Goal: Task Accomplishment & Management: Use online tool/utility

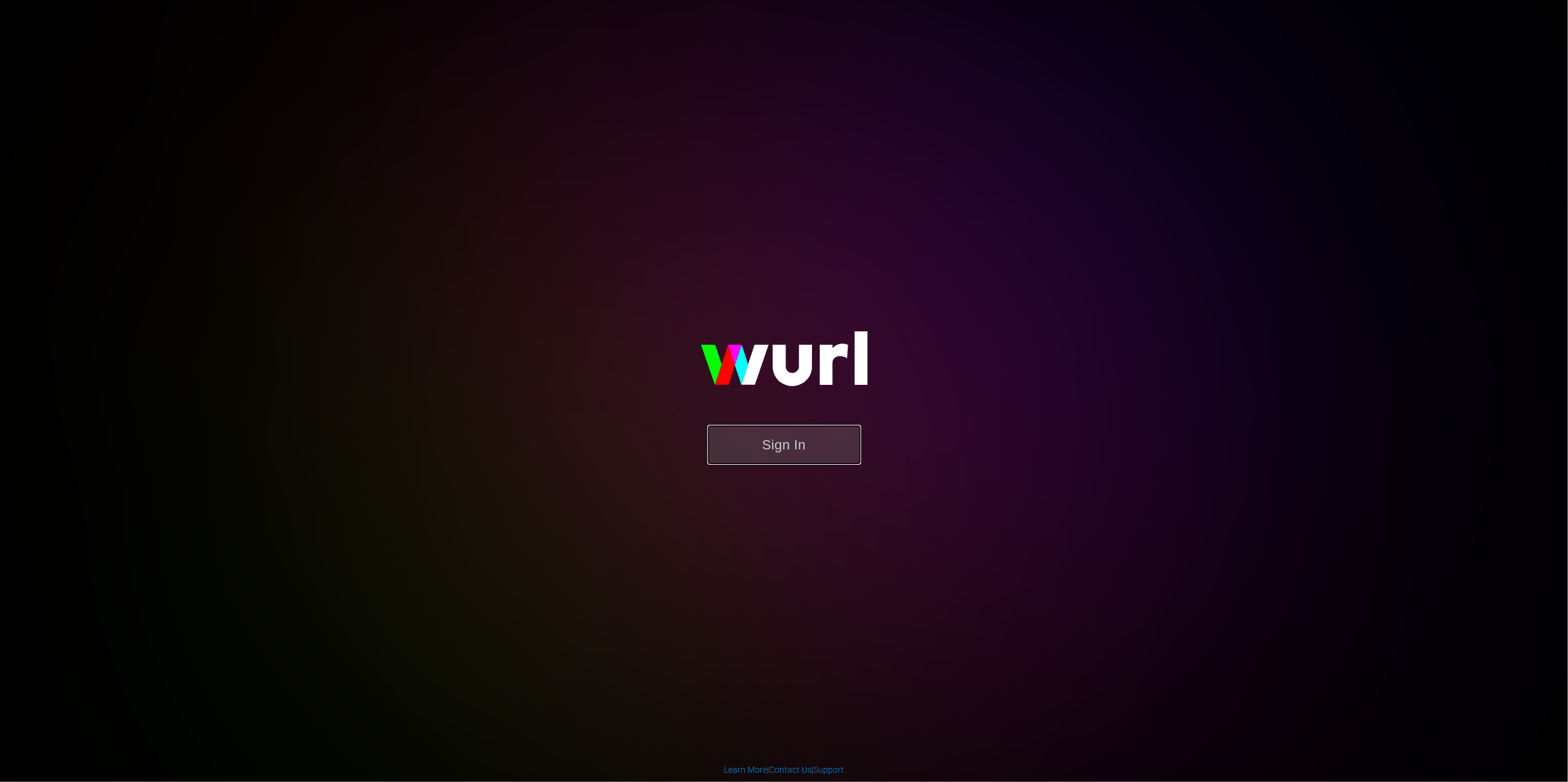
click at [788, 446] on button "Sign In" at bounding box center [784, 445] width 154 height 40
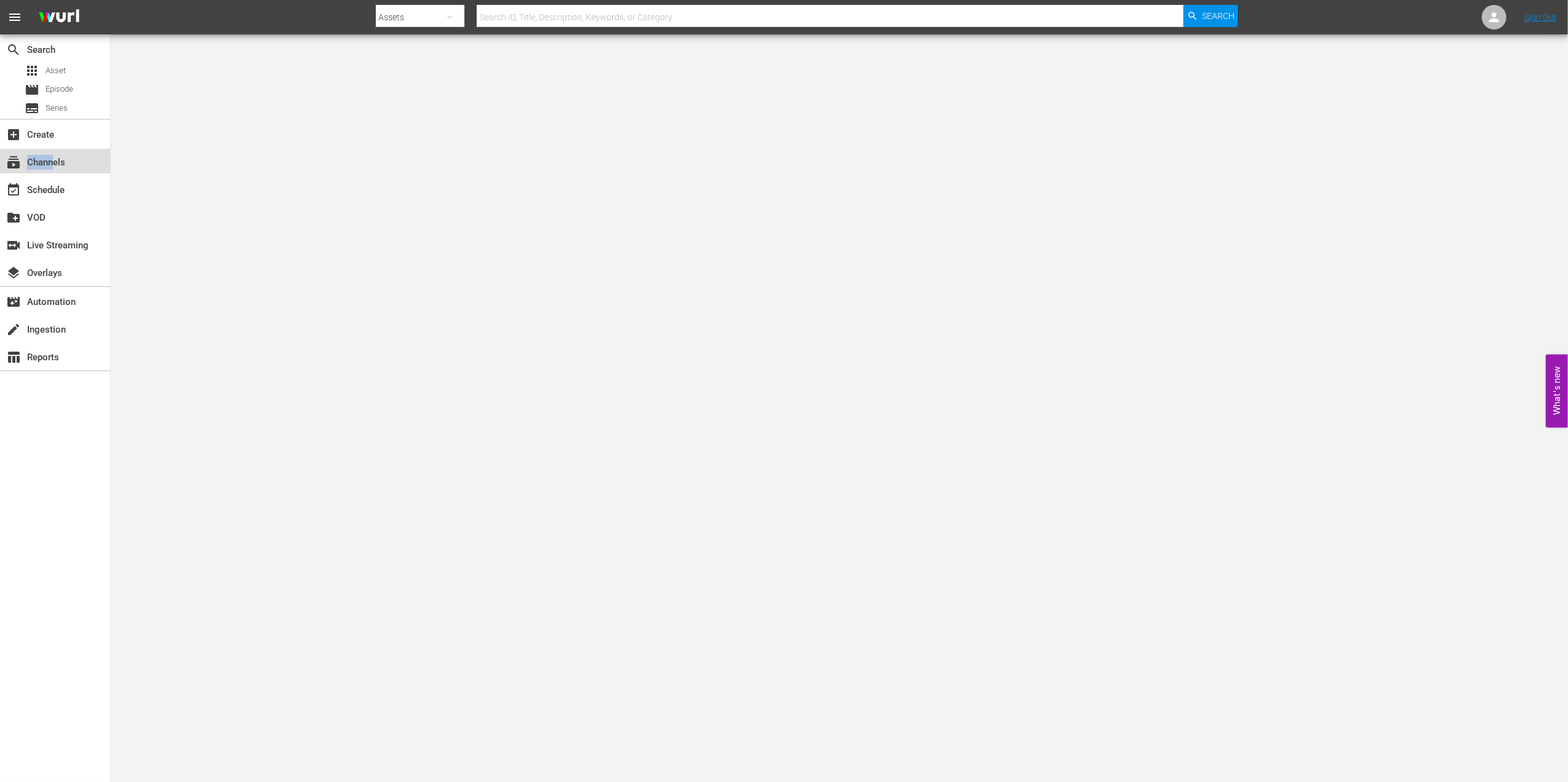
click at [53, 156] on div "subscriptions Channels" at bounding box center [34, 161] width 69 height 11
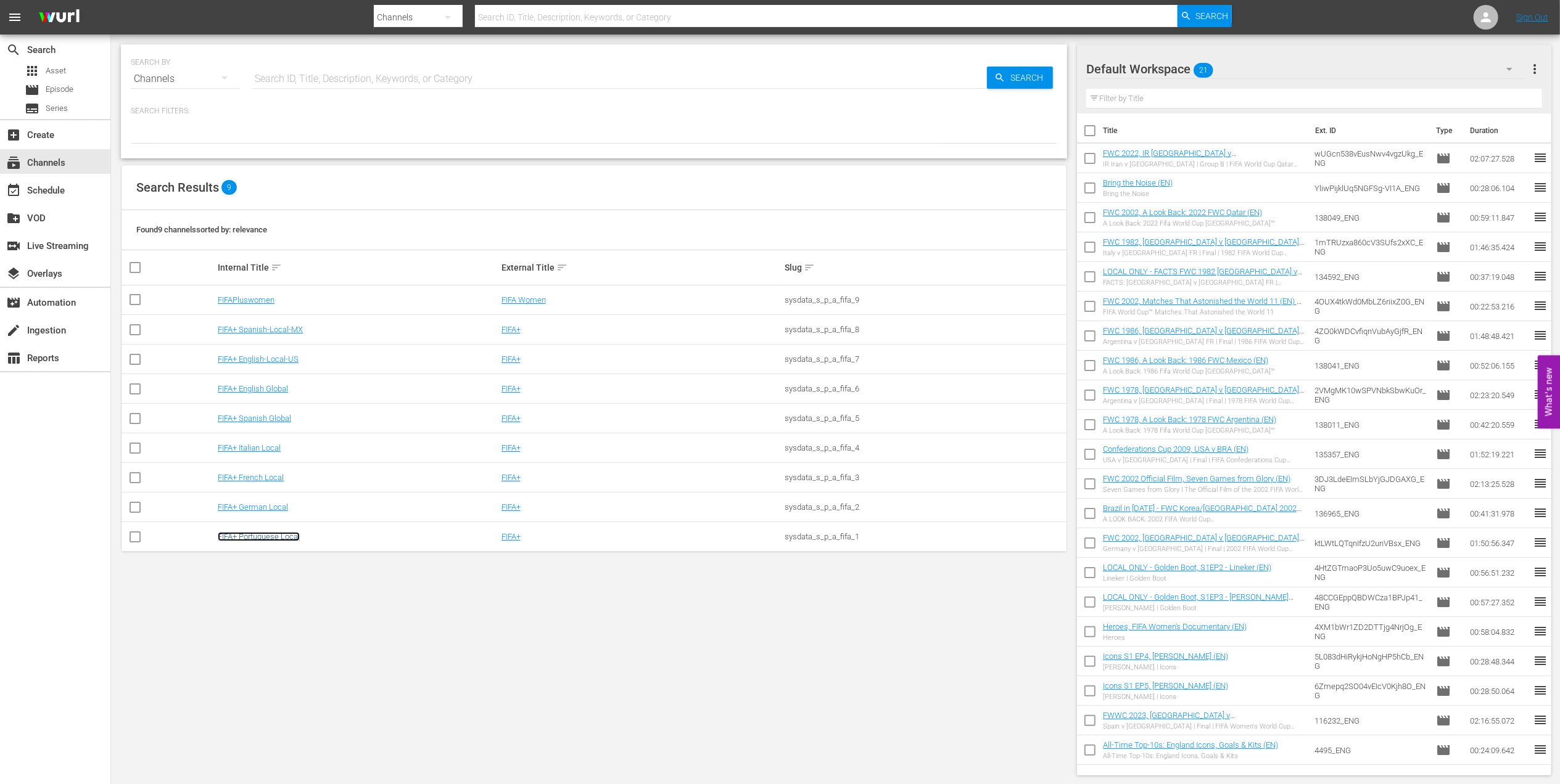
click at [252, 539] on link "FIFA+ Portuguese Local" at bounding box center [259, 537] width 82 height 9
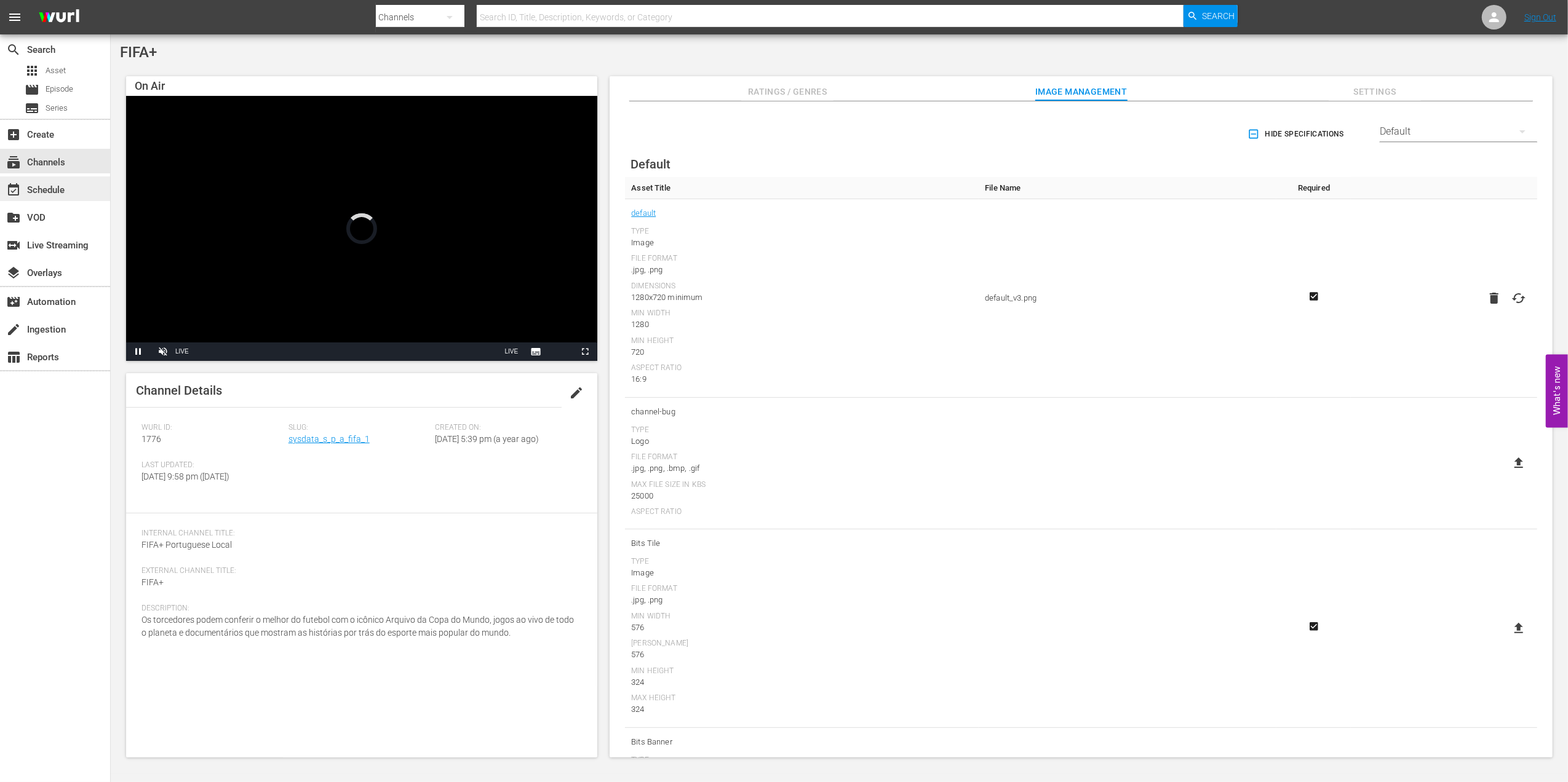
click at [61, 183] on div "event_available Schedule" at bounding box center [34, 188] width 69 height 11
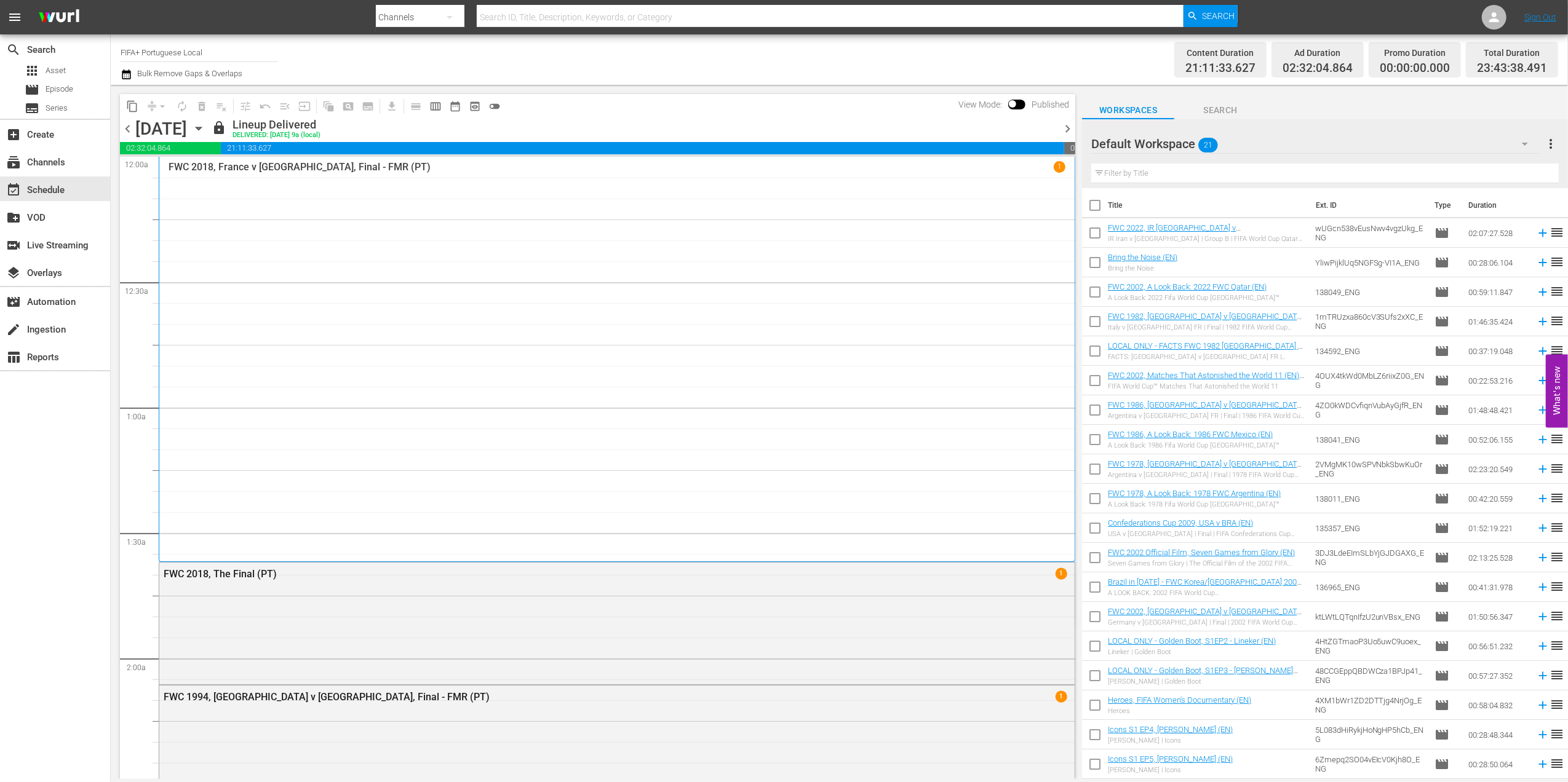
click at [1069, 126] on span "chevron_right" at bounding box center [1067, 129] width 15 height 15
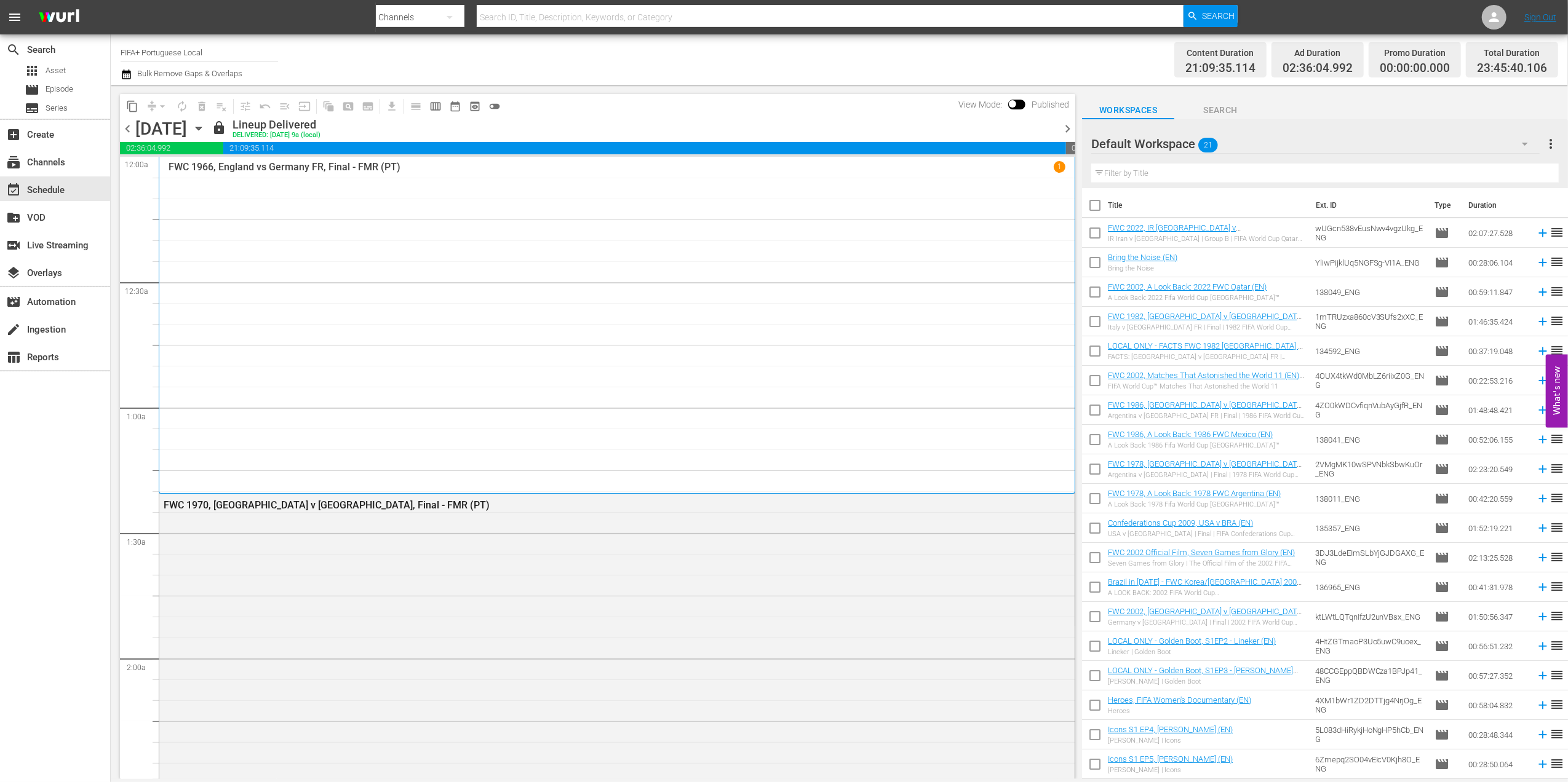
click at [1069, 125] on span "chevron_right" at bounding box center [1067, 129] width 15 height 15
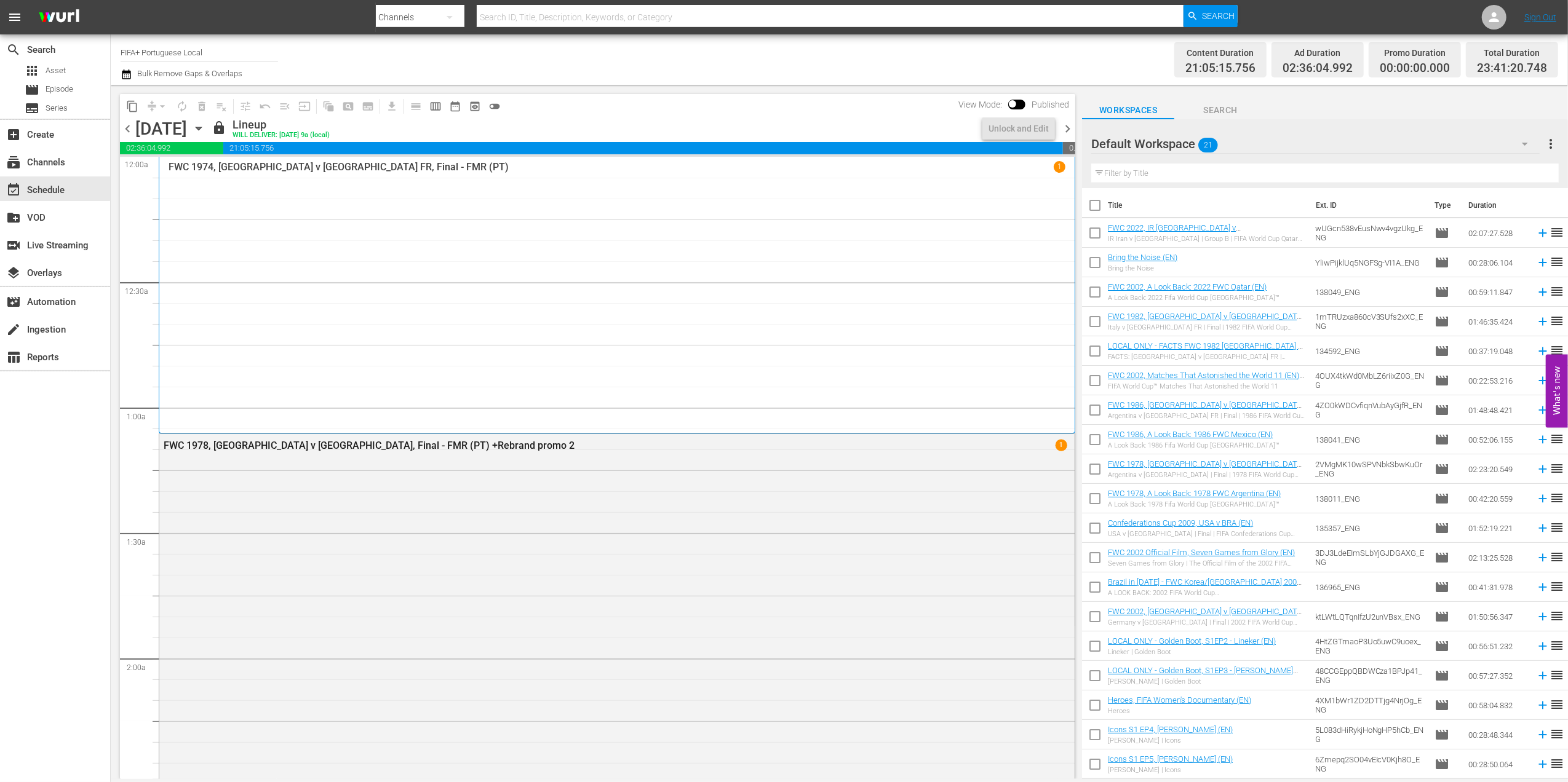
click at [1062, 125] on span "chevron_right" at bounding box center [1067, 129] width 15 height 15
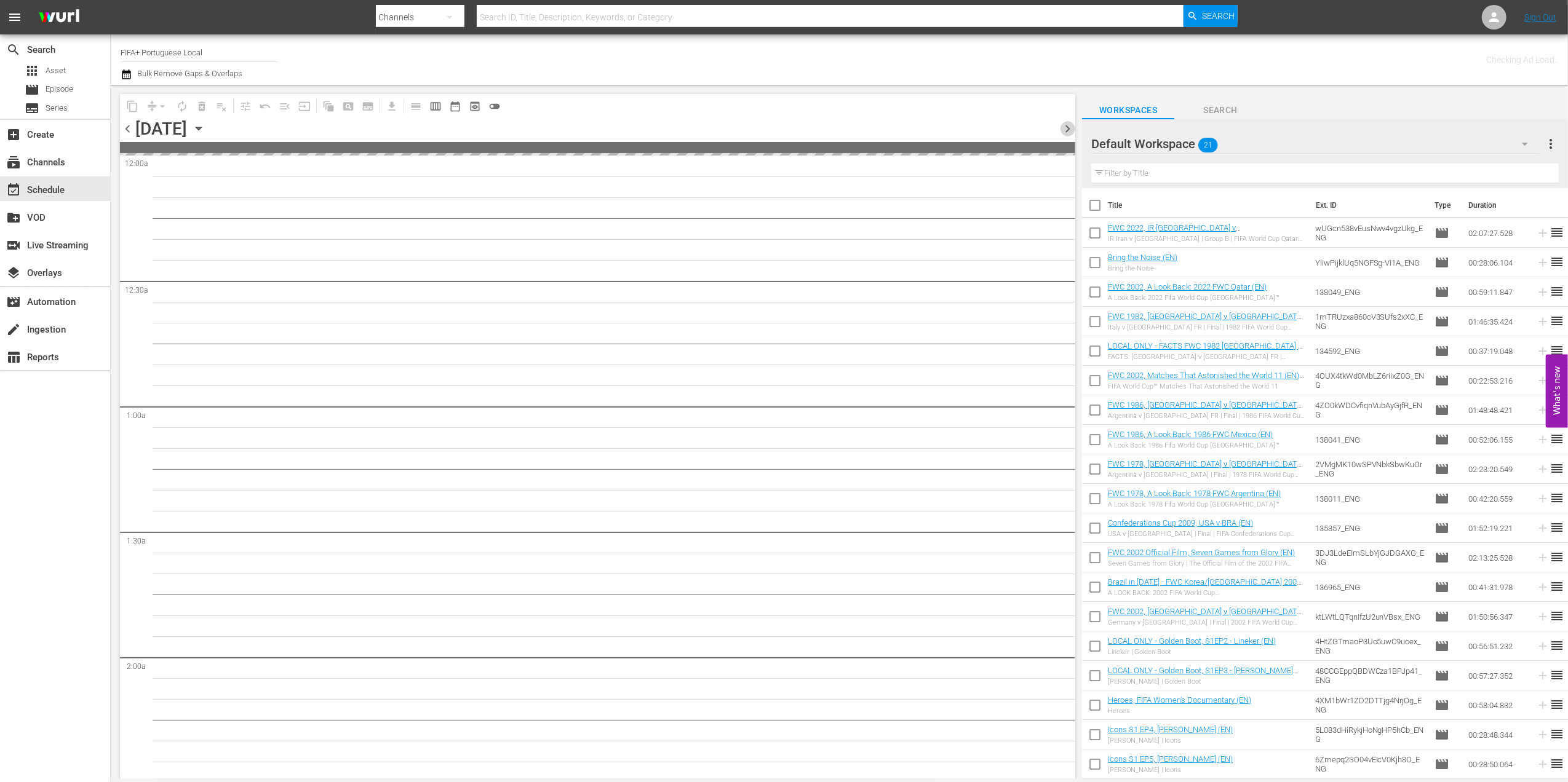
click at [1062, 125] on span "chevron_right" at bounding box center [1067, 129] width 15 height 15
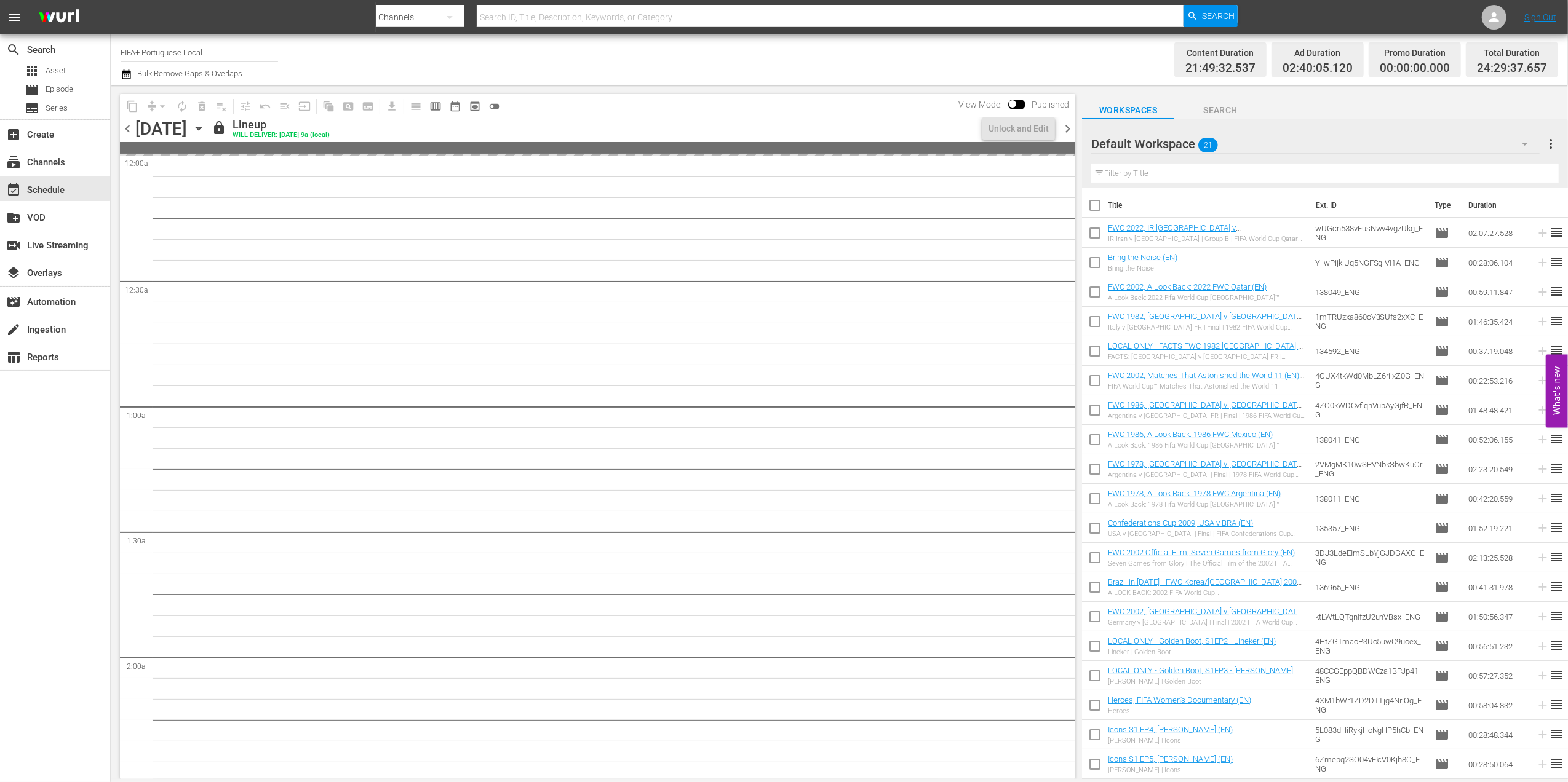
click at [1062, 125] on span "chevron_right" at bounding box center [1067, 129] width 15 height 15
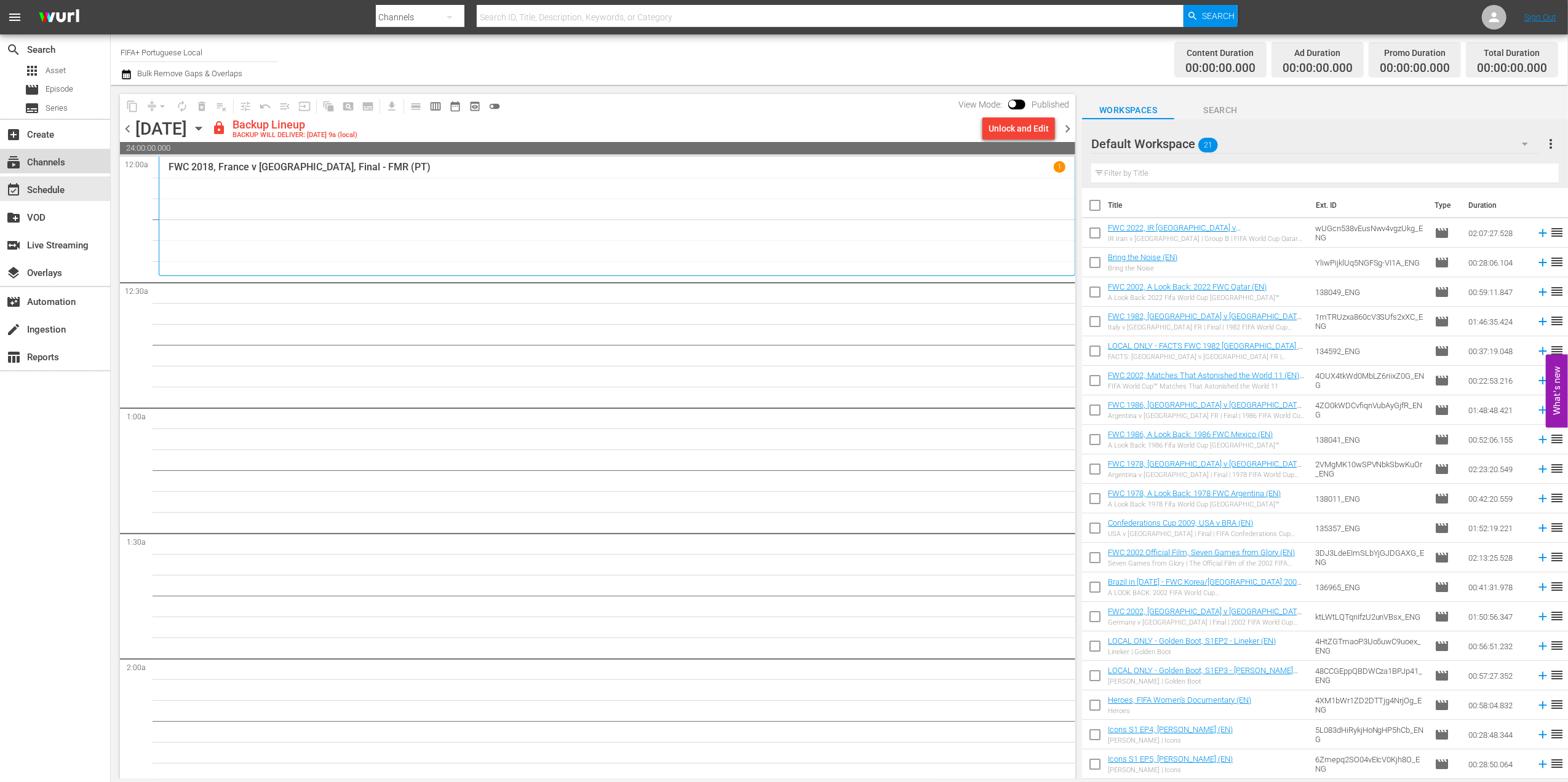
click at [58, 166] on div "subscriptions Channels" at bounding box center [34, 161] width 69 height 11
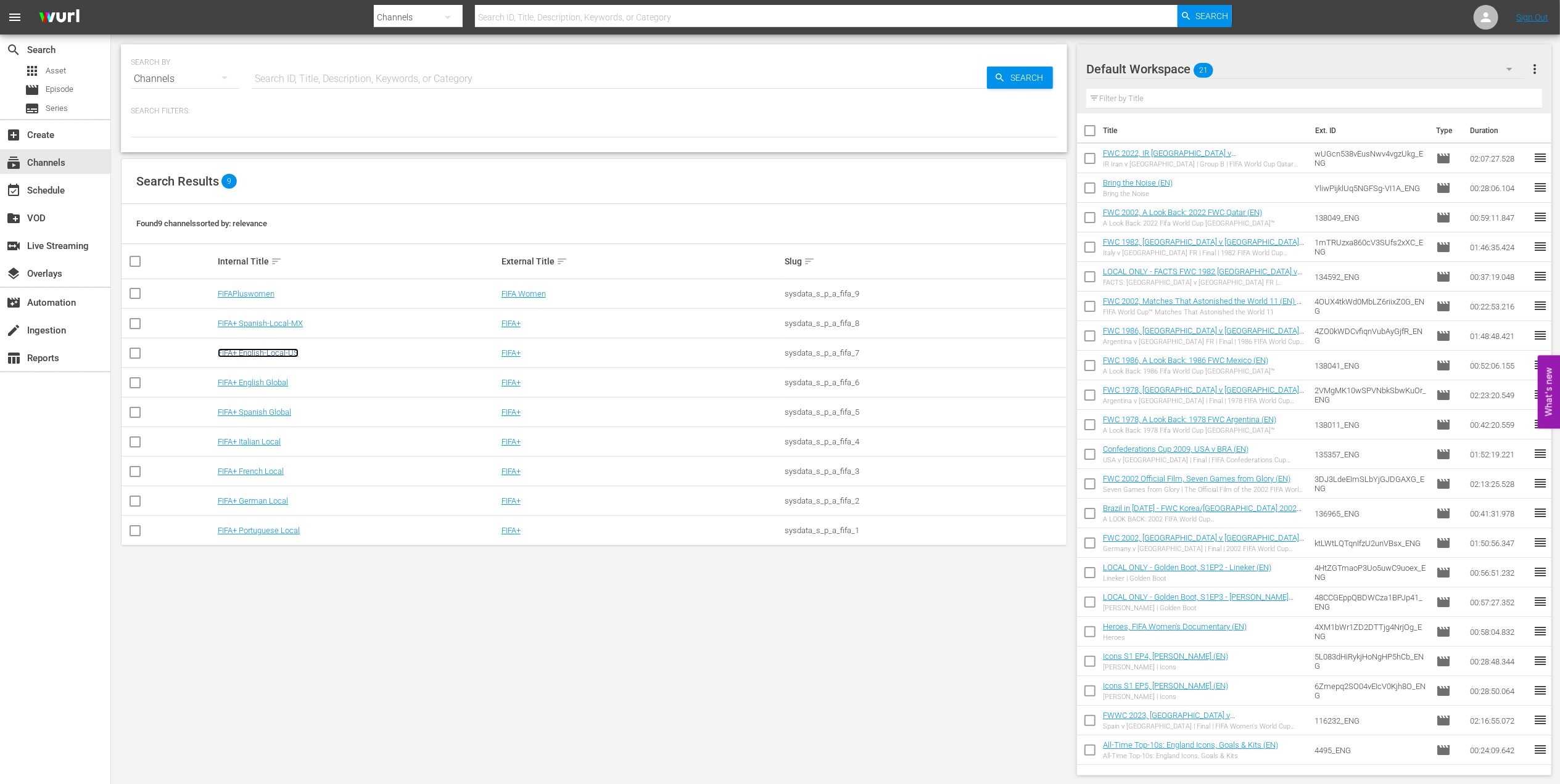
click at [268, 354] on link "FIFA+ English-Local-US" at bounding box center [258, 353] width 81 height 9
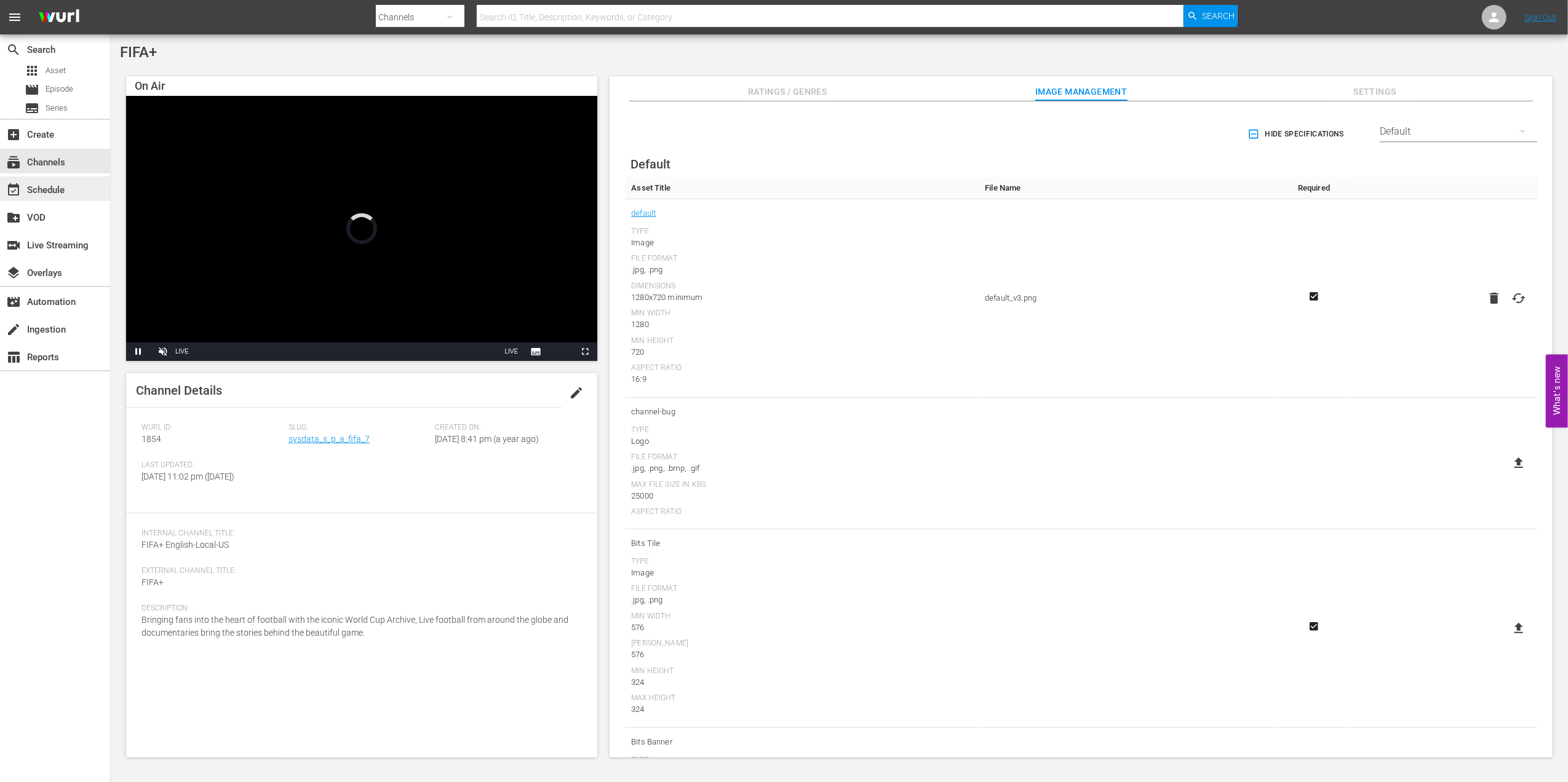
click at [87, 183] on div "event_available Schedule" at bounding box center [55, 188] width 110 height 24
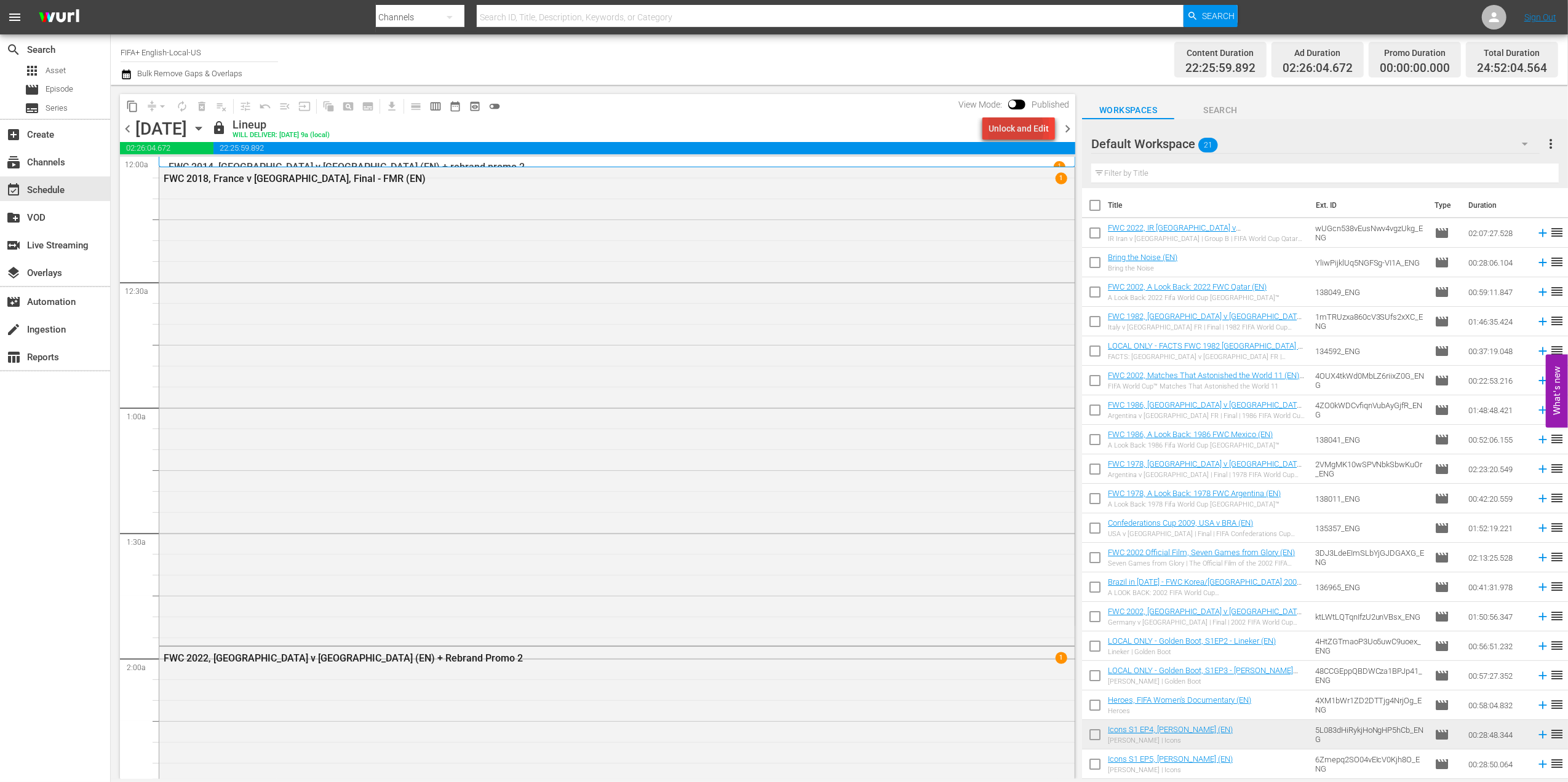
click at [1012, 129] on div "Unlock and Edit" at bounding box center [1019, 129] width 60 height 22
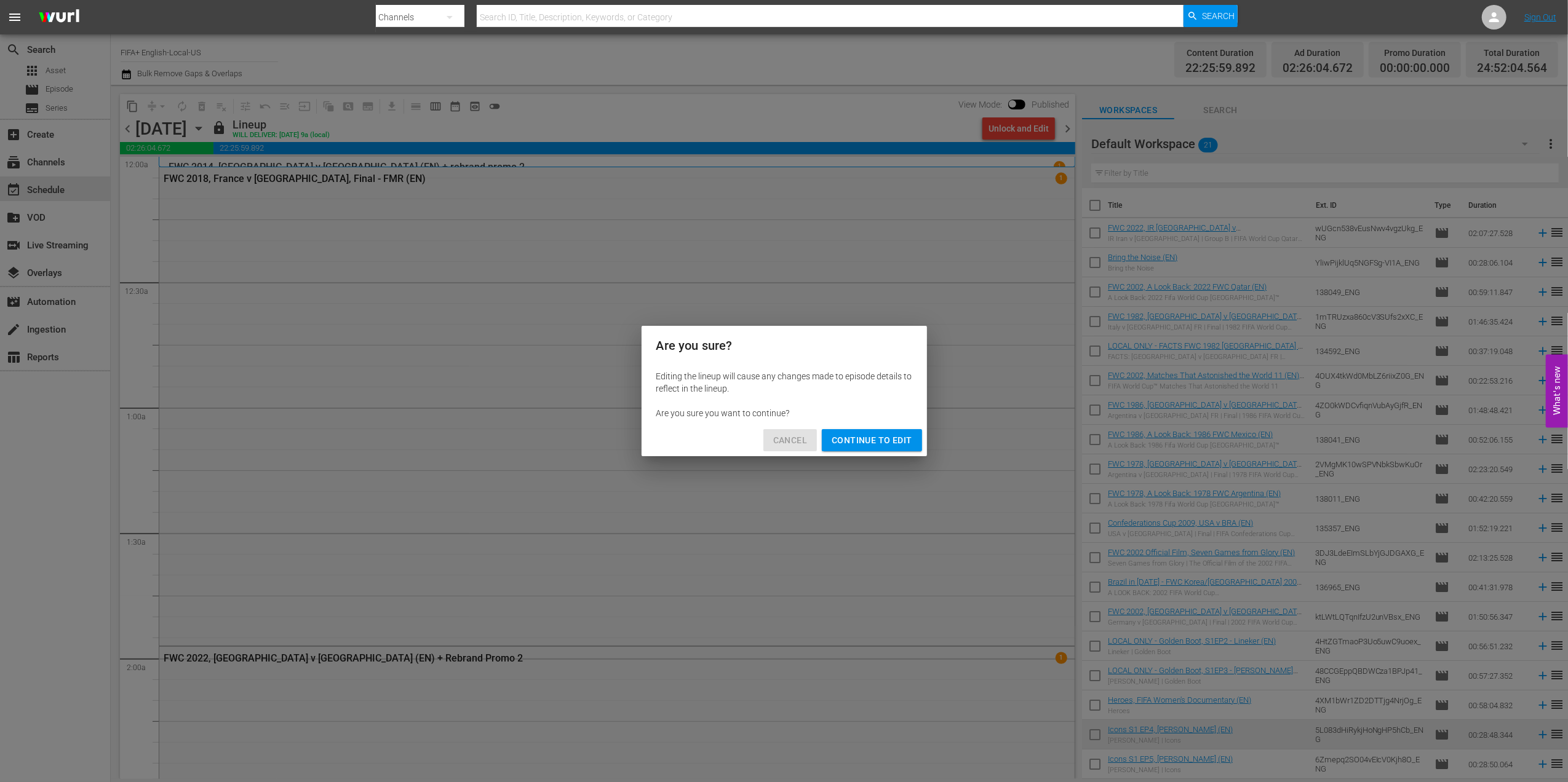
click at [781, 434] on span "Cancel" at bounding box center [790, 441] width 34 height 15
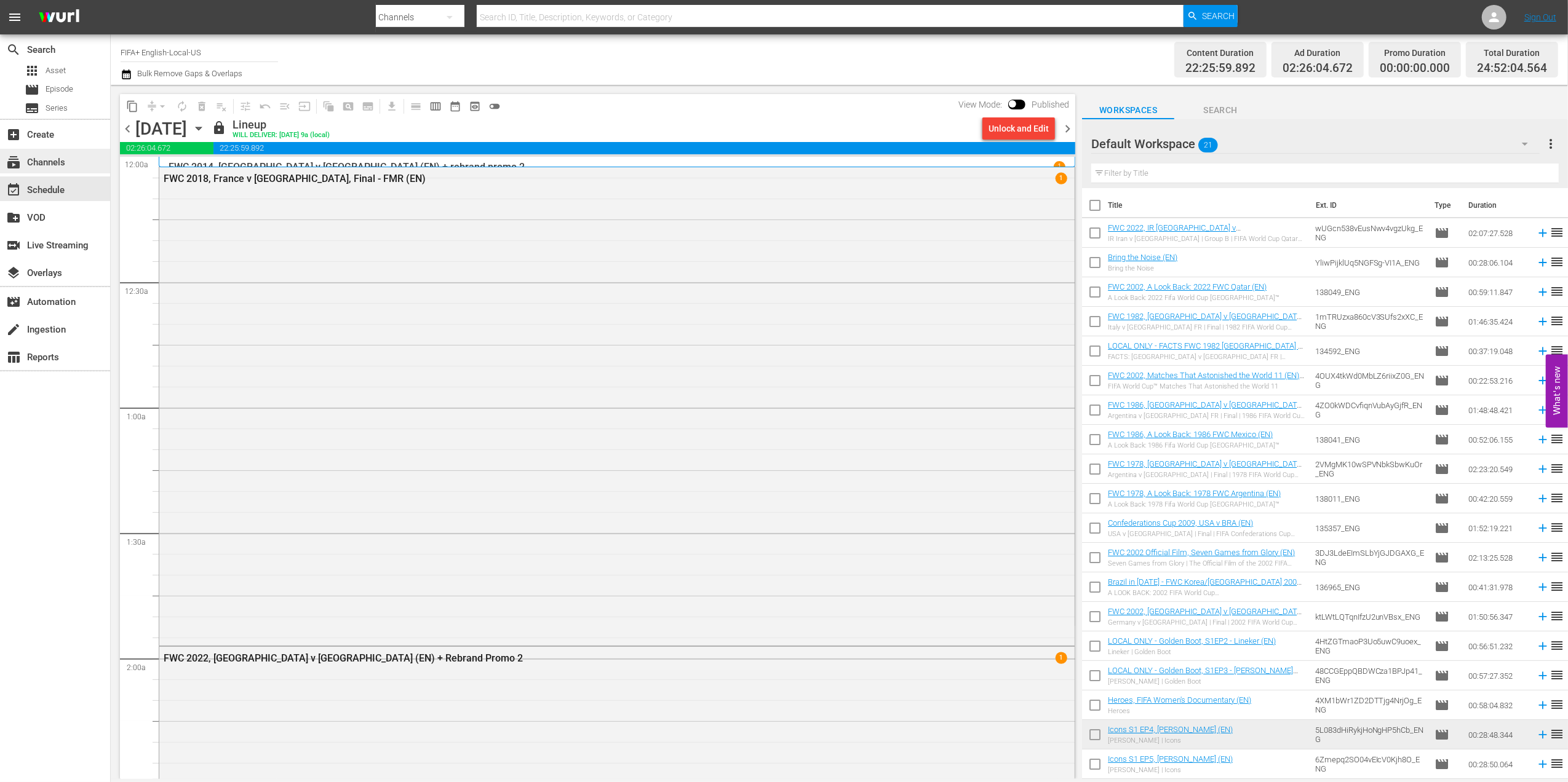
click at [69, 161] on div "subscriptions Channels" at bounding box center [55, 161] width 110 height 24
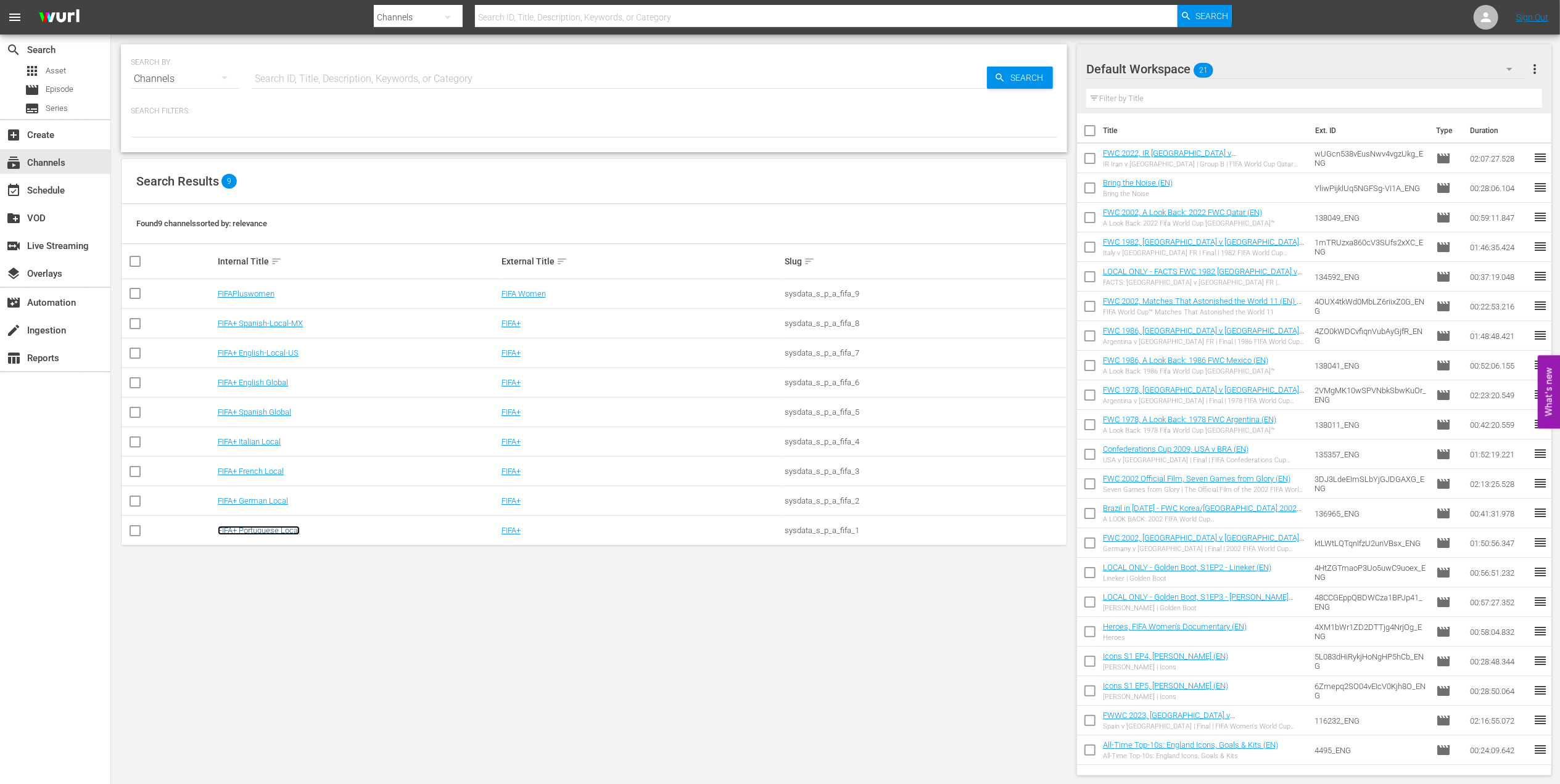
click at [274, 530] on link "FIFA+ Portuguese Local" at bounding box center [259, 530] width 82 height 9
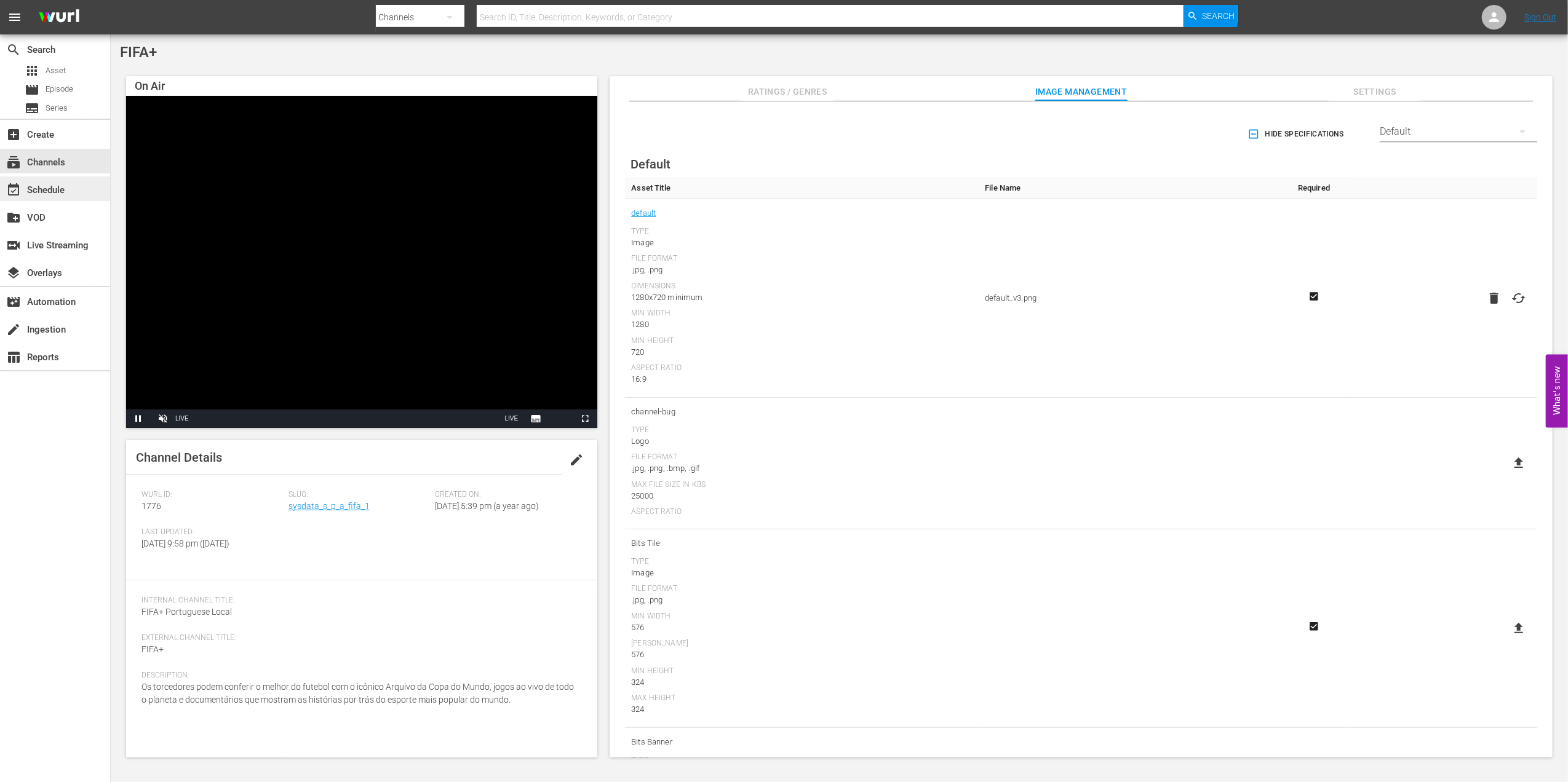
click at [69, 197] on div "event_available Schedule" at bounding box center [55, 188] width 110 height 24
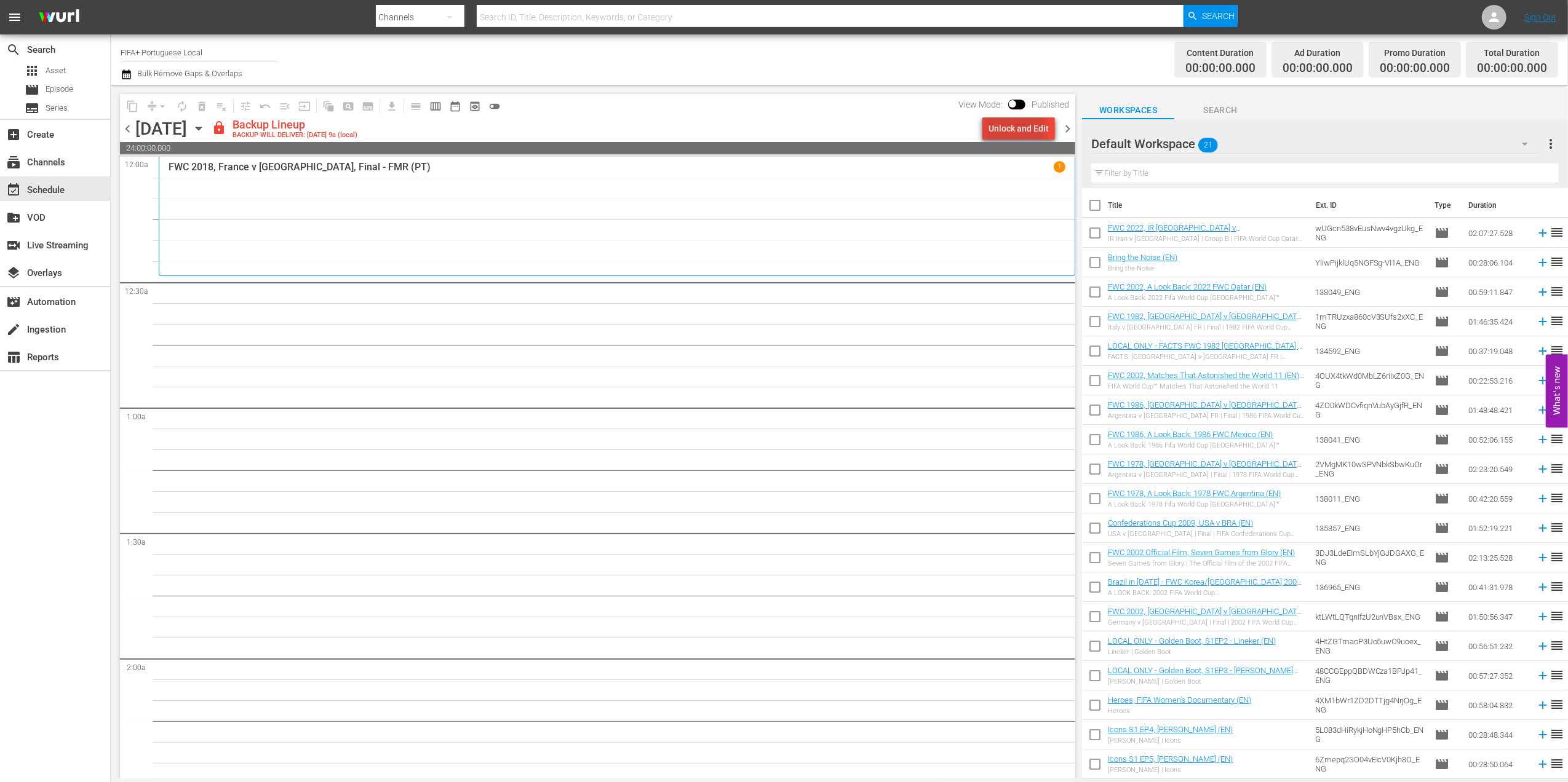
click at [1012, 125] on div "Unlock and Edit" at bounding box center [1019, 129] width 60 height 22
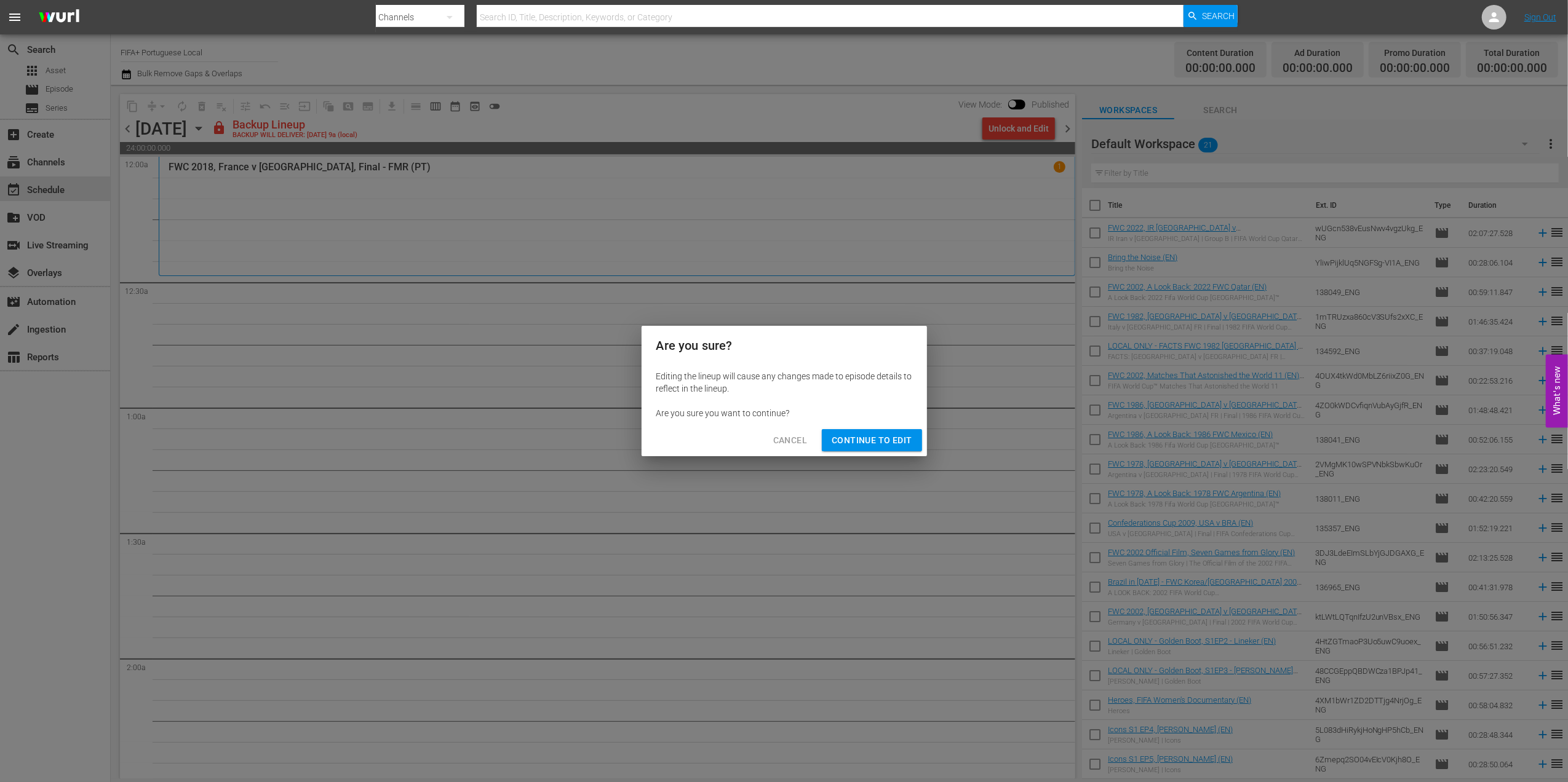
click at [870, 438] on span "Continue to Edit" at bounding box center [871, 441] width 80 height 15
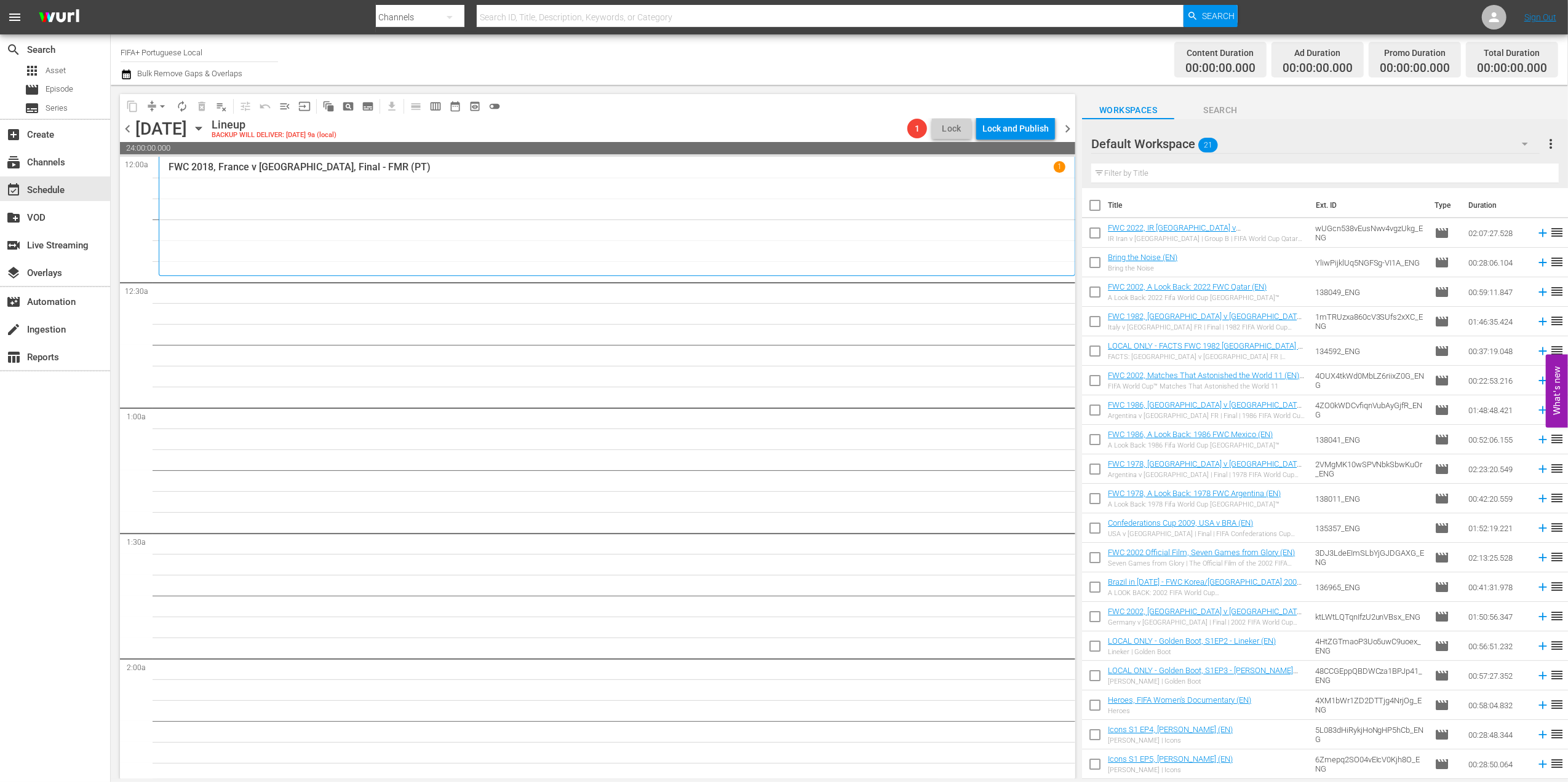
click at [1092, 206] on input "checkbox" at bounding box center [1094, 207] width 26 height 26
checkbox input "true"
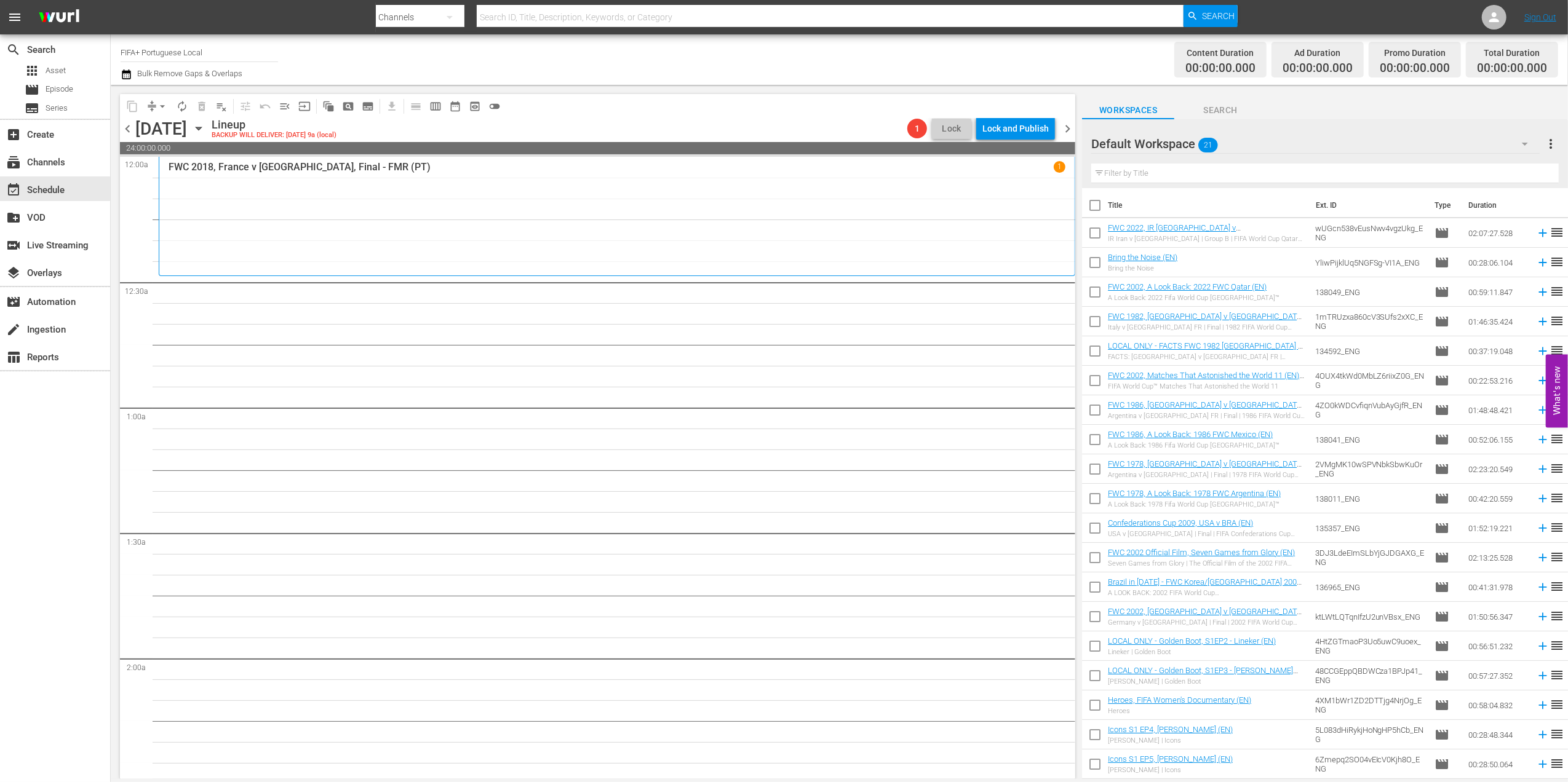
checkbox input "true"
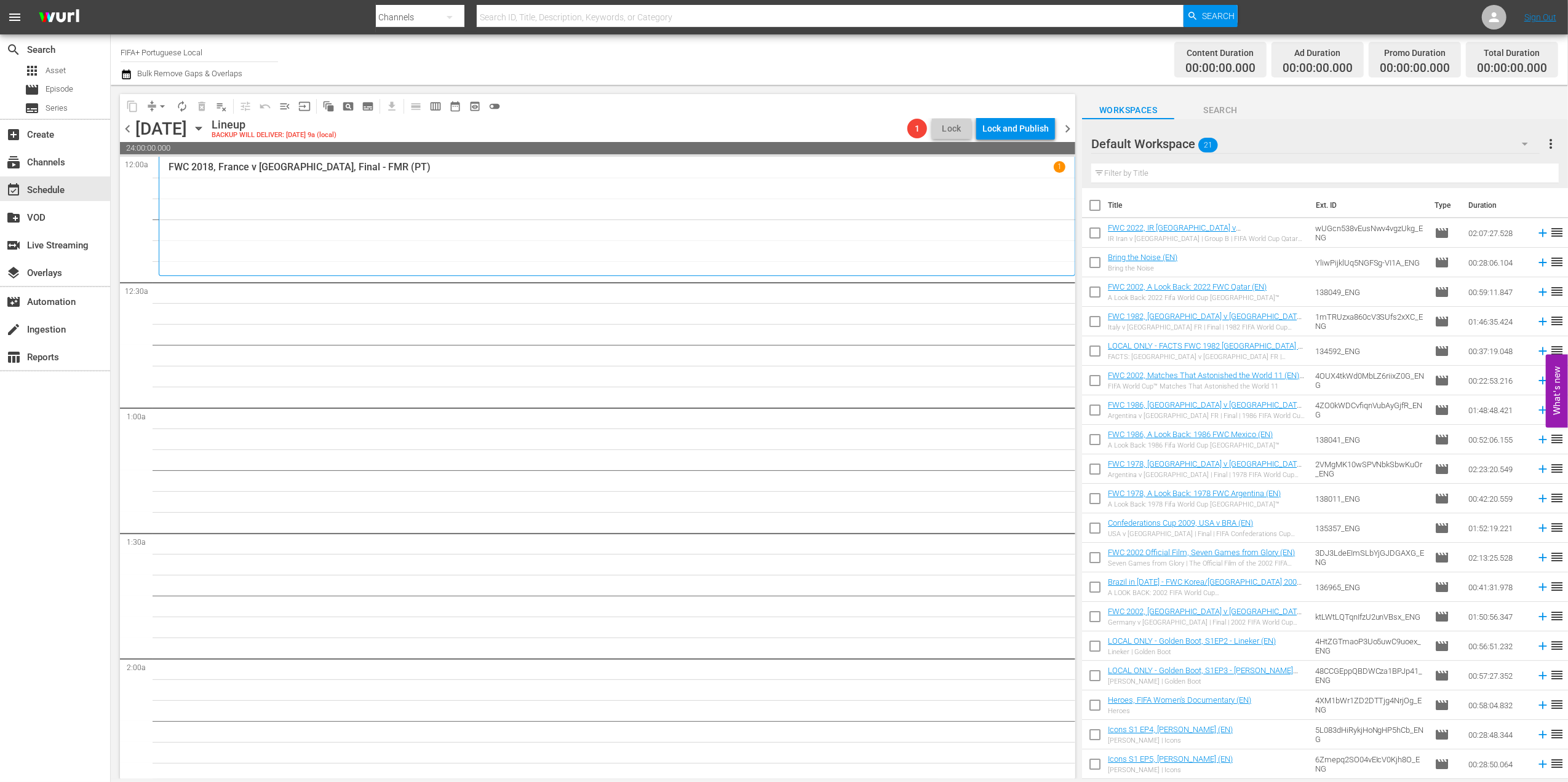
checkbox input "true"
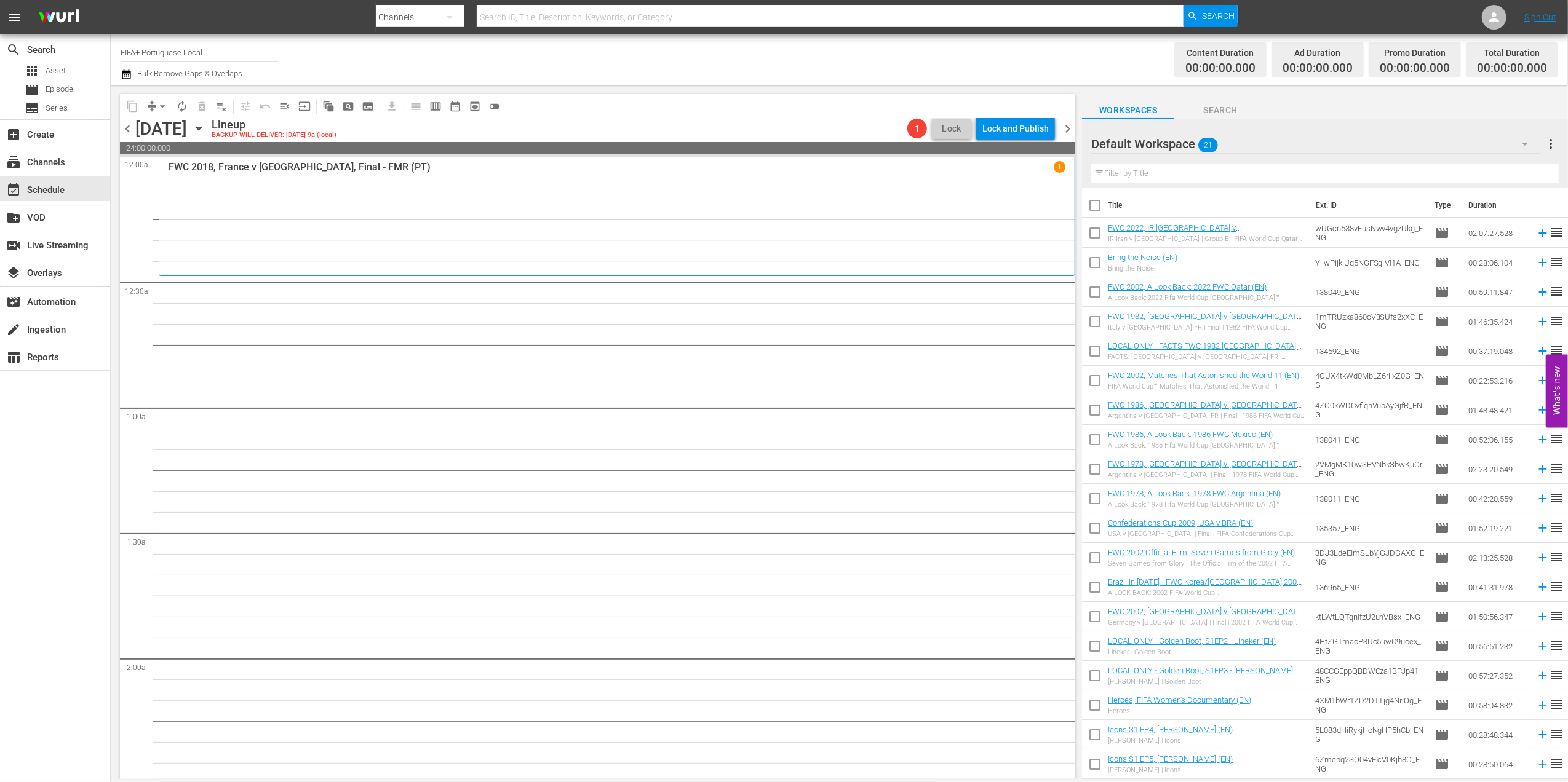
checkbox input "true"
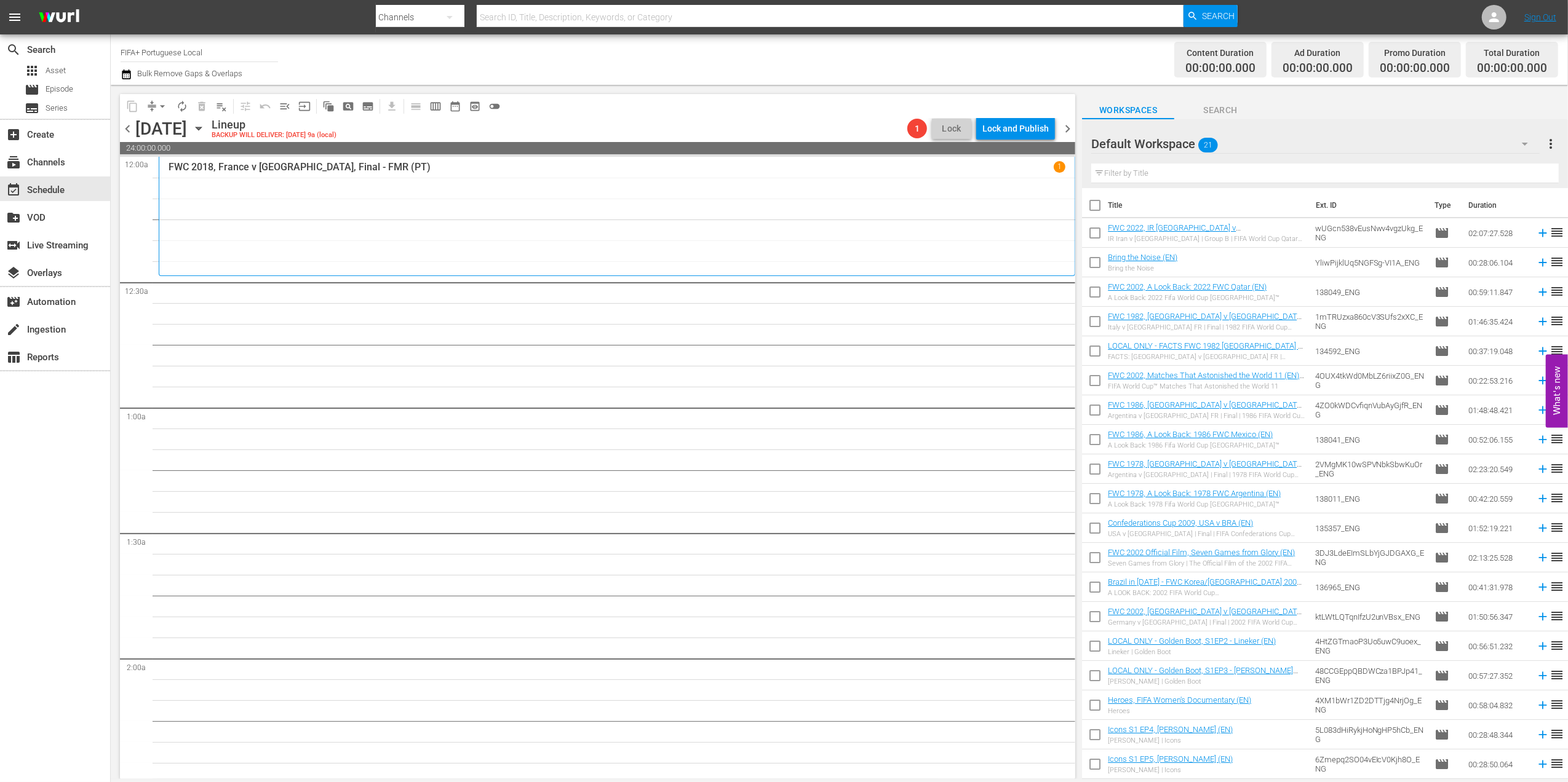
checkbox input "true"
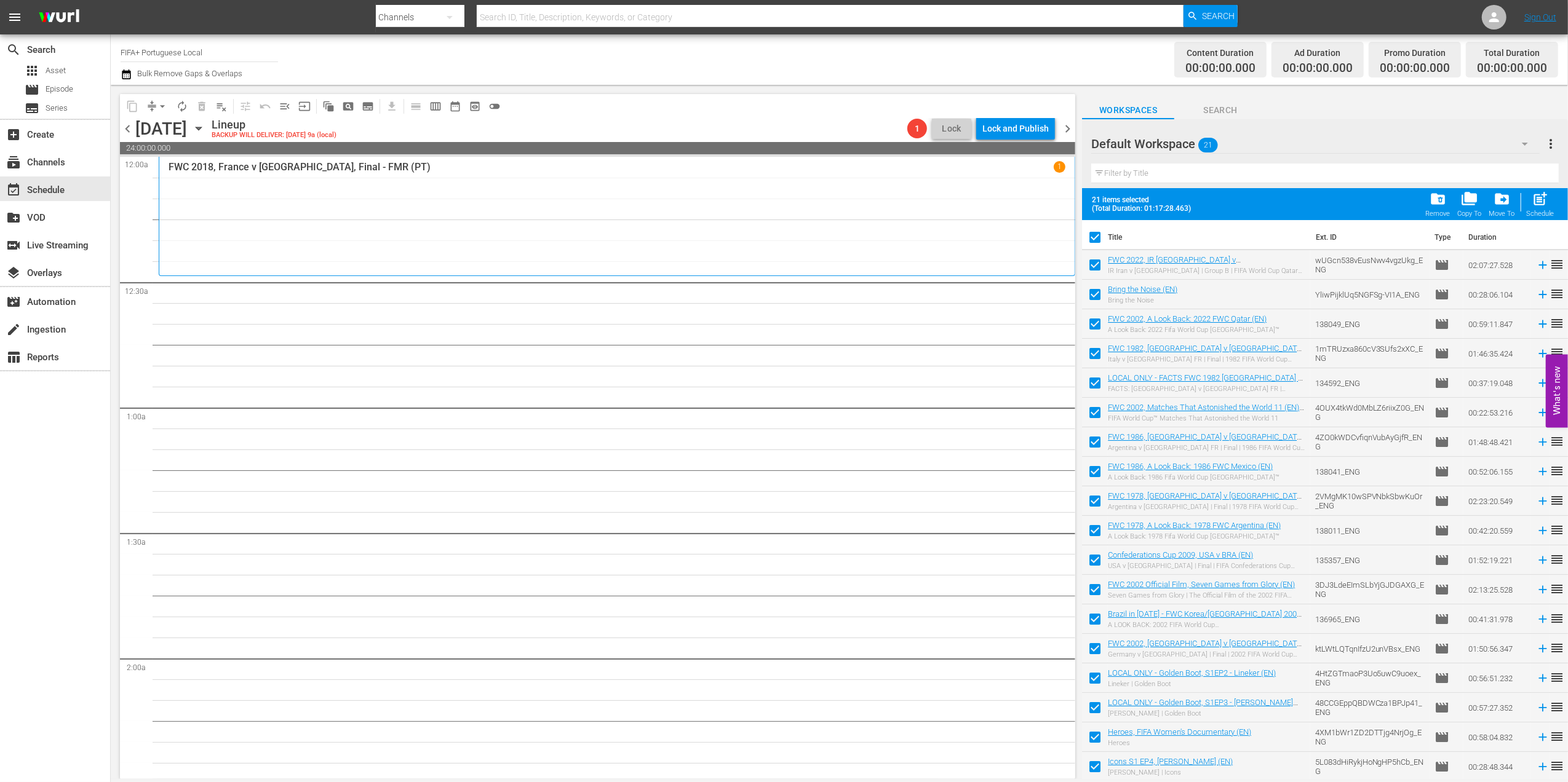
click at [1448, 206] on div "folder_delete Remove" at bounding box center [1438, 204] width 24 height 27
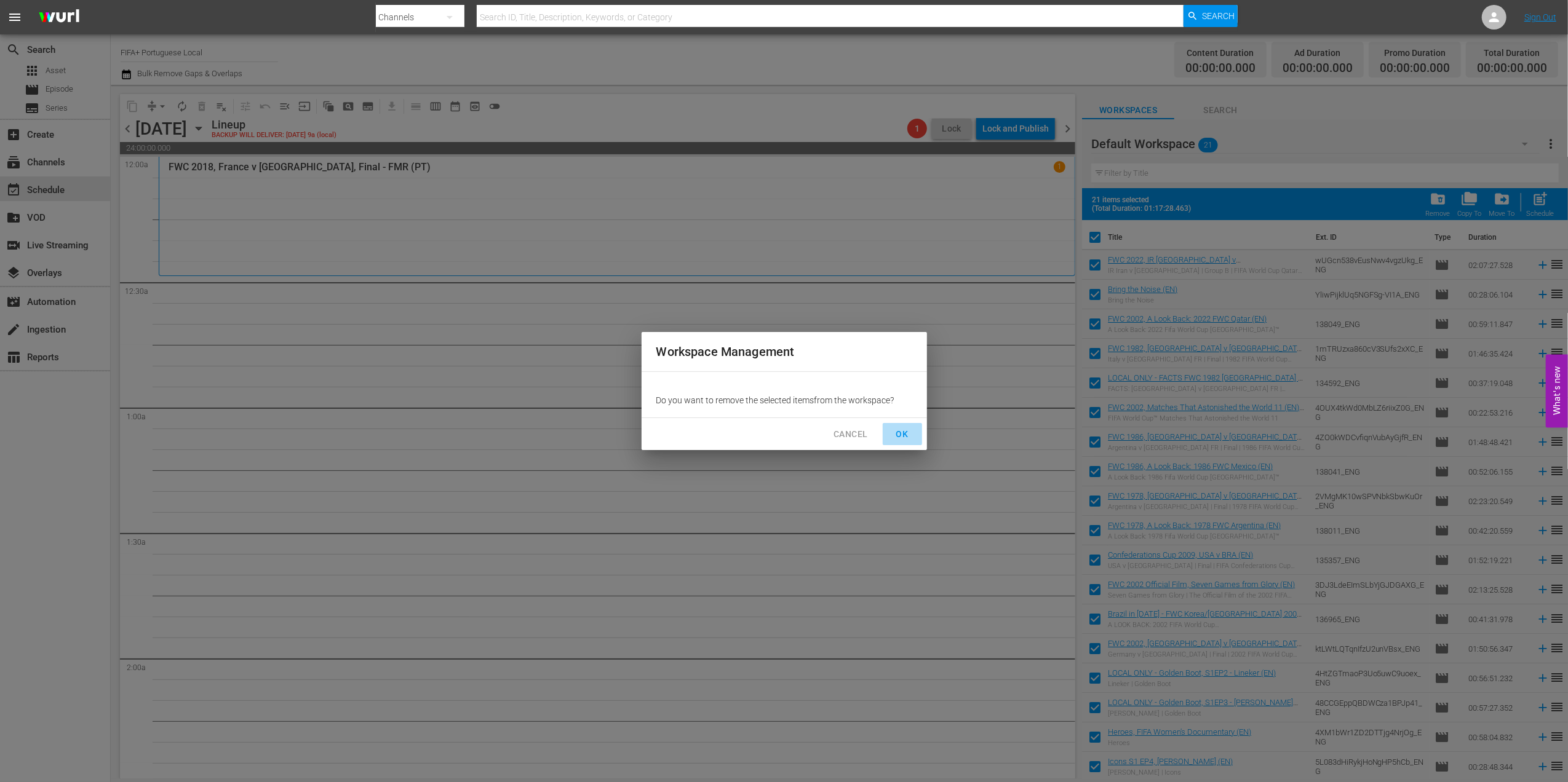
click at [900, 431] on span "OK" at bounding box center [903, 434] width 19 height 15
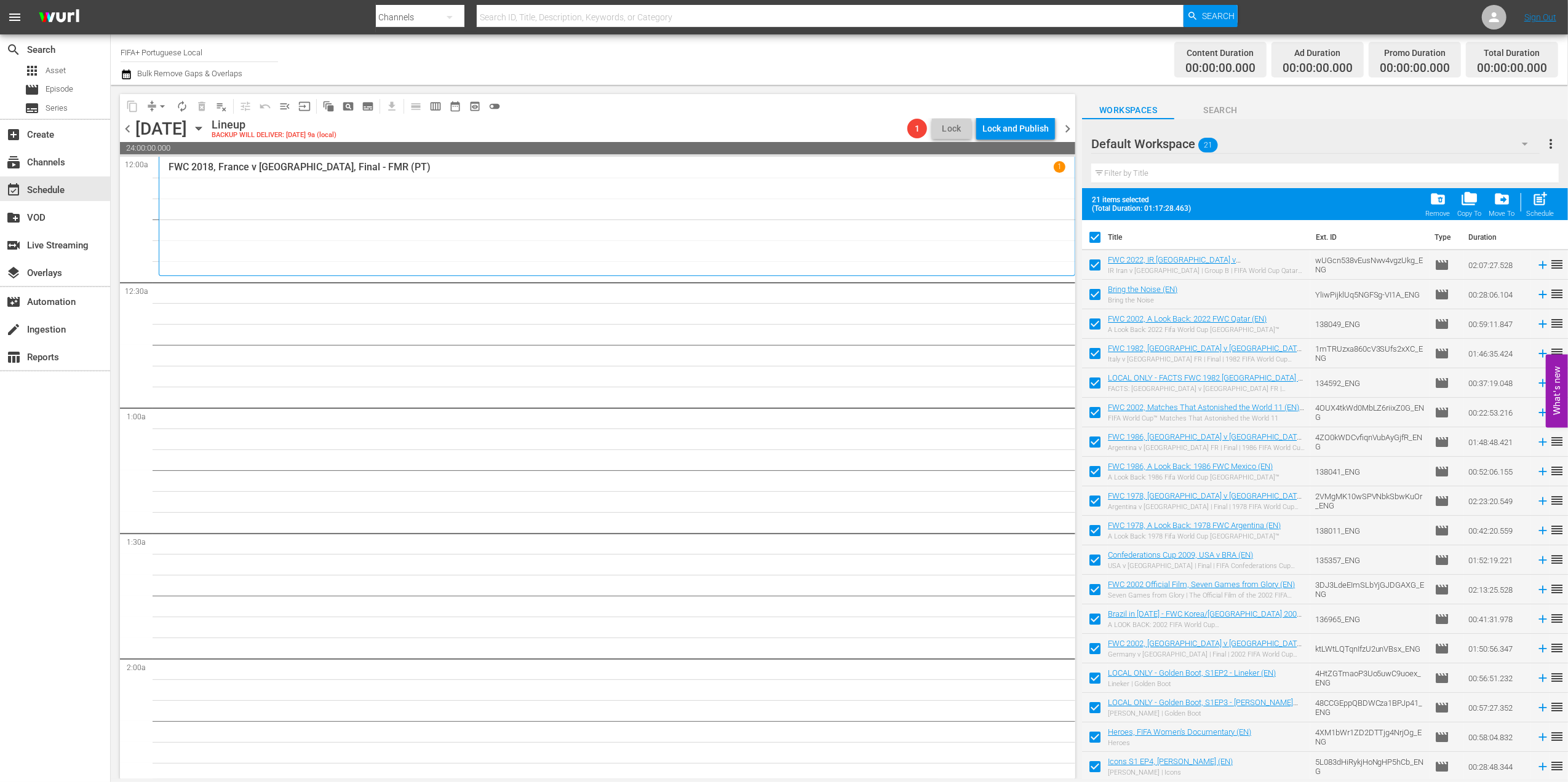
checkbox input "false"
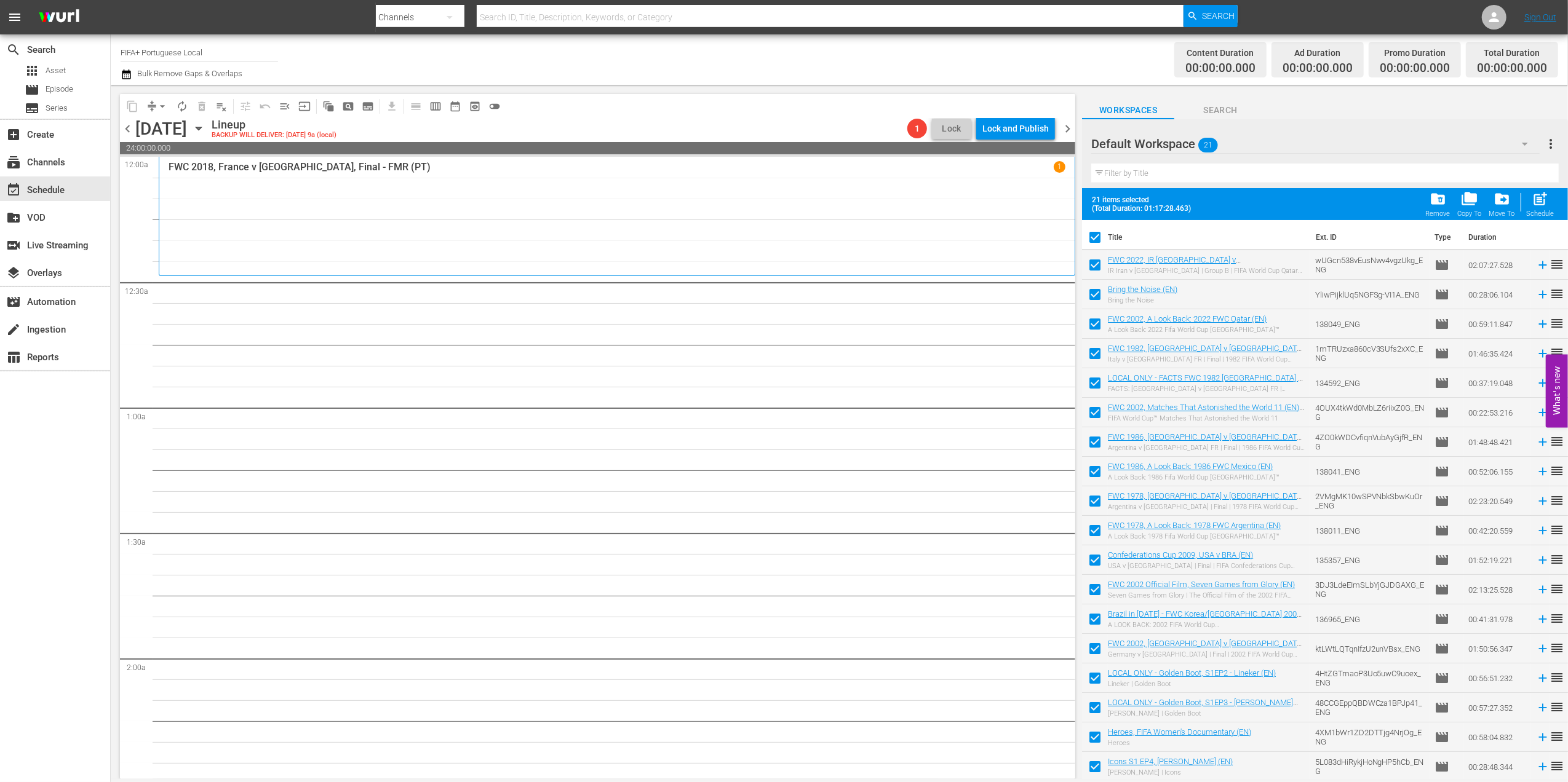
checkbox input "false"
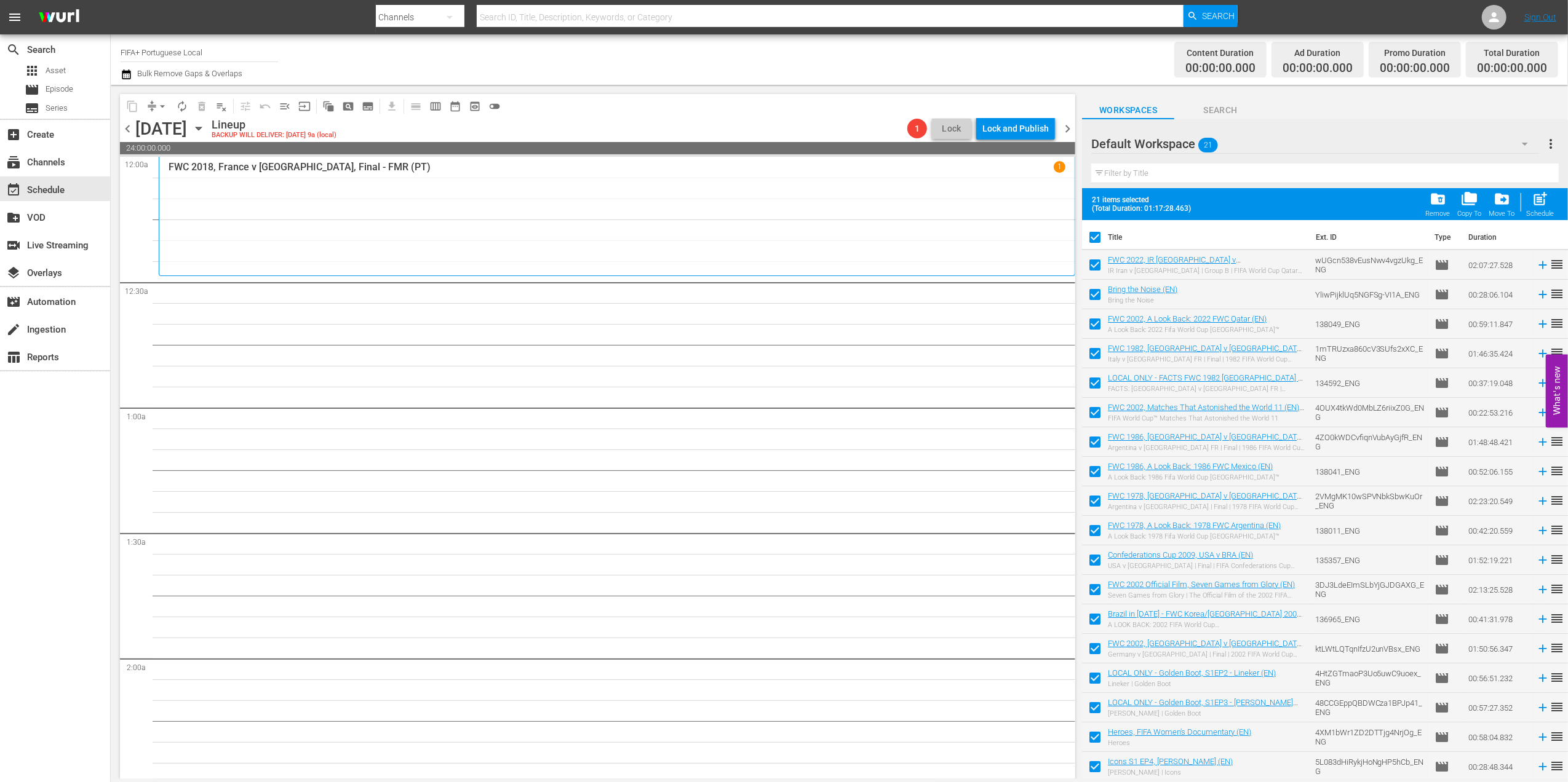
checkbox input "false"
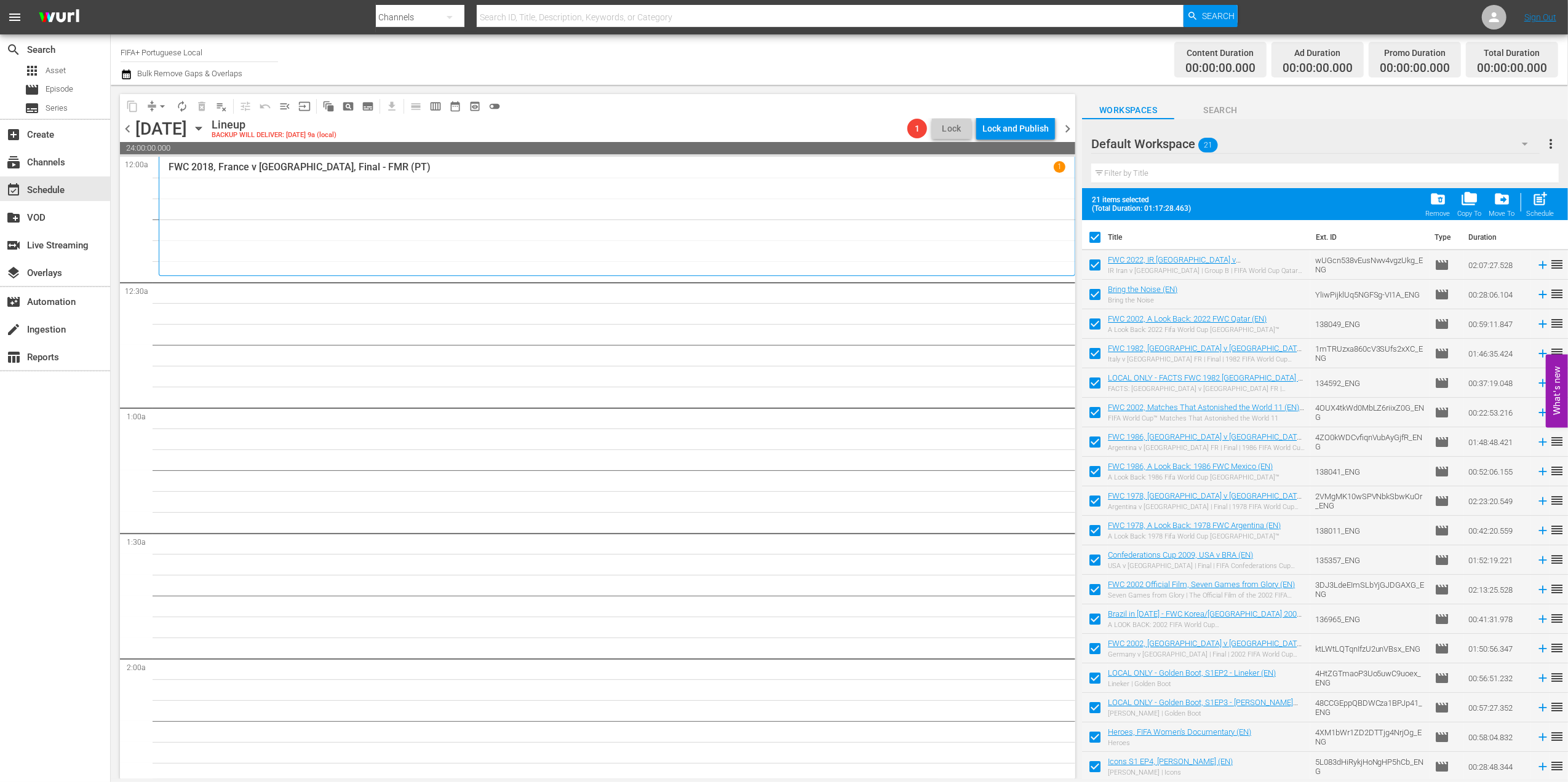
checkbox input "false"
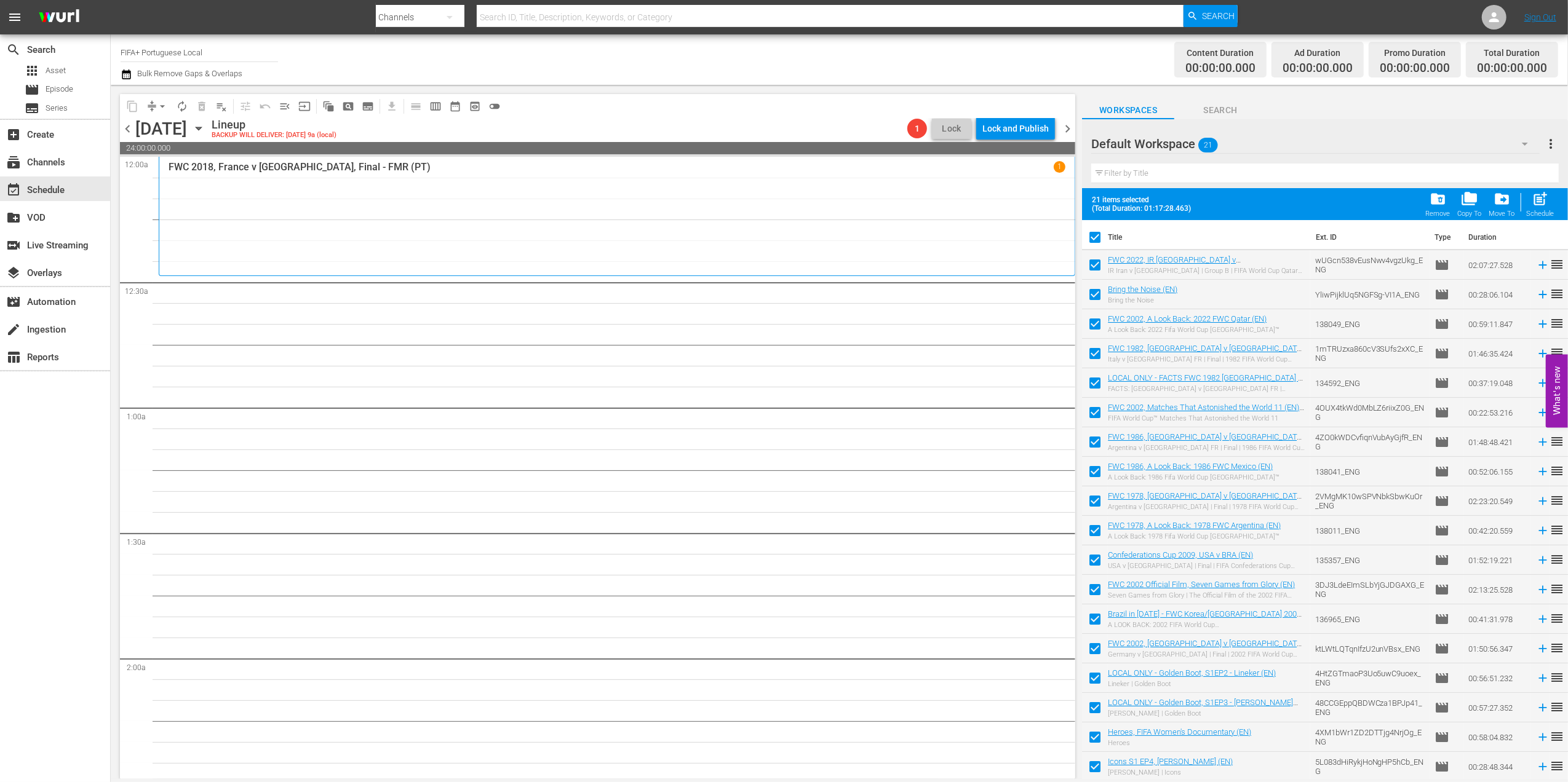
checkbox input "false"
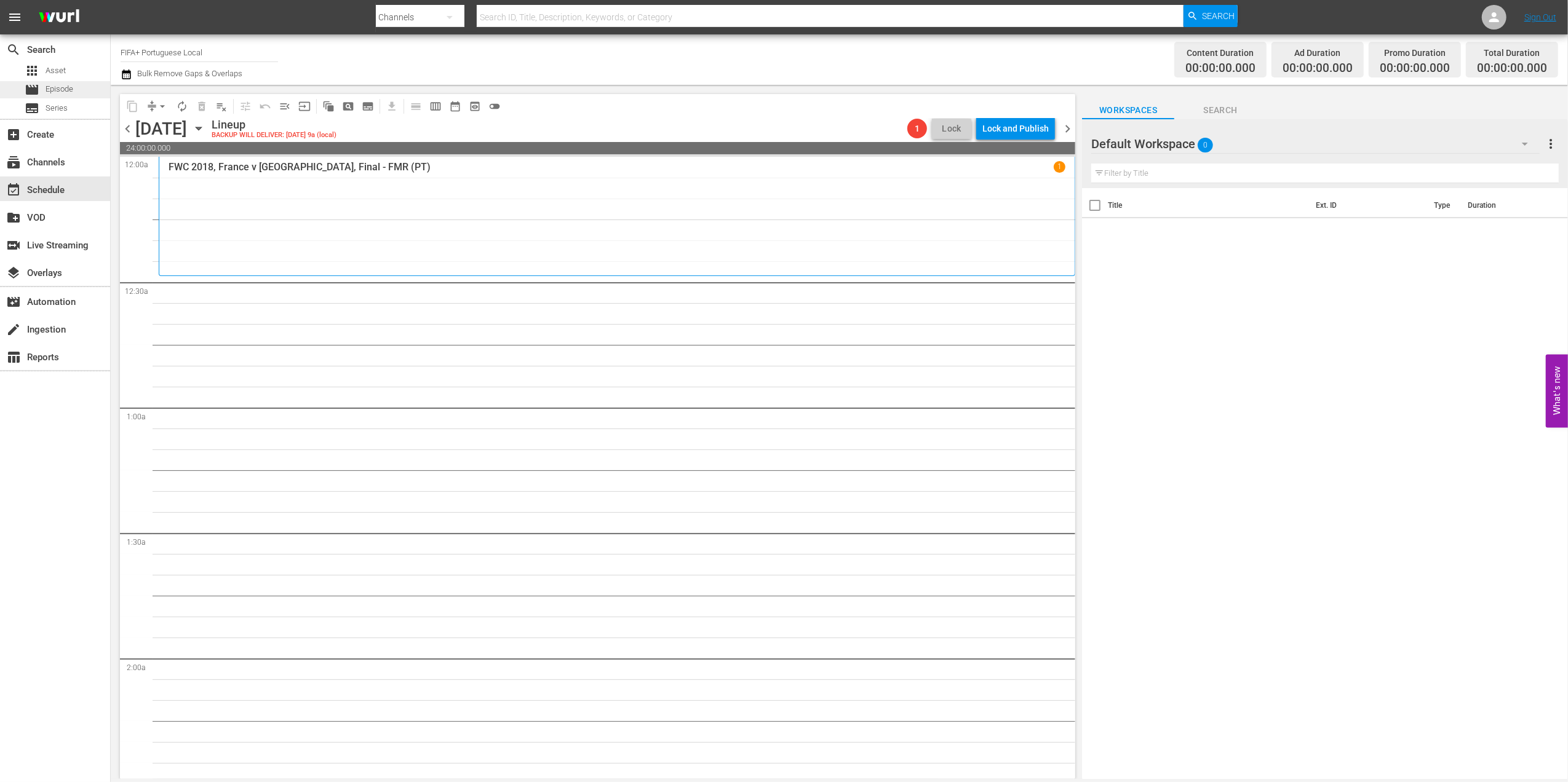
click at [67, 88] on span "Episode" at bounding box center [59, 89] width 28 height 13
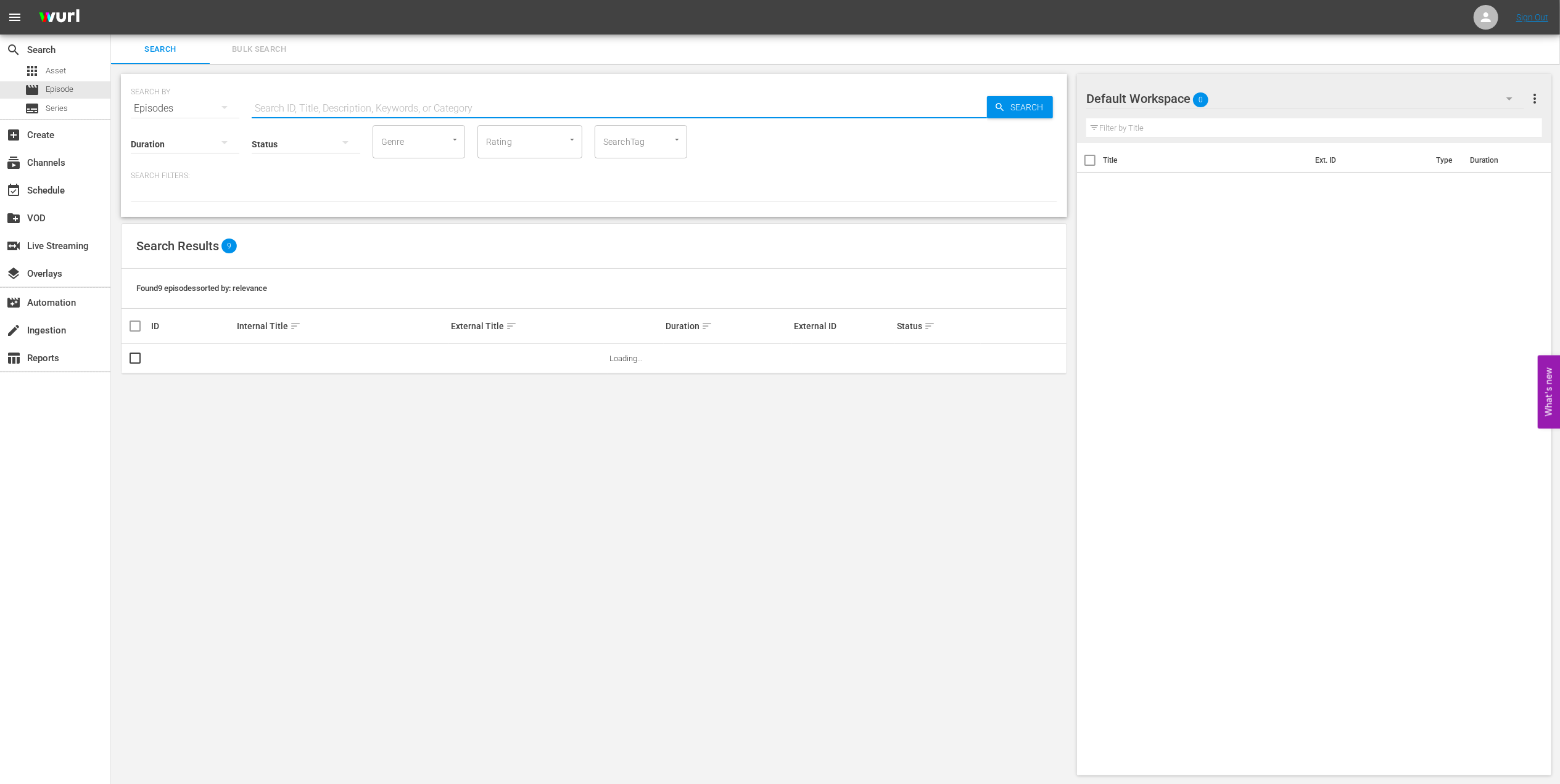
click at [372, 107] on input "text" at bounding box center [619, 108] width 735 height 29
paste input "FWC 2022 - Final - Argentina v France"
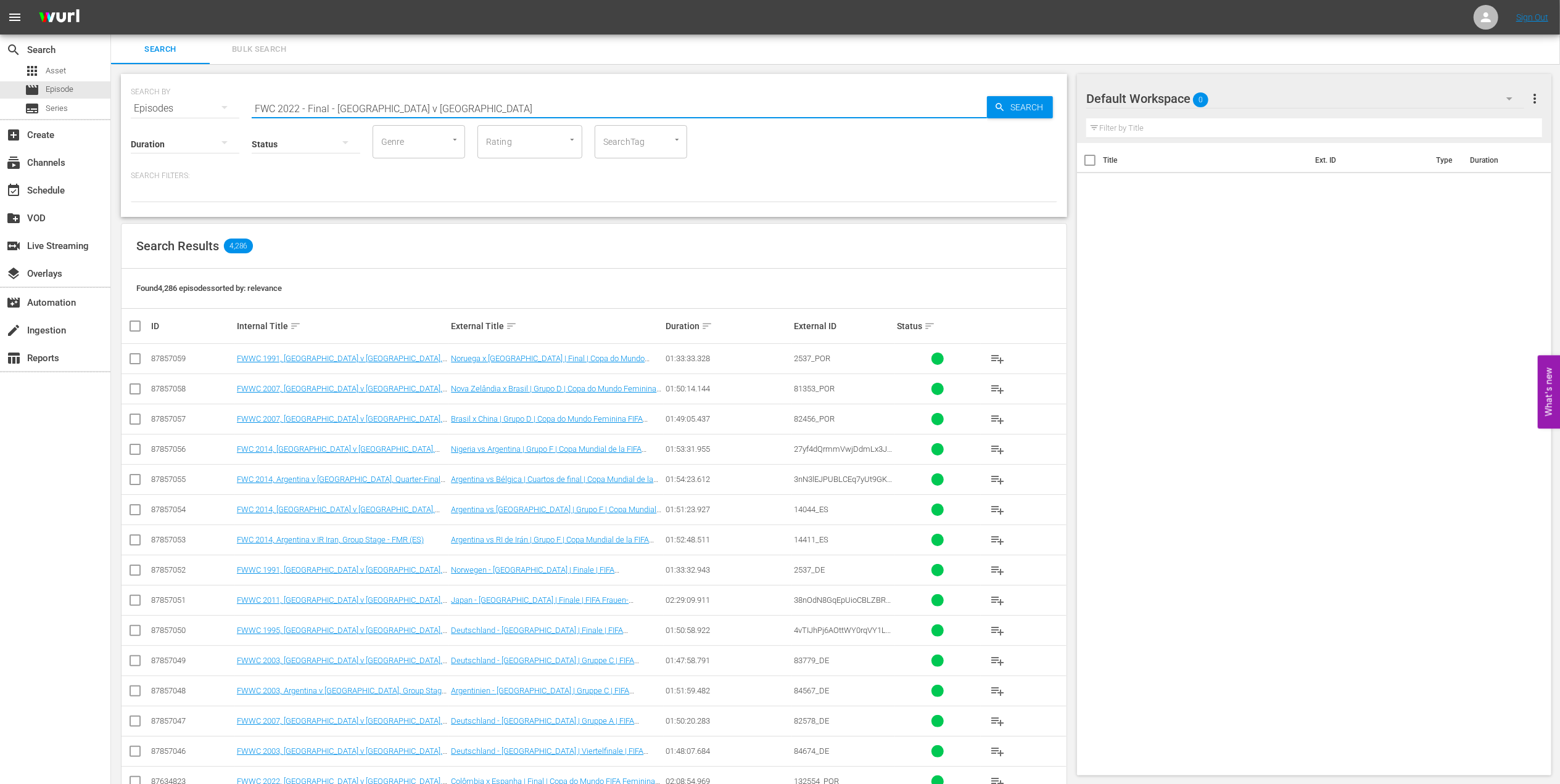
click at [471, 99] on input "FWC 2022 - Final - Argentina v France" at bounding box center [619, 108] width 735 height 29
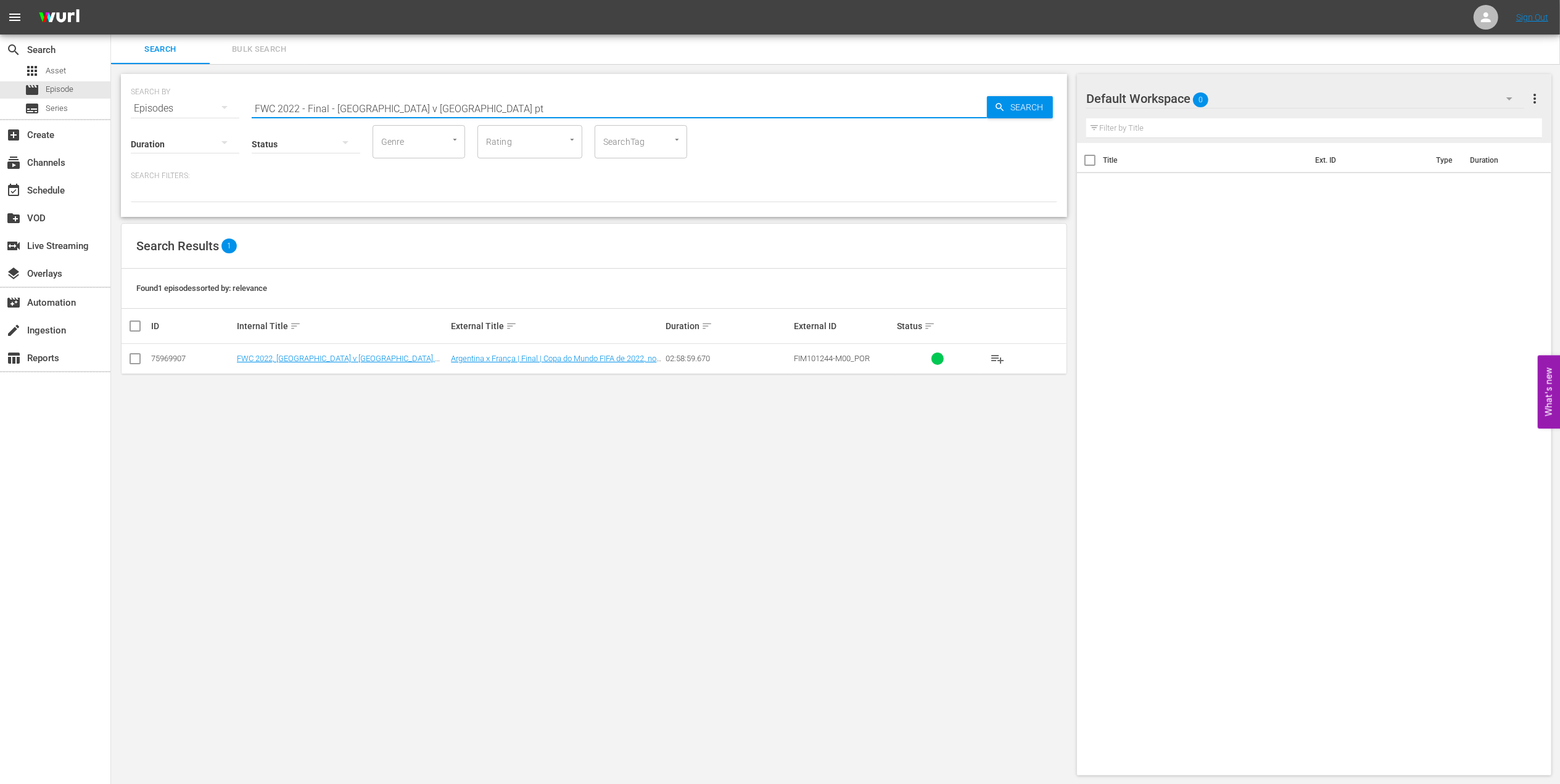
type input "FWC 2022 - Final - Argentina v France pt"
click at [131, 359] on input "checkbox" at bounding box center [135, 361] width 15 height 15
checkbox input "true"
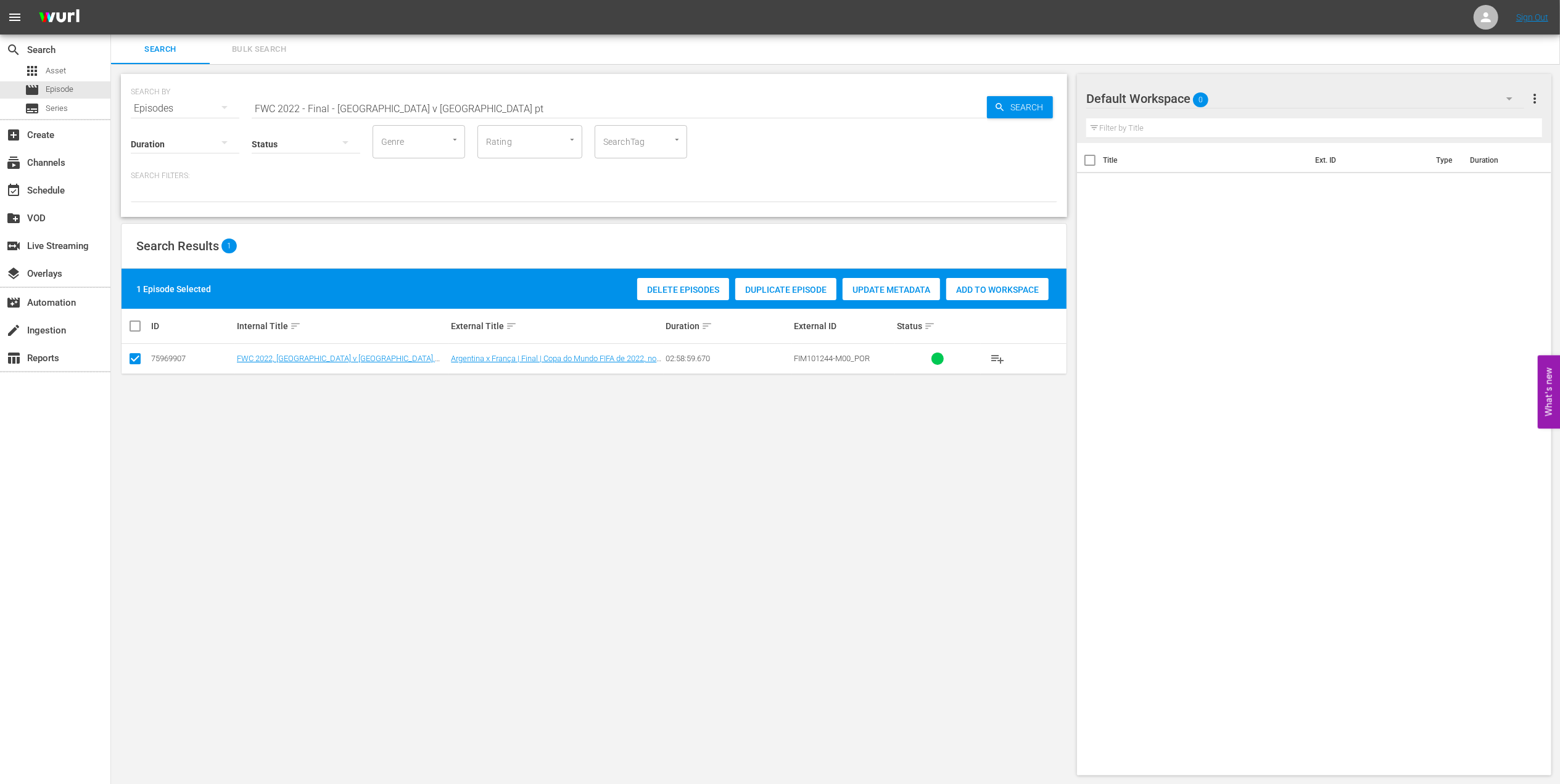
click at [1003, 286] on span "Add to Workspace" at bounding box center [997, 290] width 102 height 10
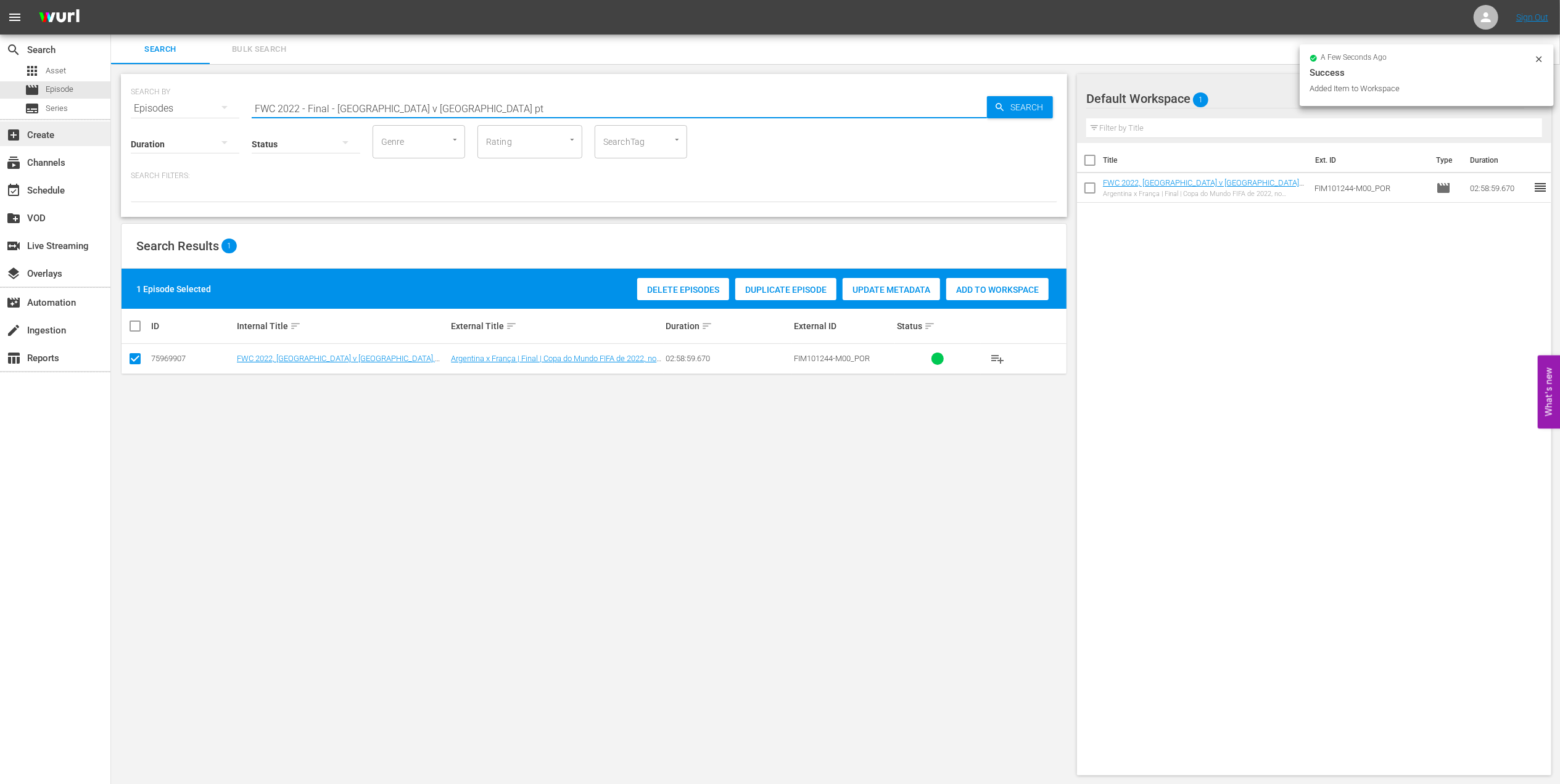
drag, startPoint x: 441, startPoint y: 105, endPoint x: 47, endPoint y: 139, distance: 395.5
click at [111, 0] on div "search Search apps Asset movie Episode subtitles Series add_box Create subscrip…" at bounding box center [835, 0] width 1448 height 0
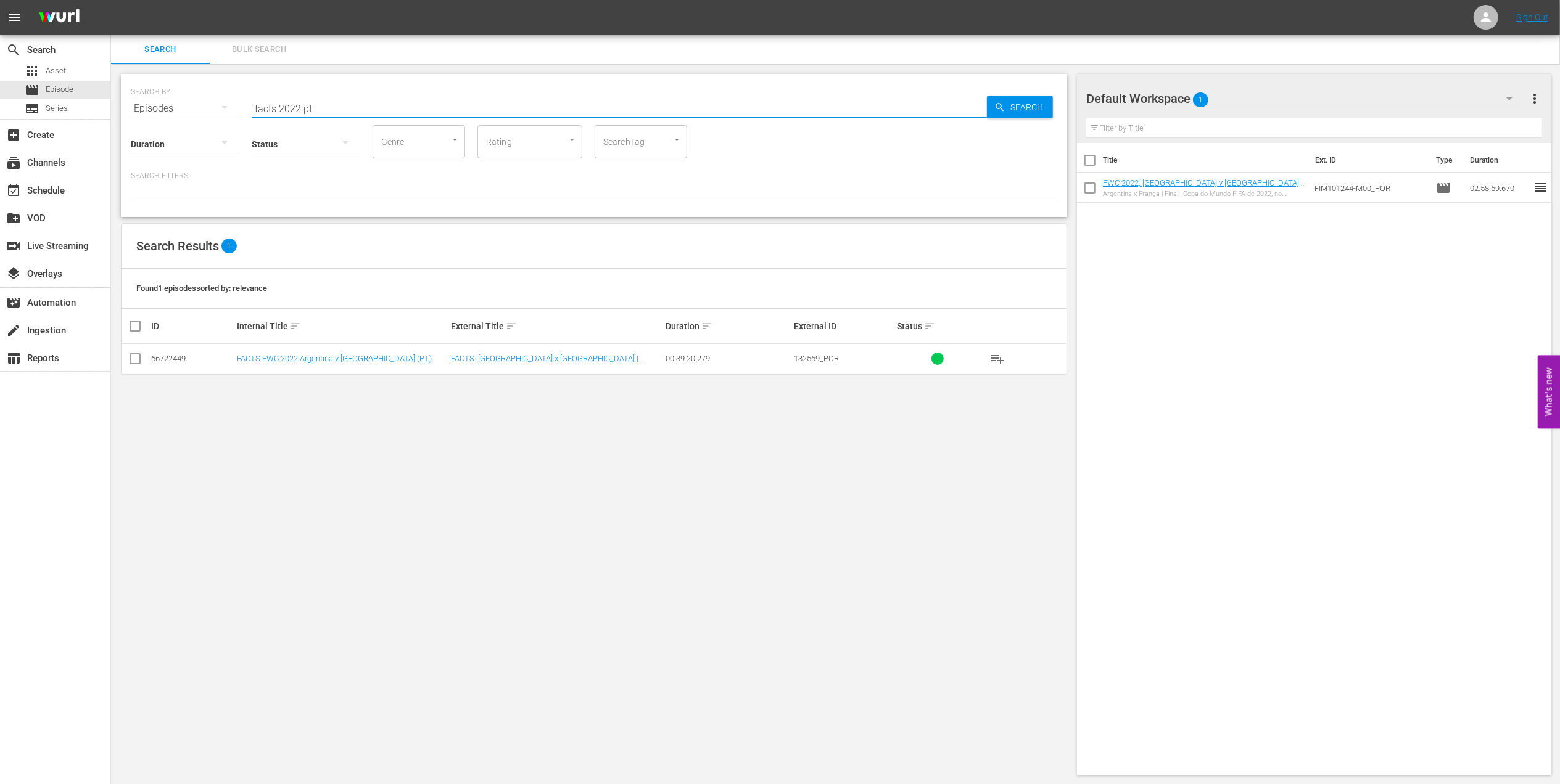
type input "facts 2022 pt"
click at [135, 358] on input "checkbox" at bounding box center [135, 361] width 15 height 15
checkbox input "true"
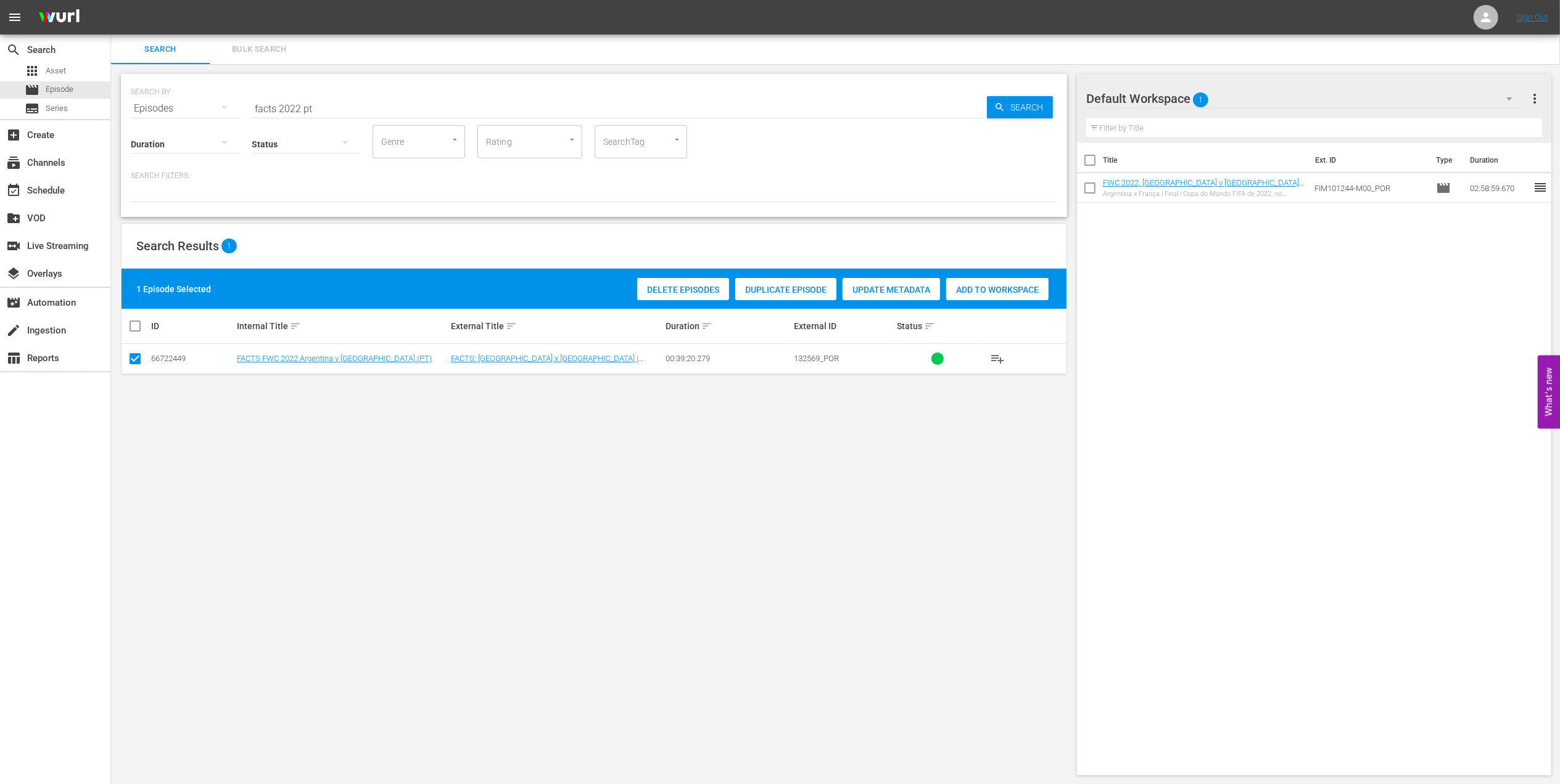
click at [999, 291] on span "Add to Workspace" at bounding box center [997, 290] width 102 height 10
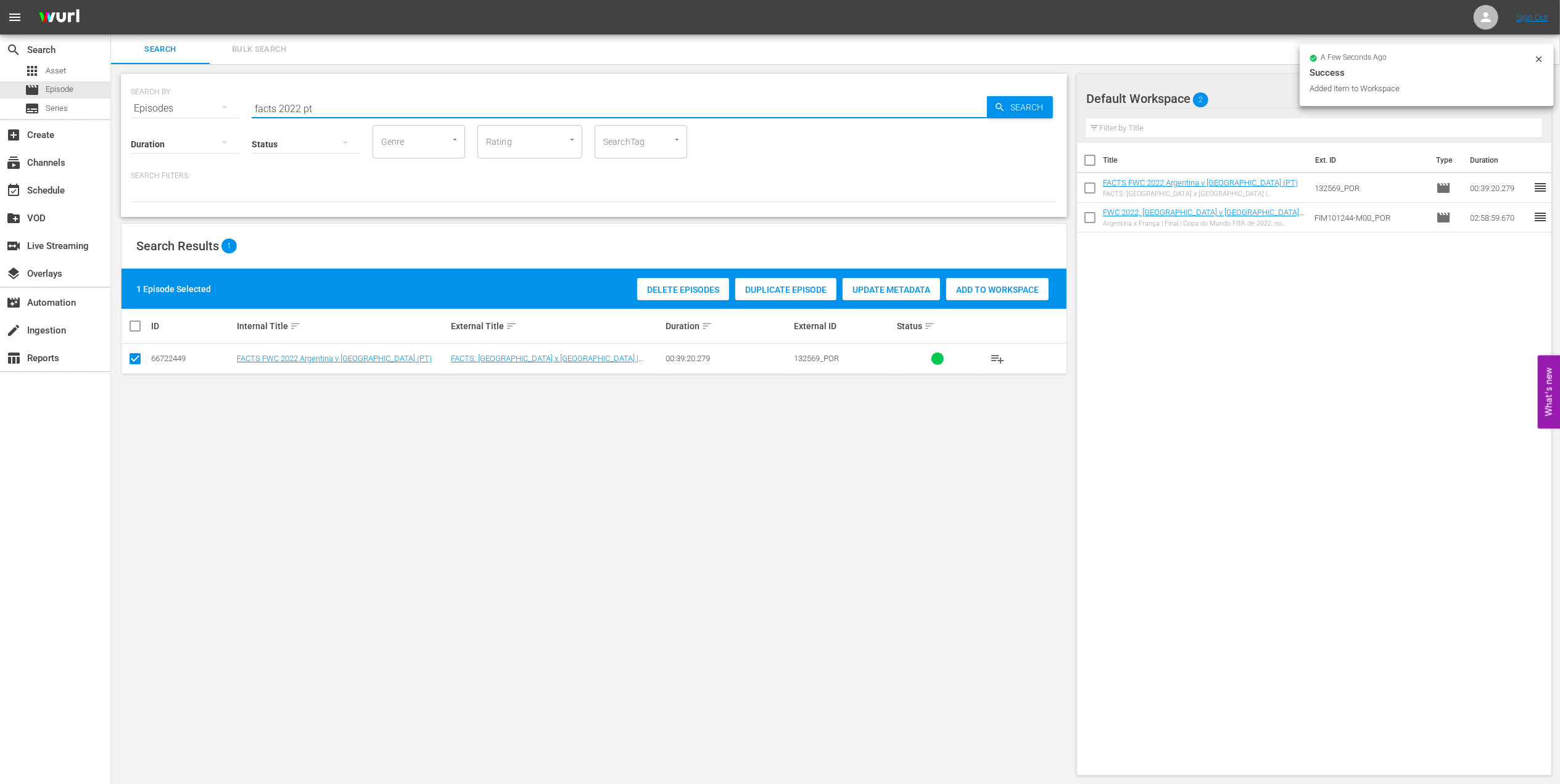
drag, startPoint x: 131, startPoint y: 102, endPoint x: 196, endPoint y: 109, distance: 65.4
click at [128, 105] on div "SEARCH BY Search By Episodes Search ID, Title, Description, Keywords, or Catego…" at bounding box center [593, 145] width 946 height 143
paste input "BRAZIL IN 1994 - FWC USA 1994"
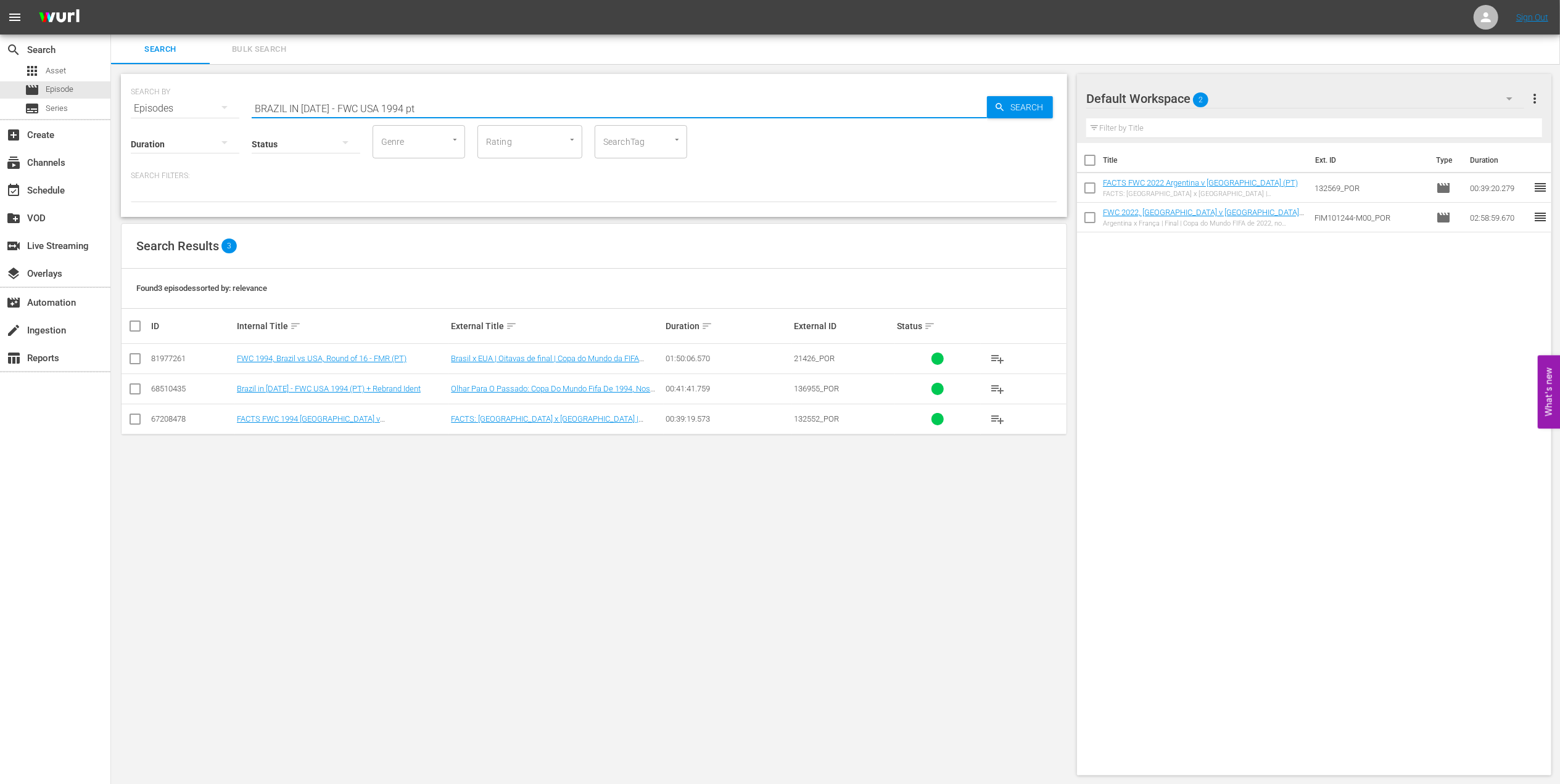
type input "BRAZIL IN 1994 - FWC USA 1994 pt"
click at [137, 390] on input "checkbox" at bounding box center [135, 391] width 15 height 15
checkbox input "true"
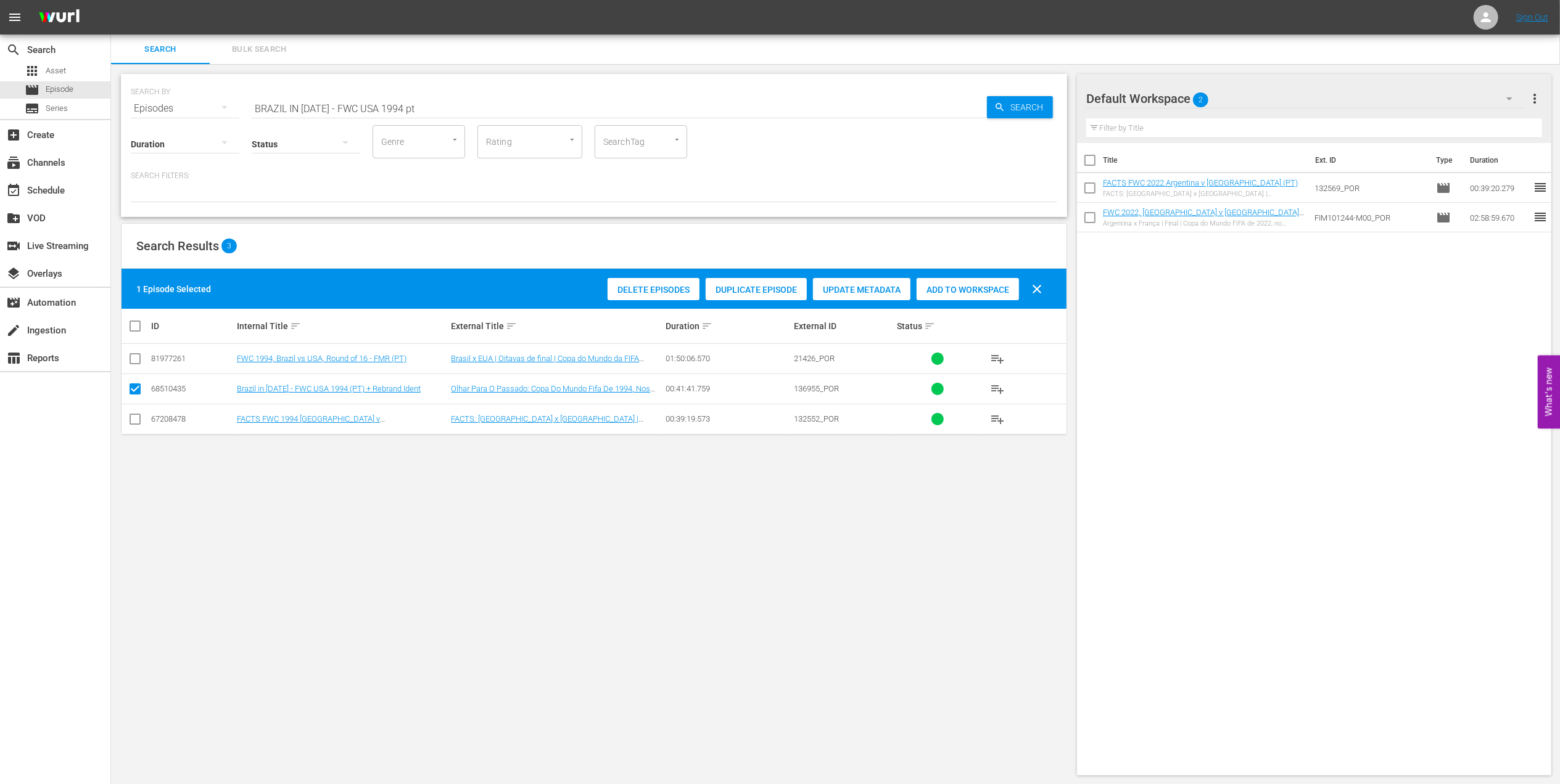
click at [958, 286] on span "Add to Workspace" at bounding box center [968, 290] width 102 height 10
drag, startPoint x: 206, startPoint y: 107, endPoint x: 185, endPoint y: 107, distance: 21.0
click at [185, 107] on div "SEARCH BY Search By Episodes Search ID, Title, Description, Keywords, or Catego…" at bounding box center [594, 101] width 926 height 45
paste input "FWC 1994 Brazil vs Italy, Final (PT)"
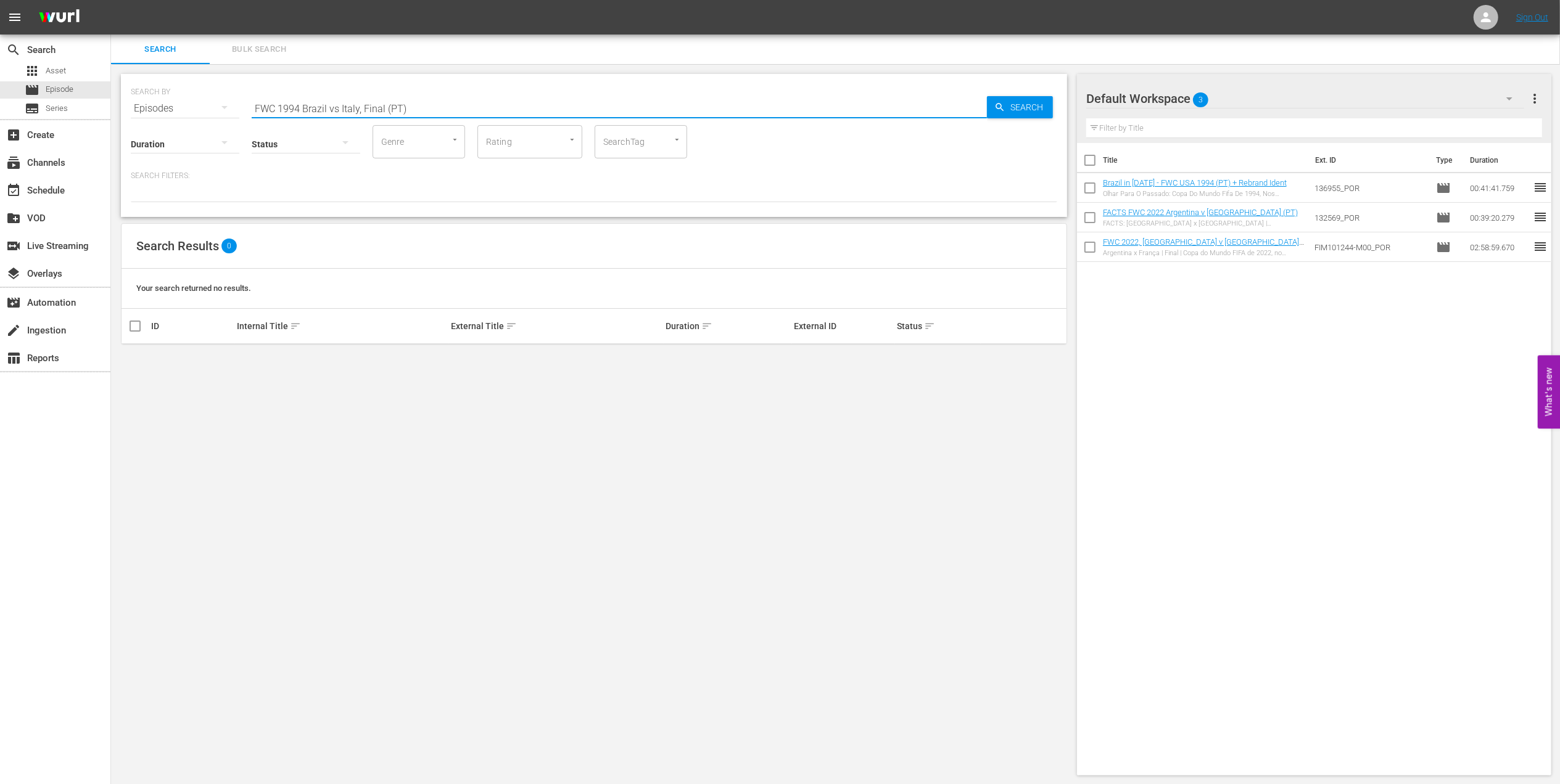
click at [337, 107] on input "FWC 1994 Brazil vs Italy, Final (PT)" at bounding box center [619, 108] width 735 height 29
type input "FWC 1994 Brazil v Italy, Final (PT)"
click at [141, 361] on input "checkbox" at bounding box center [135, 361] width 15 height 15
checkbox input "true"
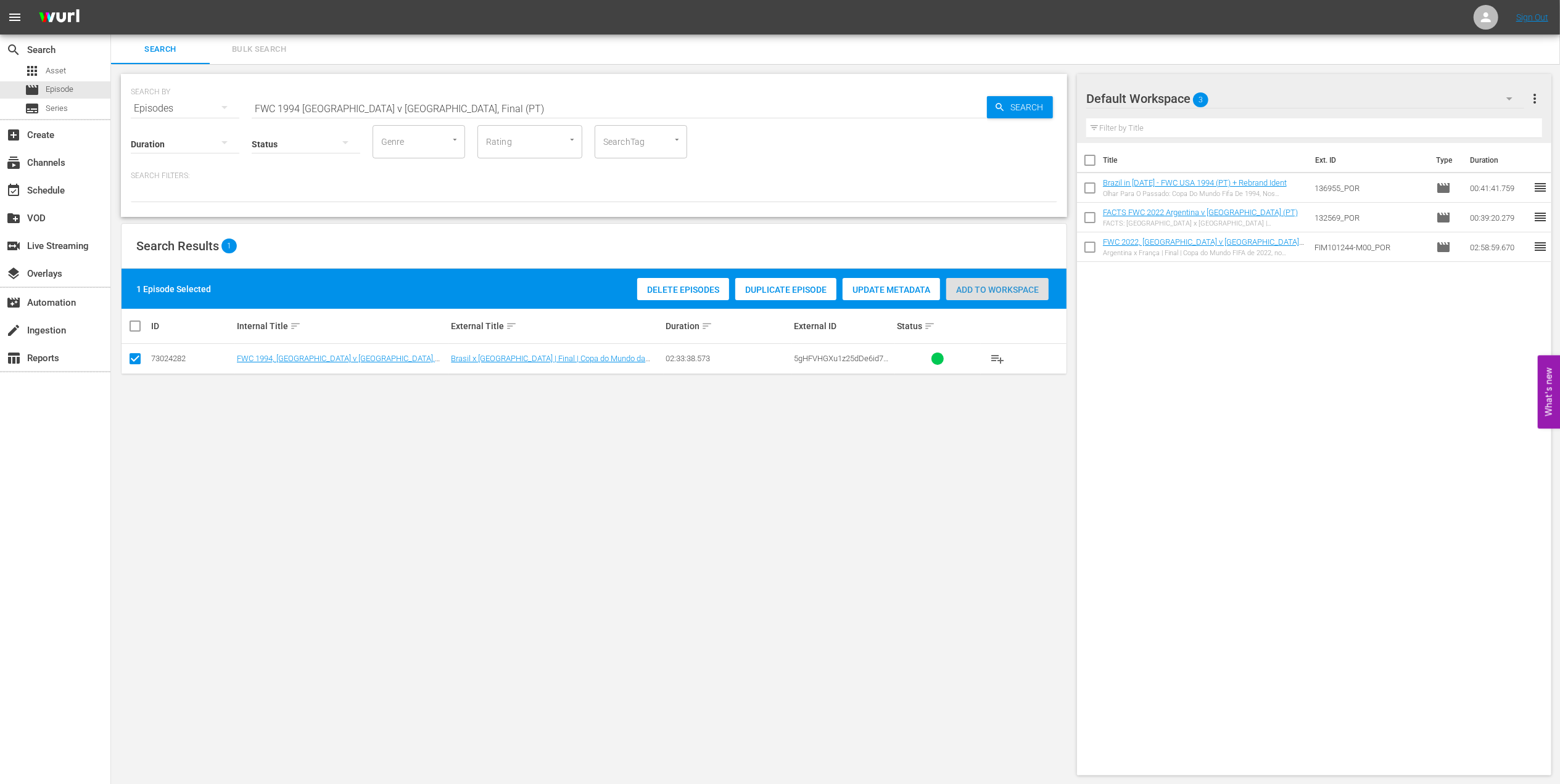
click at [1002, 281] on div "Add to Workspace" at bounding box center [997, 290] width 102 height 24
drag, startPoint x: 423, startPoint y: 102, endPoint x: 143, endPoint y: 116, distance: 280.3
click at [144, 116] on div "SEARCH BY Search By Episodes Search ID, Title, Description, Keywords, or Catego…" at bounding box center [593, 145] width 946 height 143
paste input "EP 3 - Ronaldo | Golden Boot"
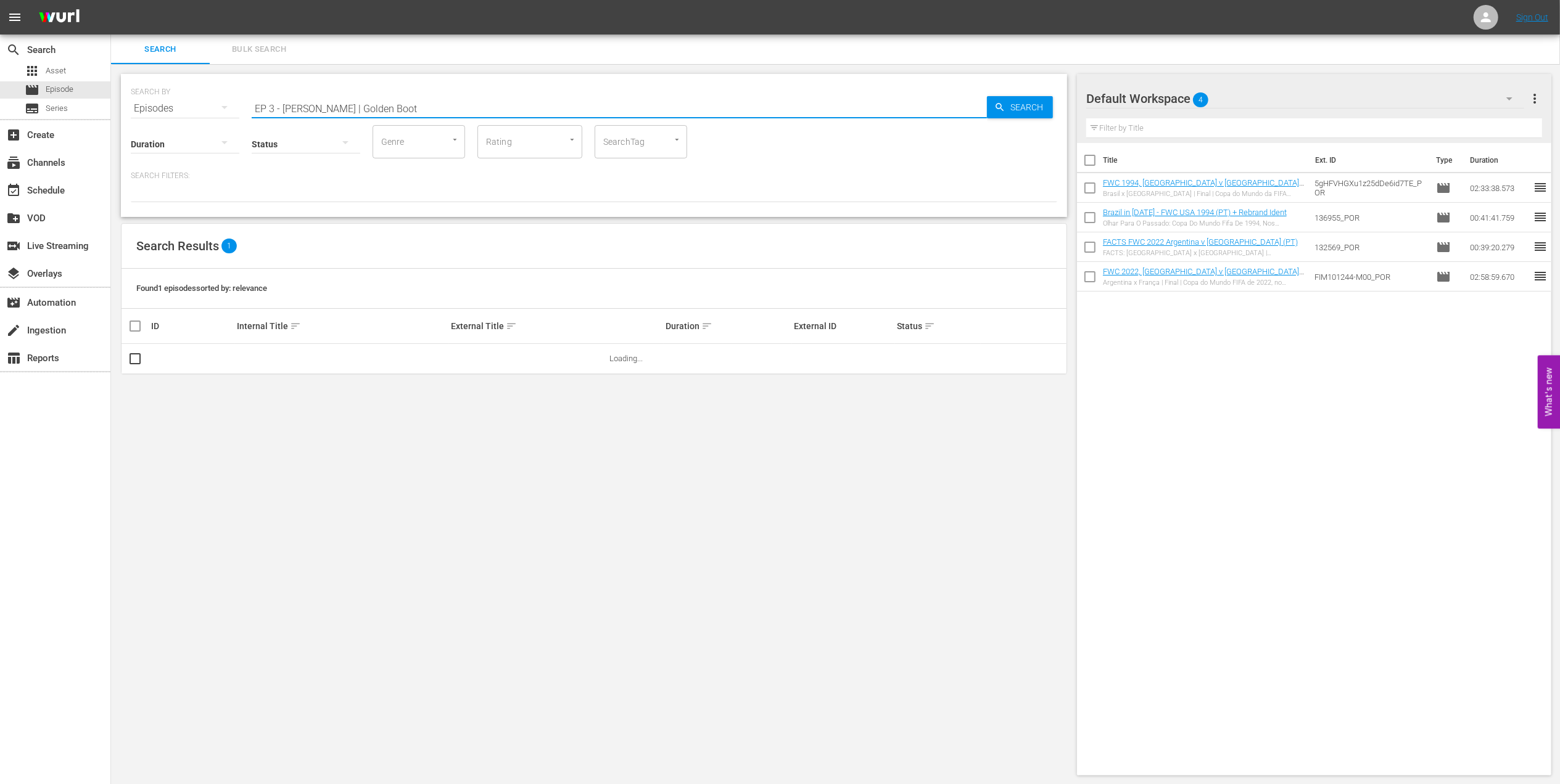
drag, startPoint x: 323, startPoint y: 106, endPoint x: 109, endPoint y: 118, distance: 214.3
click at [111, 0] on div "search Search apps Asset movie Episode subtitles Series add_box Create subscrip…" at bounding box center [835, 0] width 1448 height 0
click at [326, 102] on input "Golden Boot" at bounding box center [619, 108] width 735 height 29
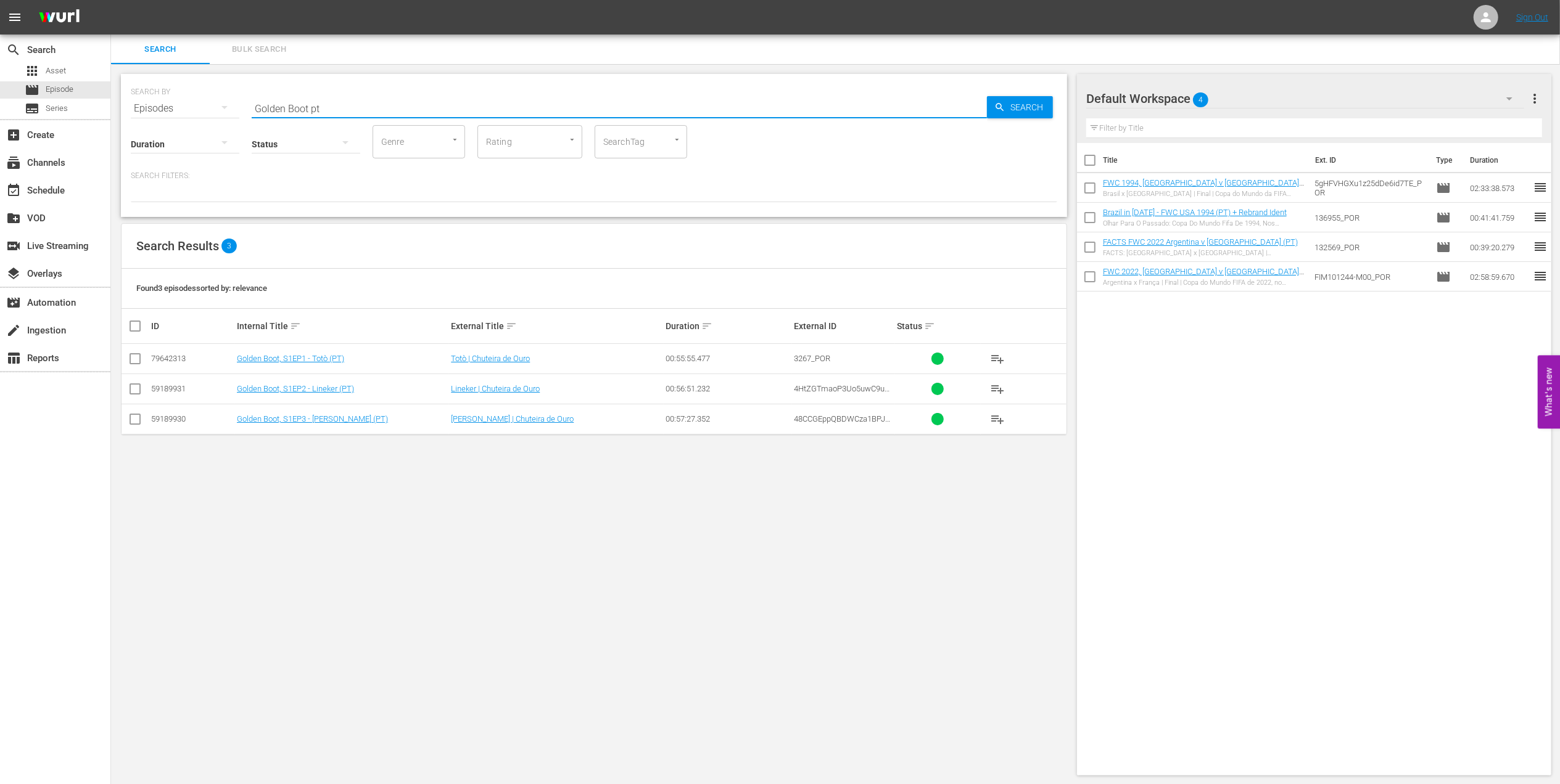
type input "Golden Boot pt"
click at [132, 420] on input "checkbox" at bounding box center [135, 422] width 15 height 15
checkbox input "true"
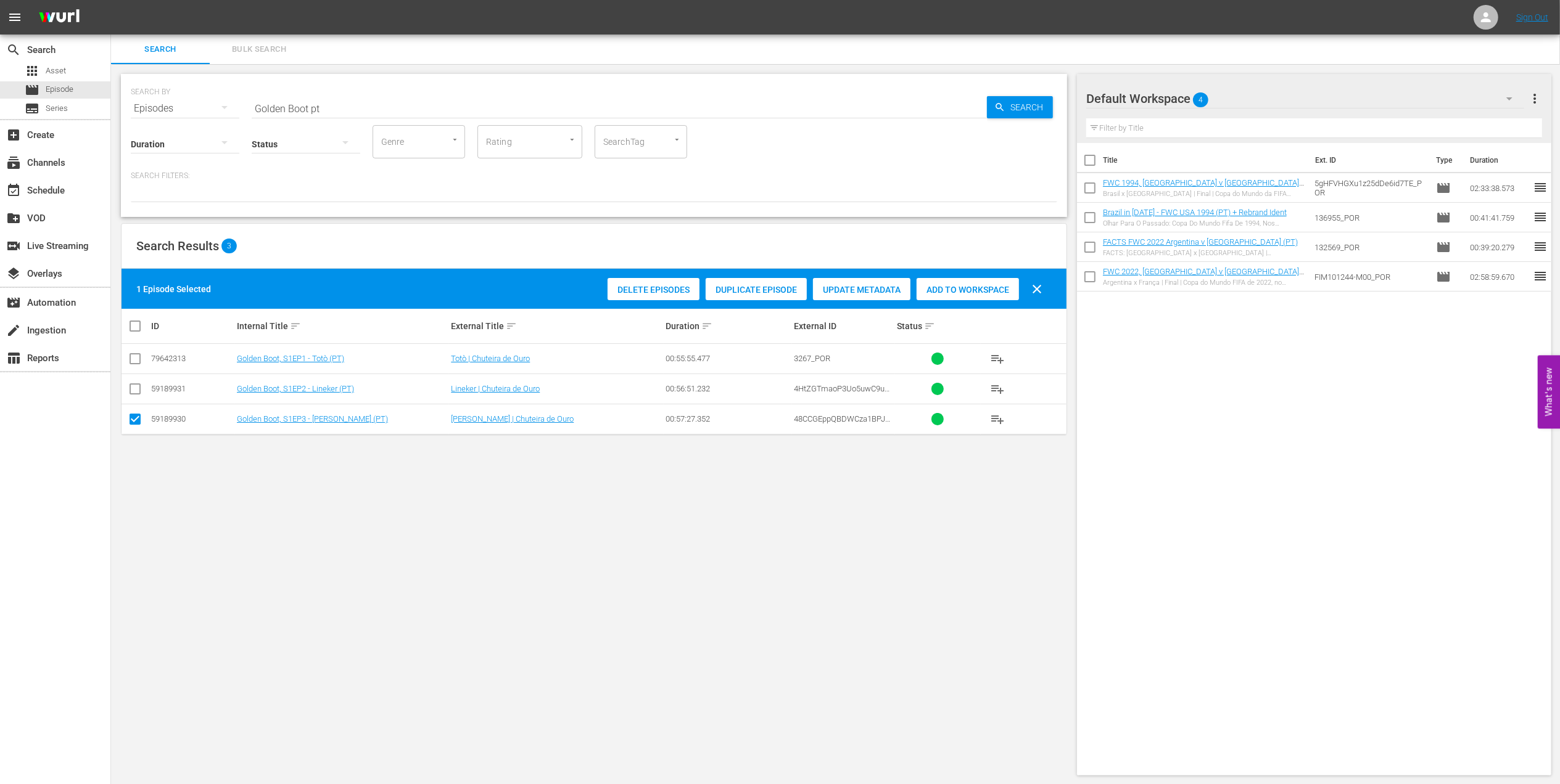
click at [963, 292] on span "Add to Workspace" at bounding box center [968, 290] width 102 height 10
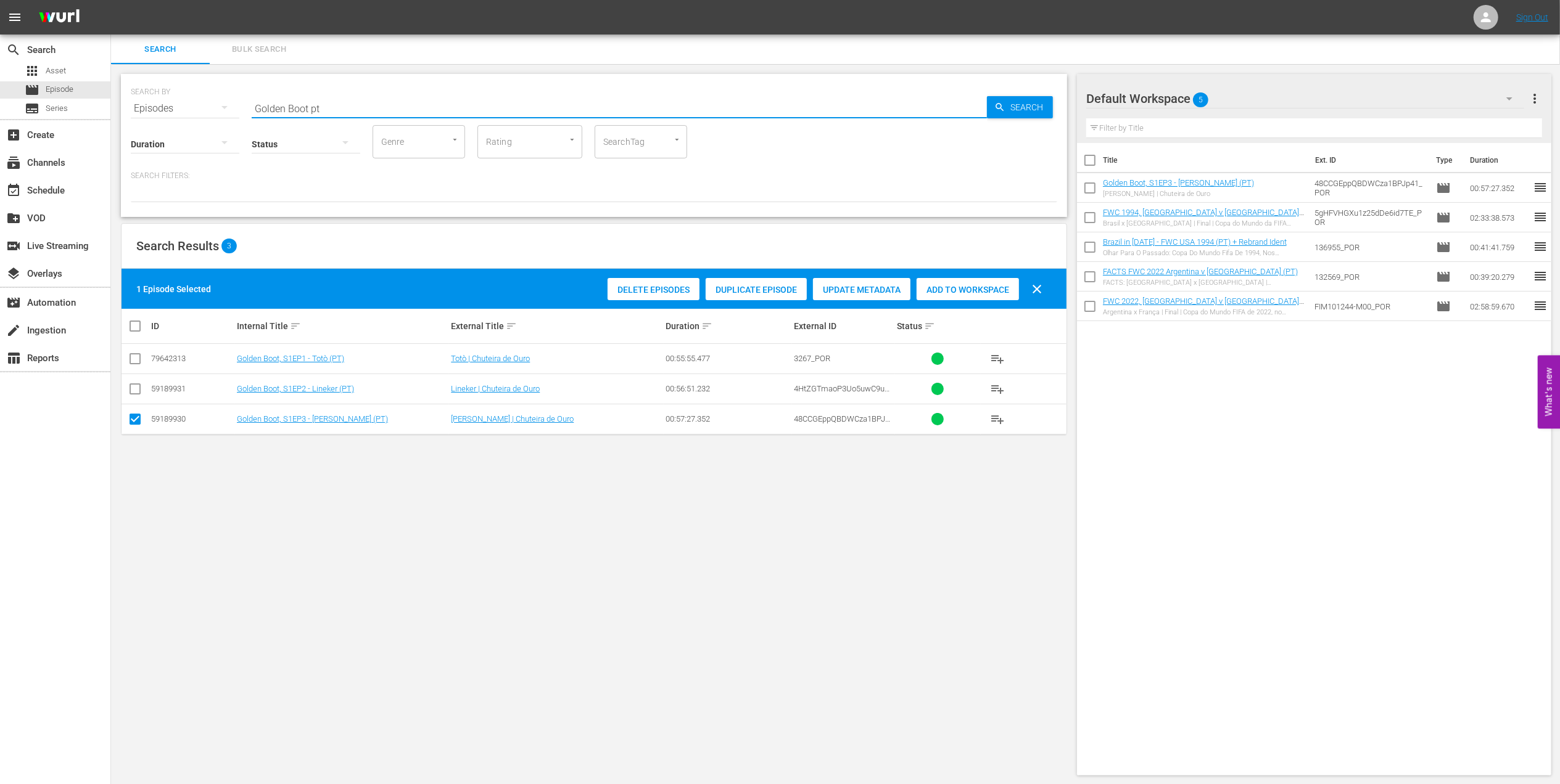
drag, startPoint x: 341, startPoint y: 109, endPoint x: 189, endPoint y: 109, distance: 152.0
click at [189, 109] on div "SEARCH BY Search By Episodes Search ID, Title, Description, Keywords, or Catego…" at bounding box center [594, 101] width 926 height 45
paste input "Futebol Arte"
click at [390, 109] on input "Futebol Arte" at bounding box center [619, 108] width 735 height 29
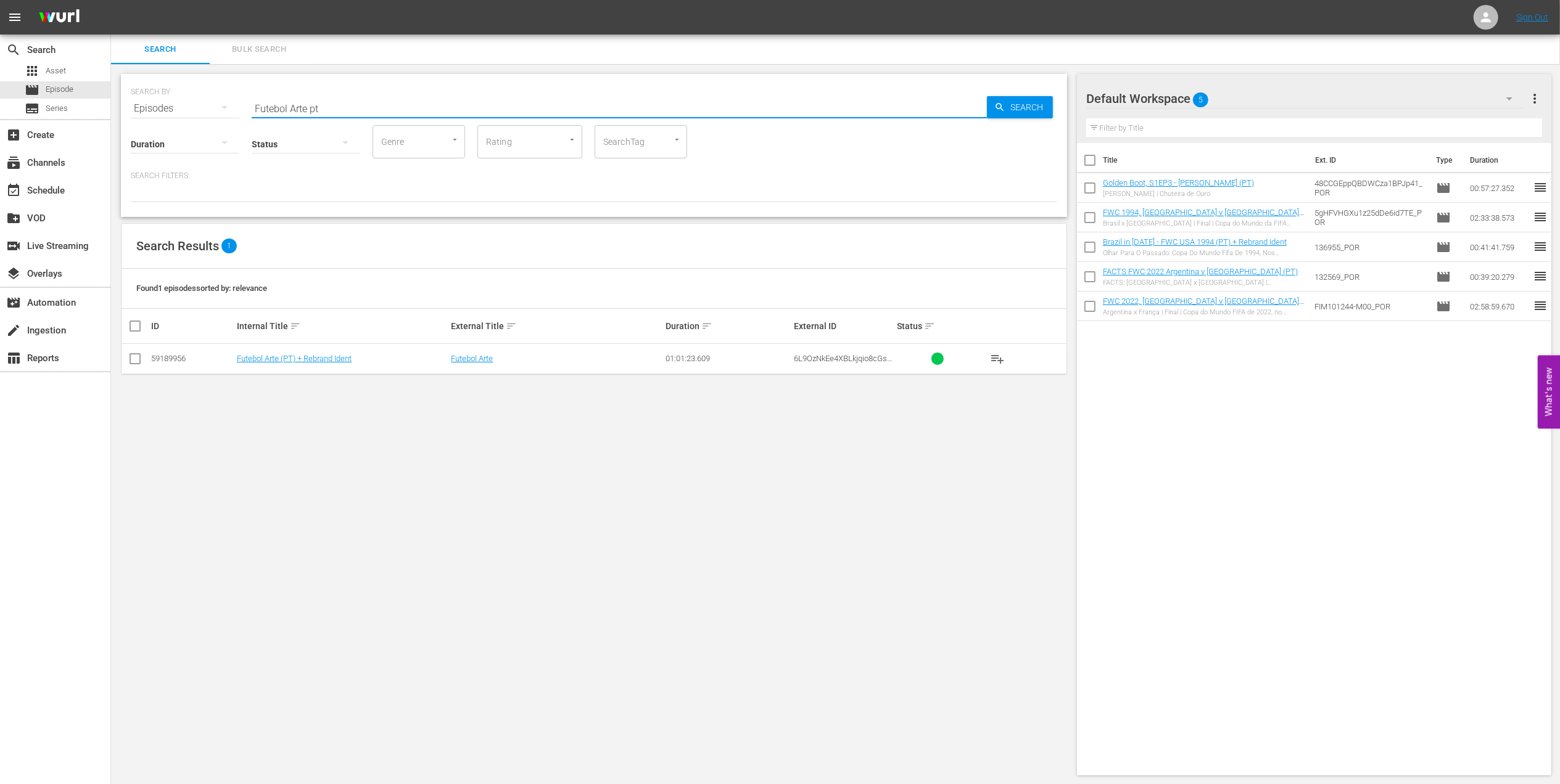
type input "Futebol Arte pt"
click at [133, 354] on input "checkbox" at bounding box center [135, 361] width 15 height 15
checkbox input "true"
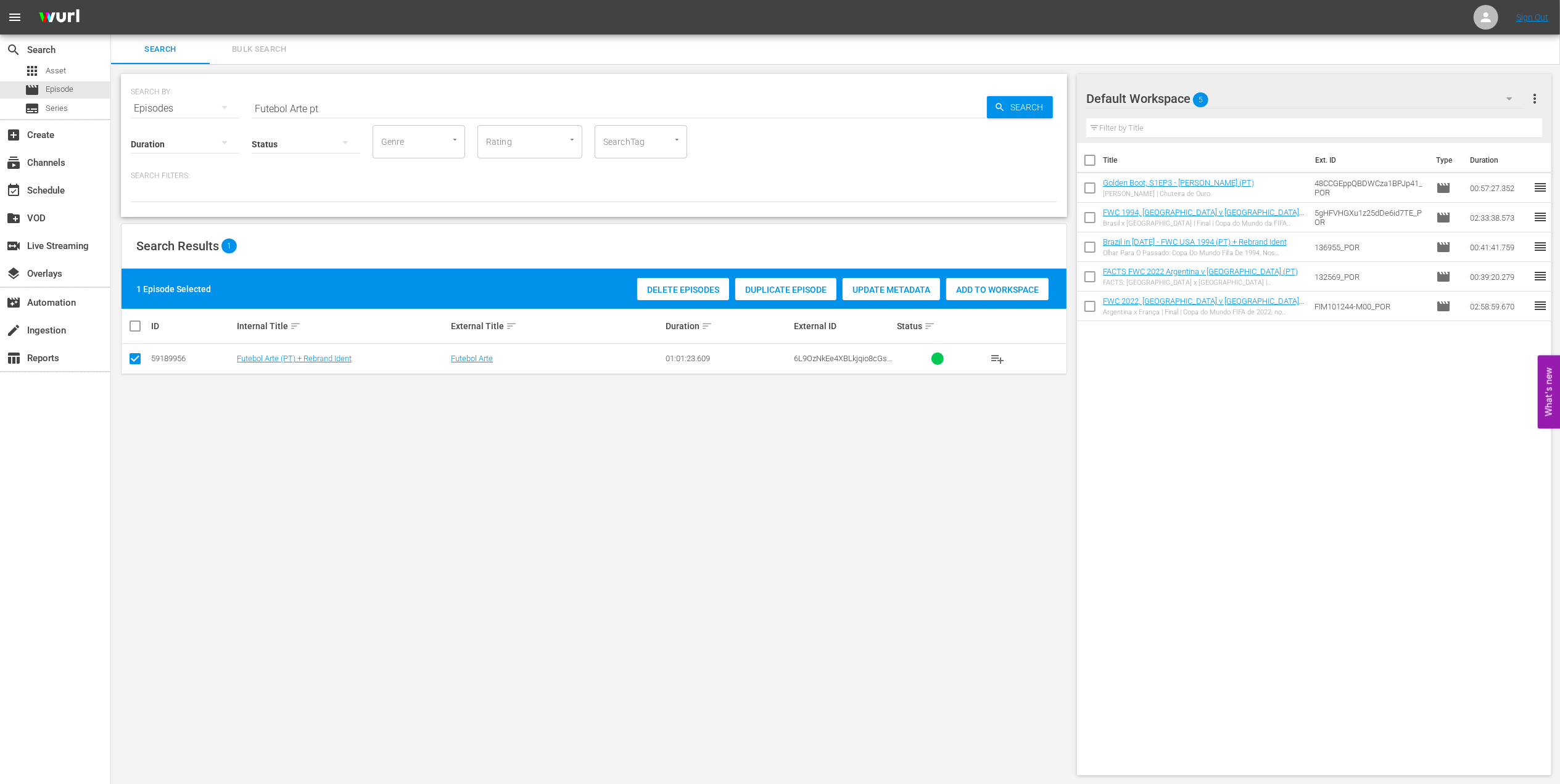
click at [975, 289] on span "Add to Workspace" at bounding box center [997, 290] width 102 height 10
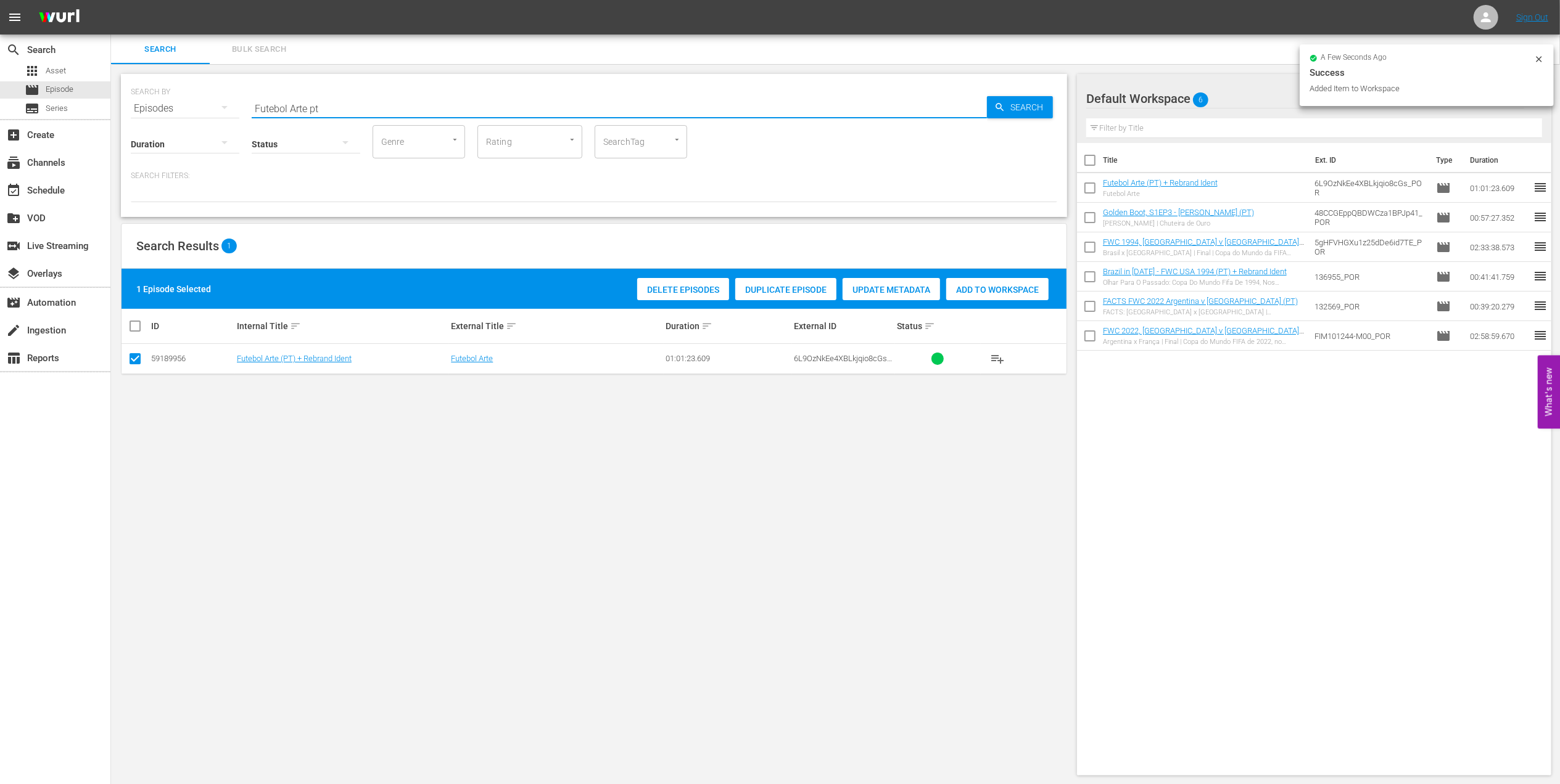
drag, startPoint x: 240, startPoint y: 109, endPoint x: 178, endPoint y: 109, distance: 62.0
click at [173, 109] on div "SEARCH BY Search By Episodes Search ID, Title, Description, Keywords, or Catego…" at bounding box center [594, 101] width 926 height 45
paste input "WC 1970 Brazil v Italy, Final"
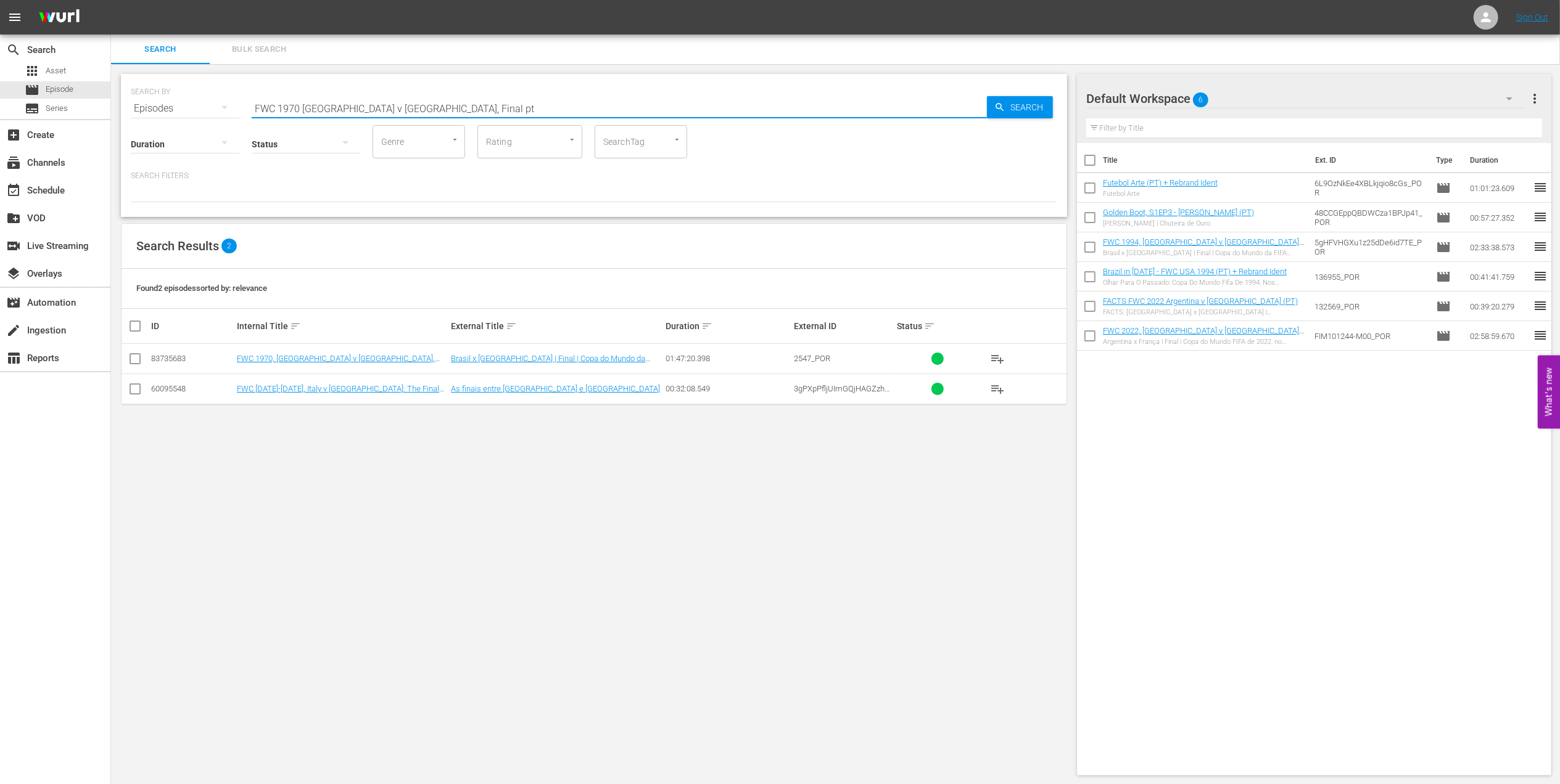
type input "FWC 1970 Brazil v Italy, Final pt"
click at [135, 360] on input "checkbox" at bounding box center [135, 361] width 15 height 15
checkbox input "true"
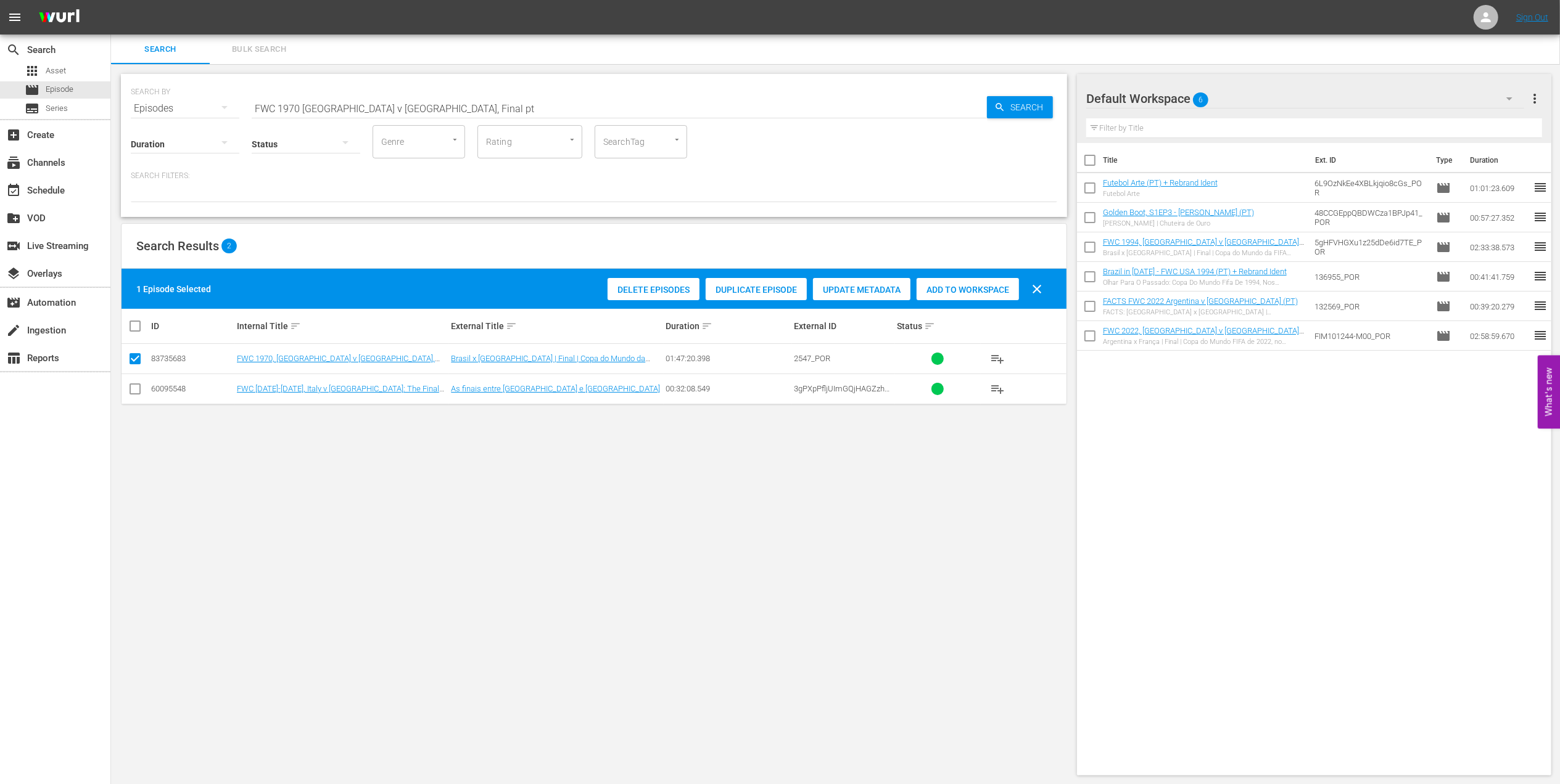
click at [945, 297] on div "Add to Workspace" at bounding box center [968, 290] width 102 height 24
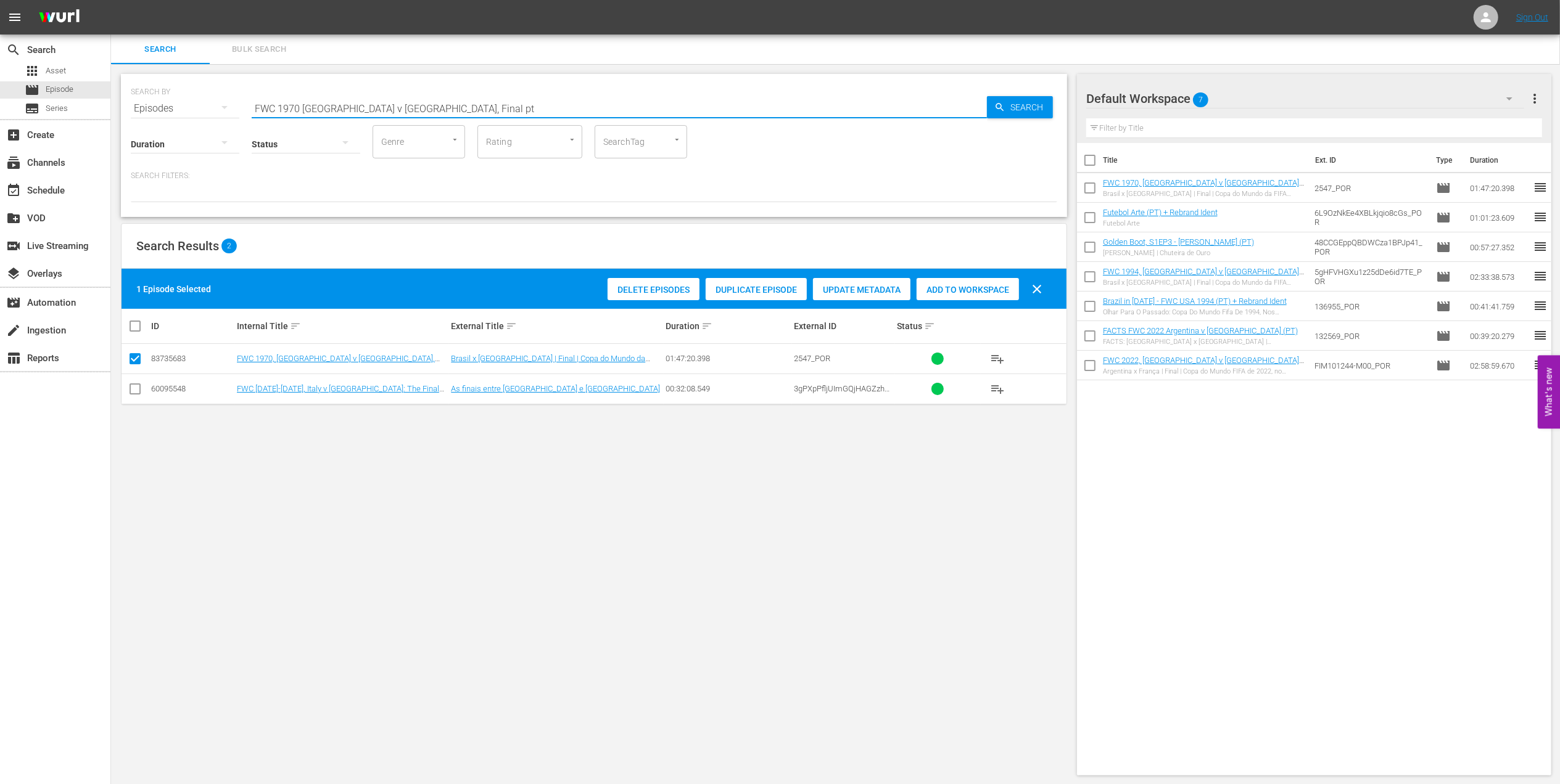
drag, startPoint x: 259, startPoint y: 109, endPoint x: 222, endPoint y: 112, distance: 37.1
click at [222, 109] on div "SEARCH BY Search By Episodes Search ID, Title, Description, Keywords, or Catego…" at bounding box center [594, 101] width 926 height 45
paste input "2002 Official Film - Seven Games from Glory"
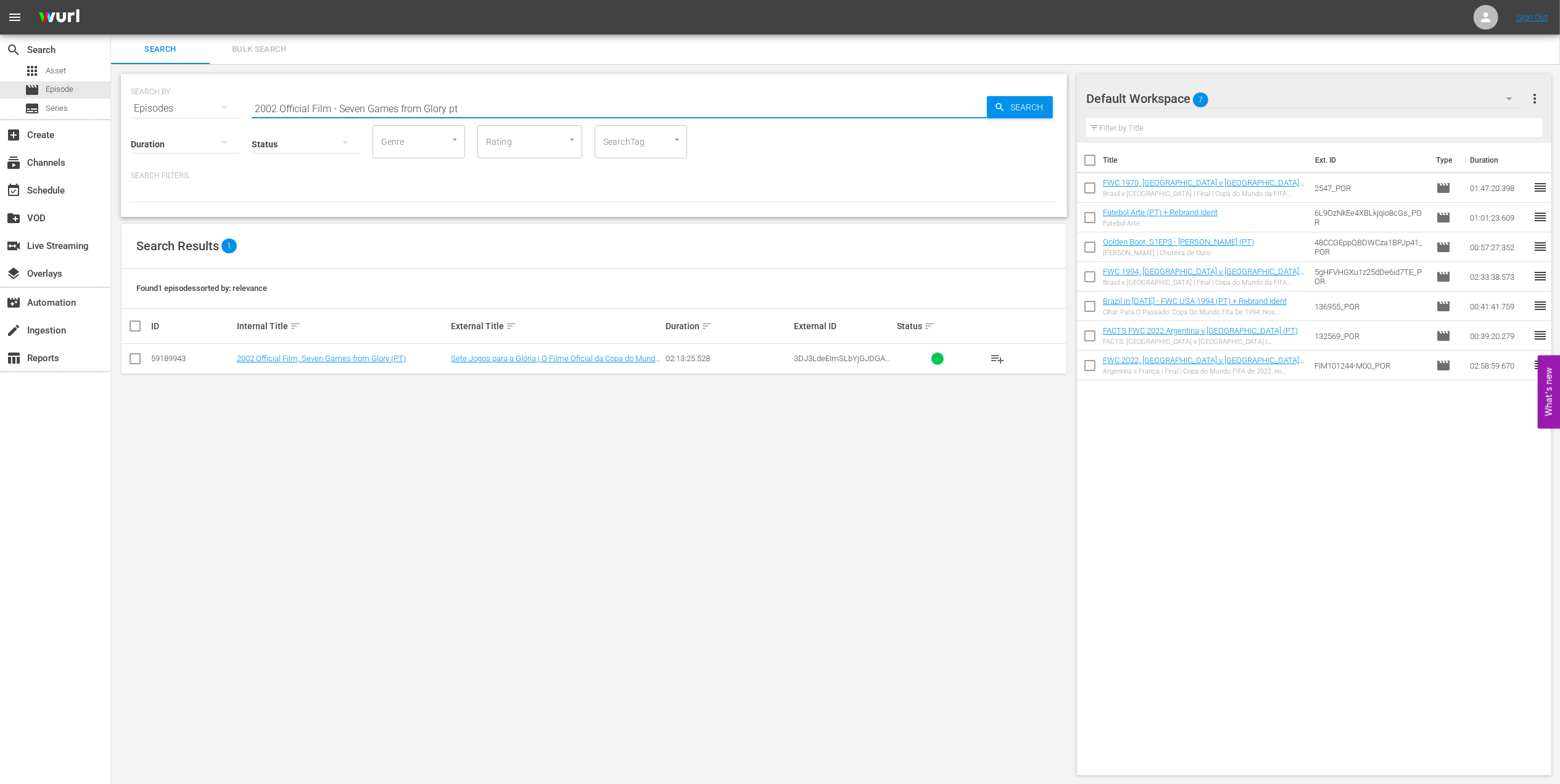
type input "2002 Official Film - Seven Games from Glory pt"
click at [139, 359] on input "checkbox" at bounding box center [135, 361] width 15 height 15
checkbox input "true"
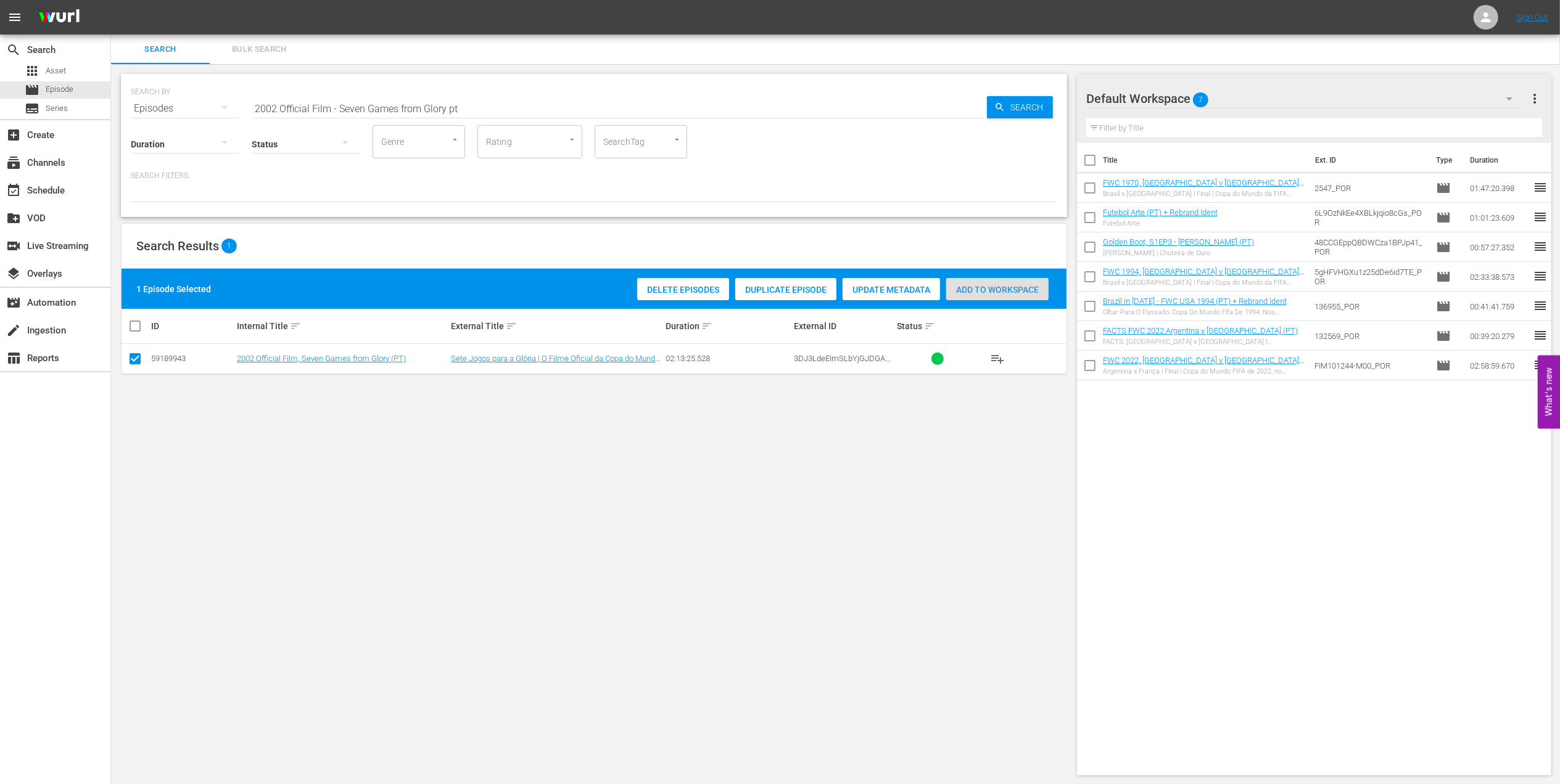
click at [1010, 292] on span "Add to Workspace" at bounding box center [997, 290] width 102 height 10
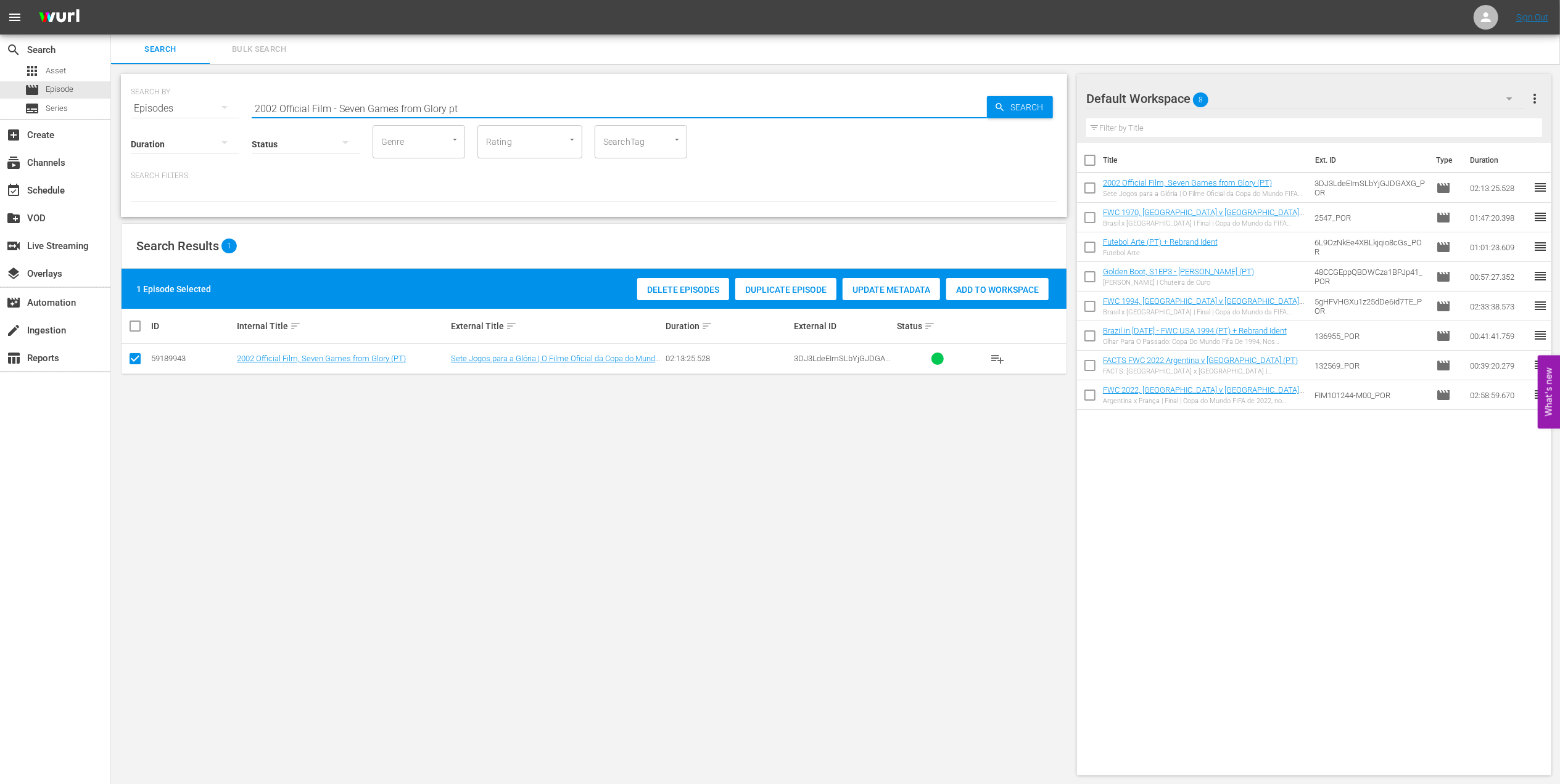
drag, startPoint x: 479, startPoint y: 106, endPoint x: 167, endPoint y: 107, distance: 312.0
click at [153, 107] on div "SEARCH BY Search By Episodes Search ID, Title, Description, Keywords, or Catego…" at bounding box center [594, 101] width 926 height 45
paste input "FWC 2002 Brazil v Germany, Final"
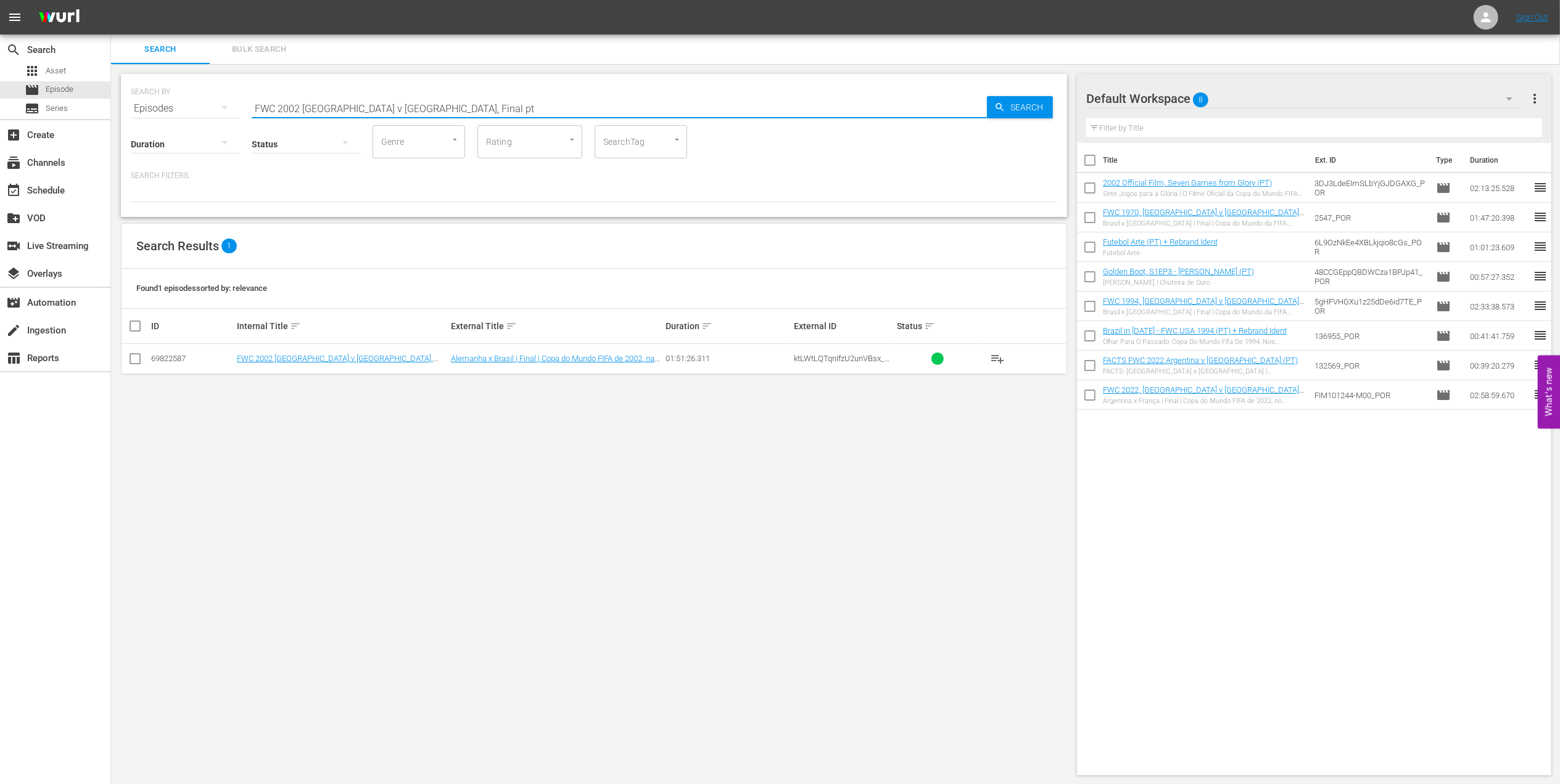
type input "FWC 2002 Brazil v Germany, Final pt"
click at [141, 361] on input "checkbox" at bounding box center [135, 361] width 15 height 15
checkbox input "true"
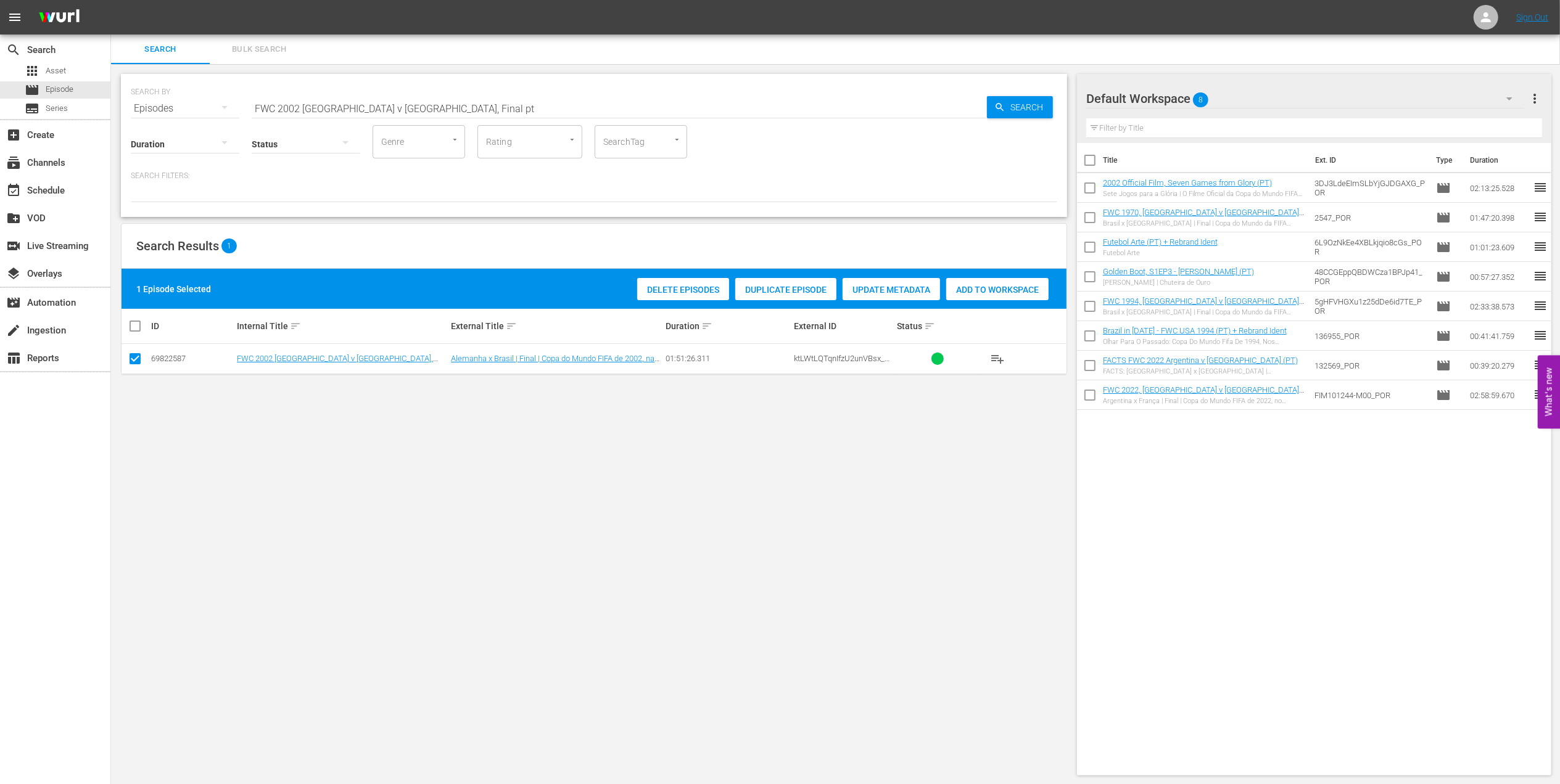
click at [990, 286] on span "Add to Workspace" at bounding box center [997, 290] width 102 height 10
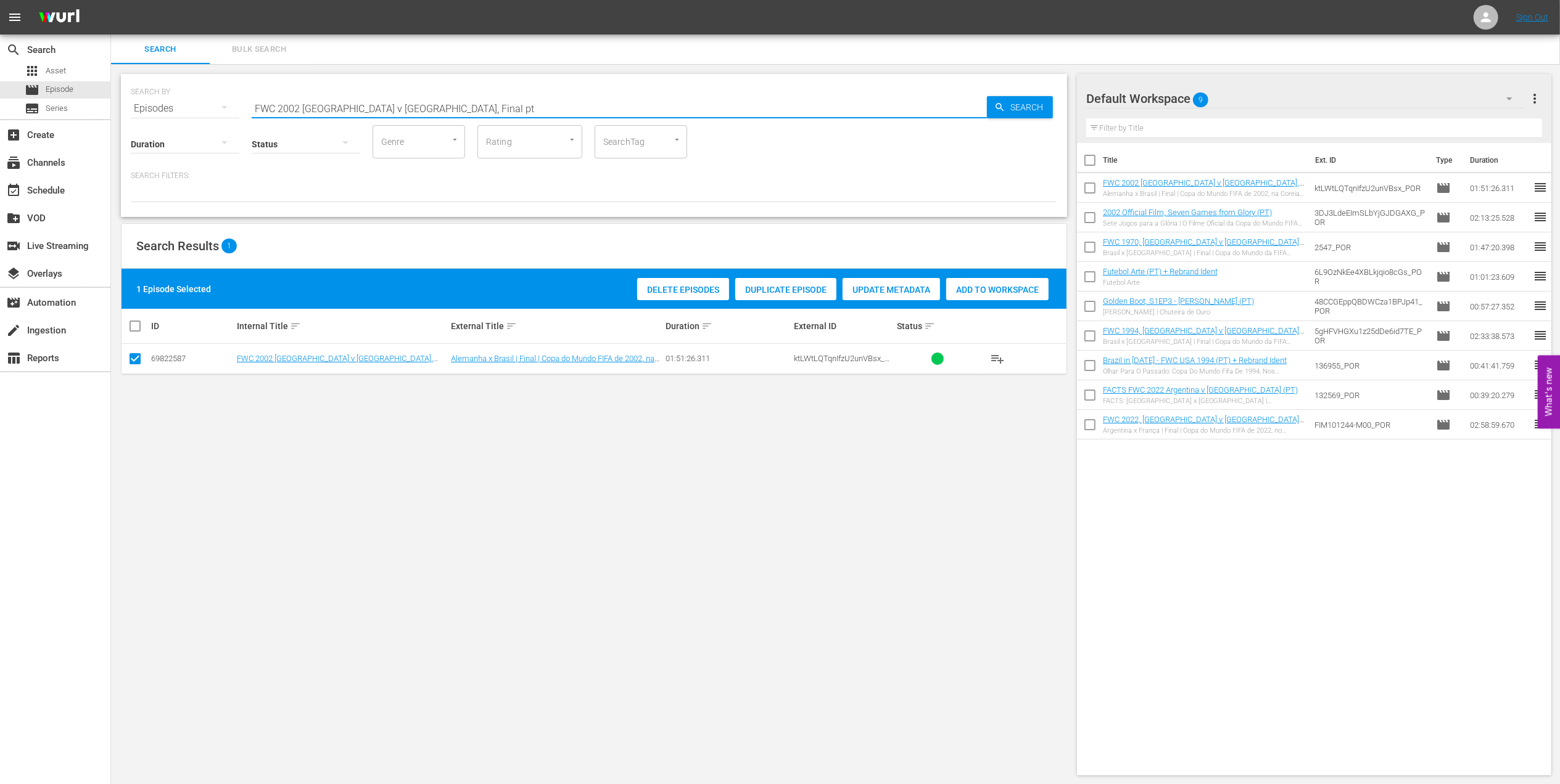
drag, startPoint x: 422, startPoint y: 105, endPoint x: 234, endPoint y: 106, distance: 188.0
click at [174, 105] on div "SEARCH BY Search By Episodes Search ID, Title, Description, Keywords, or Catego…" at bounding box center [594, 101] width 926 height 45
paste input "Samba Football: Brazil's Goal Feasts in the FIFA World Cup™"
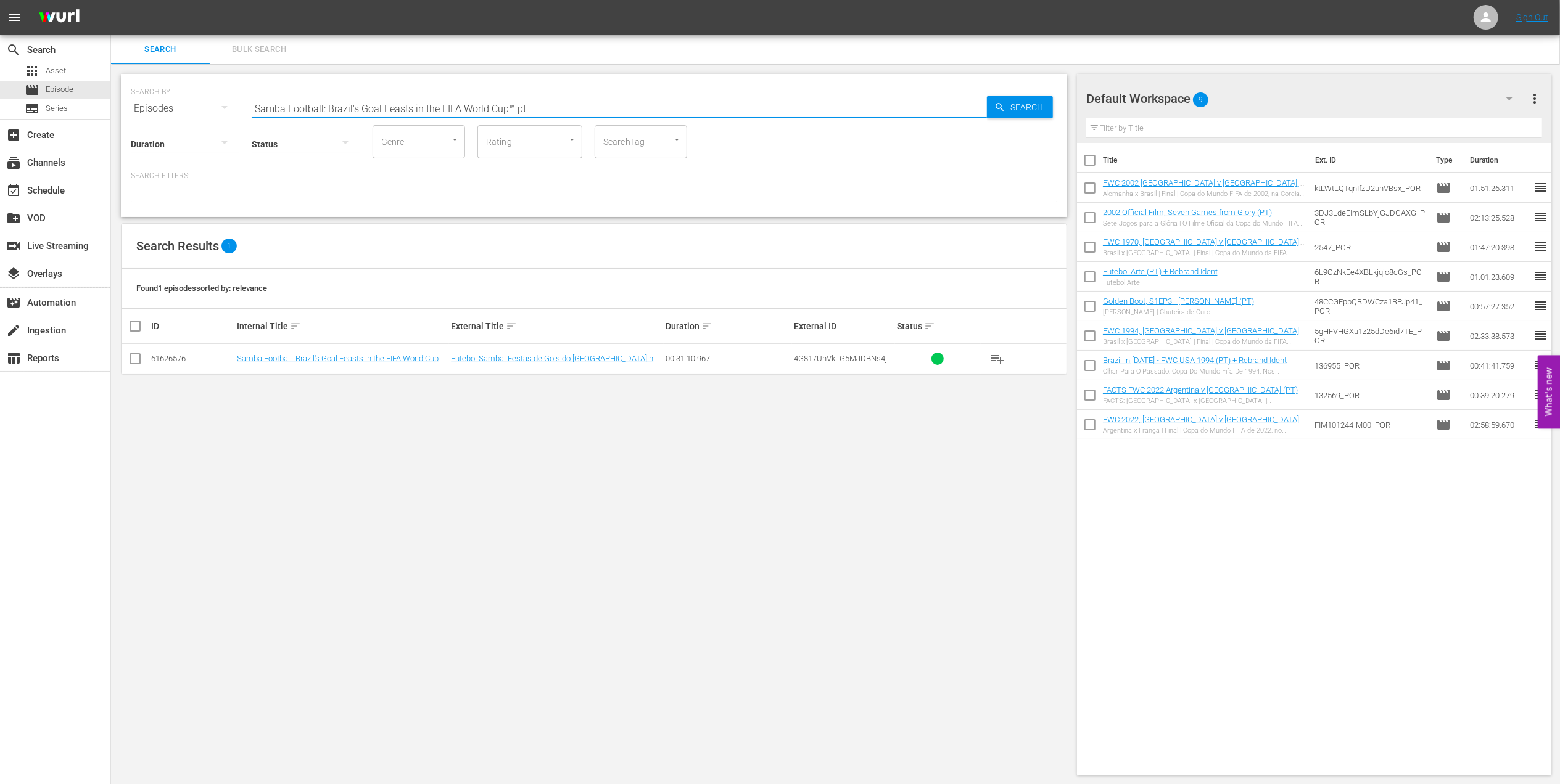
type input "Samba Football: Brazil's Goal Feasts in the FIFA World Cup™ pt"
click at [142, 358] on input "checkbox" at bounding box center [135, 361] width 15 height 15
checkbox input "true"
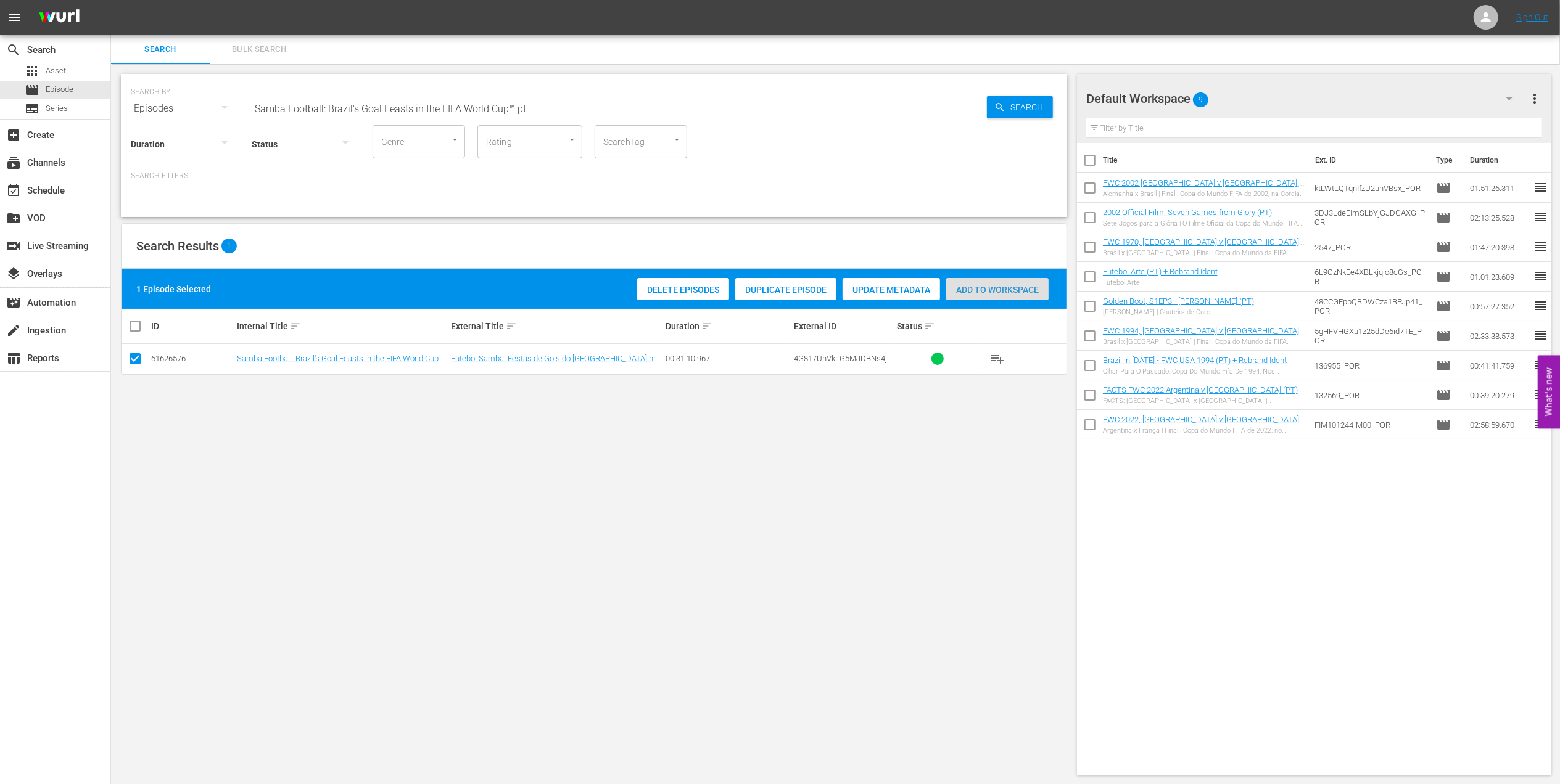
click at [992, 284] on div "Add to Workspace" at bounding box center [997, 290] width 102 height 24
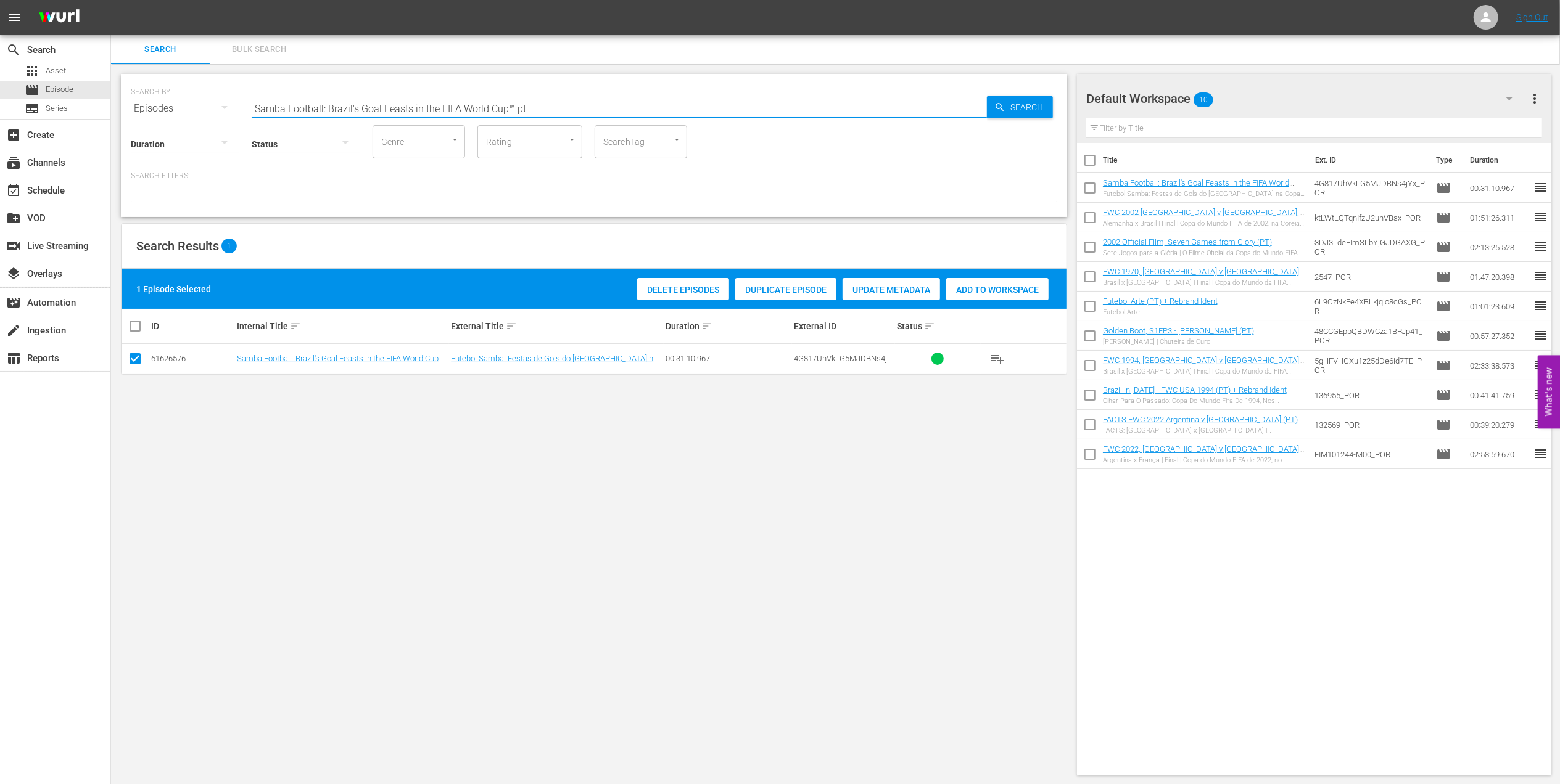
drag, startPoint x: 550, startPoint y: 109, endPoint x: 144, endPoint y: 109, distance: 406.0
click at [144, 109] on div "SEARCH BY Search By Episodes Search ID, Title, Description, Keywords, or Catego…" at bounding box center [594, 101] width 926 height 45
paste input "Cameroon v Brazil | Group A | FIFA World Cup 2014 | Full Match Replay"
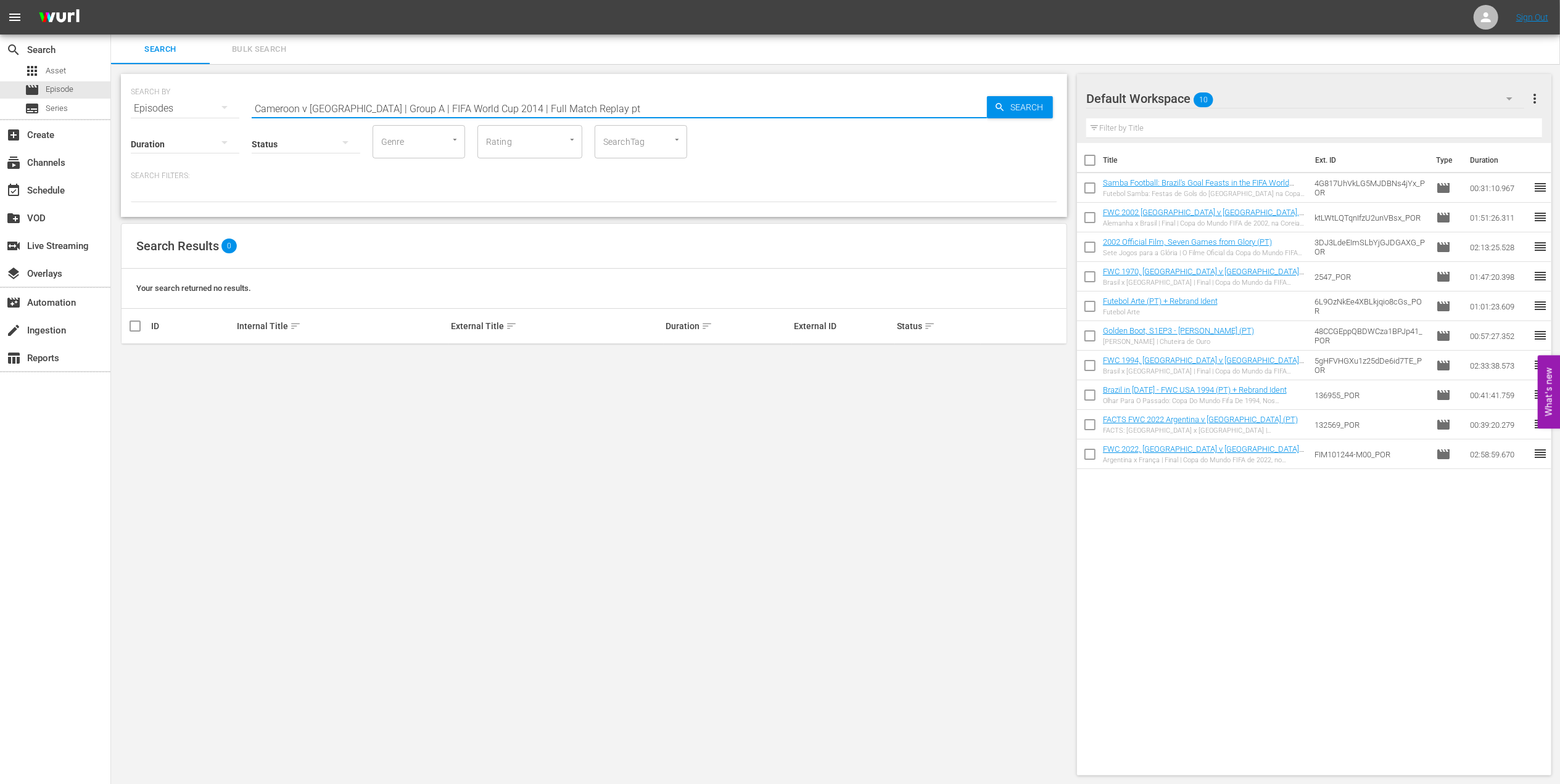
drag, startPoint x: 556, startPoint y: 105, endPoint x: 335, endPoint y: 111, distance: 221.1
click at [335, 111] on input "Cameroon v Brazil | Group A | FIFA World Cup 2014 | Full Match Replay pt" at bounding box center [619, 108] width 735 height 29
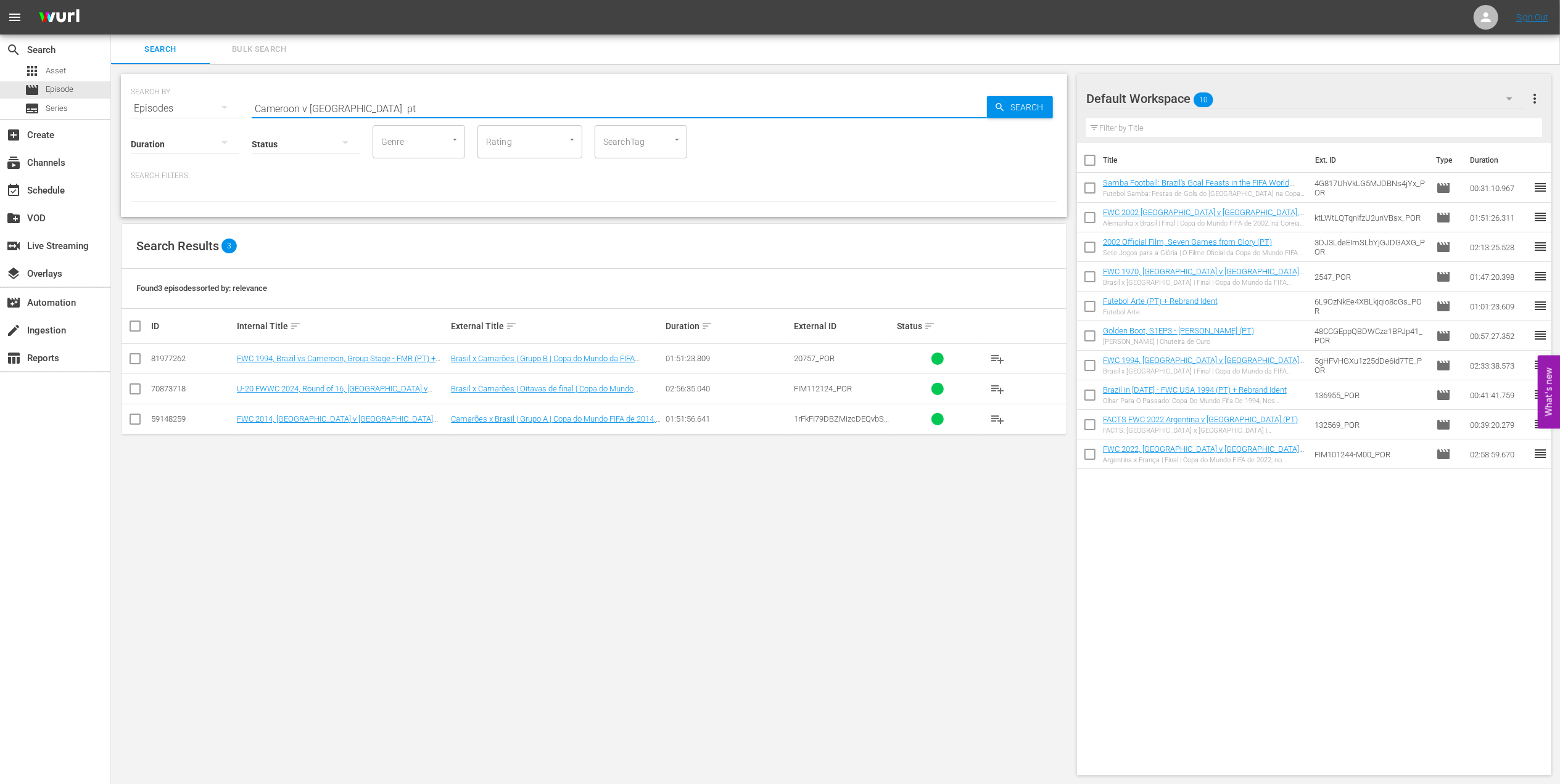
type input "Cameroon v Brazil pt"
click at [142, 420] on input "checkbox" at bounding box center [135, 422] width 15 height 15
checkbox input "true"
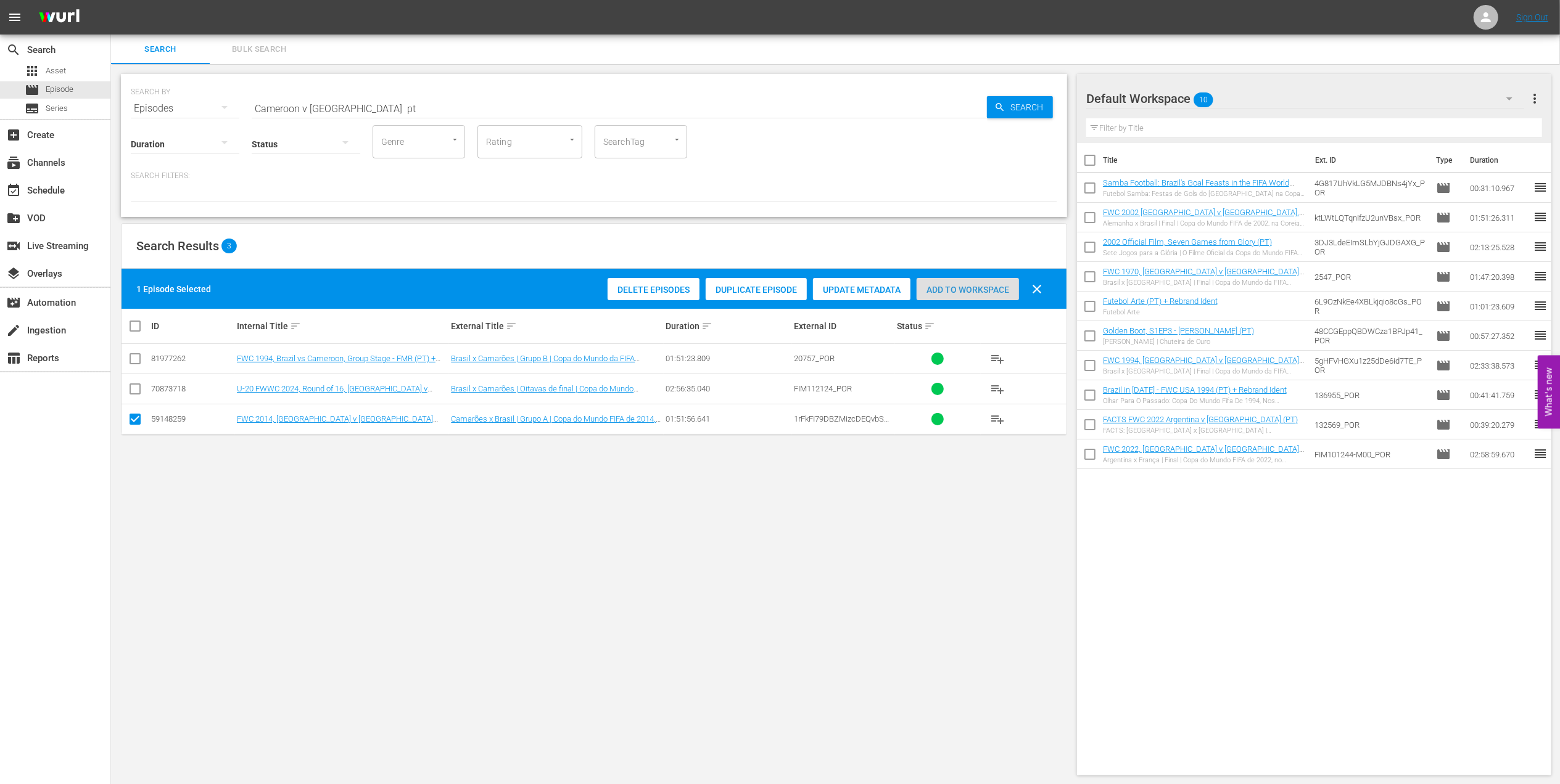
click at [970, 295] on div "Add to Workspace" at bounding box center [968, 290] width 102 height 24
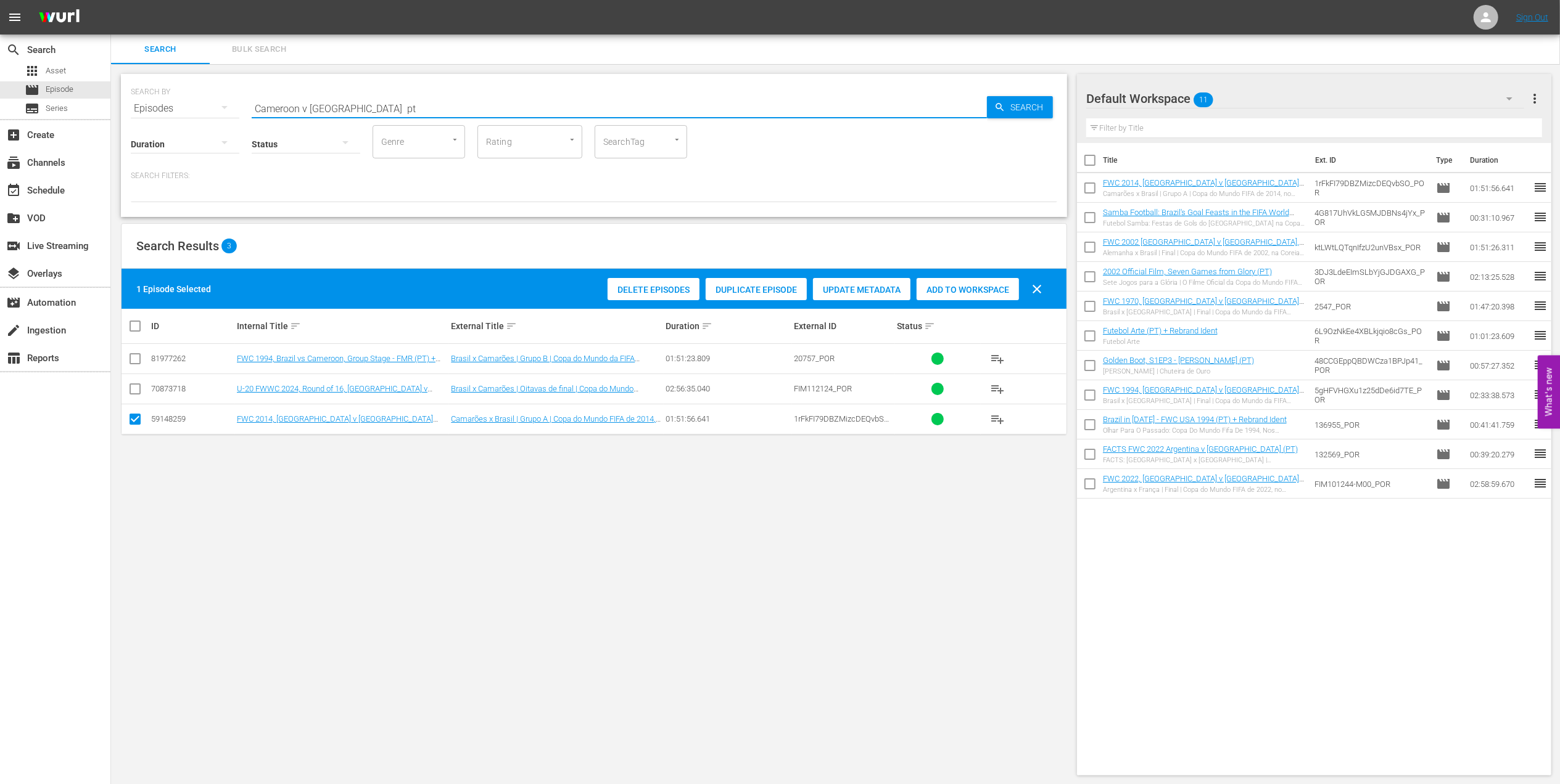
drag, startPoint x: 365, startPoint y: 109, endPoint x: 127, endPoint y: 109, distance: 238.0
click at [127, 109] on div "SEARCH BY Search By Episodes Search ID, Title, Description, Keywords, or Catego…" at bounding box center [593, 145] width 946 height 143
paste input "FWC 1998, Brazil v Morocco, Group Stage"
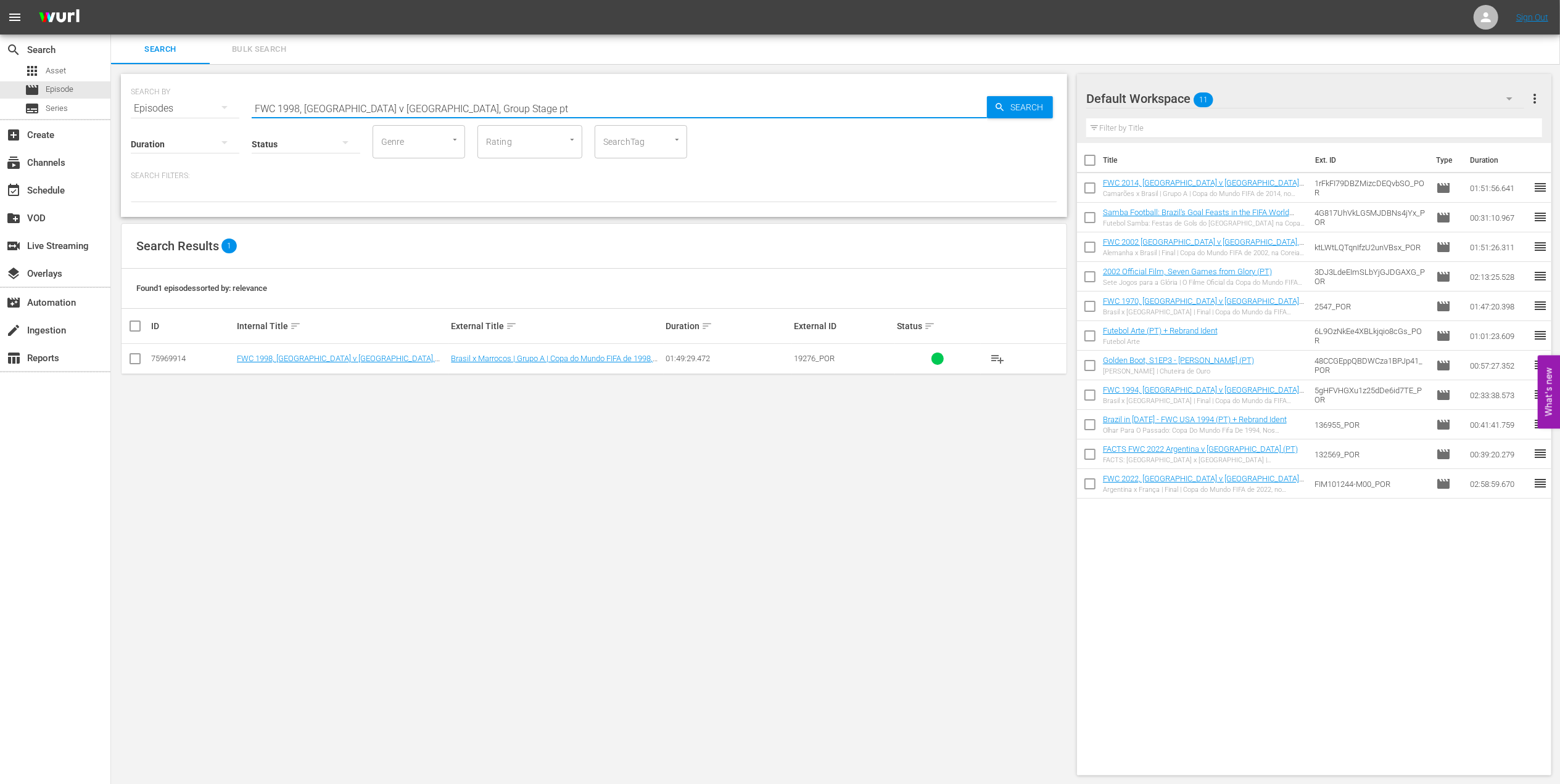
type input "FWC 1998, Brazil v Morocco, Group Stage pt"
click at [138, 361] on input "checkbox" at bounding box center [135, 361] width 15 height 15
checkbox input "true"
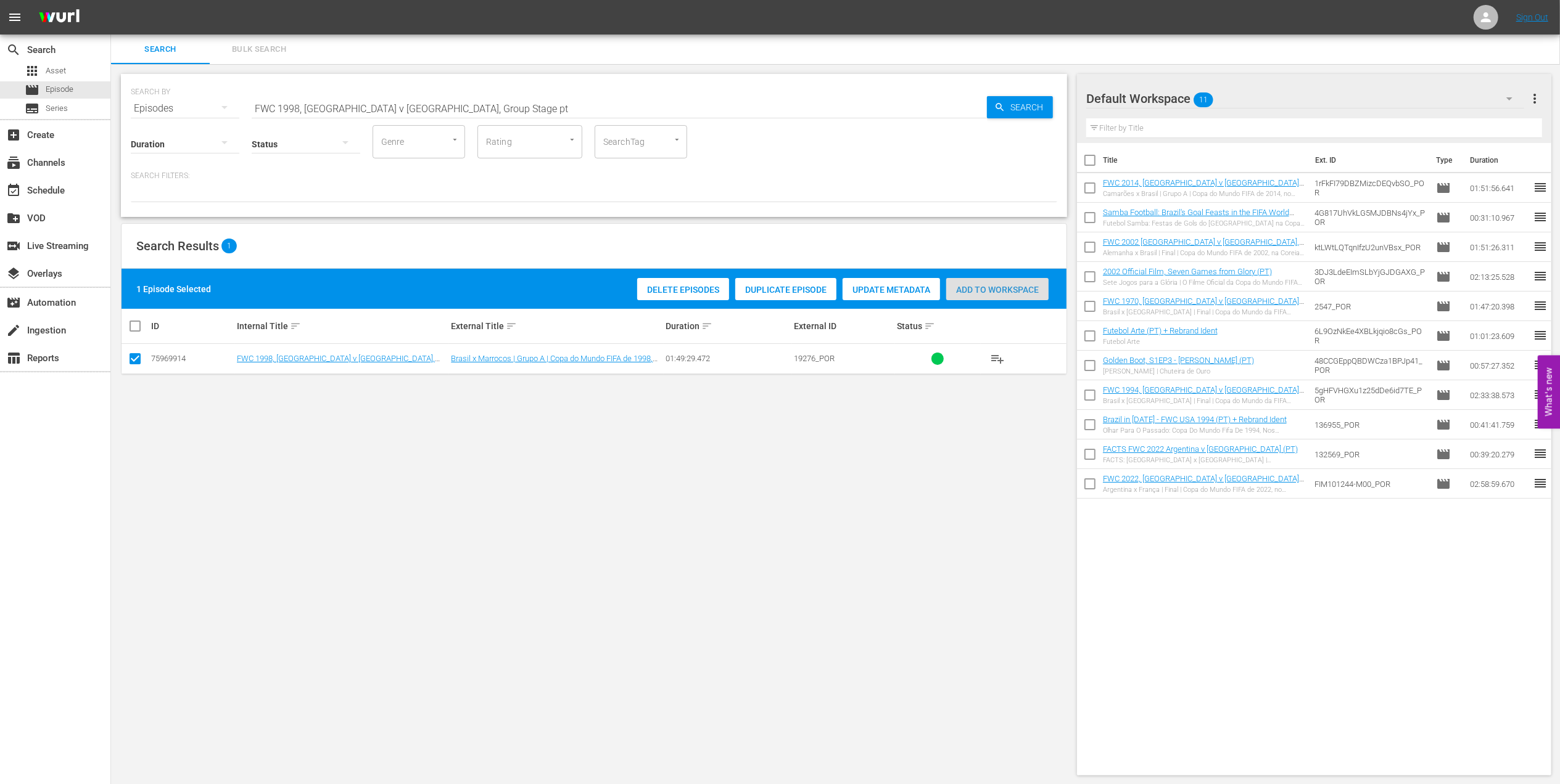
click at [1008, 290] on span "Add to Workspace" at bounding box center [997, 290] width 102 height 10
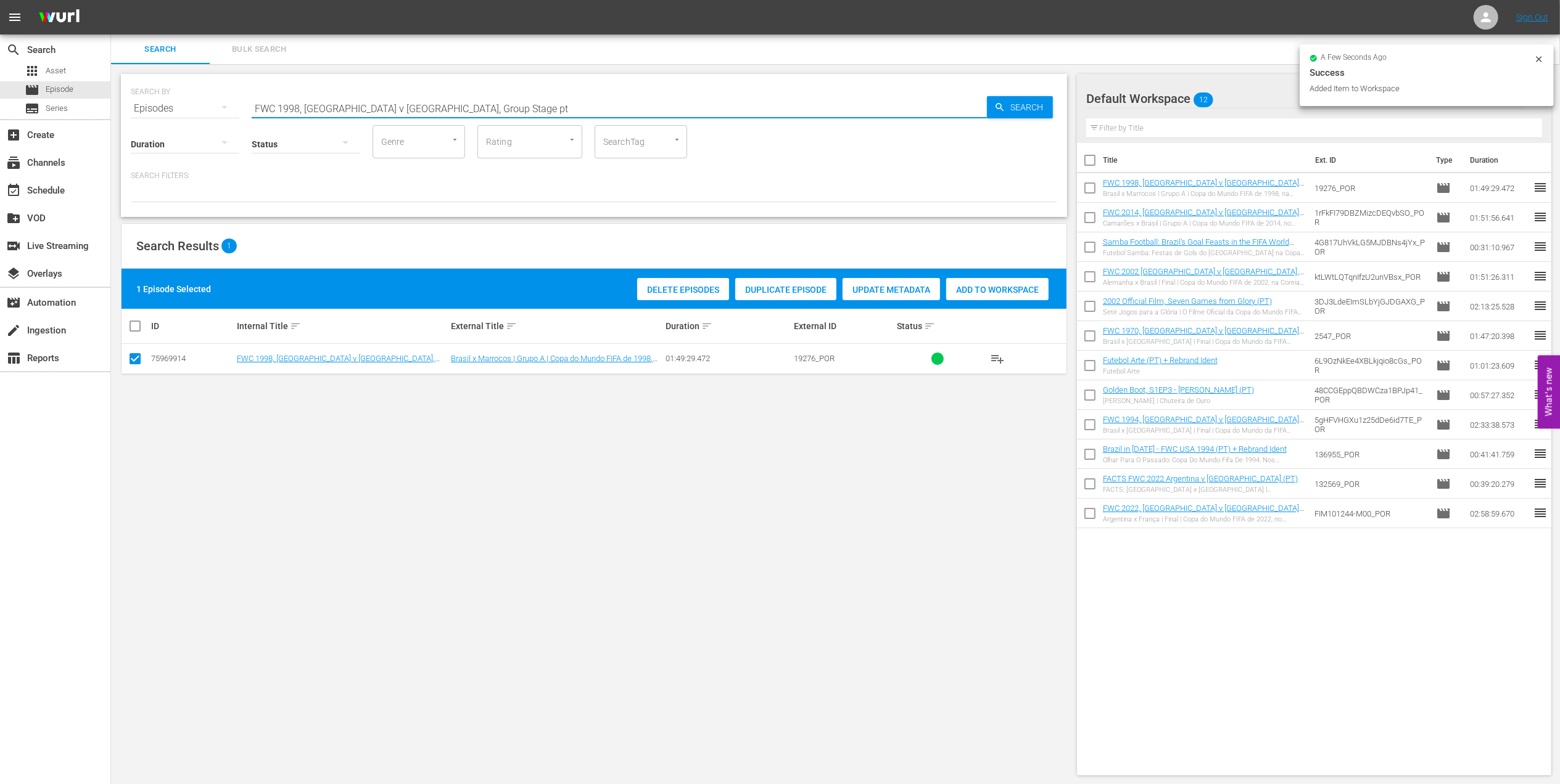
drag, startPoint x: 447, startPoint y: 109, endPoint x: 116, endPoint y: 109, distance: 331.0
click at [117, 109] on div "SEARCH BY Search By Episodes Search ID, Title, Description, Keywords, or Catego…" at bounding box center [594, 424] width 966 height 721
paste input "Brazil v Chile, Round of 16 (PT)"
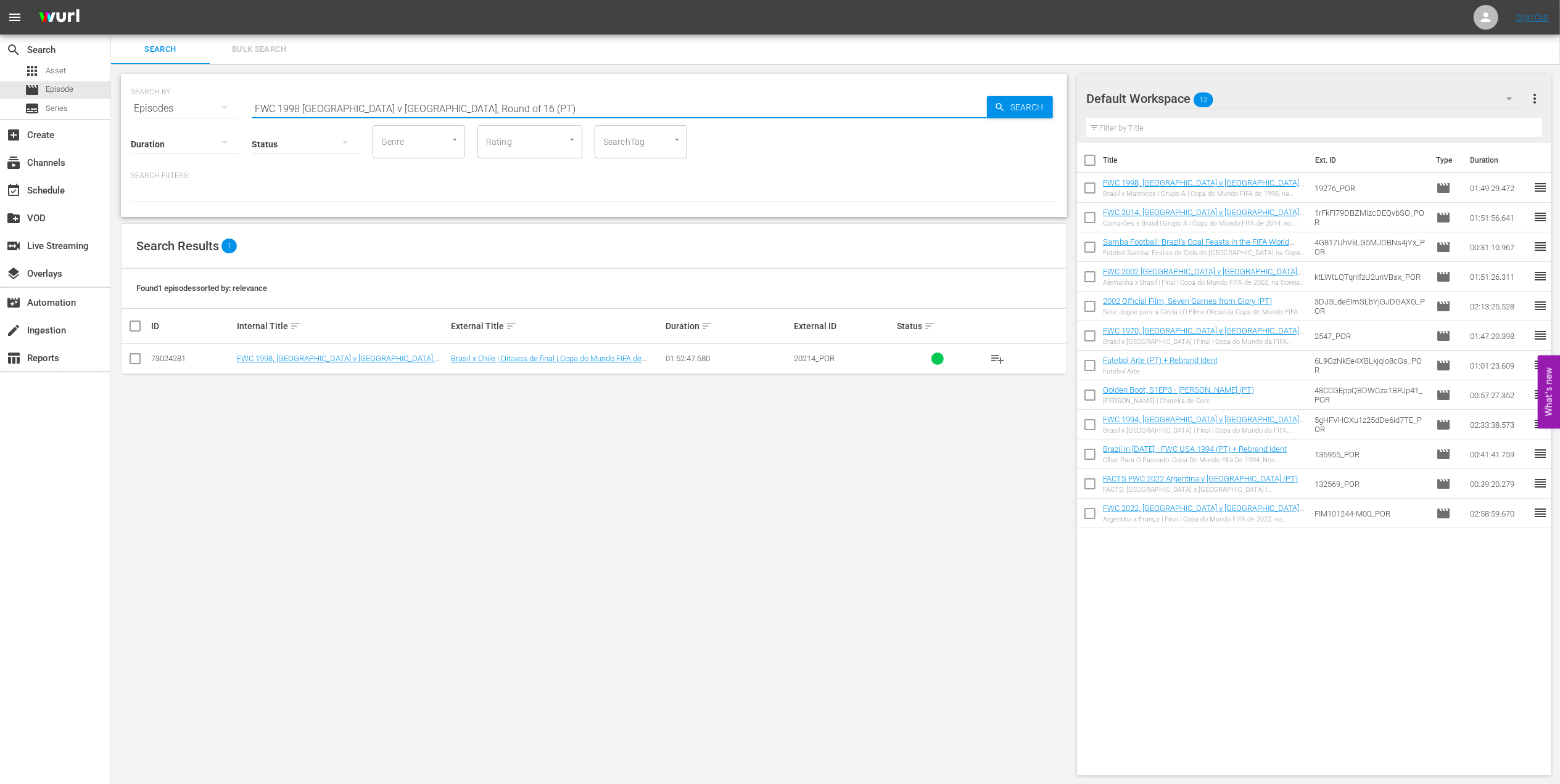
type input "FWC 1998 Brazil v Chile, Round of 16 (PT)"
click at [135, 356] on input "checkbox" at bounding box center [135, 361] width 15 height 15
checkbox input "true"
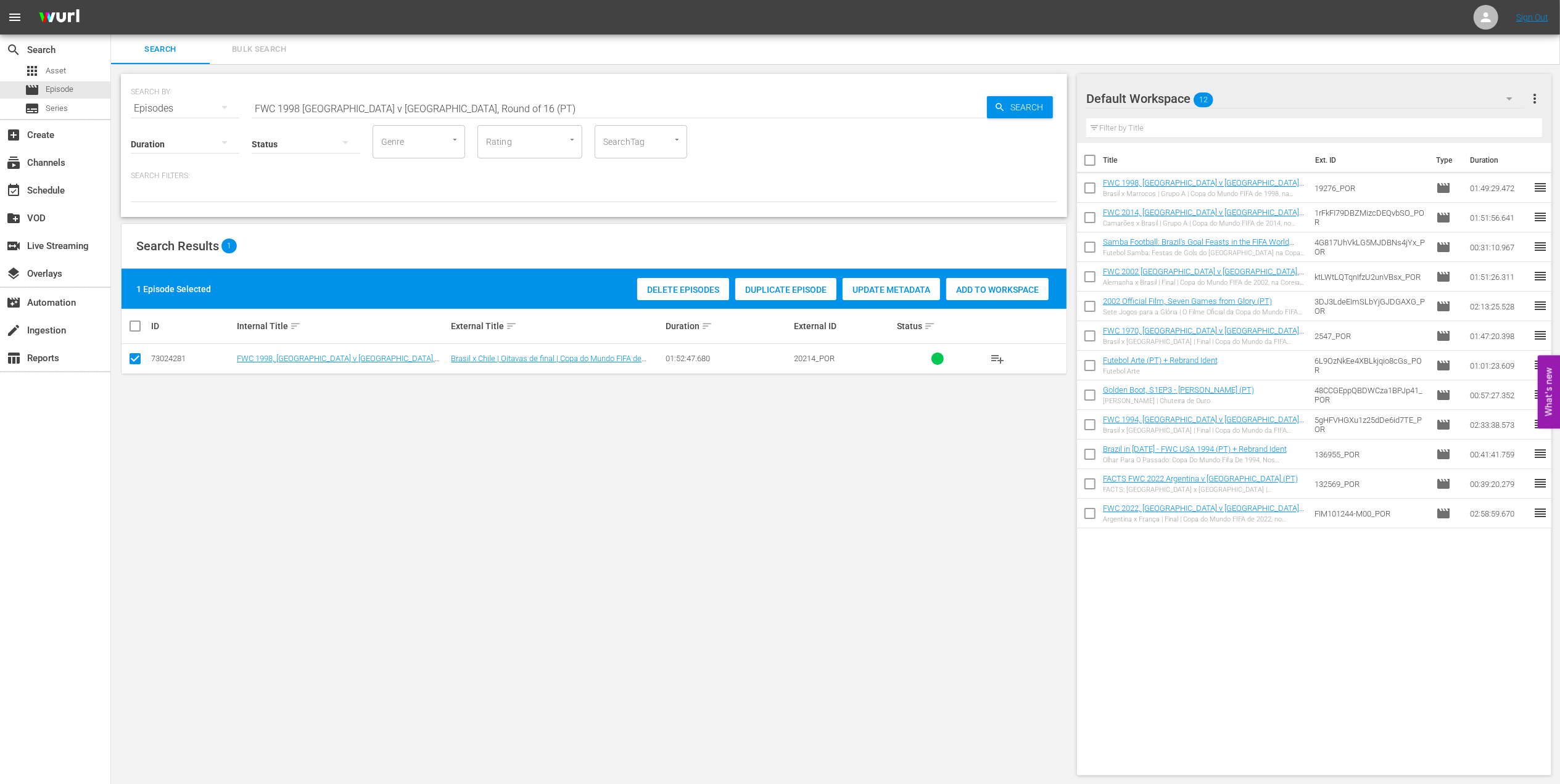
click at [979, 291] on span "Add to Workspace" at bounding box center [997, 290] width 102 height 10
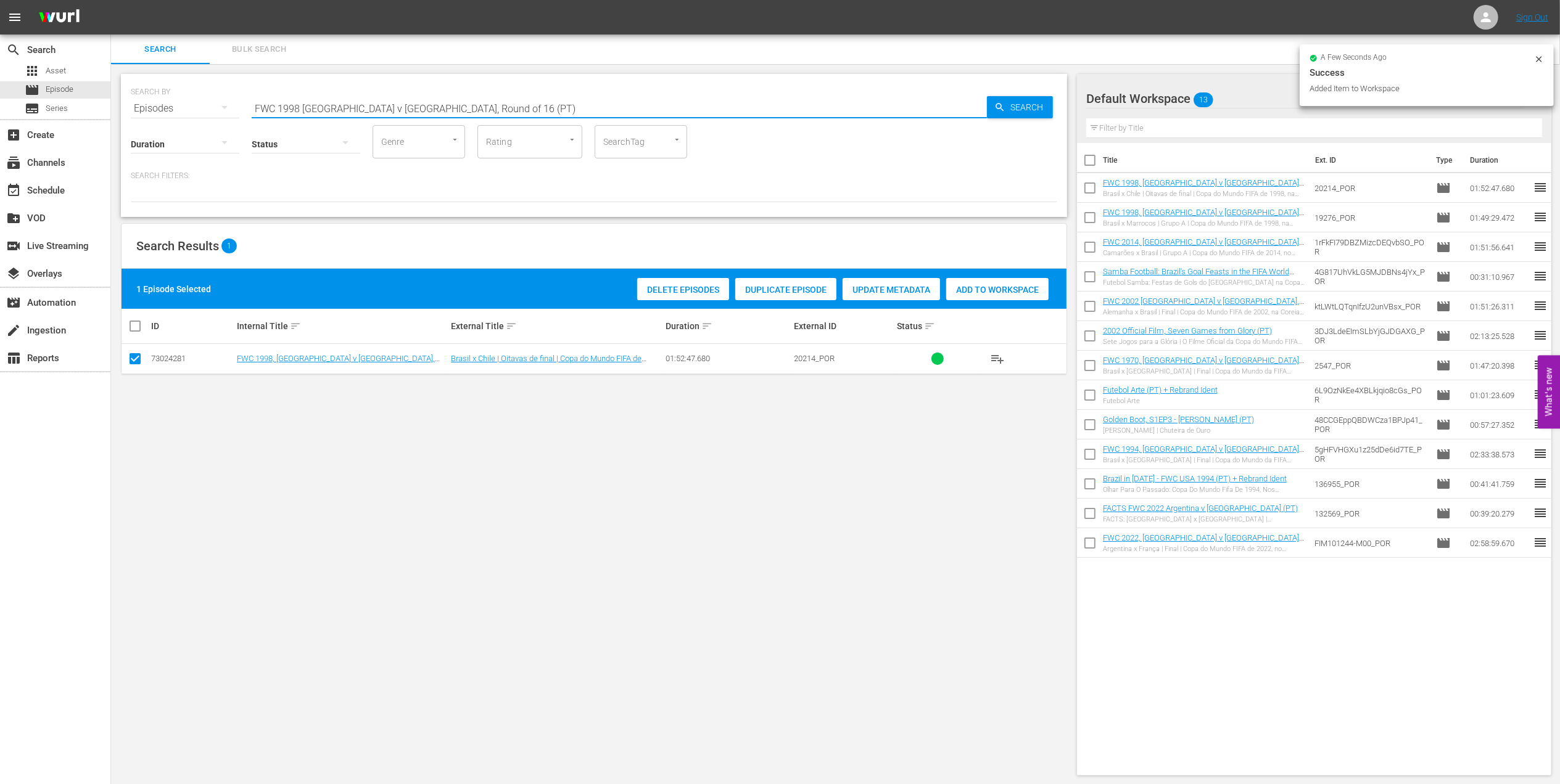
drag, startPoint x: 496, startPoint y: 105, endPoint x: 146, endPoint y: 105, distance: 350.0
click at [146, 105] on div "SEARCH BY Search By Episodes Search ID, Title, Description, Keywords, or Catego…" at bounding box center [594, 101] width 926 height 45
paste input "1998 Official Film - La Coupe de la Gloire"
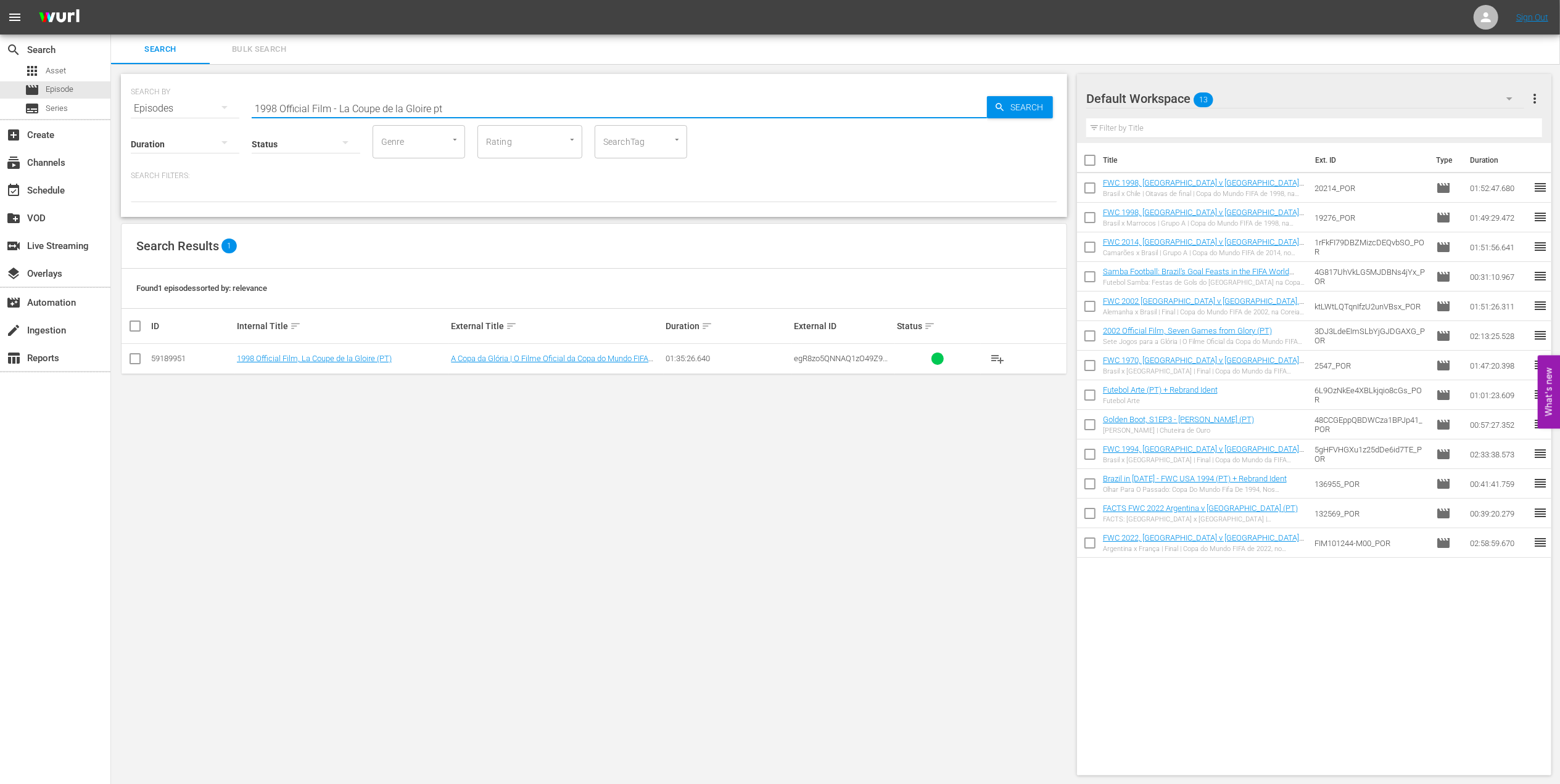
type input "1998 Official Film - La Coupe de la Gloire pt"
click at [135, 361] on input "checkbox" at bounding box center [135, 361] width 15 height 15
checkbox input "true"
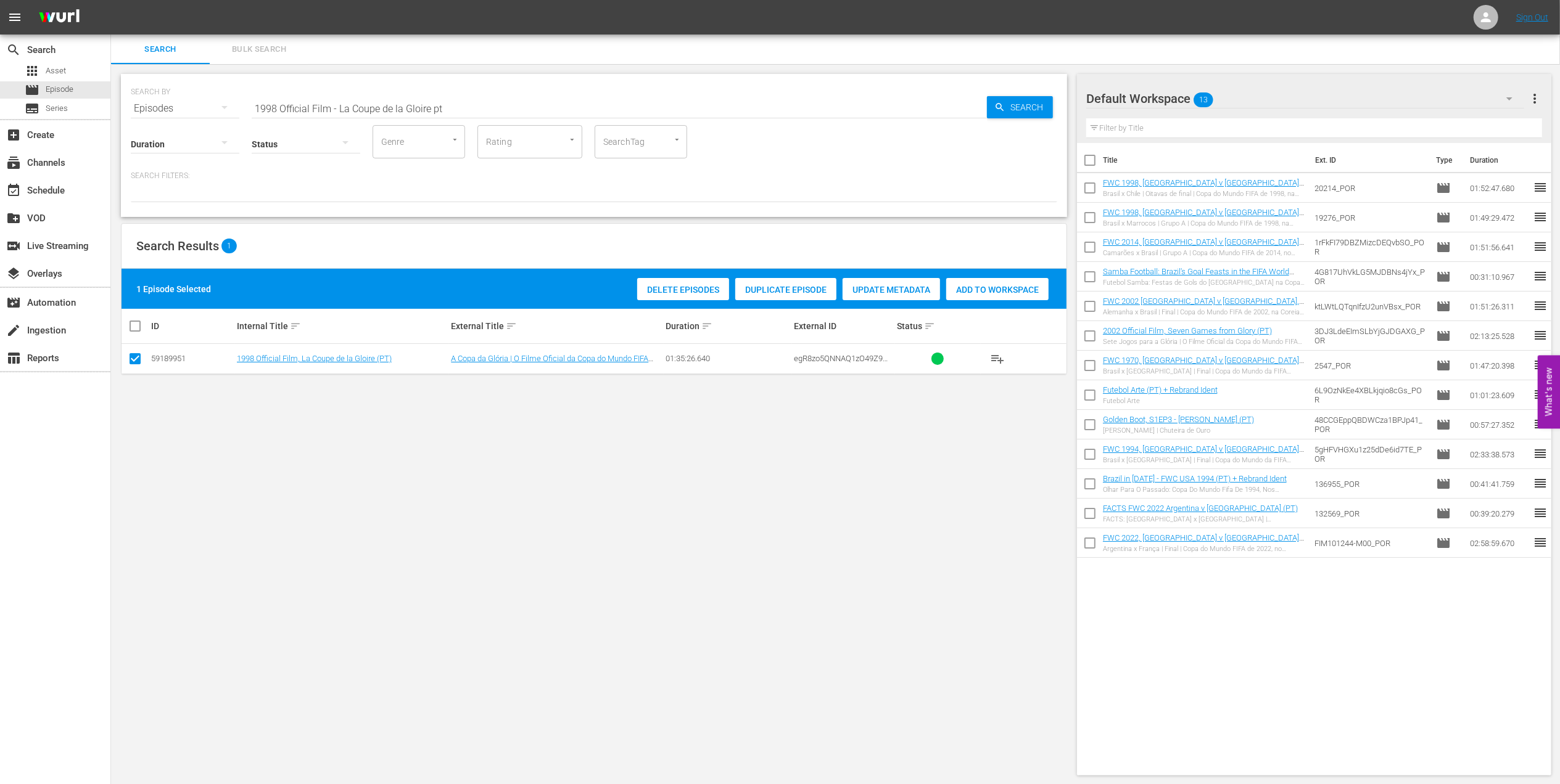
click at [998, 281] on div "Add to Workspace" at bounding box center [997, 290] width 102 height 24
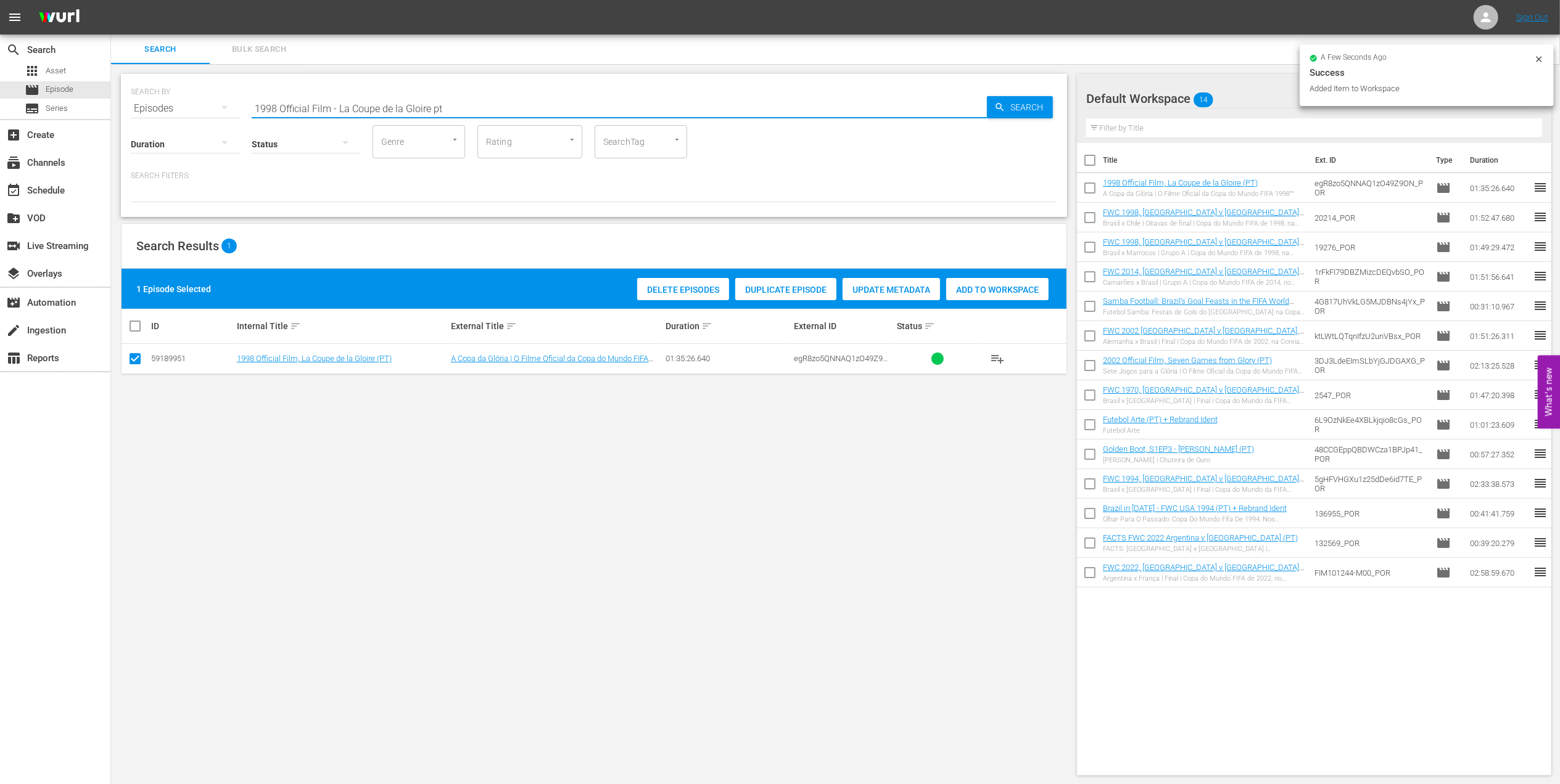
drag, startPoint x: 116, startPoint y: 107, endPoint x: 109, endPoint y: 107, distance: 7.0
click at [111, 0] on div "search Search apps Asset movie Episode subtitles Series add_box Create subscrip…" at bounding box center [835, 0] width 1448 height 0
paste input "FWC 1998 - Final - Brazil v France"
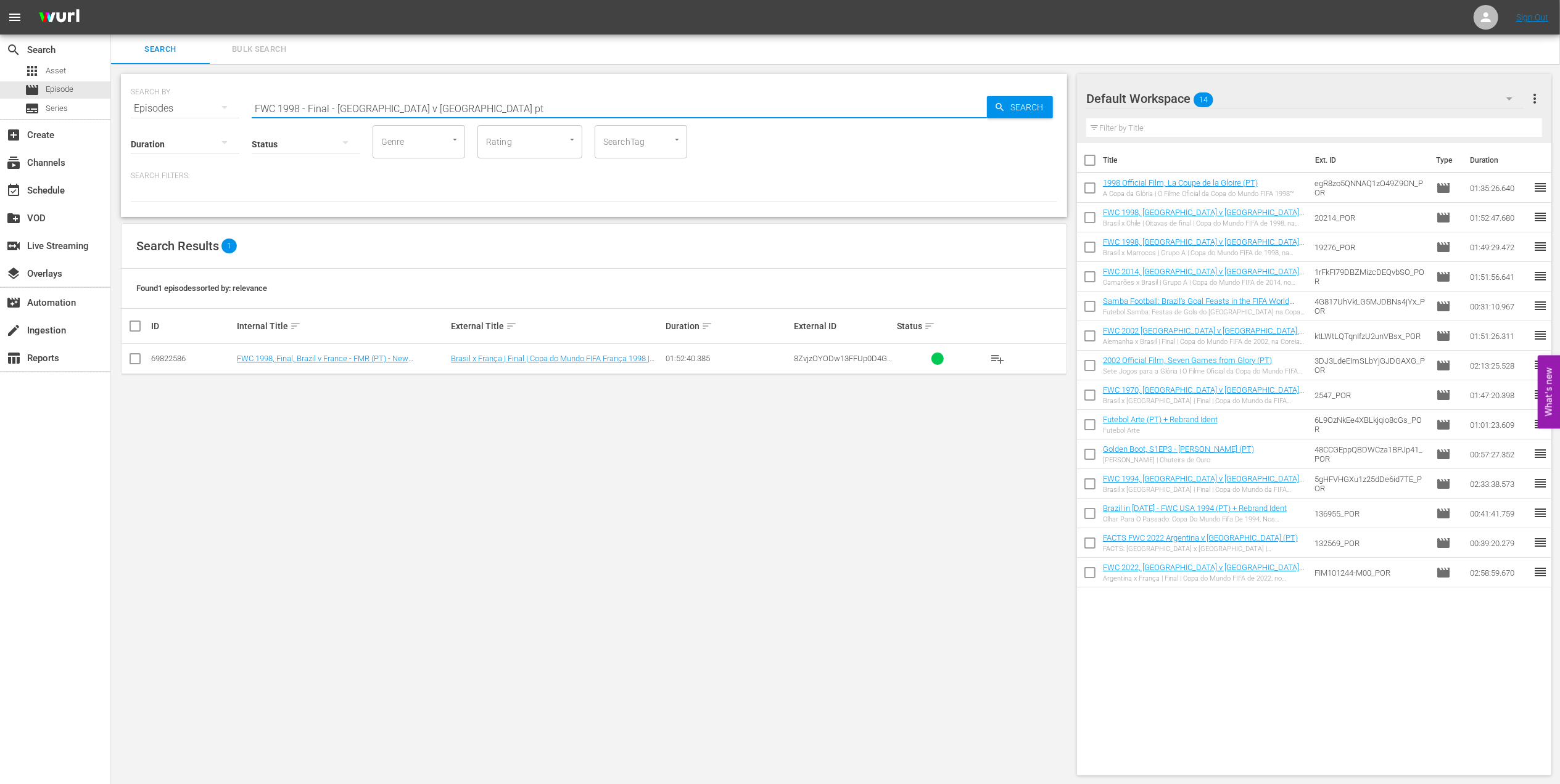
type input "FWC 1998 - Final - Brazil v France pt"
click at [139, 360] on input "checkbox" at bounding box center [135, 361] width 15 height 15
checkbox input "true"
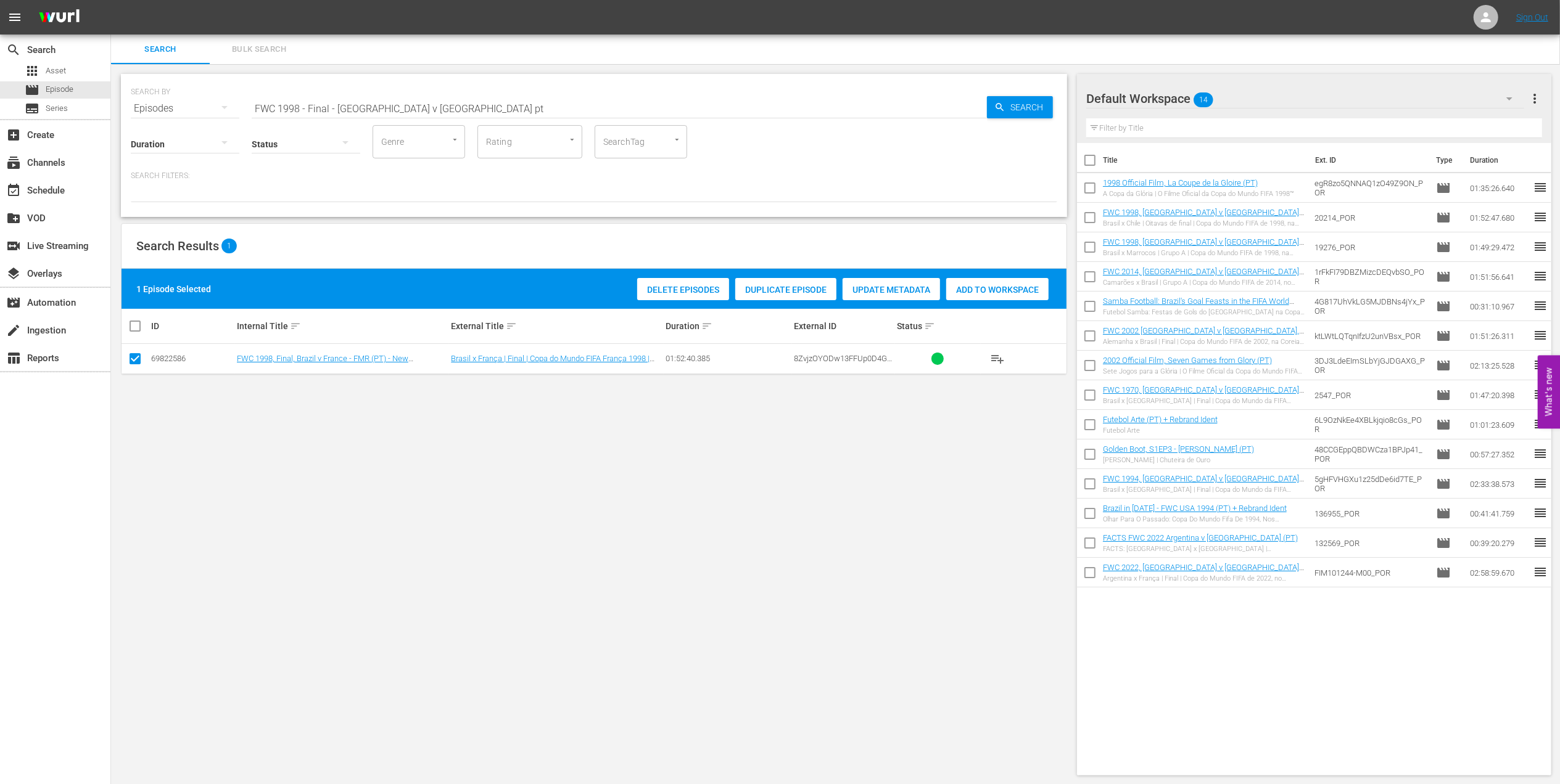
click at [977, 286] on span "Add to Workspace" at bounding box center [997, 290] width 102 height 10
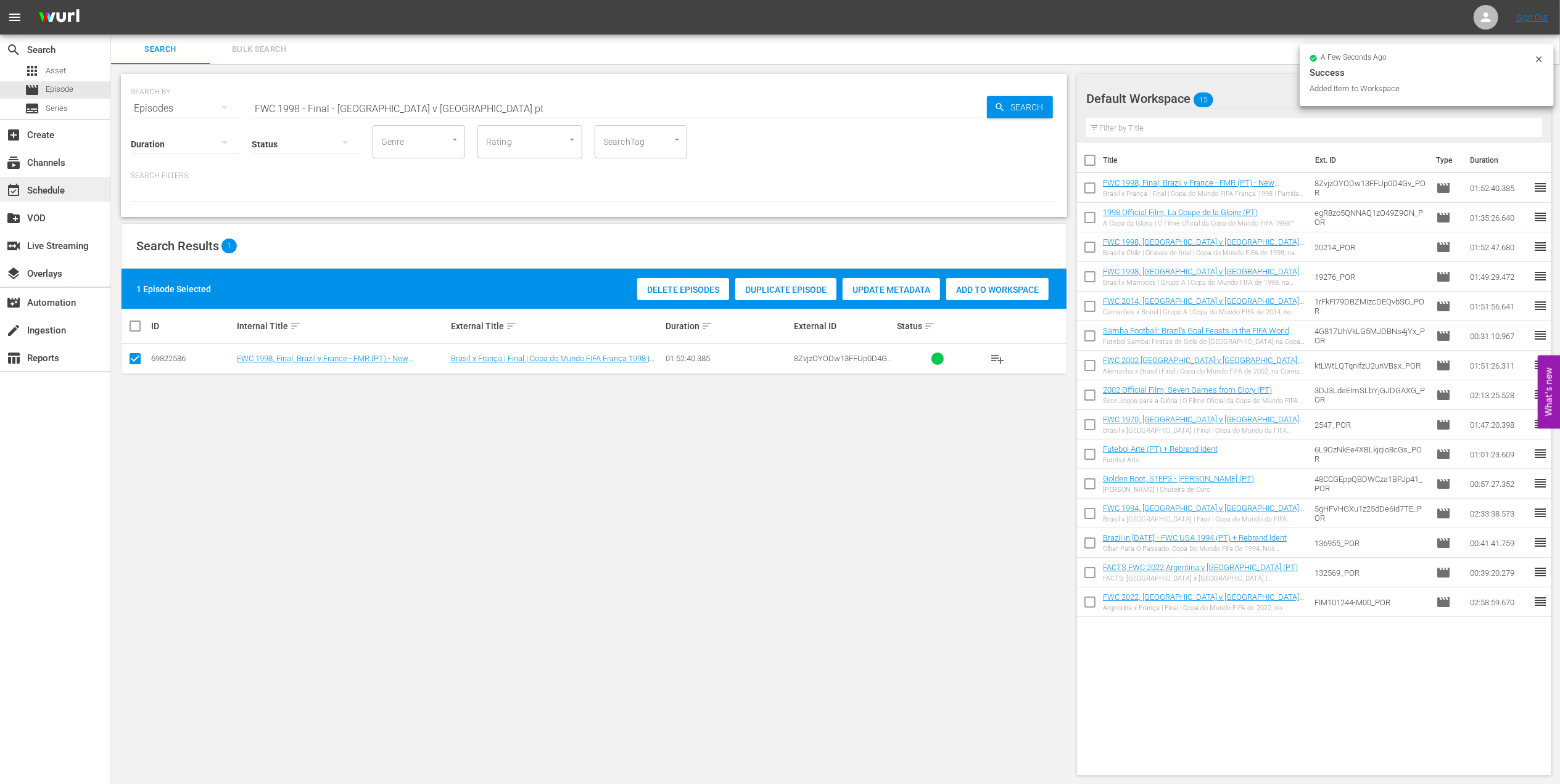
click at [72, 193] on div "event_available Schedule" at bounding box center [55, 189] width 110 height 24
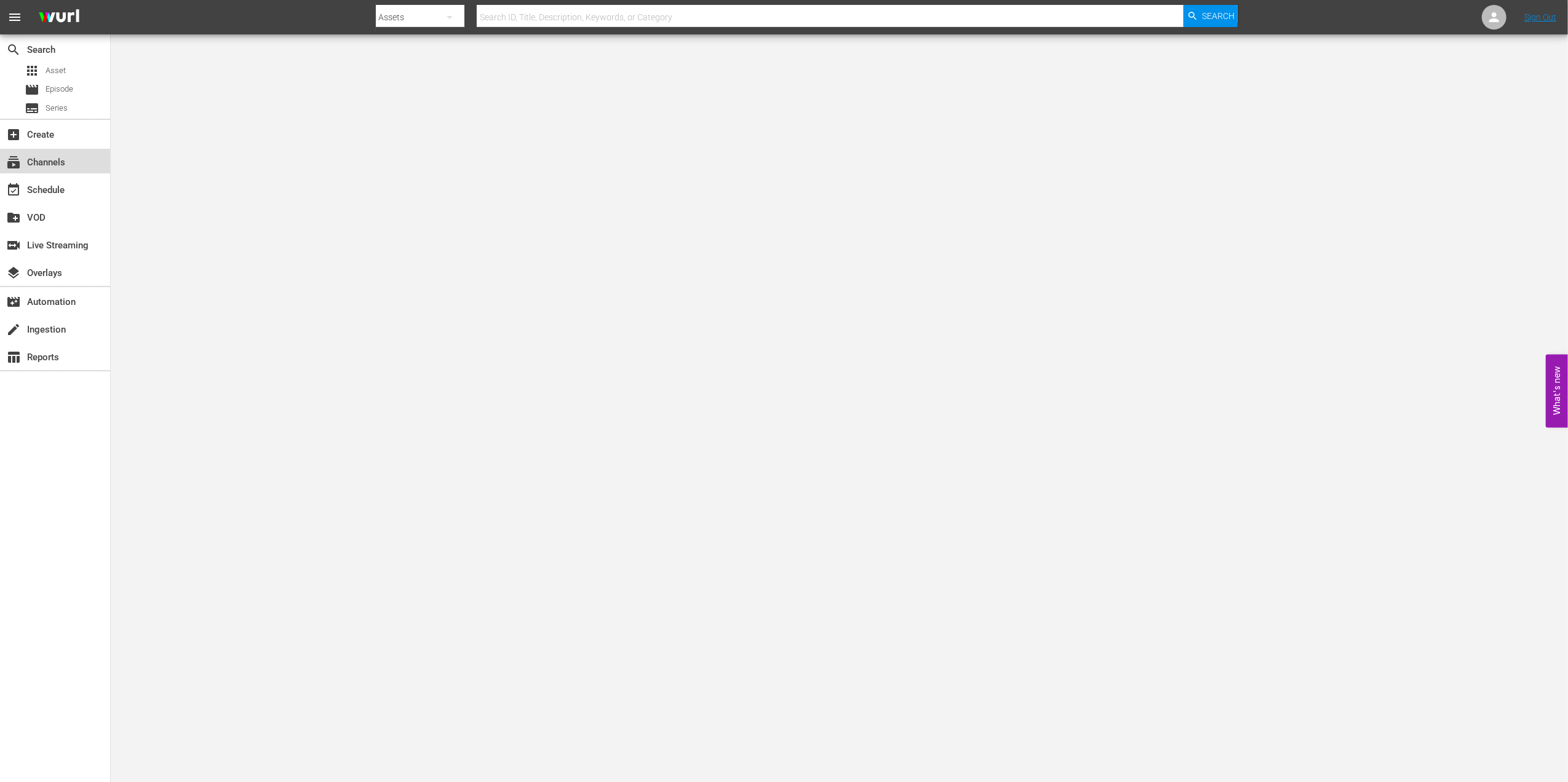
click at [63, 161] on div "subscriptions Channels" at bounding box center [34, 161] width 69 height 11
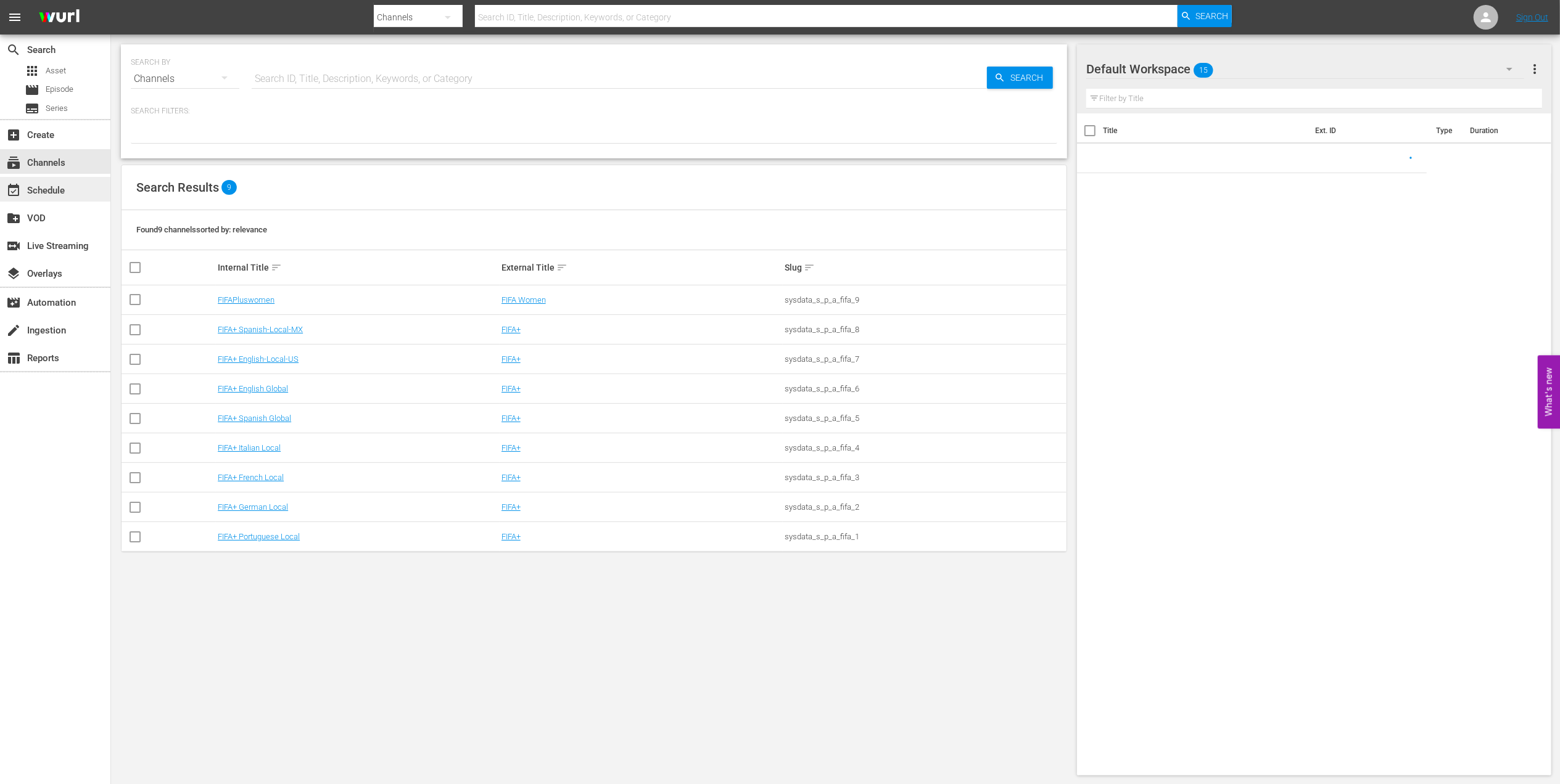
click at [79, 189] on div "event_available Schedule" at bounding box center [55, 189] width 110 height 24
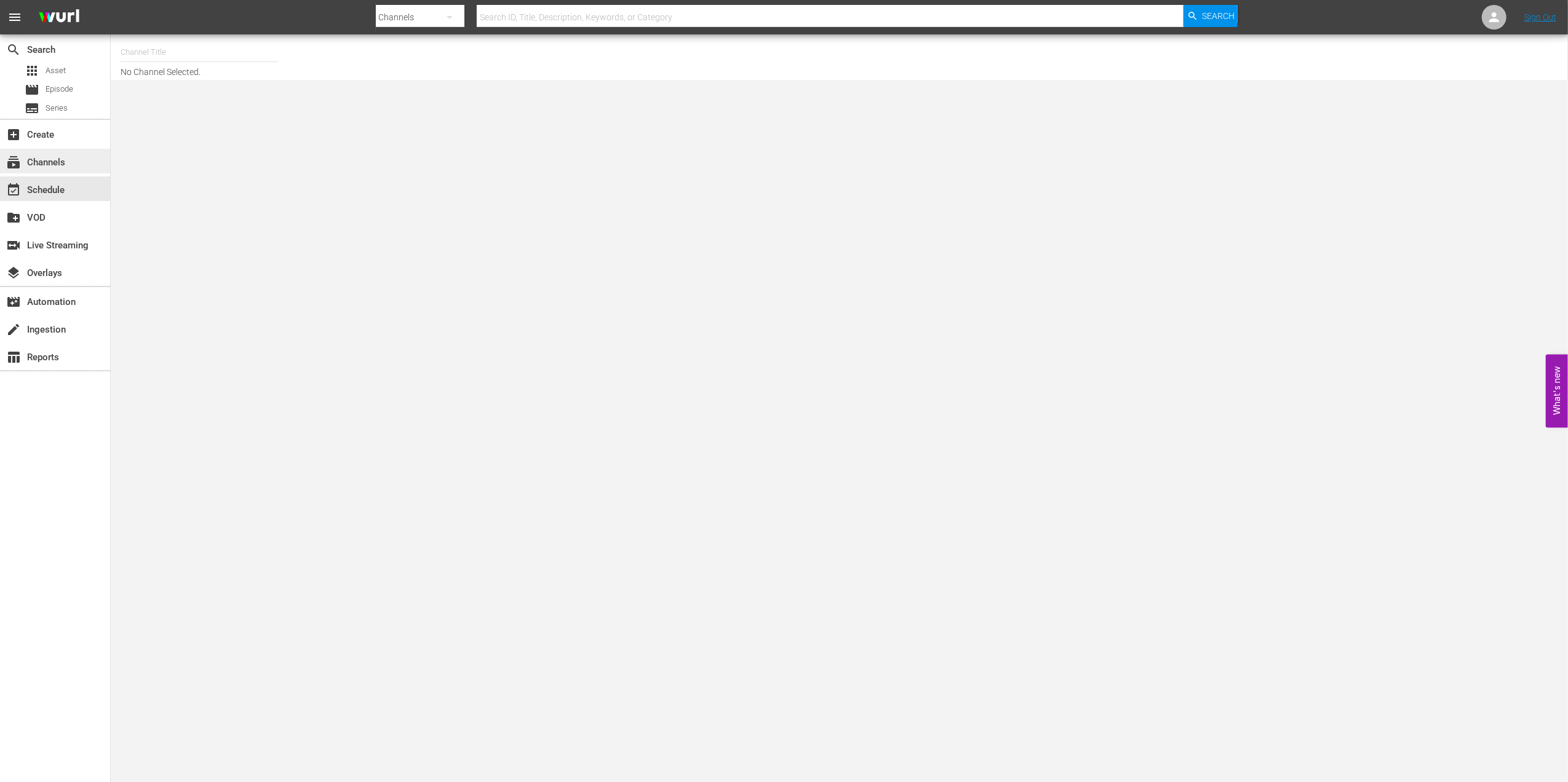
click at [77, 163] on div "subscriptions Channels" at bounding box center [55, 161] width 110 height 24
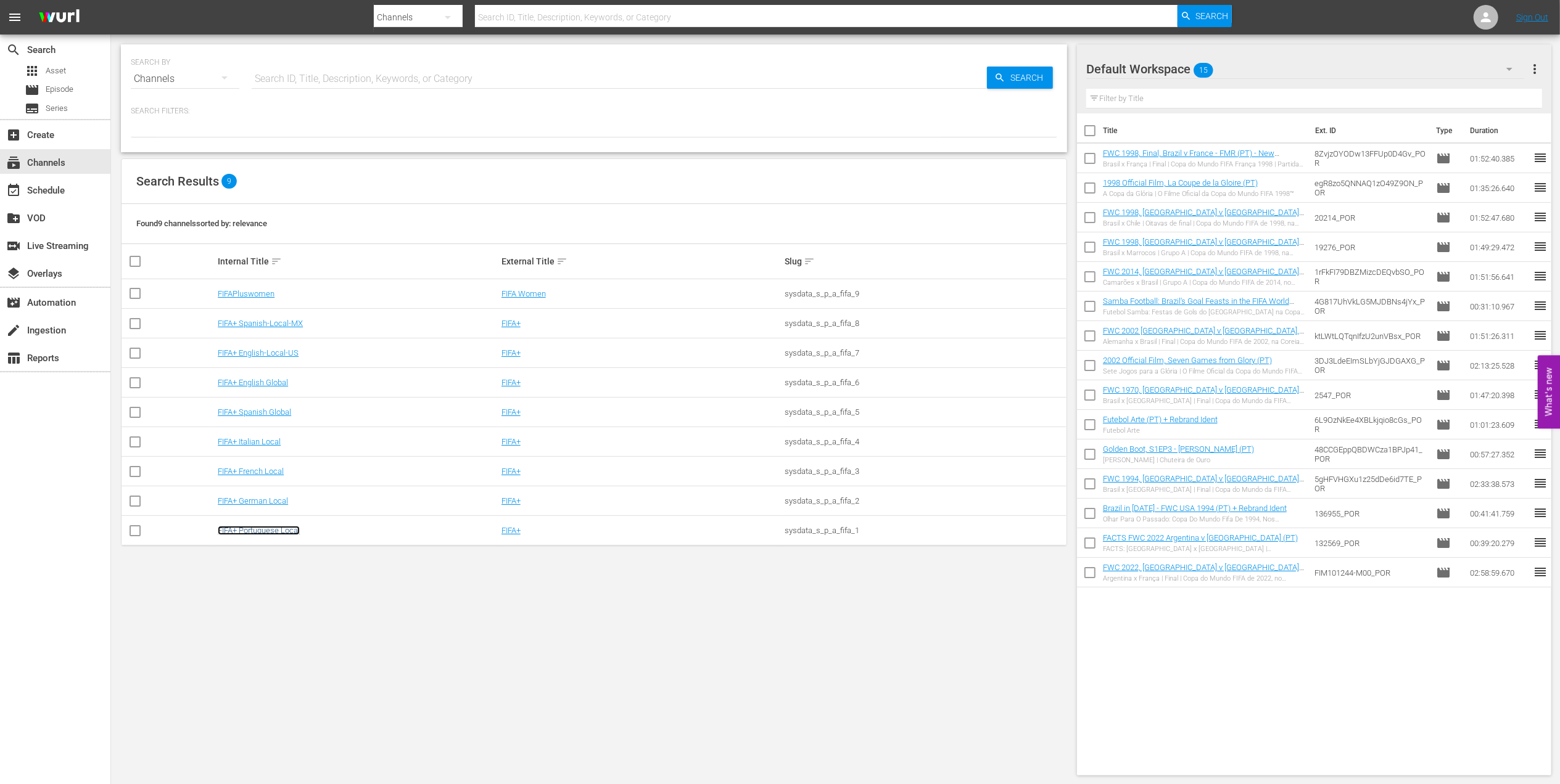
click at [284, 532] on link "FIFA+ Portuguese Local" at bounding box center [259, 530] width 82 height 9
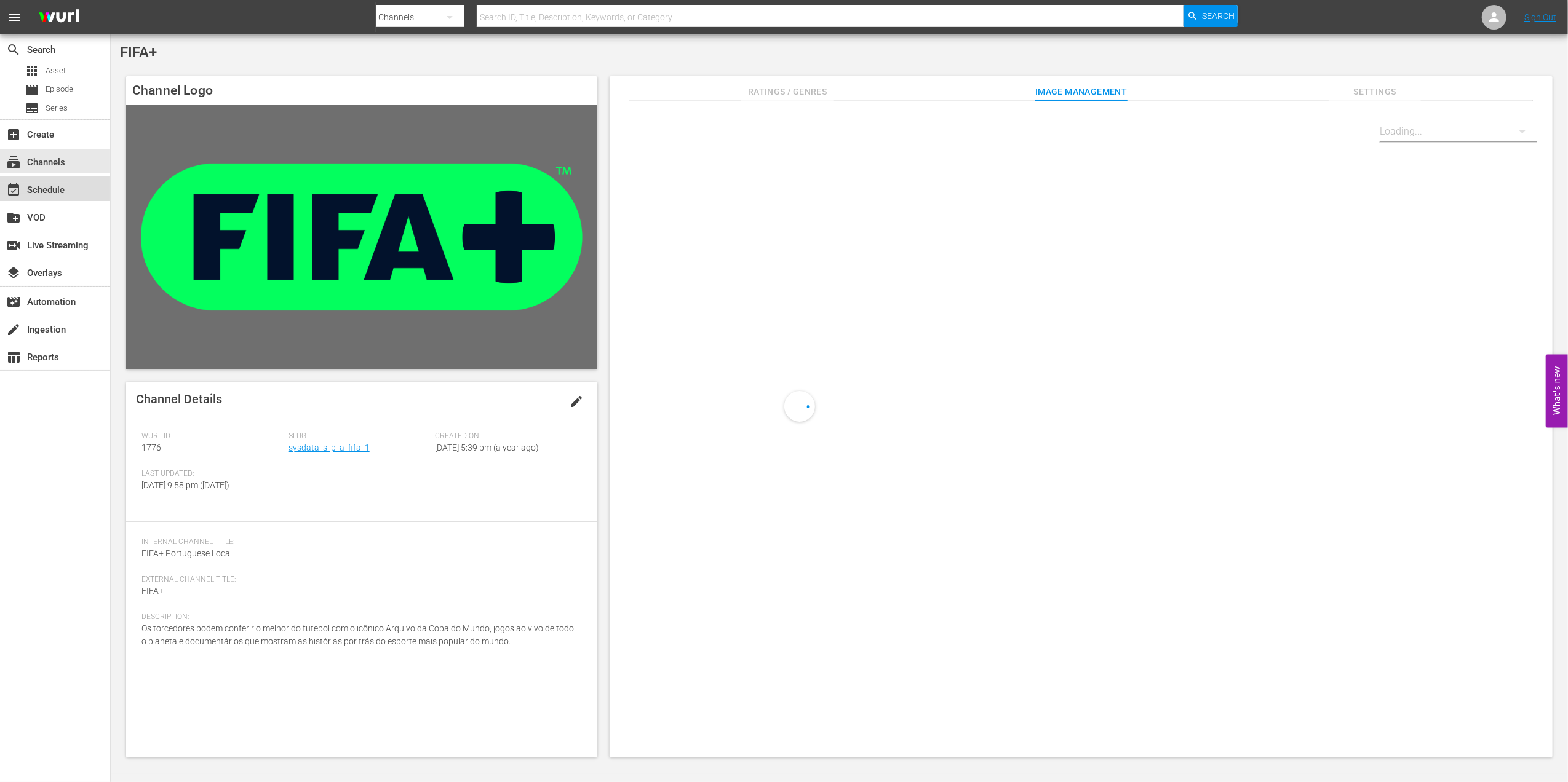
click at [67, 193] on div "event_available Schedule" at bounding box center [34, 188] width 69 height 11
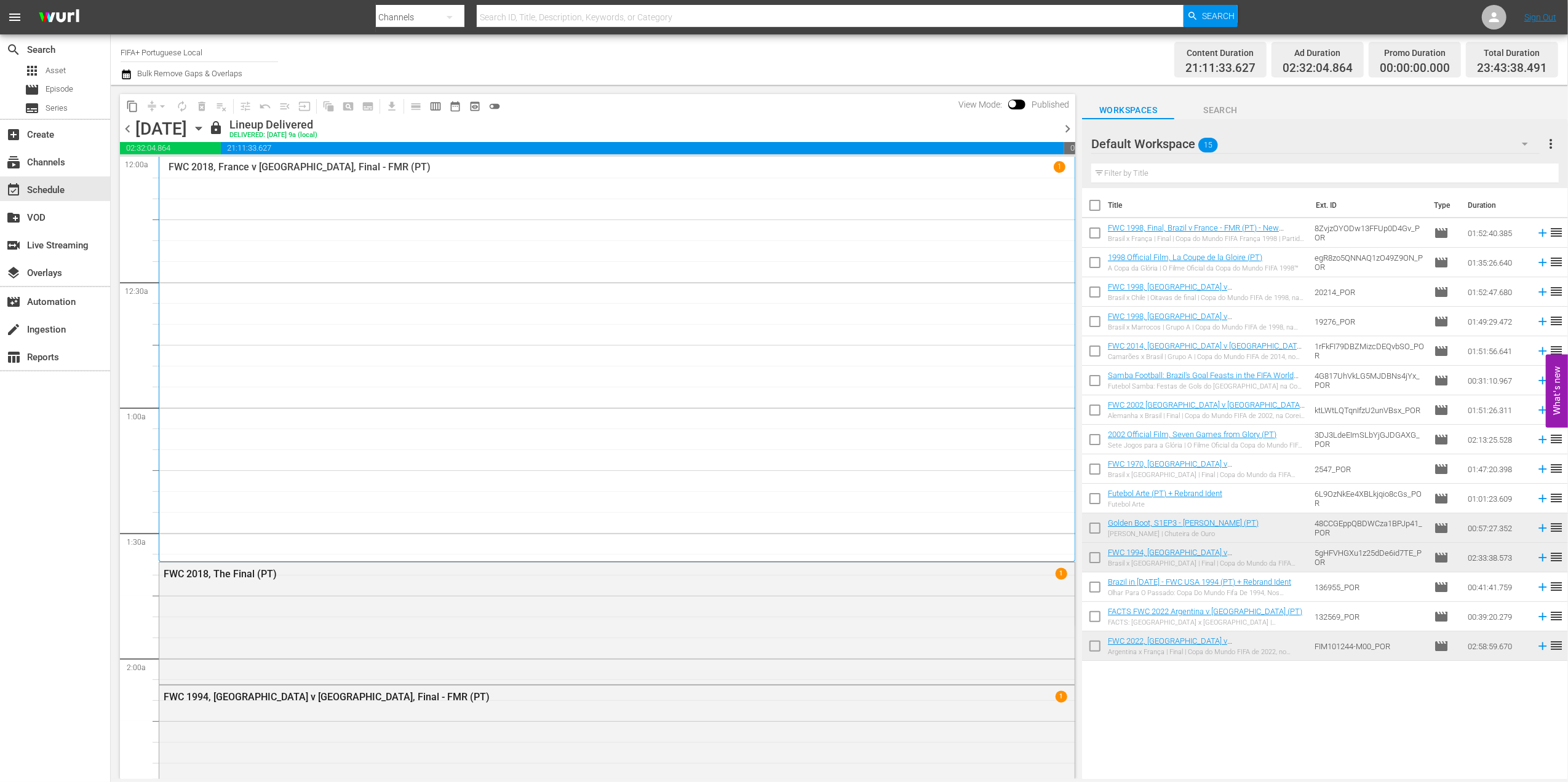
click at [1069, 131] on span "chevron_right" at bounding box center [1067, 129] width 15 height 15
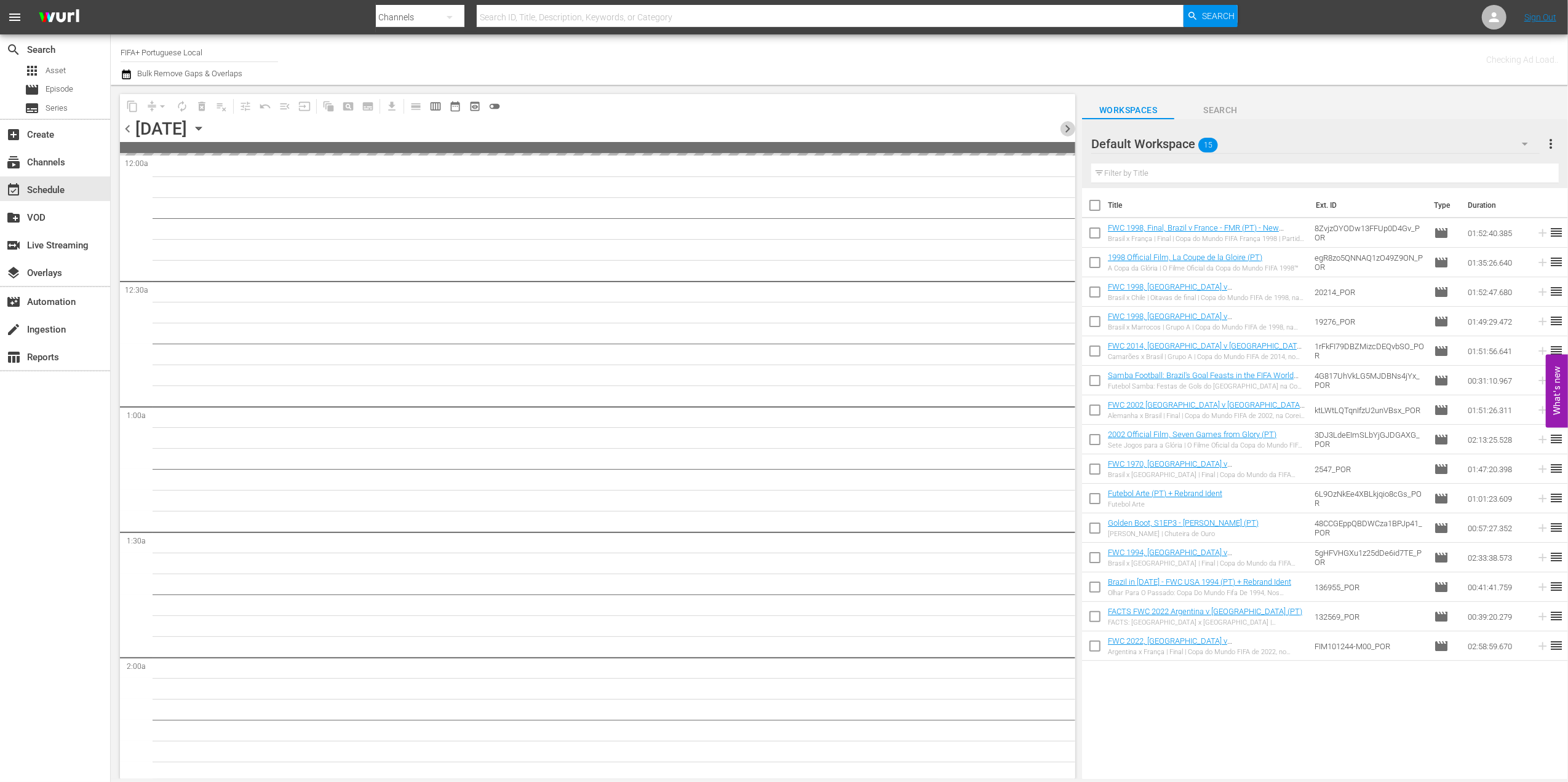
click at [1068, 129] on span "chevron_right" at bounding box center [1067, 129] width 15 height 15
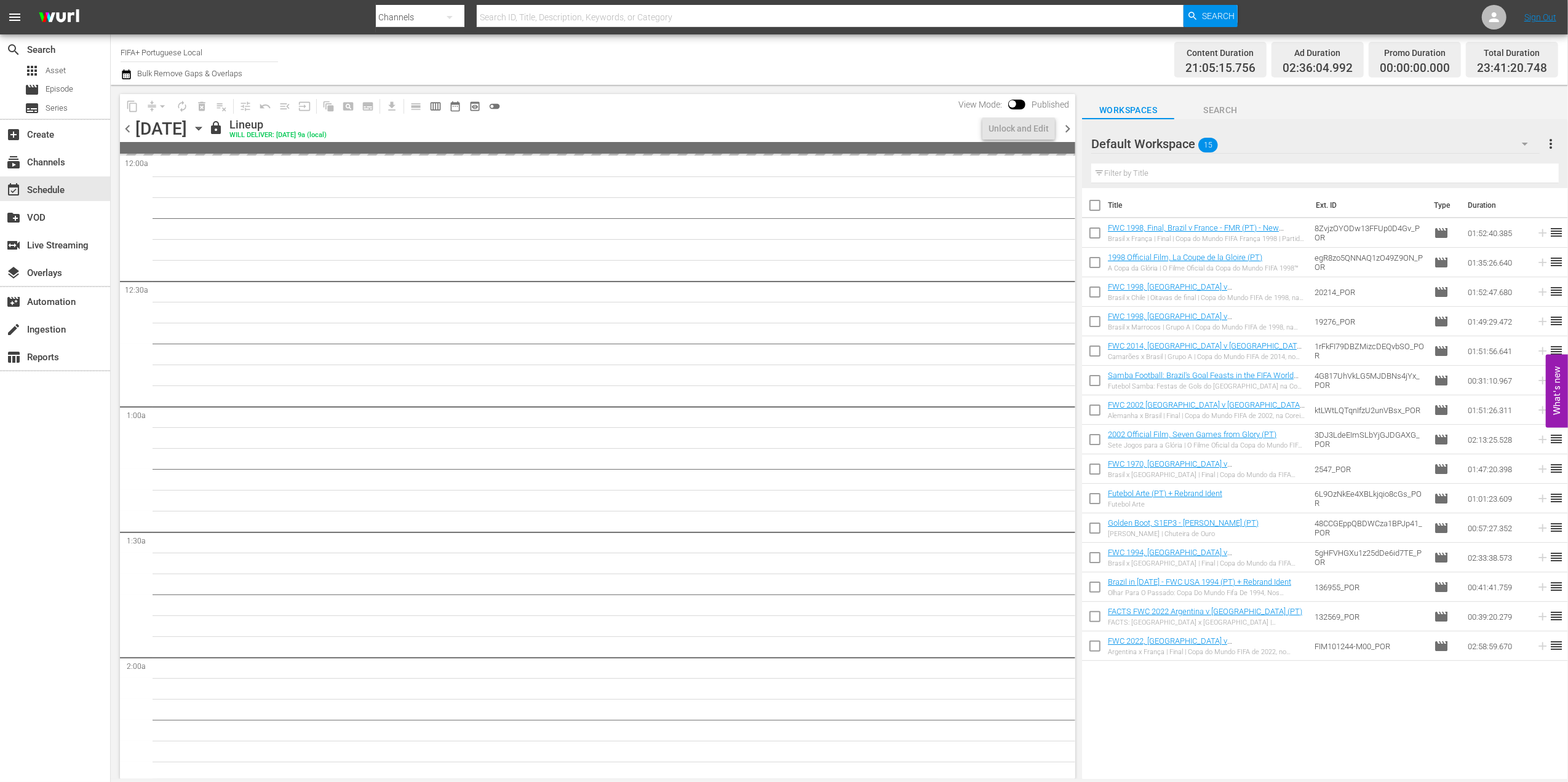
click at [1068, 129] on span "chevron_right" at bounding box center [1067, 129] width 15 height 15
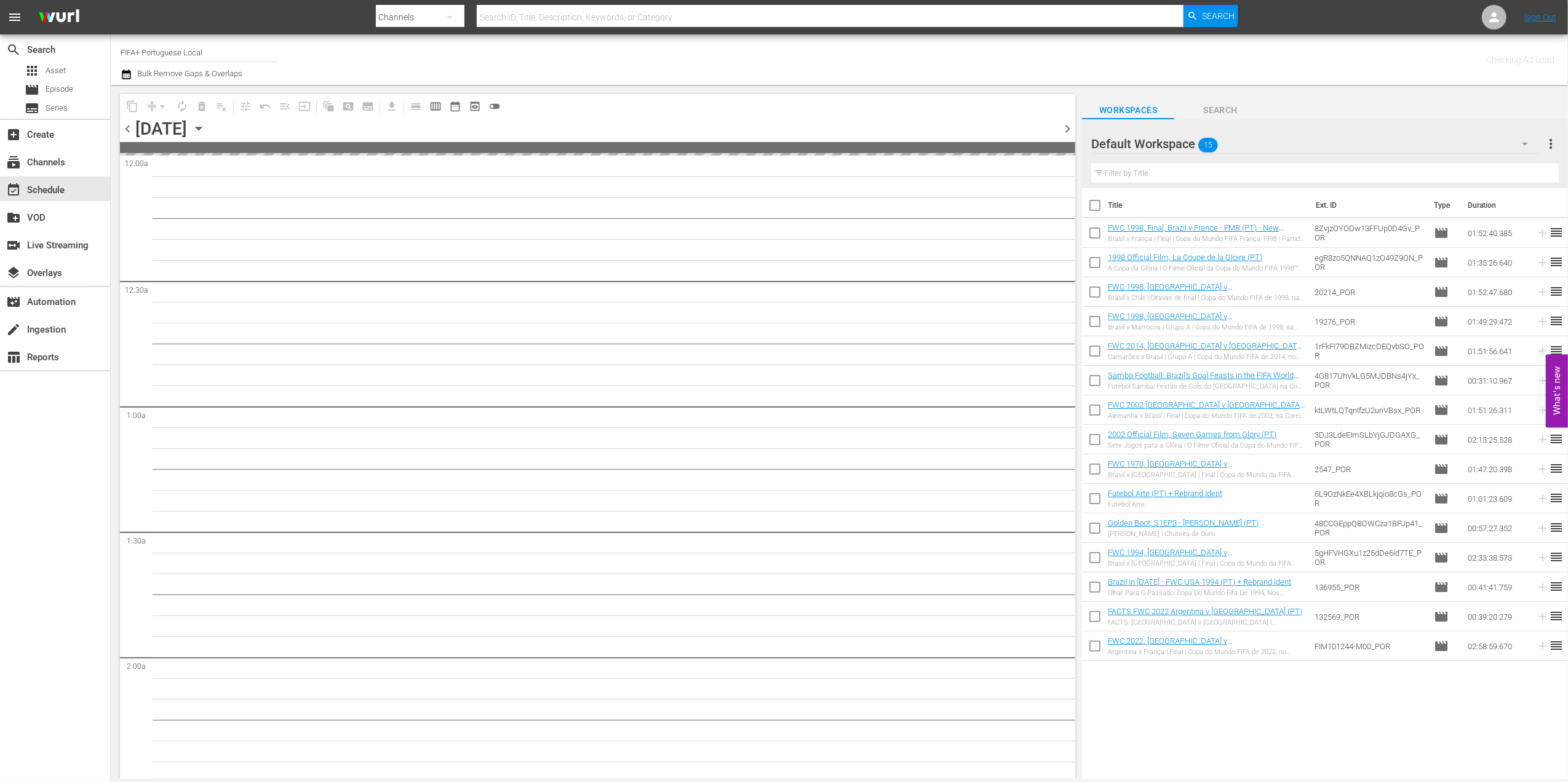
click at [1068, 129] on span "chevron_right" at bounding box center [1067, 129] width 15 height 15
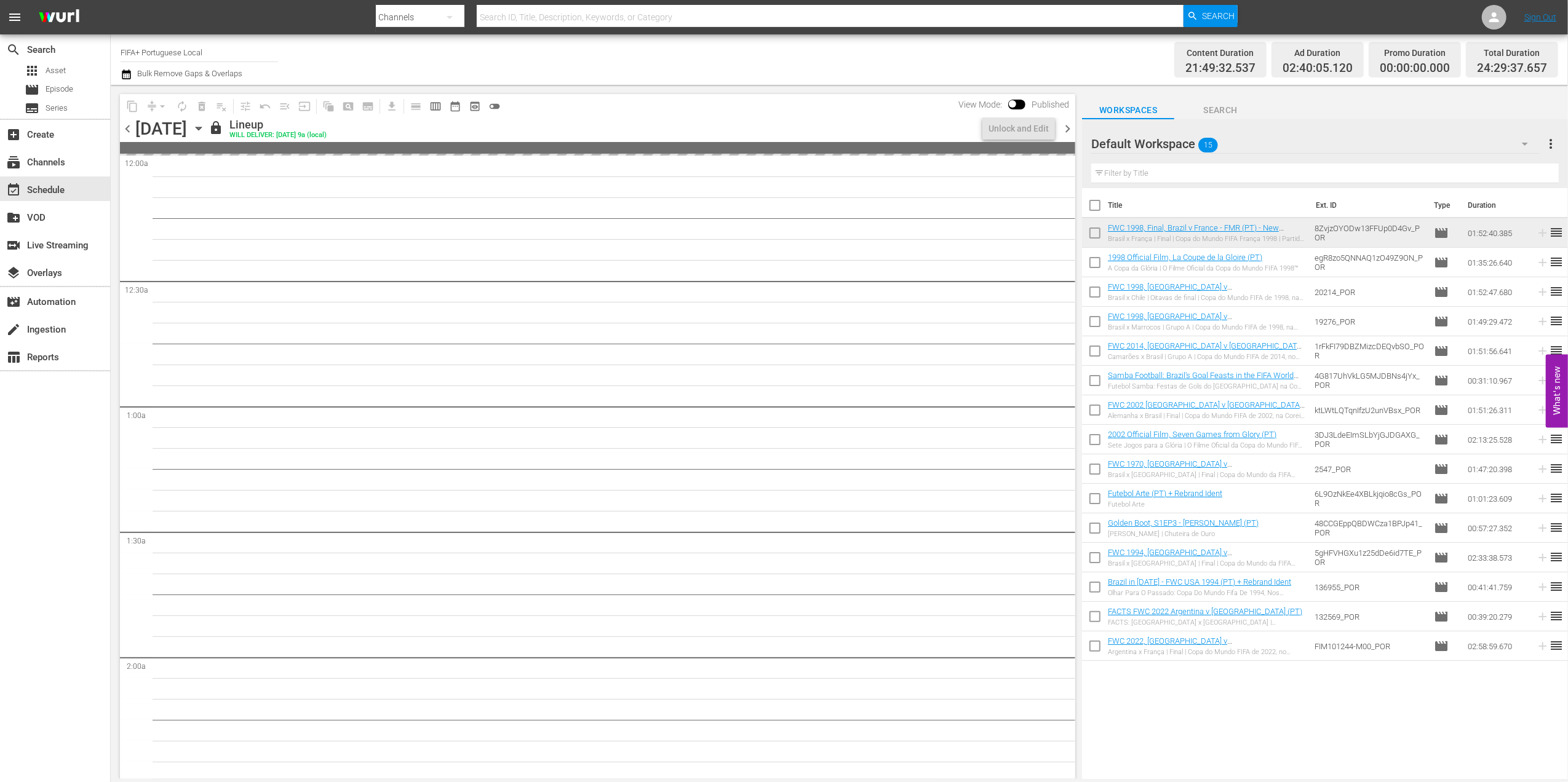
click at [1068, 131] on span "chevron_right" at bounding box center [1067, 129] width 15 height 15
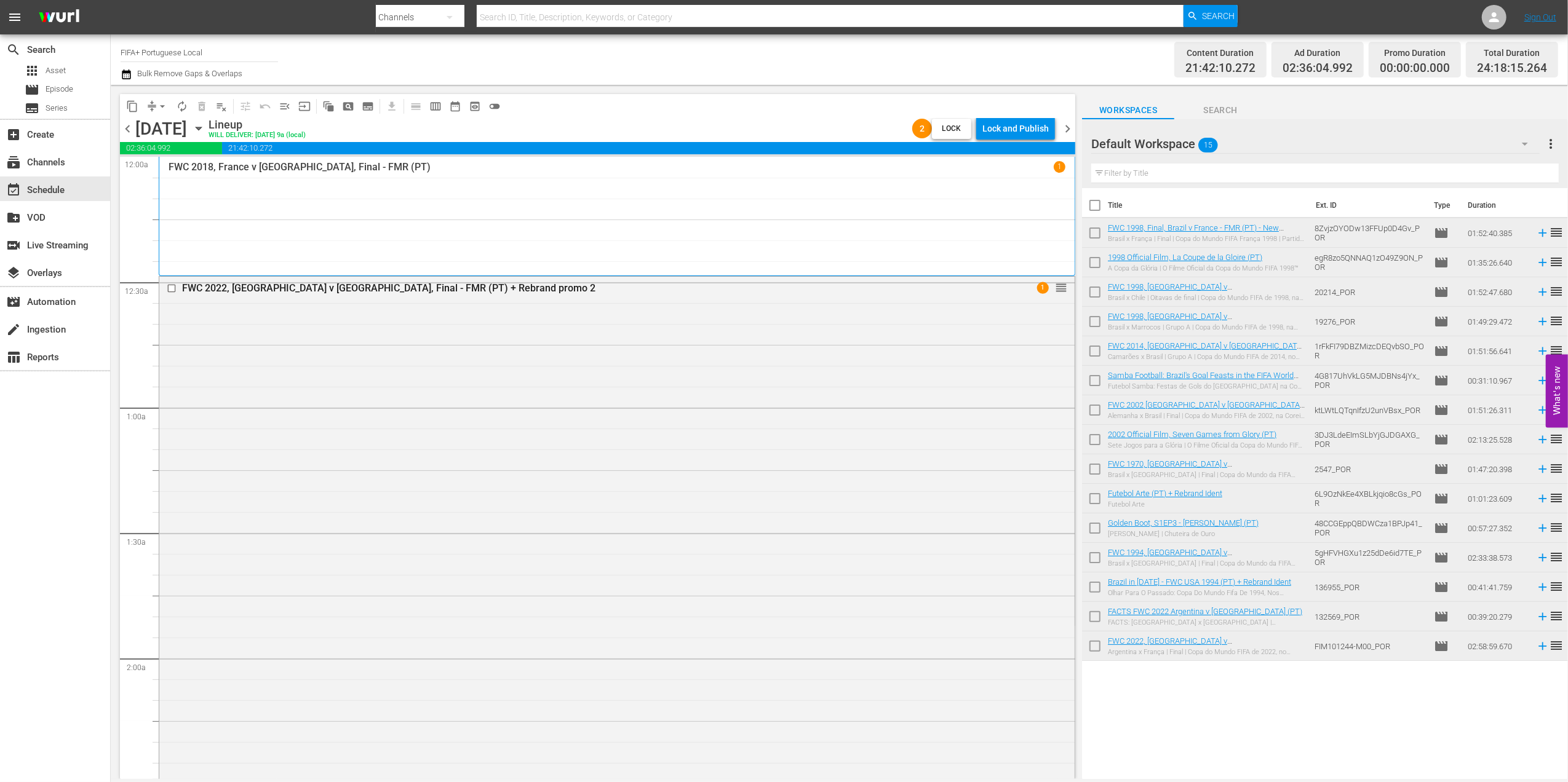
click at [1094, 202] on input "checkbox" at bounding box center [1094, 207] width 26 height 26
checkbox input "true"
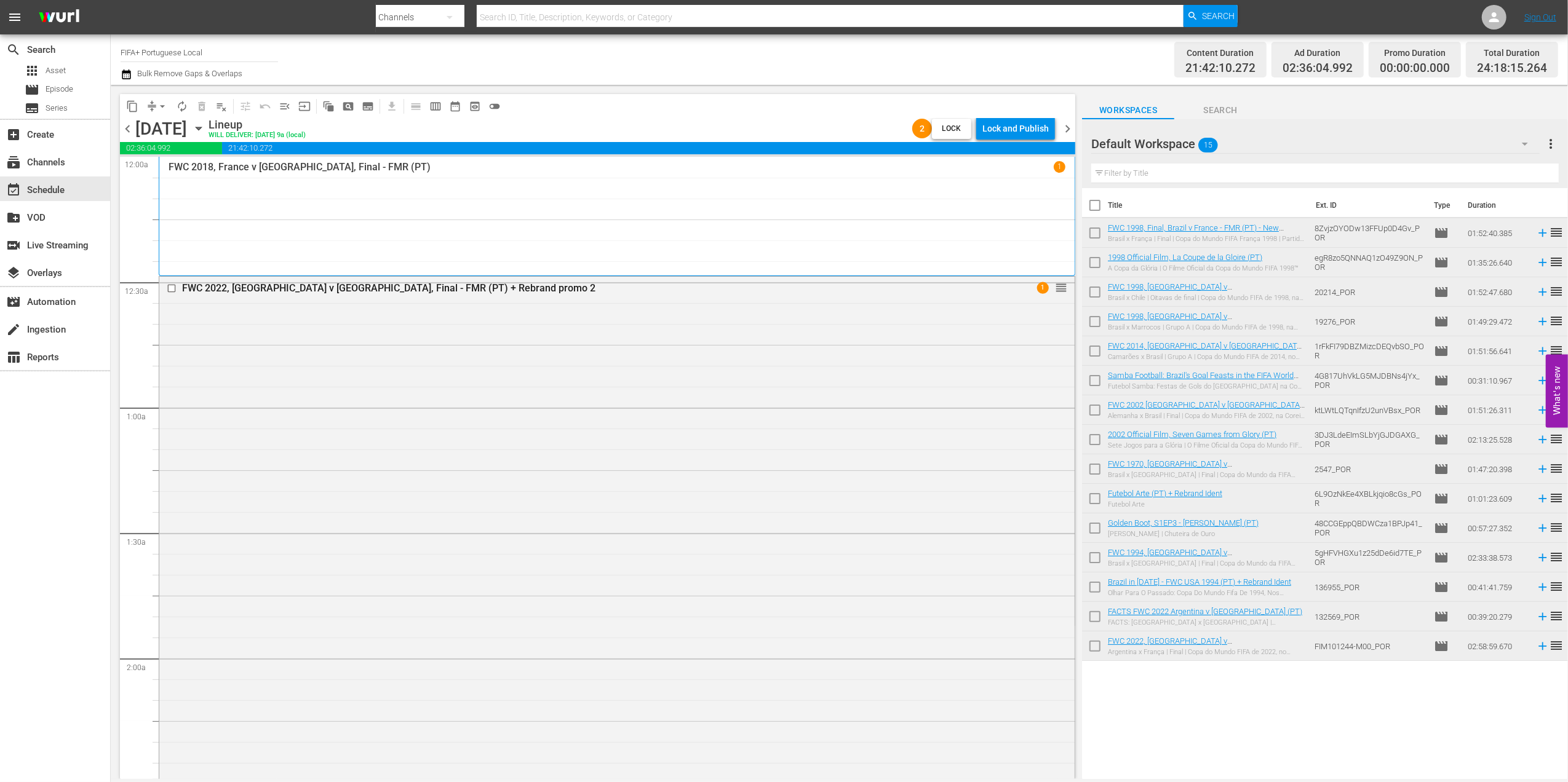
checkbox input "true"
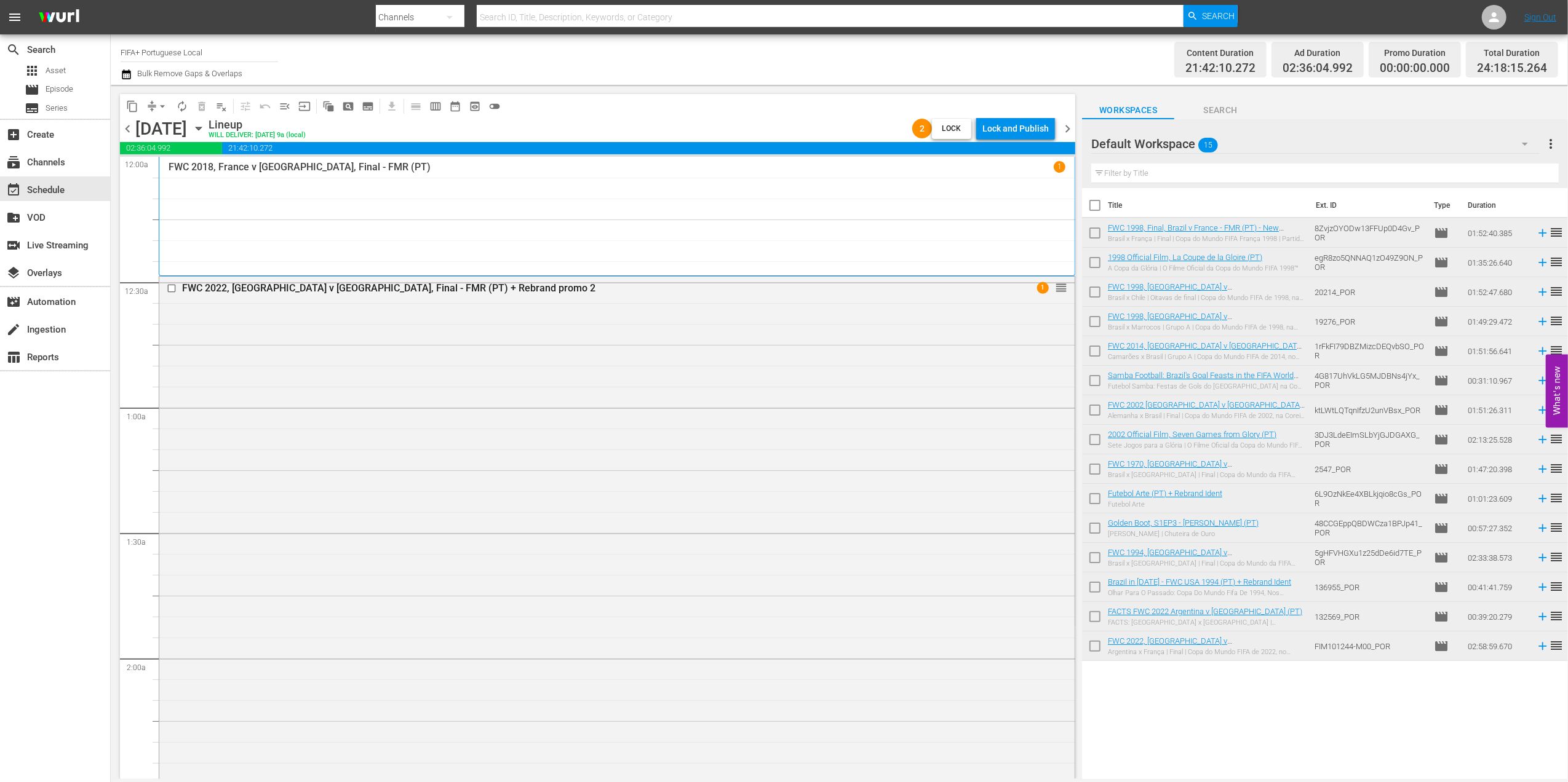
checkbox input "true"
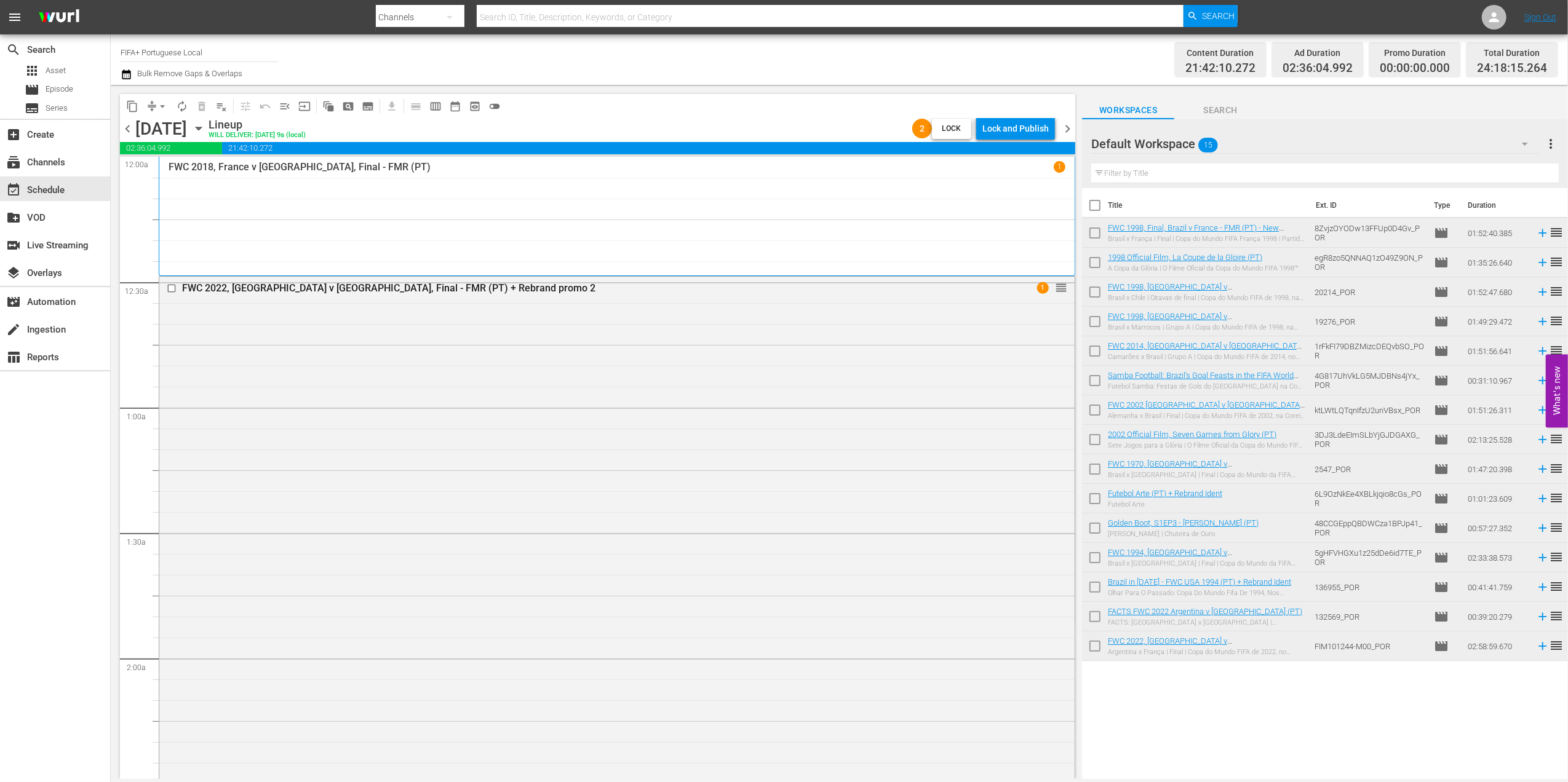
checkbox input "true"
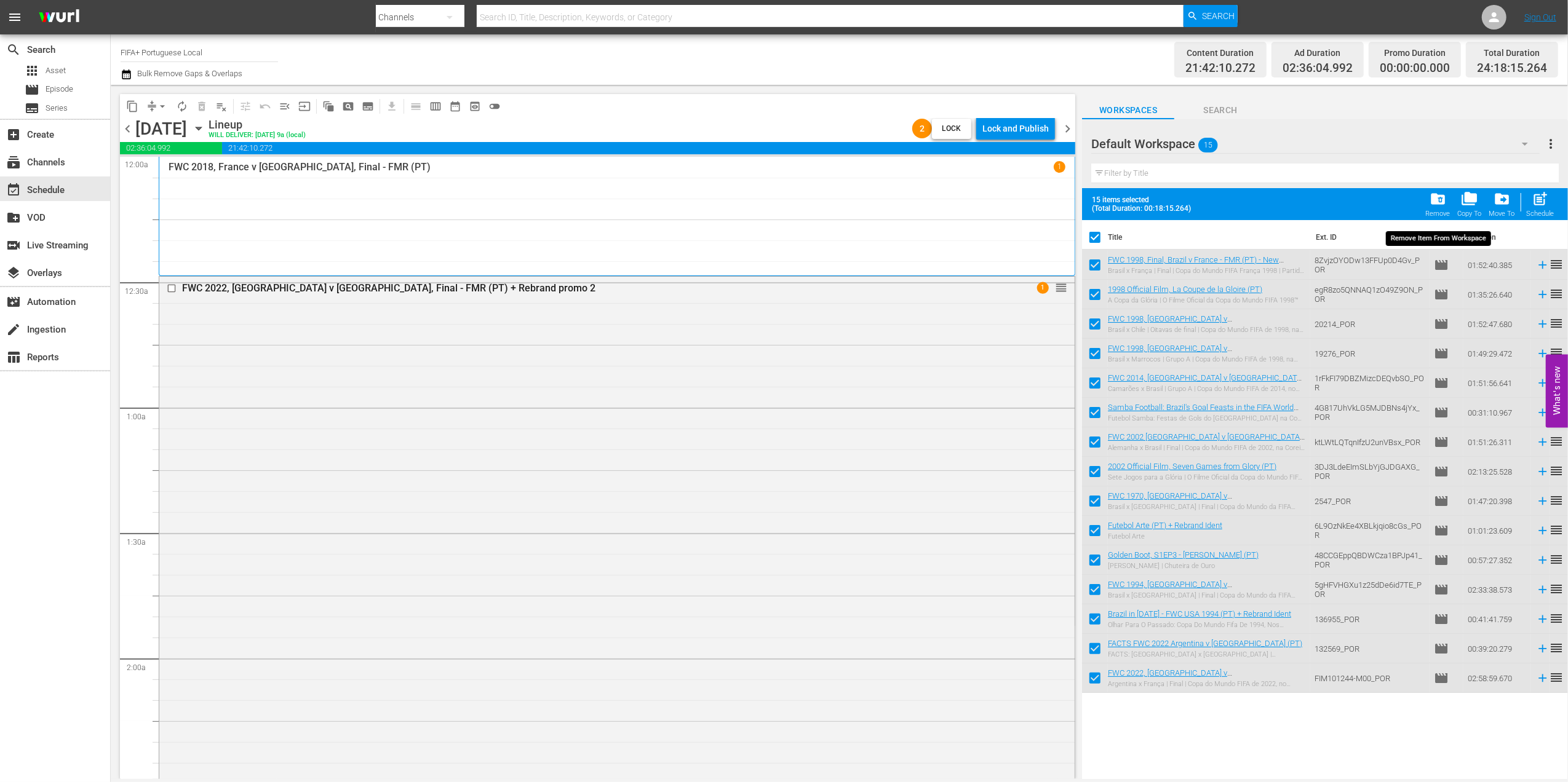
click at [1252, 202] on span "folder_delete" at bounding box center [1438, 199] width 17 height 17
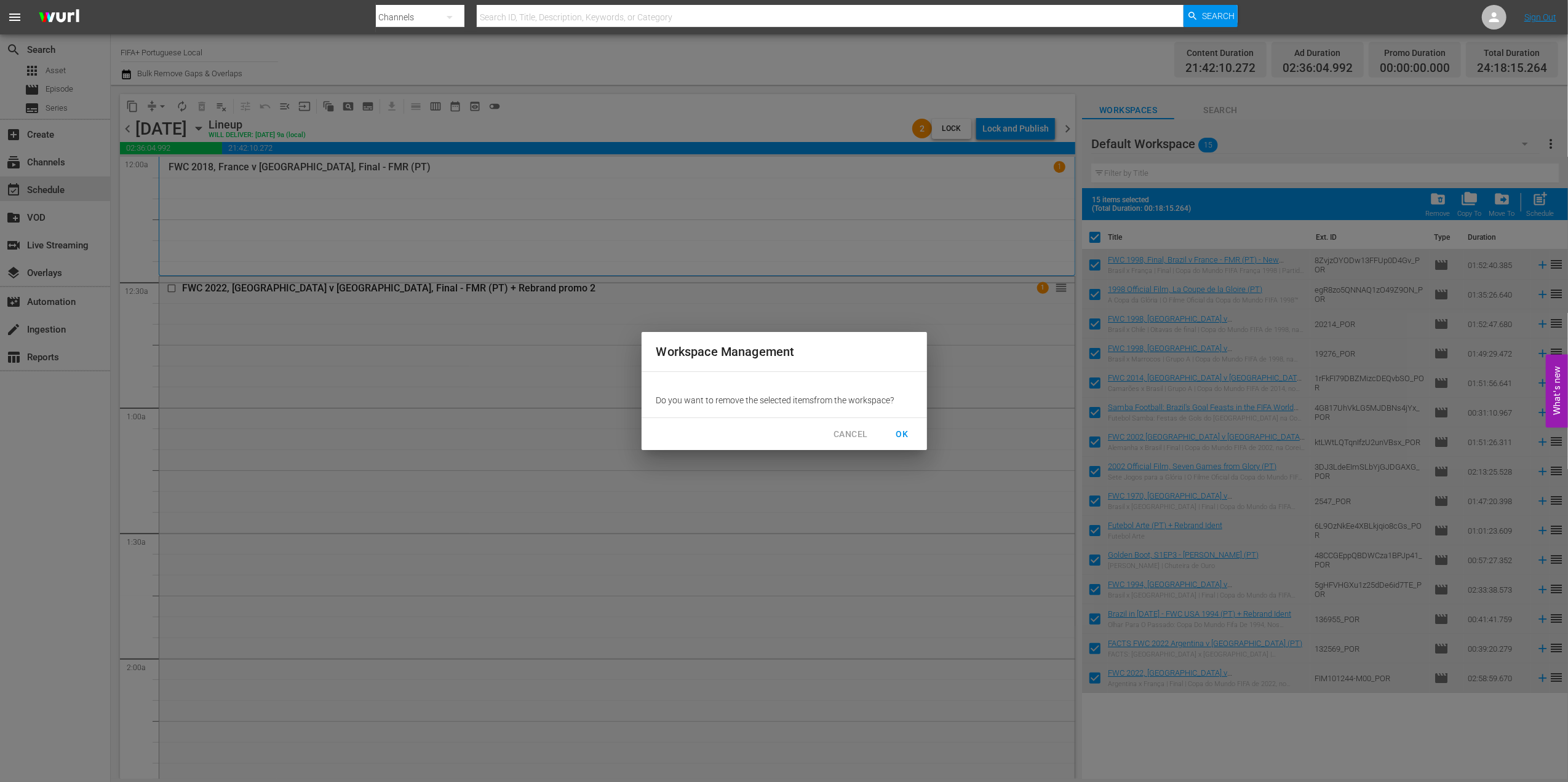
click at [906, 430] on span "OK" at bounding box center [903, 434] width 19 height 15
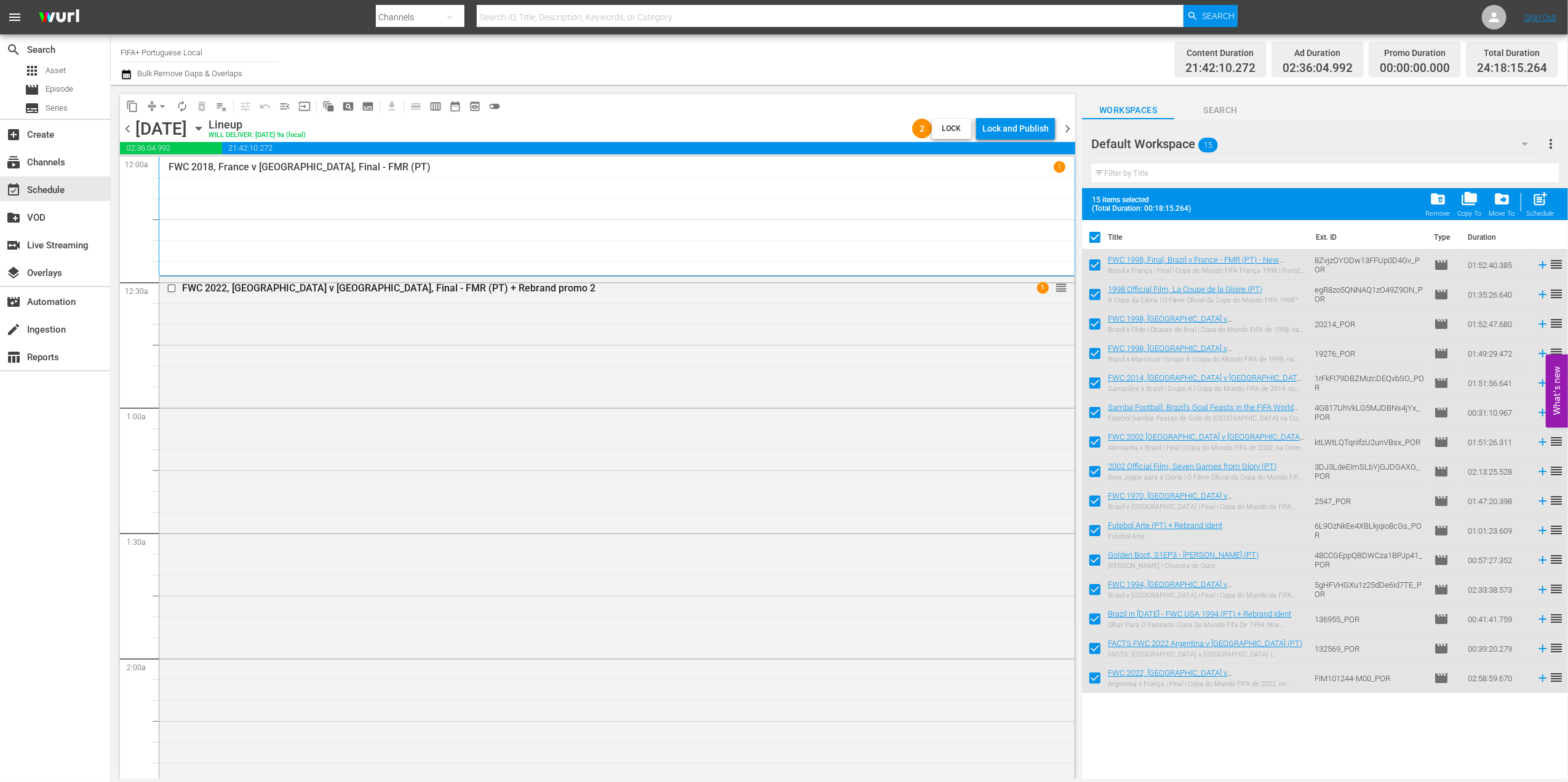
checkbox input "false"
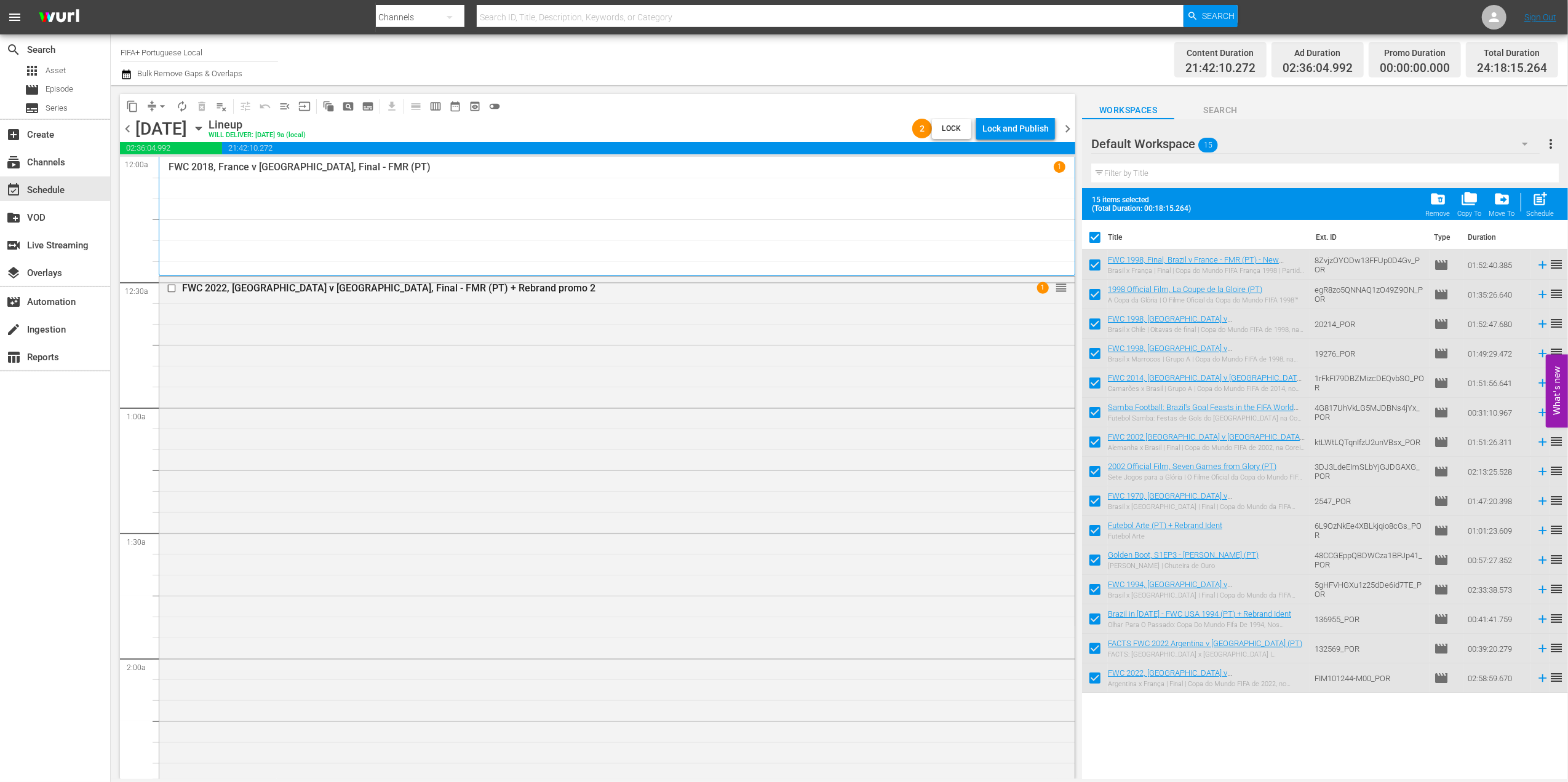
checkbox input "false"
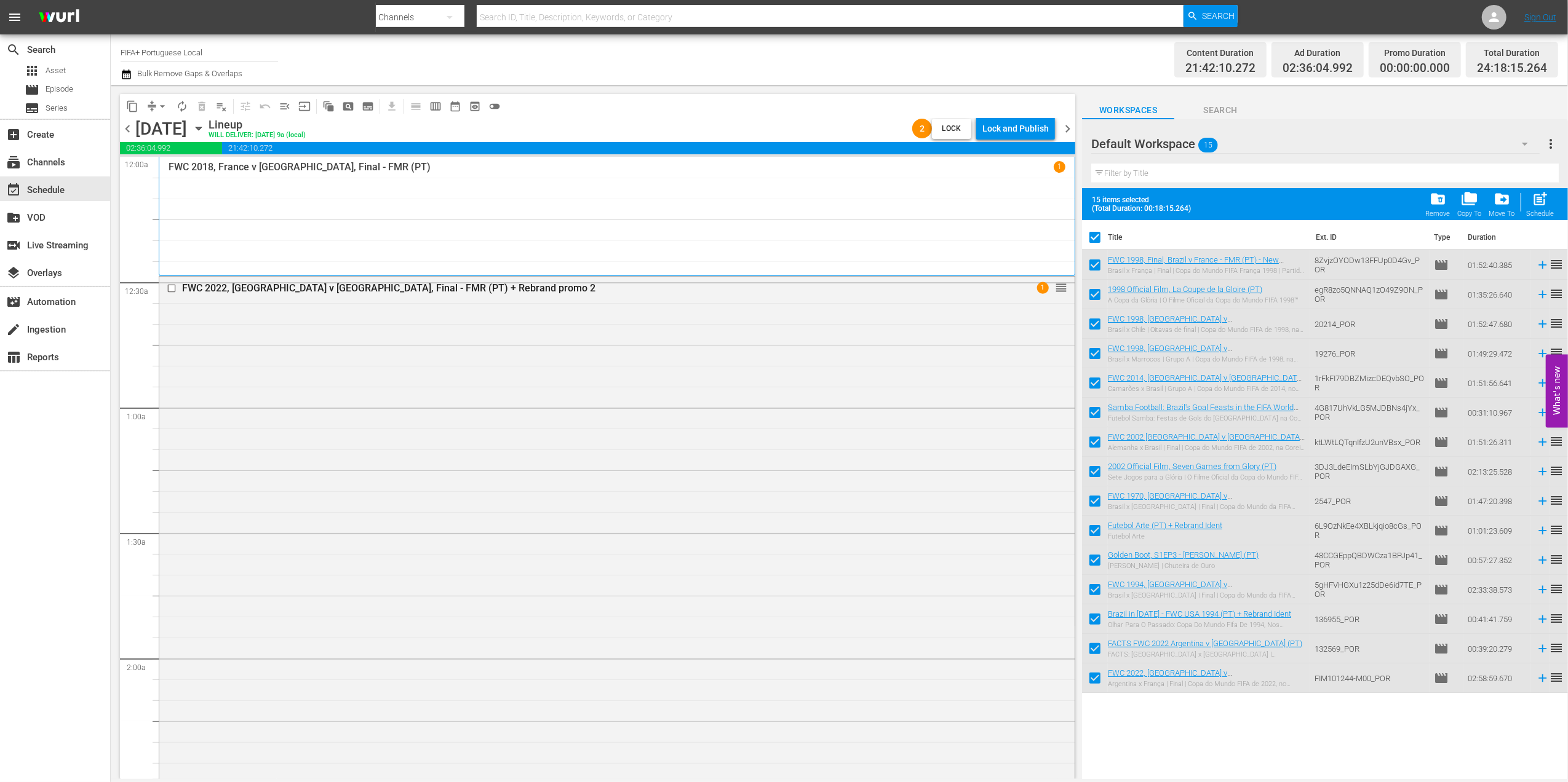
checkbox input "false"
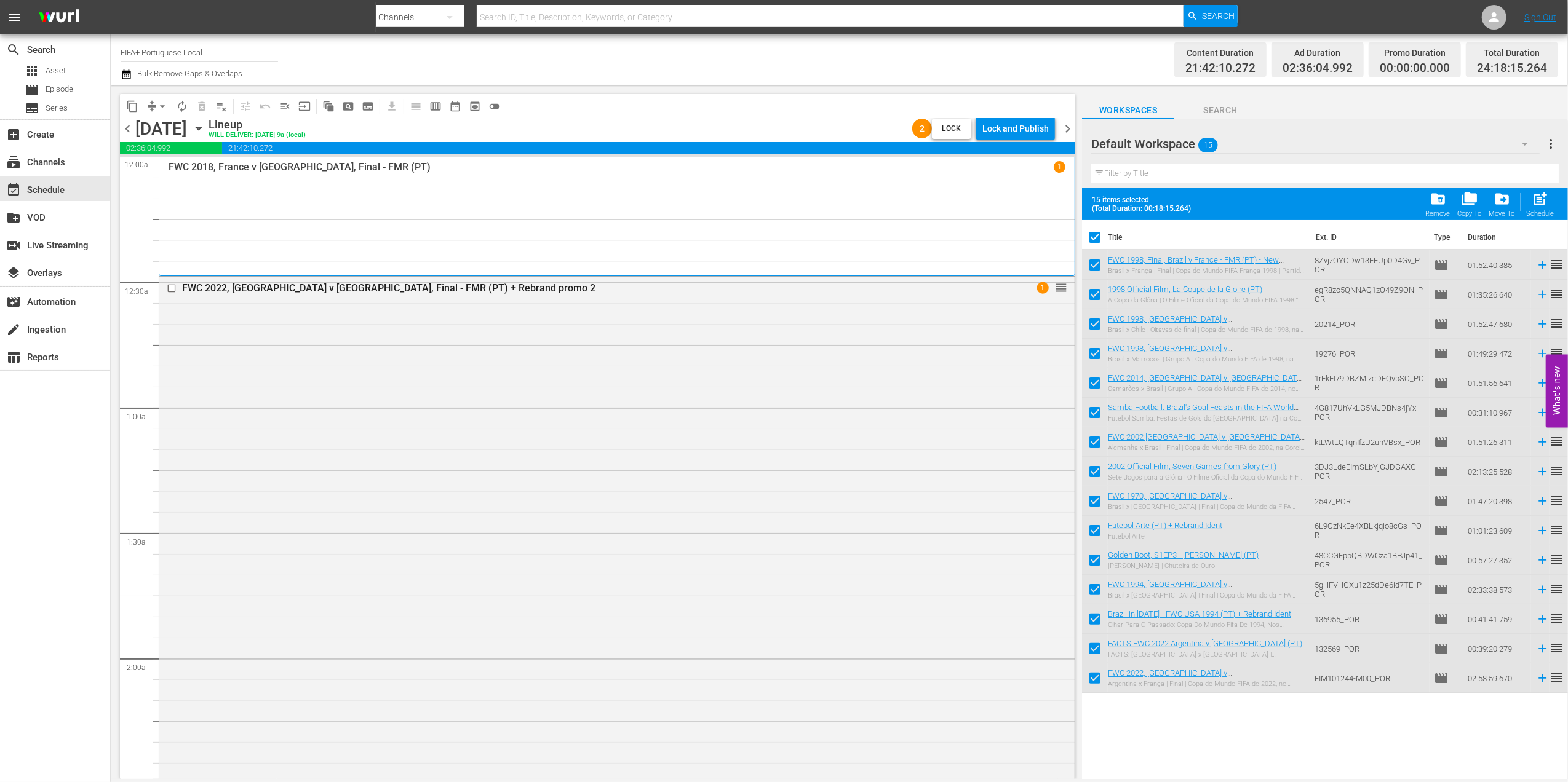
checkbox input "false"
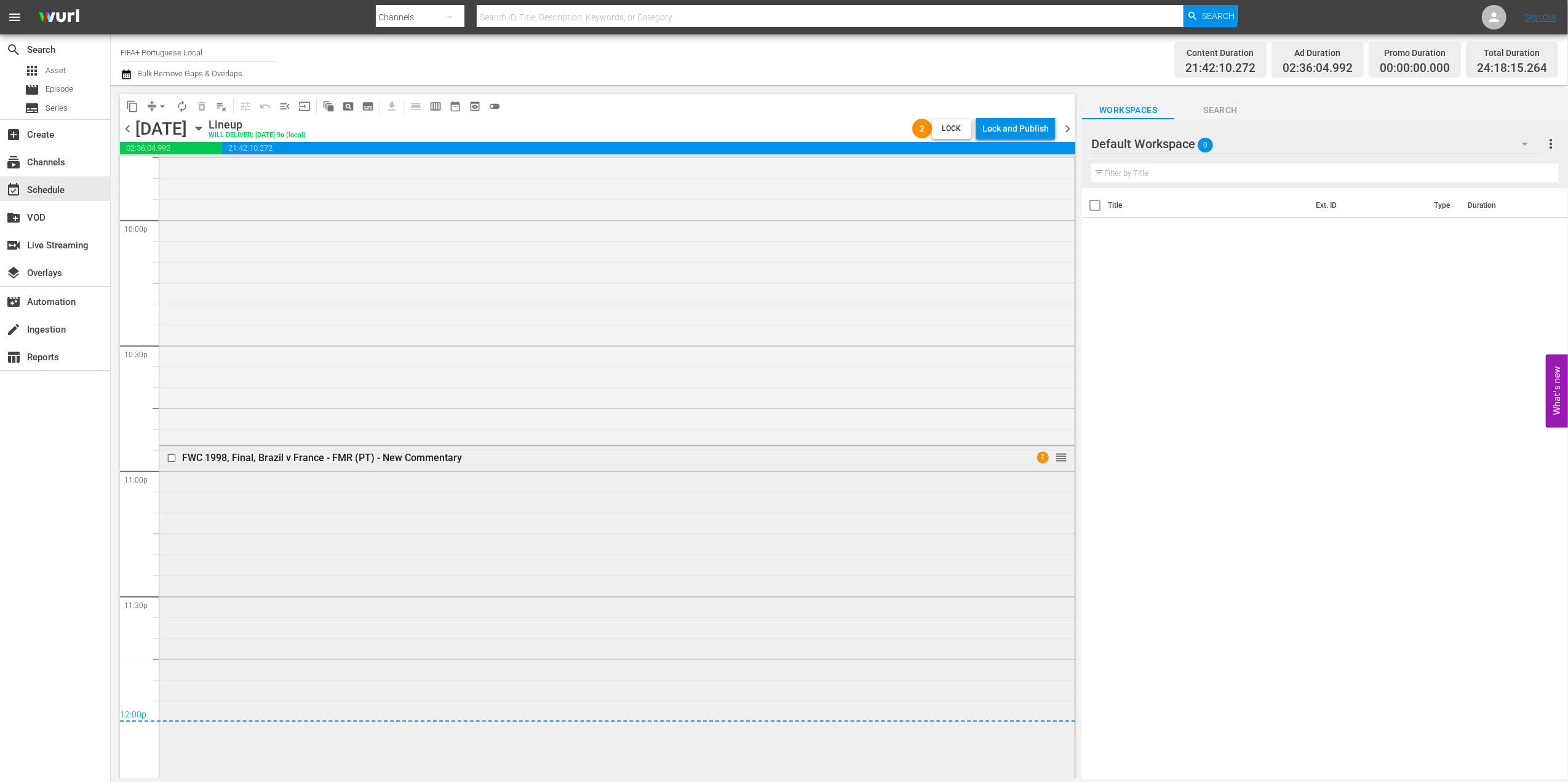
scroll to position [5596, 0]
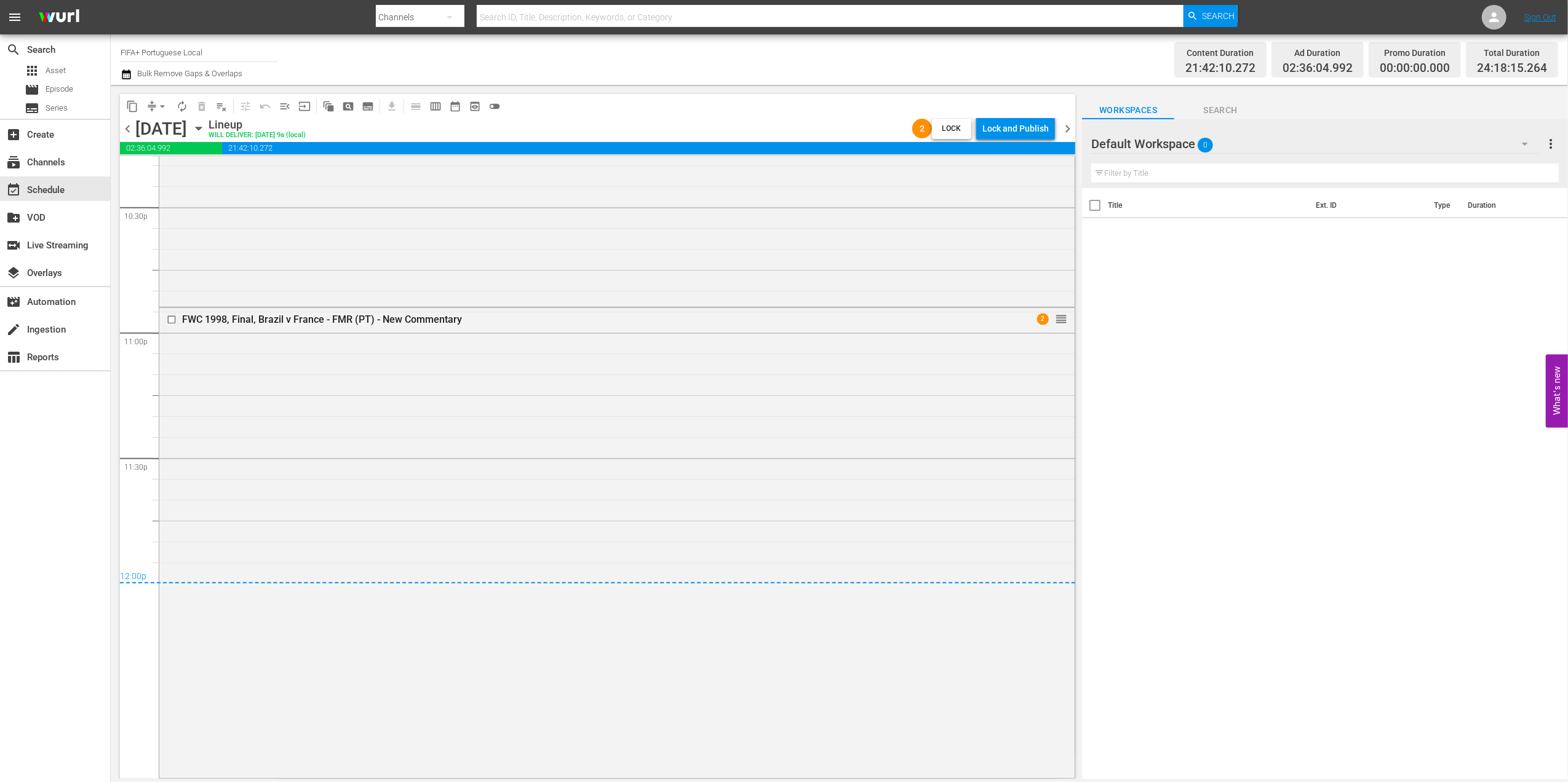
click at [1069, 131] on span "chevron_right" at bounding box center [1067, 129] width 15 height 15
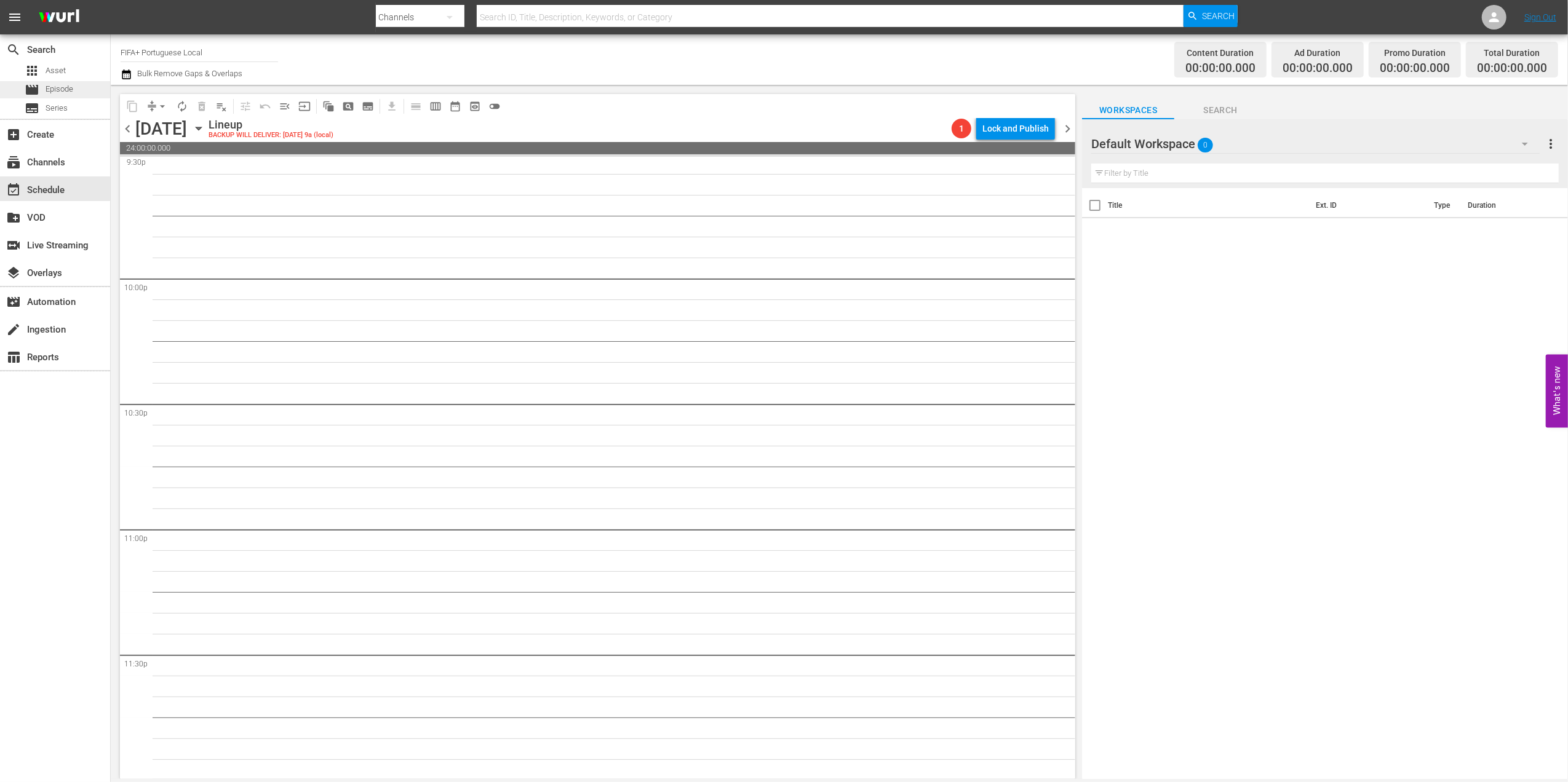
scroll to position [5400, 0]
click at [72, 91] on span "Episode" at bounding box center [59, 89] width 28 height 13
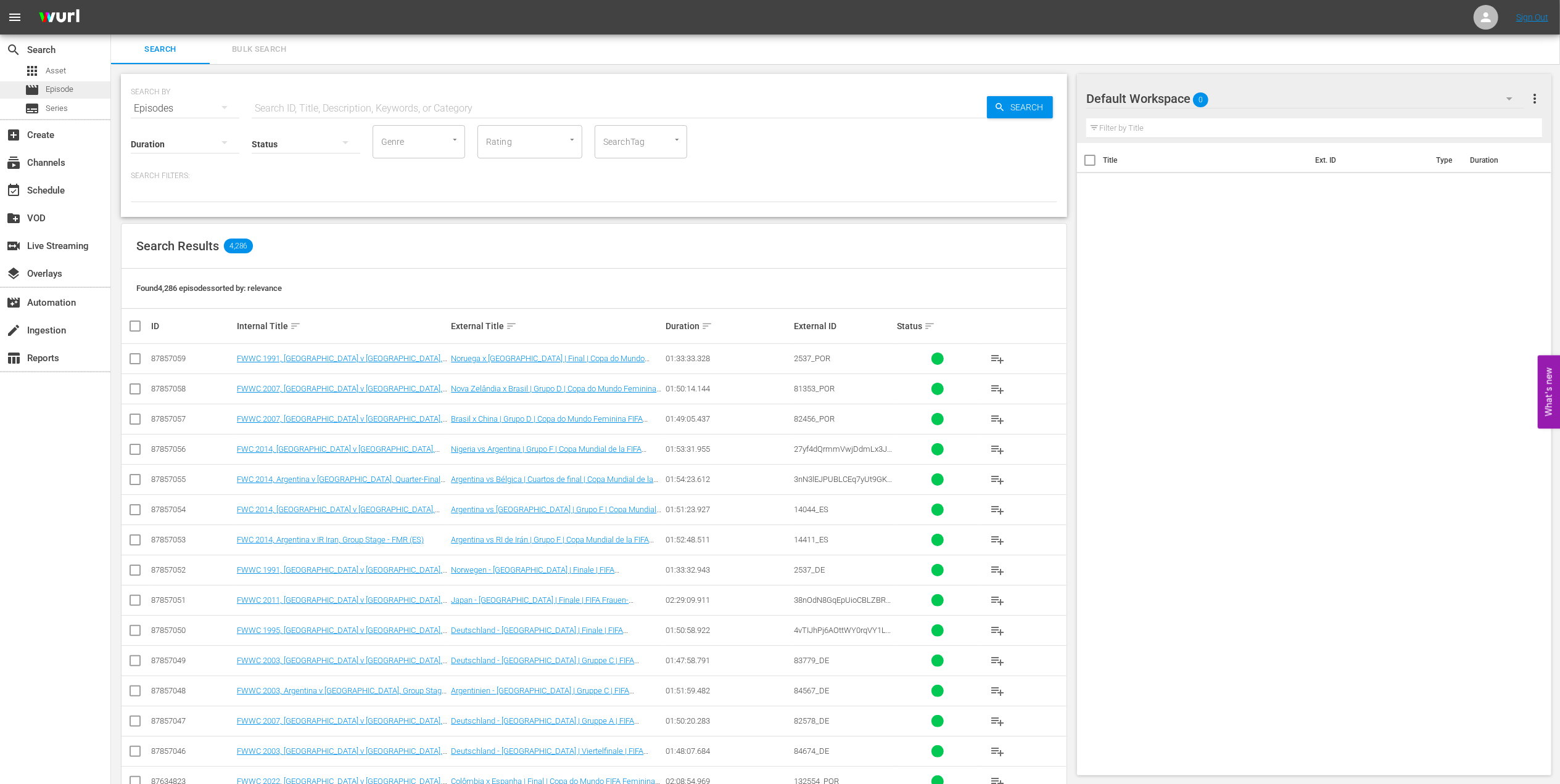
click at [82, 84] on div "movie Episode" at bounding box center [55, 90] width 110 height 17
click at [287, 102] on input "text" at bounding box center [619, 108] width 735 height 29
paste input "FWC 1994 Netherlands v Brazil, Quarter-final"
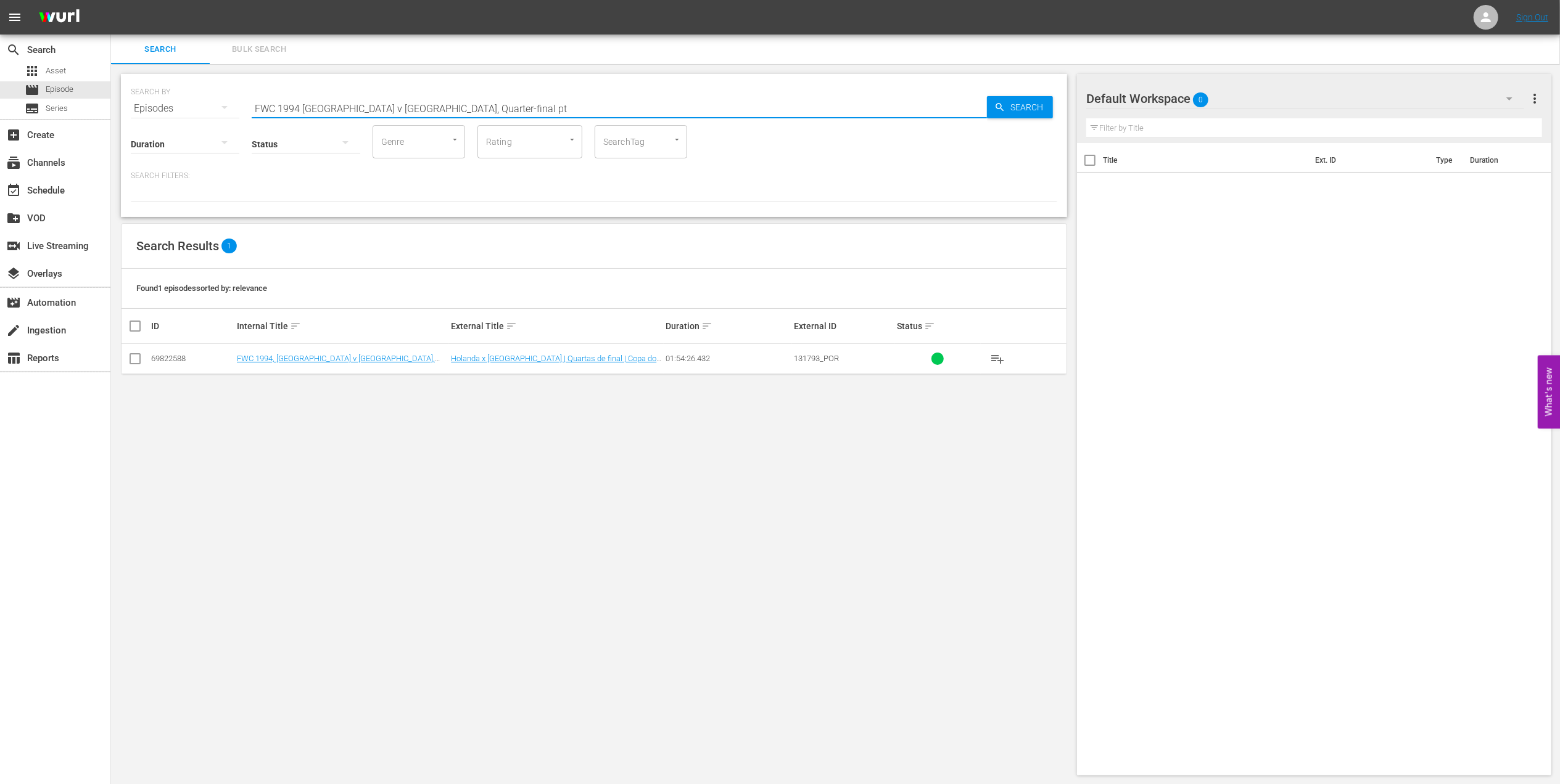
type input "FWC 1994 Netherlands v Brazil, Quarter-final pt"
click at [131, 356] on input "checkbox" at bounding box center [135, 361] width 15 height 15
checkbox input "true"
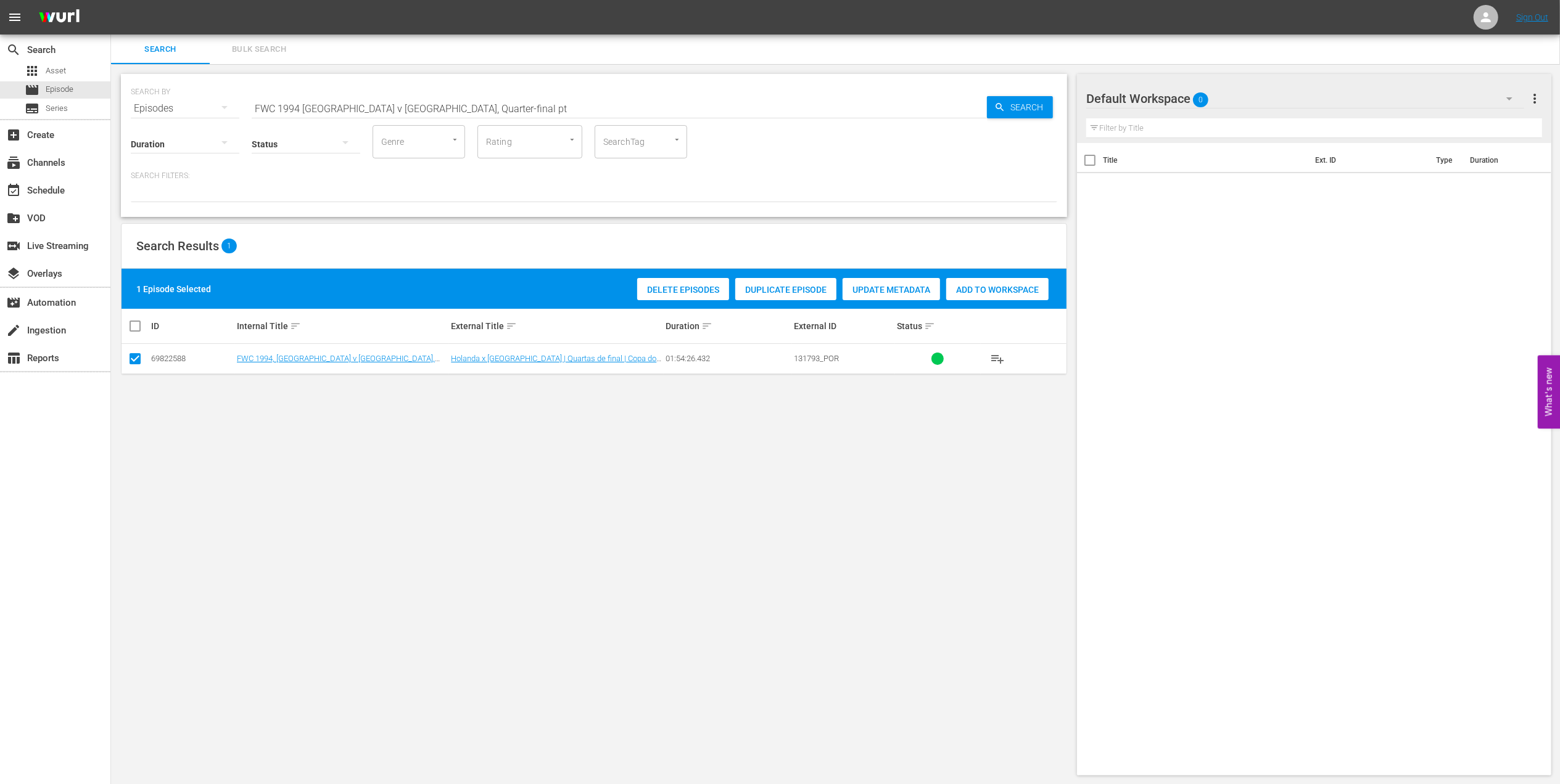
click at [970, 289] on span "Add to Workspace" at bounding box center [997, 290] width 102 height 10
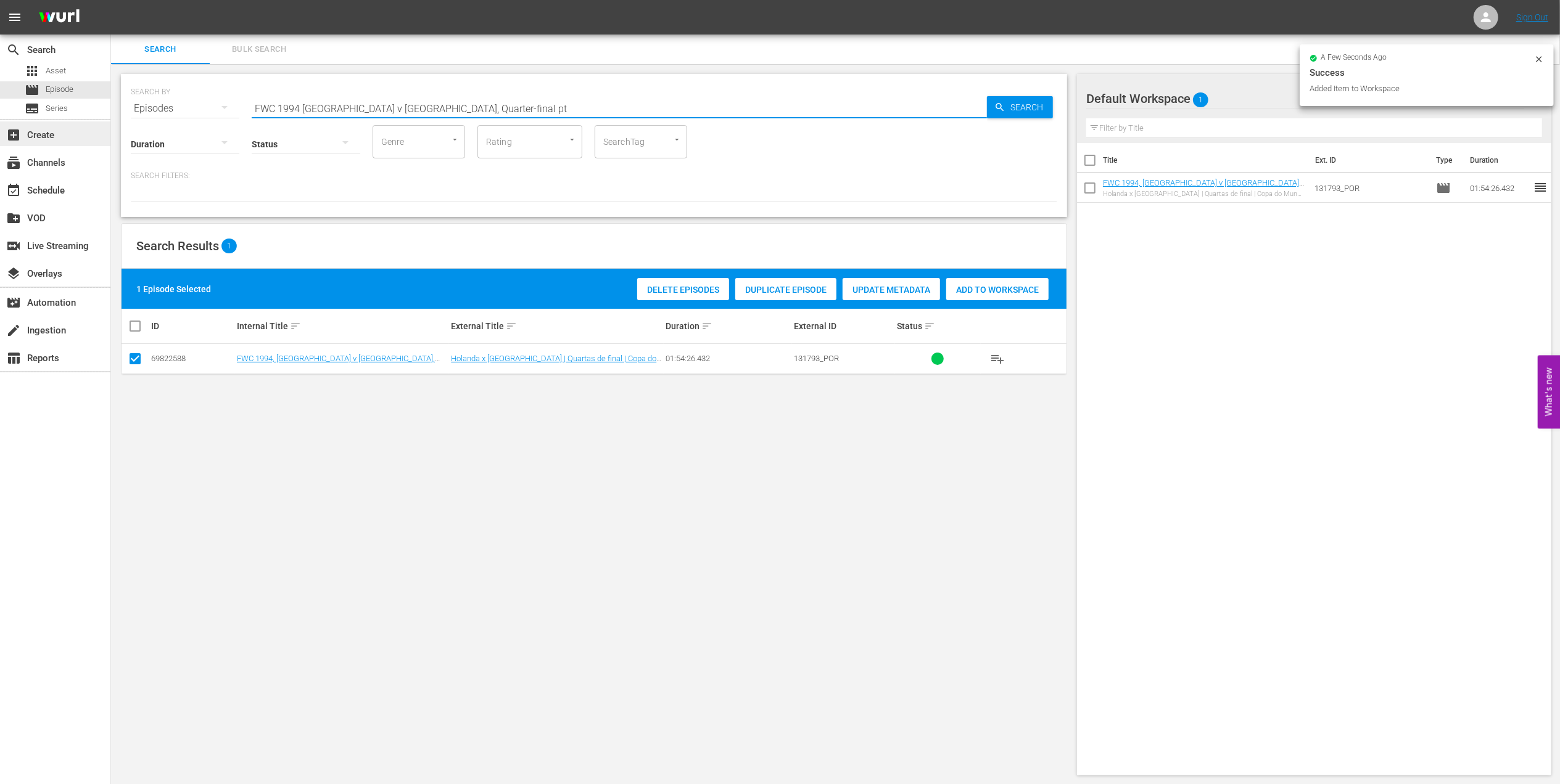
drag, startPoint x: 541, startPoint y: 107, endPoint x: 0, endPoint y: 125, distance: 541.3
click at [0, 122] on html "menu Sign Out search Search apps Asset movie Episode subtitles Series add_box C…" at bounding box center [780, 392] width 1560 height 784
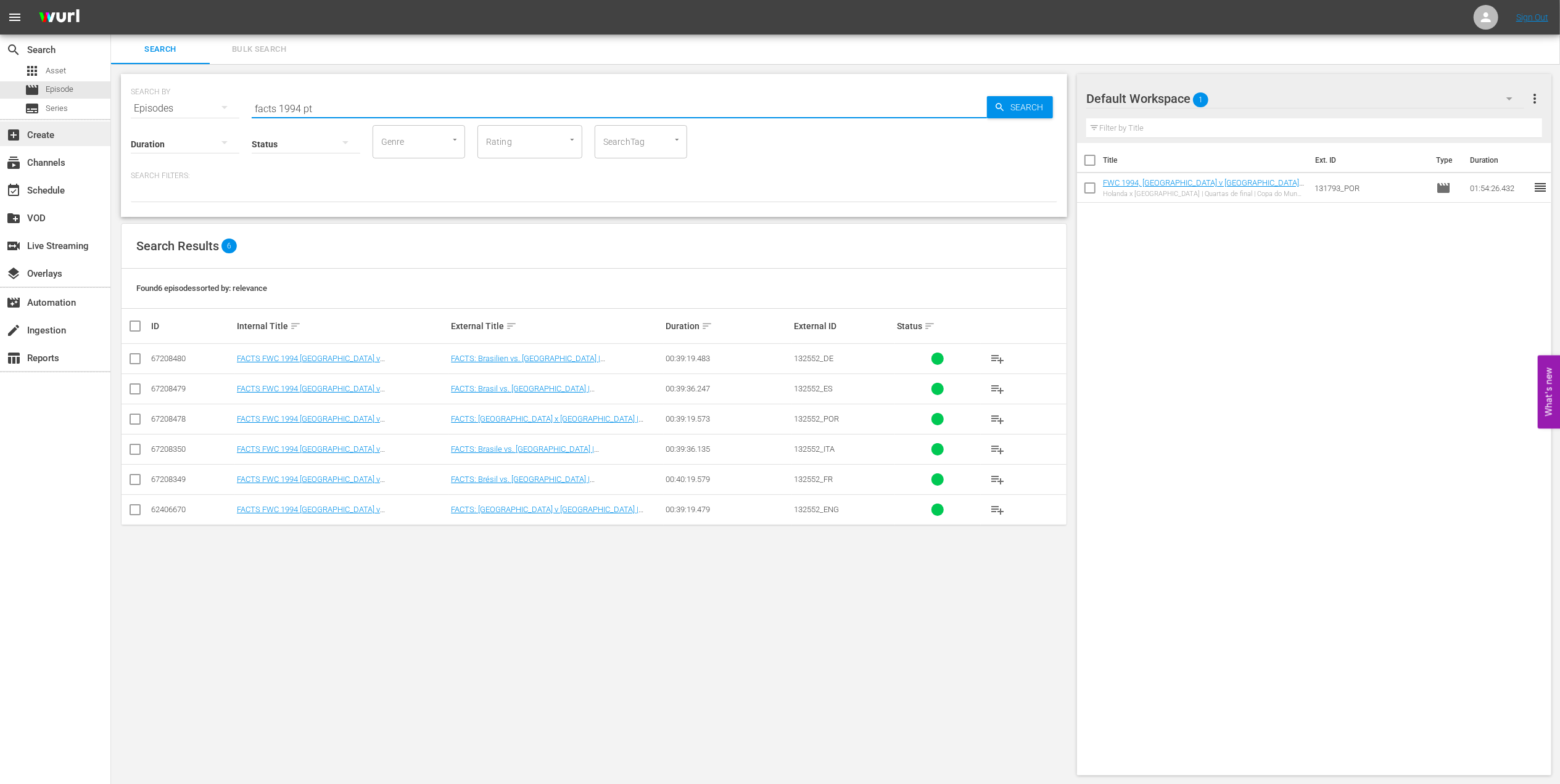
type input "facts 1994 pt"
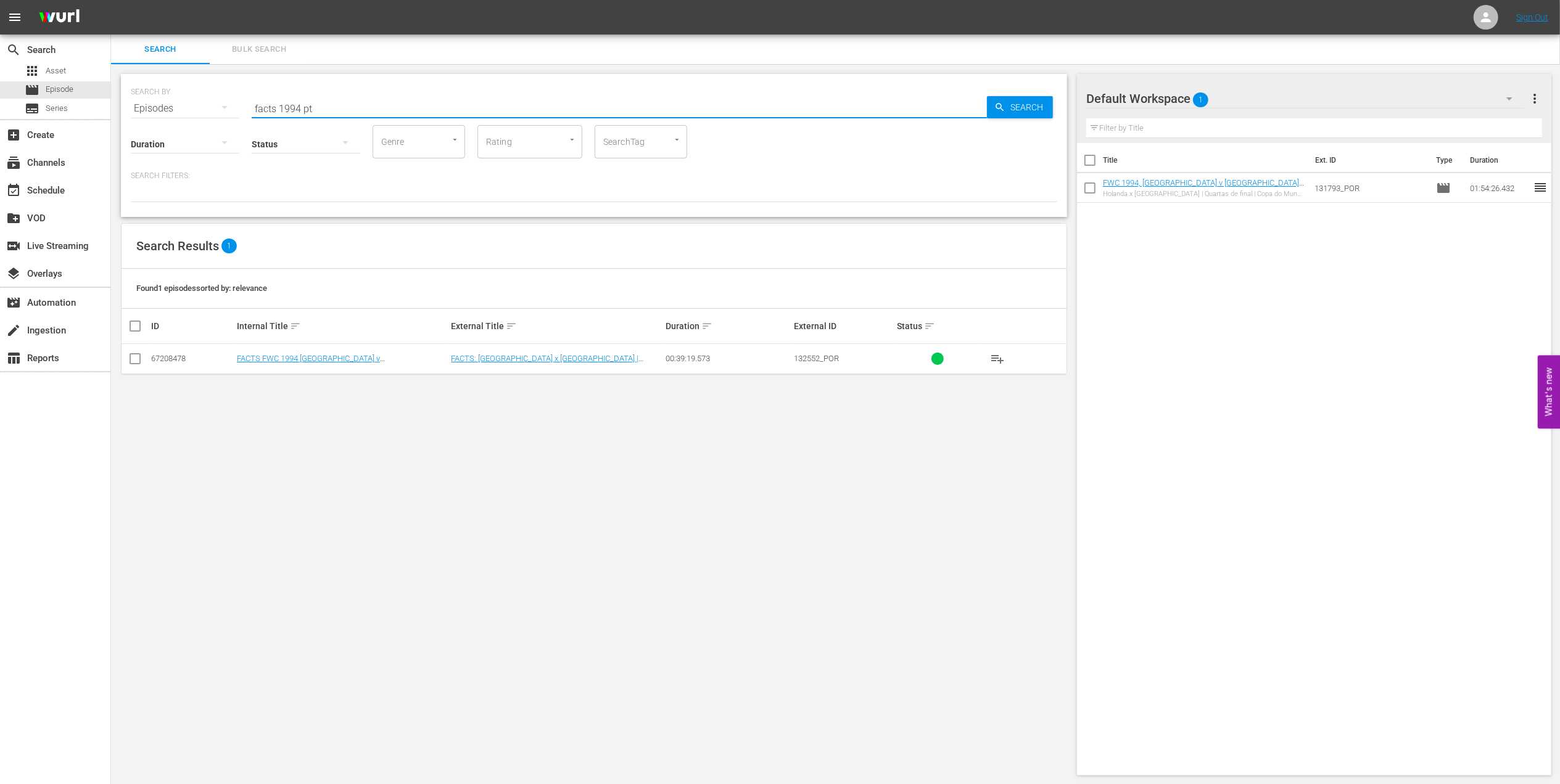
click at [134, 358] on input "checkbox" at bounding box center [135, 361] width 15 height 15
checkbox input "true"
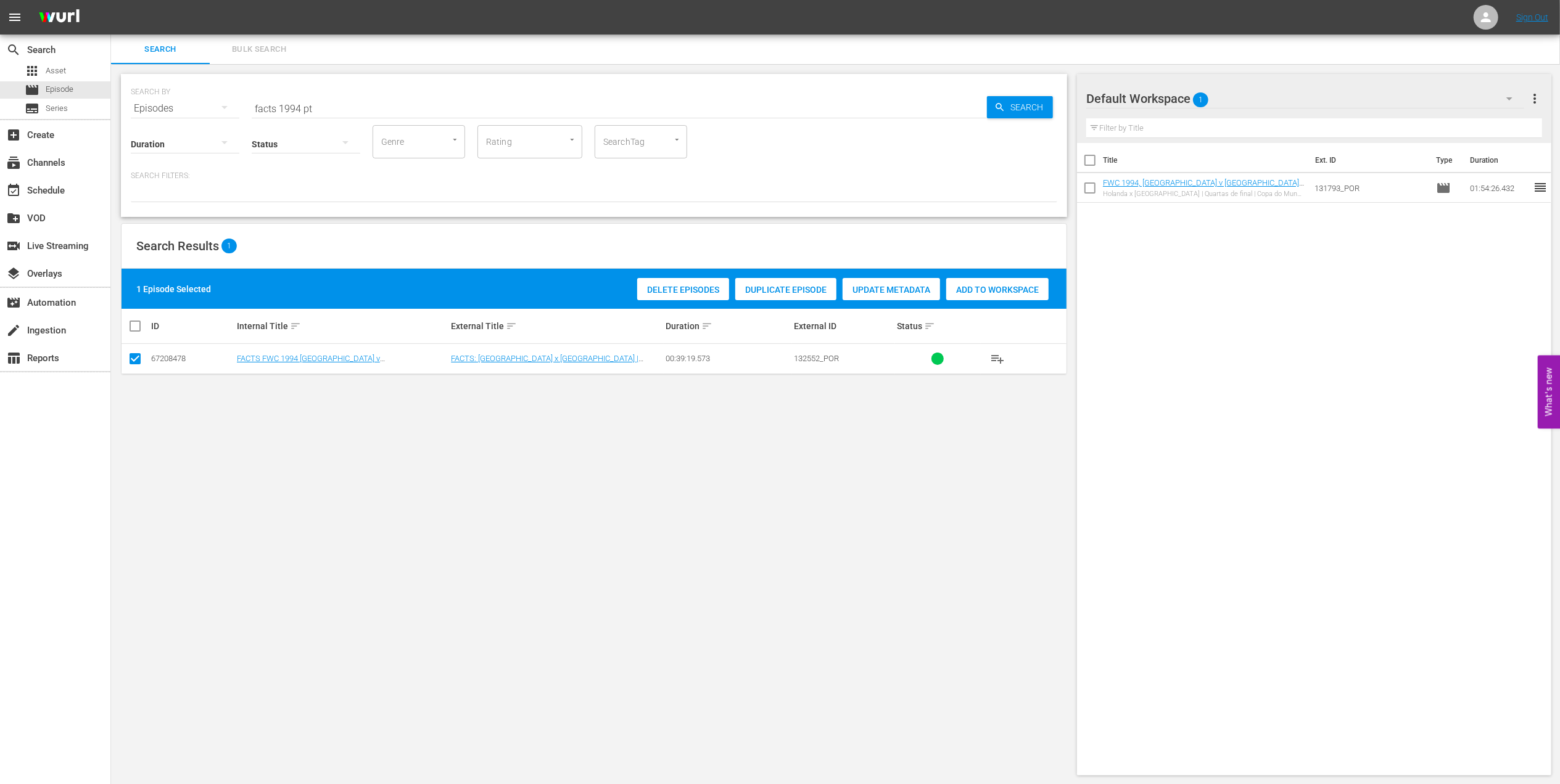
click at [990, 285] on span "Add to Workspace" at bounding box center [997, 290] width 102 height 10
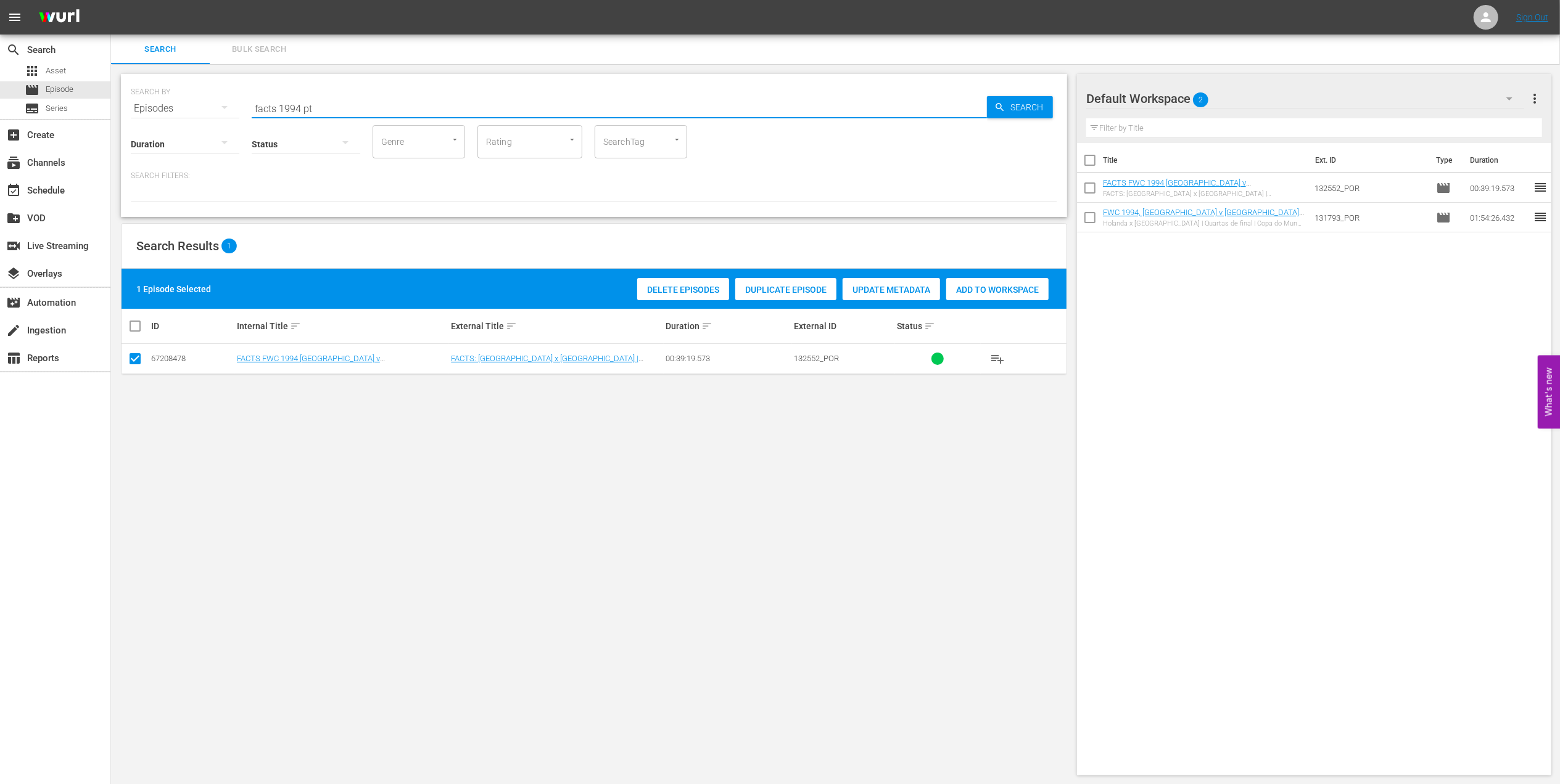
drag, startPoint x: 296, startPoint y: 105, endPoint x: 169, endPoint y: 107, distance: 127.0
click at [169, 107] on div "SEARCH BY Search By Episodes Search ID, Title, Description, Keywords, or Catego…" at bounding box center [594, 101] width 926 height 45
paste input "FWWC 2003 Germany vs Sweden, Final"
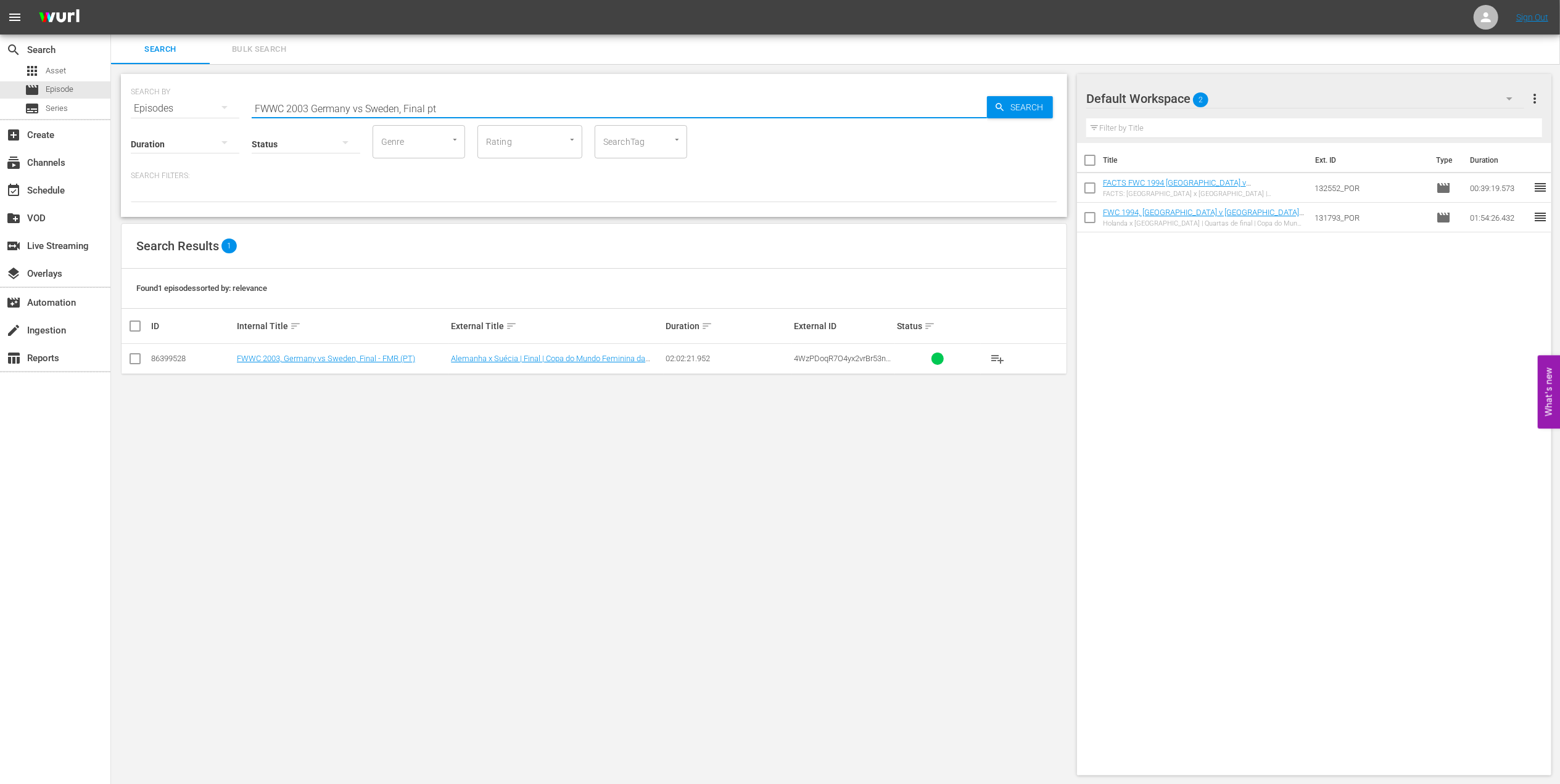
type input "FWWC 2003 Germany vs Sweden, Final pt"
drag, startPoint x: 133, startPoint y: 358, endPoint x: 213, endPoint y: 358, distance: 80.0
click at [134, 358] on input "checkbox" at bounding box center [135, 361] width 15 height 15
checkbox input "true"
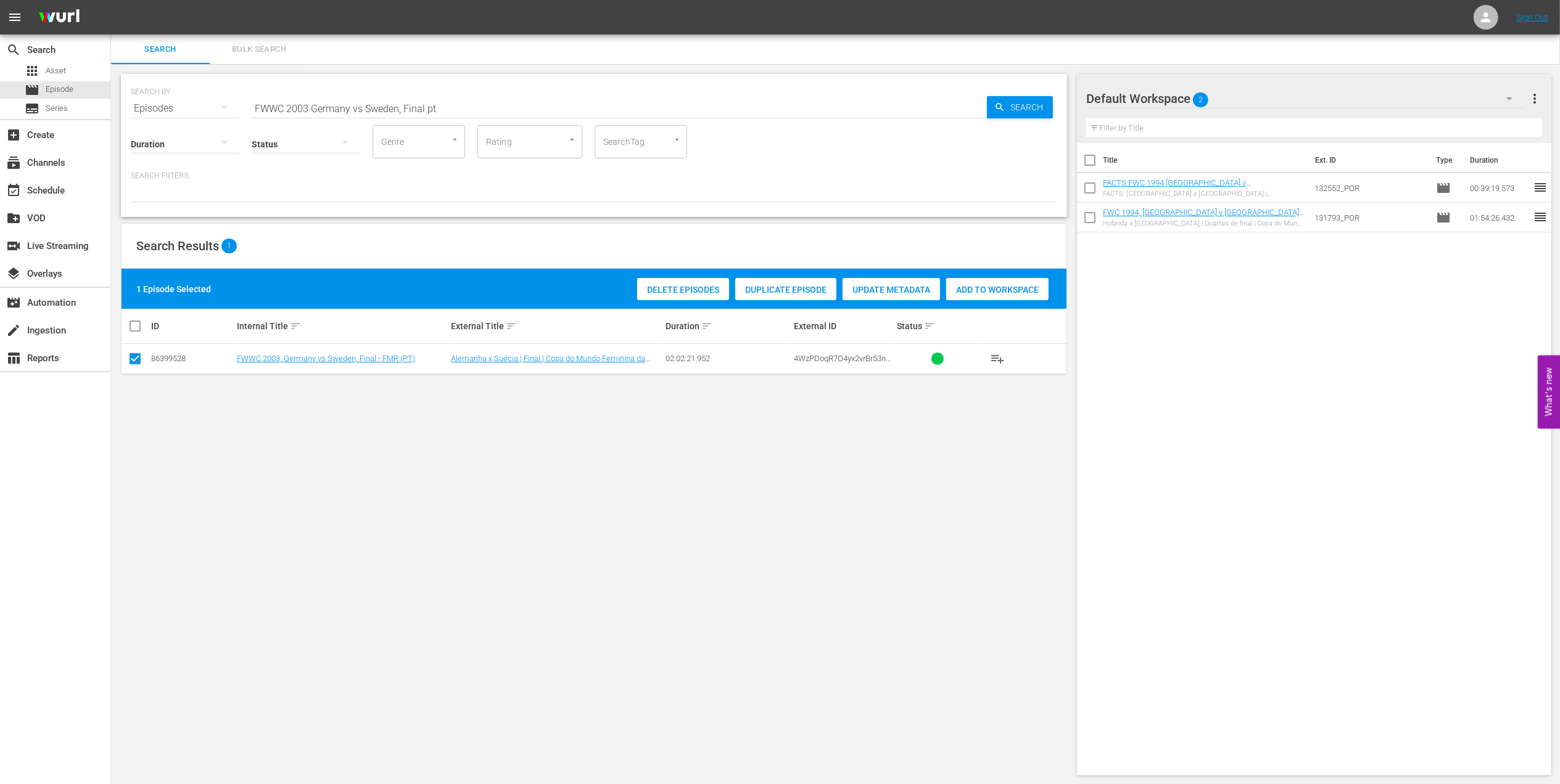
click at [946, 287] on span "Add to Workspace" at bounding box center [997, 290] width 102 height 10
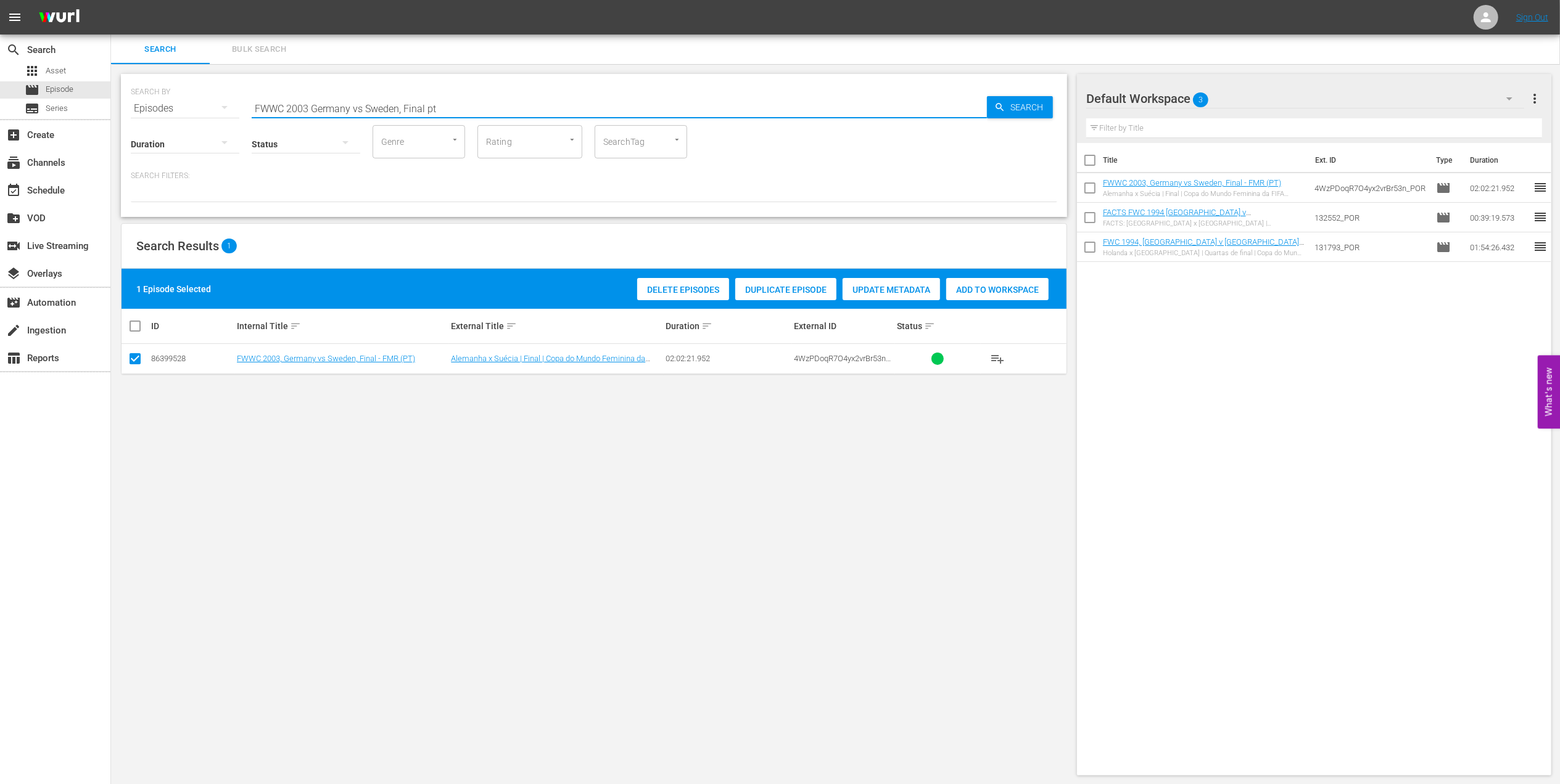
drag, startPoint x: 457, startPoint y: 109, endPoint x: 154, endPoint y: 127, distance: 303.5
click at [135, 124] on div "SEARCH BY Search By Episodes Search ID, Title, Description, Keywords, or Catego…" at bounding box center [593, 145] width 946 height 143
paste input "7 Germany v Brazil, Final"
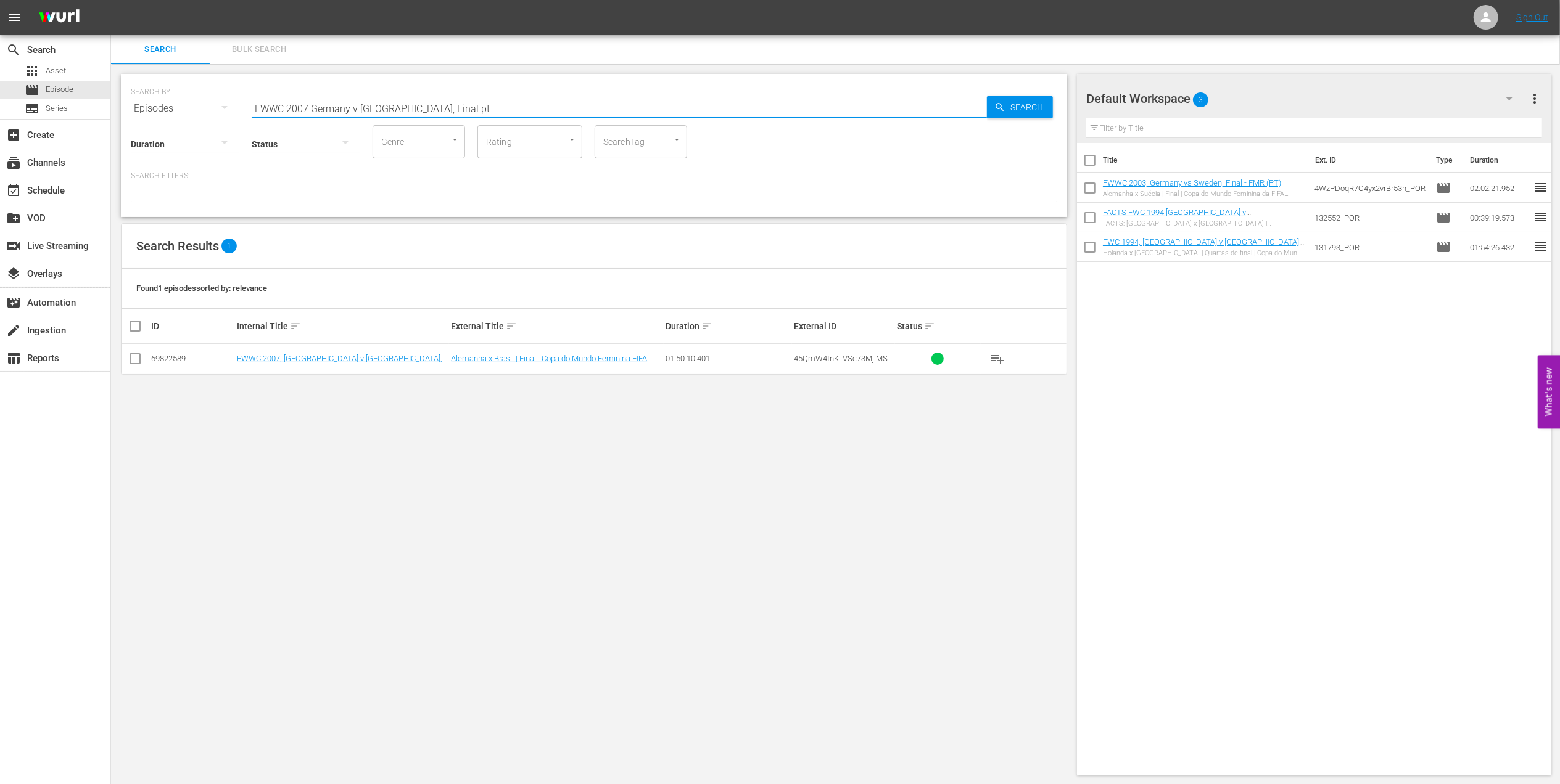
type input "FWWC 2007 Germany v Brazil, Final pt"
click at [137, 360] on input "checkbox" at bounding box center [135, 361] width 15 height 15
checkbox input "true"
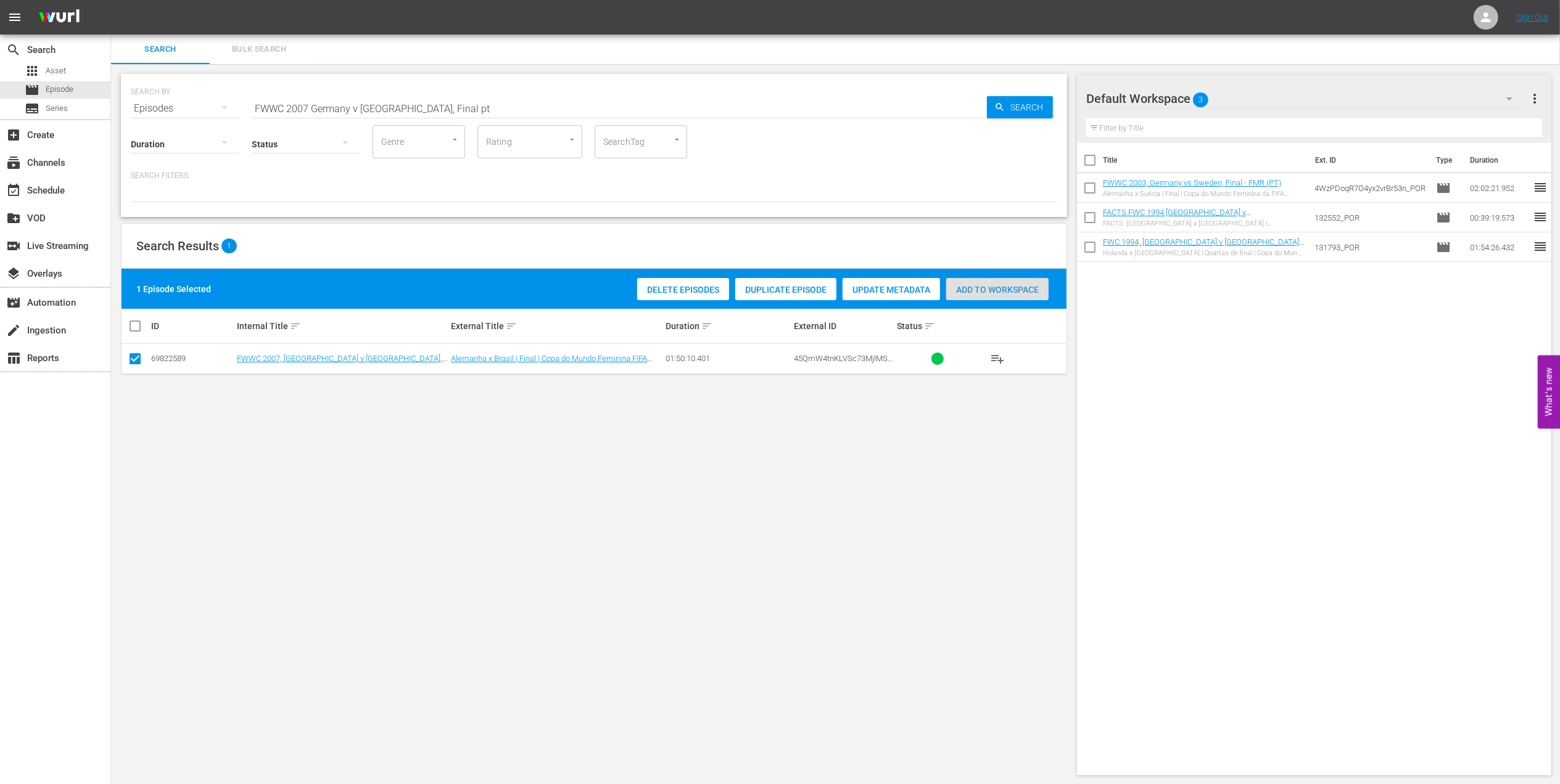
click at [1013, 291] on span "Add to Workspace" at bounding box center [997, 290] width 102 height 10
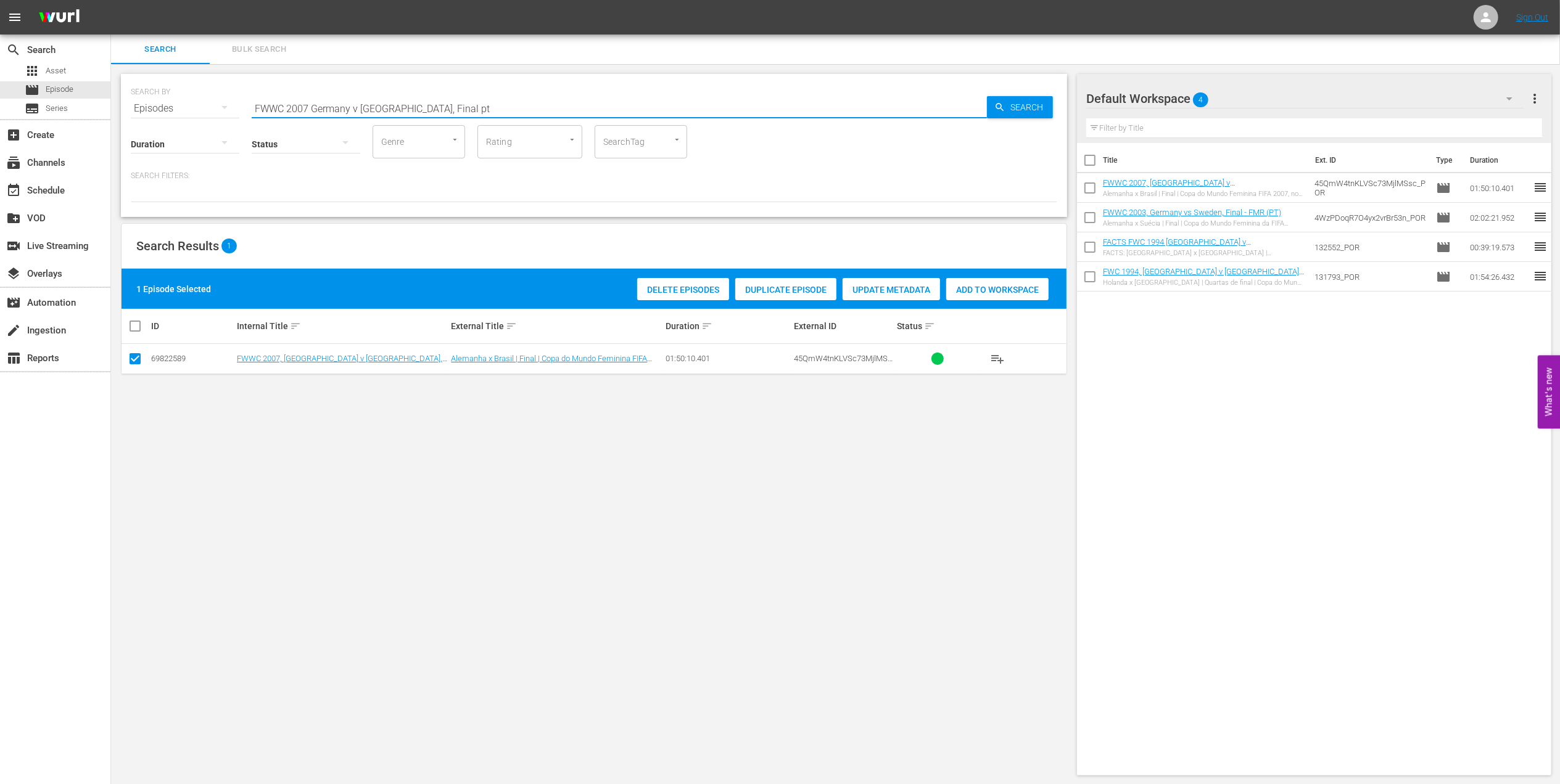
drag, startPoint x: 434, startPoint y: 106, endPoint x: 193, endPoint y: 117, distance: 241.3
click at [185, 111] on div "SEARCH BY Search By Episodes Search ID, Title, Description, Keywords, or Catego…" at bounding box center [594, 101] width 926 height 45
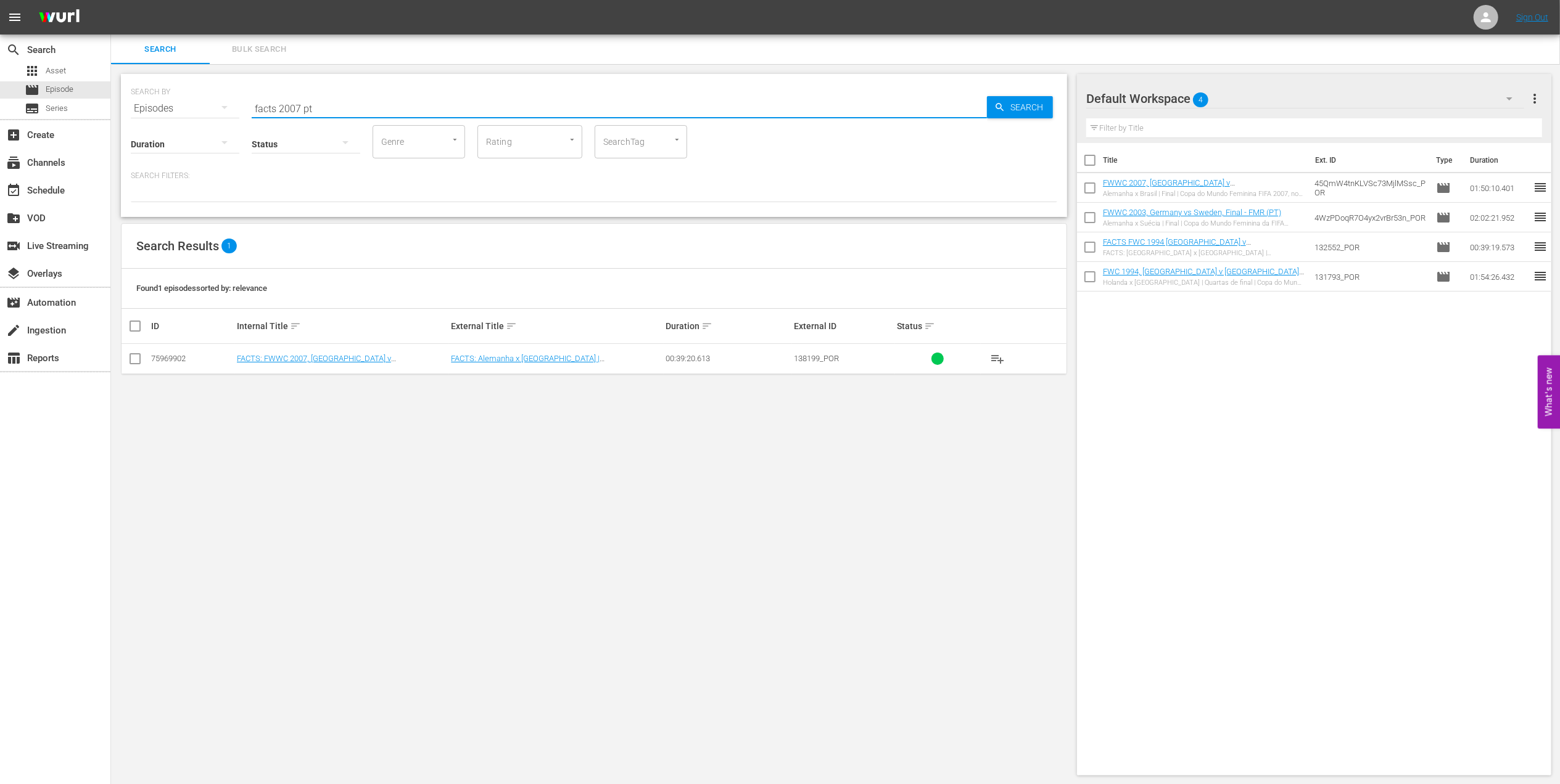
type input "facts 2007 pt"
click at [142, 358] on input "checkbox" at bounding box center [135, 361] width 15 height 15
checkbox input "true"
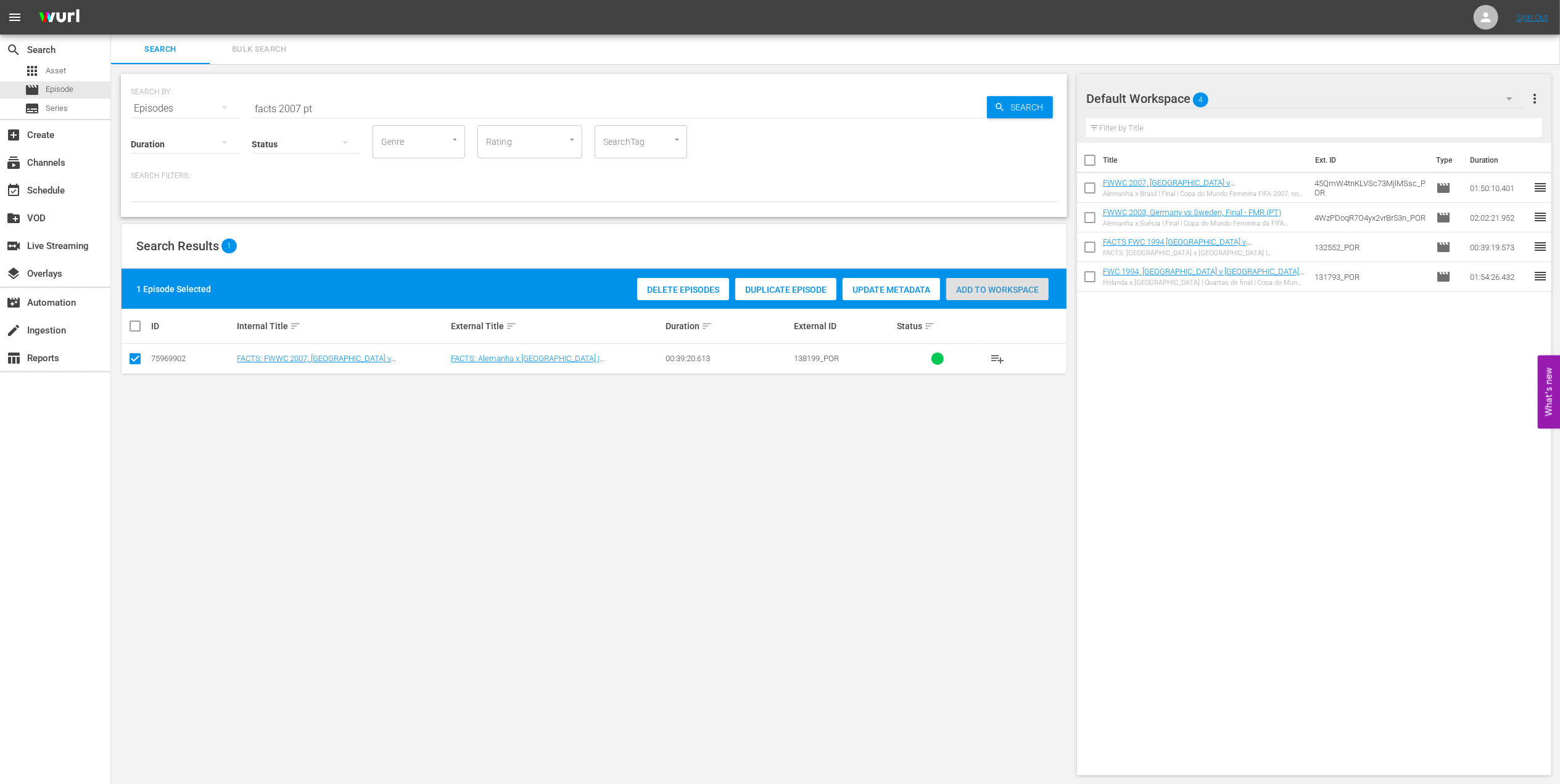
click at [997, 289] on span "Add to Workspace" at bounding box center [997, 290] width 102 height 10
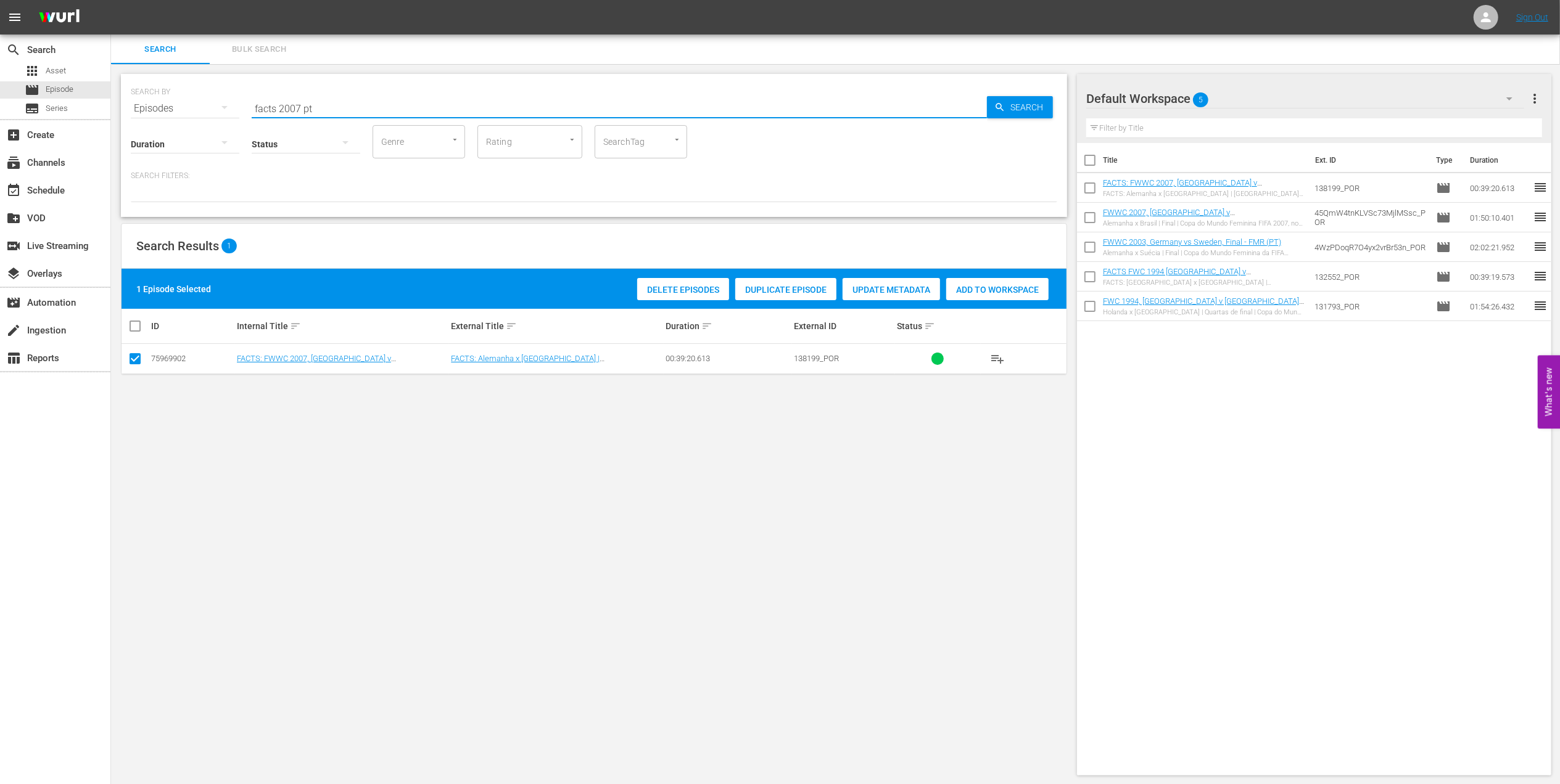
drag, startPoint x: 329, startPoint y: 105, endPoint x: 181, endPoint y: 111, distance: 148.1
click at [174, 109] on div "SEARCH BY Search By Episodes Search ID, Title, Description, Keywords, or Catego…" at bounding box center [594, 101] width 926 height 45
paste input "1962 Official Film - Viva Brasil"
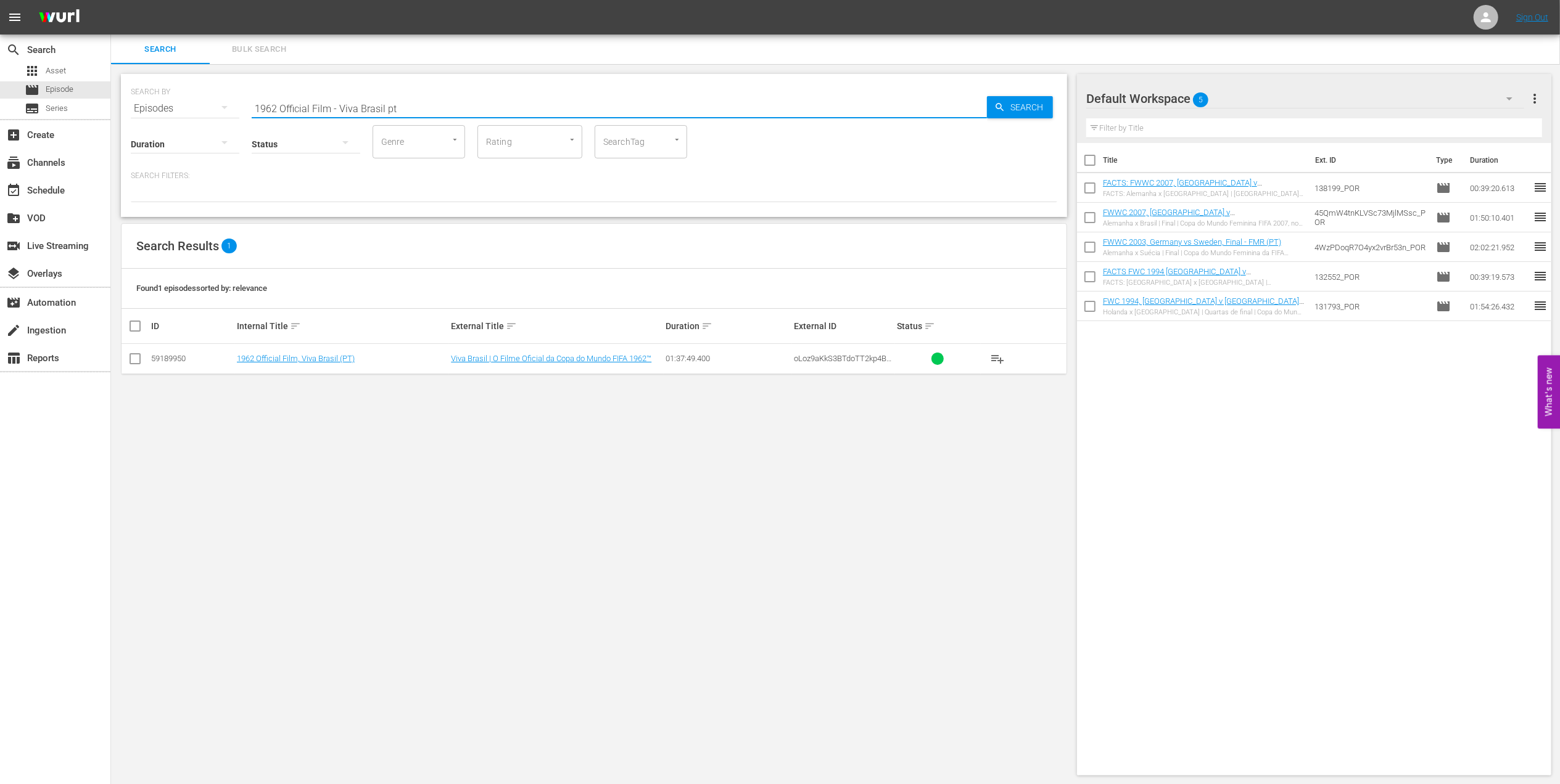
type input "1962 Official Film - Viva Brasil pt"
click at [134, 360] on input "checkbox" at bounding box center [135, 361] width 15 height 15
checkbox input "true"
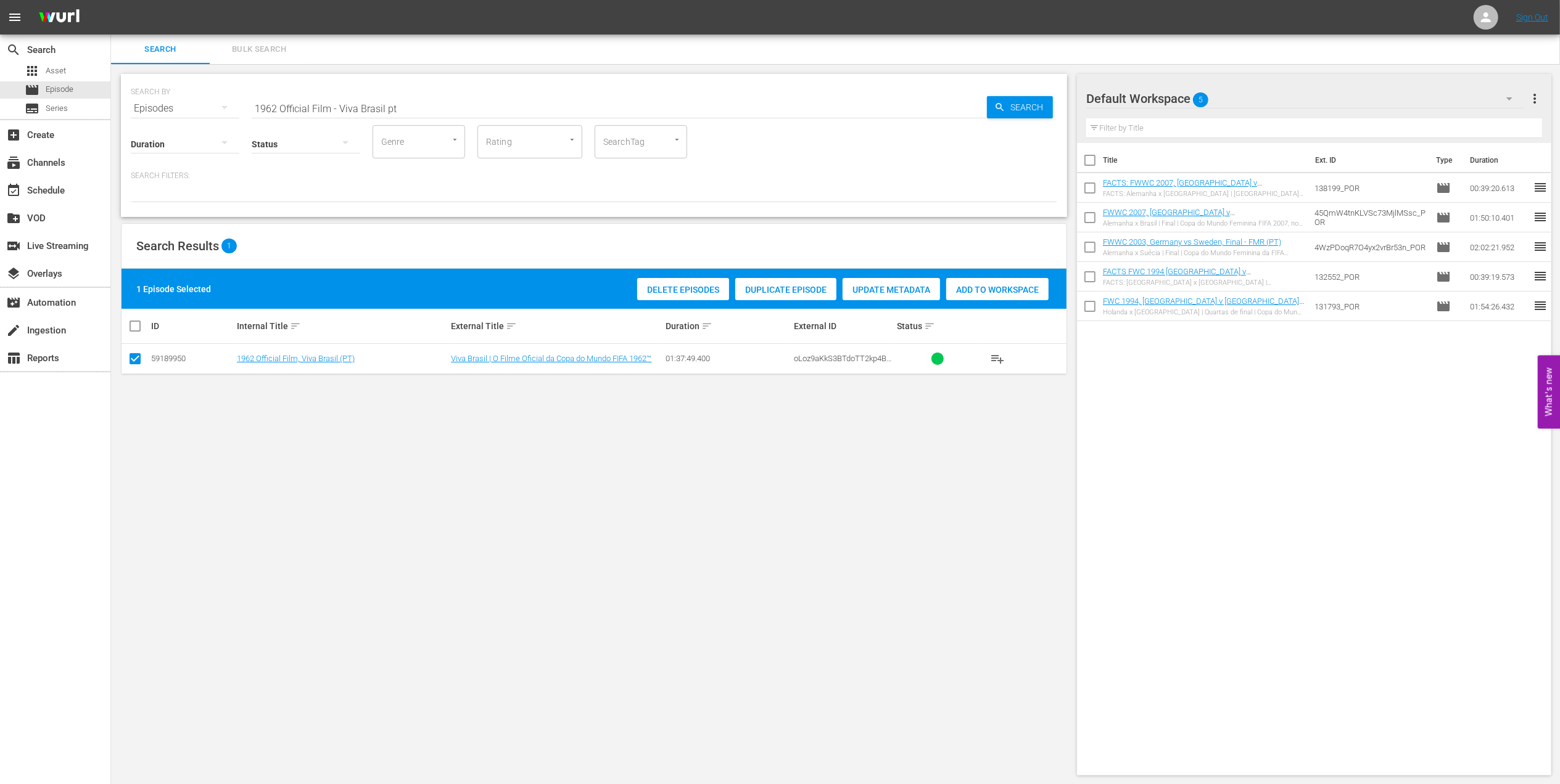
click at [997, 291] on span "Add to Workspace" at bounding box center [997, 290] width 102 height 10
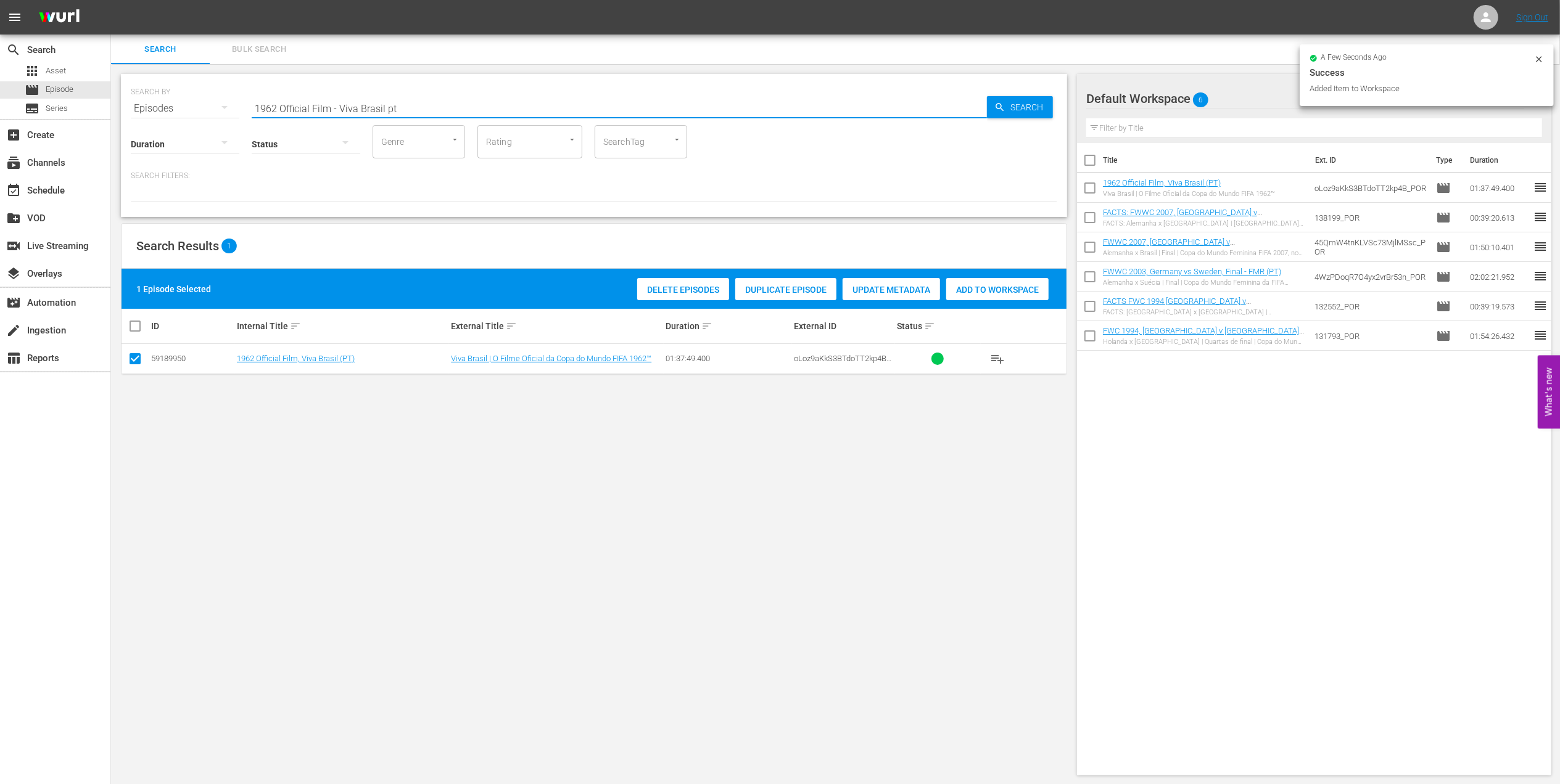
drag, startPoint x: 233, startPoint y: 107, endPoint x: 114, endPoint y: 107, distance: 119.0
click at [115, 107] on div "SEARCH BY Search By Episodes Search ID, Title, Description, Keywords, or Catego…" at bounding box center [594, 424] width 966 height 721
paste input "LOCAL ONLY - FWC 1970 Official Film, The World at their Fee"
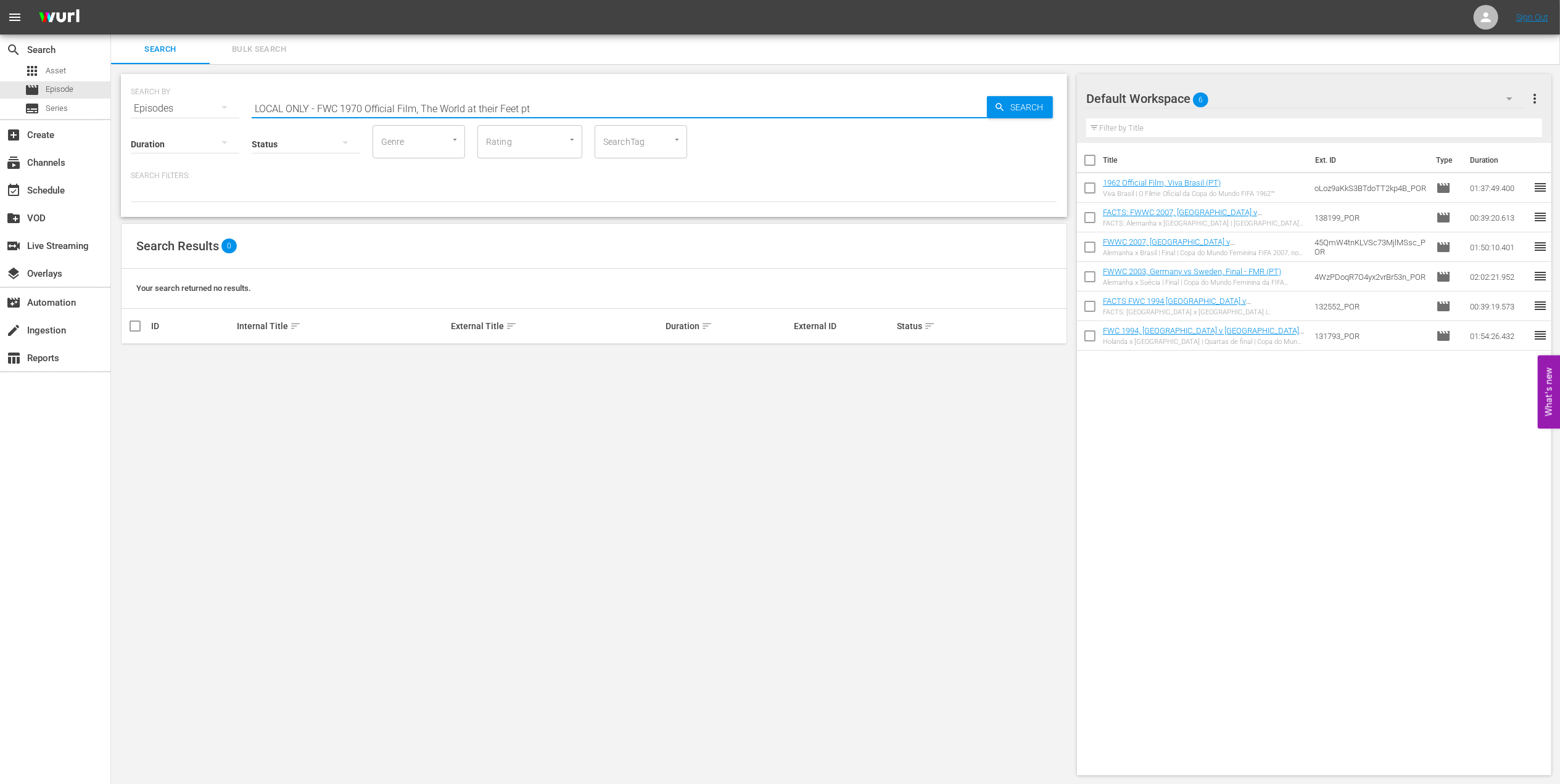
drag, startPoint x: 418, startPoint y: 109, endPoint x: 61, endPoint y: 146, distance: 358.9
click at [111, 0] on div "search Search apps Asset movie Episode subtitles Series add_box Create subscrip…" at bounding box center [835, 0] width 1448 height 0
click at [385, 101] on input "The World at their Feet pt" at bounding box center [619, 108] width 735 height 29
type input "The World at their Feet pt"
click at [138, 358] on input "checkbox" at bounding box center [135, 361] width 15 height 15
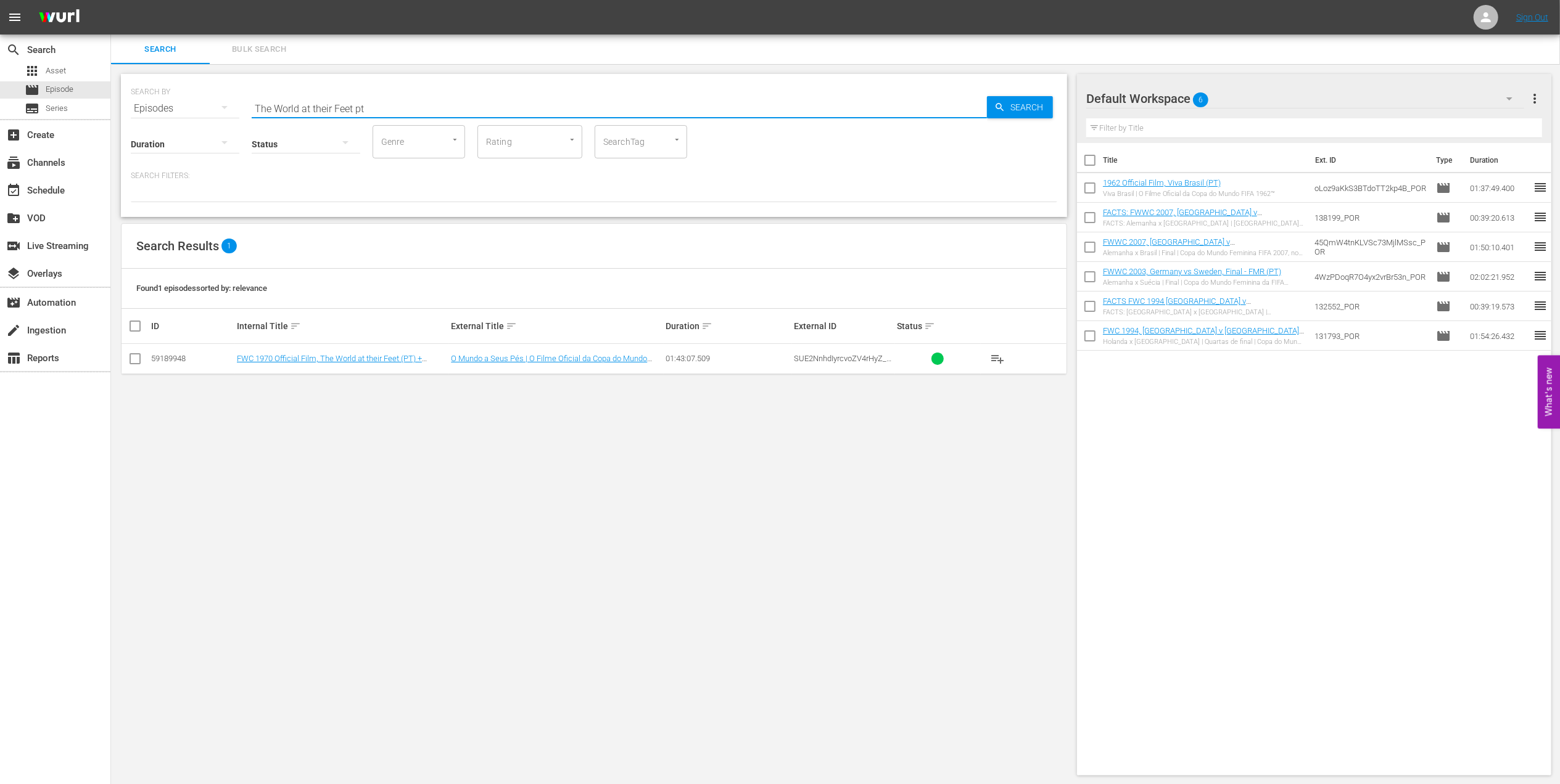
checkbox input "true"
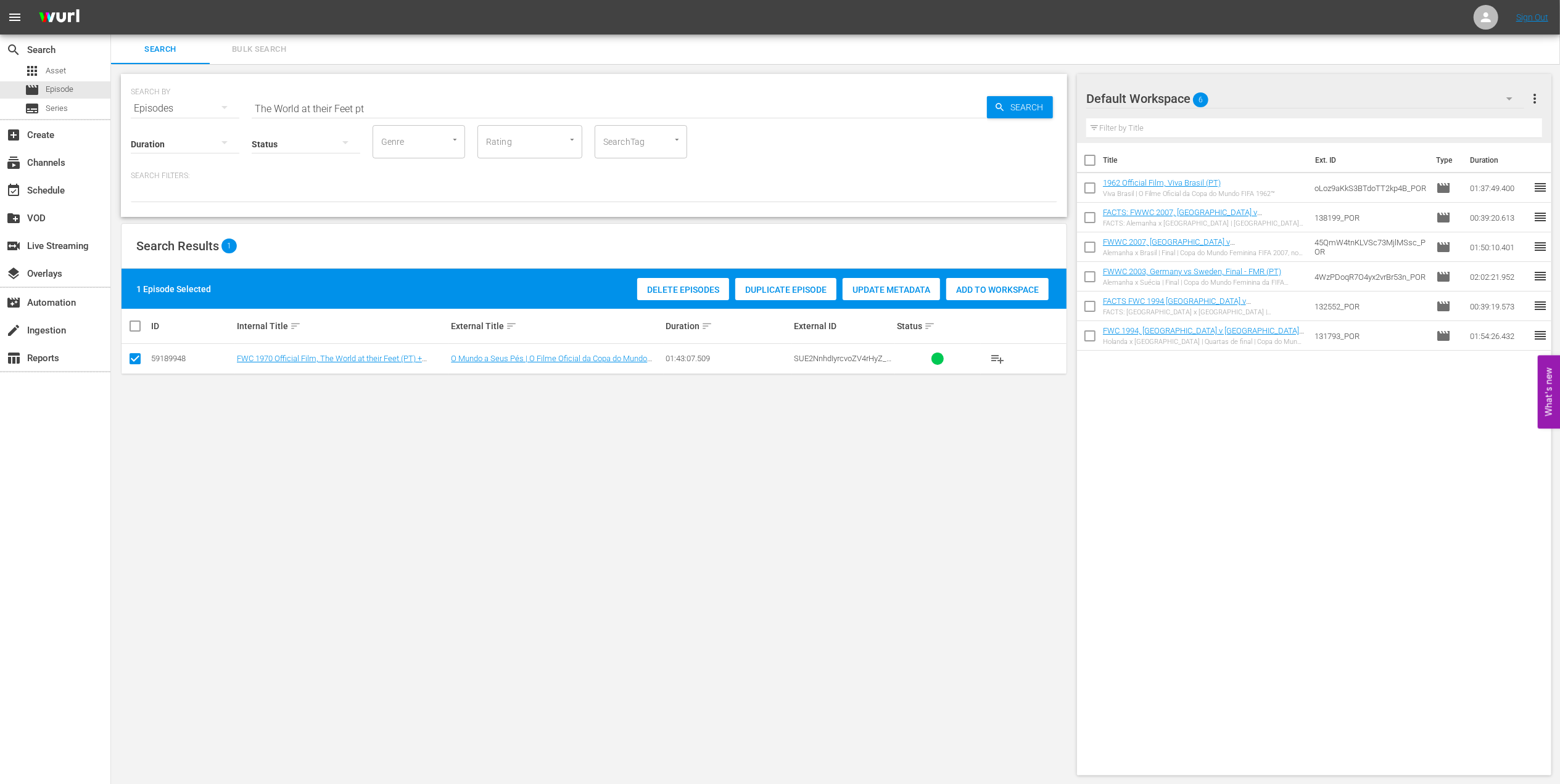
click at [973, 287] on span "Add to Workspace" at bounding box center [997, 290] width 102 height 10
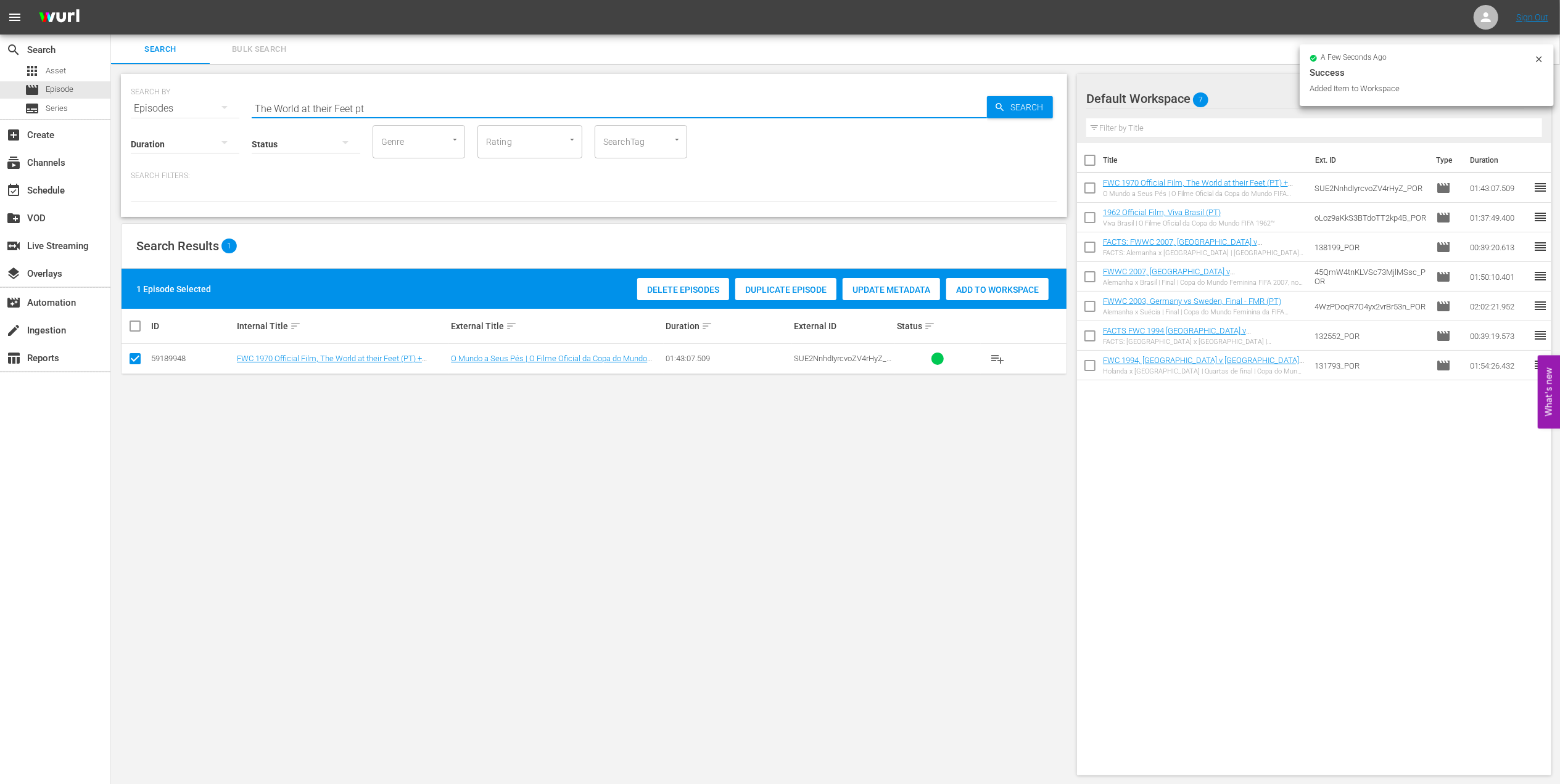
drag, startPoint x: 378, startPoint y: 105, endPoint x: 330, endPoint y: 102, distance: 48.1
click at [163, 107] on div "SEARCH BY Search By Episodes Search ID, Title, Description, Keywords, or Catego…" at bounding box center [594, 101] width 926 height 45
paste input "FWC 1970, Brazil v England, Group Stage (PT)"
click at [479, 96] on input "FWC 1970, Brazil v England, Group Stage (PT)" at bounding box center [619, 108] width 735 height 29
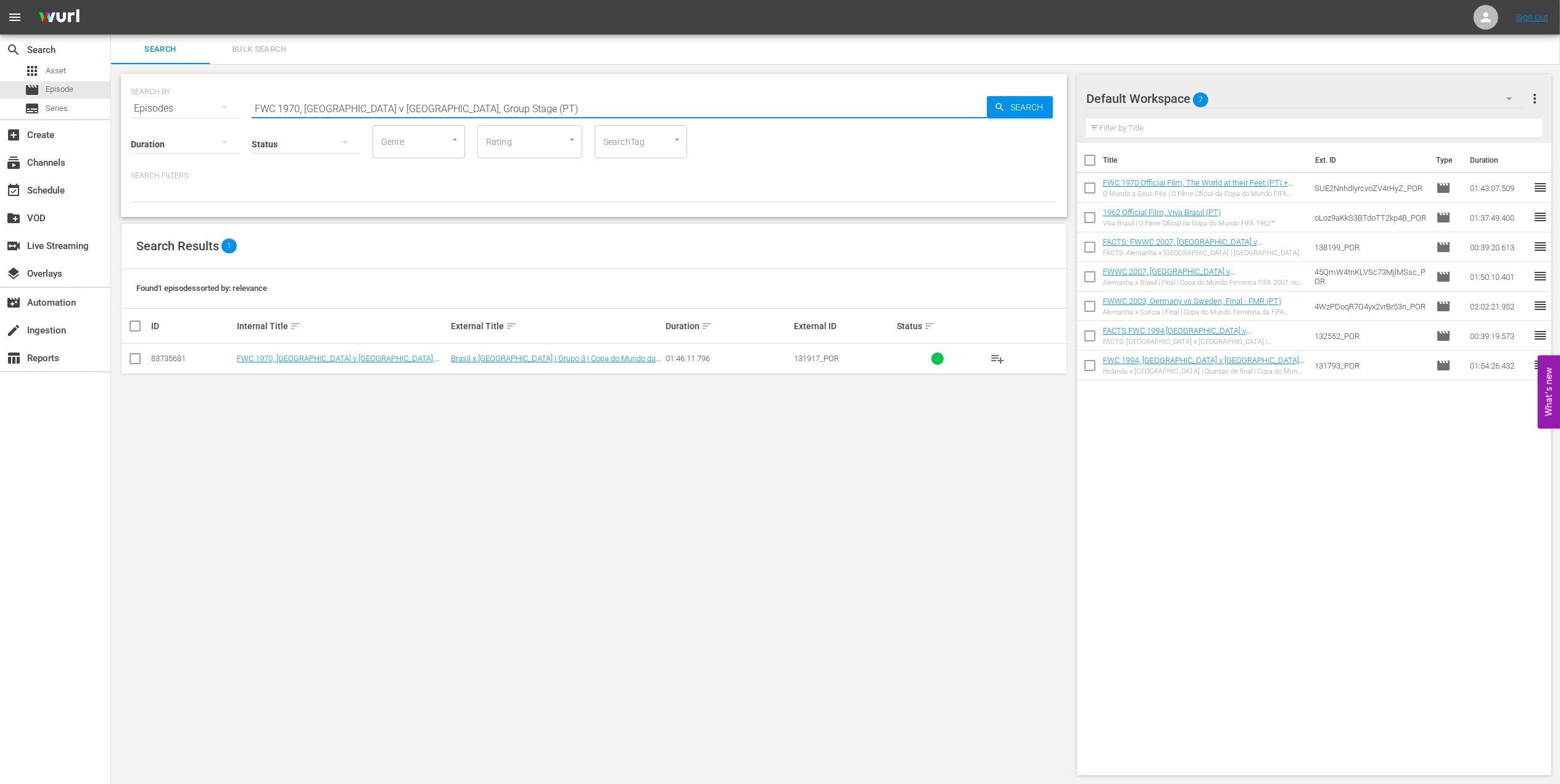
type input "FWC 1970, Brazil v England, Group Stage (PT)"
click at [134, 358] on input "checkbox" at bounding box center [135, 361] width 15 height 15
checkbox input "true"
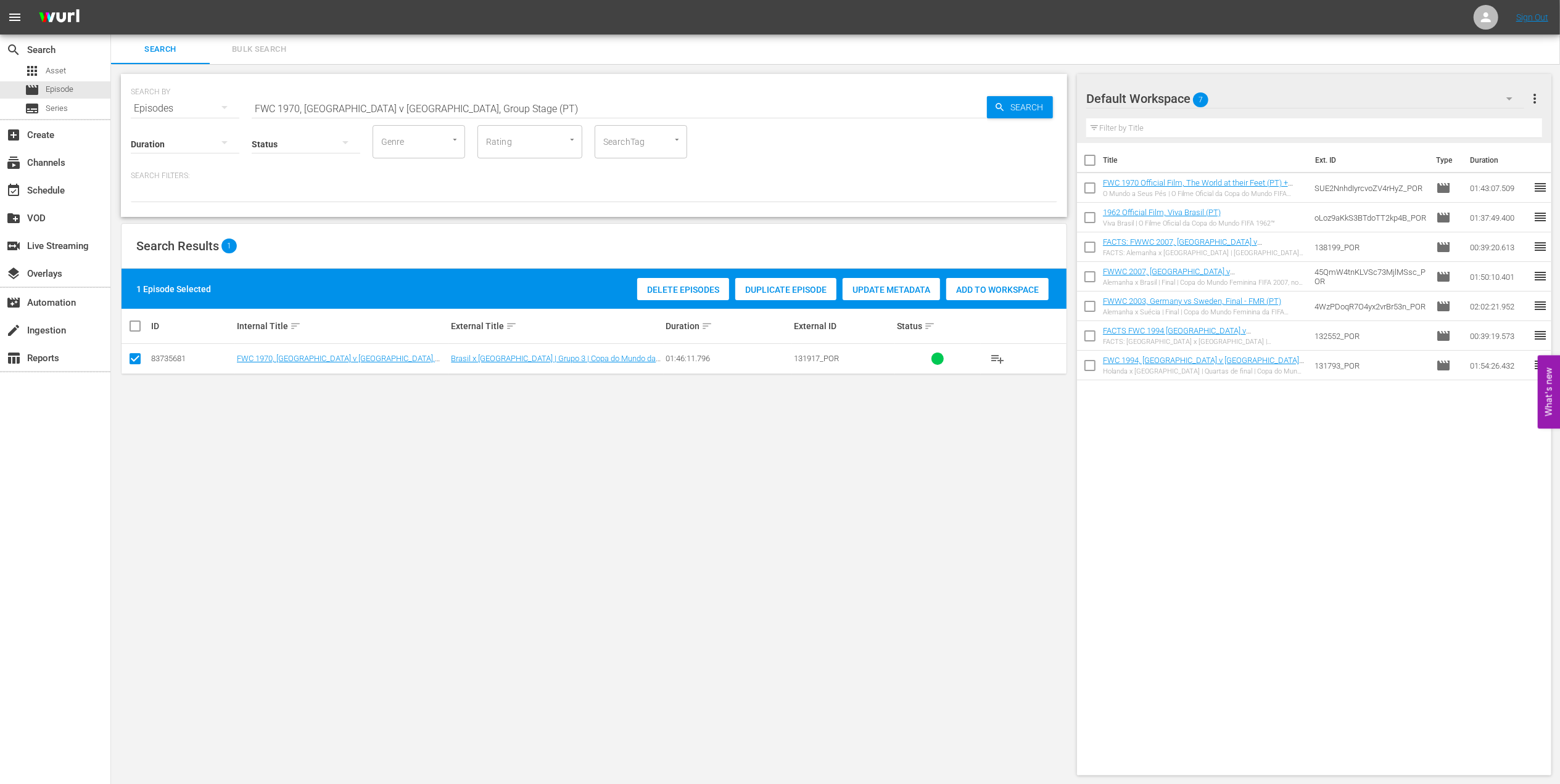
click at [1010, 289] on span "Add to Workspace" at bounding box center [997, 290] width 102 height 10
drag, startPoint x: 188, startPoint y: 105, endPoint x: 125, endPoint y: 105, distance: 63.0
click at [111, 0] on div "search Search apps Asset movie Episode subtitles Series add_box Create subscrip…" at bounding box center [835, 0] width 1448 height 0
paste input "Marta, Legend of the FIFA Women's World Cup™"
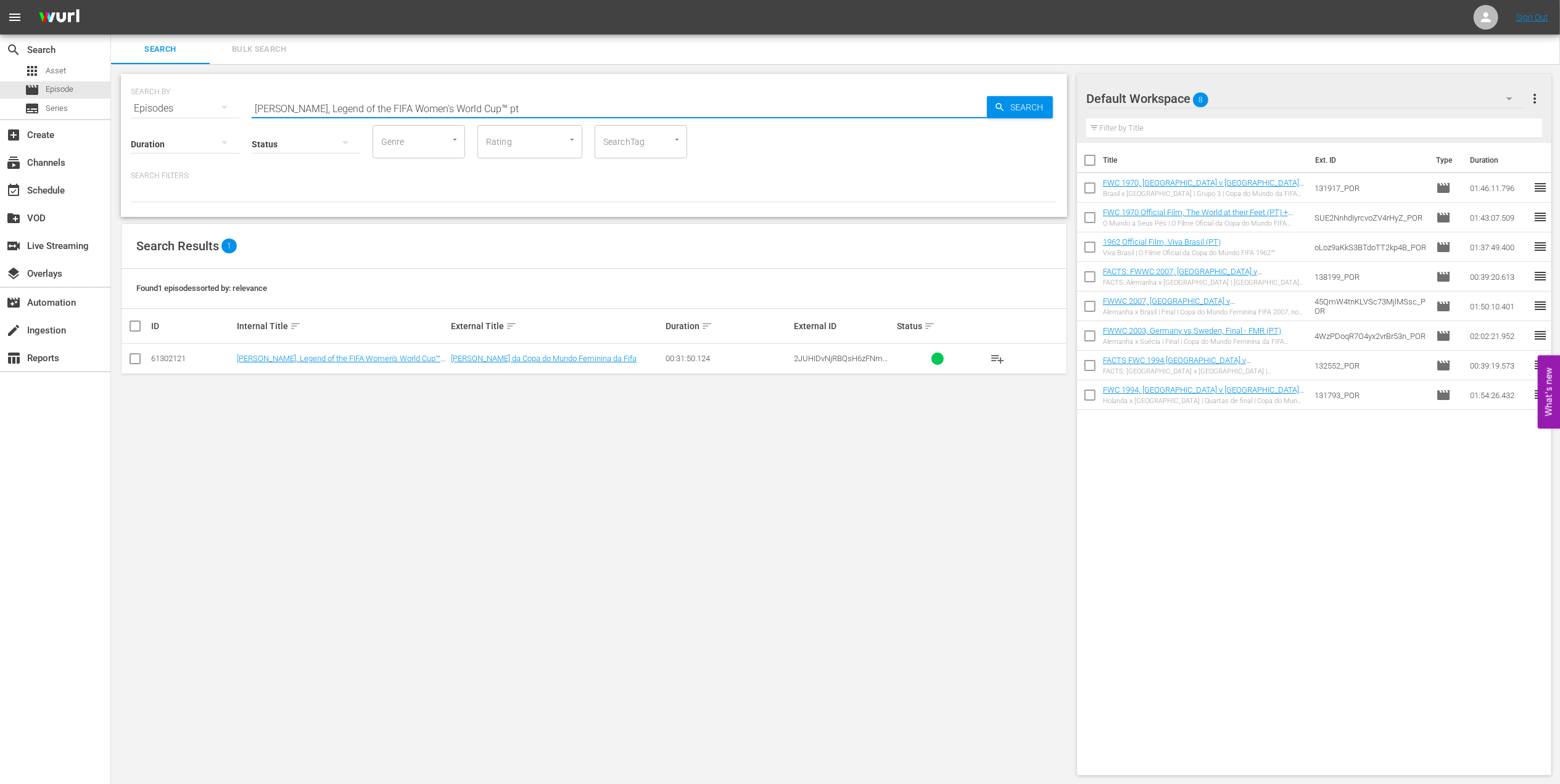
type input "Marta, Legend of the FIFA Women's World Cup™ pt"
click at [135, 360] on input "checkbox" at bounding box center [135, 361] width 15 height 15
checkbox input "true"
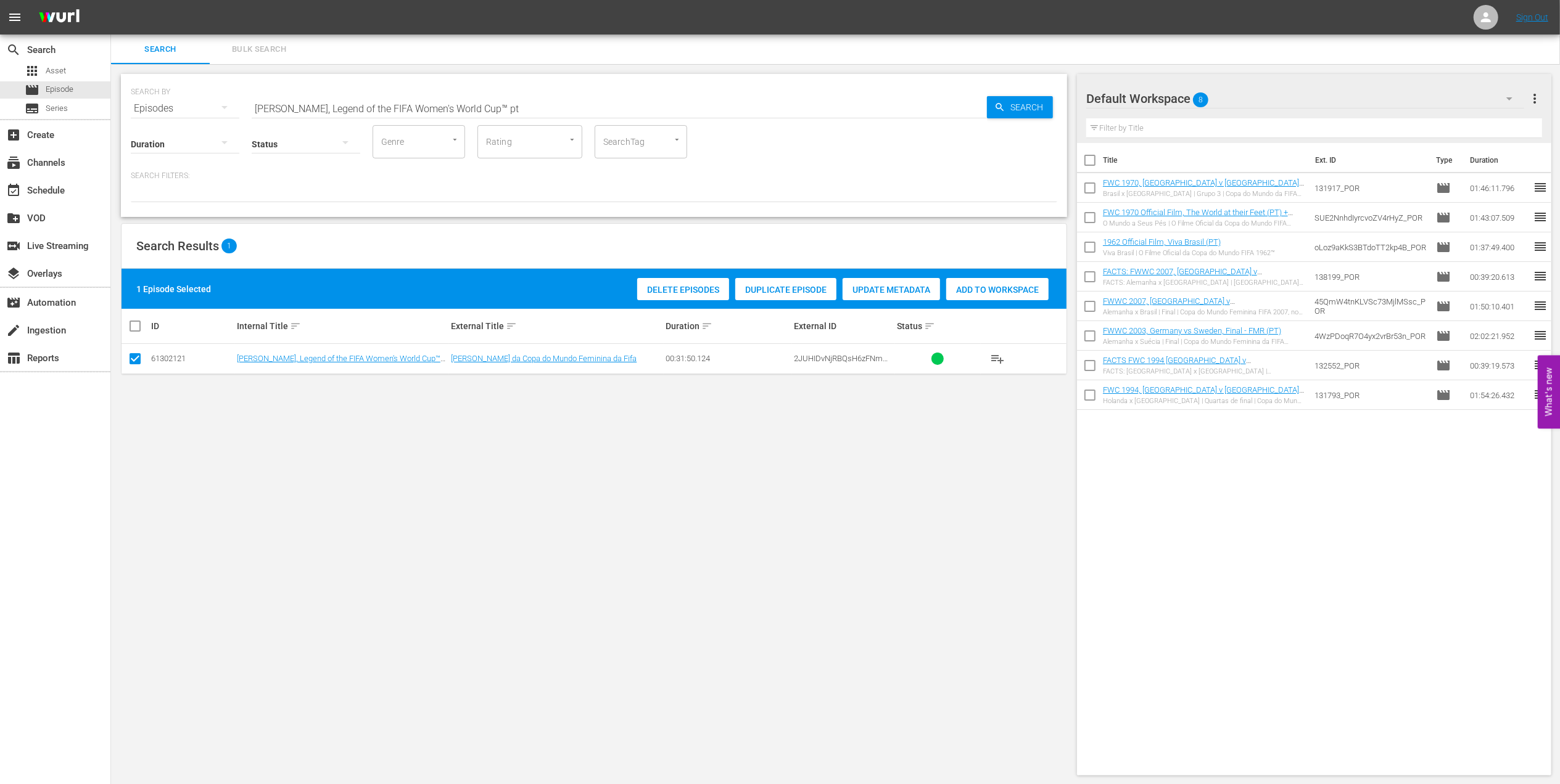
click at [972, 286] on span "Add to Workspace" at bounding box center [997, 290] width 102 height 10
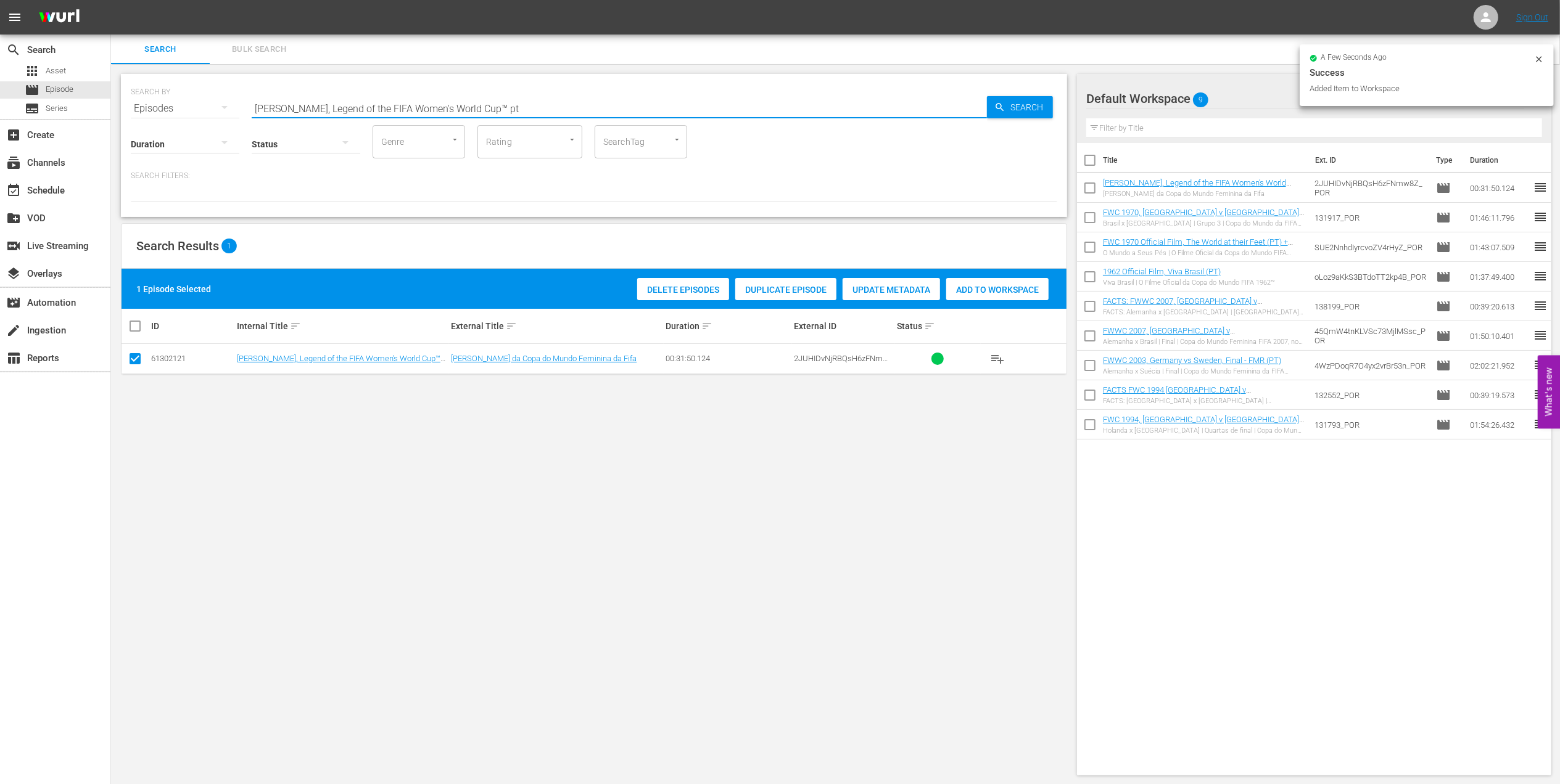
drag, startPoint x: 494, startPoint y: 105, endPoint x: 284, endPoint y: 112, distance: 210.1
click at [142, 117] on div "SEARCH BY Search By Episodes Search ID, Title, Description, Keywords, or Catego…" at bounding box center [593, 145] width 946 height 143
paste input "FWWC 2007 Brazil v Australia, Quarterfinals PT"
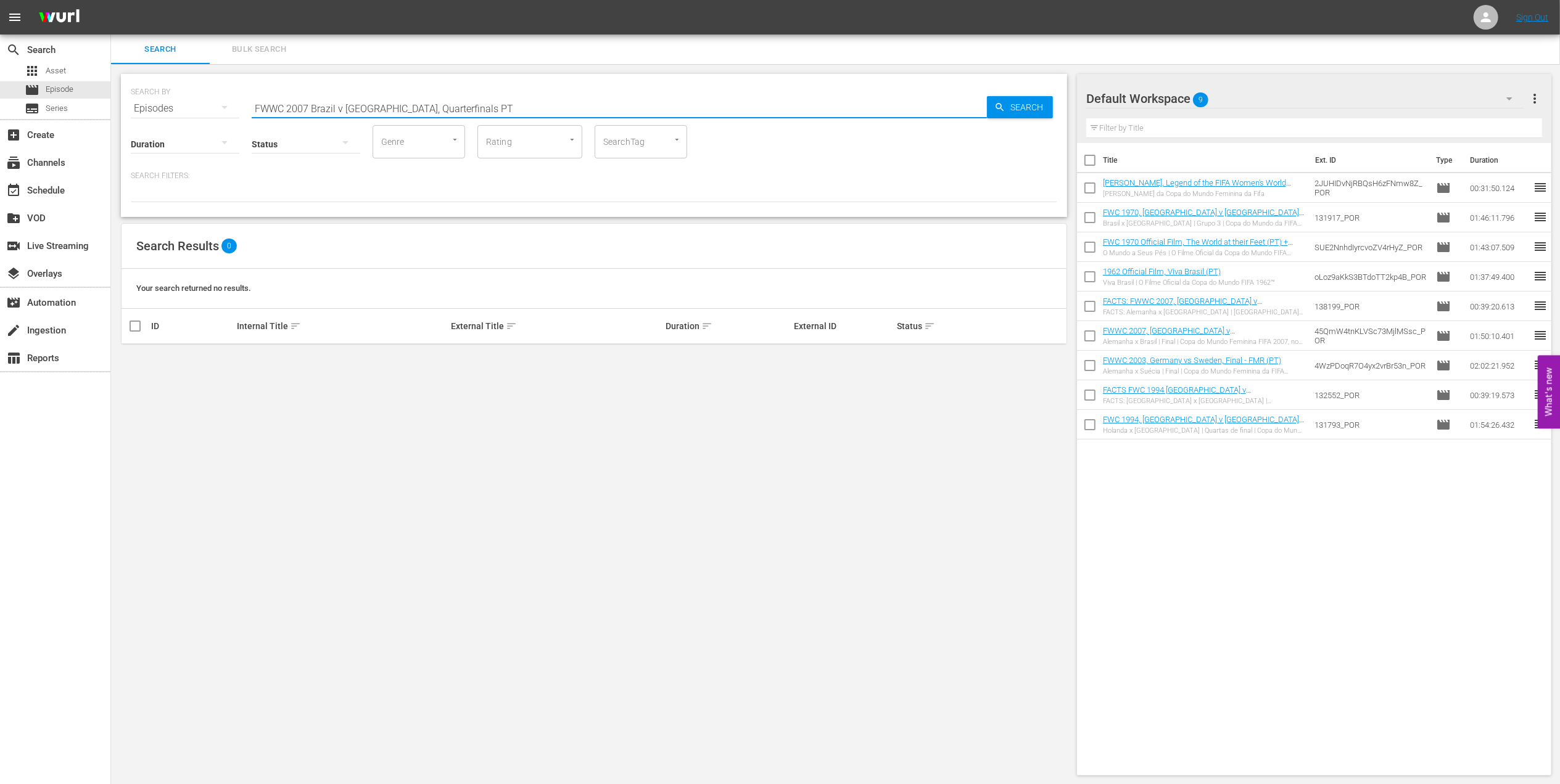
click at [440, 106] on input "FWWC 2007 Brazil v Australia, Quarterfinals PT" at bounding box center [619, 108] width 735 height 29
click at [443, 107] on input "FWWC 2007 Brazil v Australia, Quarterfinals PT" at bounding box center [619, 108] width 735 height 29
type input "FWWC 2007 Brazil v Australia PT"
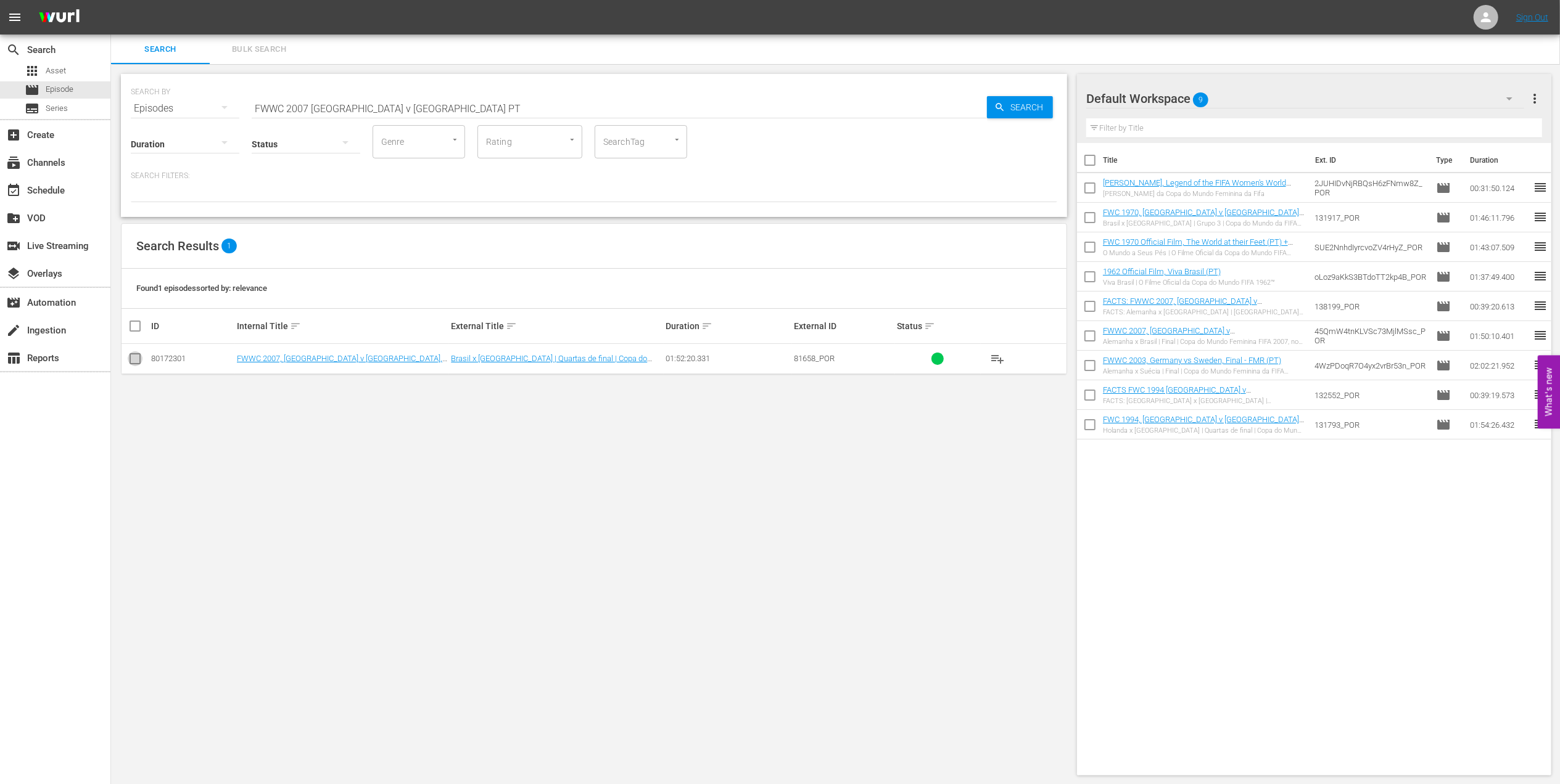
click at [142, 358] on input "checkbox" at bounding box center [135, 361] width 15 height 15
checkbox input "true"
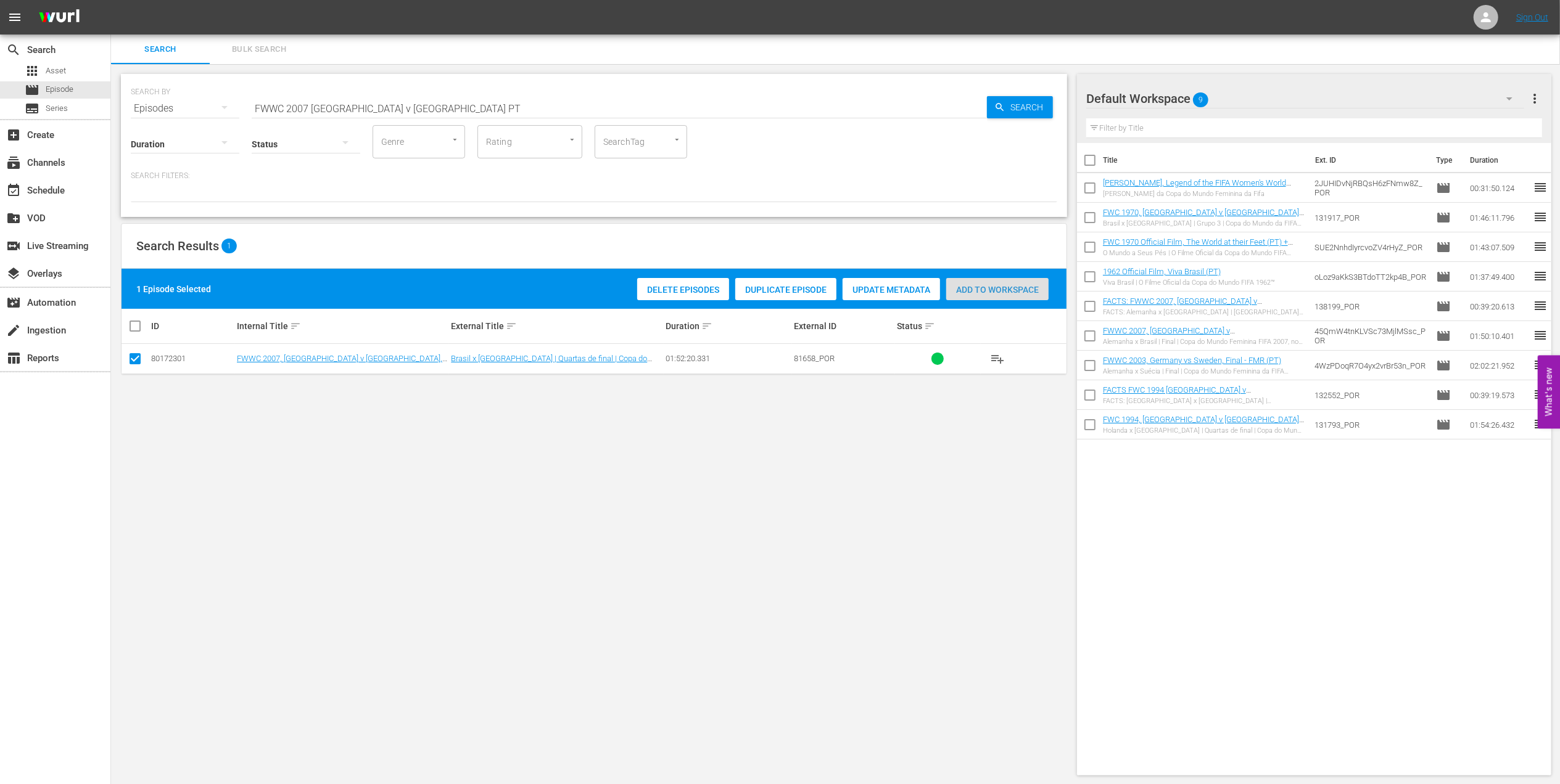
click at [983, 289] on span "Add to Workspace" at bounding box center [997, 290] width 102 height 10
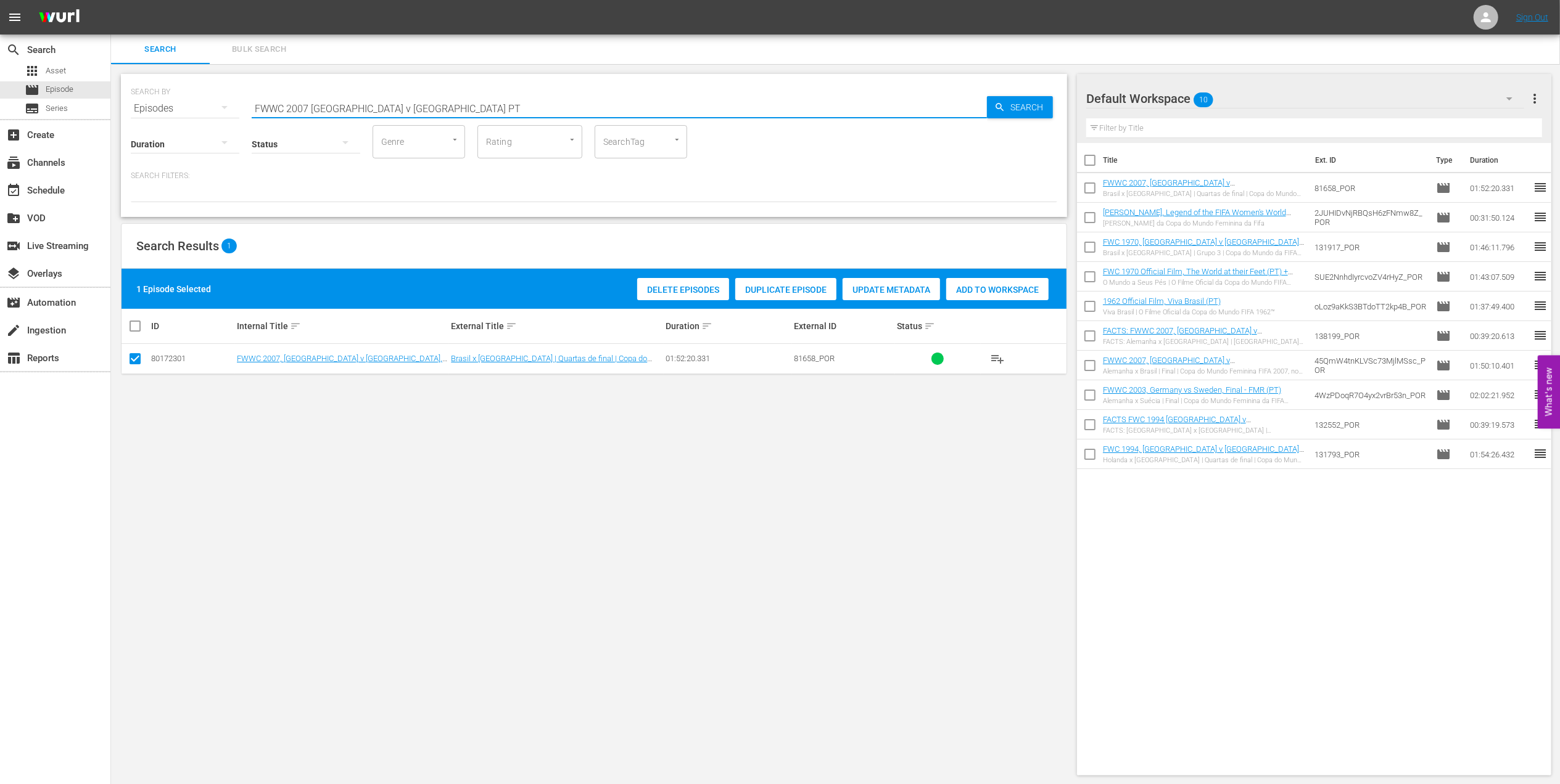
drag, startPoint x: 328, startPoint y: 105, endPoint x: 170, endPoint y: 116, distance: 158.4
click at [171, 115] on div "SEARCH BY Search By Episodes Search ID, Title, Description, Keywords, or Catego…" at bounding box center [593, 145] width 946 height 143
paste input "23, All Goals"
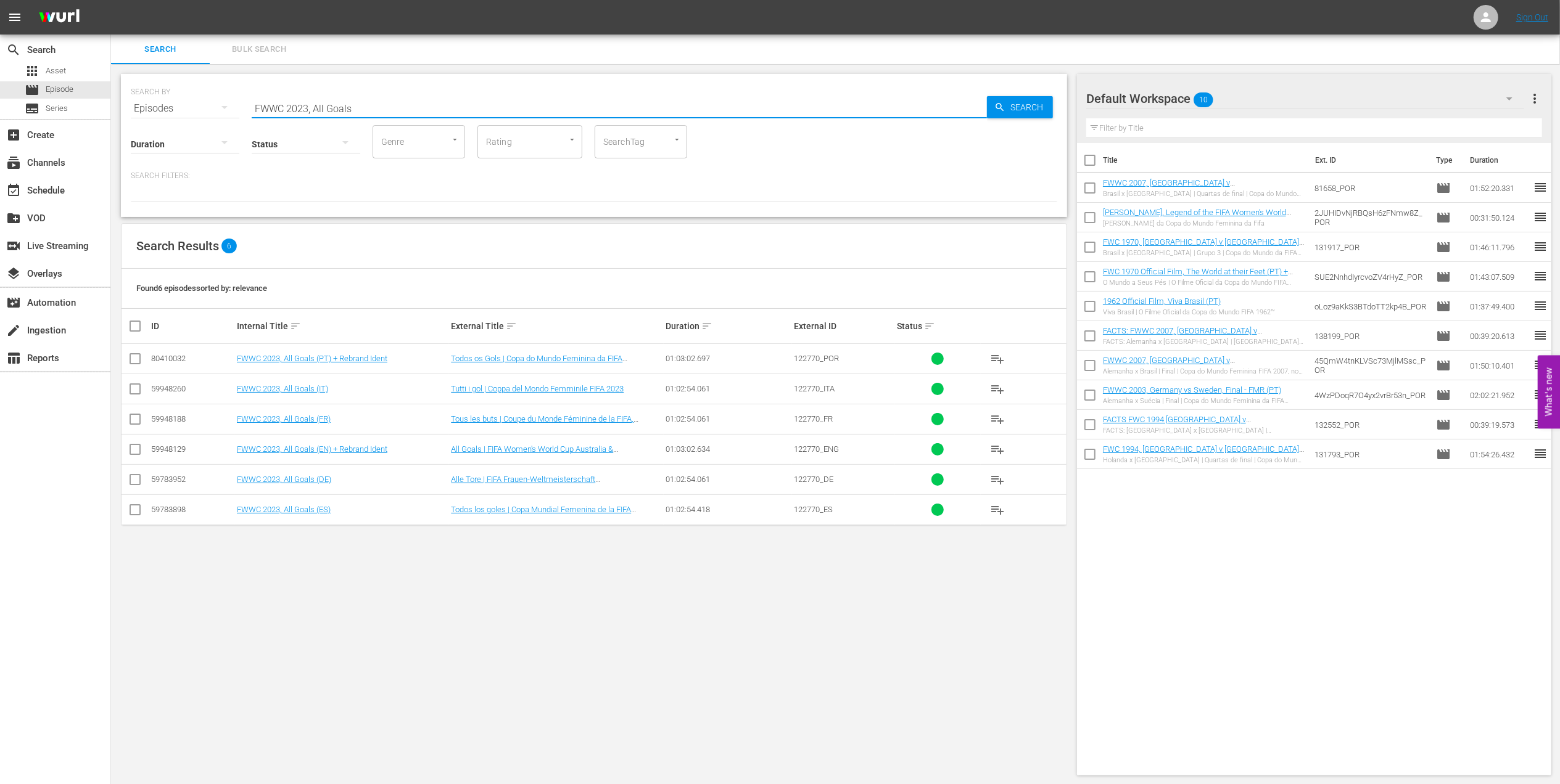
type input "FWWC 2023, All Goals"
click at [139, 360] on input "checkbox" at bounding box center [135, 361] width 15 height 15
checkbox input "true"
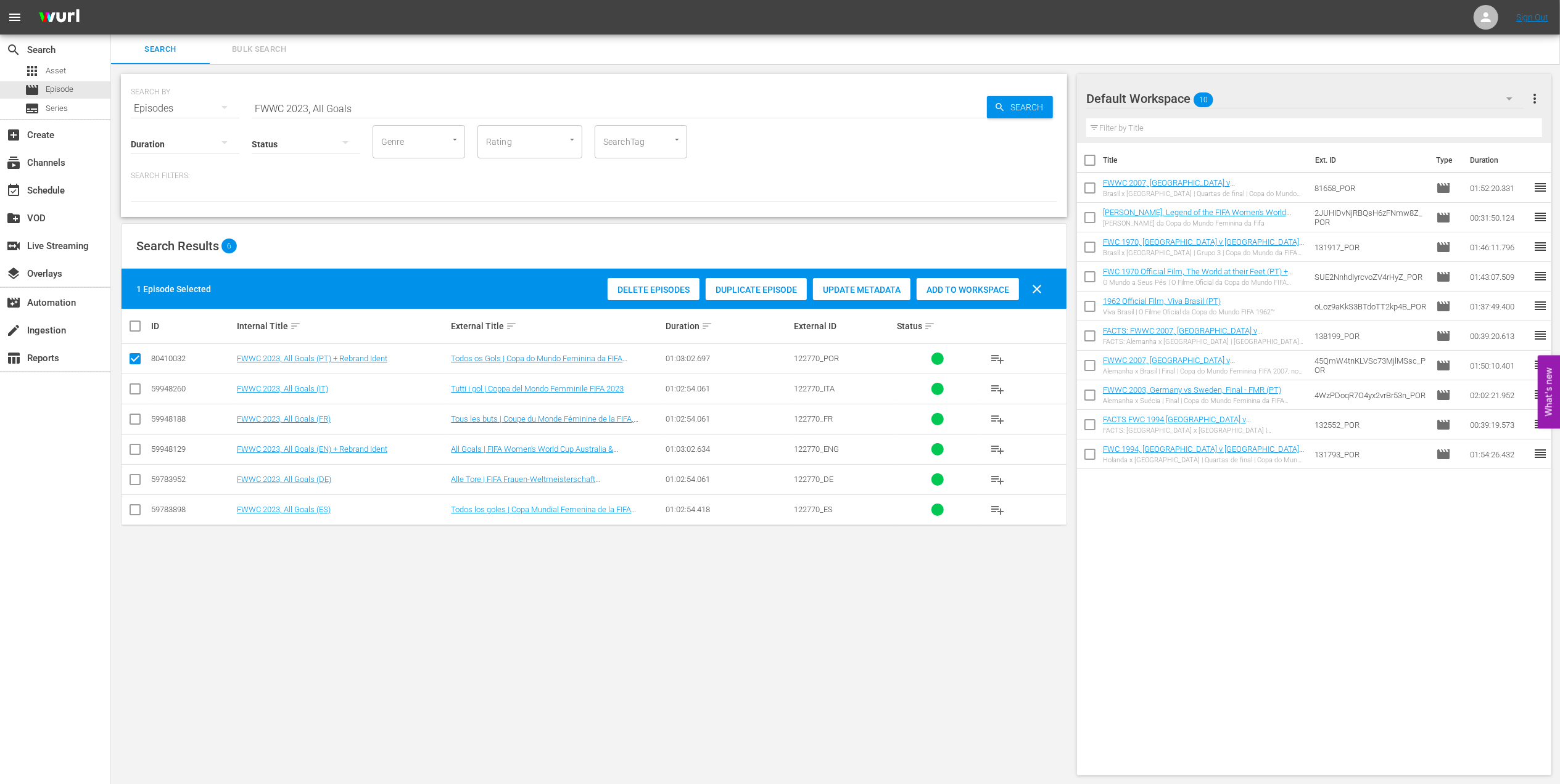
click at [977, 287] on span "Add to Workspace" at bounding box center [968, 290] width 102 height 10
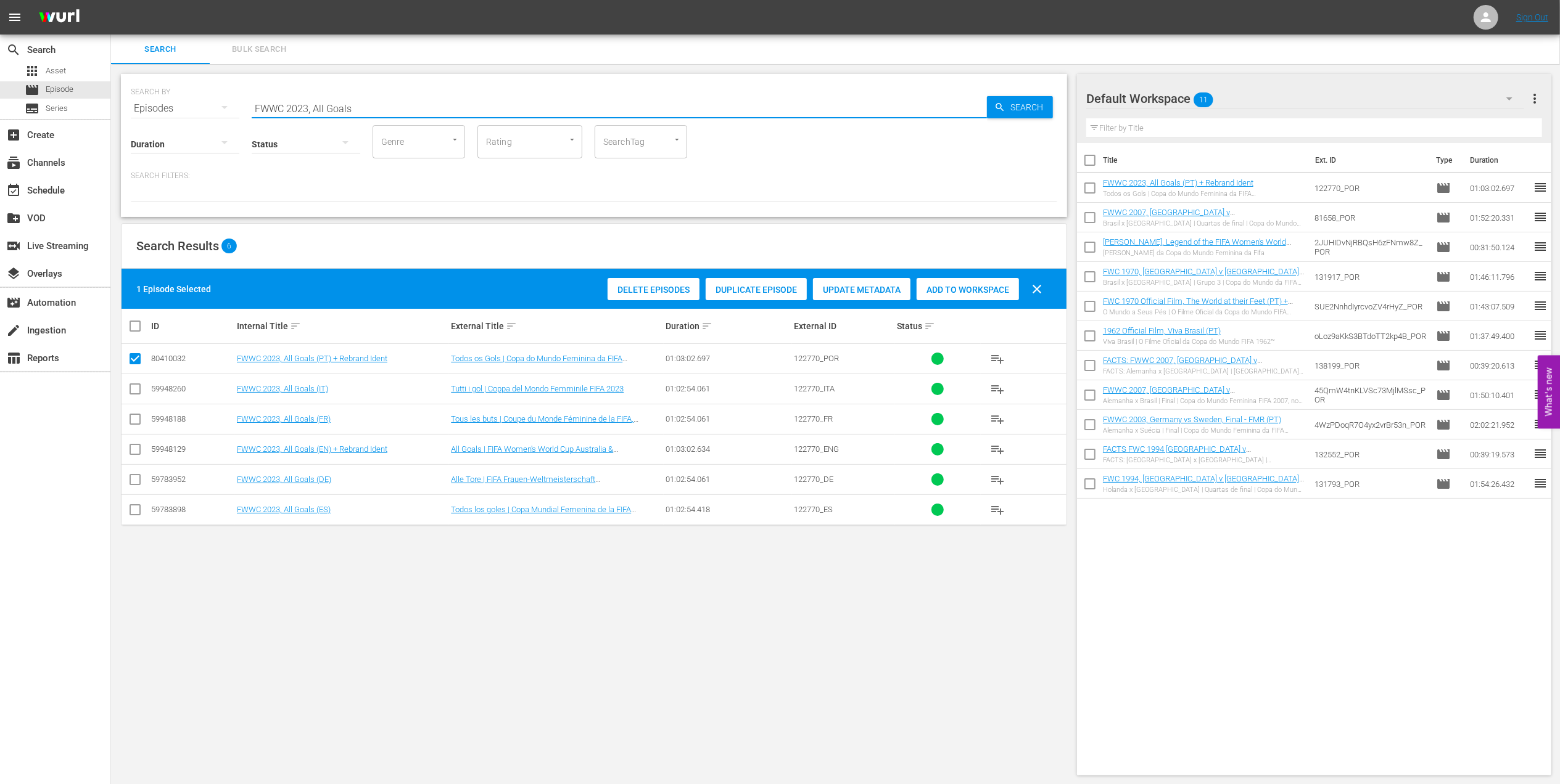
click at [269, 106] on input "FWWC 2023, All Goals" at bounding box center [619, 108] width 735 height 29
paste input "Sweden v Australia - 2023 3rd place playoff"
drag, startPoint x: 473, startPoint y: 100, endPoint x: 230, endPoint y: 107, distance: 243.1
click at [181, 117] on div "SEARCH BY Search By Episodes Search ID, Title, Description, Keywords, or Catego…" at bounding box center [593, 145] width 946 height 143
paste input "text"
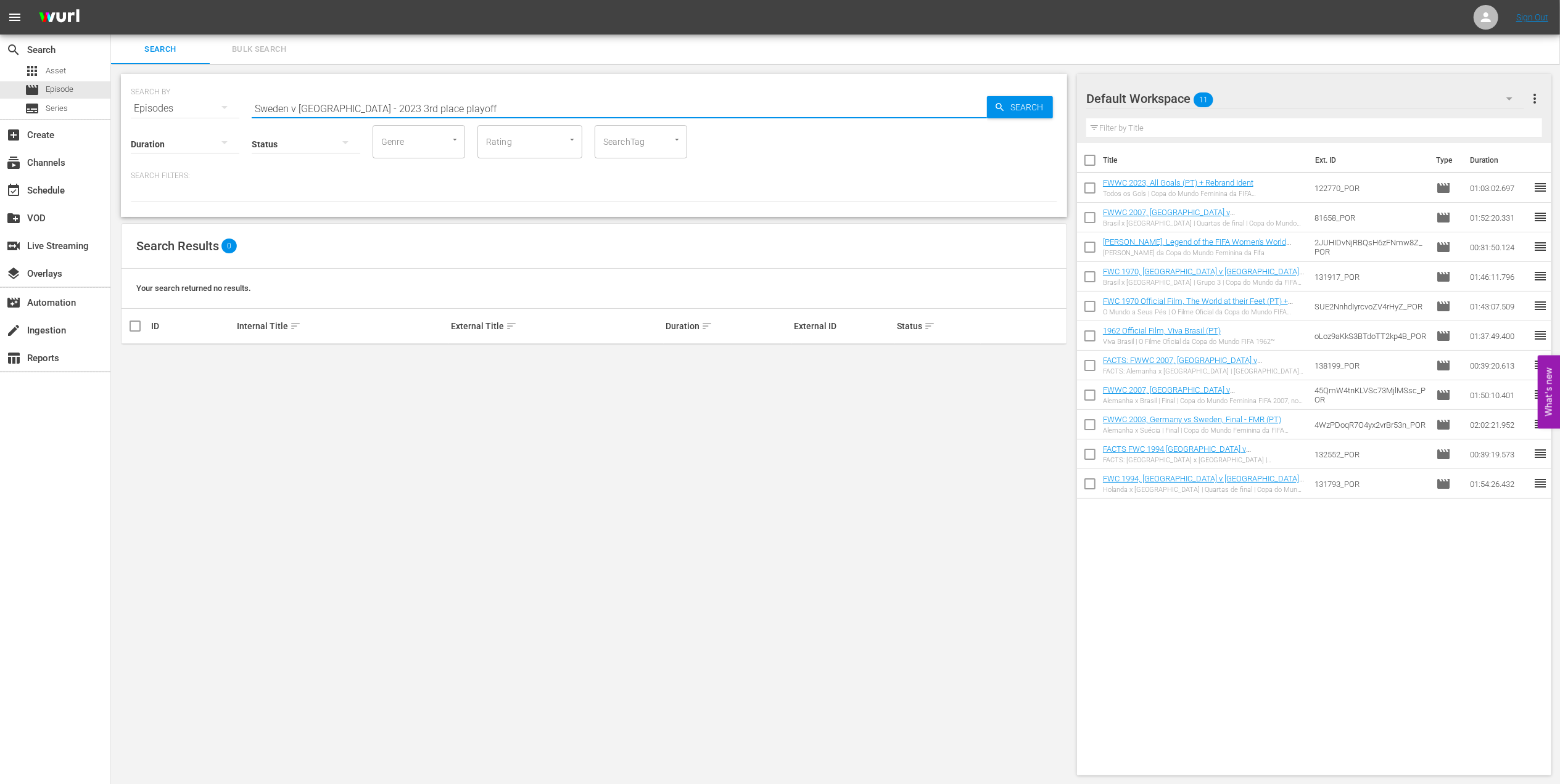
drag, startPoint x: 428, startPoint y: 106, endPoint x: 373, endPoint y: 107, distance: 55.0
click at [373, 107] on input "Sweden v Australia - 2023 3rd place playoff" at bounding box center [619, 108] width 735 height 29
type input "Sweden v Australia - 2023 pt"
drag, startPoint x: 133, startPoint y: 354, endPoint x: 188, endPoint y: 362, distance: 55.6
click at [136, 356] on input "checkbox" at bounding box center [135, 361] width 15 height 15
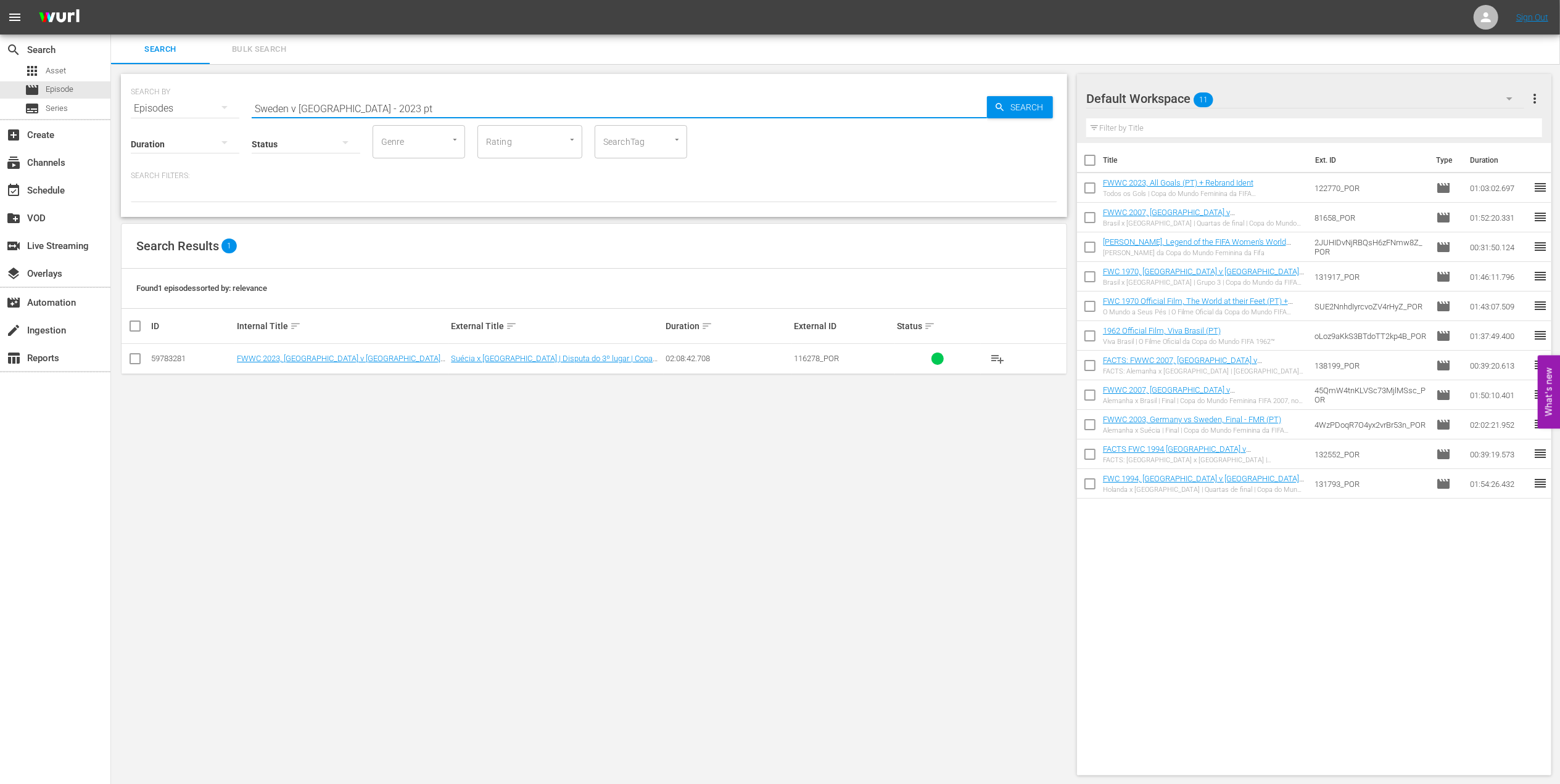
checkbox input "true"
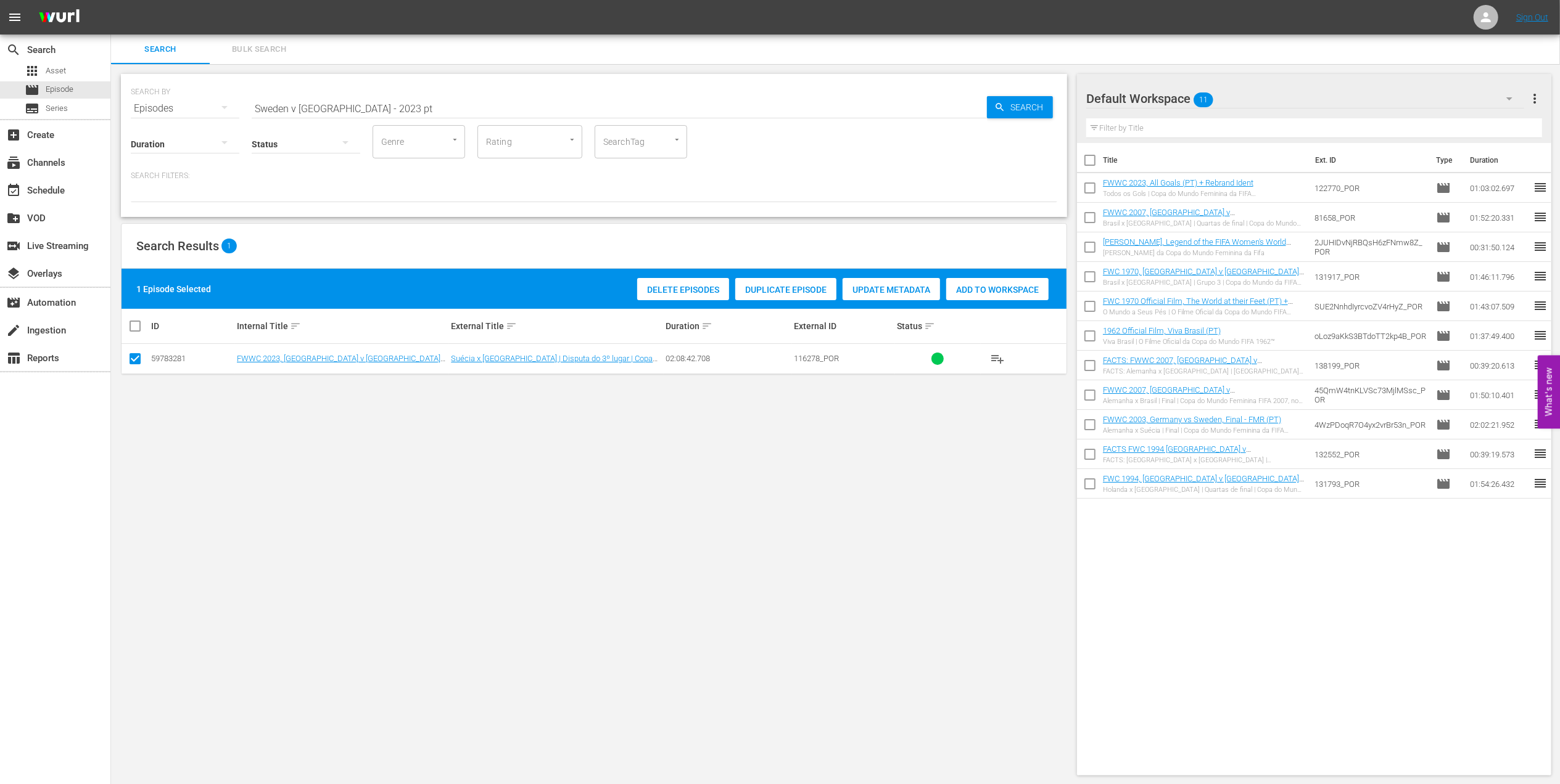
click at [981, 287] on span "Add to Workspace" at bounding box center [997, 290] width 102 height 10
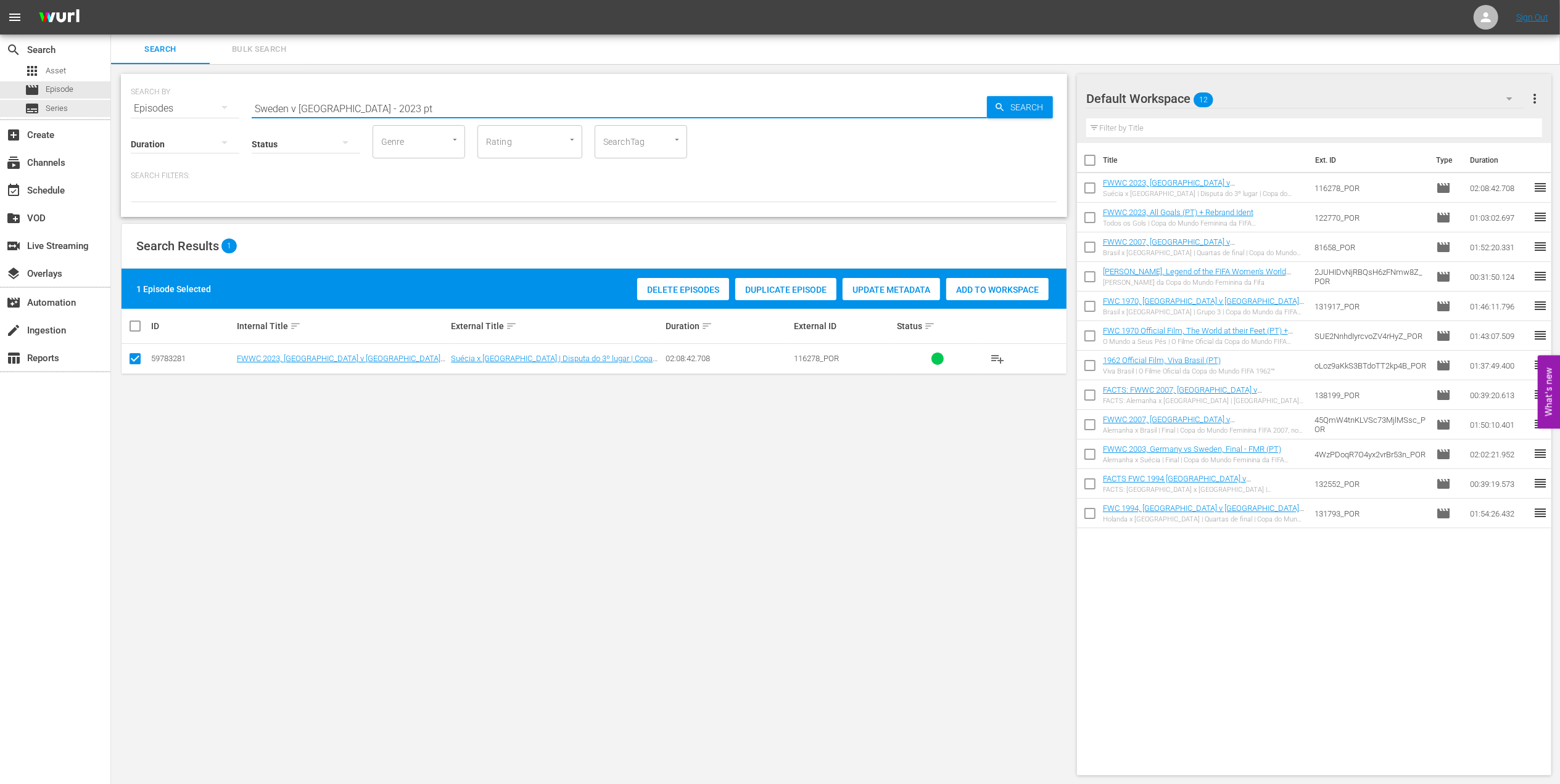
drag, startPoint x: 82, startPoint y: 109, endPoint x: 162, endPoint y: 114, distance: 80.2
click at [111, 0] on div "search Search apps Asset movie Episode subtitles Series add_box Create subscrip…" at bounding box center [835, 0] width 1448 height 0
paste input "FIFA World Cup™ Host Nation Champions"
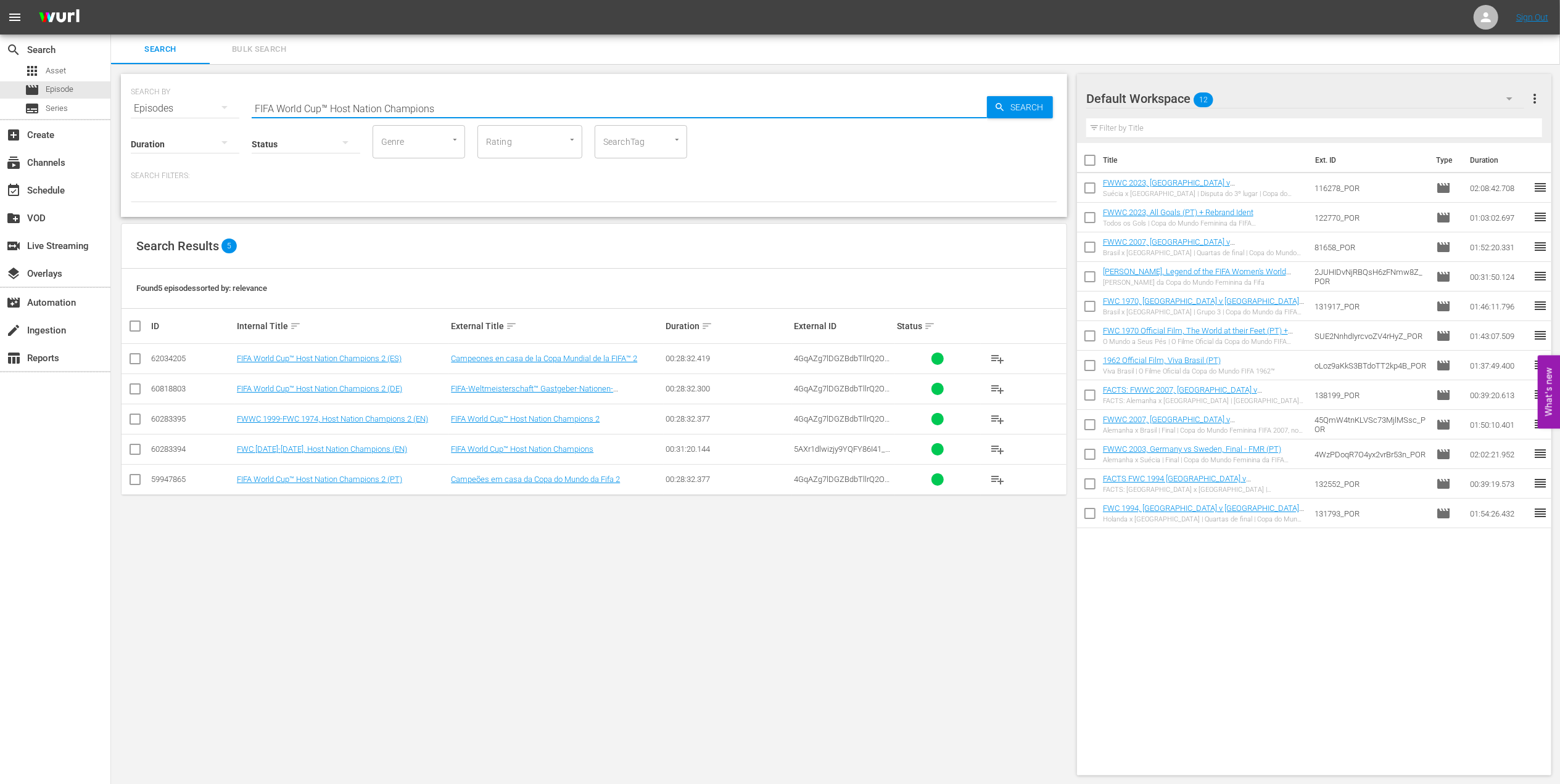
drag, startPoint x: 301, startPoint y: 109, endPoint x: 158, endPoint y: 121, distance: 143.5
click at [158, 121] on div "SEARCH BY Search By Episodes Search ID, Title, Description, Keywords, or Catego…" at bounding box center [593, 145] width 946 height 143
click at [402, 112] on input "Host Nation Champions" at bounding box center [619, 108] width 735 height 29
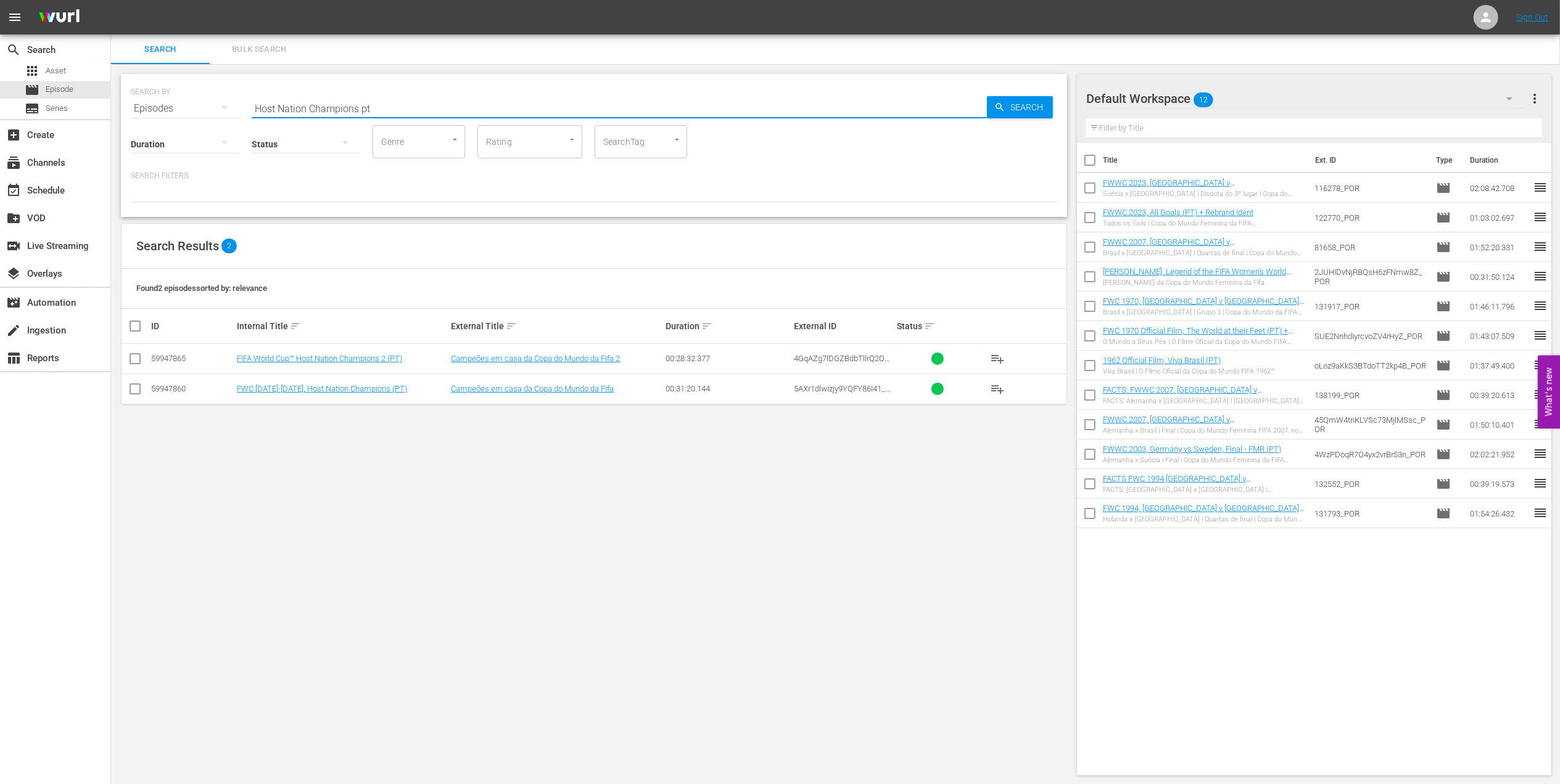
type input "Host Nation Champions pt"
click at [132, 388] on input "checkbox" at bounding box center [135, 391] width 15 height 15
checkbox input "true"
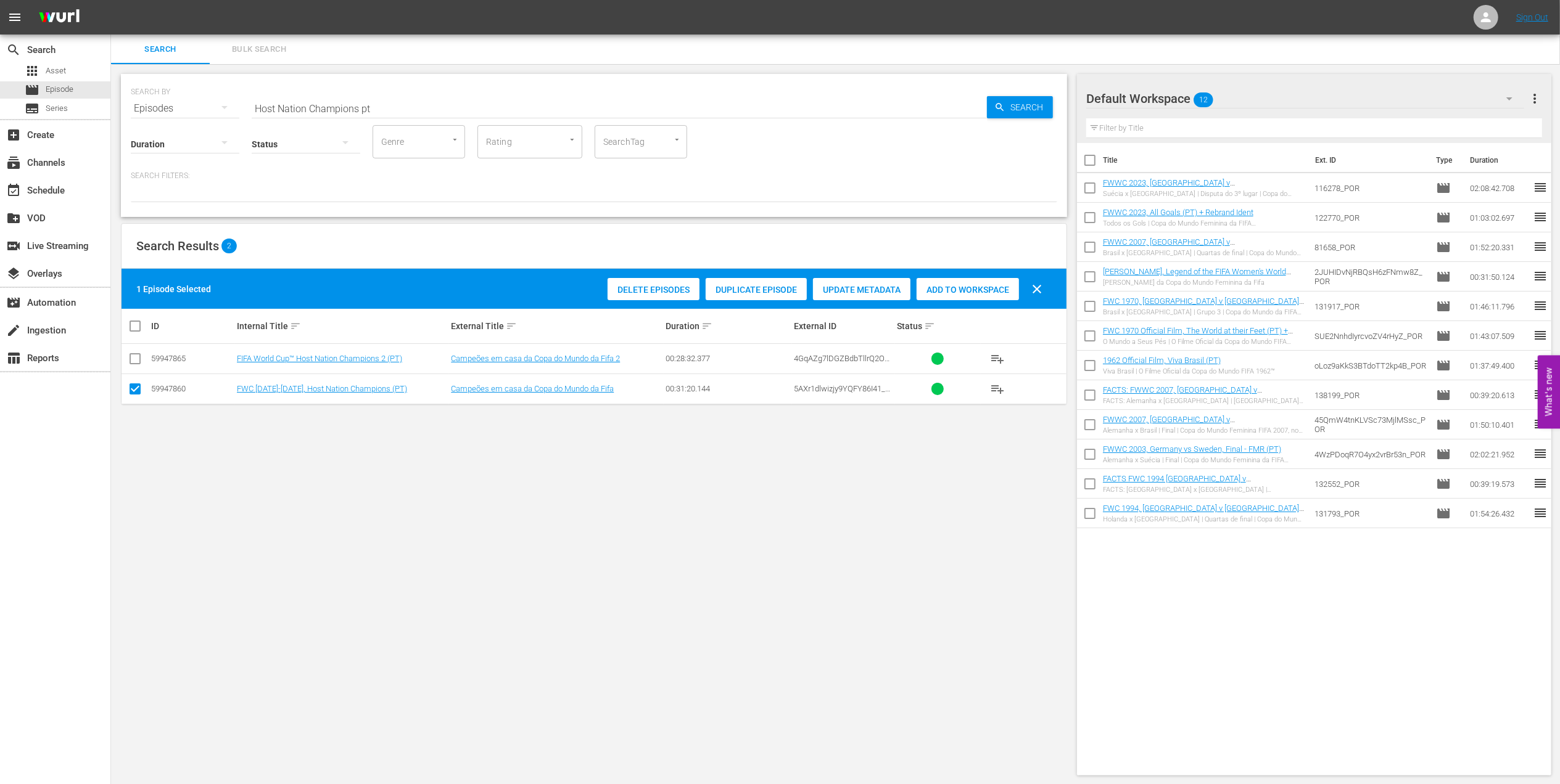
click at [972, 286] on span "Add to Workspace" at bounding box center [968, 290] width 102 height 10
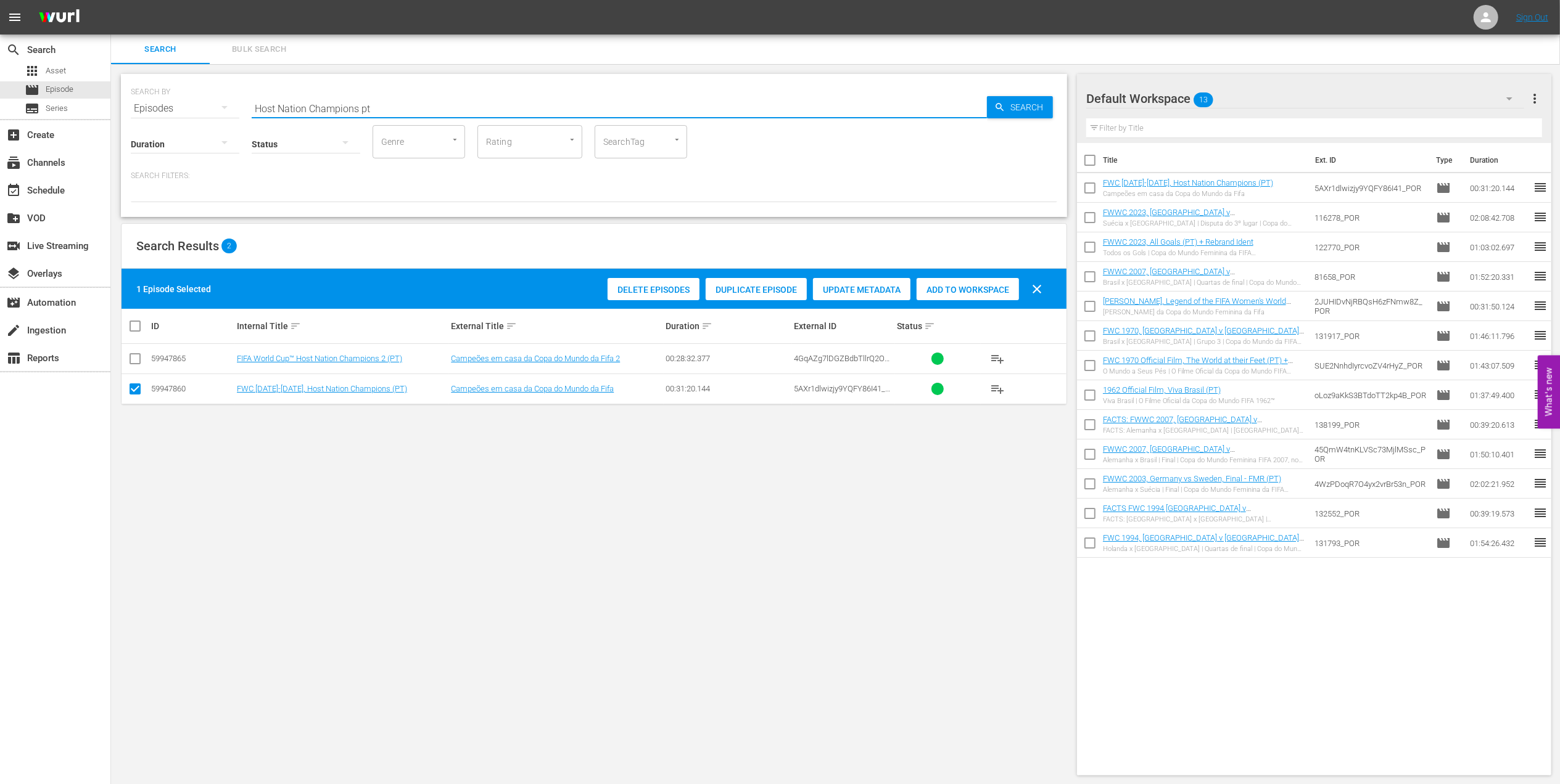
drag, startPoint x: 205, startPoint y: 105, endPoint x: 142, endPoint y: 104, distance: 63.0
click at [111, 0] on div "search Search apps Asset movie Episode subtitles Series add_box Create subscrip…" at bounding box center [835, 0] width 1448 height 0
paste input "FWC 2018, France v Croatia, Final"
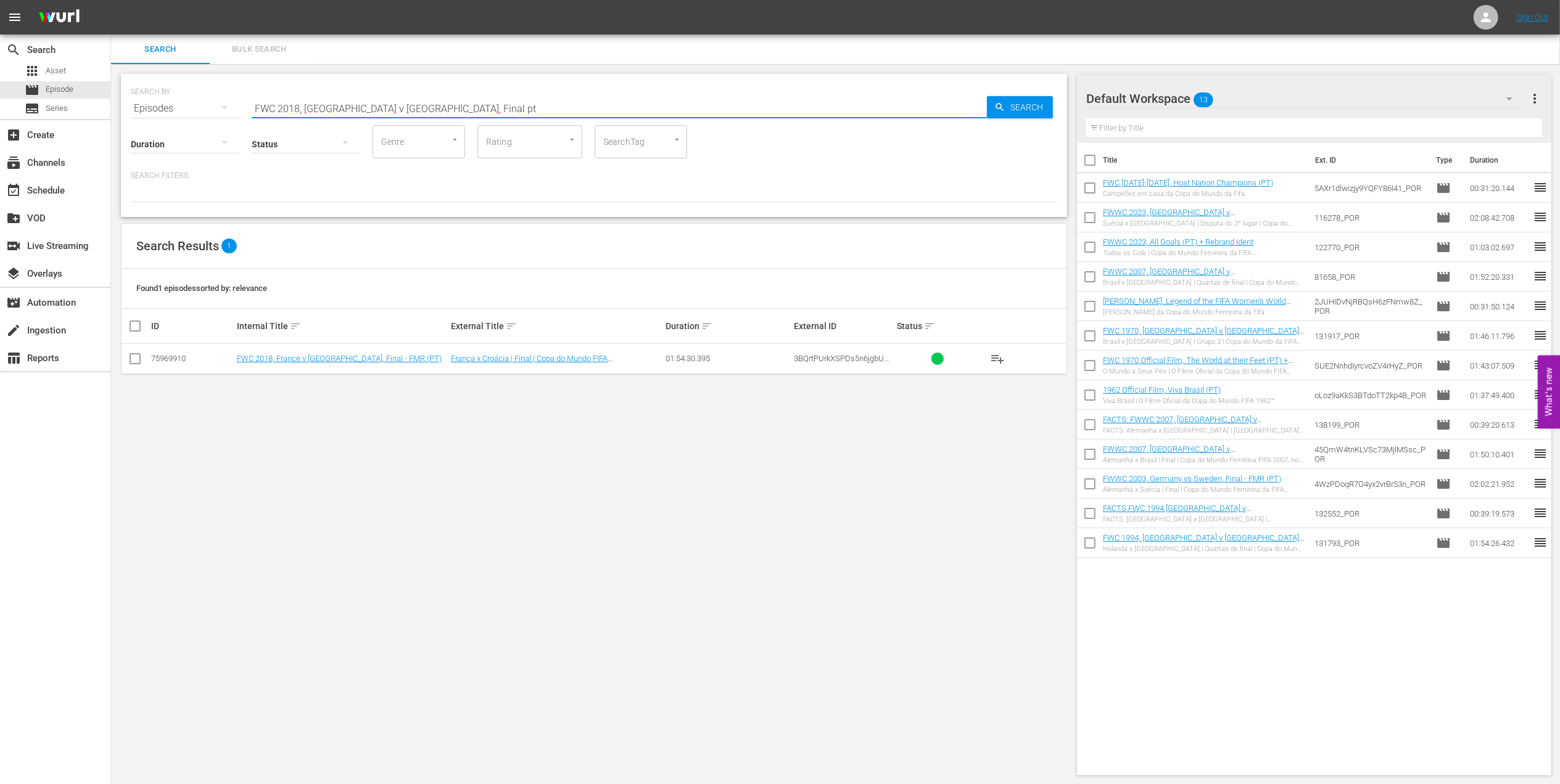
type input "FWC 2018, France v Croatia, Final pt"
click at [134, 359] on input "checkbox" at bounding box center [135, 361] width 15 height 15
checkbox input "true"
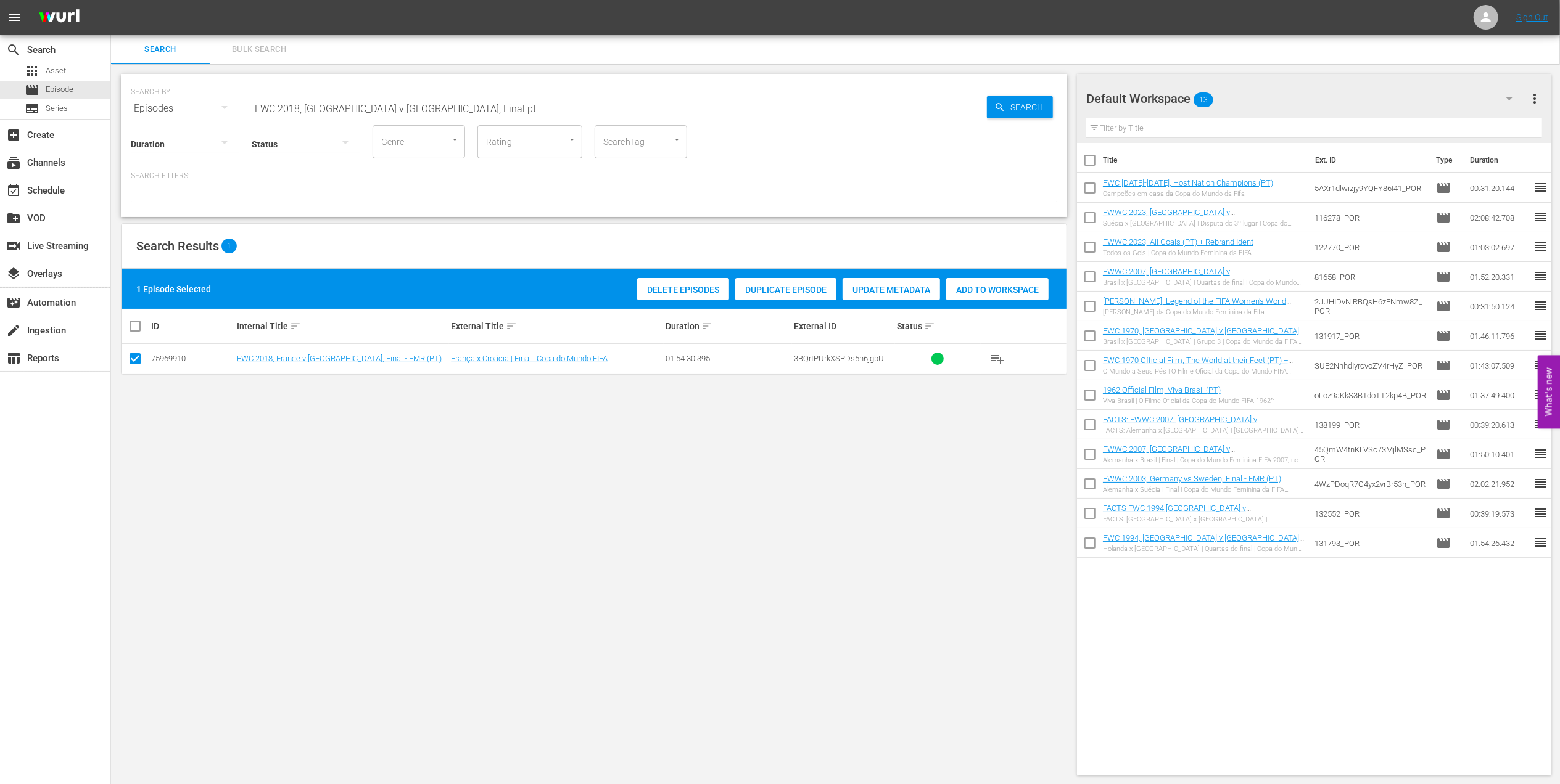
click at [977, 293] on span "Add to Workspace" at bounding box center [997, 290] width 102 height 10
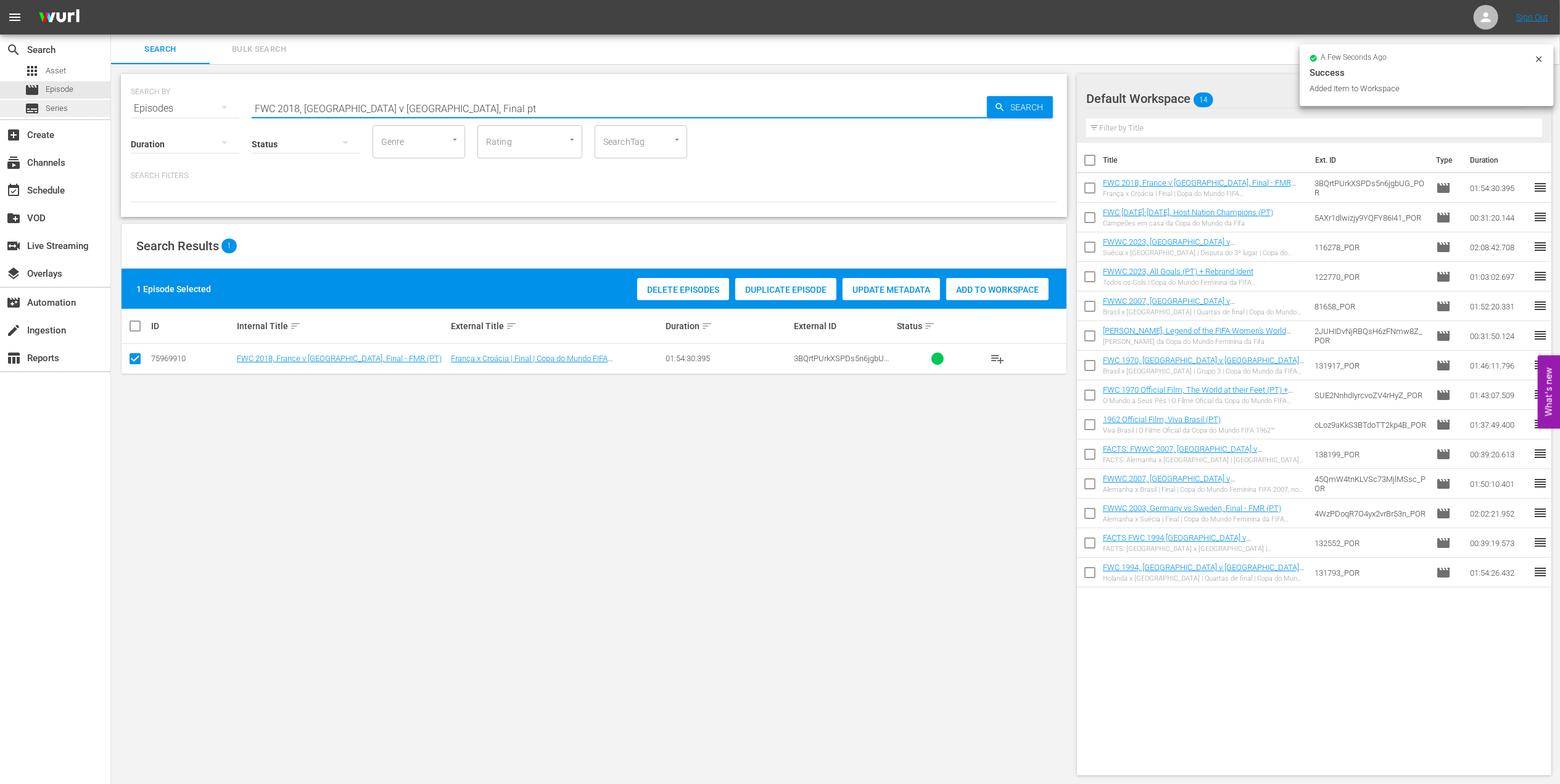
drag, startPoint x: 410, startPoint y: 104, endPoint x: 83, endPoint y: 104, distance: 327.0
click at [111, 0] on div "search Search apps Asset movie Episode subtitles Series add_box Create subscrip…" at bounding box center [835, 0] width 1448 height 0
paste input "2018 Official Film - Dreams"
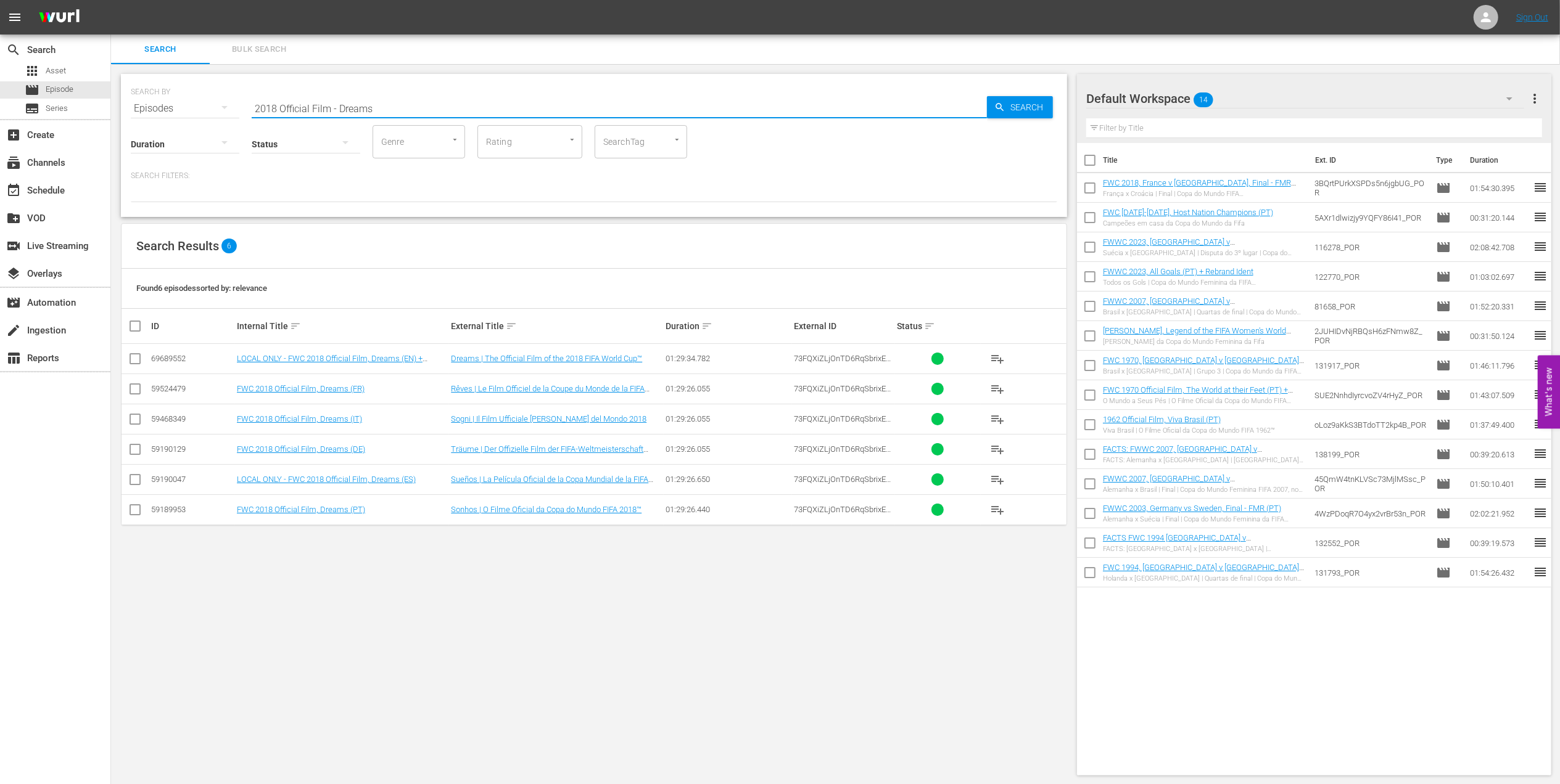
type input "2018 Official Film - Dreams"
click at [138, 511] on input "checkbox" at bounding box center [135, 512] width 15 height 15
checkbox input "true"
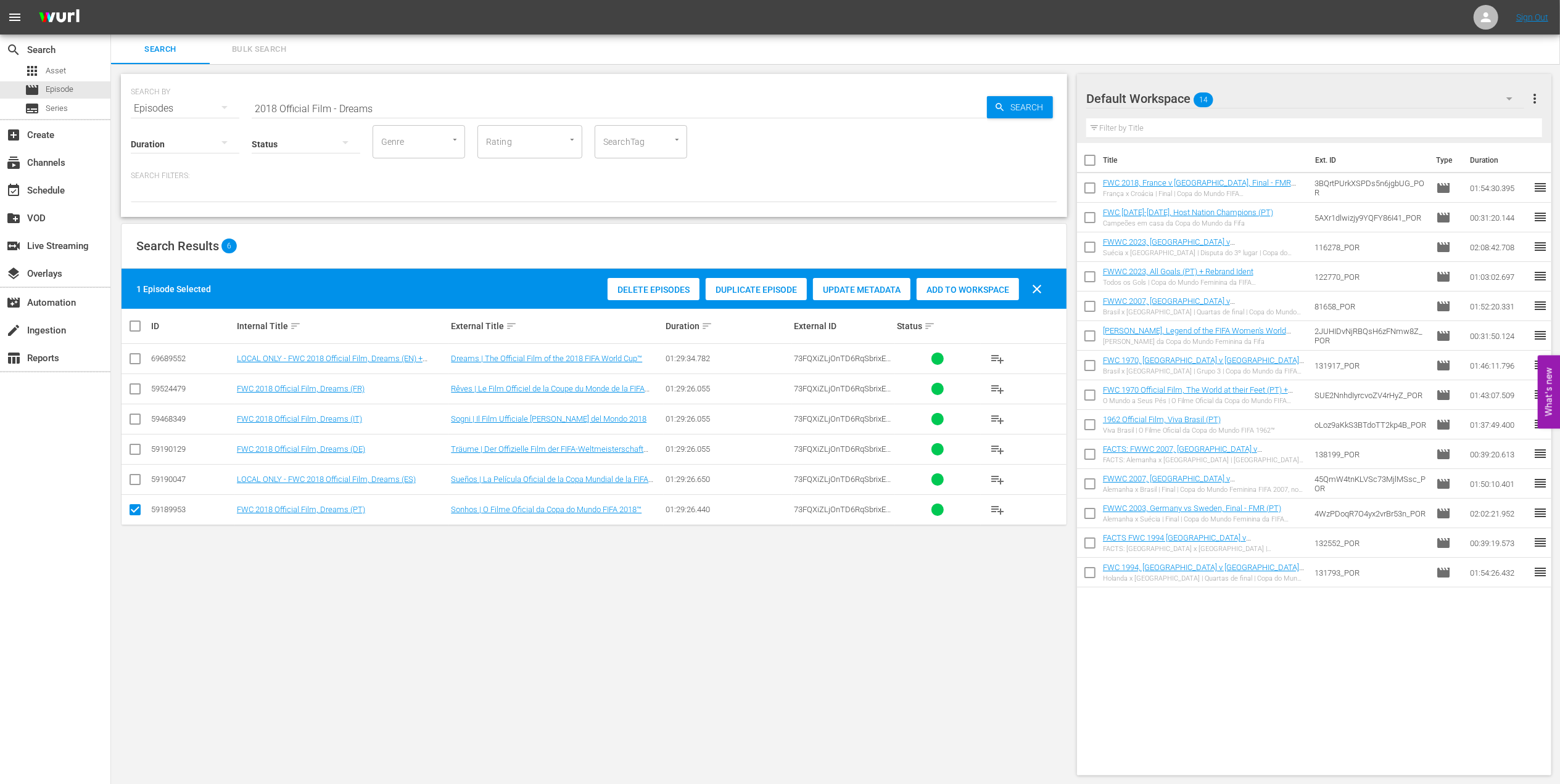
click at [940, 285] on span "Add to Workspace" at bounding box center [968, 290] width 102 height 10
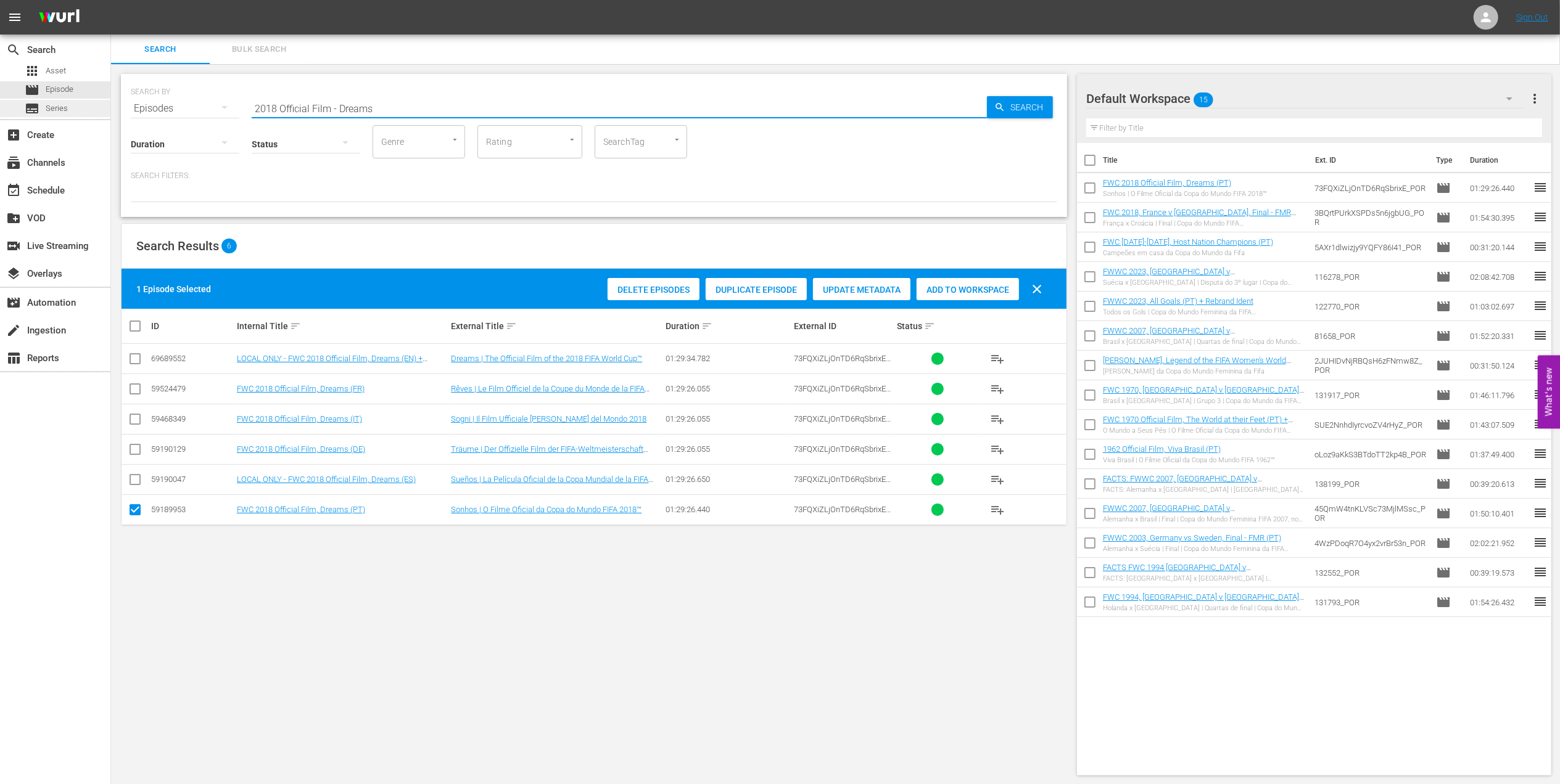
drag, startPoint x: 388, startPoint y: 105, endPoint x: 106, endPoint y: 106, distance: 282.0
click at [111, 0] on div "search Search apps Asset movie Episode subtitles Series add_box Create subscrip…" at bounding box center [835, 0] width 1448 height 0
paste input "EP 2 - FWC 2018 | The Final"
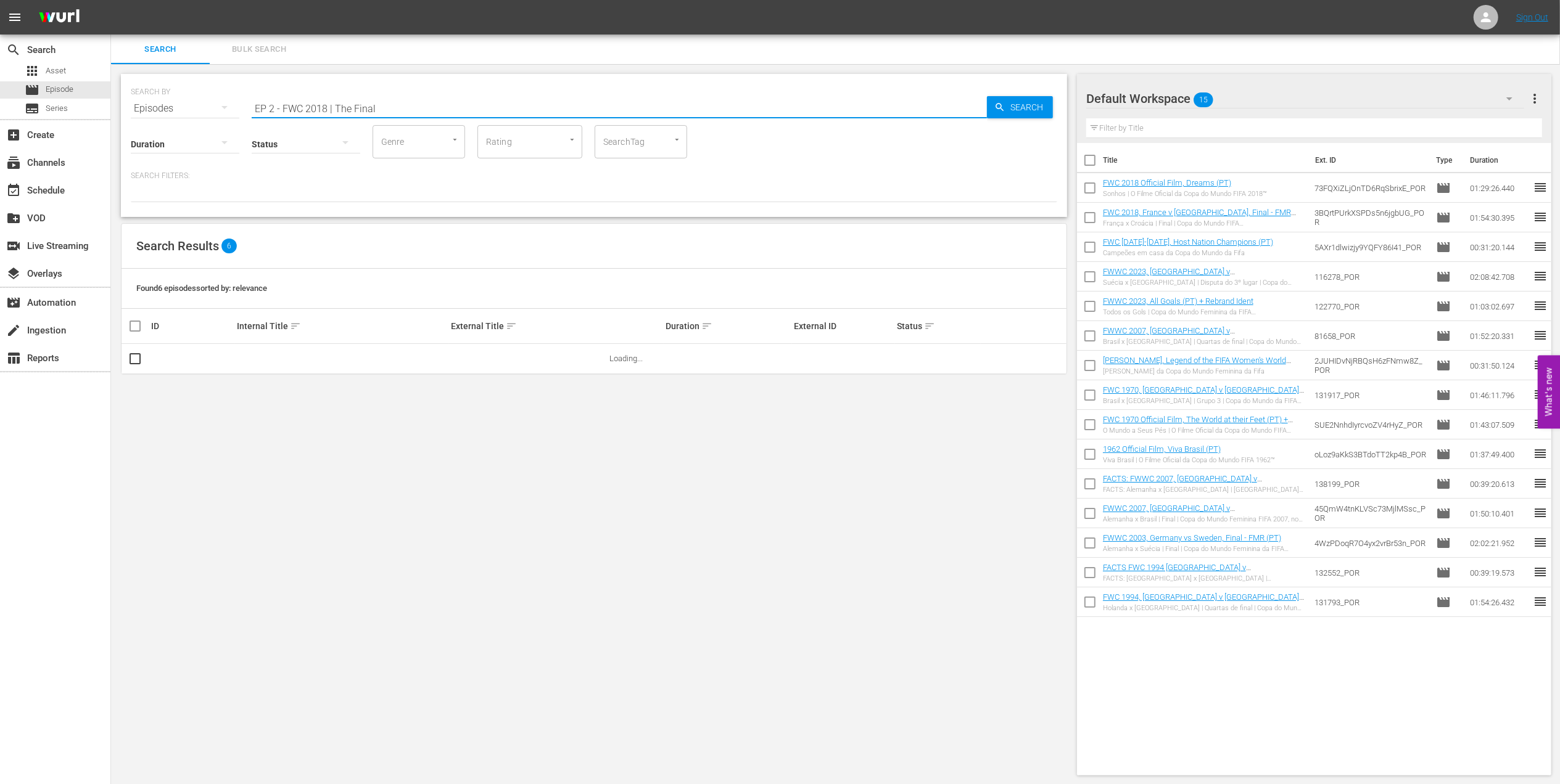
drag, startPoint x: 396, startPoint y: 105, endPoint x: 169, endPoint y: 122, distance: 227.6
click at [175, 117] on div "SEARCH BY Search By Episodes Search ID, Title, Description, Keywords, or Catego…" at bounding box center [593, 145] width 946 height 143
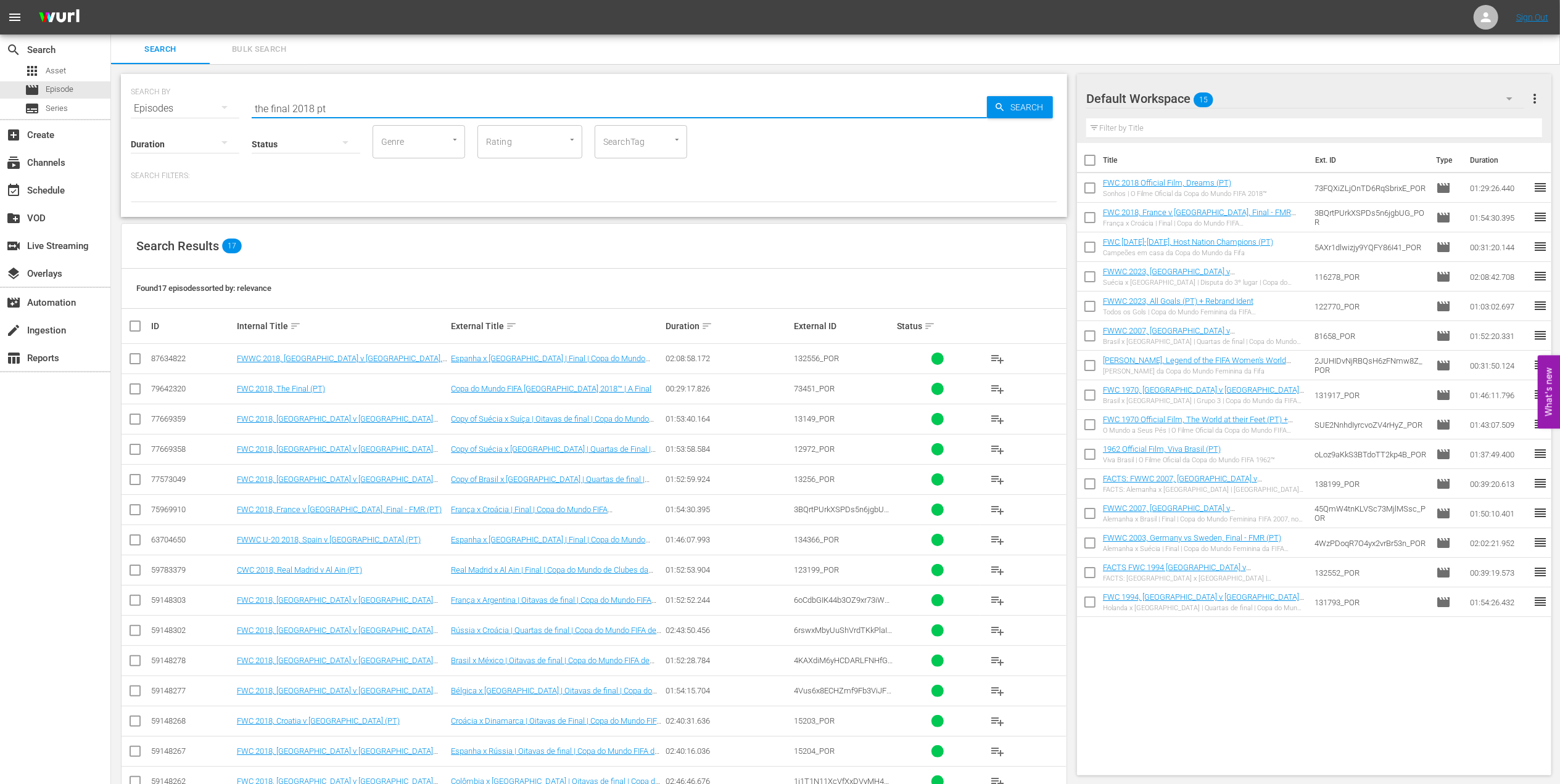
type input "the final 2018 pt"
click at [136, 390] on input "checkbox" at bounding box center [135, 391] width 15 height 15
checkbox input "true"
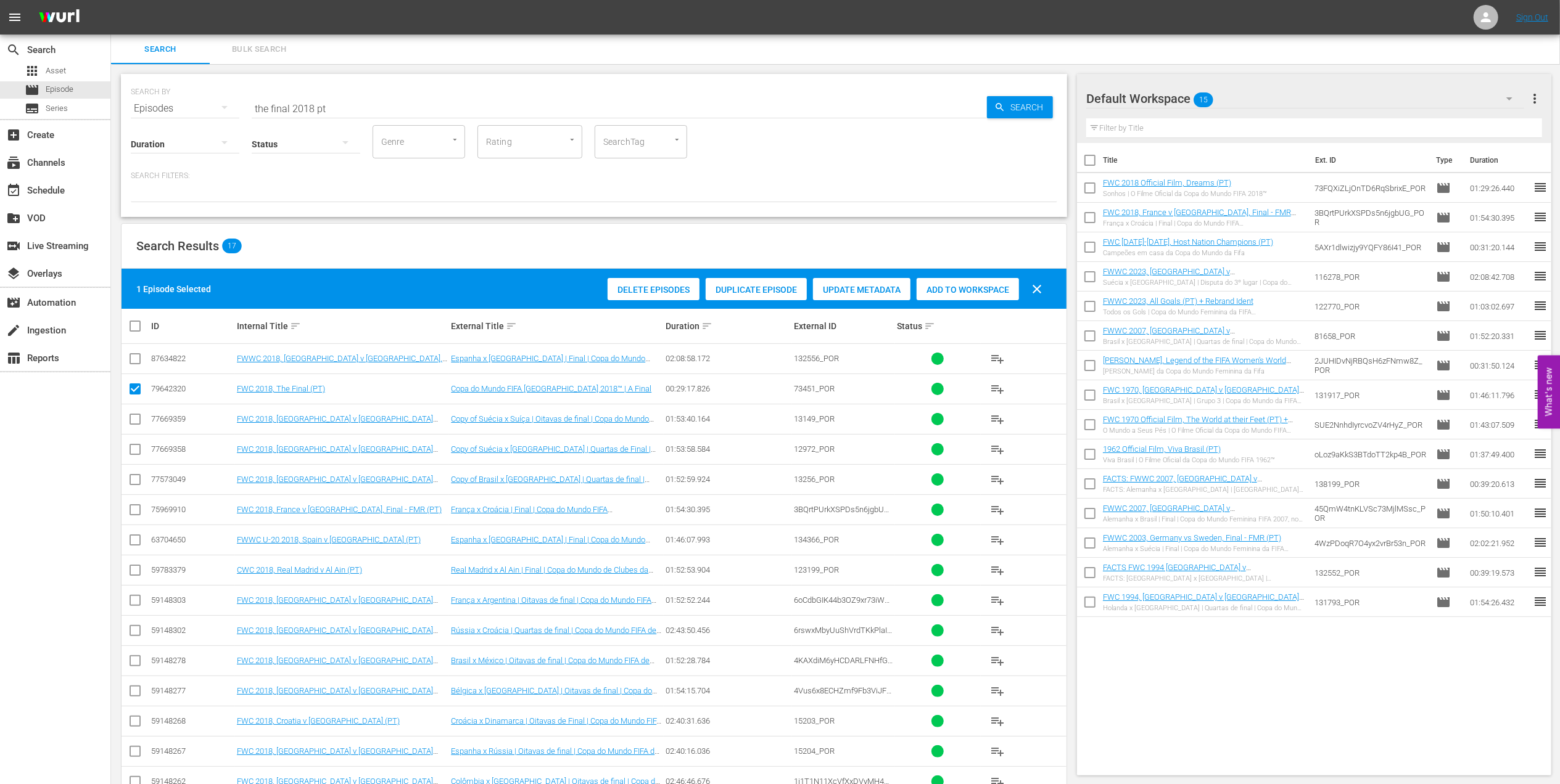
click at [946, 286] on span "Add to Workspace" at bounding box center [968, 290] width 102 height 10
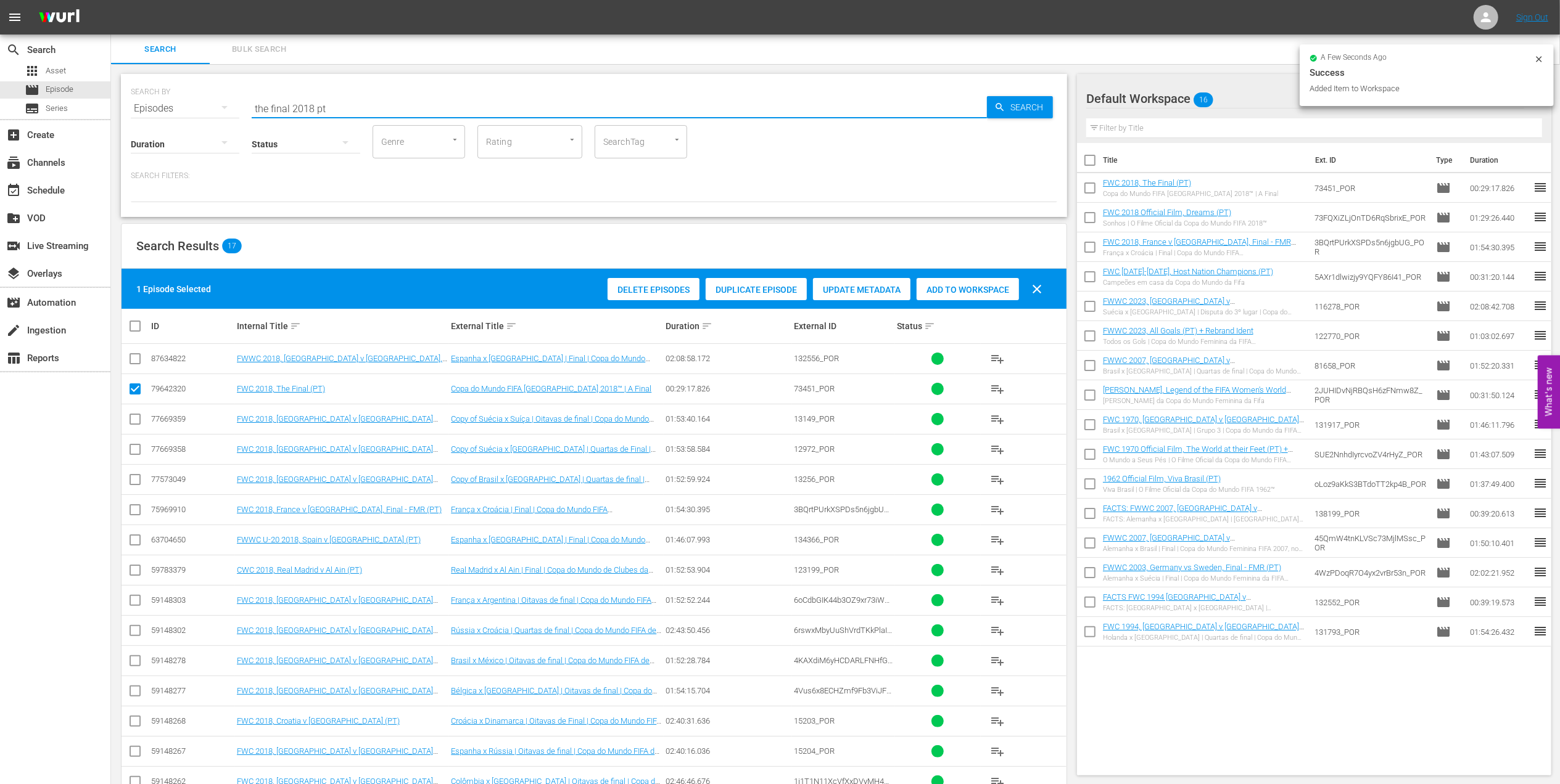
drag, startPoint x: 333, startPoint y: 107, endPoint x: 154, endPoint y: 107, distance: 179.0
click at [154, 107] on div "SEARCH BY Search By Episodes Search ID, Title, Description, Keywords, or Catego…" at bounding box center [594, 101] width 926 height 45
paste input "FWWC 2015, USA v Japan, Final (PT)"
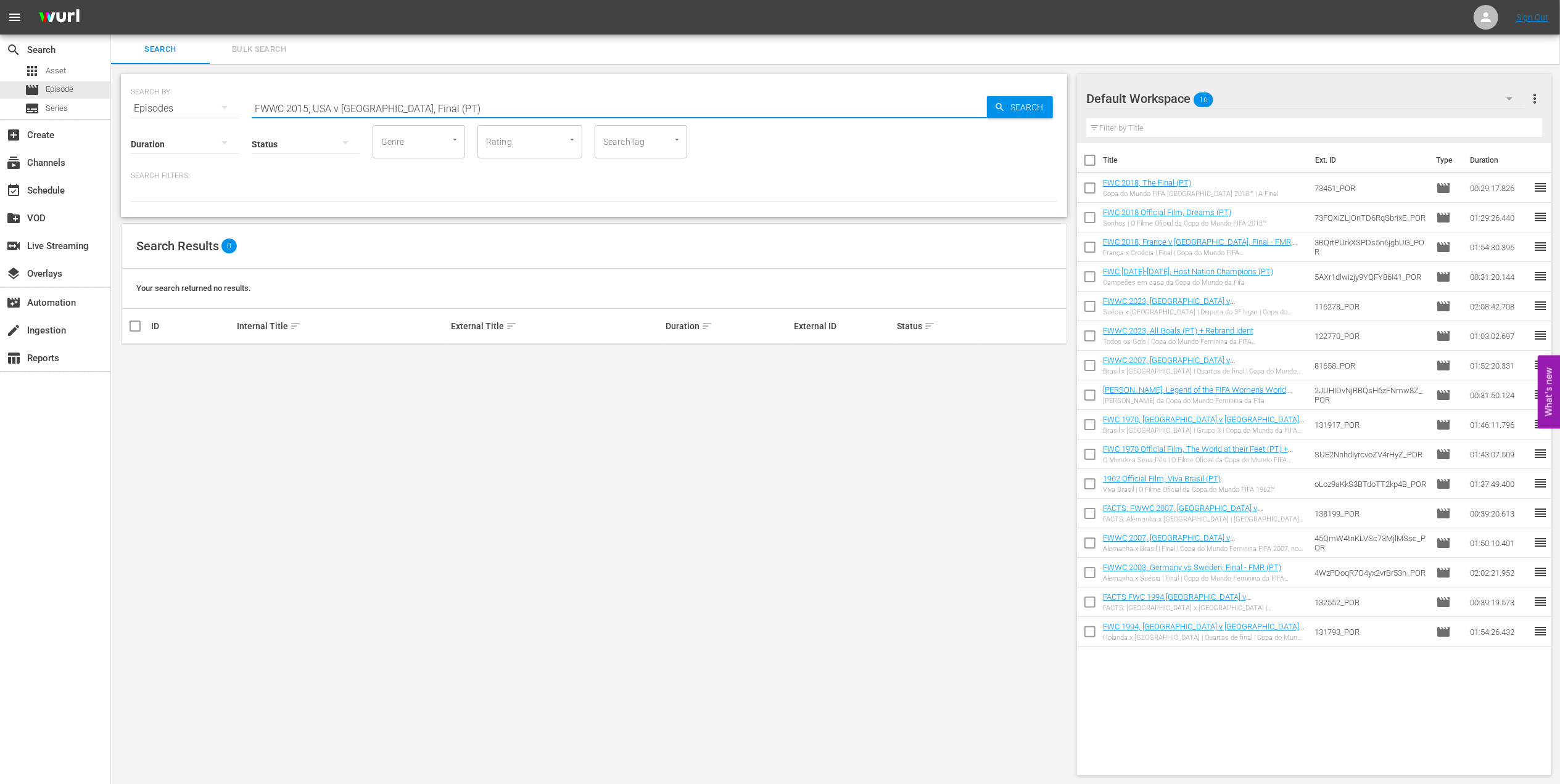
click at [418, 107] on input "FWWC 2015, USA v Japan, Final (PT)" at bounding box center [619, 108] width 735 height 29
click at [395, 107] on input "FWWC 2015, USA v Japan, Final (PT)" at bounding box center [619, 108] width 735 height 29
click at [399, 109] on input "FWWC 2015, USA v Japan(PT)" at bounding box center [619, 108] width 735 height 29
type input "FWWC 2015, USA v Japan pt"
click at [139, 361] on input "checkbox" at bounding box center [135, 361] width 15 height 15
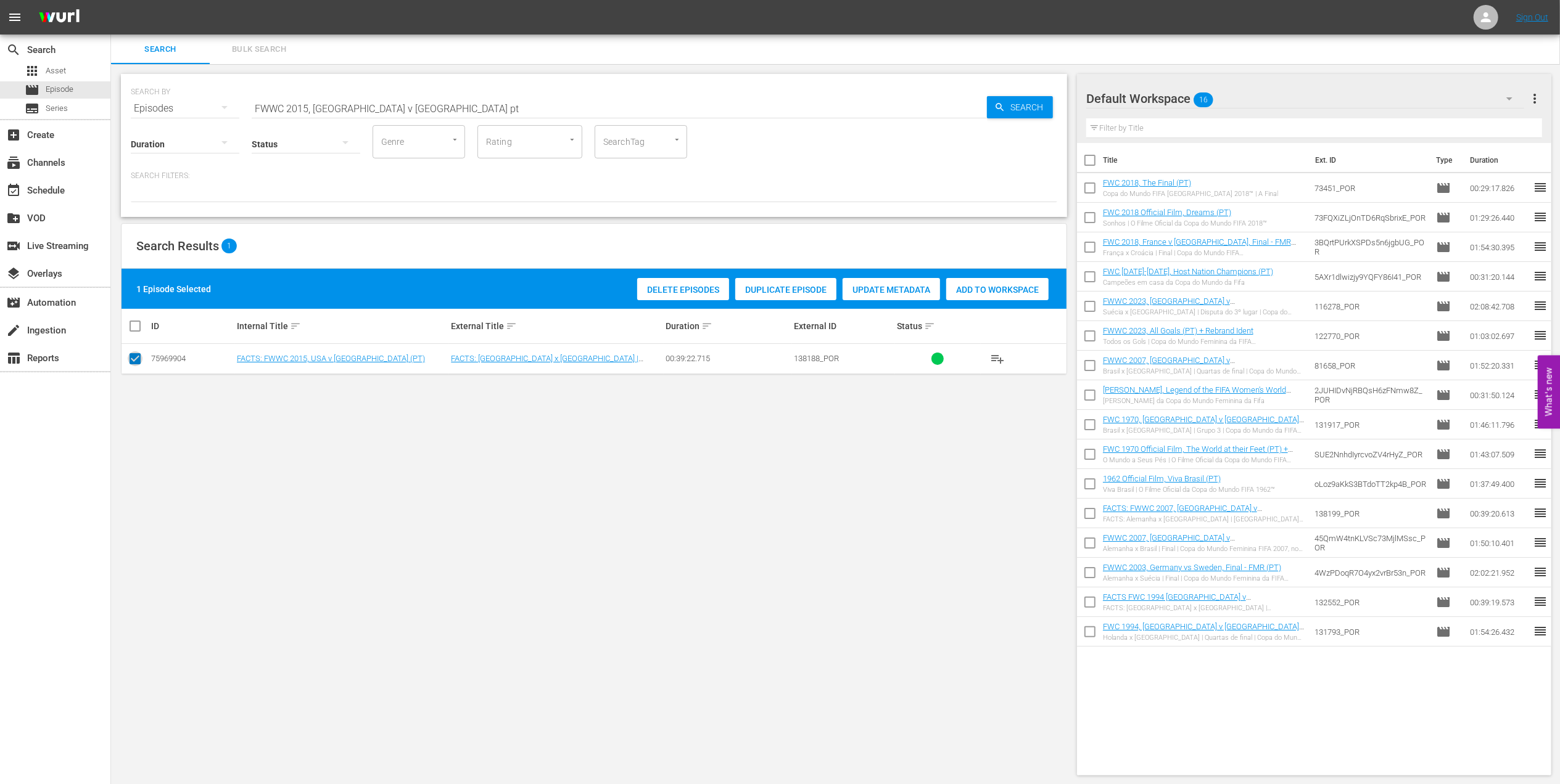
click at [139, 361] on input "checkbox" at bounding box center [135, 361] width 15 height 15
checkbox input "false"
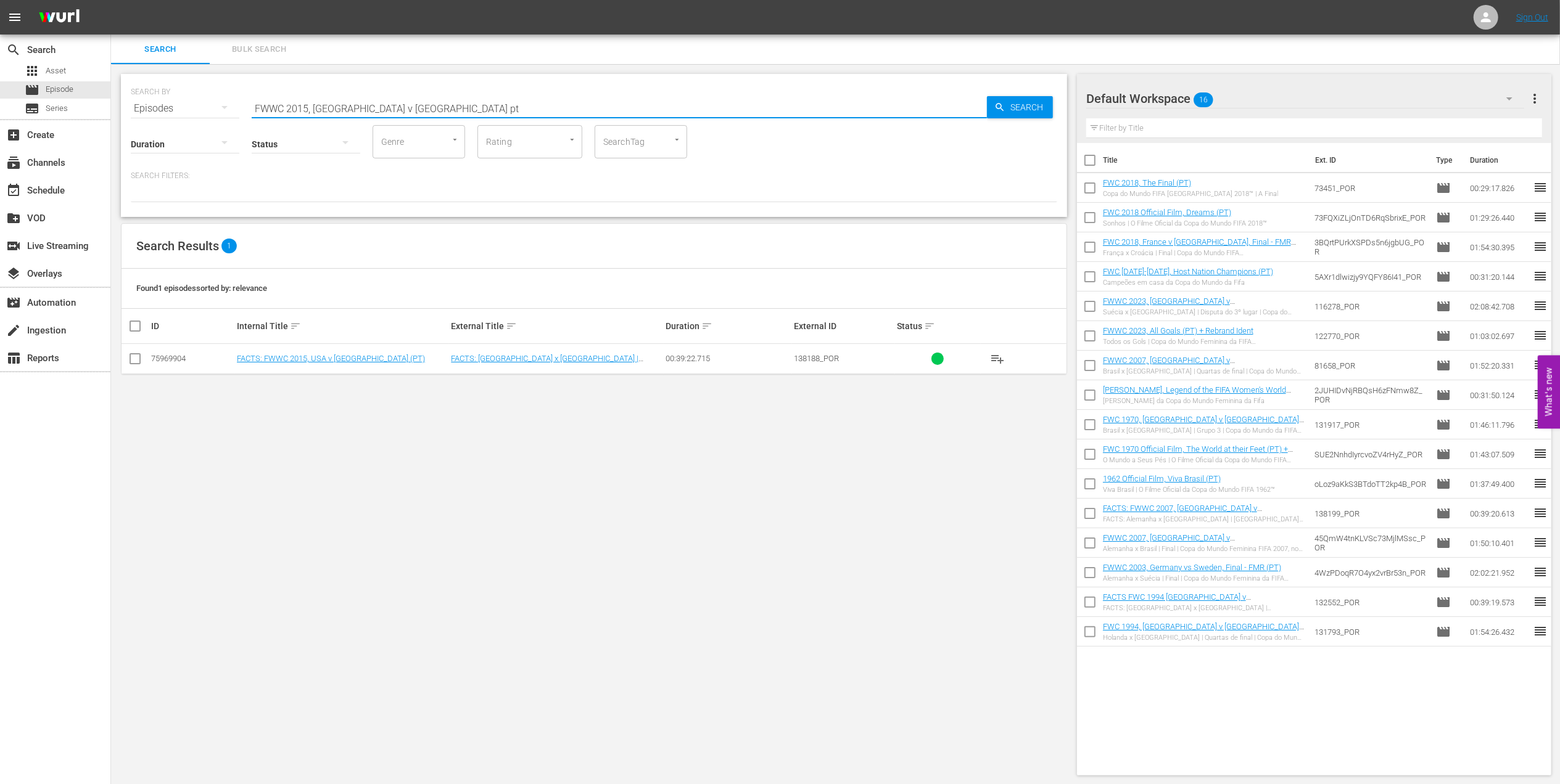
drag, startPoint x: 312, startPoint y: 106, endPoint x: 99, endPoint y: 119, distance: 213.4
click at [111, 0] on div "search Search apps Asset movie Episode subtitles Series add_box Create subscrip…" at bounding box center [835, 0] width 1448 height 0
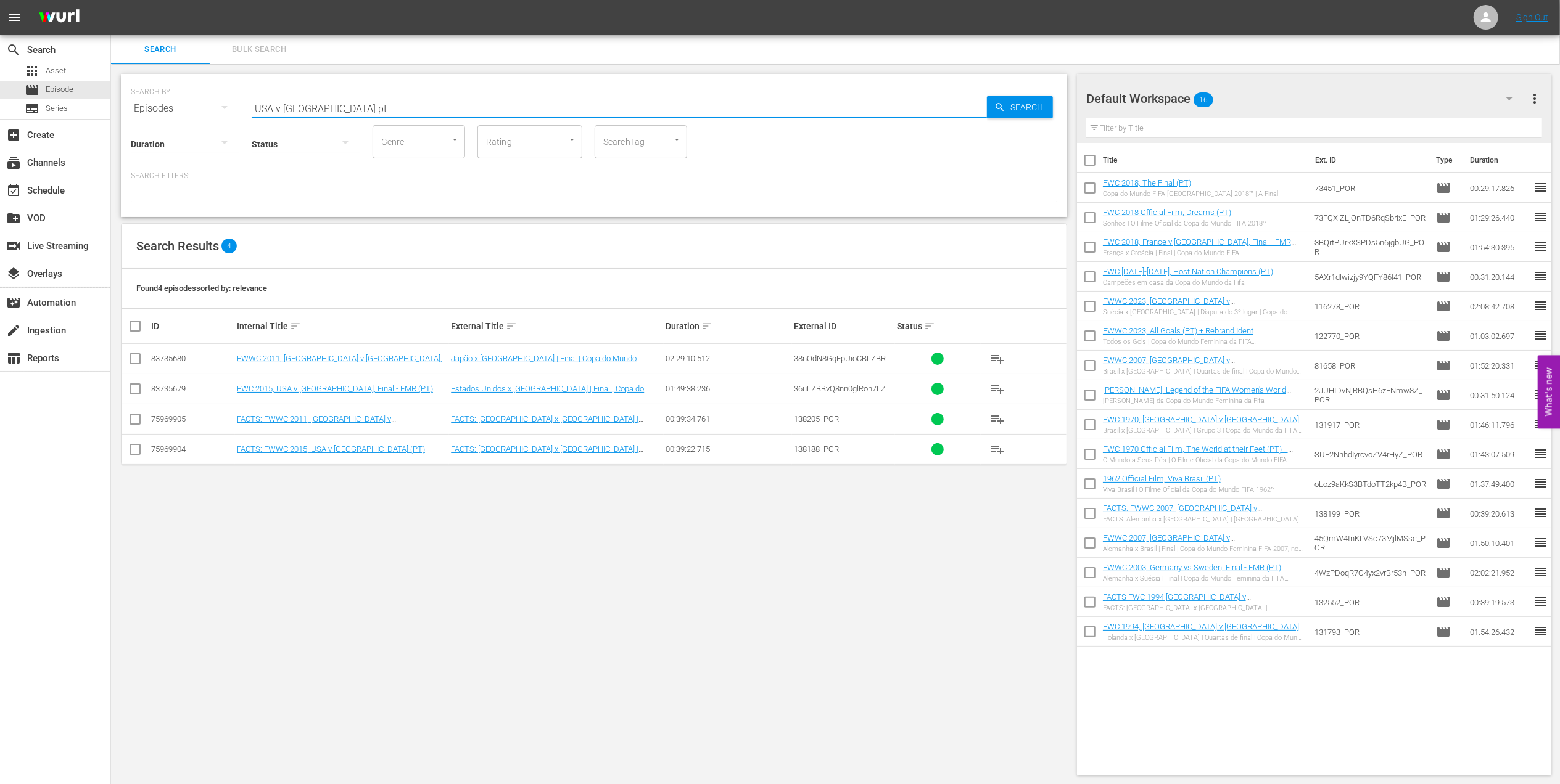
type input "USA v Japan pt"
click at [131, 388] on input "checkbox" at bounding box center [135, 391] width 15 height 15
checkbox input "true"
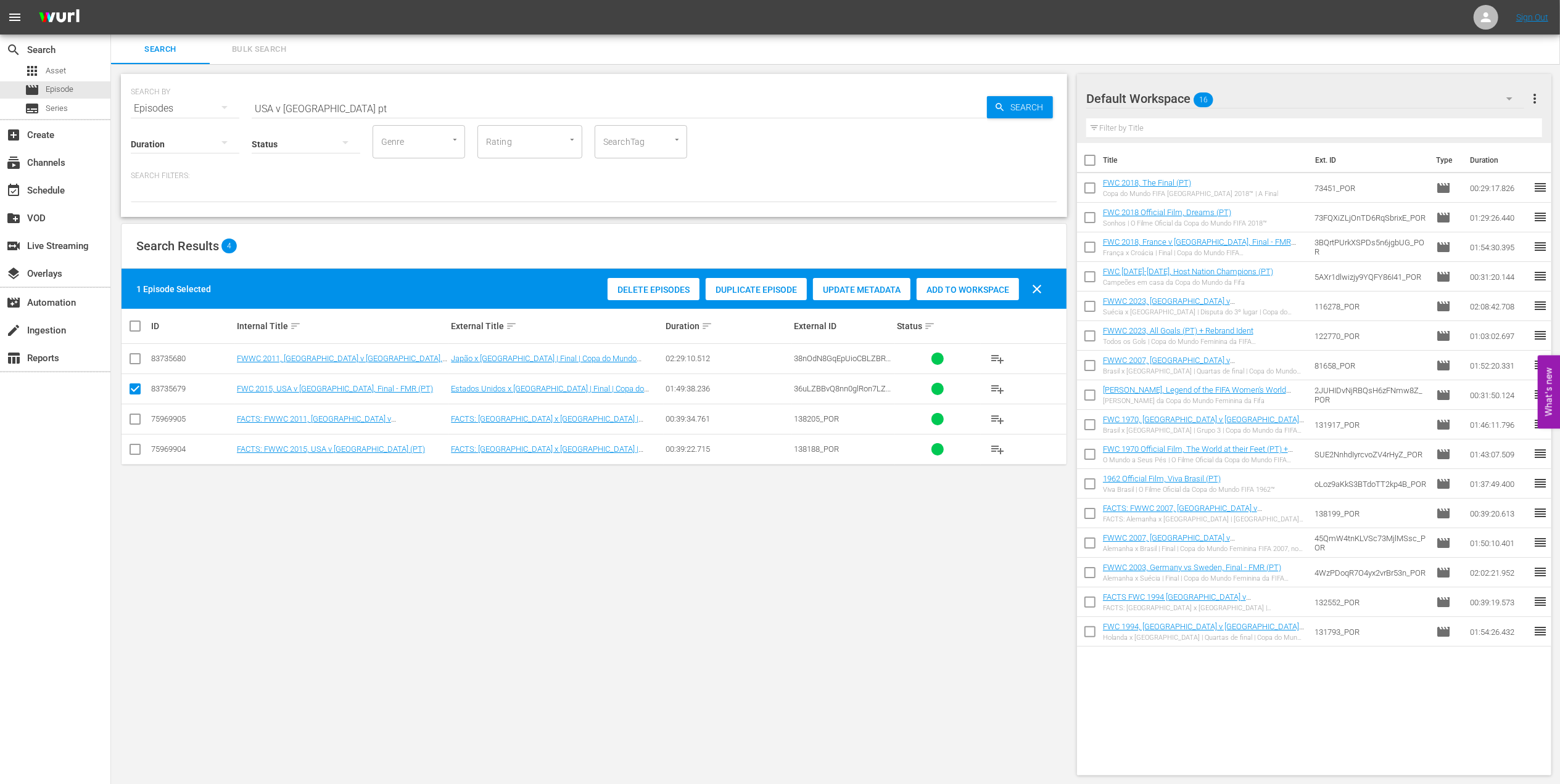
click at [963, 289] on span "Add to Workspace" at bounding box center [968, 290] width 102 height 10
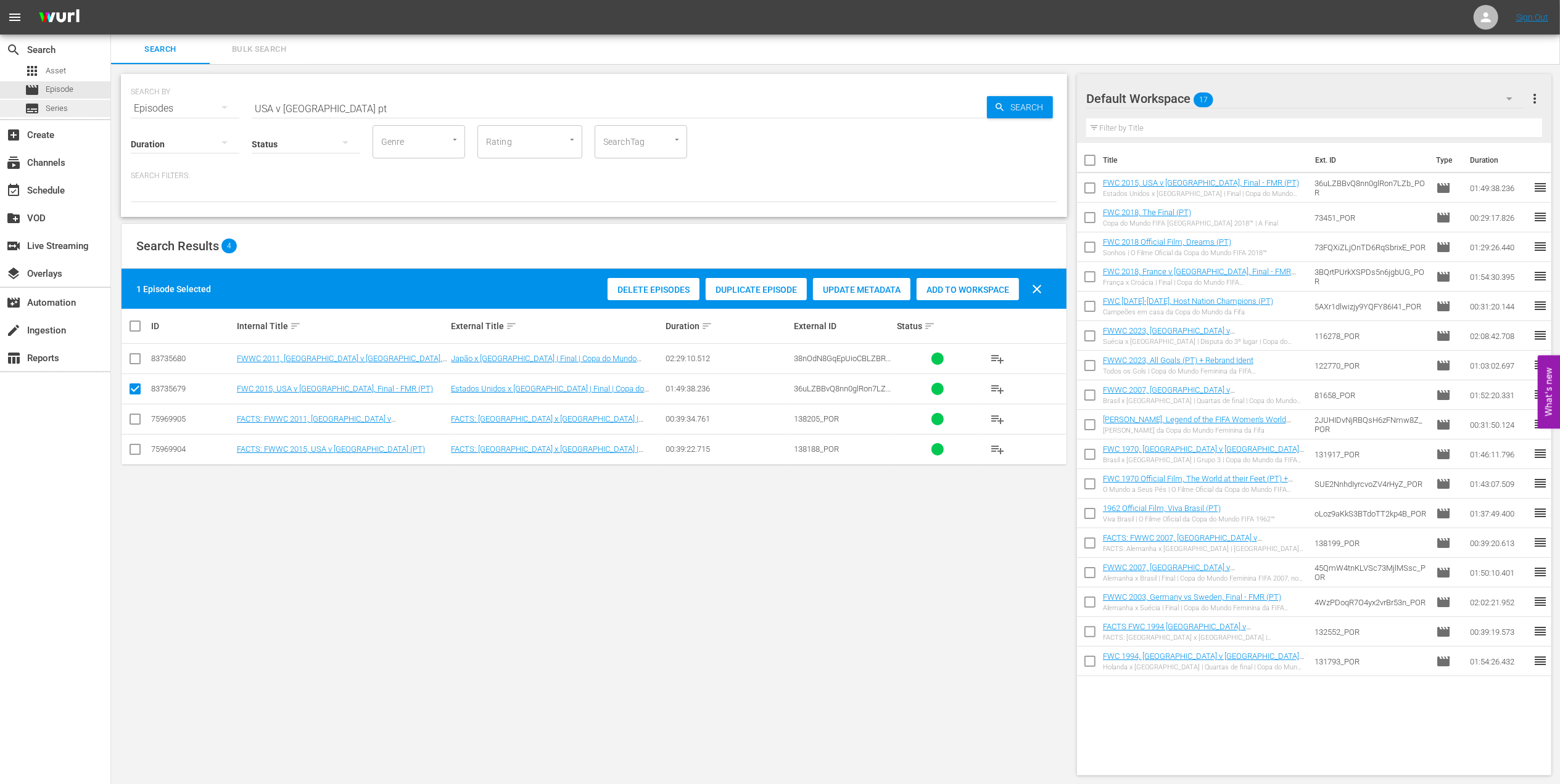
drag, startPoint x: 343, startPoint y: 102, endPoint x: 95, endPoint y: 109, distance: 248.1
click at [111, 0] on div "search Search apps Asset movie Episode subtitles Series add_box Create subscrip…" at bounding box center [835, 0] width 1448 height 0
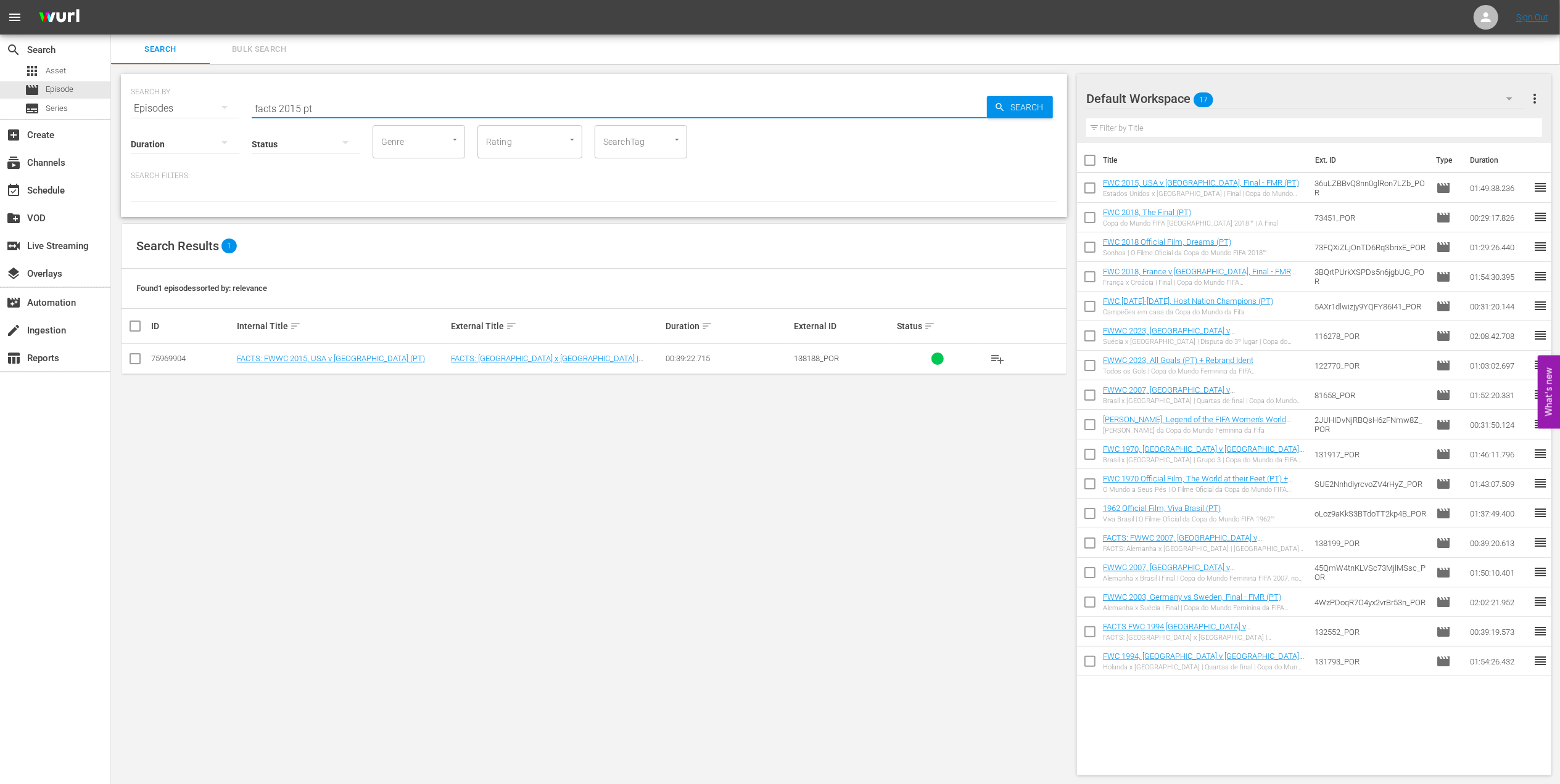
type input "facts 2015 pt"
click at [131, 358] on input "checkbox" at bounding box center [135, 361] width 15 height 15
checkbox input "true"
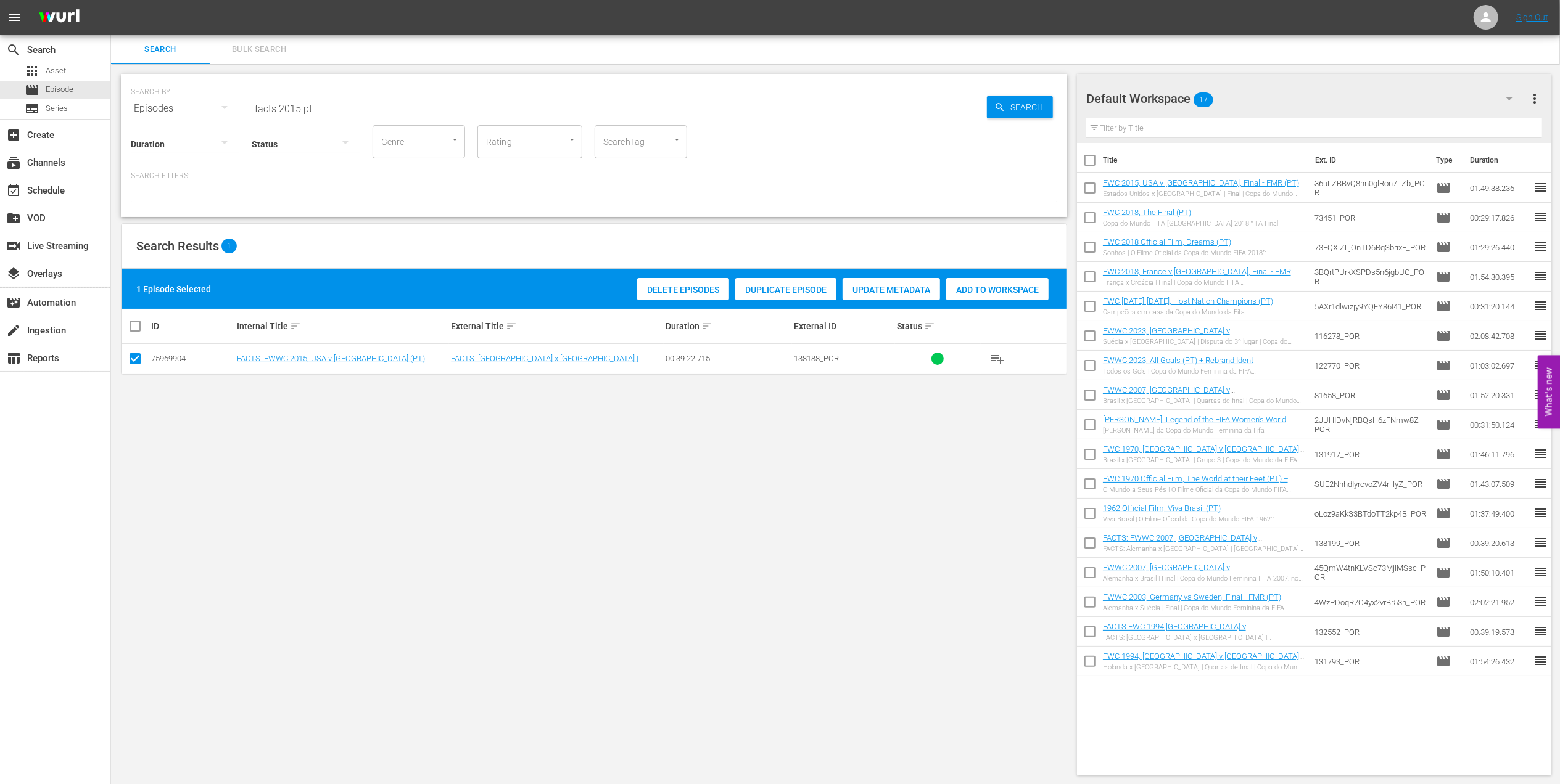
click at [1039, 294] on span "Add to Workspace" at bounding box center [997, 290] width 102 height 10
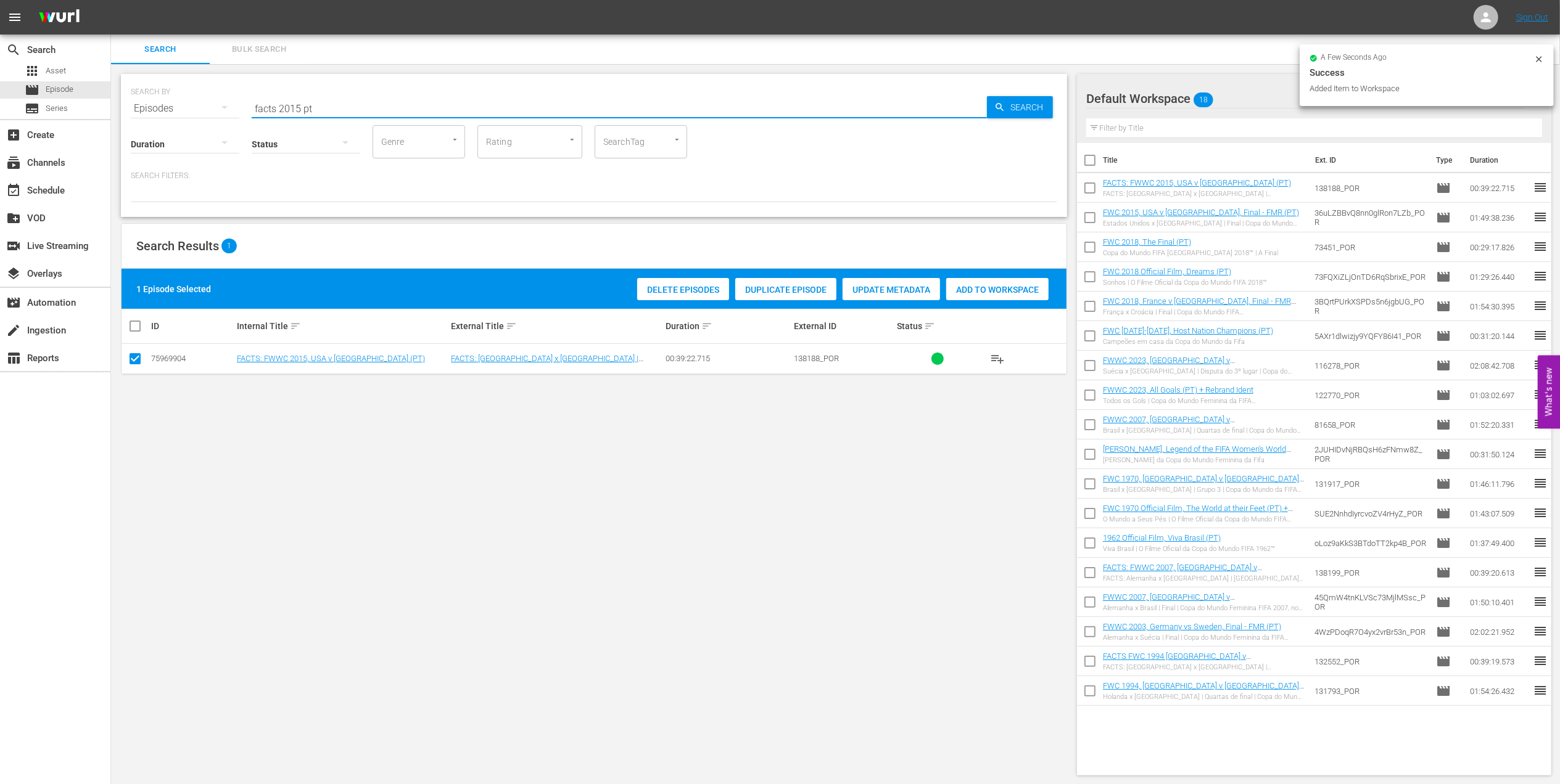
paste input "LOCAL ONLY - Sissi"
click at [250, 111] on div "SEARCH BY Search By Episodes Search ID, Title, Description, Keywords, or Catego…" at bounding box center [594, 101] width 926 height 45
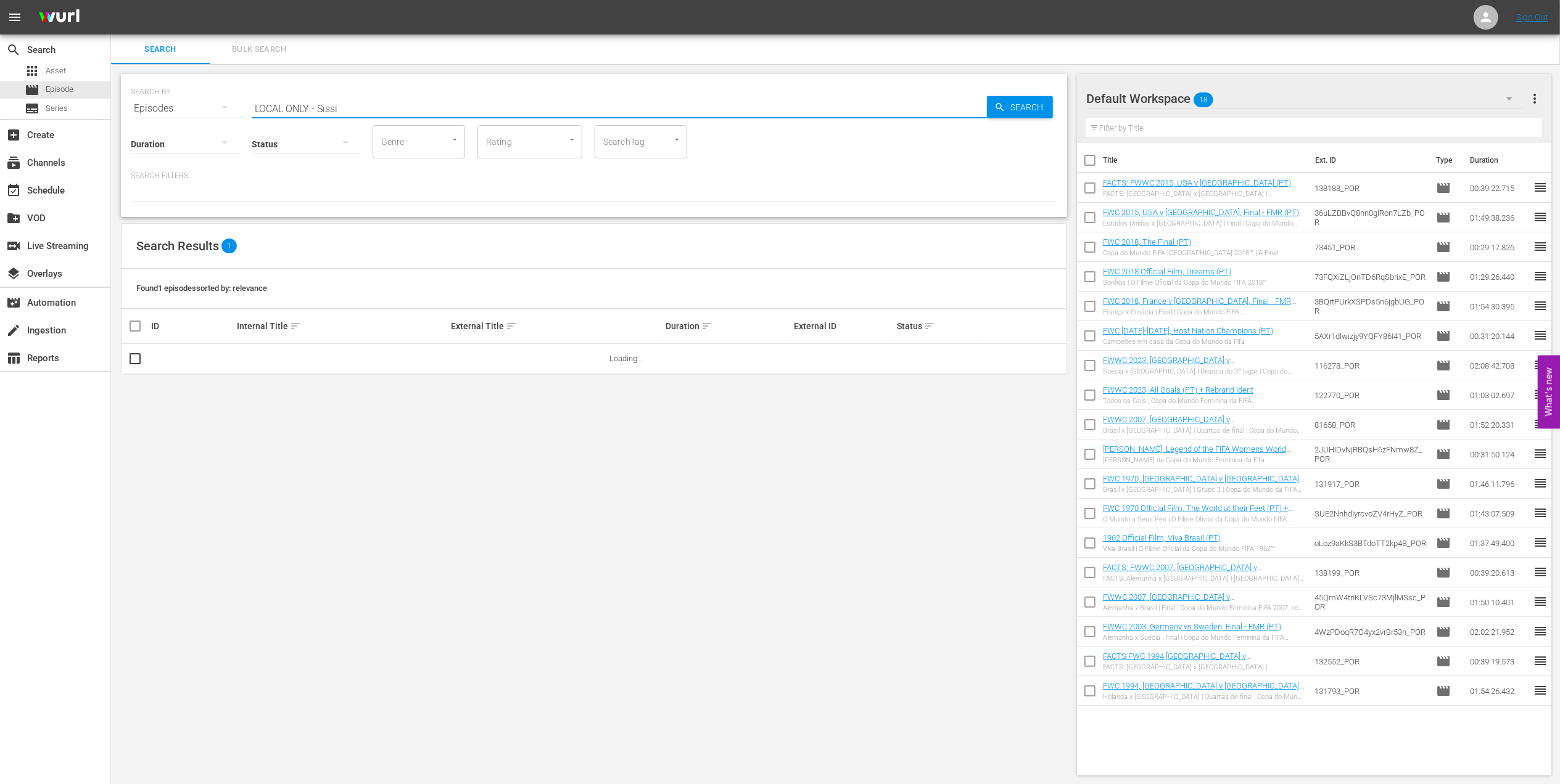
drag, startPoint x: 317, startPoint y: 107, endPoint x: 304, endPoint y: 107, distance: 13.0
click at [304, 107] on input "LOCAL ONLY - Sissi" at bounding box center [619, 108] width 735 height 29
click at [349, 107] on input "Sissi" at bounding box center [619, 108] width 735 height 29
type input "Sissi pt"
click at [136, 361] on input "checkbox" at bounding box center [135, 361] width 15 height 15
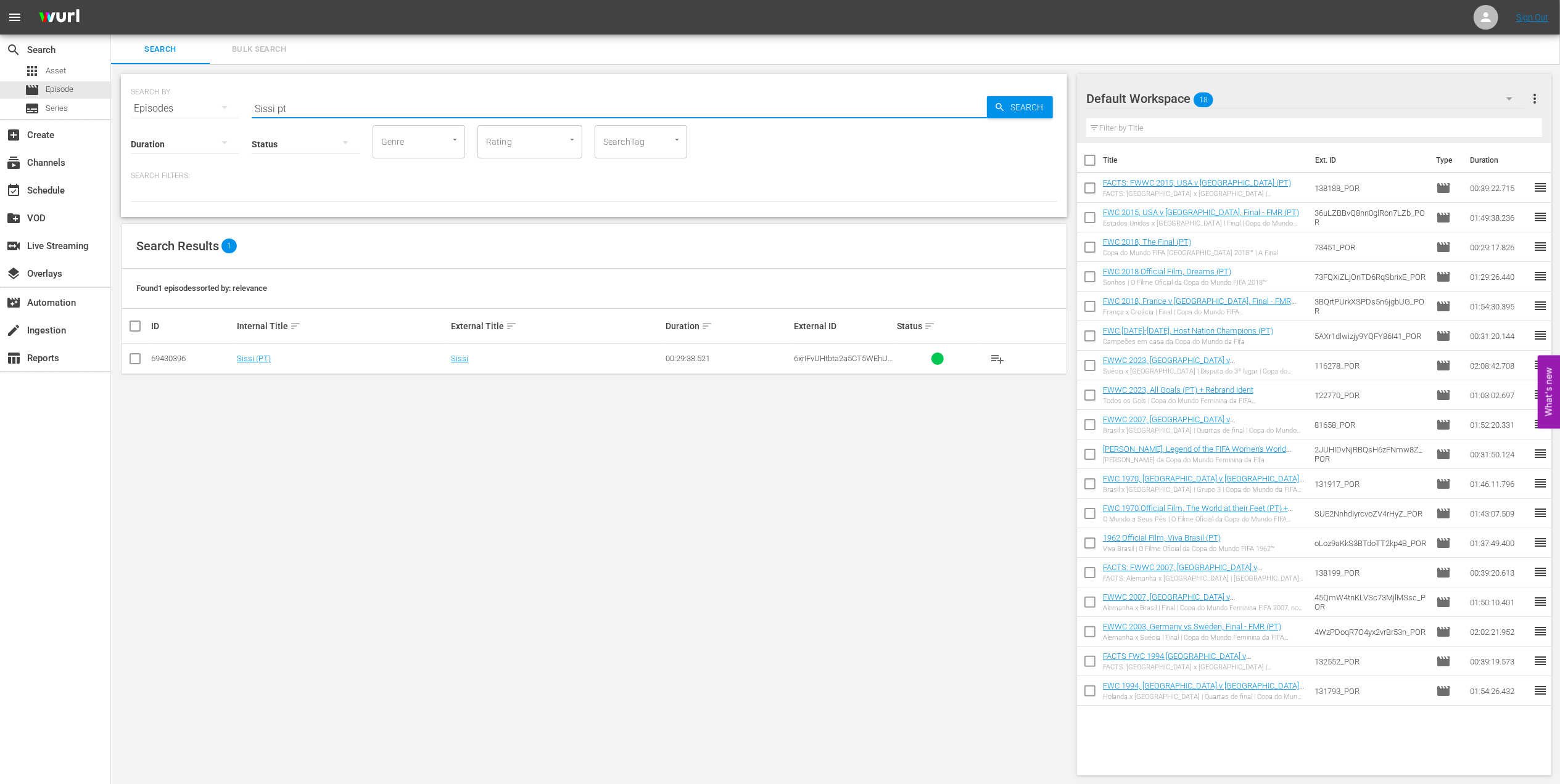
checkbox input "true"
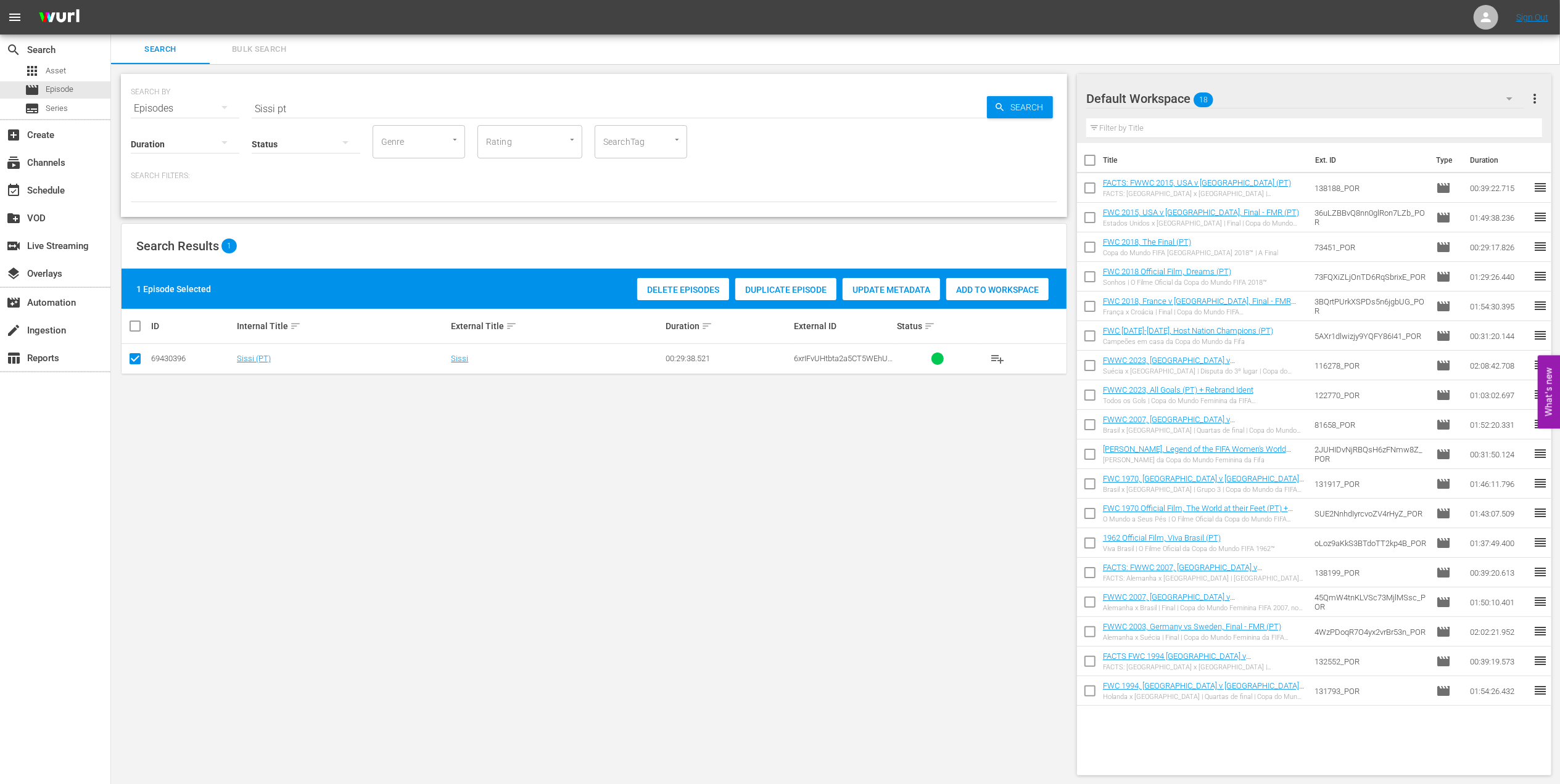
click at [981, 290] on span "Add to Workspace" at bounding box center [997, 290] width 102 height 10
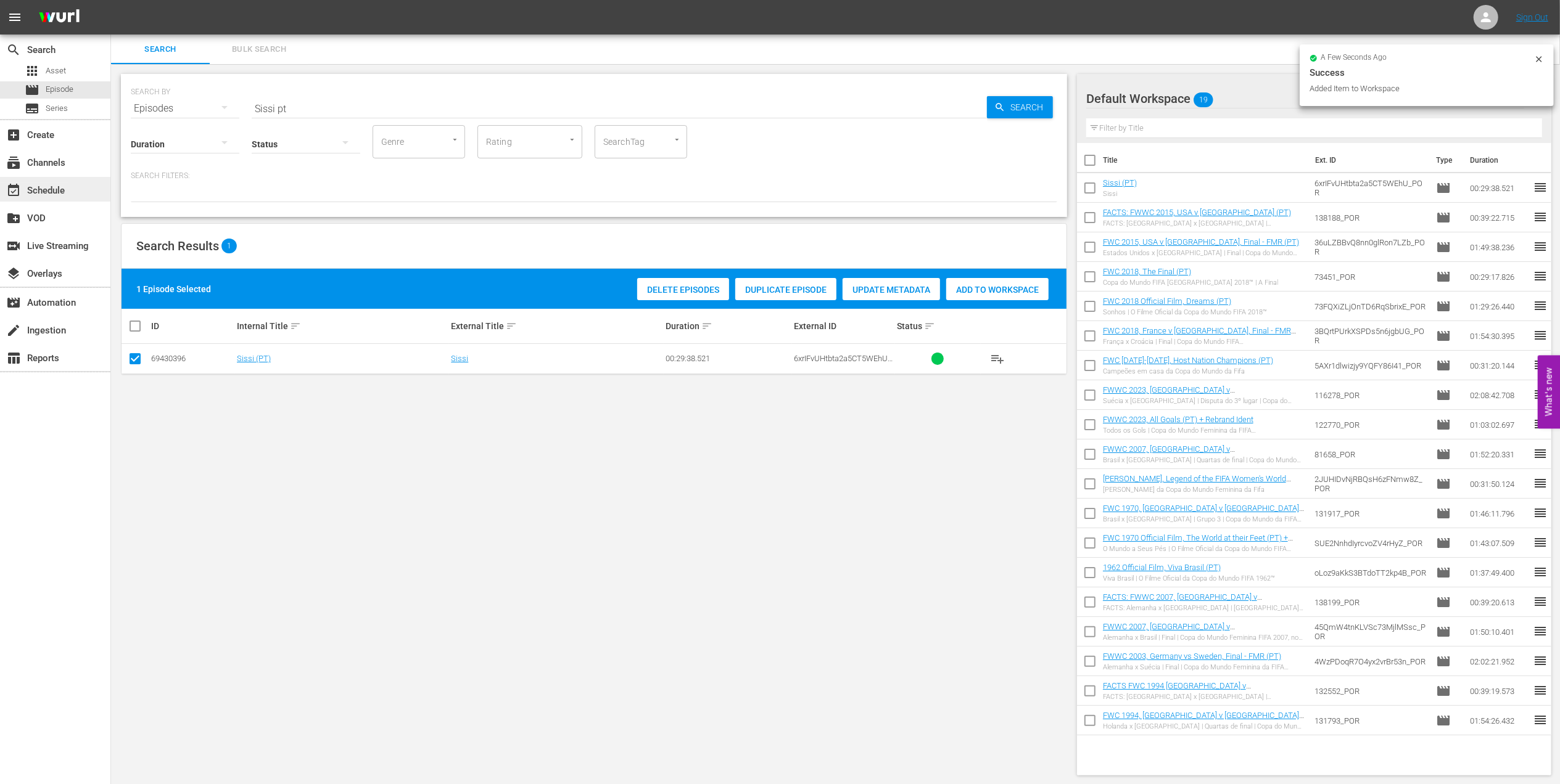
click at [56, 183] on div "event_available Schedule" at bounding box center [34, 189] width 69 height 11
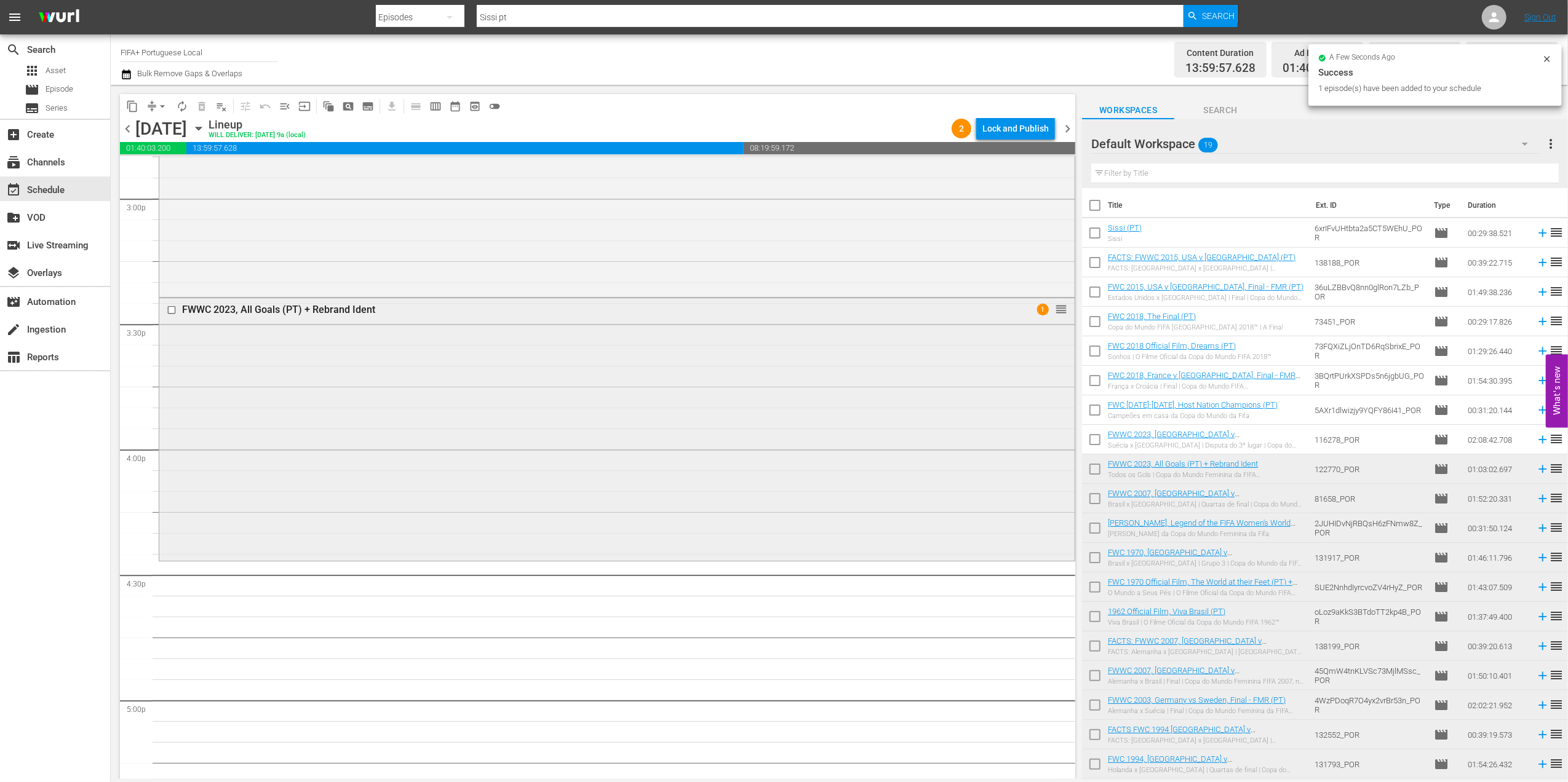
scroll to position [3728, 0]
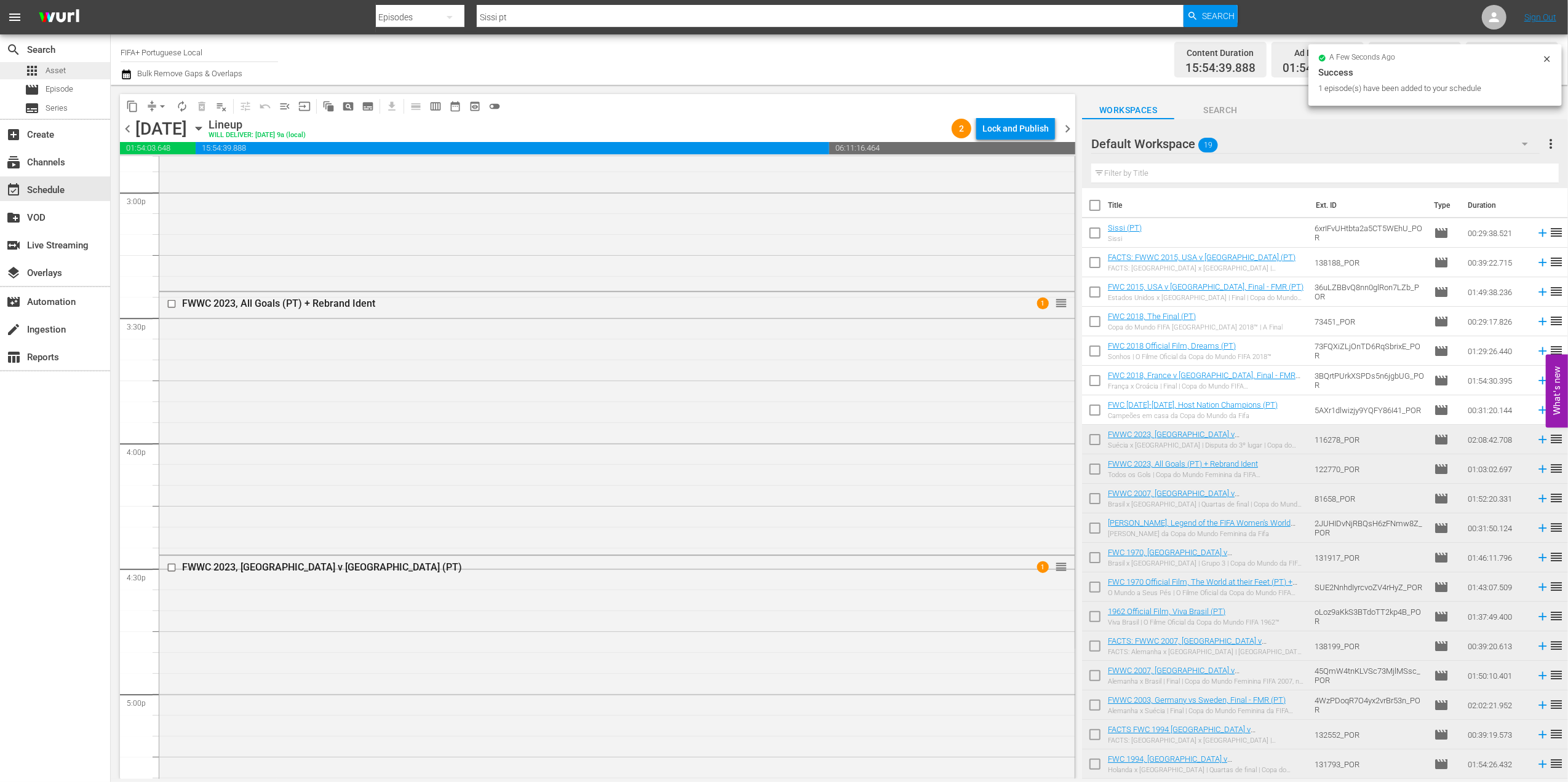
click at [67, 69] on div "apps Asset" at bounding box center [55, 70] width 110 height 17
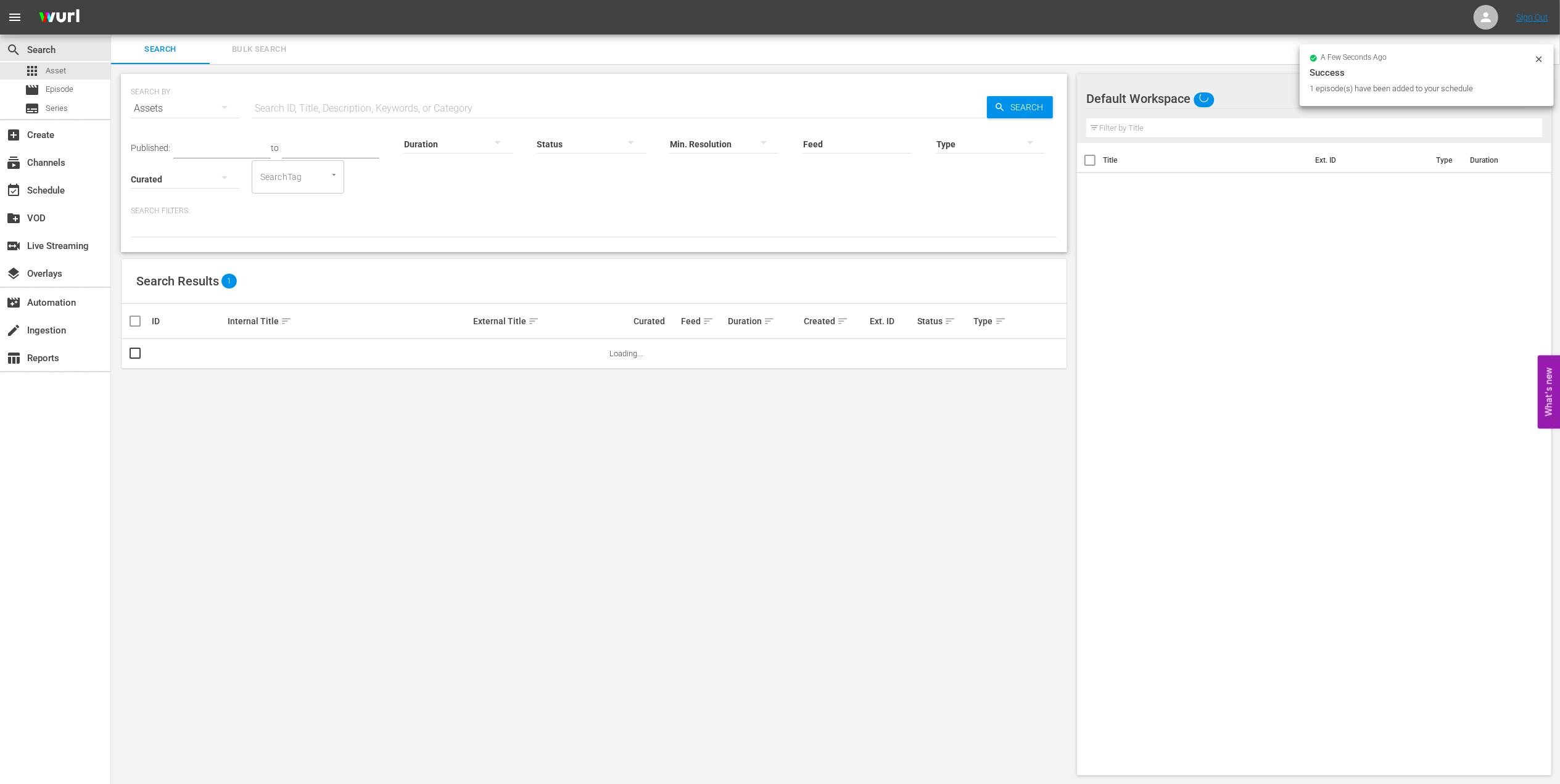
click at [378, 104] on input "text" at bounding box center [619, 108] width 735 height 29
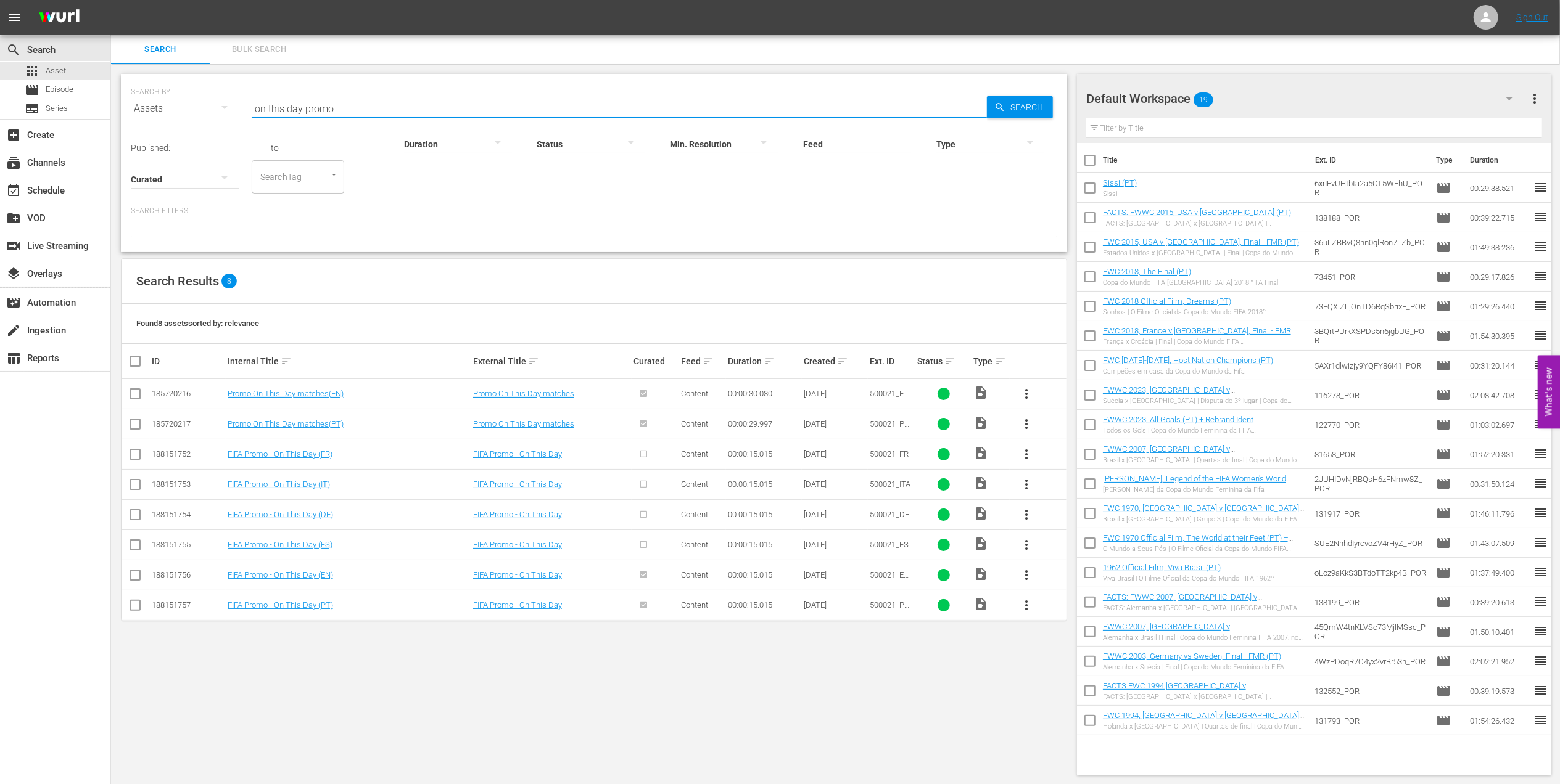
type input "on this day promo"
click at [132, 425] on input "checkbox" at bounding box center [135, 426] width 15 height 15
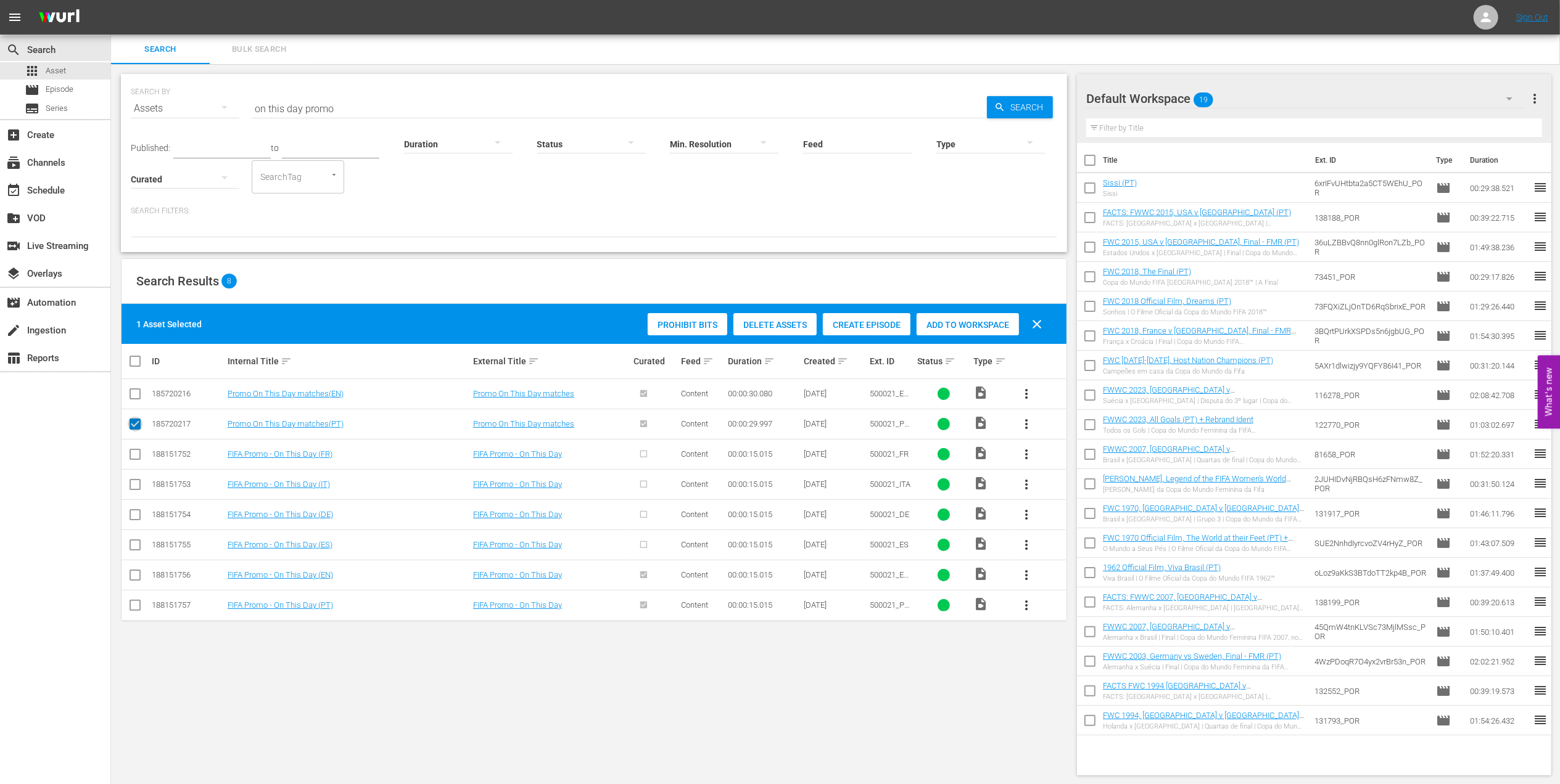
click at [136, 425] on input "checkbox" at bounding box center [135, 426] width 15 height 15
checkbox input "false"
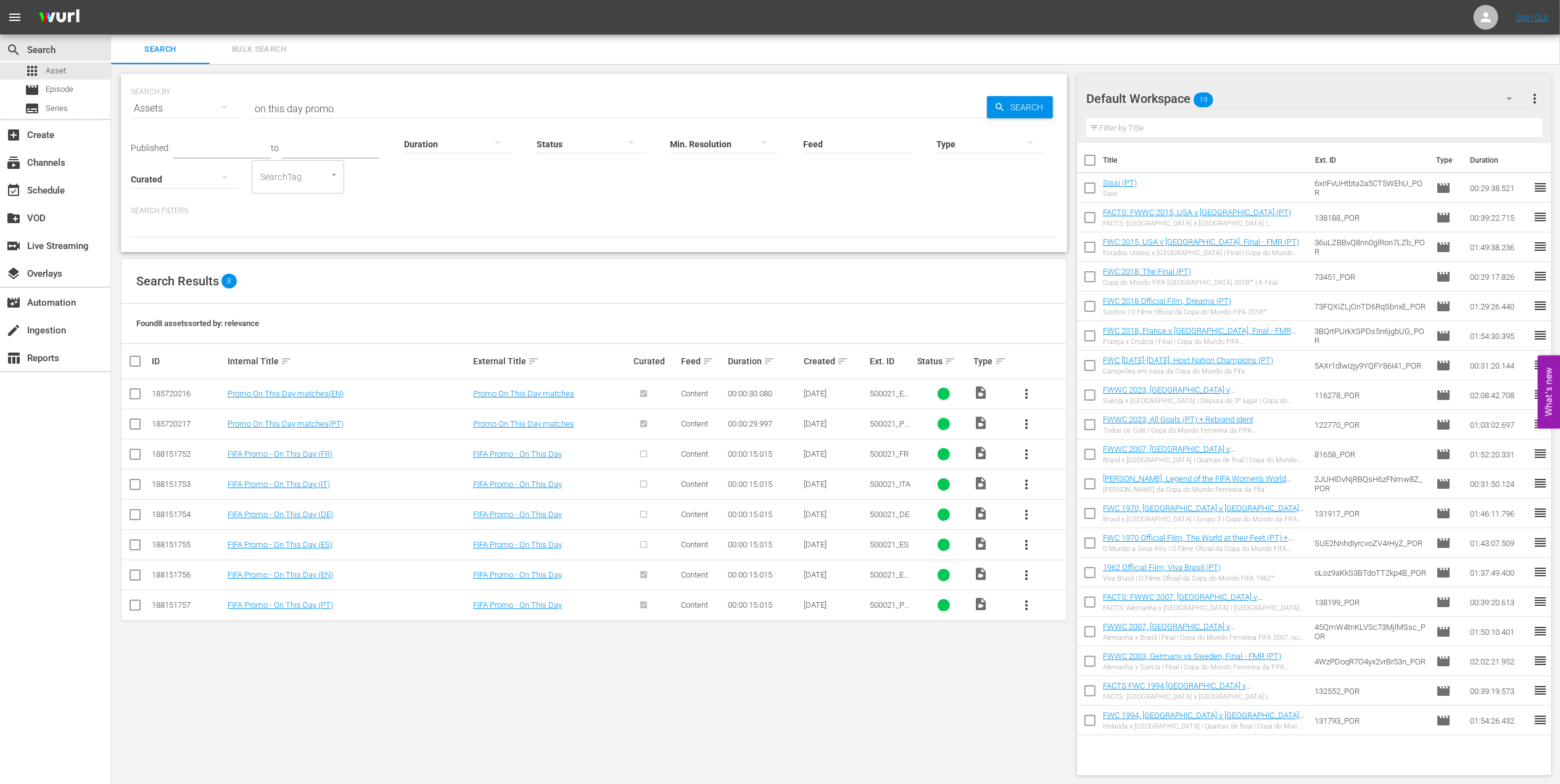
click at [134, 583] on input "checkbox" at bounding box center [135, 608] width 15 height 15
checkbox input "true"
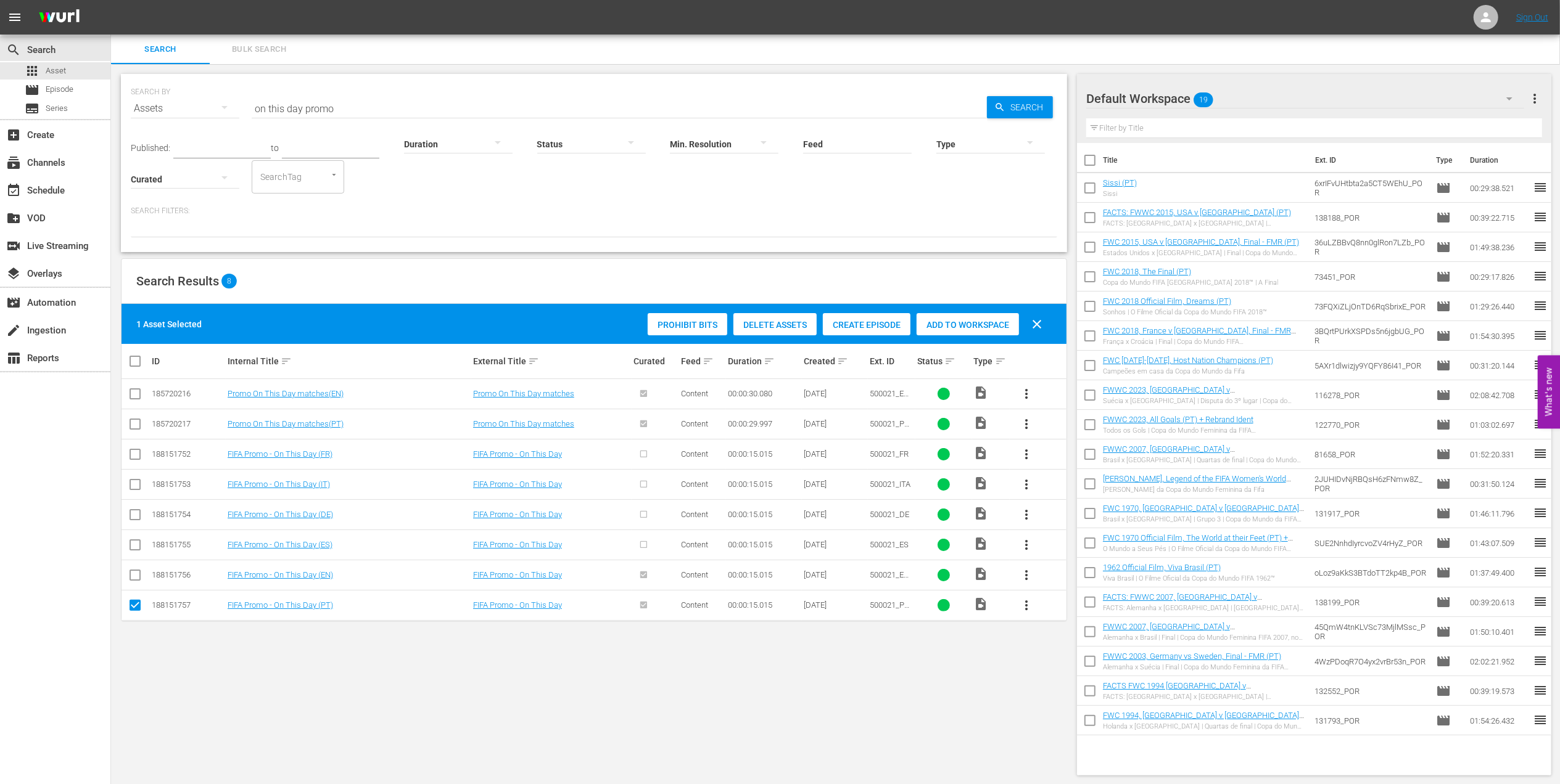
click at [945, 321] on span "Add to Workspace" at bounding box center [968, 325] width 102 height 10
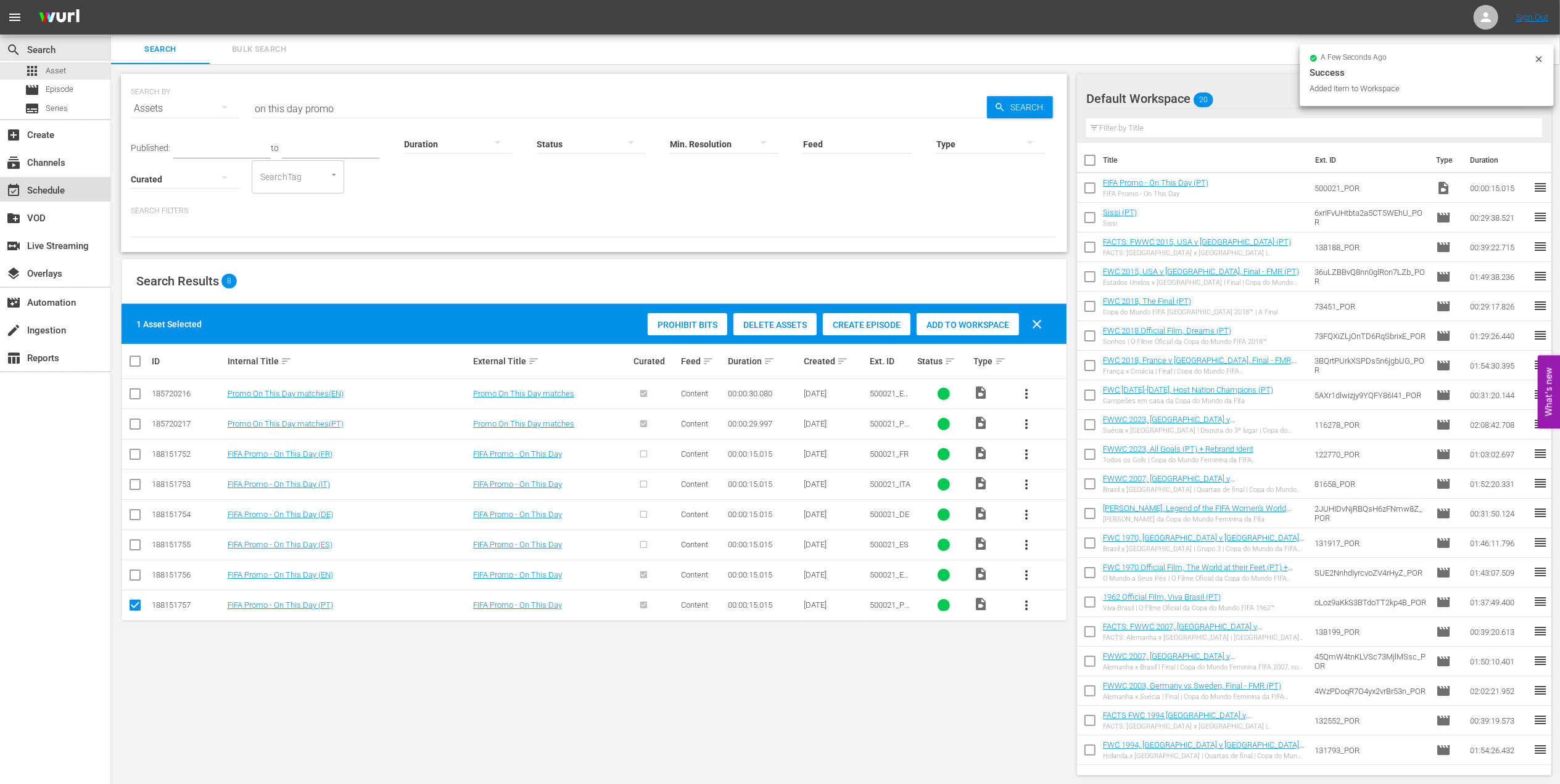
click at [67, 183] on div "event_available Schedule" at bounding box center [34, 189] width 69 height 11
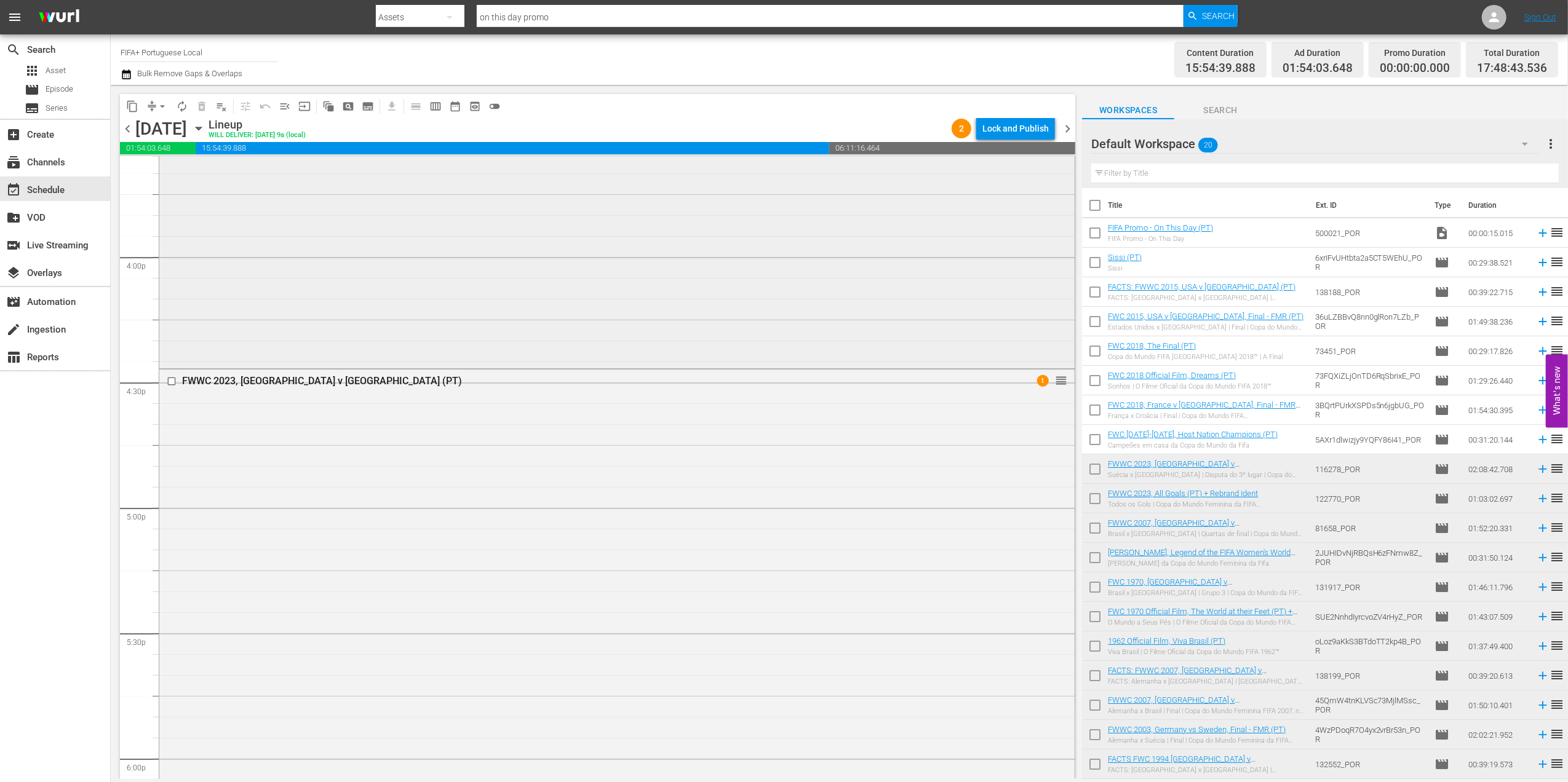
scroll to position [3889, 0]
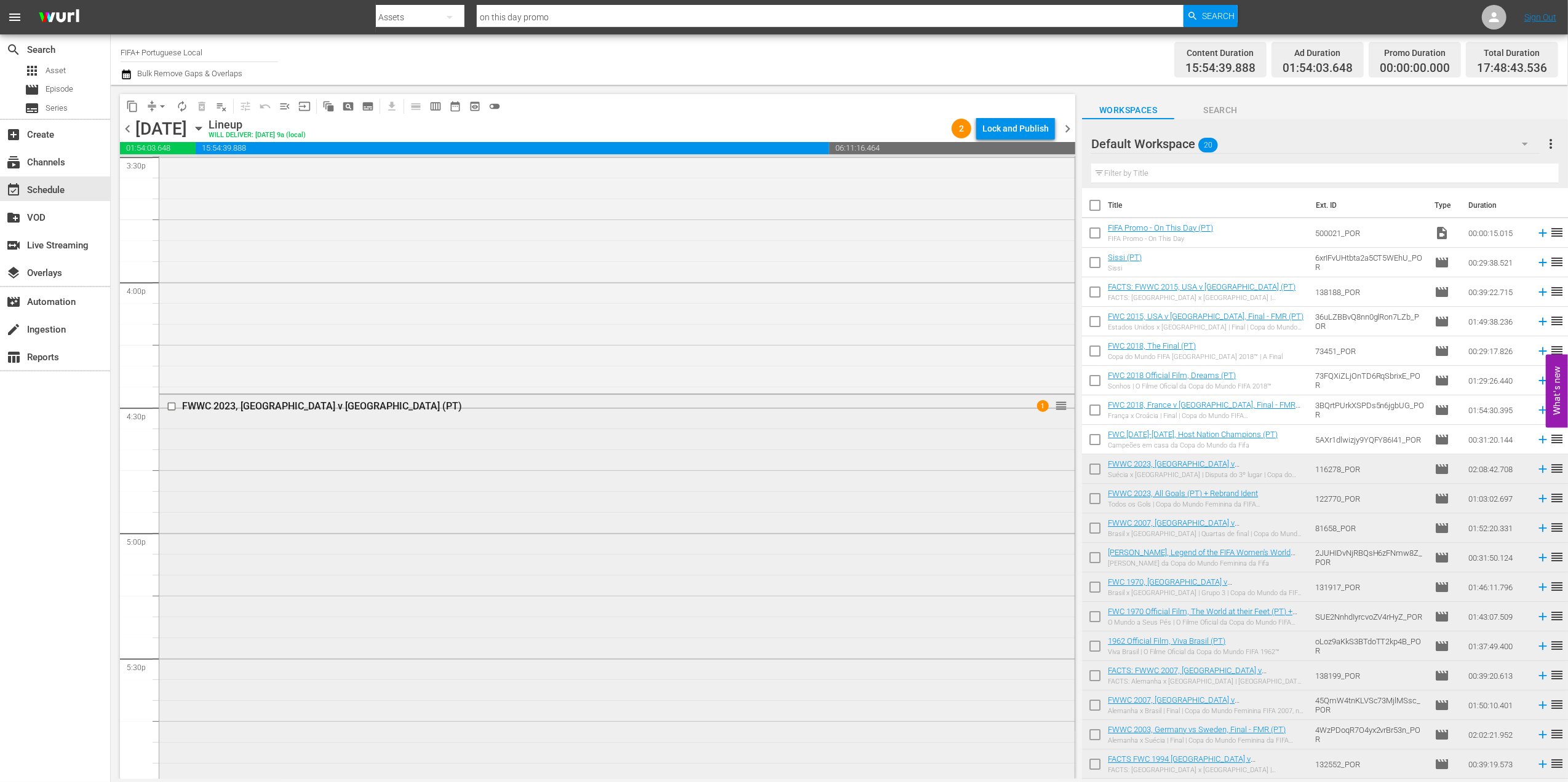
click at [302, 400] on div "FWWC 2023, Sweden v Australia (PT)" at bounding box center [593, 406] width 823 height 12
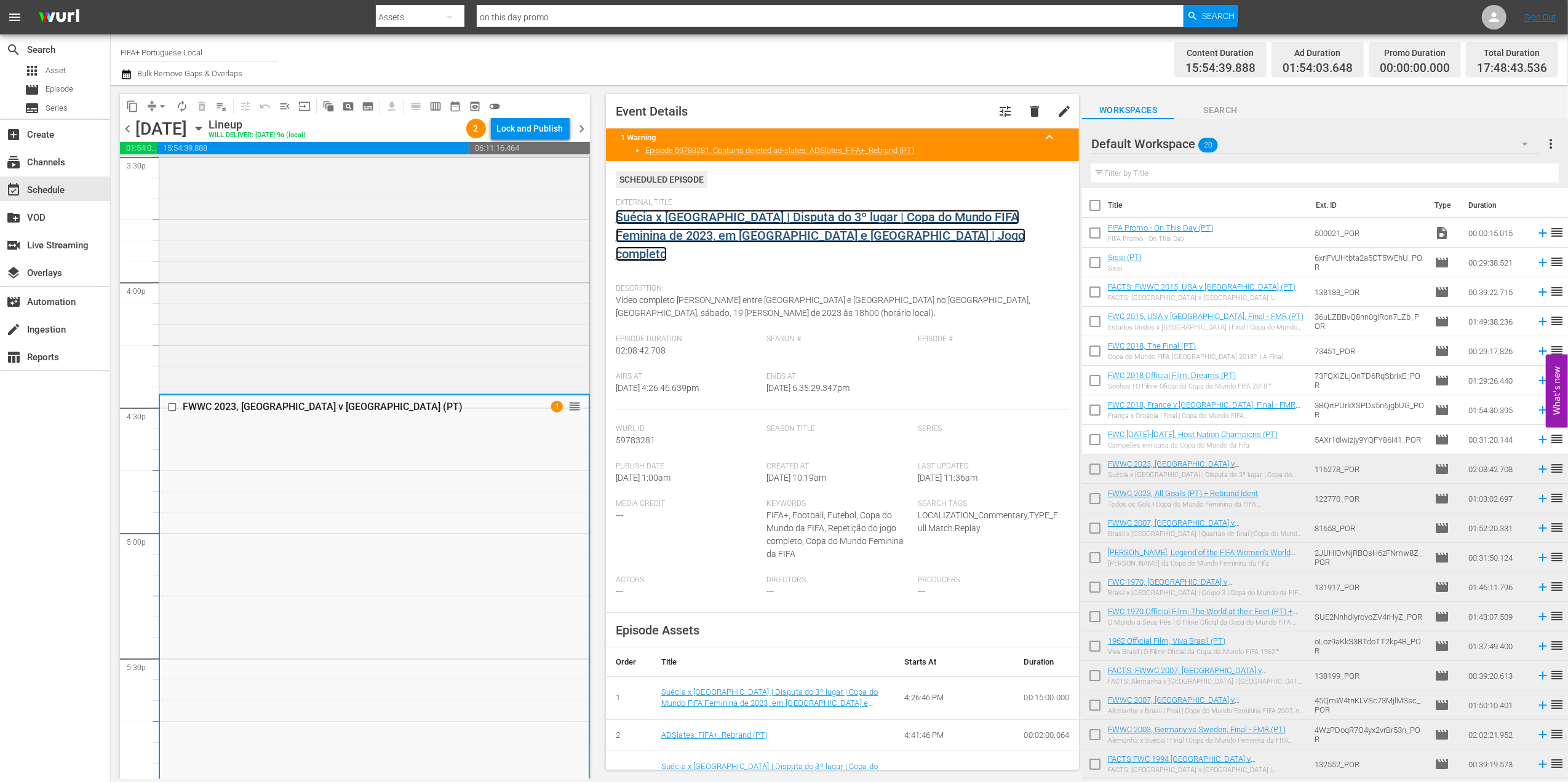
click at [707, 236] on link "Suécia x Austrália | Disputa do 3º lugar | Copa do Mundo FIFA Feminina de 2023,…" at bounding box center [821, 236] width 410 height 51
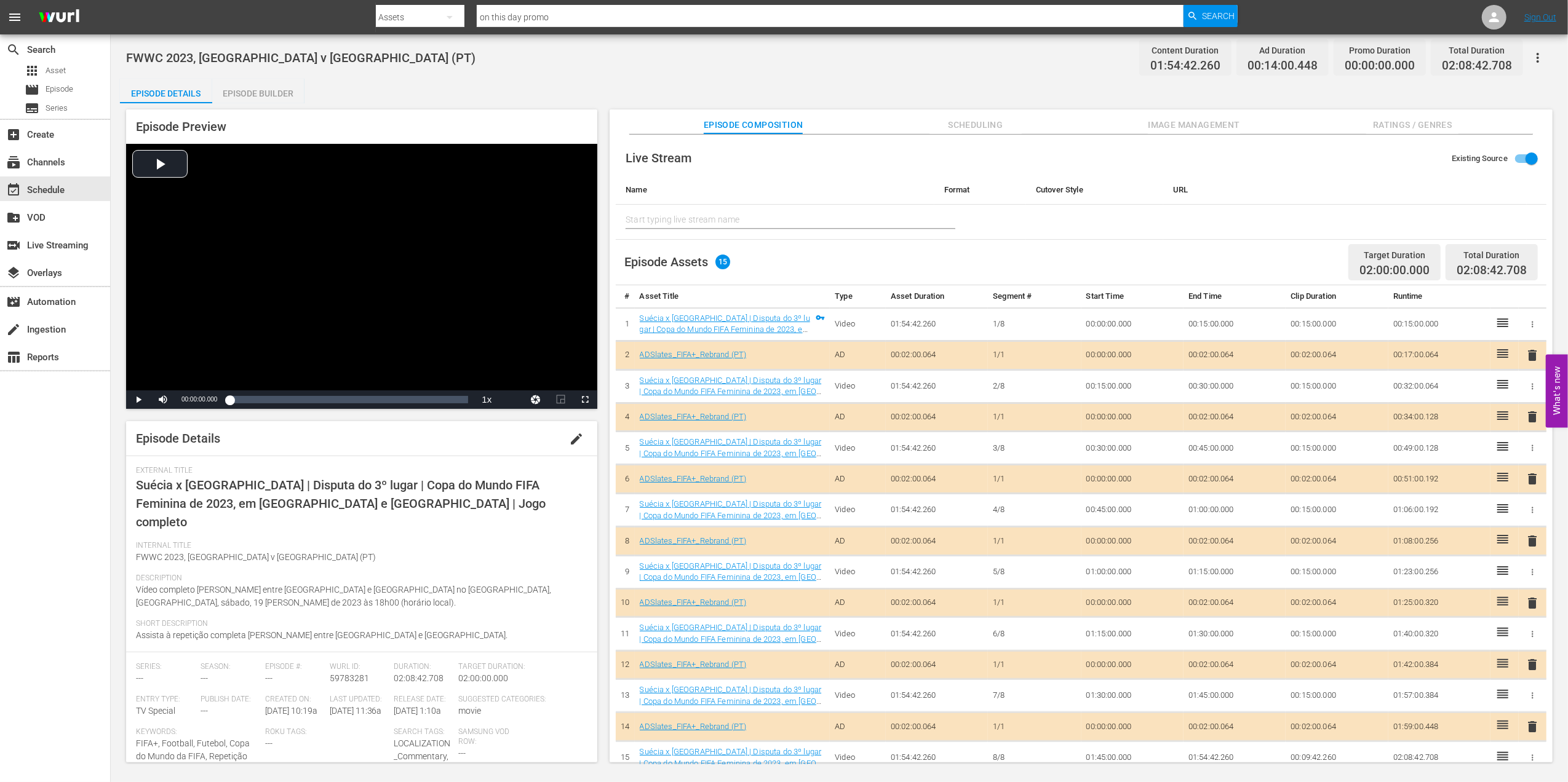
click at [569, 439] on span "edit" at bounding box center [576, 439] width 15 height 15
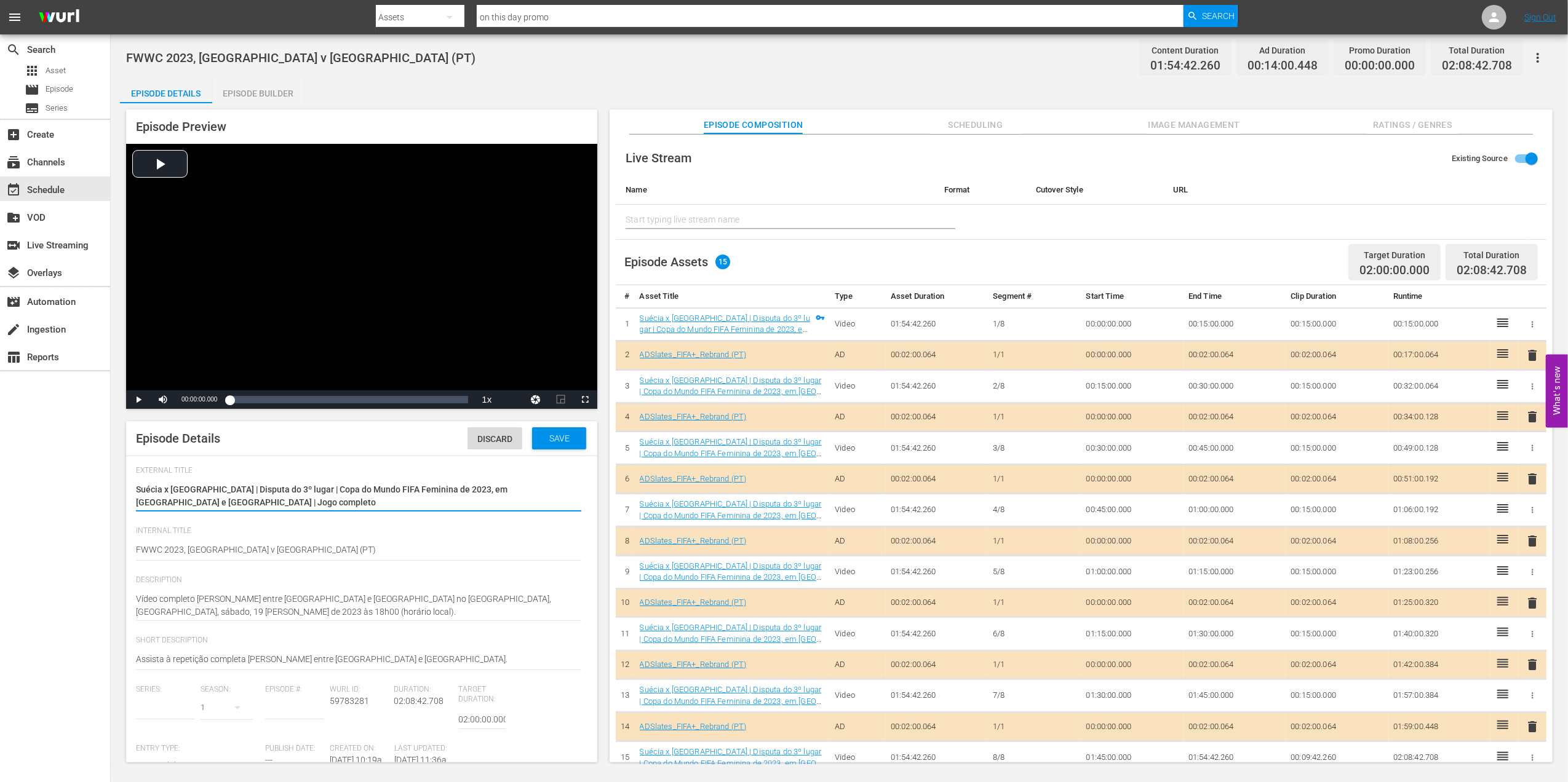
type input "No Series"
type textarea "FWWC 2023, Sweden v Australia (PT)"
type textarea "FWWC 2023, Sweden v Australia (PT) +"
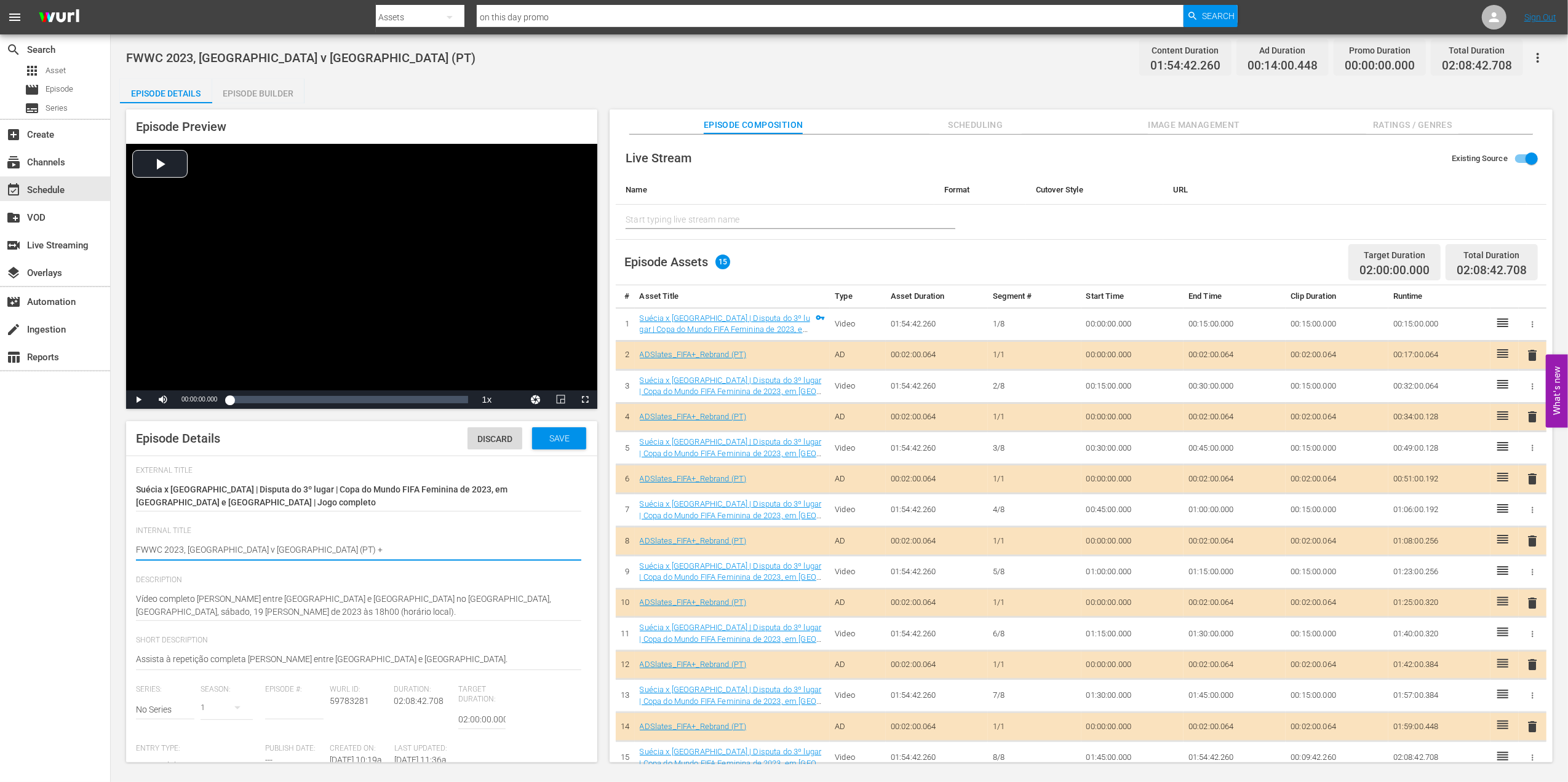
type textarea "FWWC 2023, Sweden v Australia (PT) +"
type textarea "FWWC 2023, Sweden v Australia (PT) + o"
type textarea "FWWC 2023, Sweden v Australia (PT) + on"
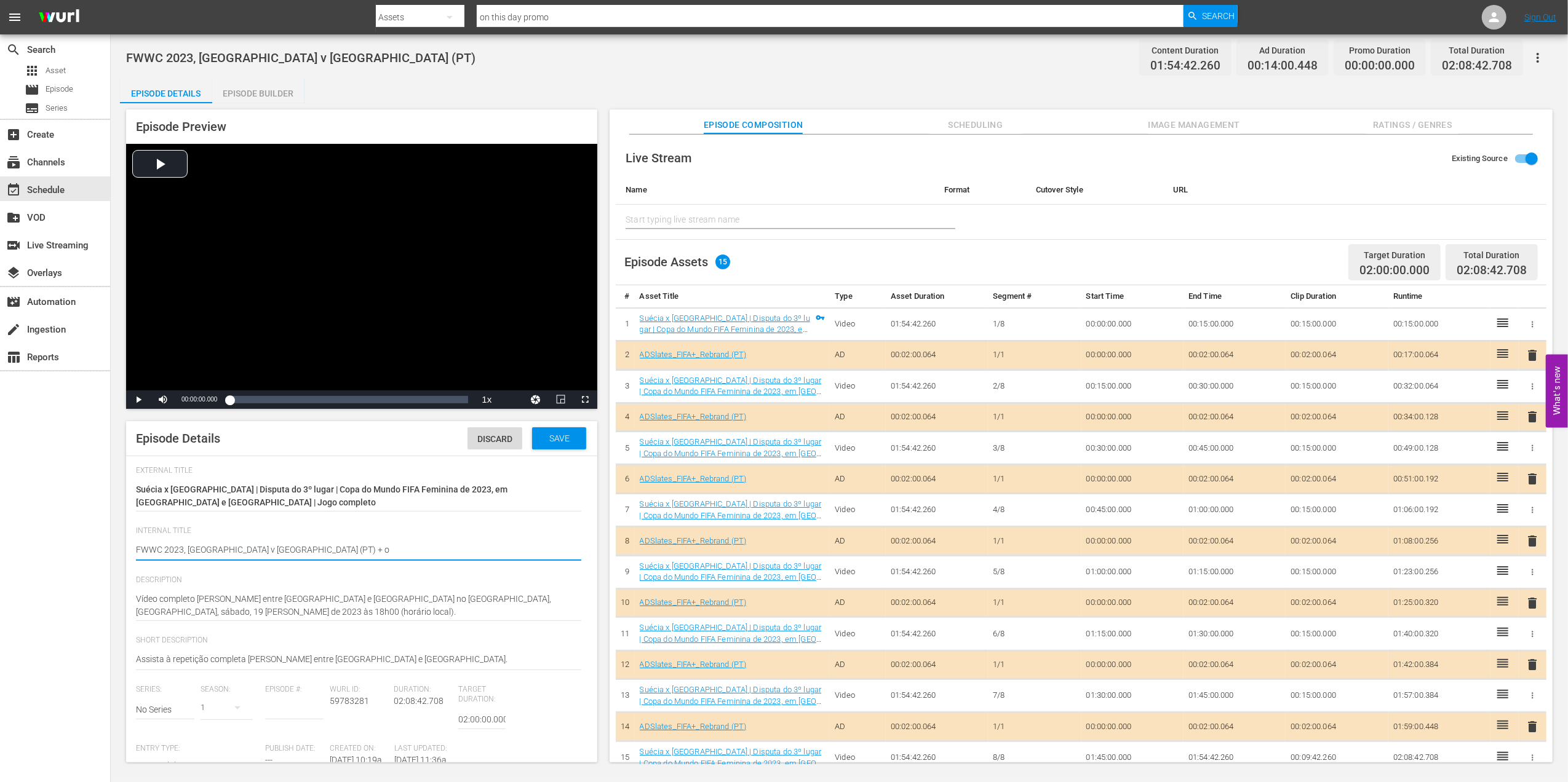
type textarea "FWWC 2023, Sweden v Australia (PT) + on"
type textarea "FWWC 2023, Sweden v Australia (PT) + on t"
type textarea "FWWC 2023, Sweden v Australia (PT) + on th"
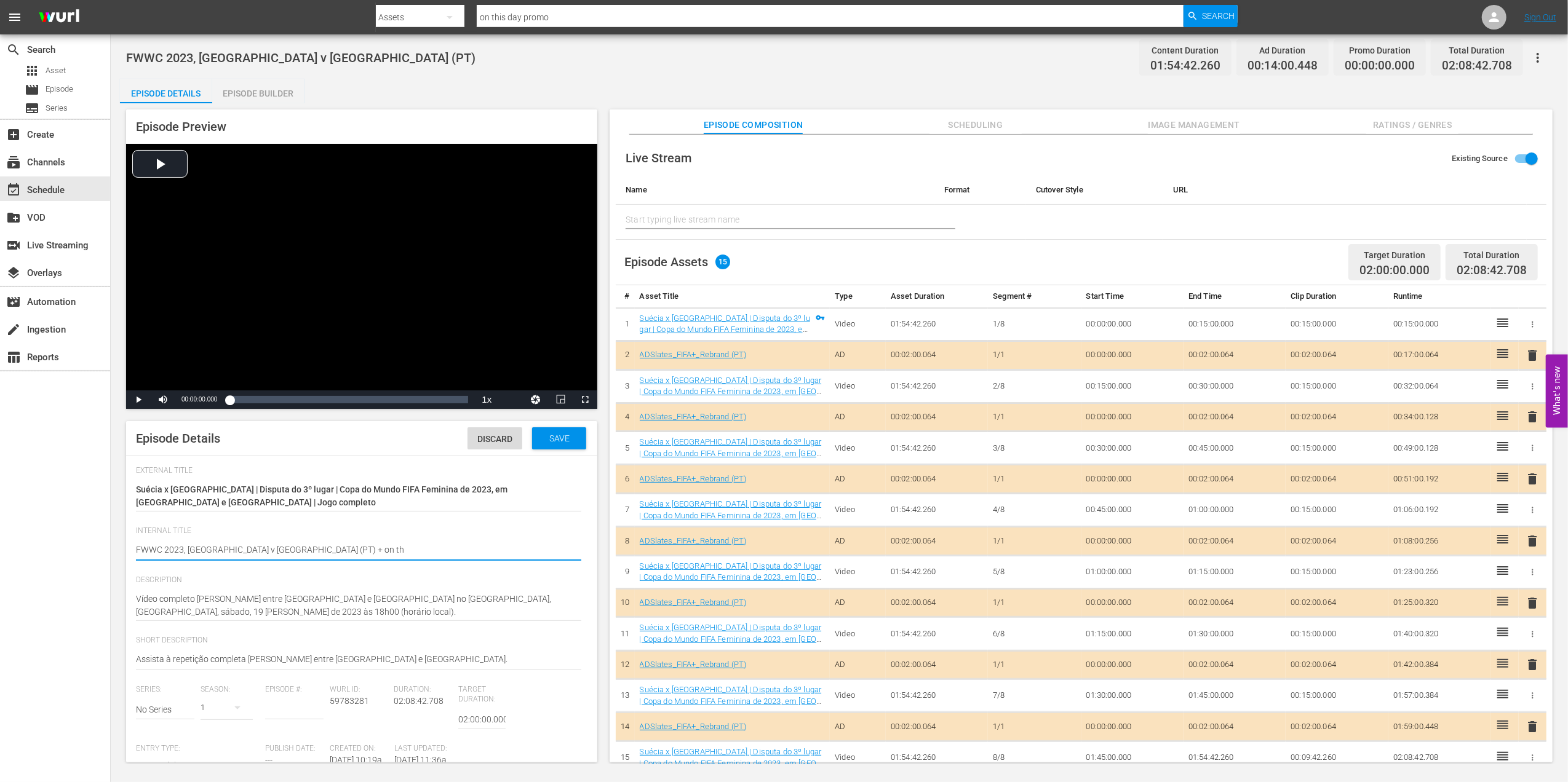
type textarea "FWWC 2023, Sweden v Australia (PT) + on thi"
type textarea "FWWC 2023, Sweden v Australia (PT) + on this"
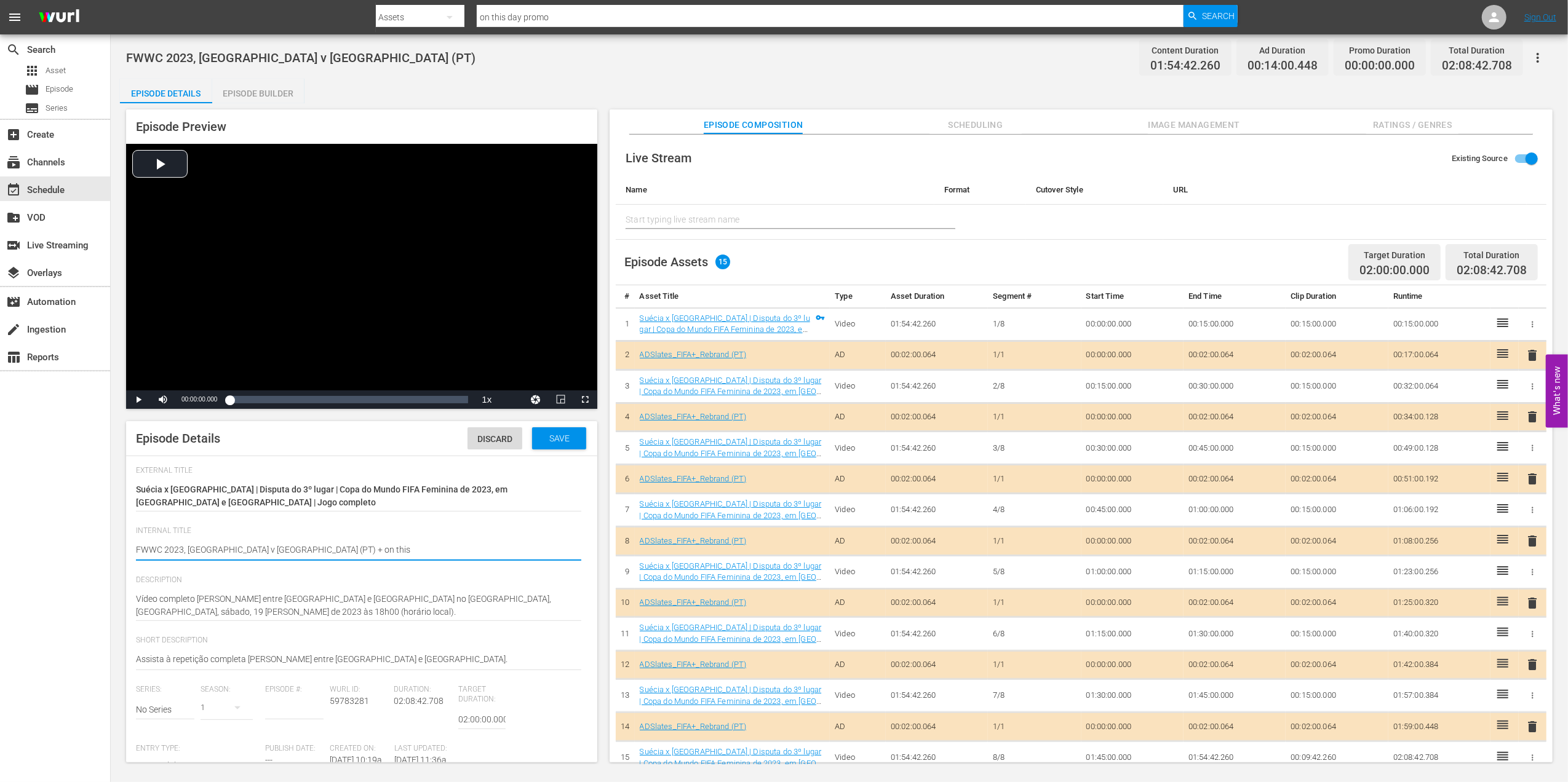
type textarea "FWWC 2023, Sweden v Australia (PT) + on this"
type textarea "FWWC 2023, Sweden v Australia (PT) + on this d"
type textarea "FWWC 2023, Sweden v Australia (PT) + on this da"
type textarea "FWWC 2023, Sweden v Australia (PT) + on this day"
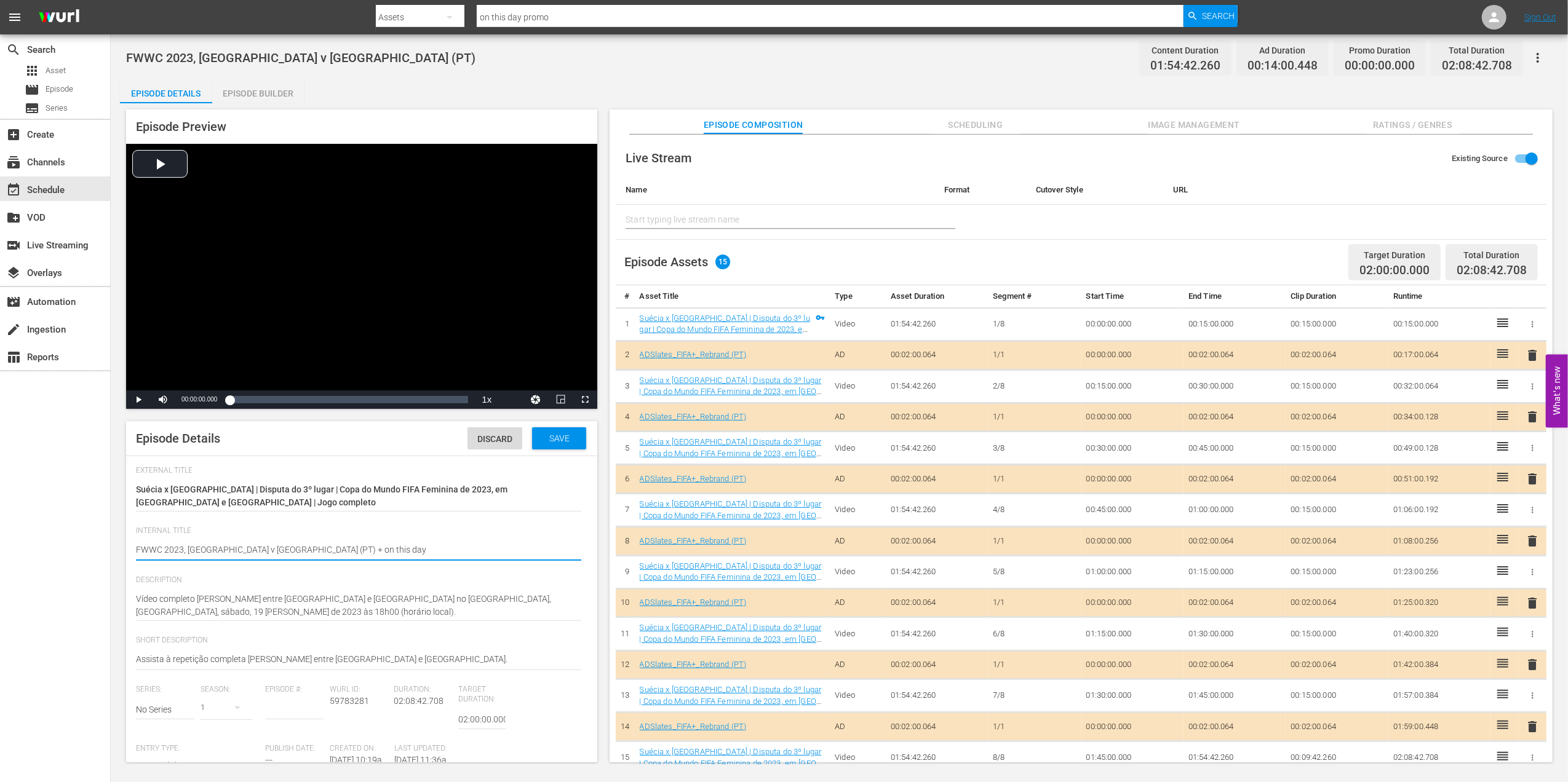
type textarea "FWWC 2023, Sweden v Australia (PT) + on this day"
type textarea "FWWC 2023, Sweden v Australia (PT) + on this day p"
type textarea "FWWC 2023, Sweden v Australia (PT) + on this day pr"
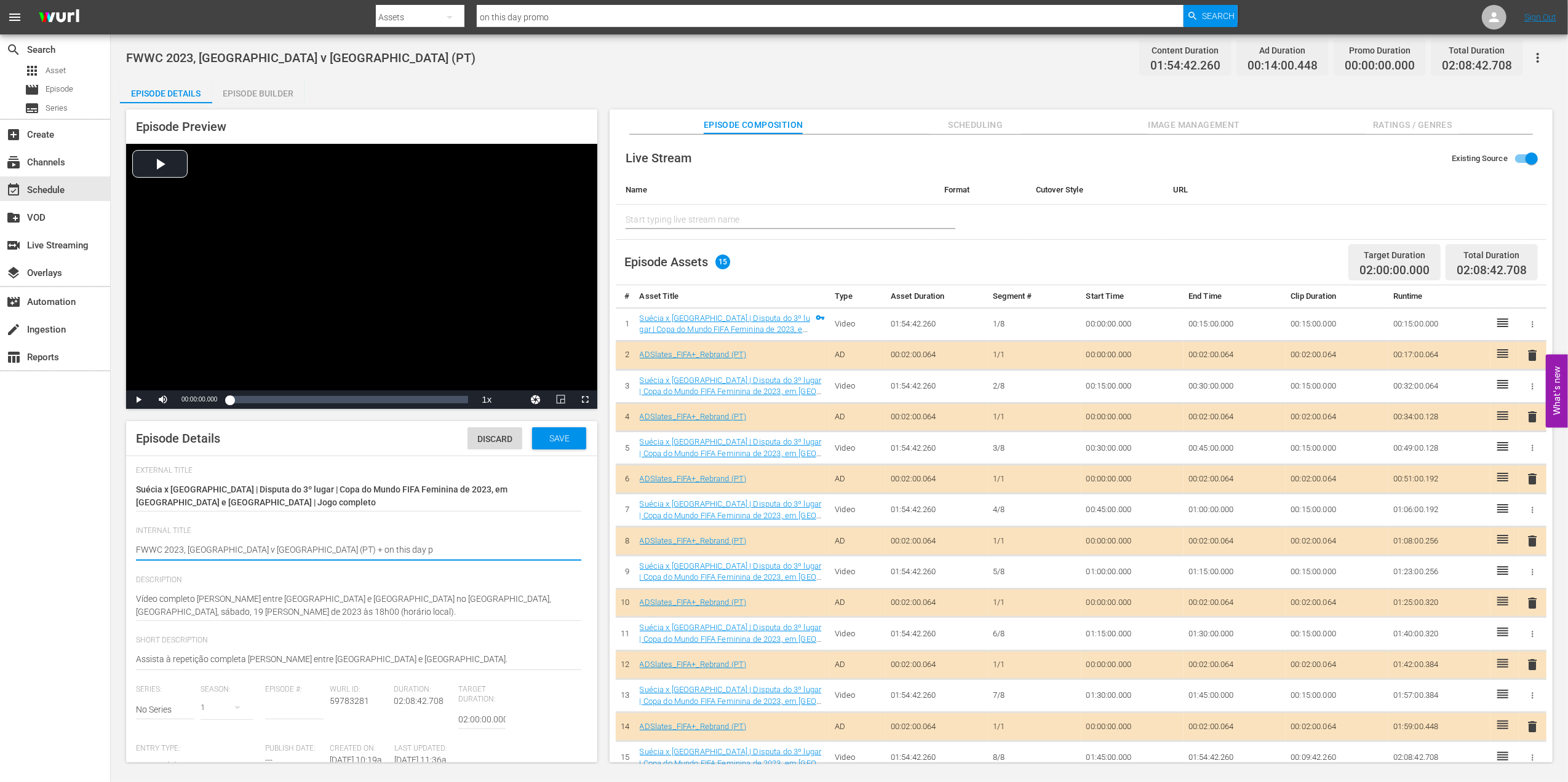
type textarea "FWWC 2023, Sweden v Australia (PT) + on this day pr"
type textarea "FWWC 2023, Sweden v Australia (PT) + on this day pro"
type textarea "FWWC 2023, Sweden v Australia (PT) + on this day prom"
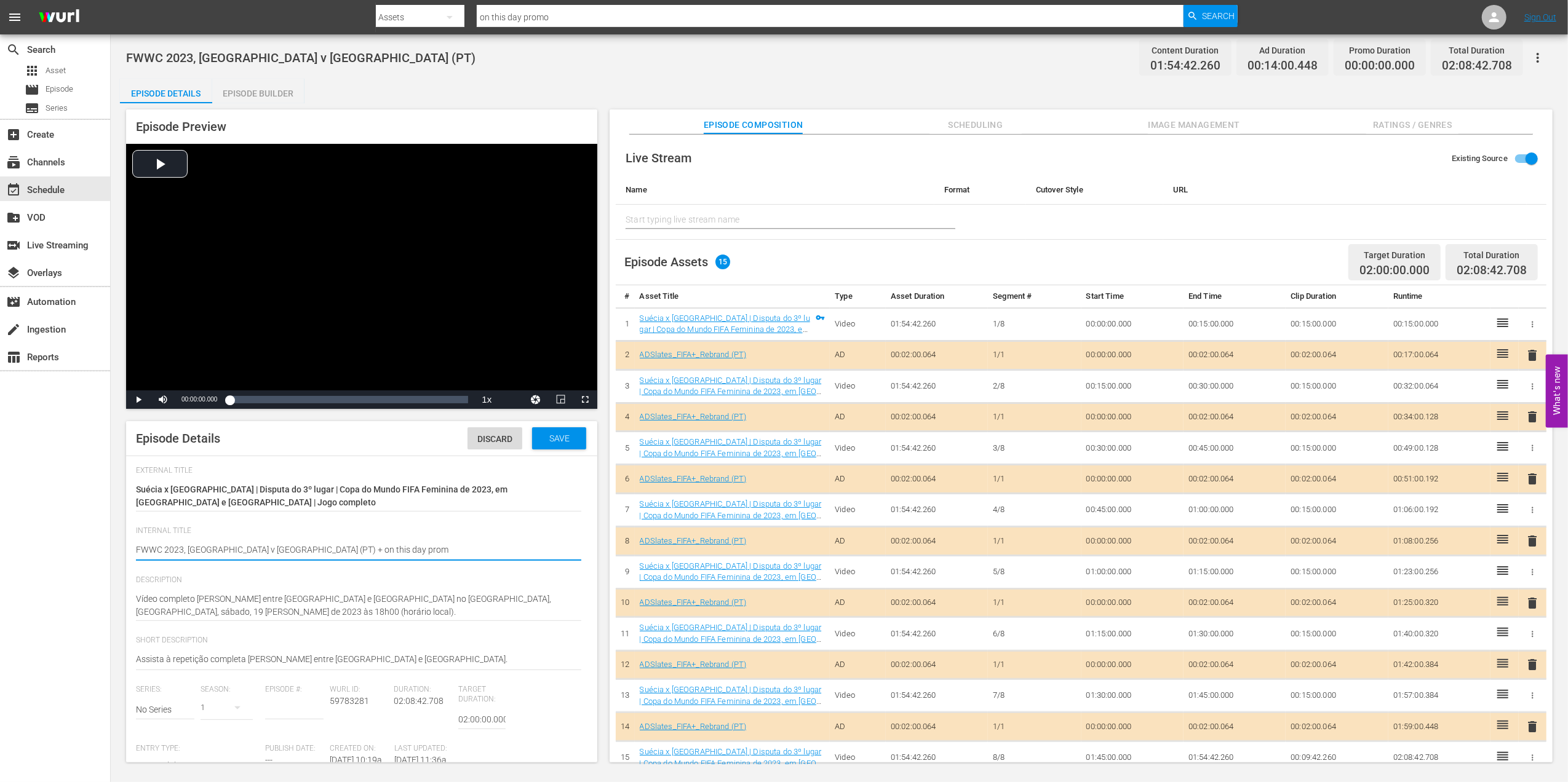
type textarea "FWWC 2023, Sweden v Australia (PT) + on this day promo"
click at [542, 440] on span "Save" at bounding box center [560, 439] width 40 height 10
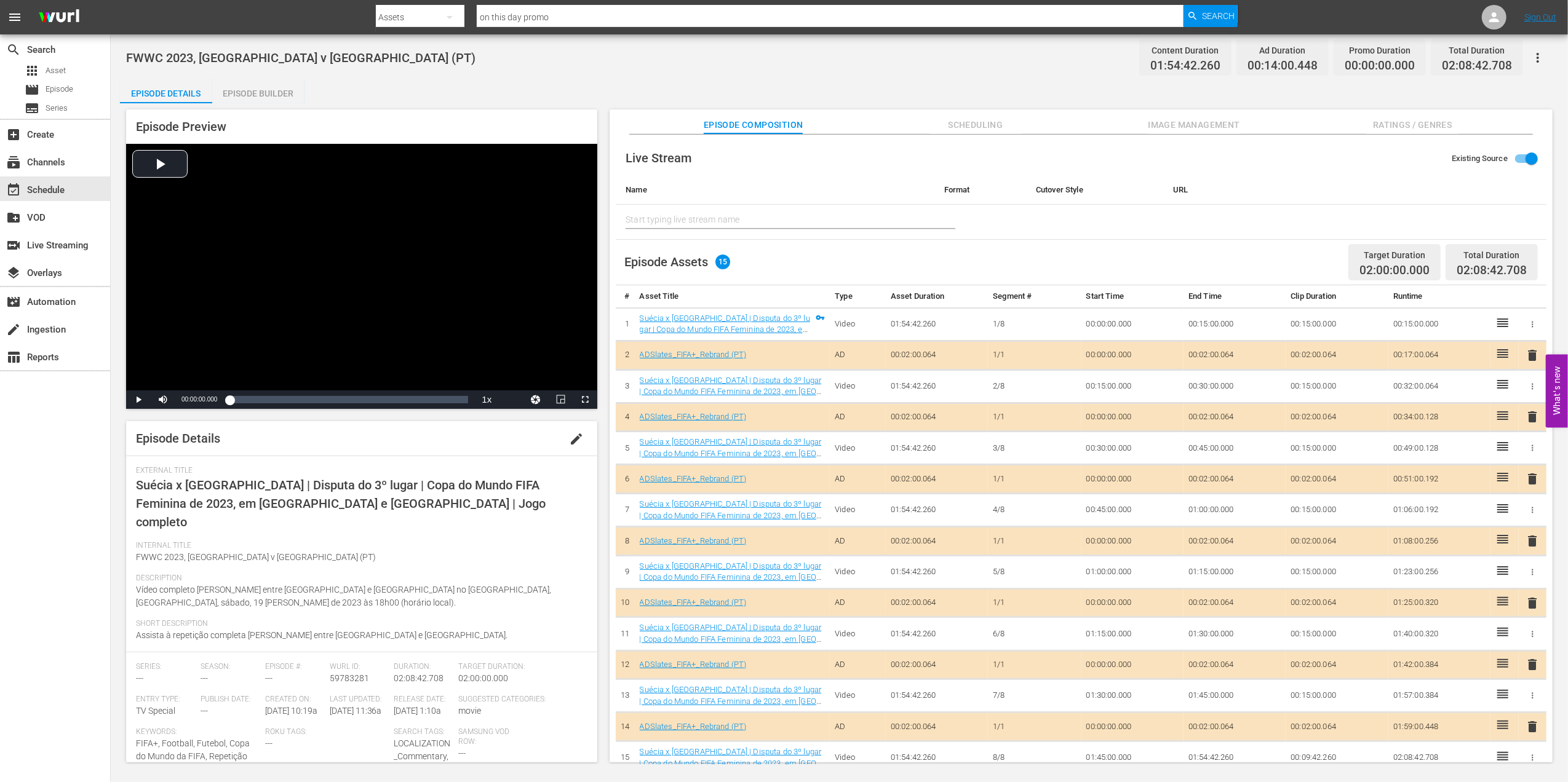
click at [274, 104] on div "Episode Preview Video Player is loading. Play Video Play Mute Current Time 00:0…" at bounding box center [839, 438] width 1439 height 669
click at [274, 99] on div "Episode Builder" at bounding box center [258, 93] width 92 height 29
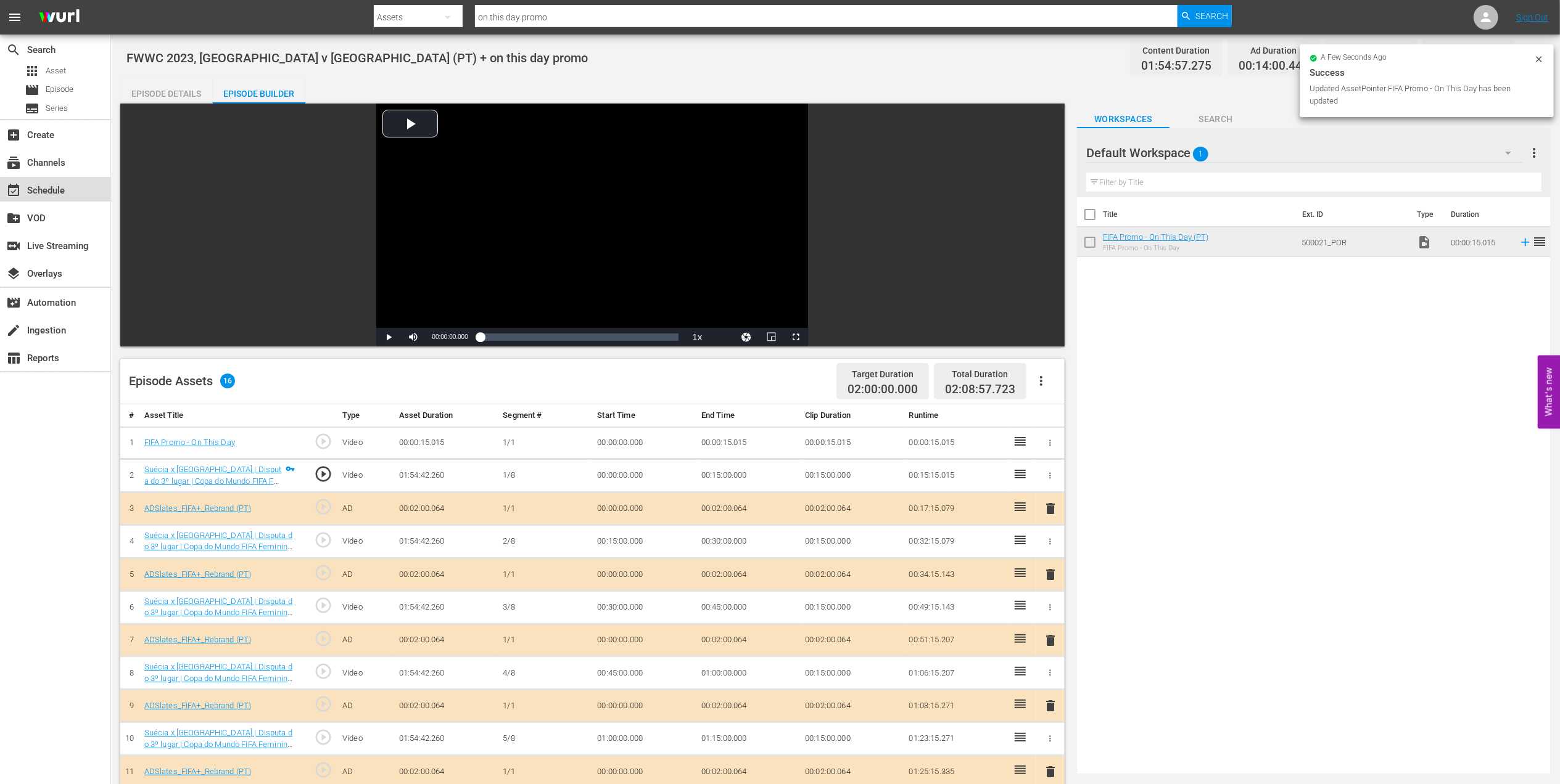
click at [75, 195] on div "event_available Schedule" at bounding box center [55, 189] width 110 height 24
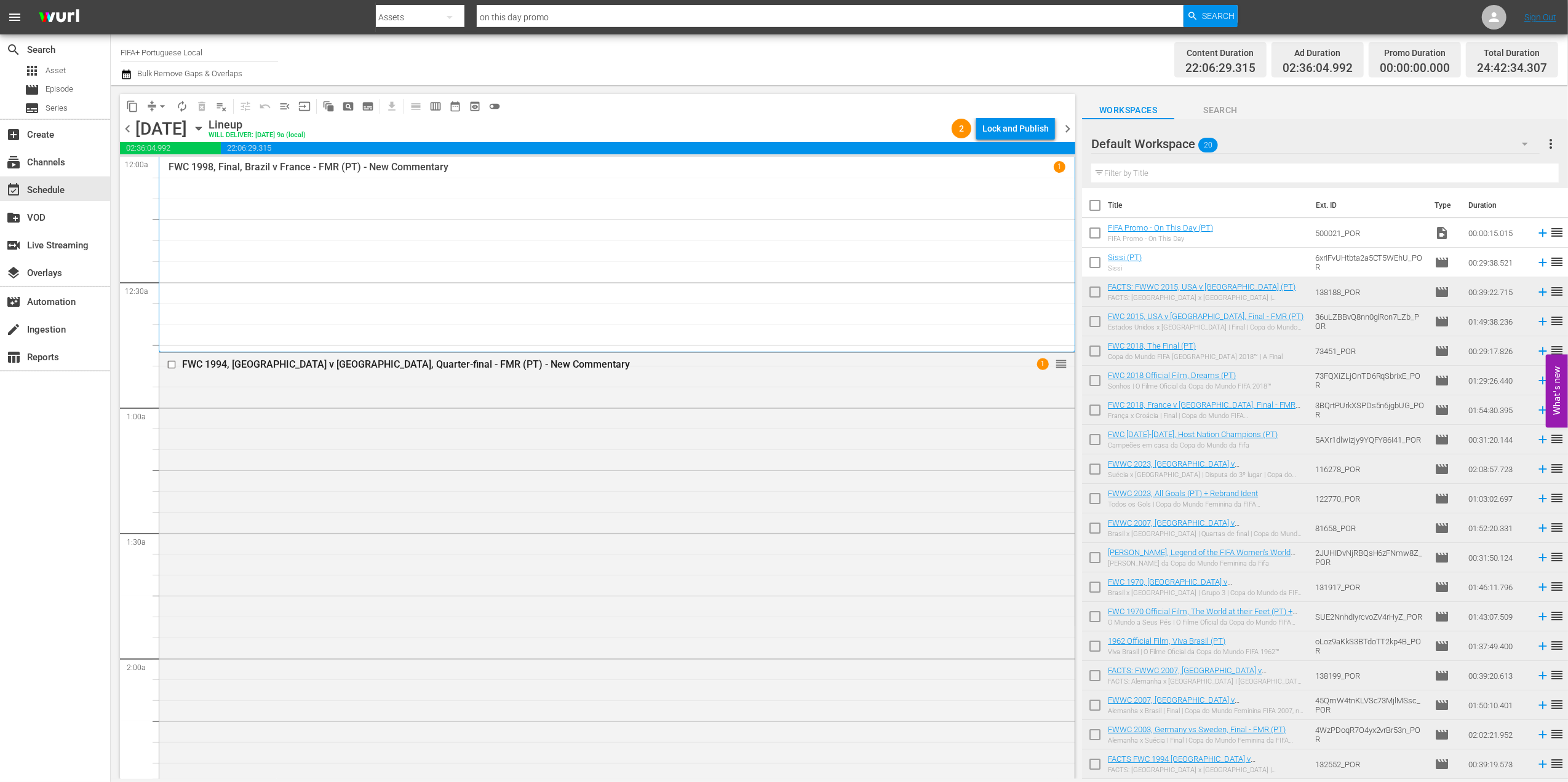
click at [1068, 133] on span "chevron_right" at bounding box center [1067, 129] width 15 height 15
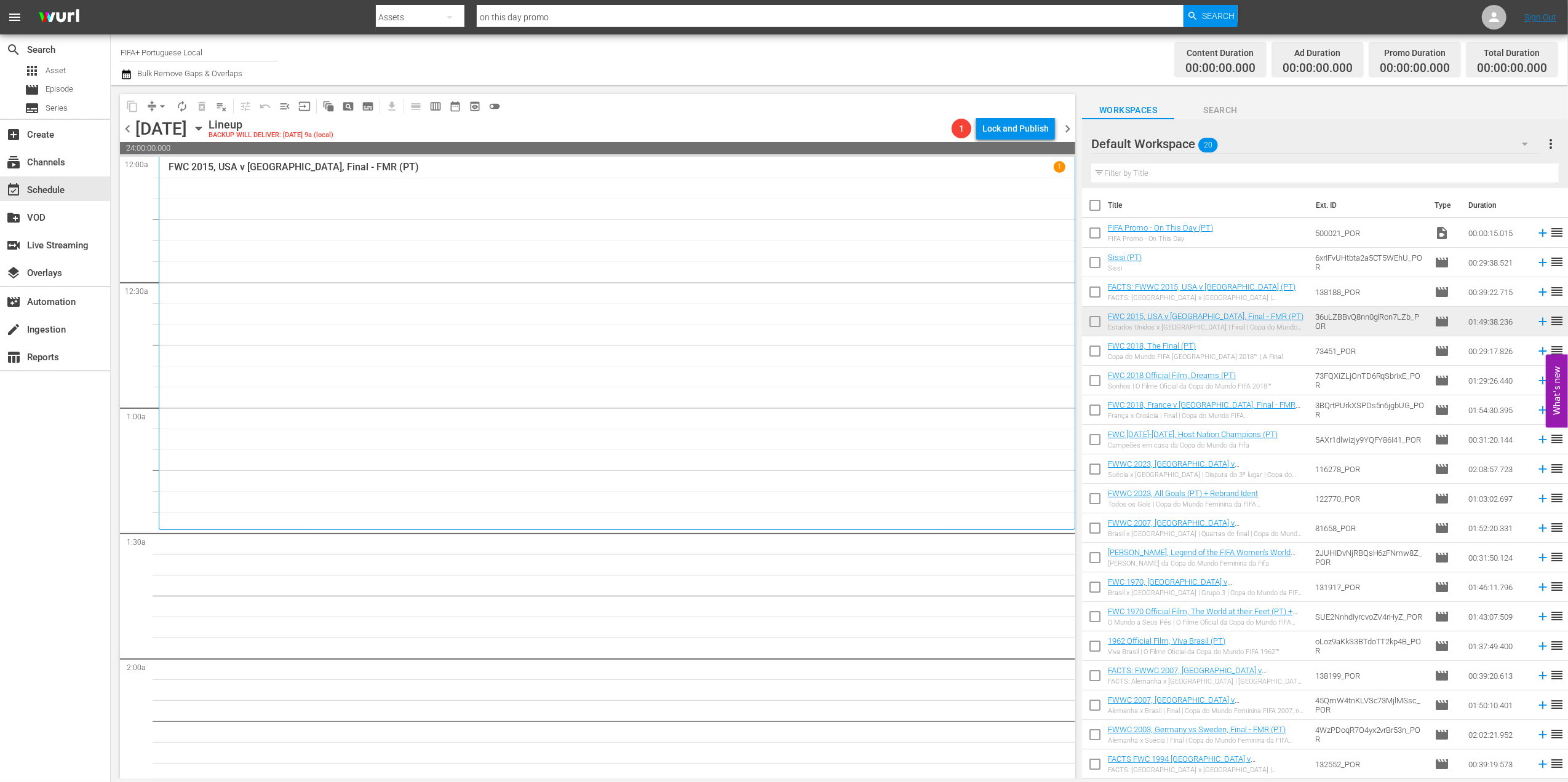
click at [1095, 211] on input "checkbox" at bounding box center [1094, 207] width 26 height 26
checkbox input "true"
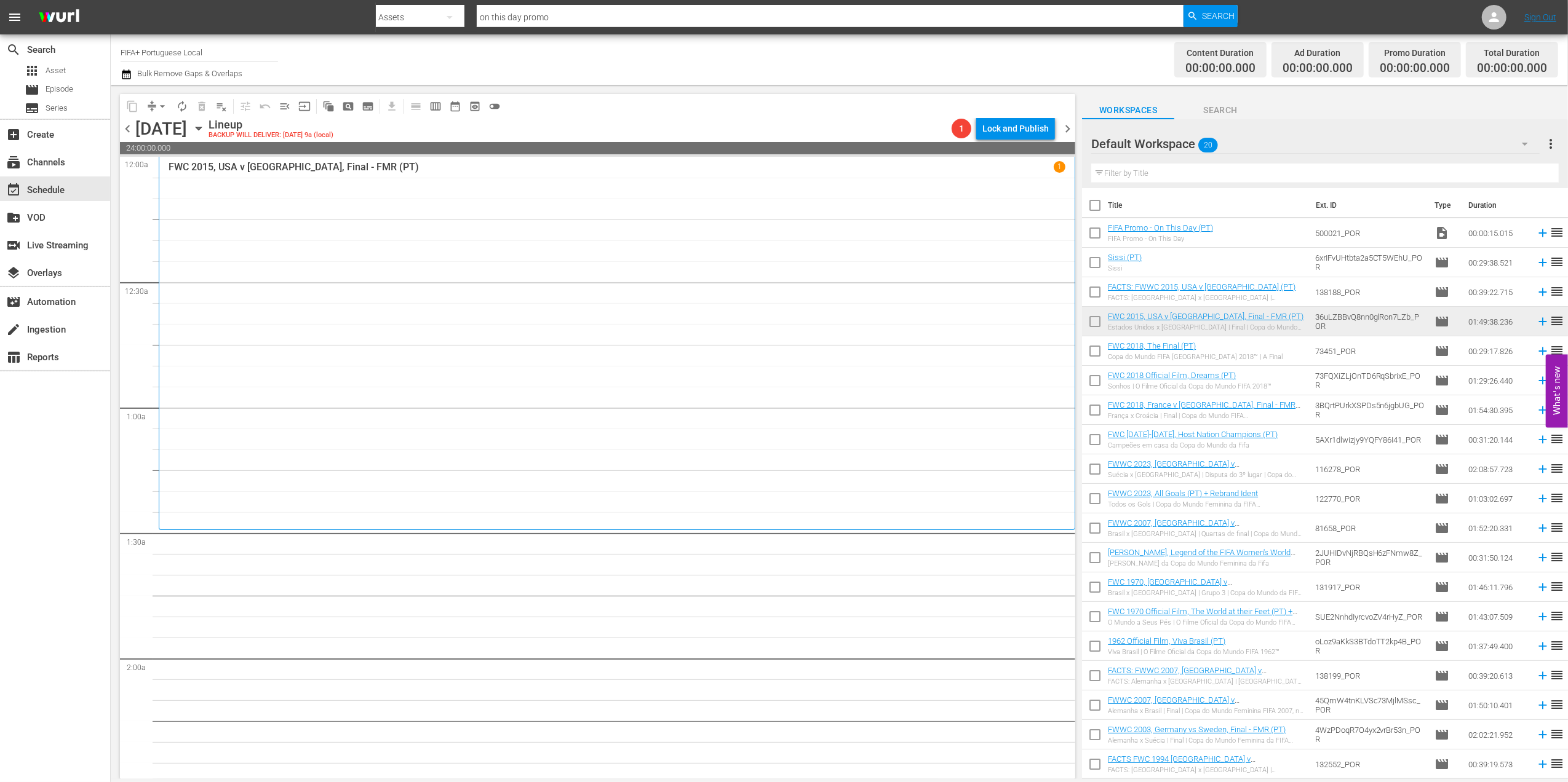
checkbox input "true"
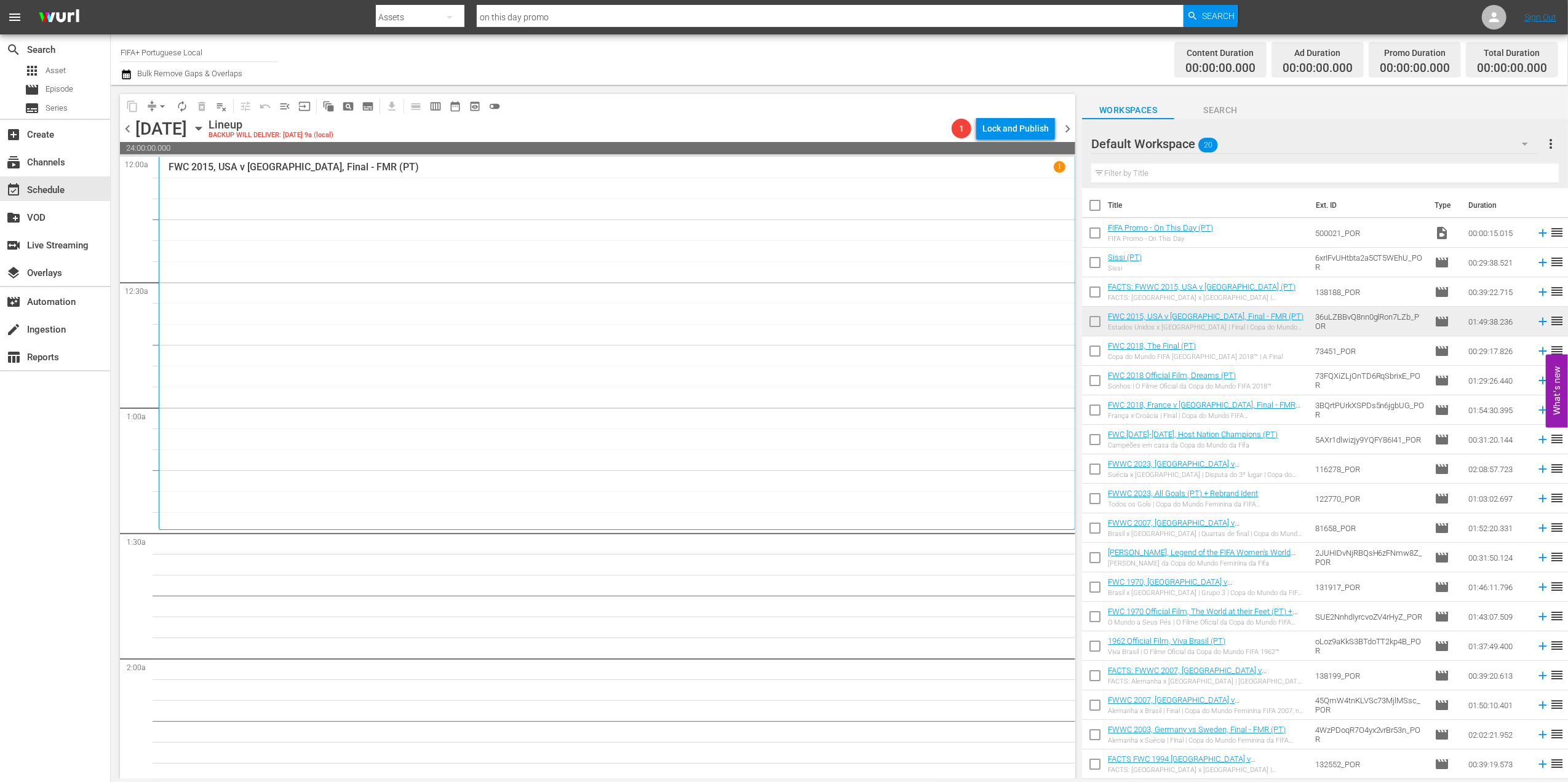
checkbox input "true"
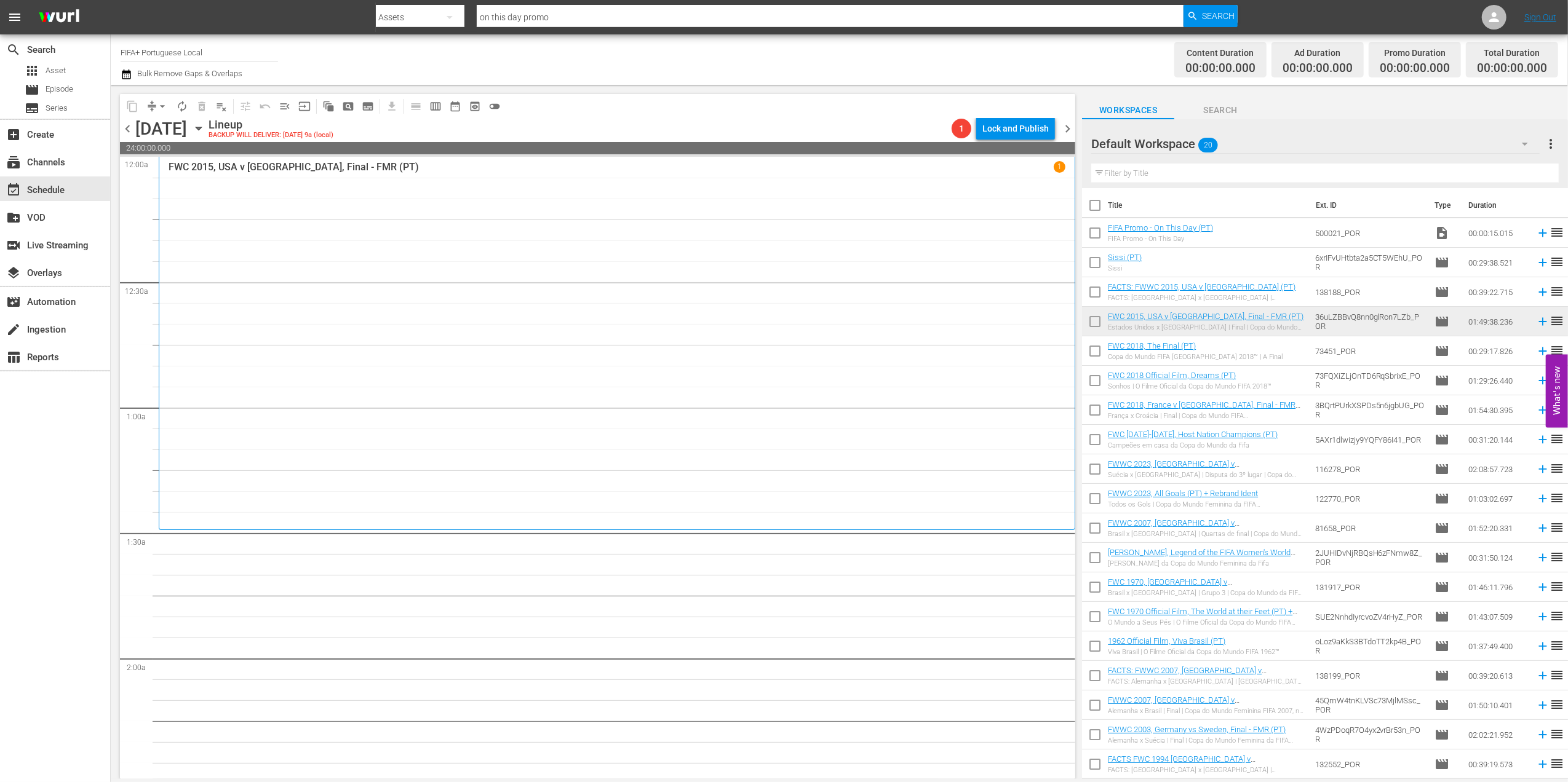
checkbox input "true"
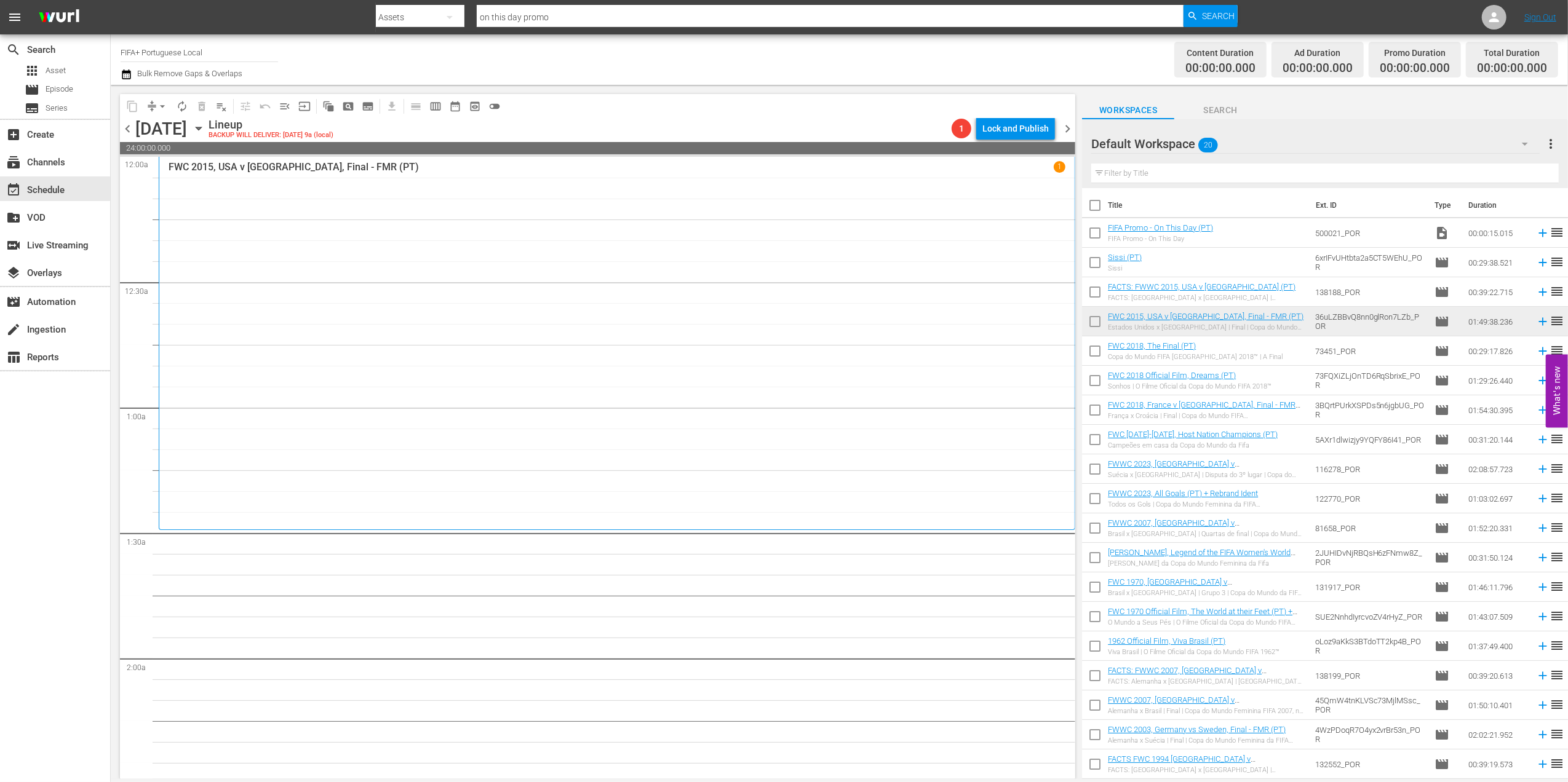
checkbox input "true"
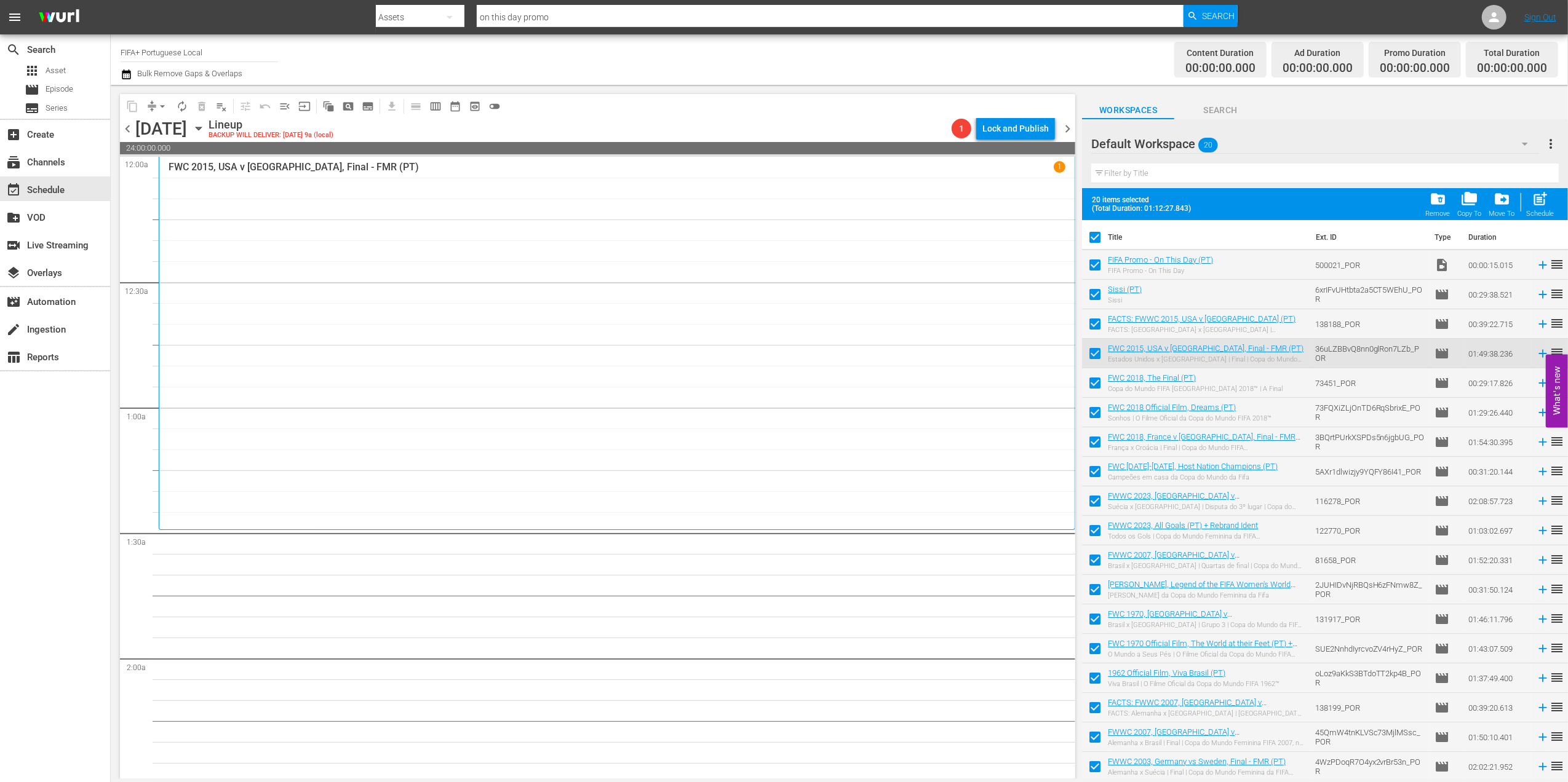
click at [1092, 264] on input "checkbox" at bounding box center [1094, 267] width 26 height 26
checkbox input "false"
click at [1252, 202] on span "folder_delete" at bounding box center [1438, 199] width 17 height 17
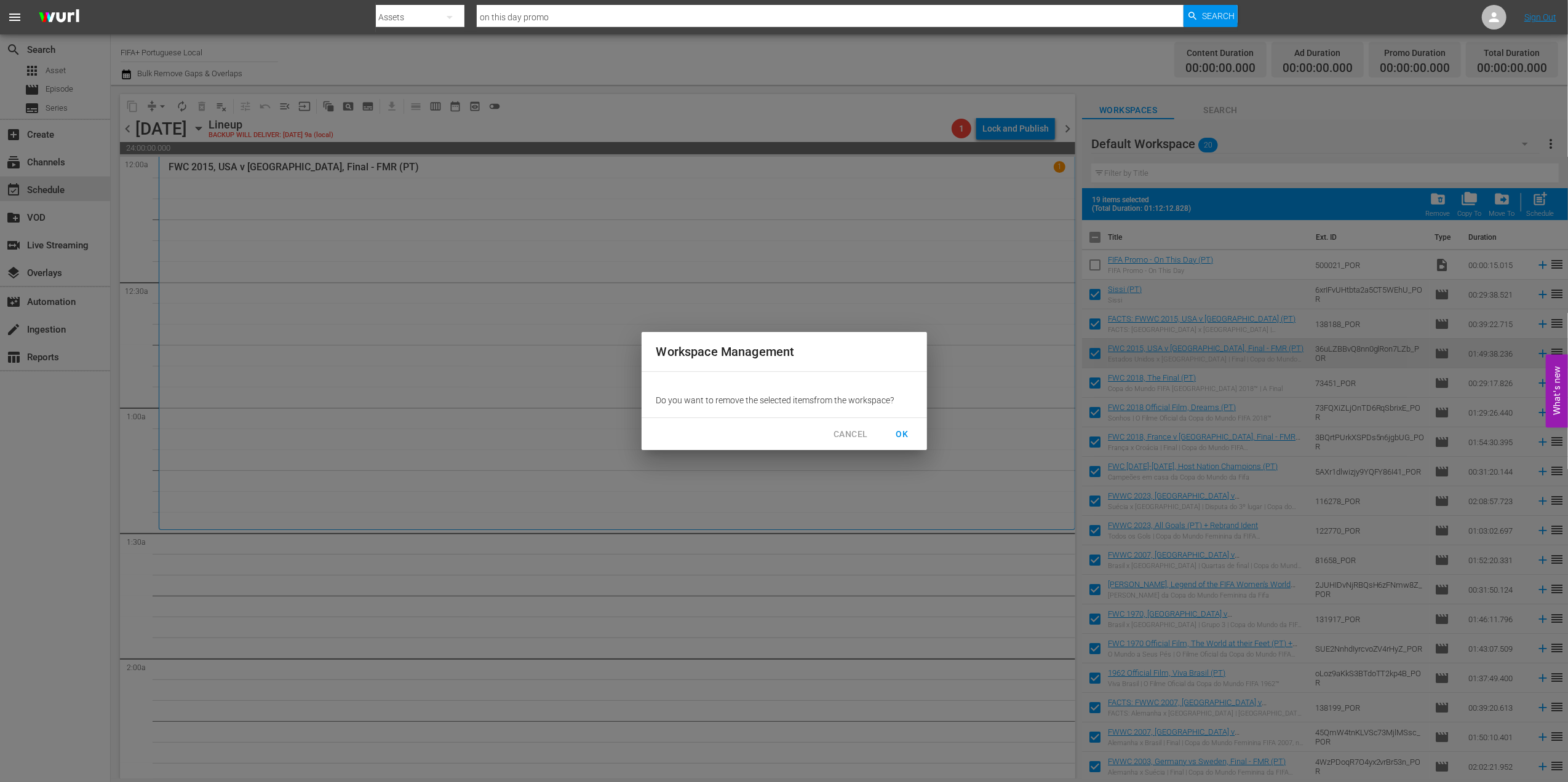
click at [905, 425] on button "OK" at bounding box center [903, 434] width 40 height 23
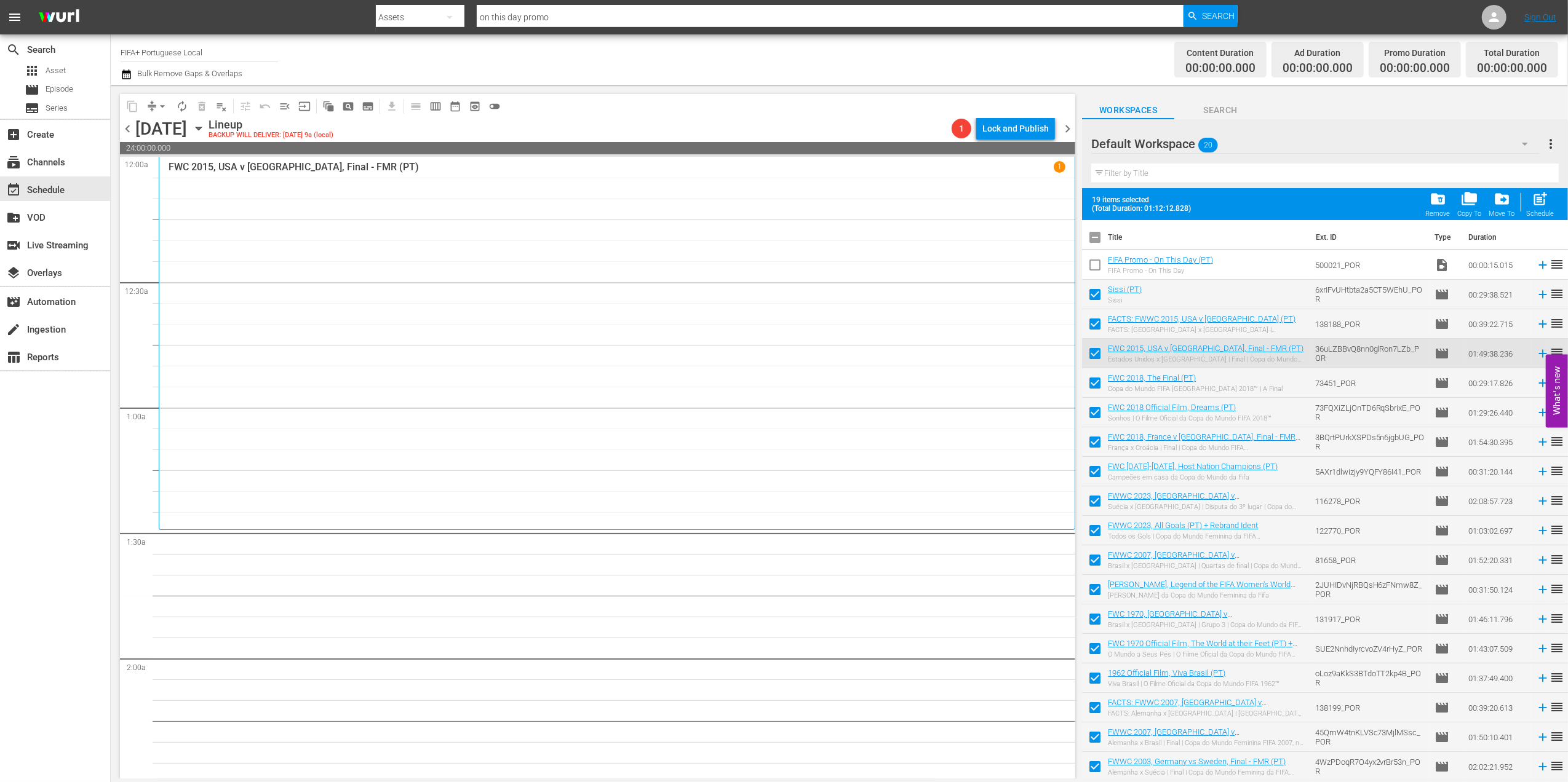
checkbox input "false"
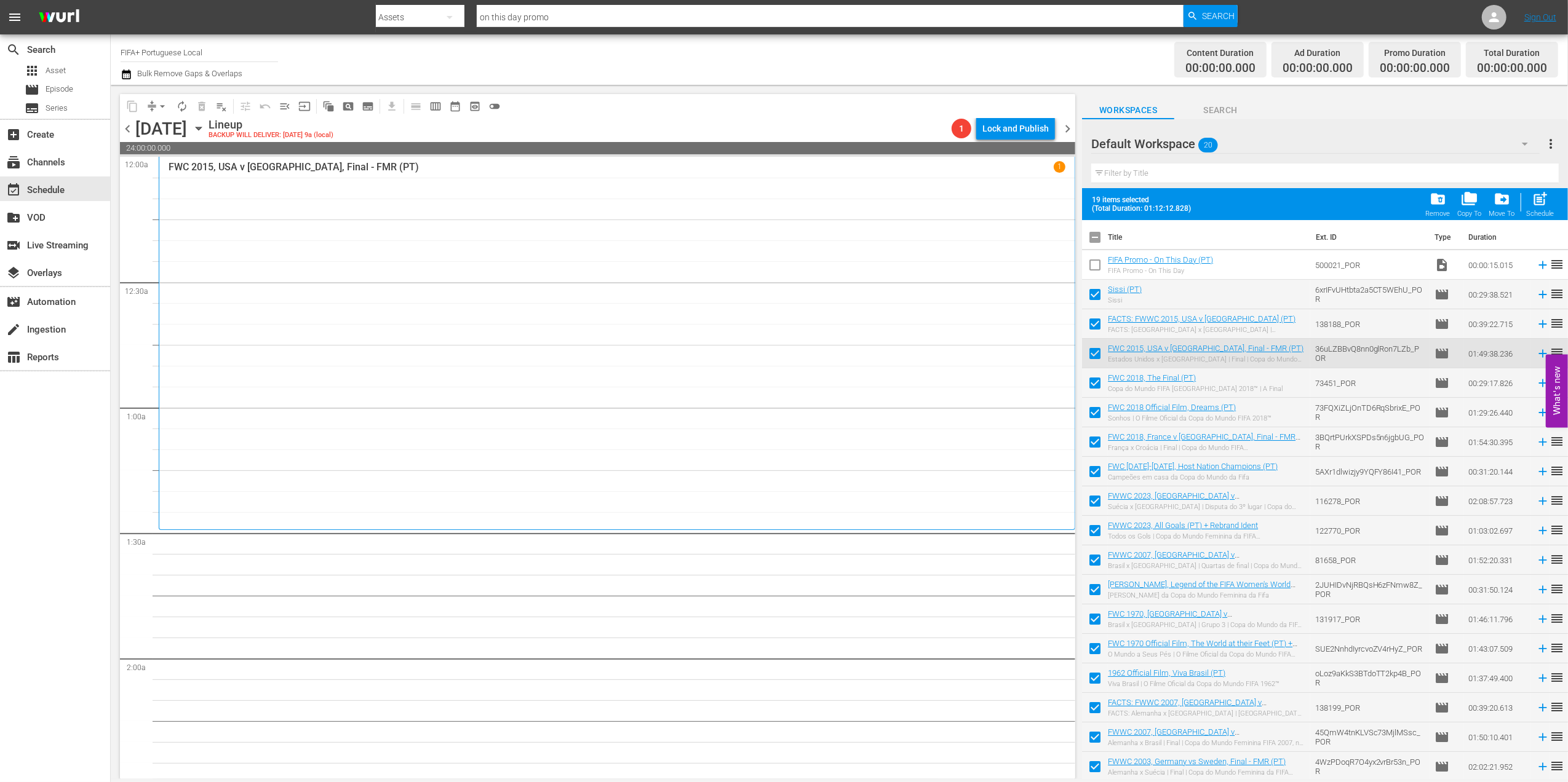
checkbox input "false"
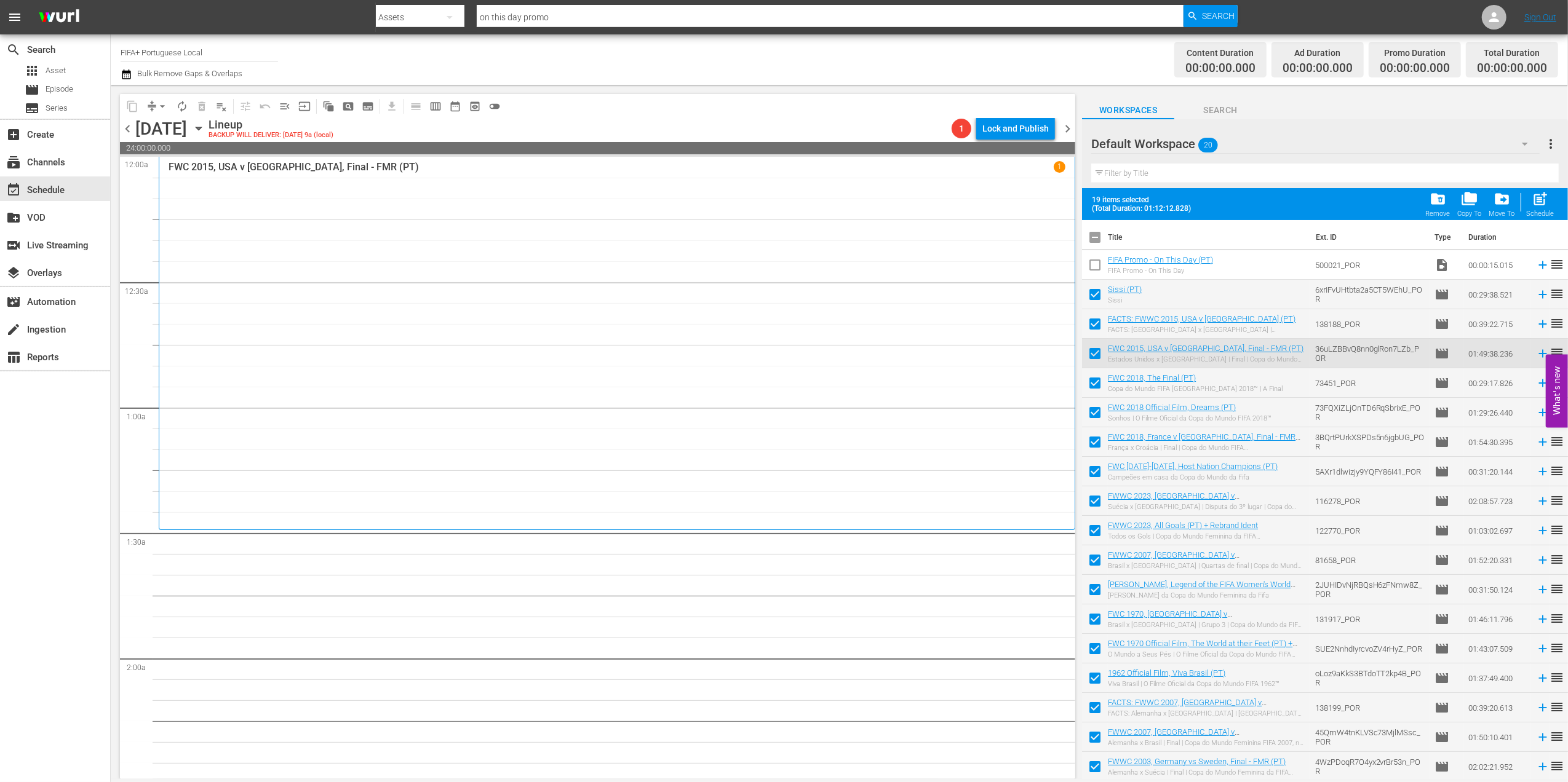
checkbox input "false"
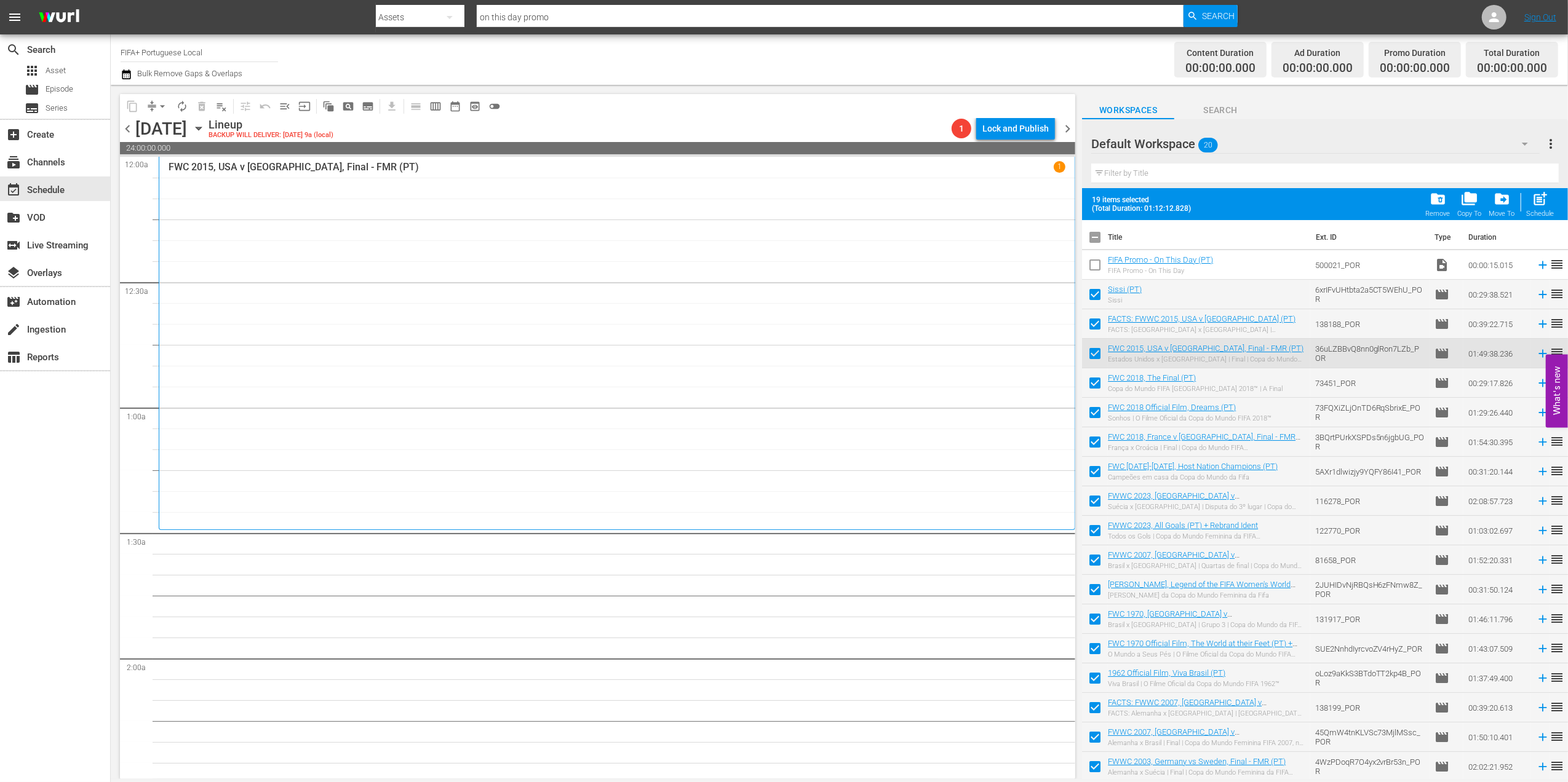
checkbox input "false"
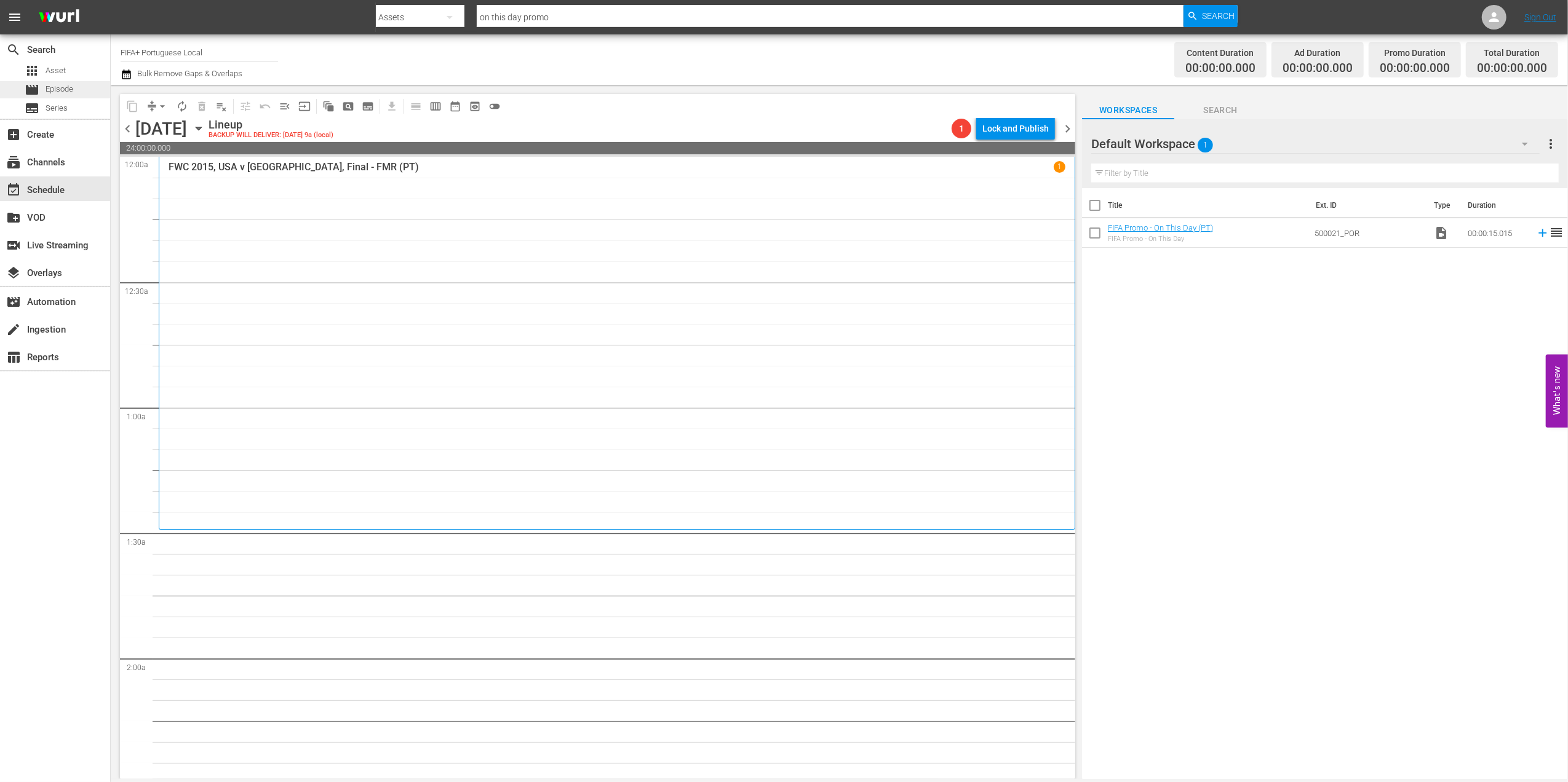
click at [53, 84] on span "Episode" at bounding box center [59, 89] width 28 height 13
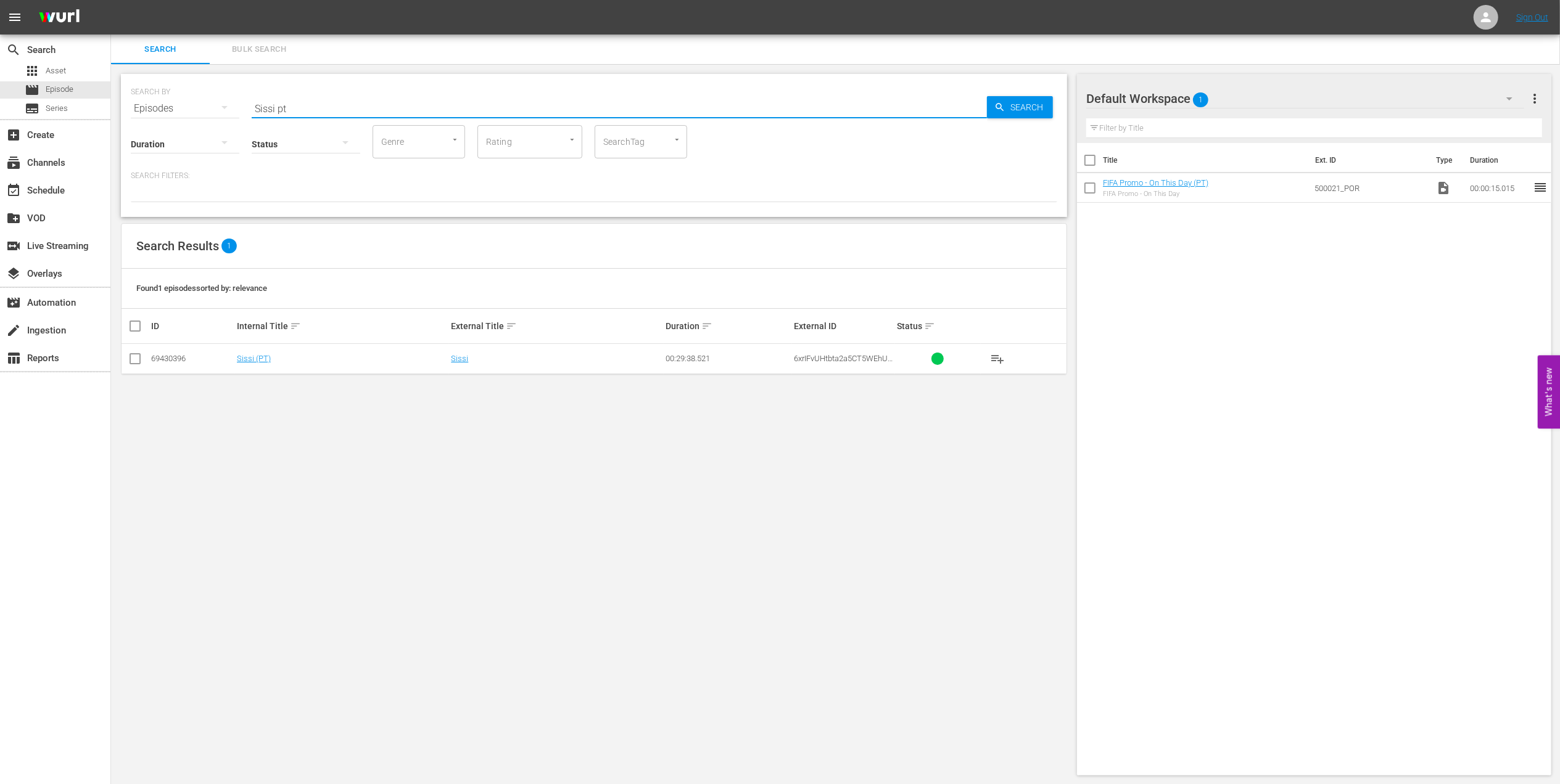
drag, startPoint x: 430, startPoint y: 101, endPoint x: 197, endPoint y: 105, distance: 233.0
click at [198, 104] on div "SEARCH BY Search By Episodes Search ID, Title, Description, Keywords, or Catego…" at bounding box center [594, 101] width 926 height 45
paste input "FWWC 1999 Brazil v Nigeria, Quarter-final (PT)"
type input "FWWC 1999 Brazil v Nigeria, Quarter-final (PT)"
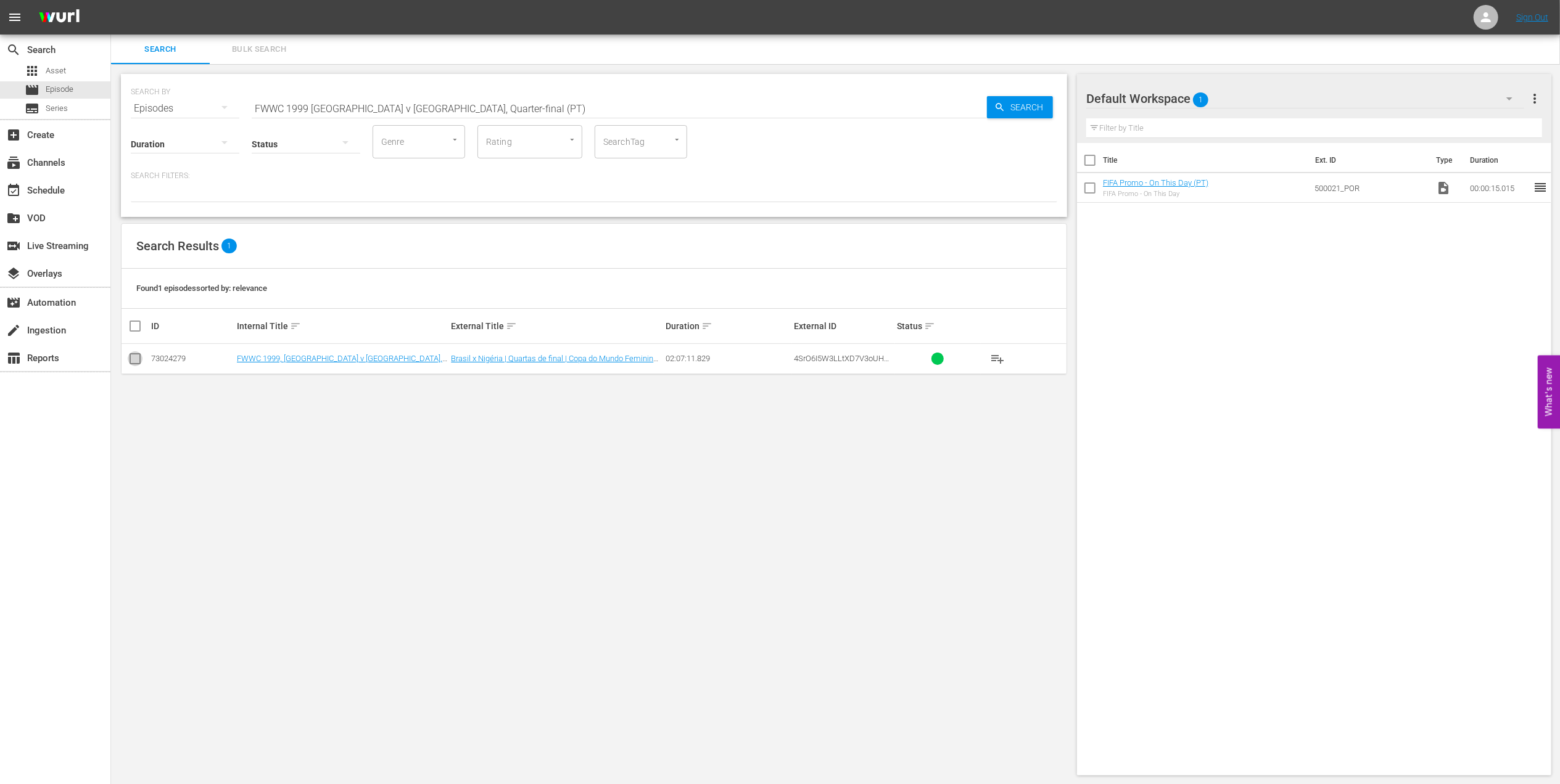
drag, startPoint x: 139, startPoint y: 360, endPoint x: 468, endPoint y: 344, distance: 329.4
click at [139, 361] on input "checkbox" at bounding box center [135, 361] width 15 height 15
checkbox input "true"
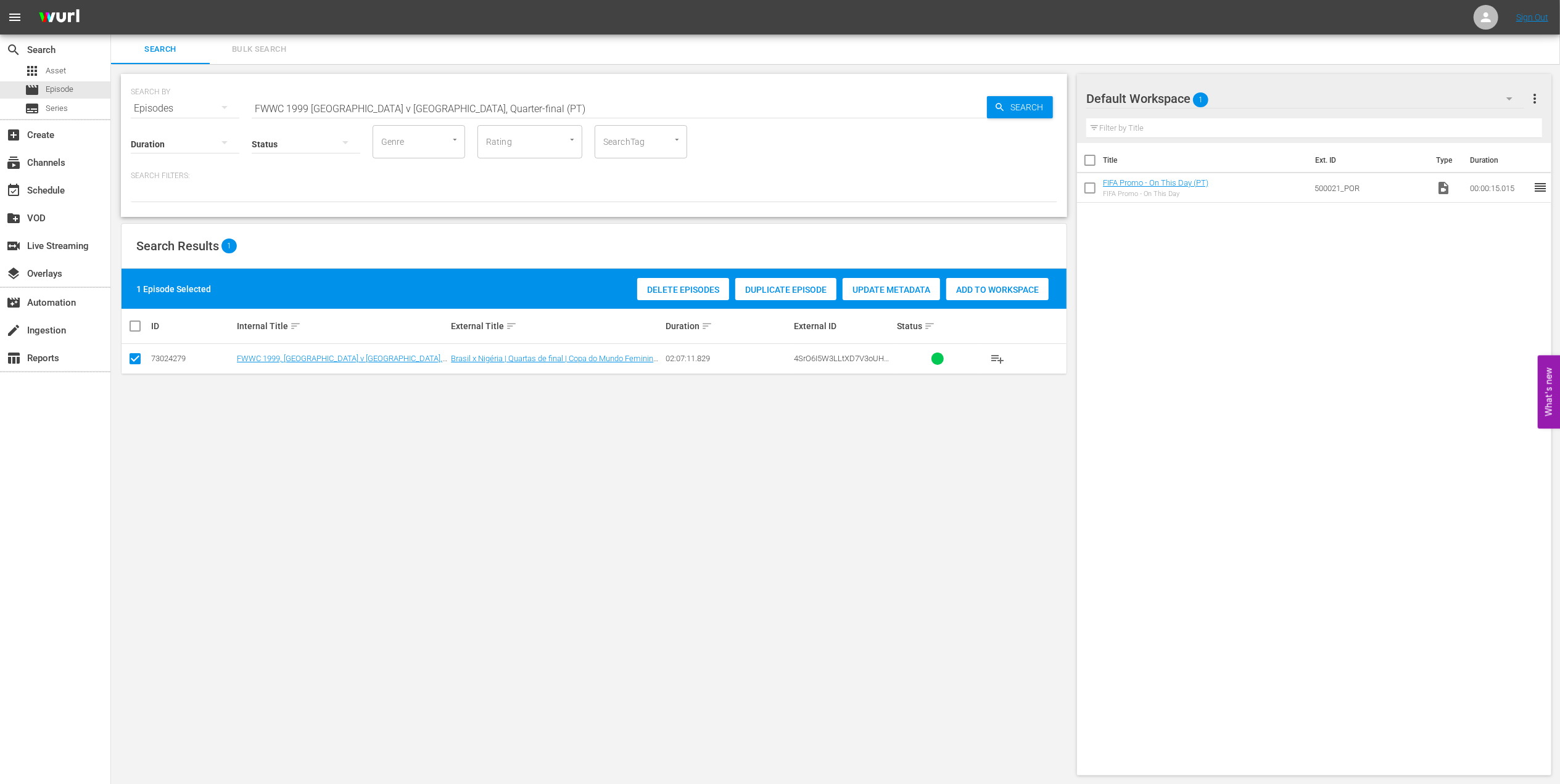
click at [1016, 295] on div "Add to Workspace" at bounding box center [997, 290] width 102 height 24
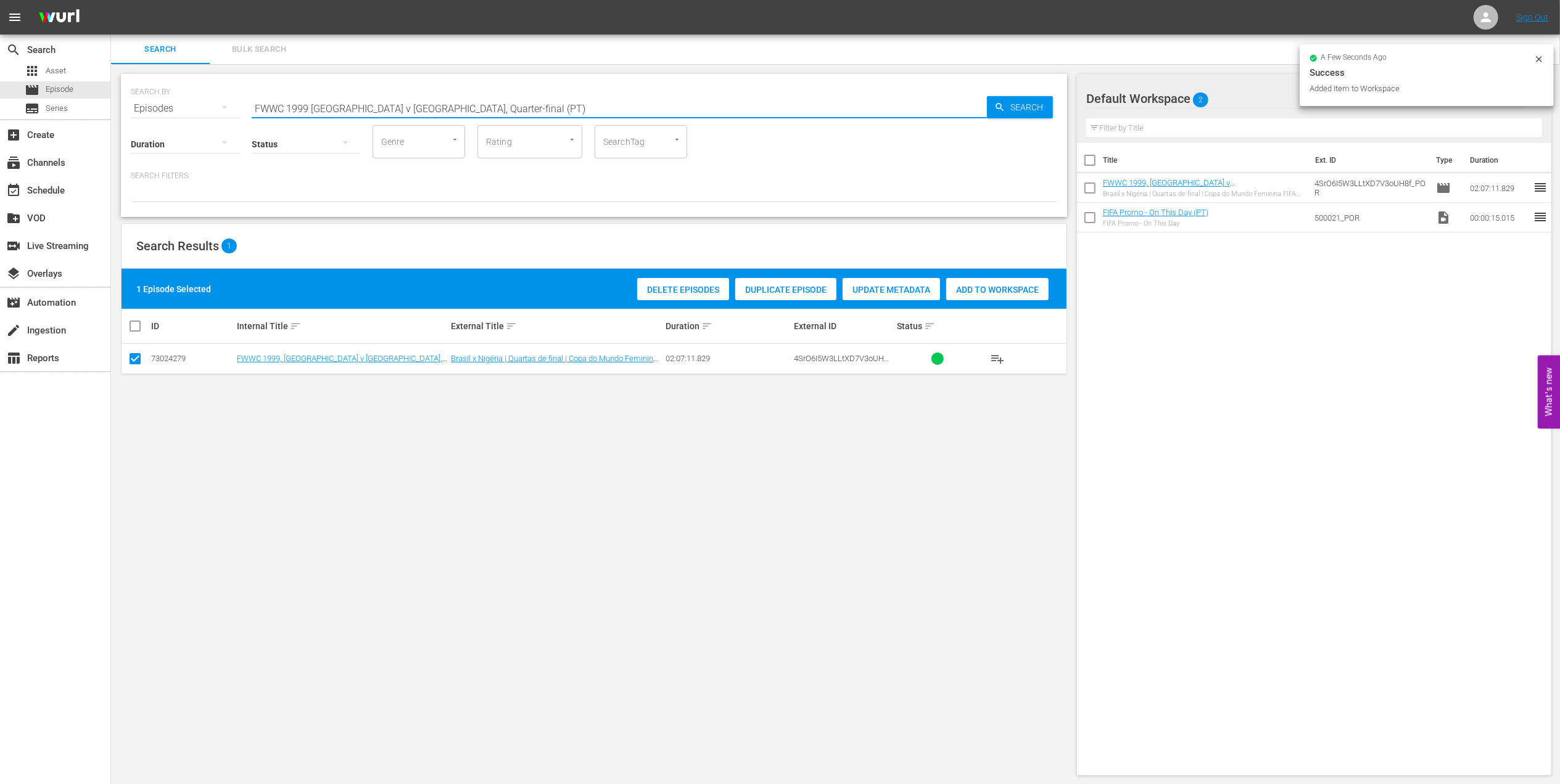
drag, startPoint x: 464, startPoint y: 111, endPoint x: 174, endPoint y: 106, distance: 290.0
click at [126, 105] on div "SEARCH BY Search By Episodes Search ID, Title, Description, Keywords, or Catego…" at bounding box center [593, 145] width 946 height 143
paste input "C 1974, Netherlands v. Germany FR, Final"
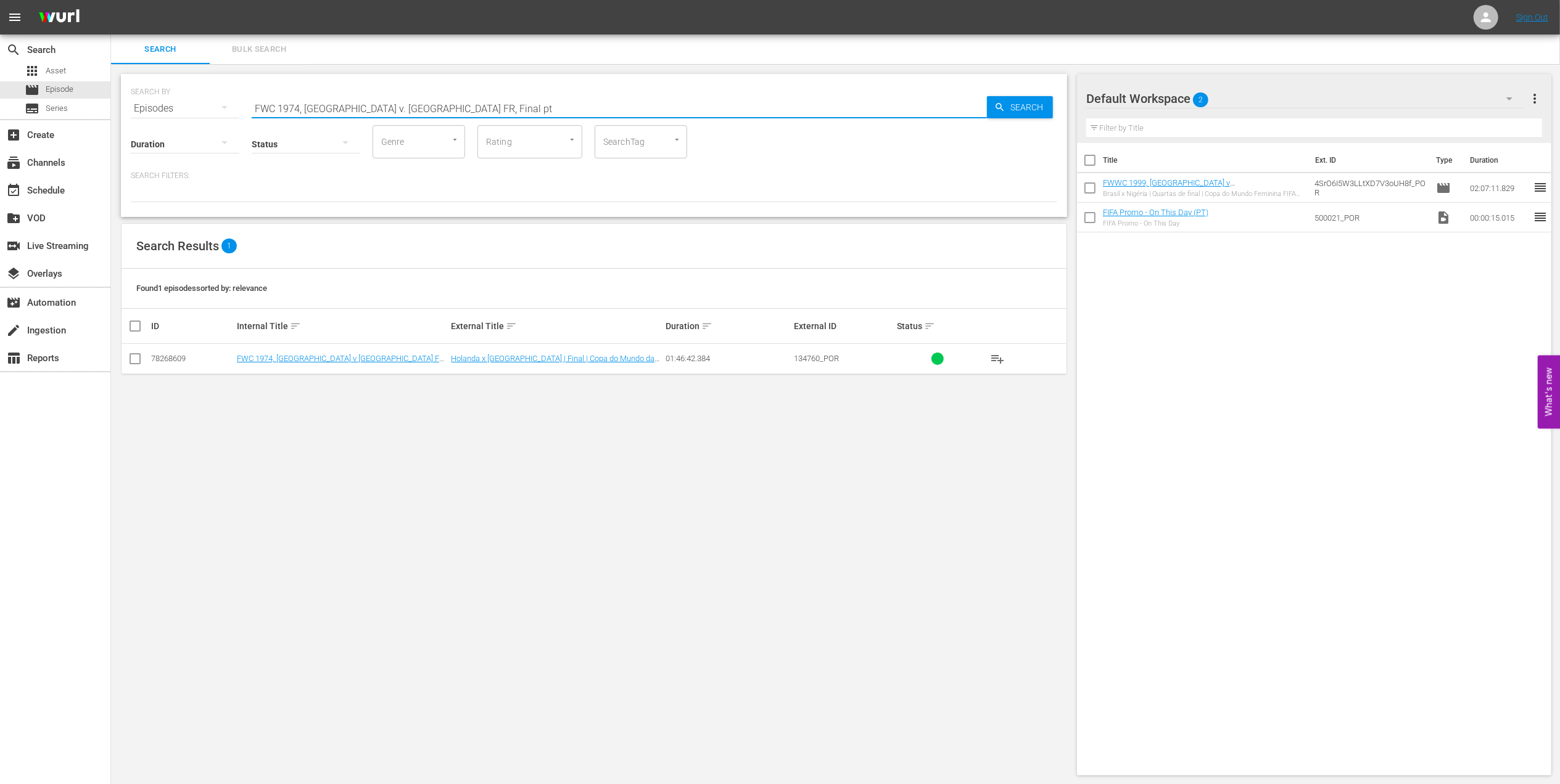
type input "FWC 1974, Netherlands v. Germany FR, Final pt"
click at [131, 358] on input "checkbox" at bounding box center [135, 361] width 15 height 15
checkbox input "true"
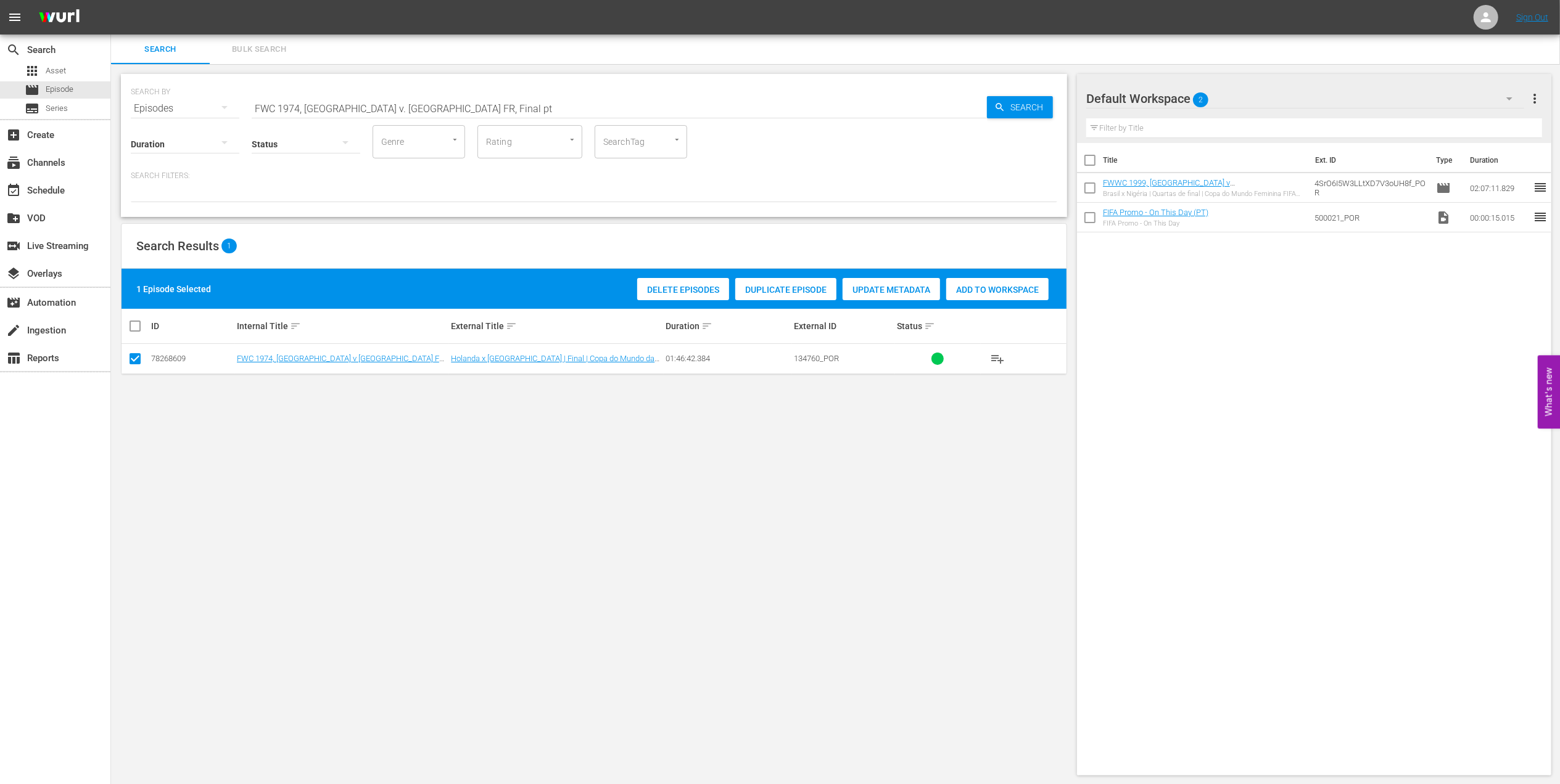
click at [963, 289] on span "Add to Workspace" at bounding box center [997, 290] width 102 height 10
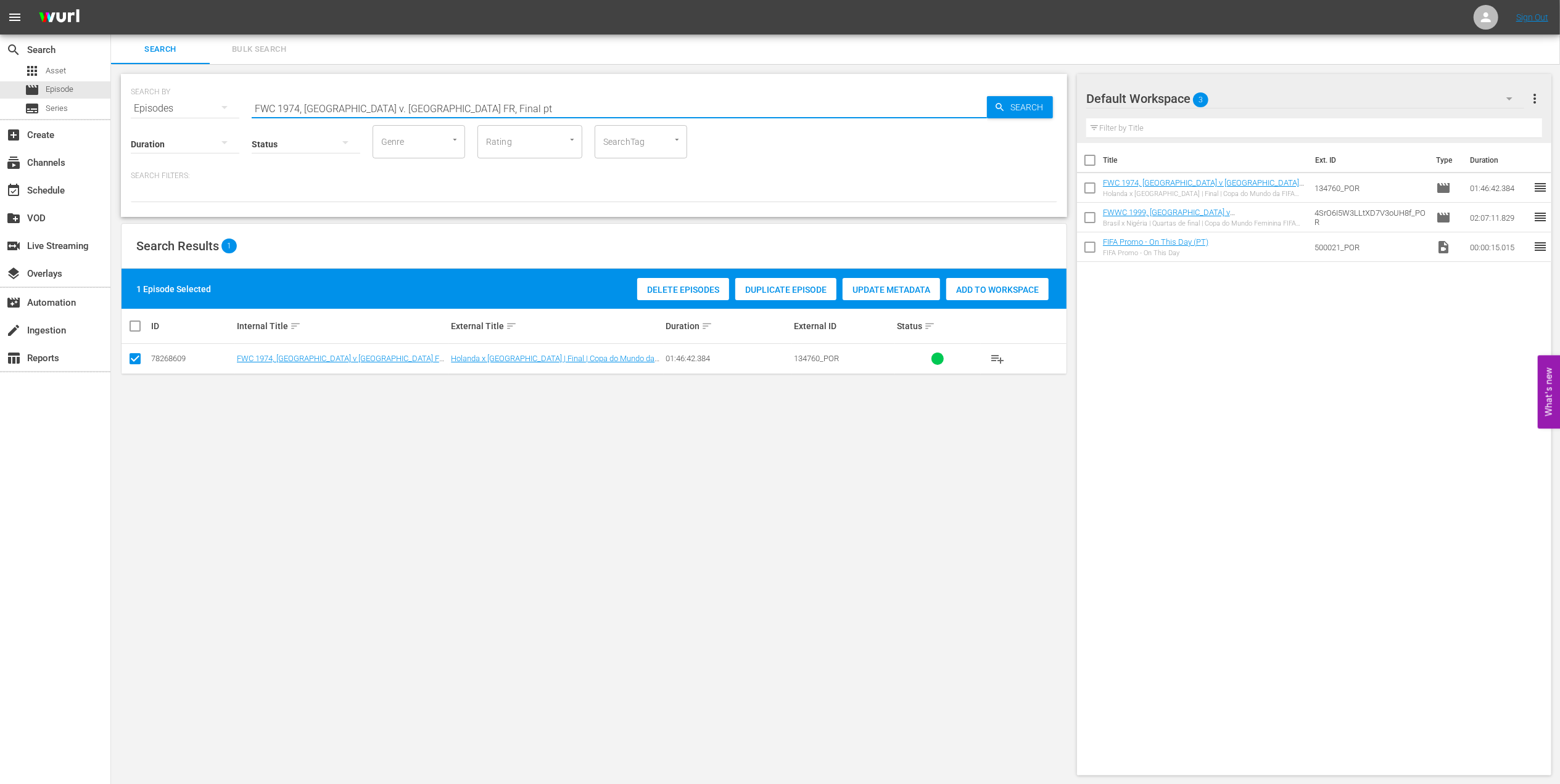
drag, startPoint x: 475, startPoint y: 107, endPoint x: 233, endPoint y: 109, distance: 242.0
click at [167, 109] on div "SEARCH BY Search By Episodes Search ID, Title, Description, Keywords, or Catego…" at bounding box center [594, 101] width 926 height 45
paste input "Netherlands' Great Victories in the FIFA World Cup™"
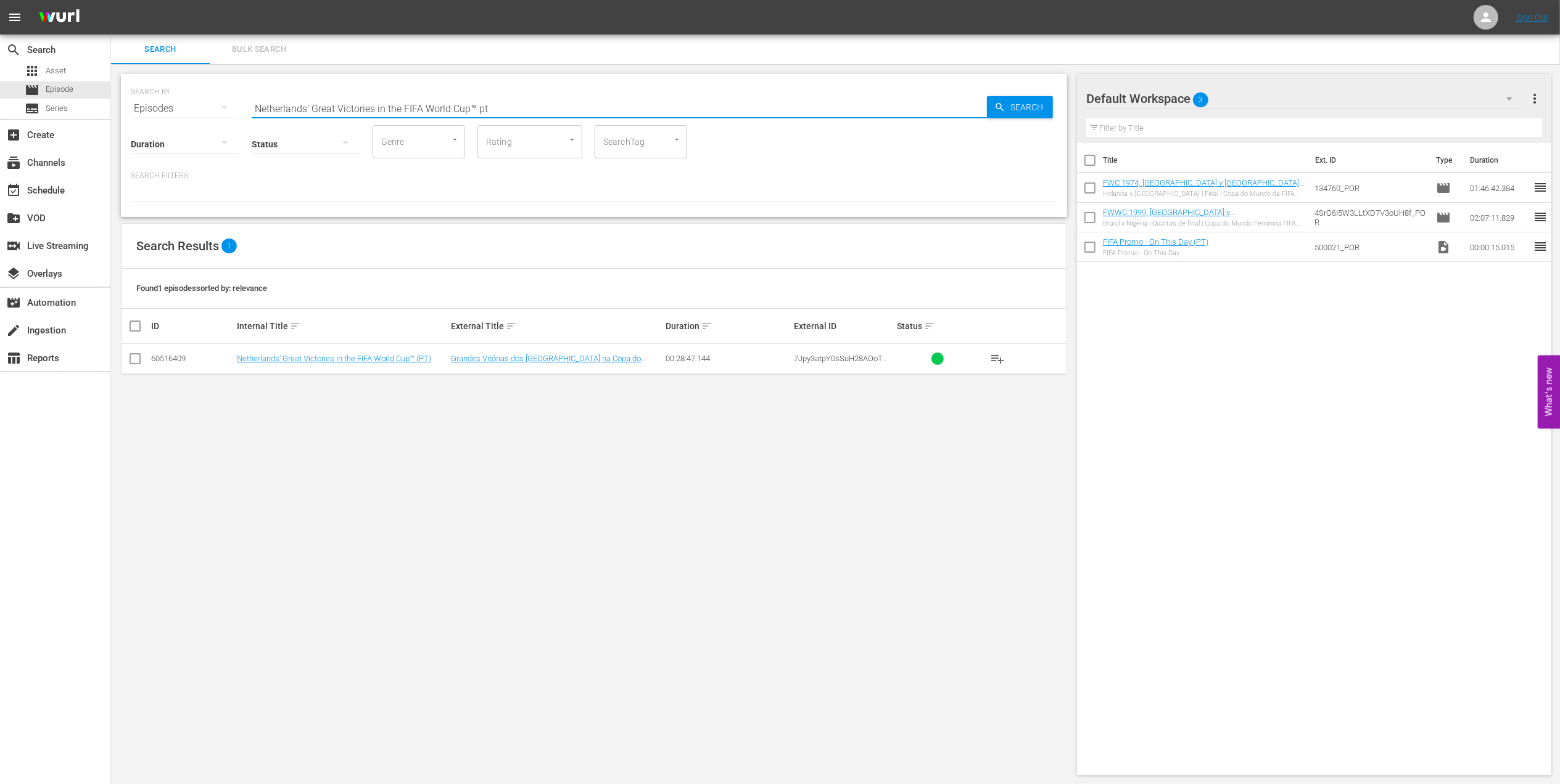
type input "Netherlands' Great Victories in the FIFA World Cup™ pt"
click at [133, 361] on input "checkbox" at bounding box center [135, 361] width 15 height 15
checkbox input "true"
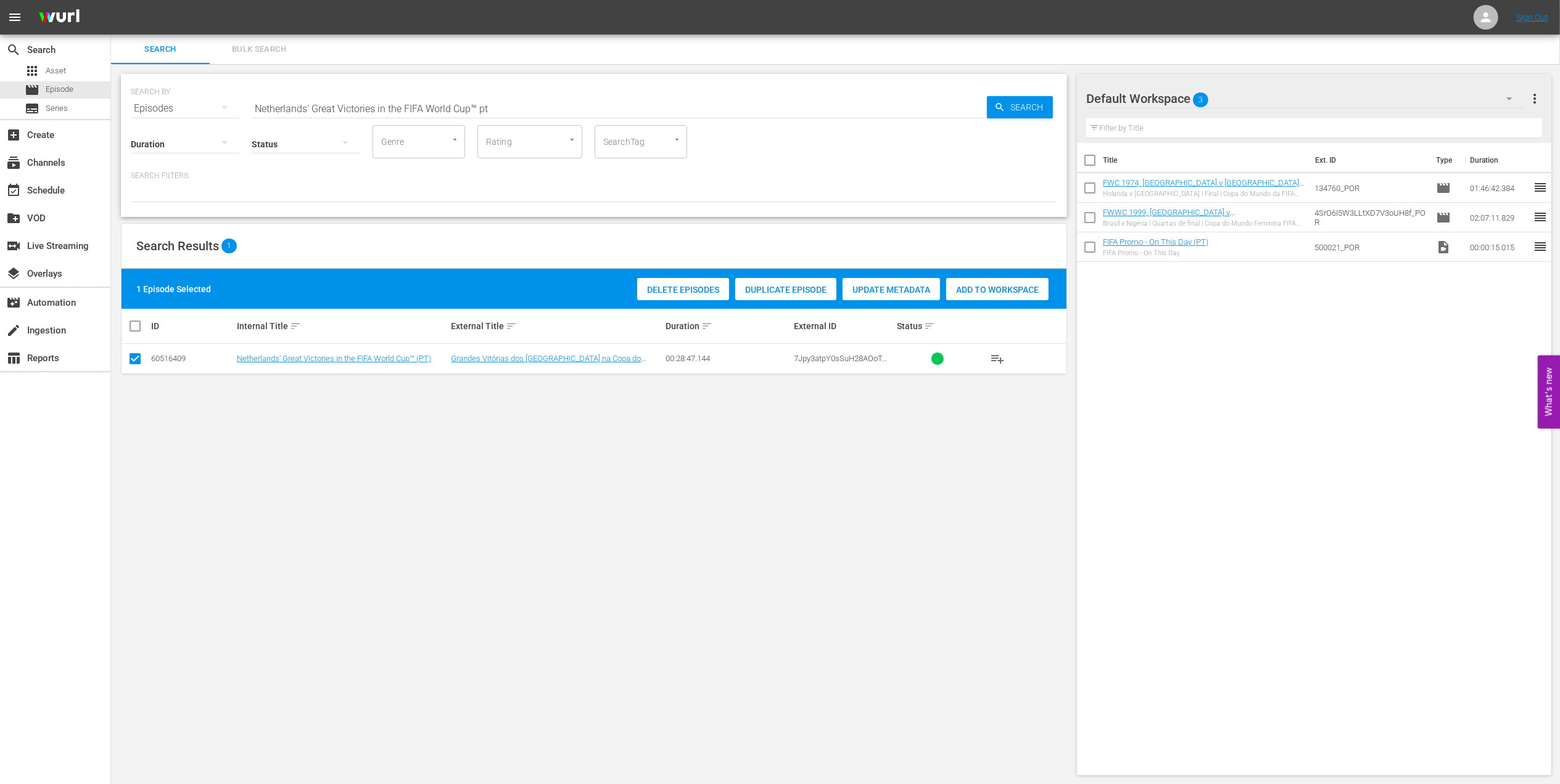
click at [981, 285] on span "Add to Workspace" at bounding box center [997, 290] width 102 height 10
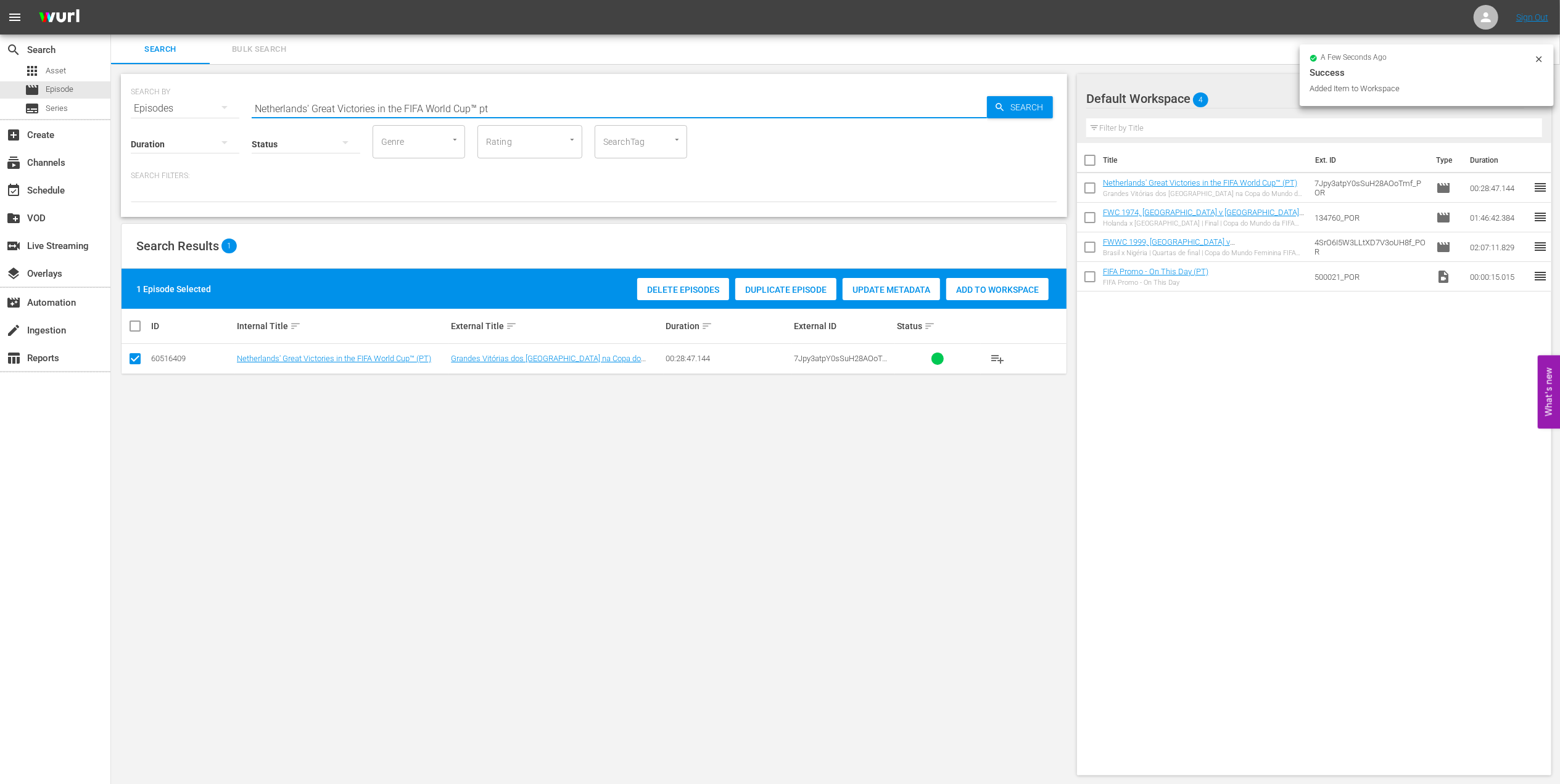
drag, startPoint x: 514, startPoint y: 105, endPoint x: 121, endPoint y: 111, distance: 393.0
click at [112, 107] on div "SEARCH BY Search By Episodes Search ID, Title, Description, Keywords, or Catego…" at bounding box center [594, 424] width 966 height 721
paste input "FWC 1978, Argentina v. Netherlands, Final"
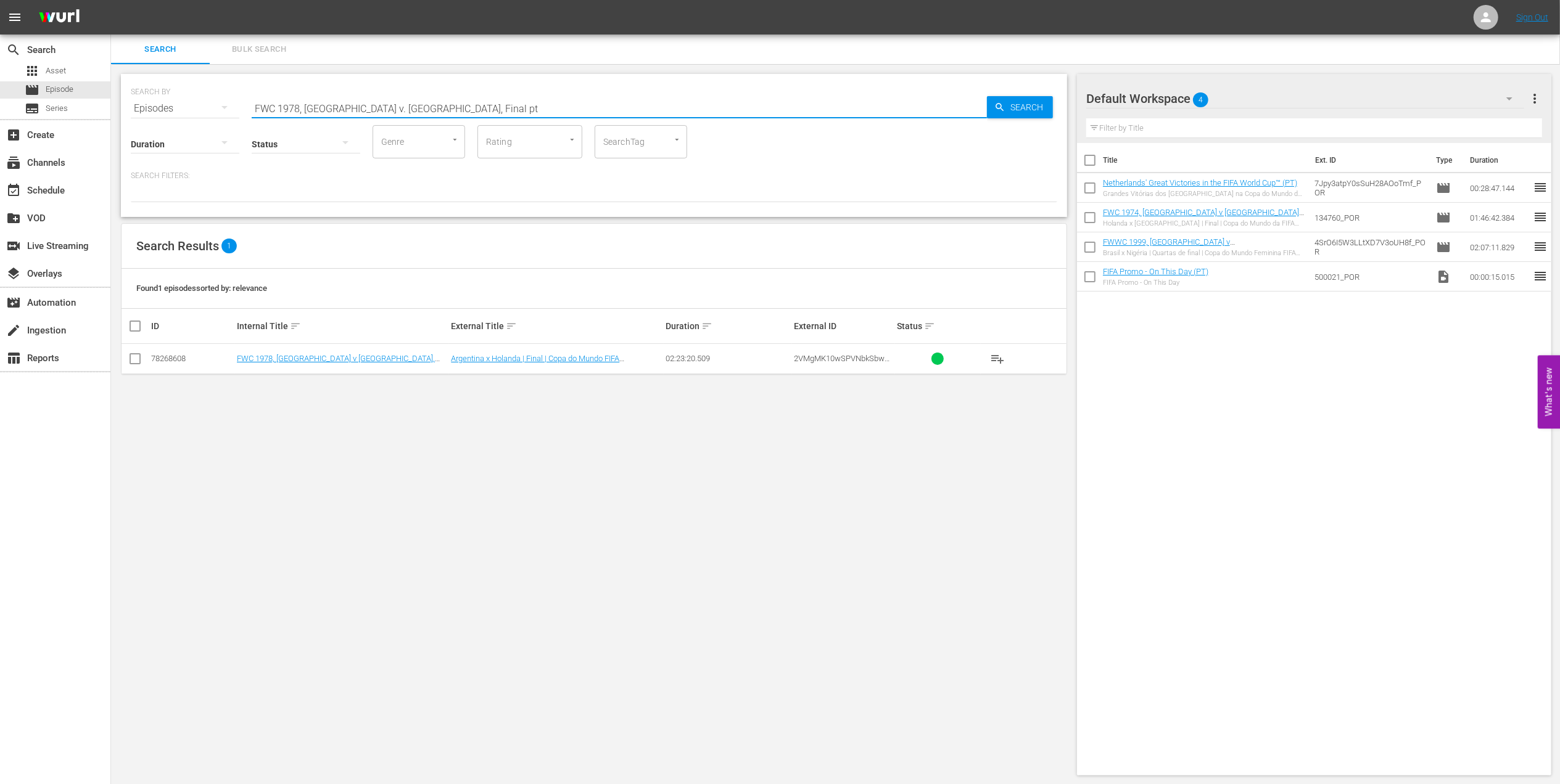
type input "FWC 1978, Argentina v. Netherlands, Final pt"
click at [131, 354] on input "checkbox" at bounding box center [135, 361] width 15 height 15
checkbox input "true"
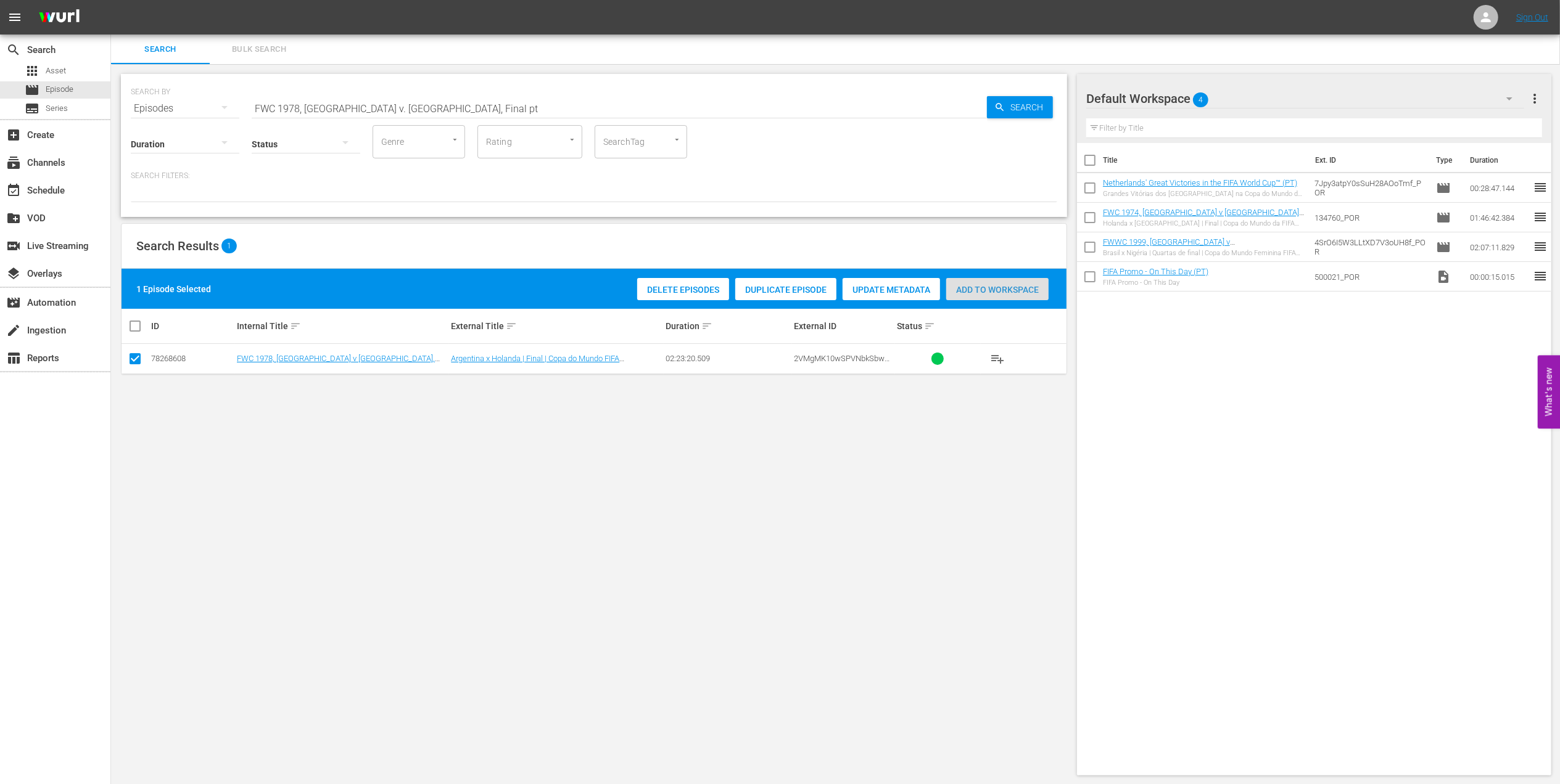
click at [983, 289] on span "Add to Workspace" at bounding box center [997, 290] width 102 height 10
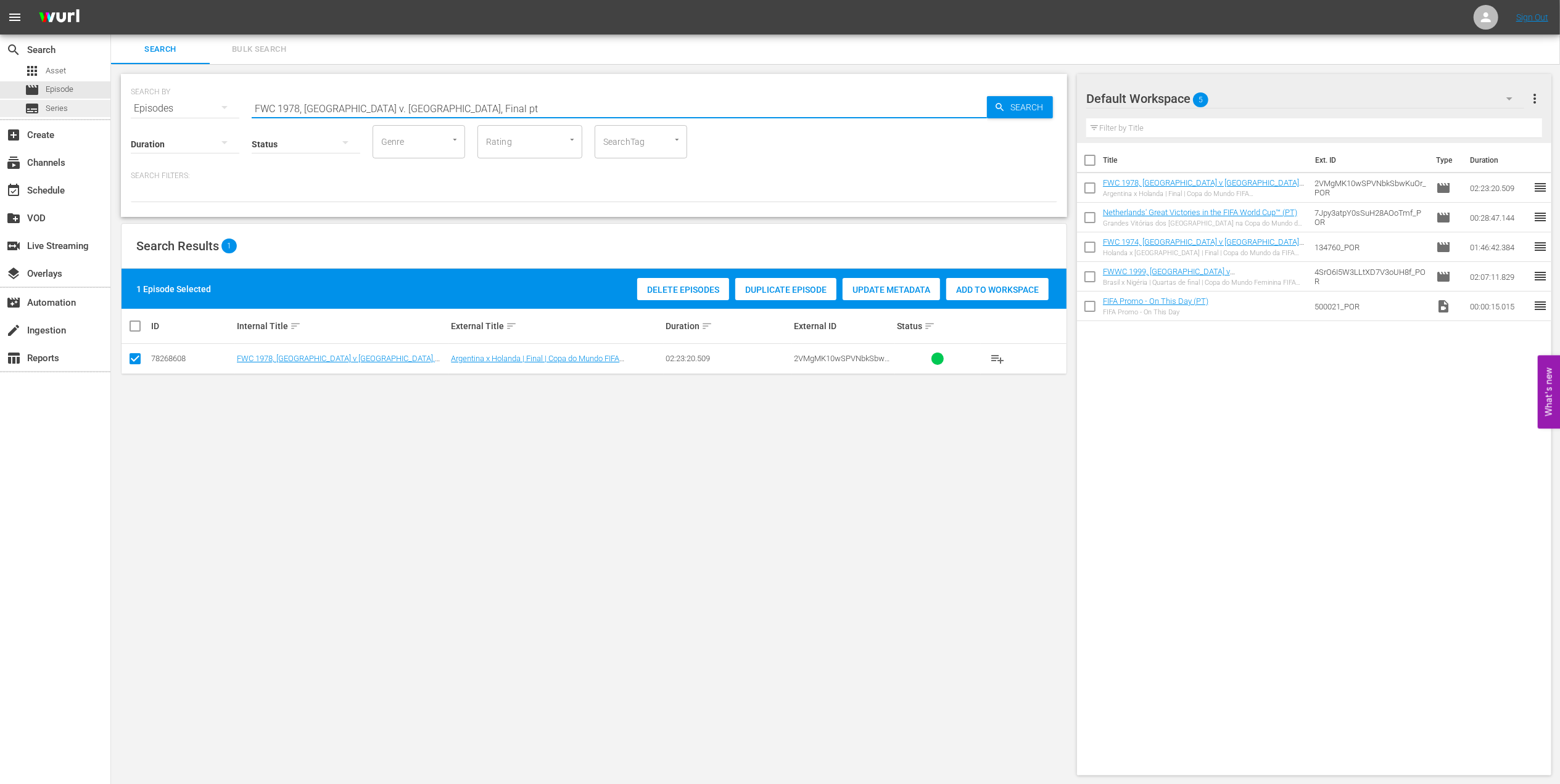
drag, startPoint x: 301, startPoint y: 104, endPoint x: 79, endPoint y: 107, distance: 222.0
click at [111, 0] on div "search Search apps Asset movie Episode subtitles Series add_box Create subscrip…" at bounding box center [835, 0] width 1448 height 0
paste input "ACTS: 1990 FIFA World Cup"
drag, startPoint x: 401, startPoint y: 107, endPoint x: 72, endPoint y: 126, distance: 329.5
click at [111, 0] on div "search Search apps Asset movie Episode subtitles Series add_box Create subscrip…" at bounding box center [835, 0] width 1448 height 0
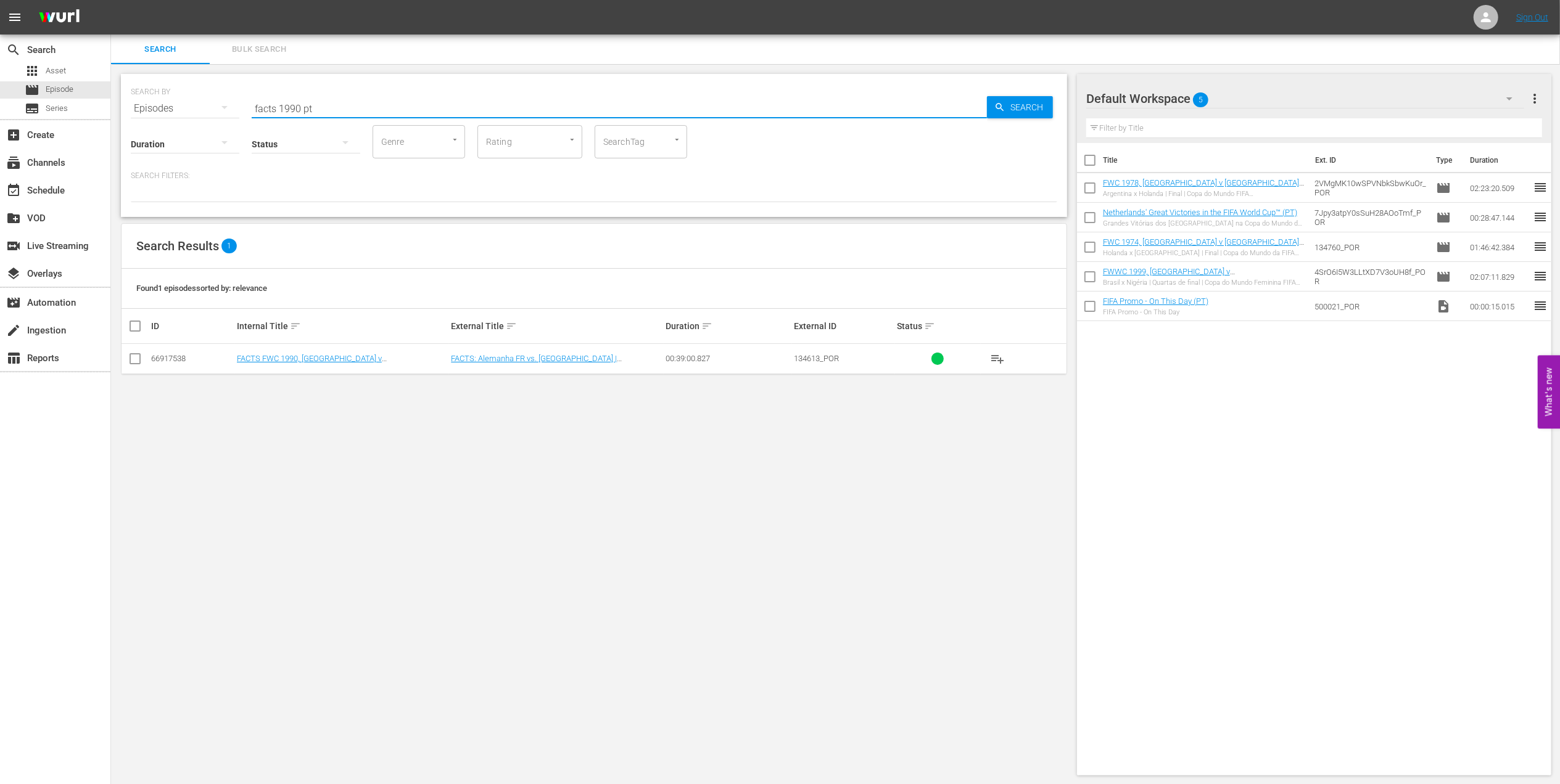
type input "facts 1990 pt"
click at [137, 354] on input "checkbox" at bounding box center [135, 361] width 15 height 15
checkbox input "true"
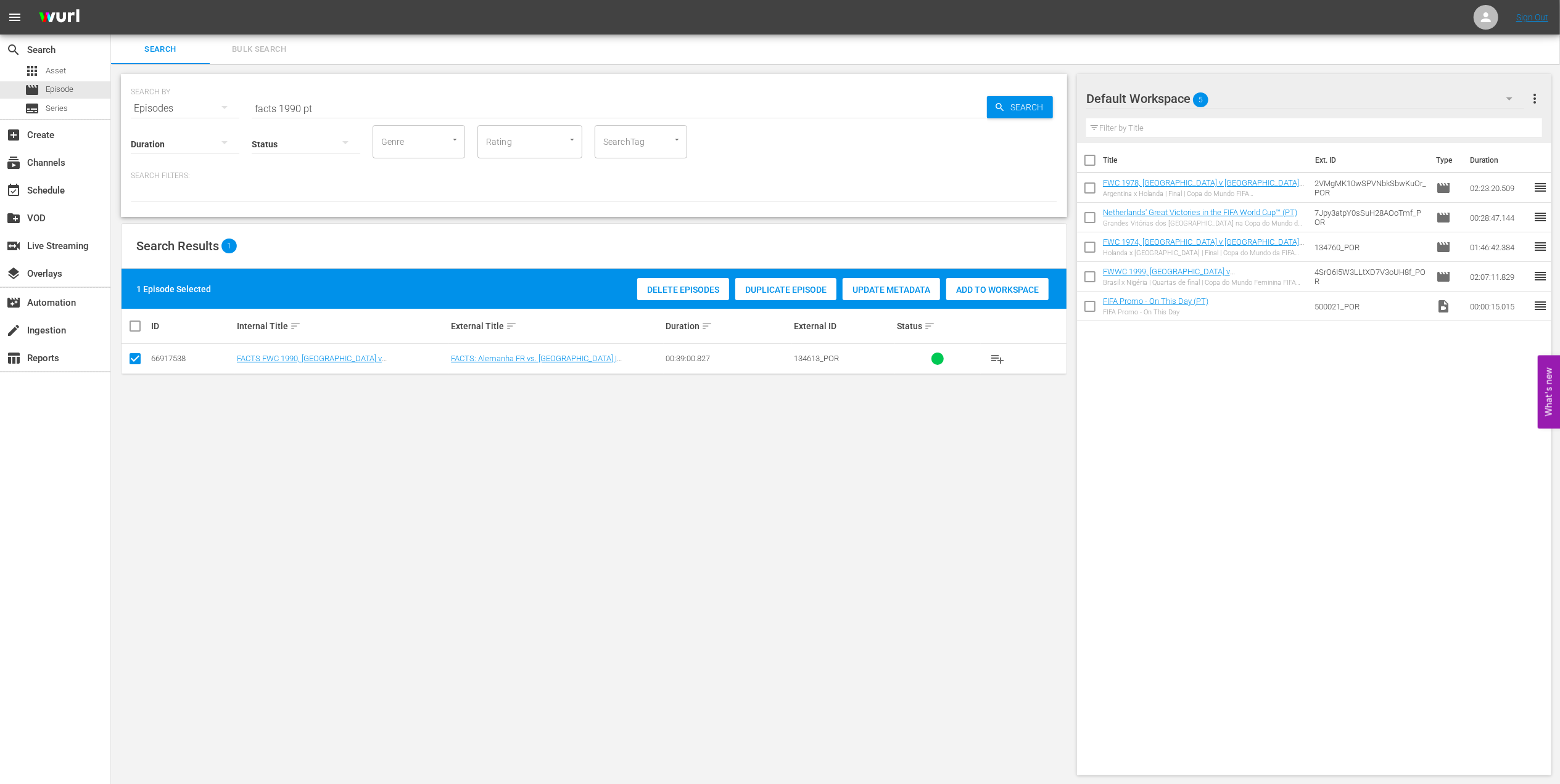
click at [1009, 289] on span "Add to Workspace" at bounding box center [997, 290] width 102 height 10
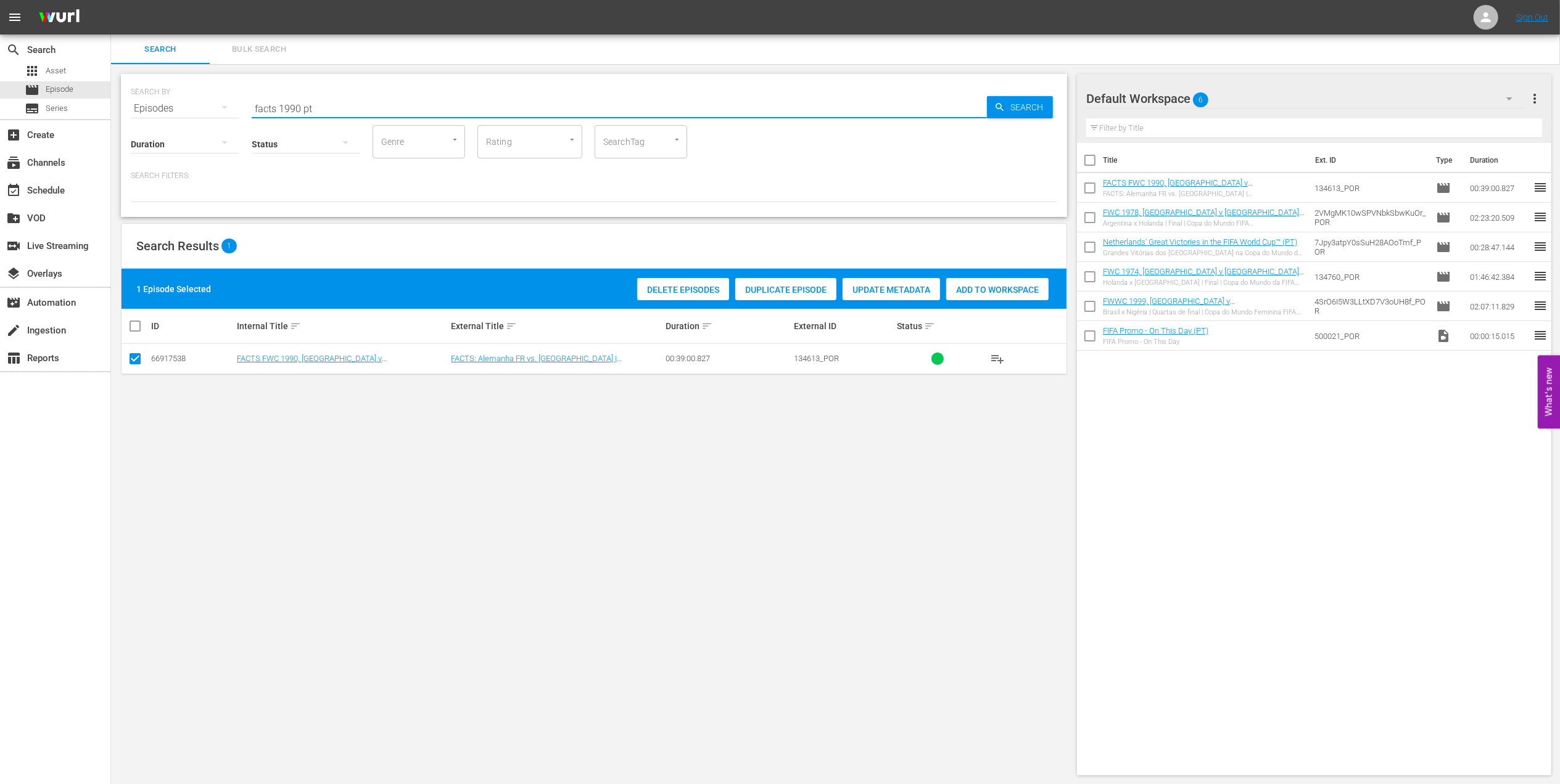
drag, startPoint x: 208, startPoint y: 109, endPoint x: 169, endPoint y: 109, distance: 39.0
click at [169, 109] on div "SEARCH BY Search By Episodes Search ID, Title, Description, Keywords, or Catego…" at bounding box center [594, 101] width 926 height 45
paste input "FWC 1990, Germany FR vs Argentina, Final (PT)"
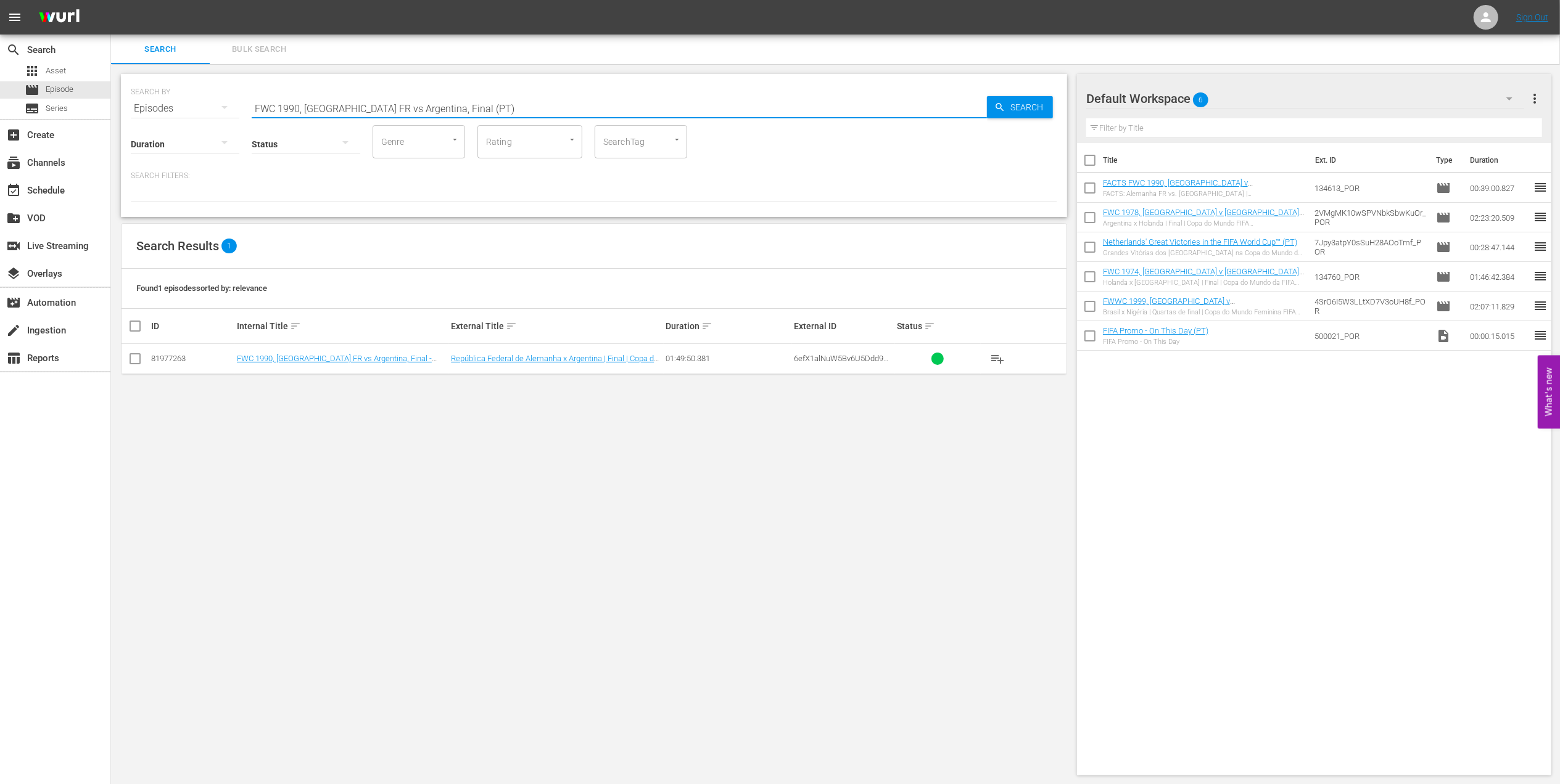
type input "FWC 1990, Germany FR vs Argentina, Final (PT)"
click at [137, 359] on input "checkbox" at bounding box center [135, 361] width 15 height 15
checkbox input "true"
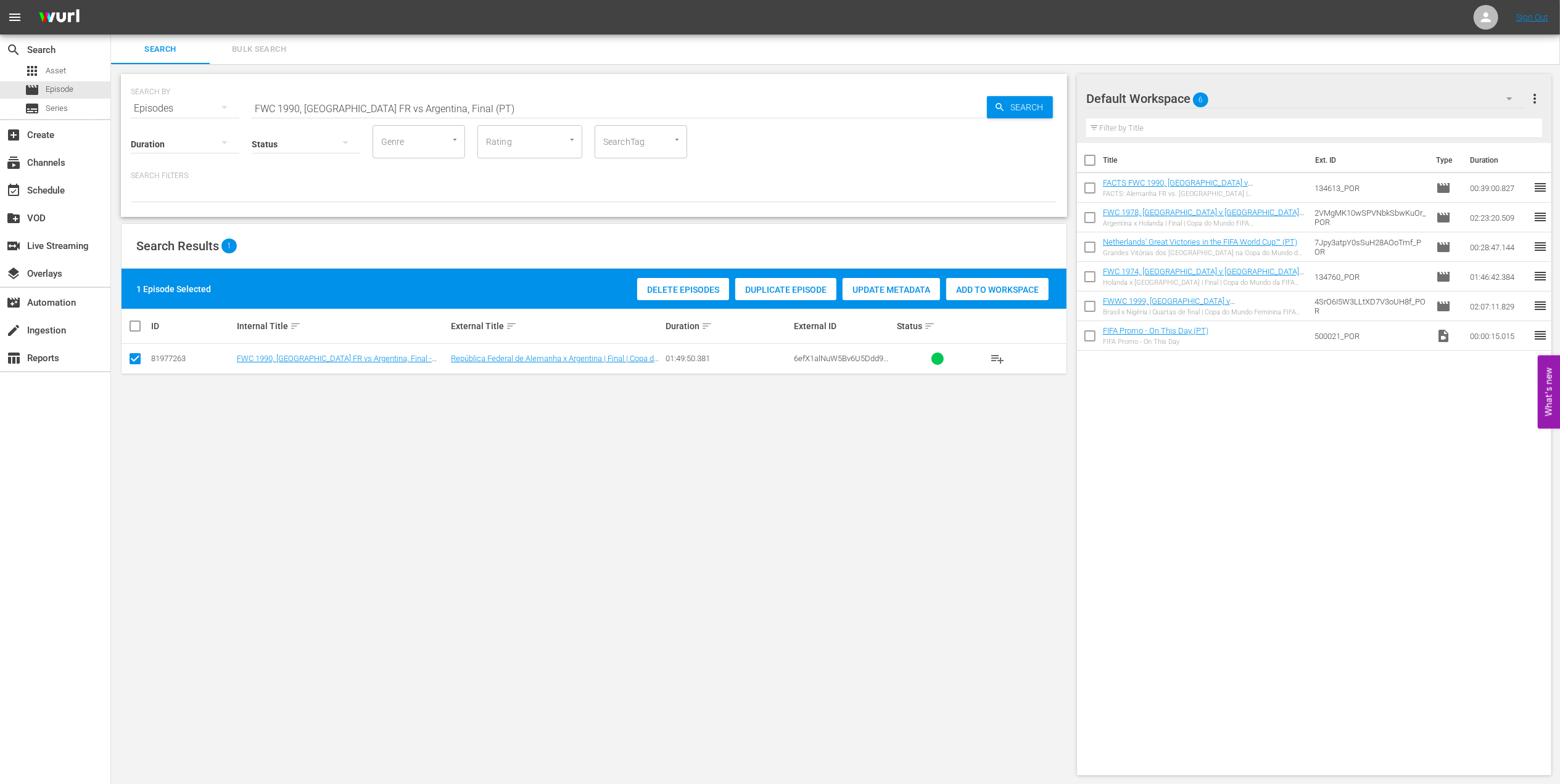
click at [966, 292] on span "Add to Workspace" at bounding box center [997, 290] width 102 height 10
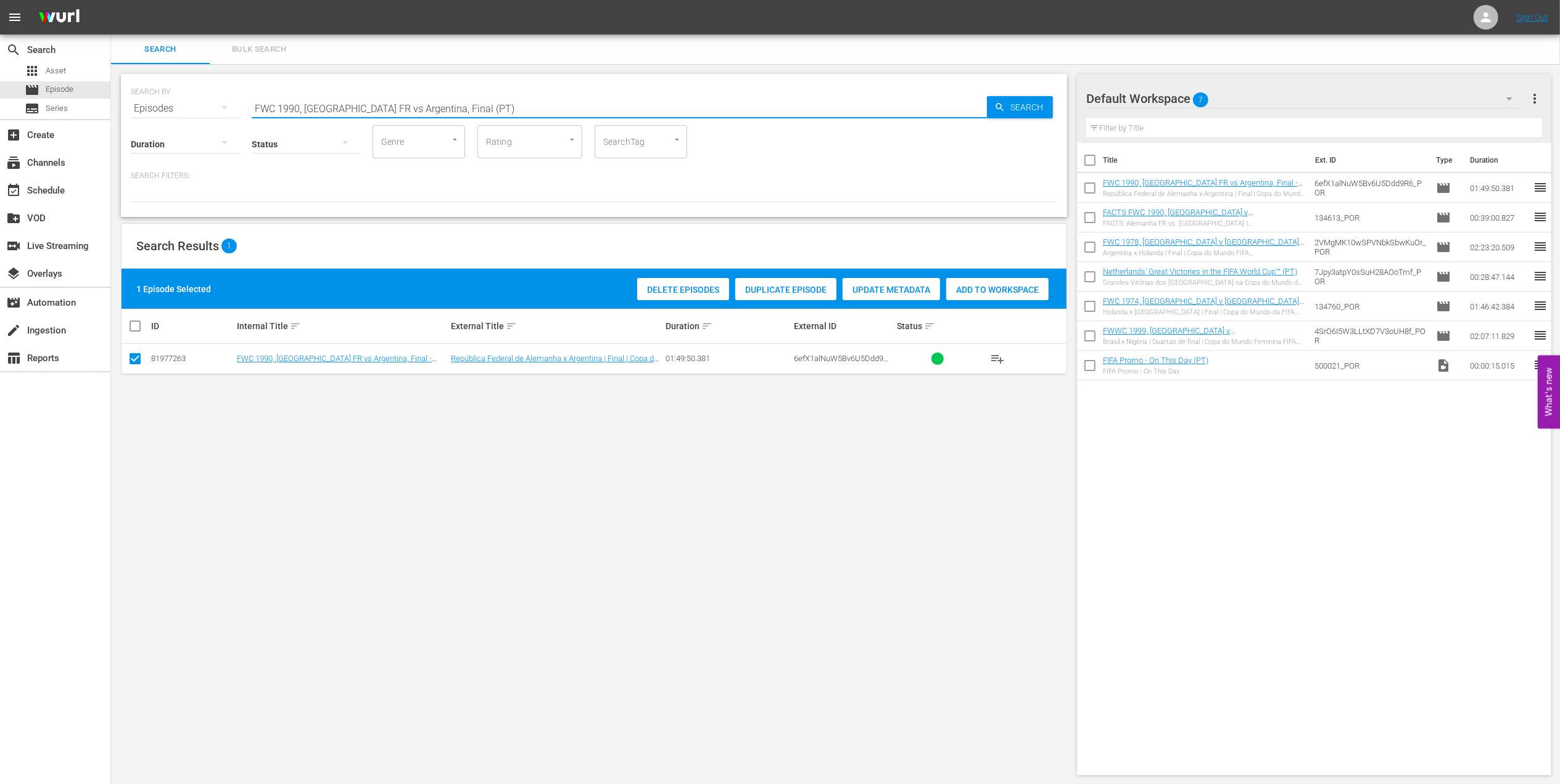
drag, startPoint x: 208, startPoint y: 107, endPoint x: 124, endPoint y: 107, distance: 84.0
click at [111, 0] on div "search Search apps Asset movie Episode subtitles Series add_box Create subscrip…" at bounding box center [835, 0] width 1448 height 0
paste input "EP 5 - Icon: Diego Maradona | Eyes of the World"
click at [499, 109] on input "EP 5 - Icon: Diego Maradona | Eyes of the World" at bounding box center [619, 108] width 735 height 29
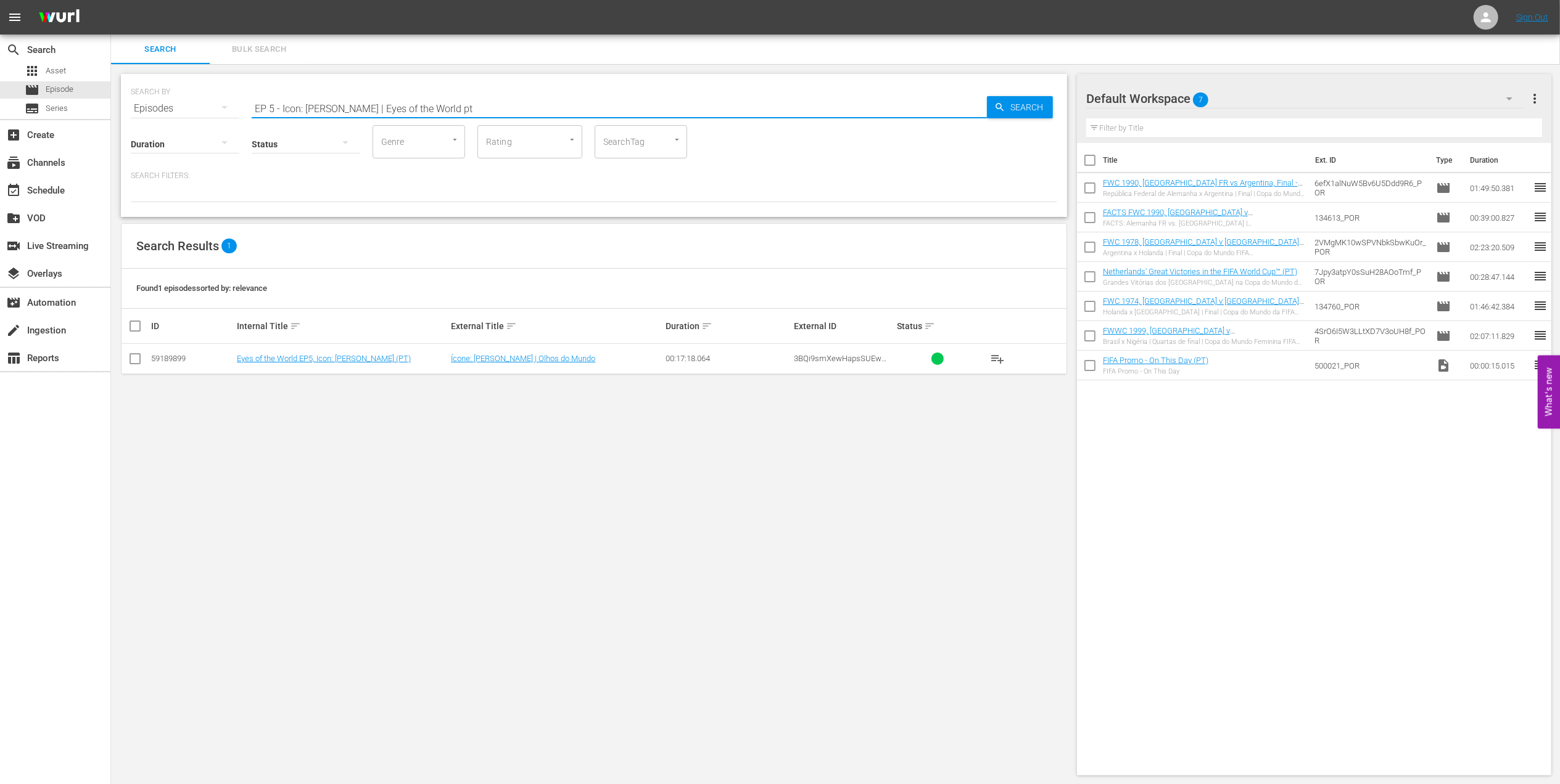
type input "EP 5 - Icon: Diego Maradona | Eyes of the World pt"
click at [137, 361] on input "checkbox" at bounding box center [135, 361] width 15 height 15
checkbox input "true"
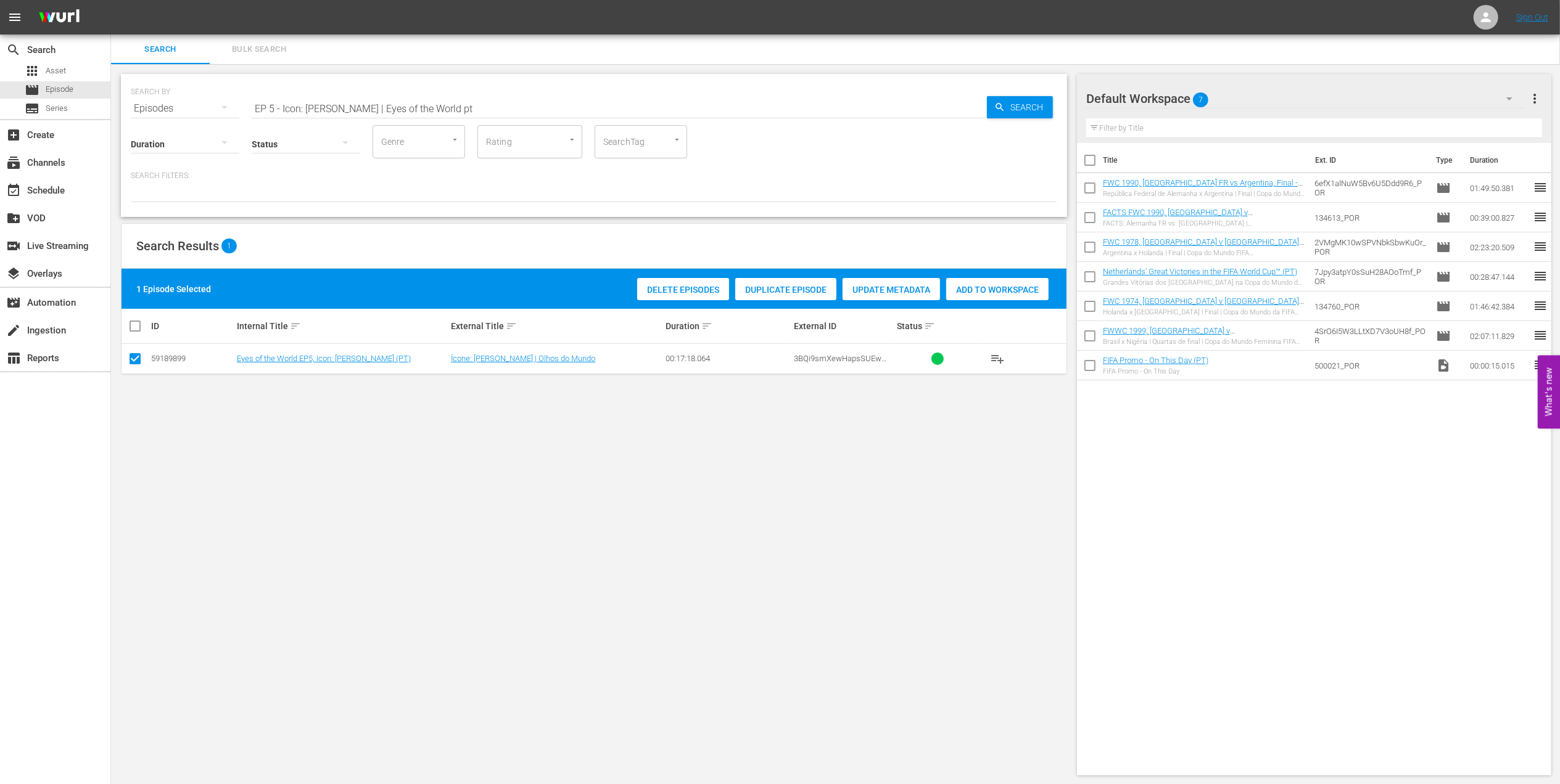
click at [965, 292] on span "Add to Workspace" at bounding box center [997, 290] width 102 height 10
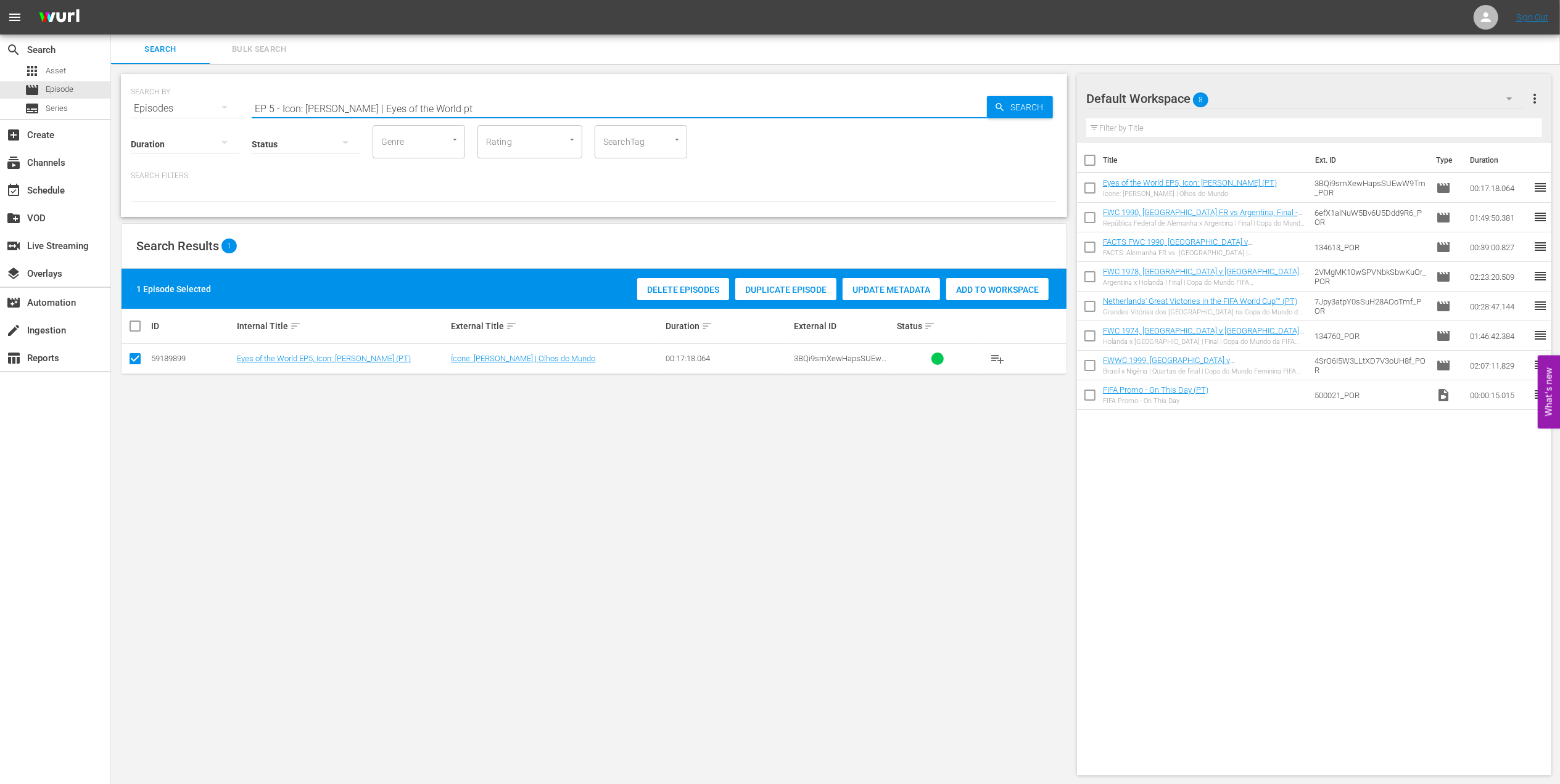
click at [131, 111] on div "SEARCH BY Search By Episodes Search ID, Title, Description, Keywords, or Catego…" at bounding box center [594, 101] width 926 height 45
paste input "3 - Ronaldo | Golden Boo"
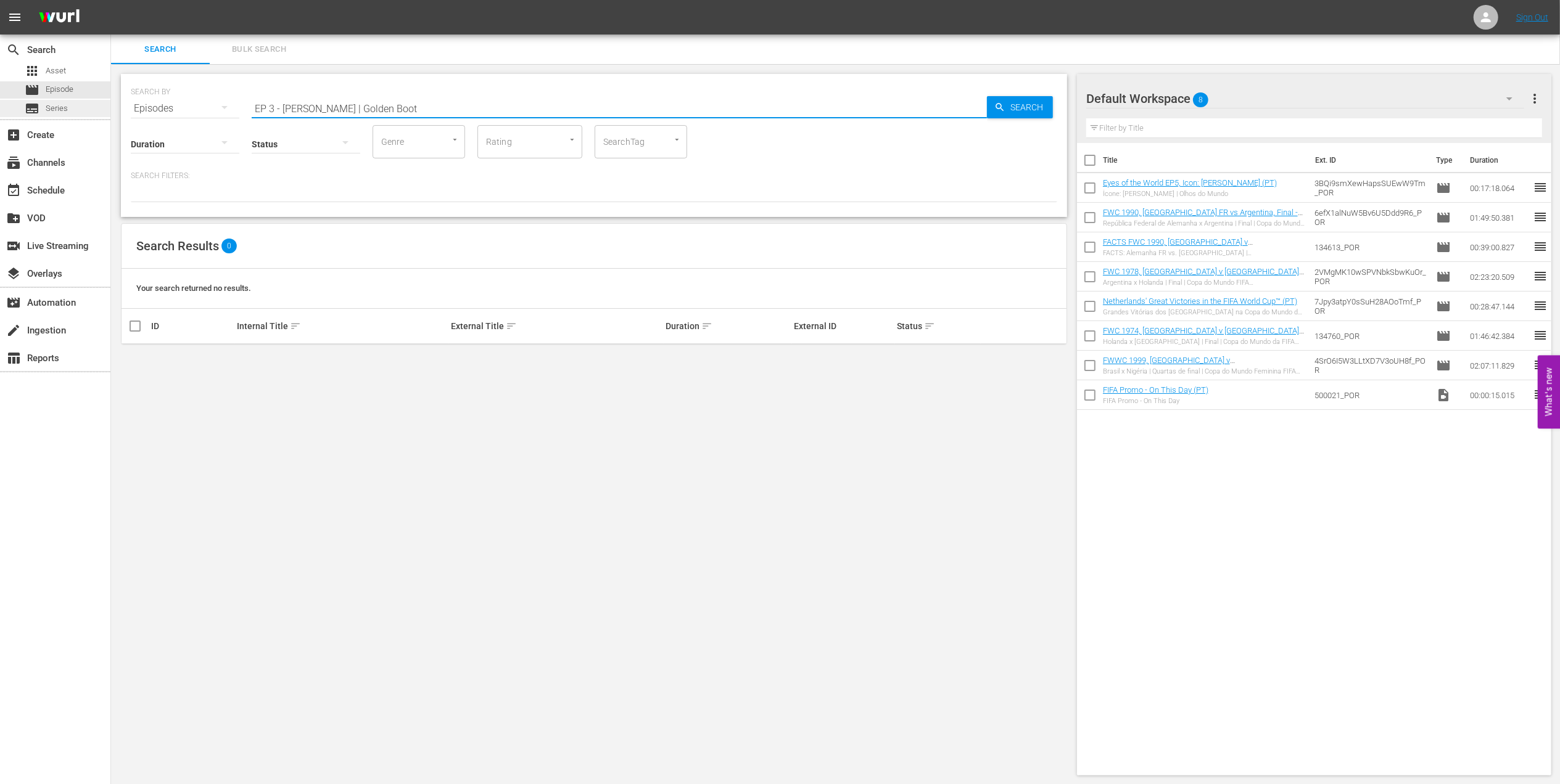
drag, startPoint x: 324, startPoint y: 109, endPoint x: 68, endPoint y: 115, distance: 256.1
click at [111, 0] on div "search Search apps Asset movie Episode subtitles Series add_box Create subscrip…" at bounding box center [835, 0] width 1448 height 0
click at [338, 104] on input "Golden Boot" at bounding box center [619, 108] width 735 height 29
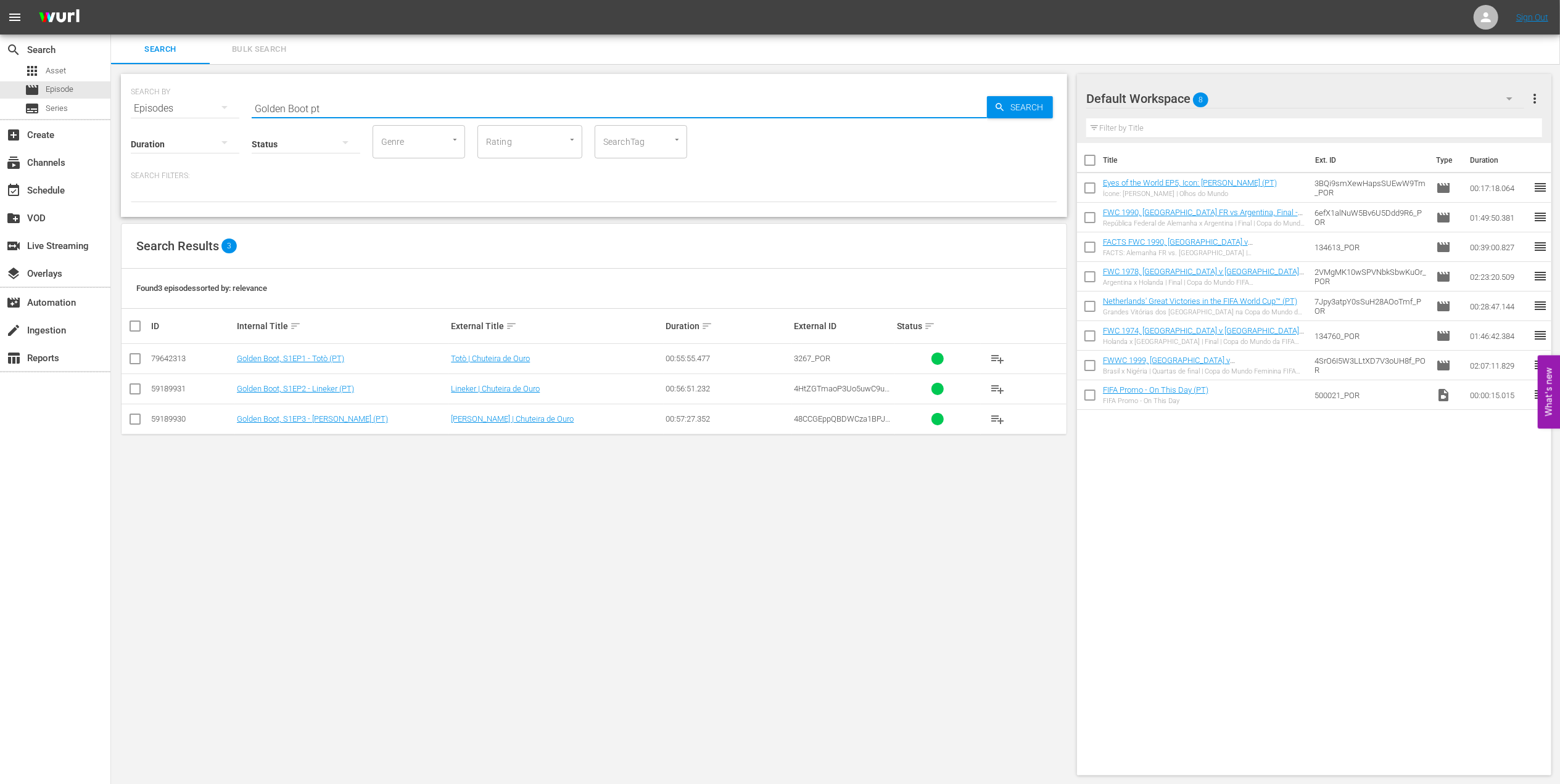
type input "Golden Boot pt"
click at [137, 415] on input "checkbox" at bounding box center [135, 422] width 15 height 15
checkbox input "true"
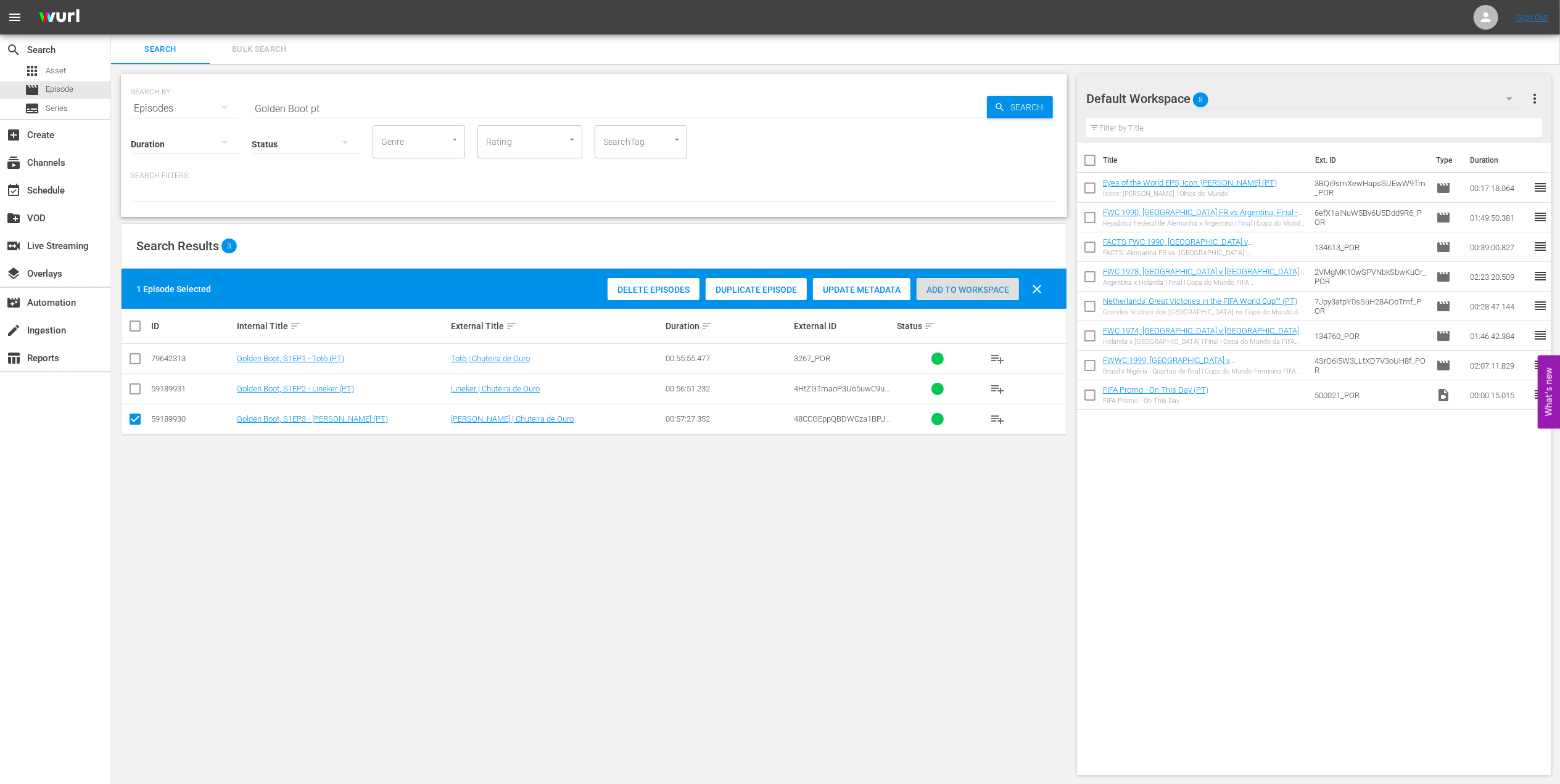
click at [986, 286] on span "Add to Workspace" at bounding box center [968, 290] width 102 height 10
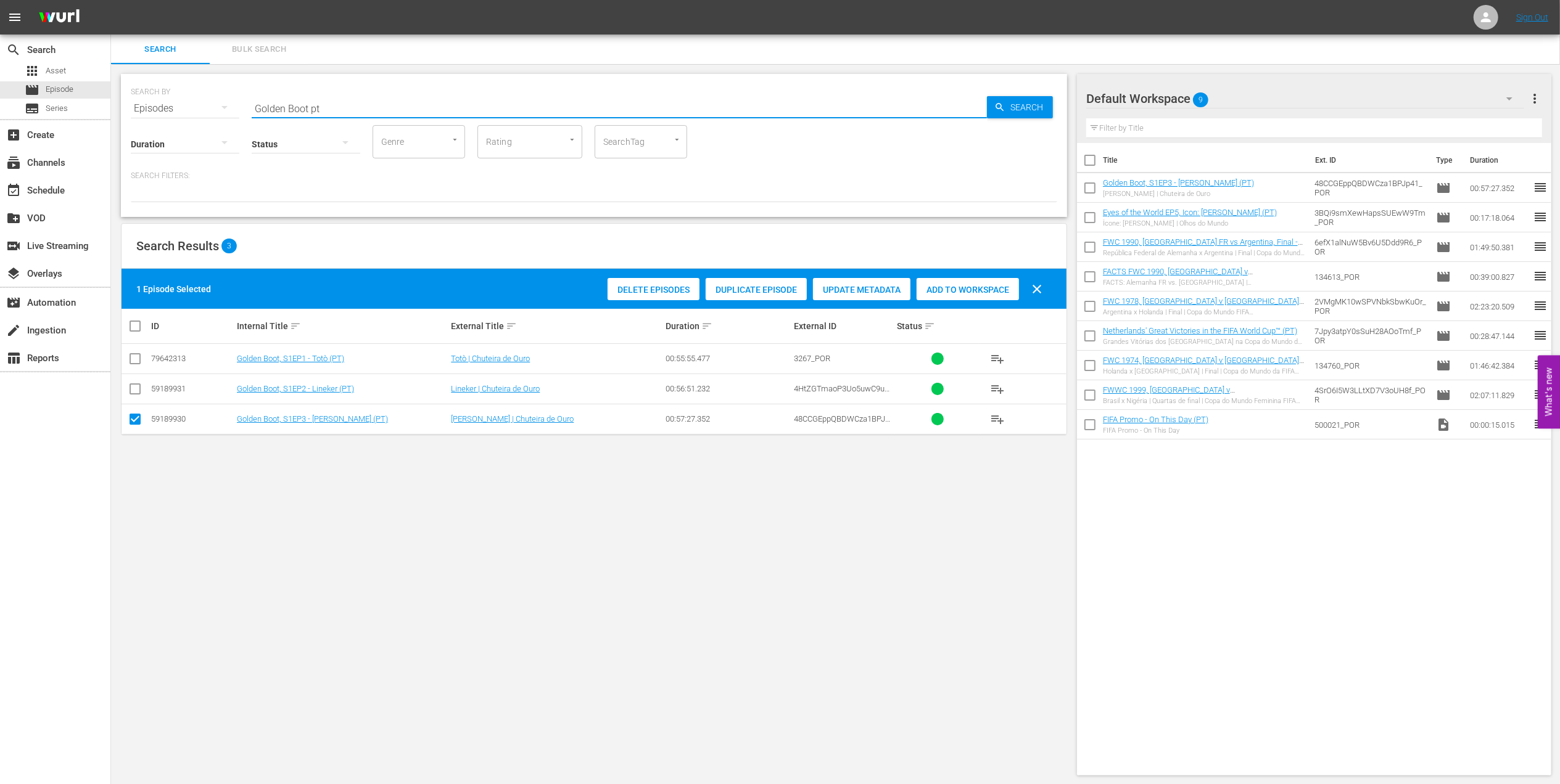
drag, startPoint x: 342, startPoint y: 106, endPoint x: 173, endPoint y: 116, distance: 169.3
click at [173, 111] on div "SEARCH BY Search By Episodes Search ID, Title, Description, Keywords, or Catego…" at bounding box center [594, 101] width 926 height 45
paste input "Icons of the Women's Game"
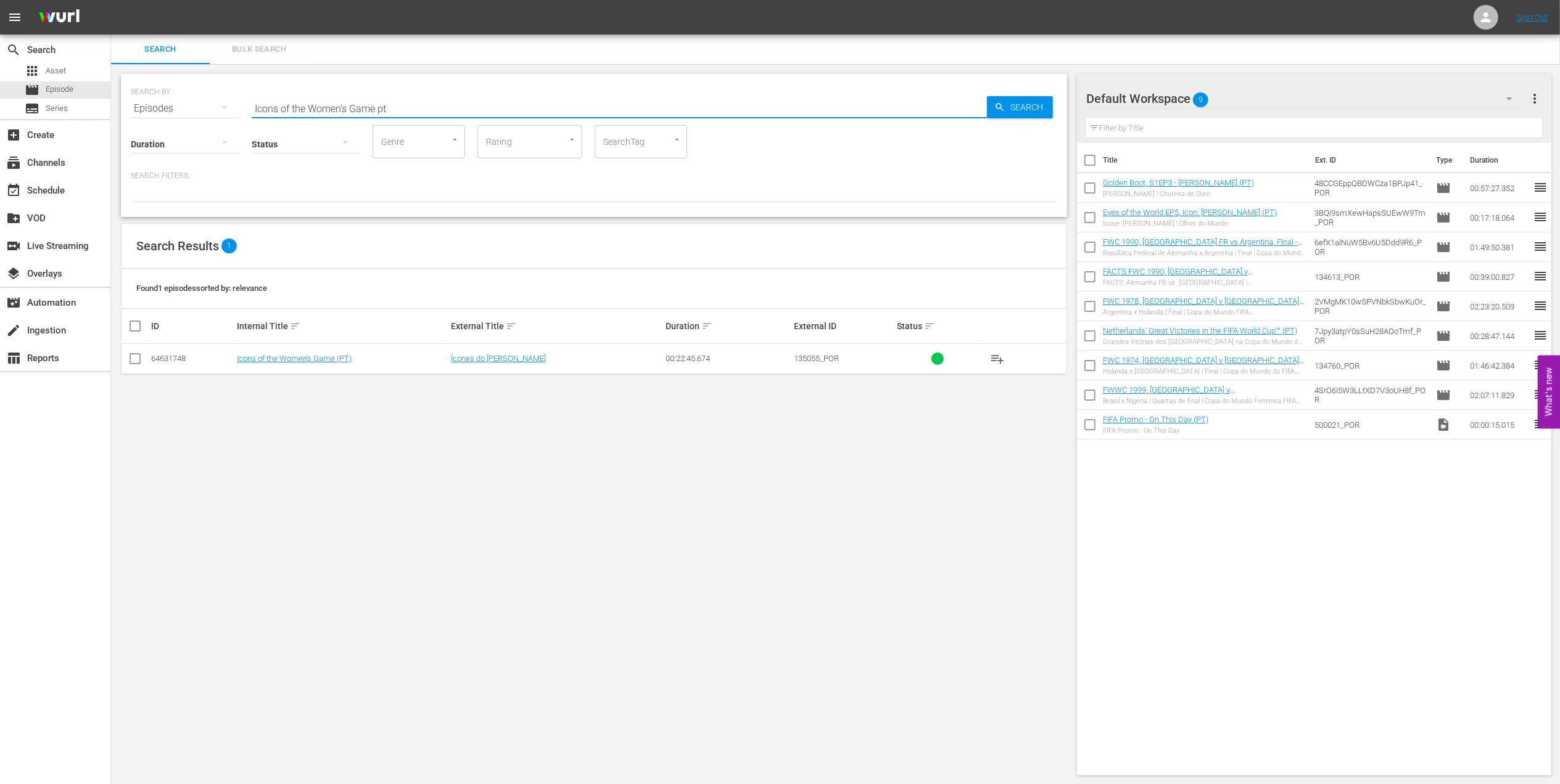
type input "Icons of the Women's Game pt"
drag, startPoint x: 136, startPoint y: 358, endPoint x: 508, endPoint y: 340, distance: 372.4
click at [136, 358] on input "checkbox" at bounding box center [135, 361] width 15 height 15
checkbox input "true"
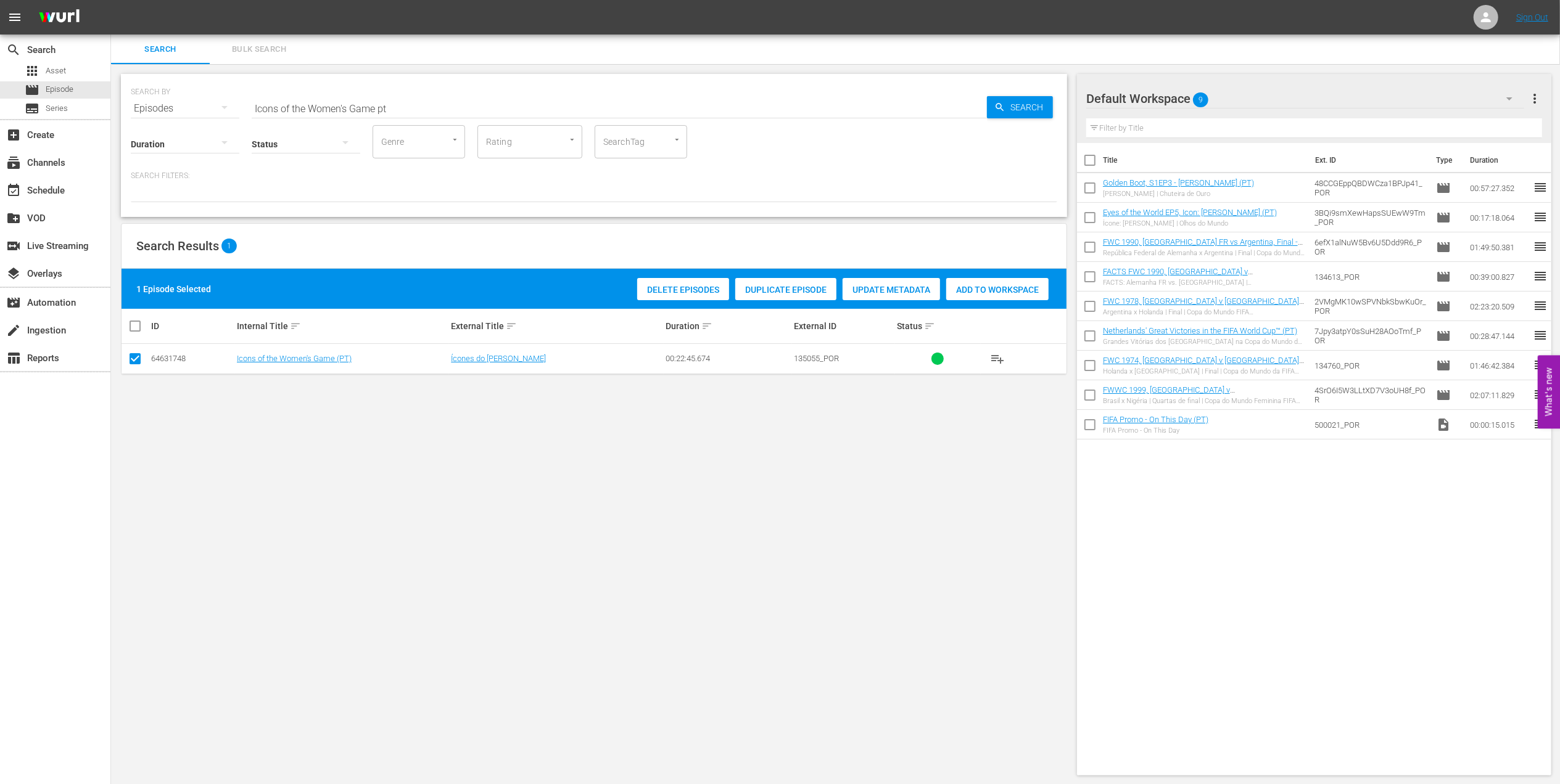
click at [960, 285] on span "Add to Workspace" at bounding box center [997, 290] width 102 height 10
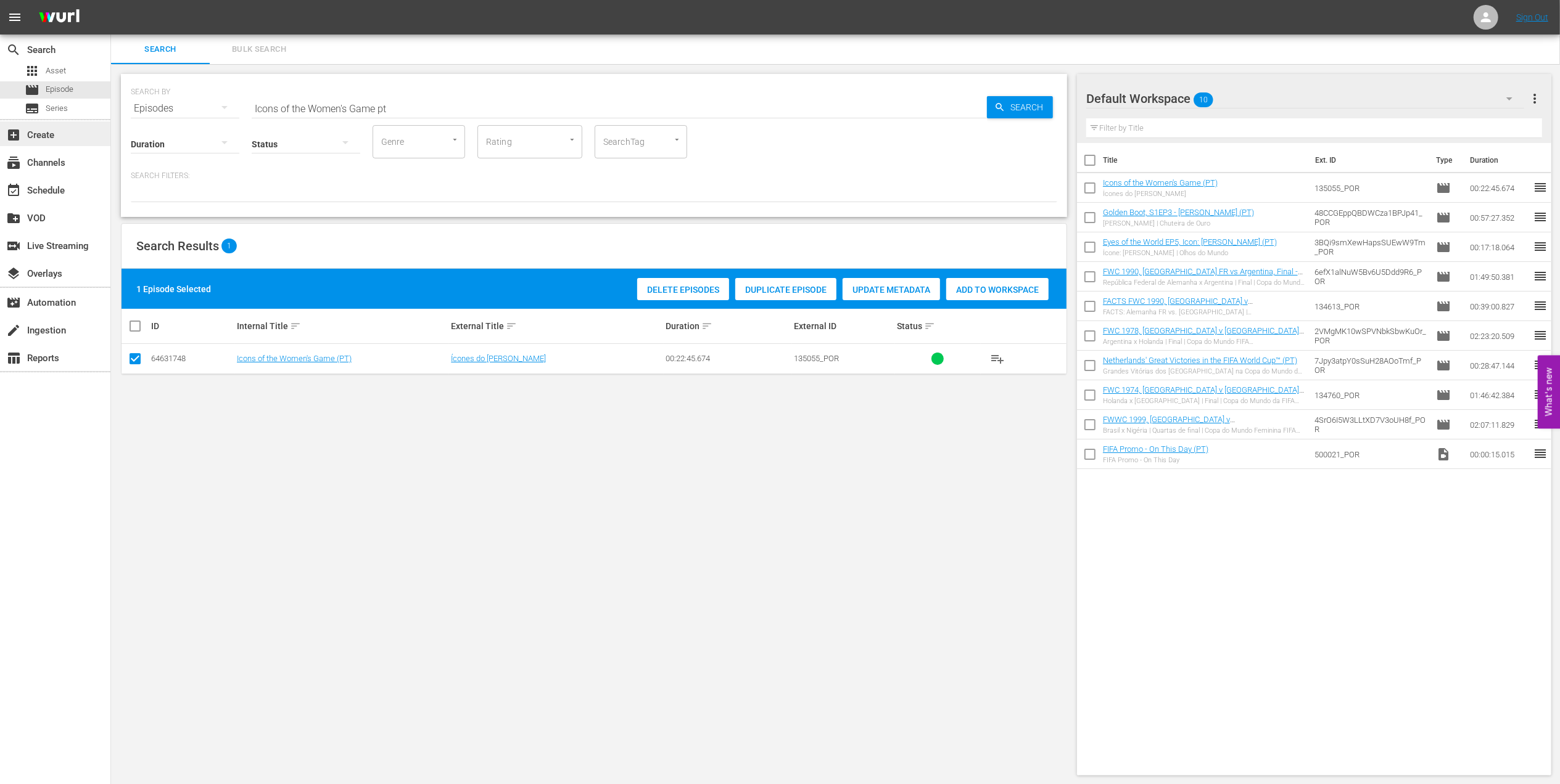
drag, startPoint x: 38, startPoint y: 109, endPoint x: 37, endPoint y: 126, distance: 17.0
click at [111, 0] on div "search Search apps Asset movie Episode subtitles Series add_box Create subscrip…" at bounding box center [835, 0] width 1448 height 0
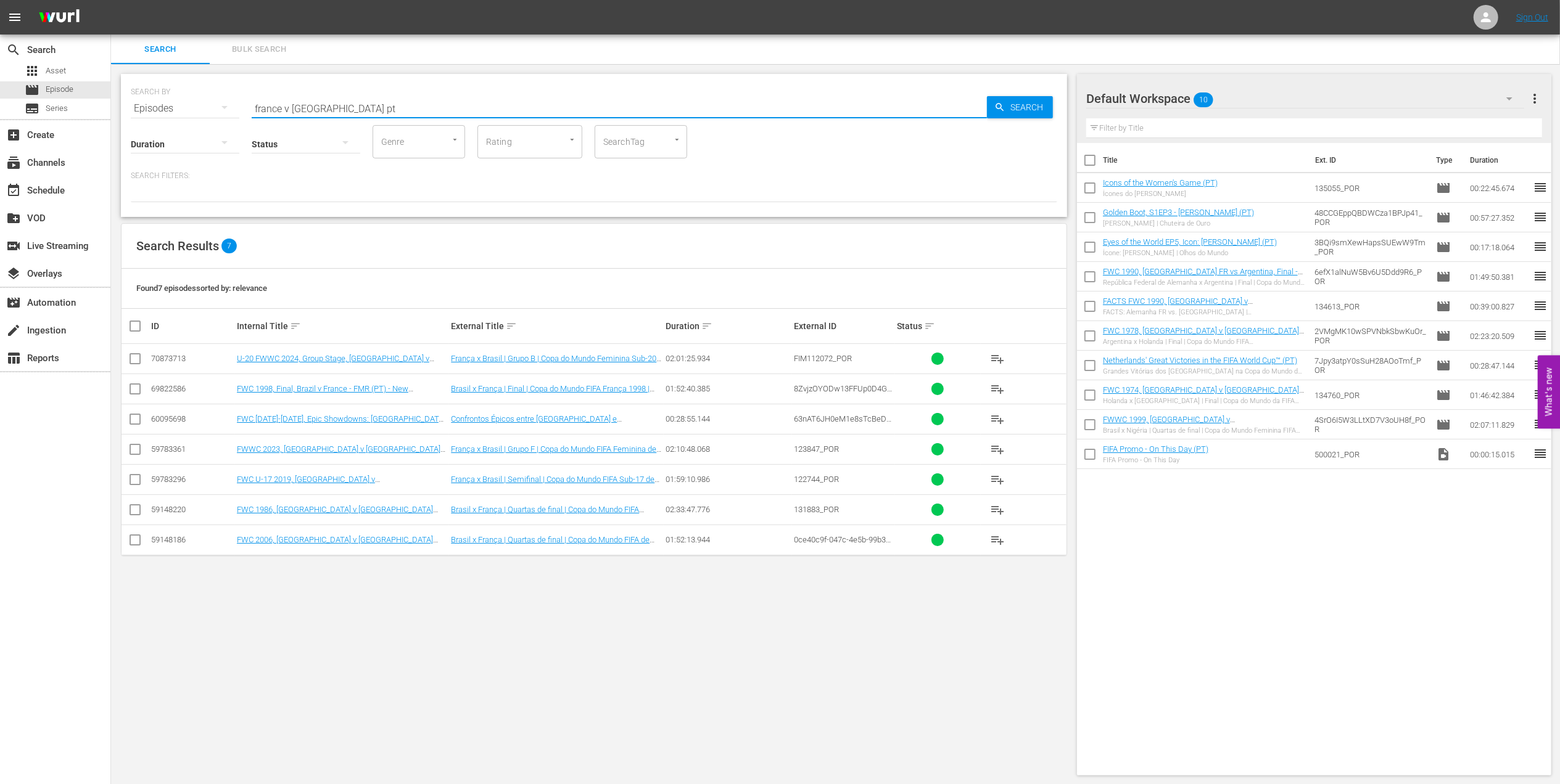
type input "france v brazil pt"
drag, startPoint x: 133, startPoint y: 452, endPoint x: 146, endPoint y: 454, distance: 13.2
click at [136, 454] on input "checkbox" at bounding box center [135, 452] width 15 height 15
checkbox input "true"
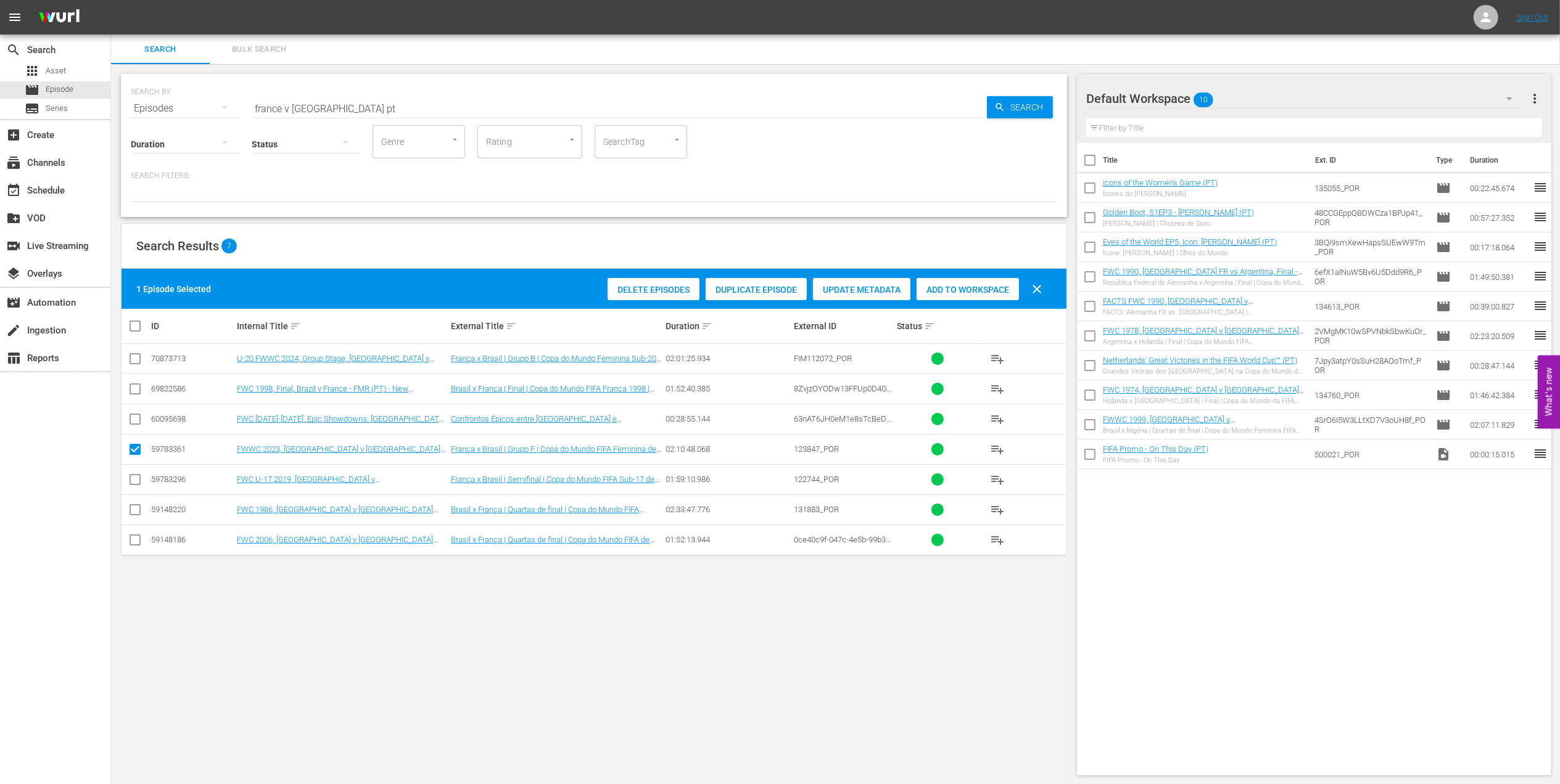
click at [963, 287] on span "Add to Workspace" at bounding box center [968, 290] width 102 height 10
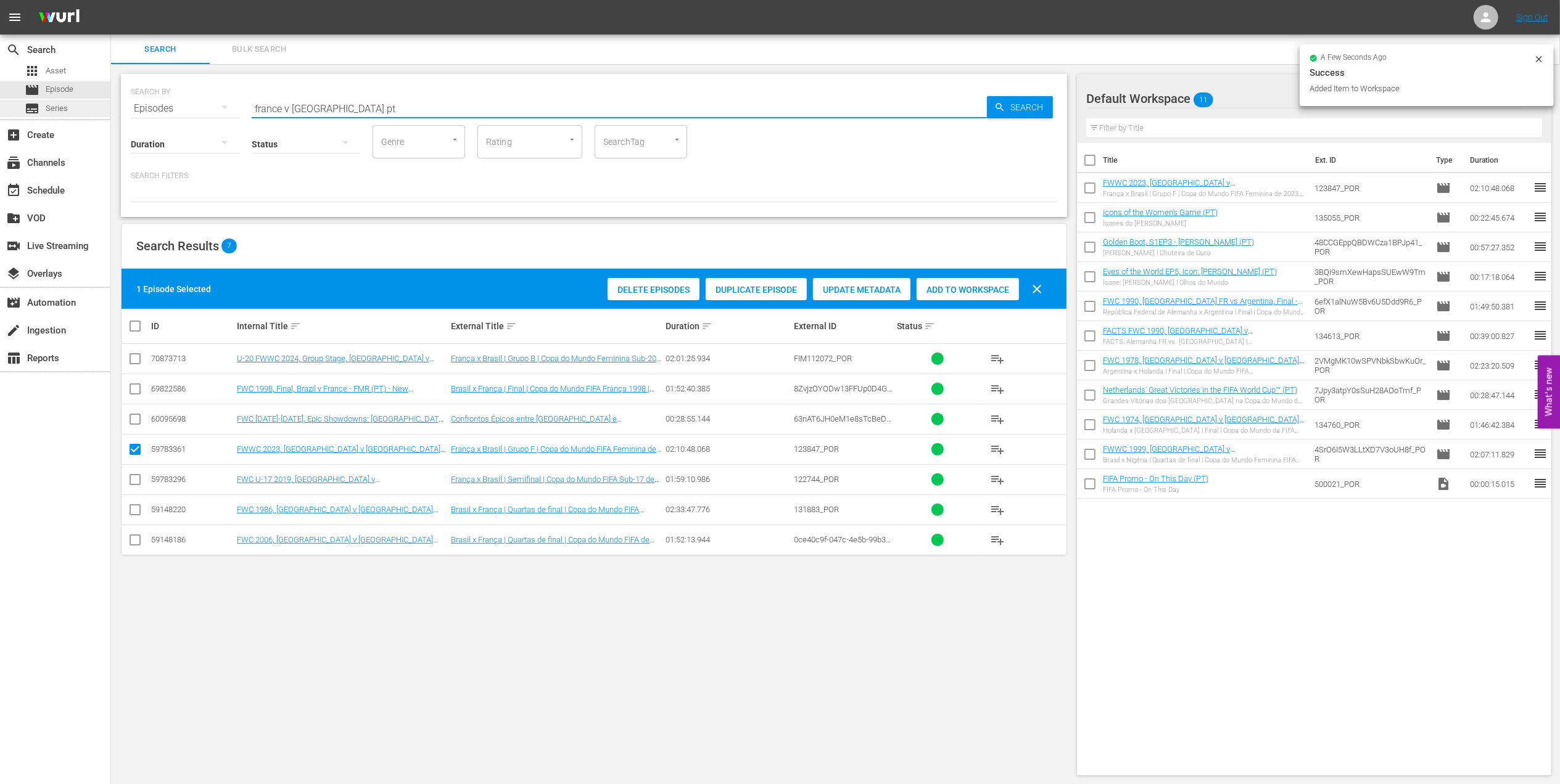
drag, startPoint x: 332, startPoint y: 106, endPoint x: 8, endPoint y: 107, distance: 324.0
click at [111, 0] on div "search Search apps Asset movie Episode subtitles Series add_box Create subscrip…" at bounding box center [835, 0] width 1448 height 0
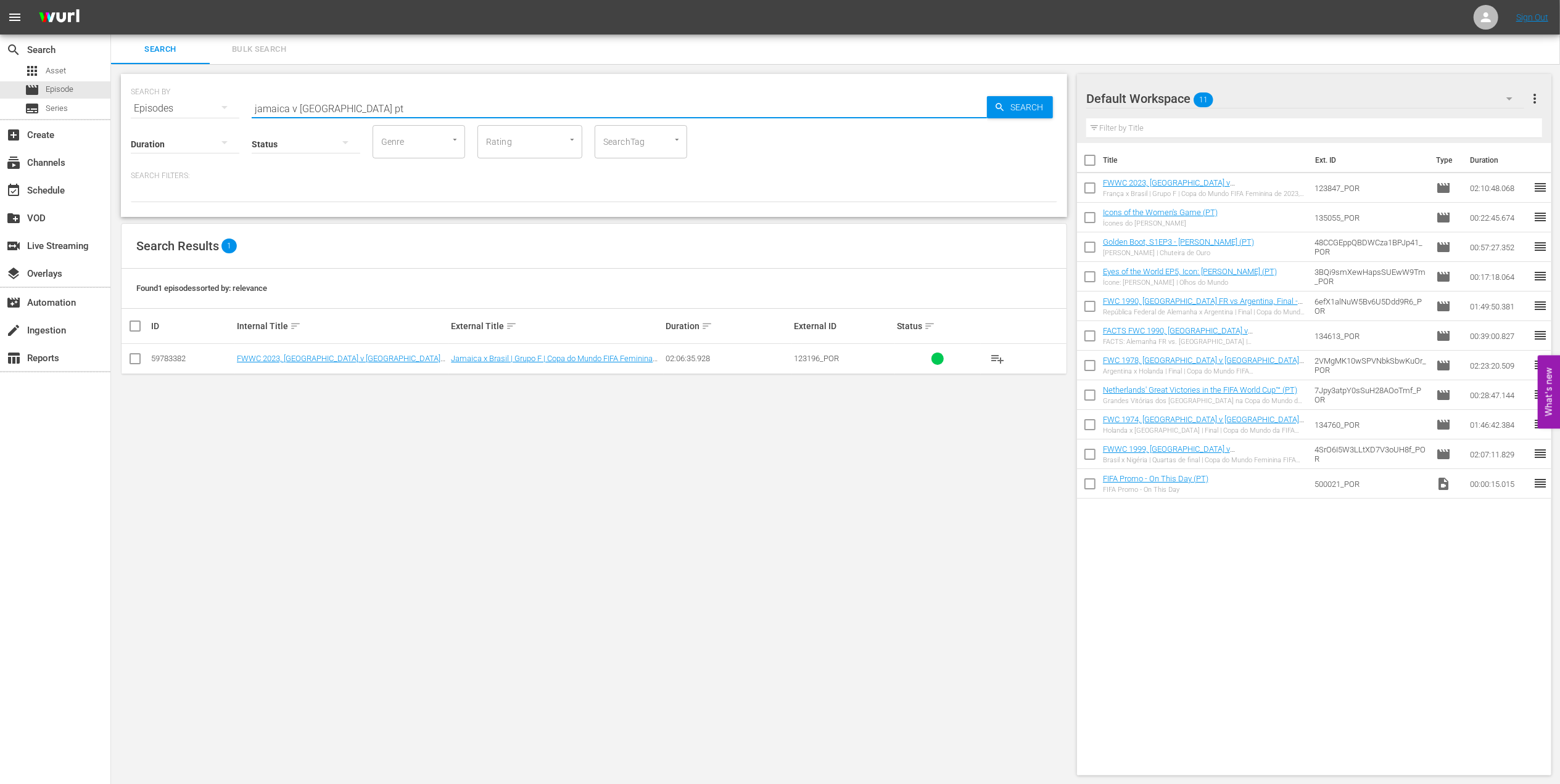
type input "jamaica v brazil pt"
drag, startPoint x: 137, startPoint y: 359, endPoint x: 151, endPoint y: 358, distance: 14.0
click at [137, 358] on input "checkbox" at bounding box center [135, 361] width 15 height 15
checkbox input "true"
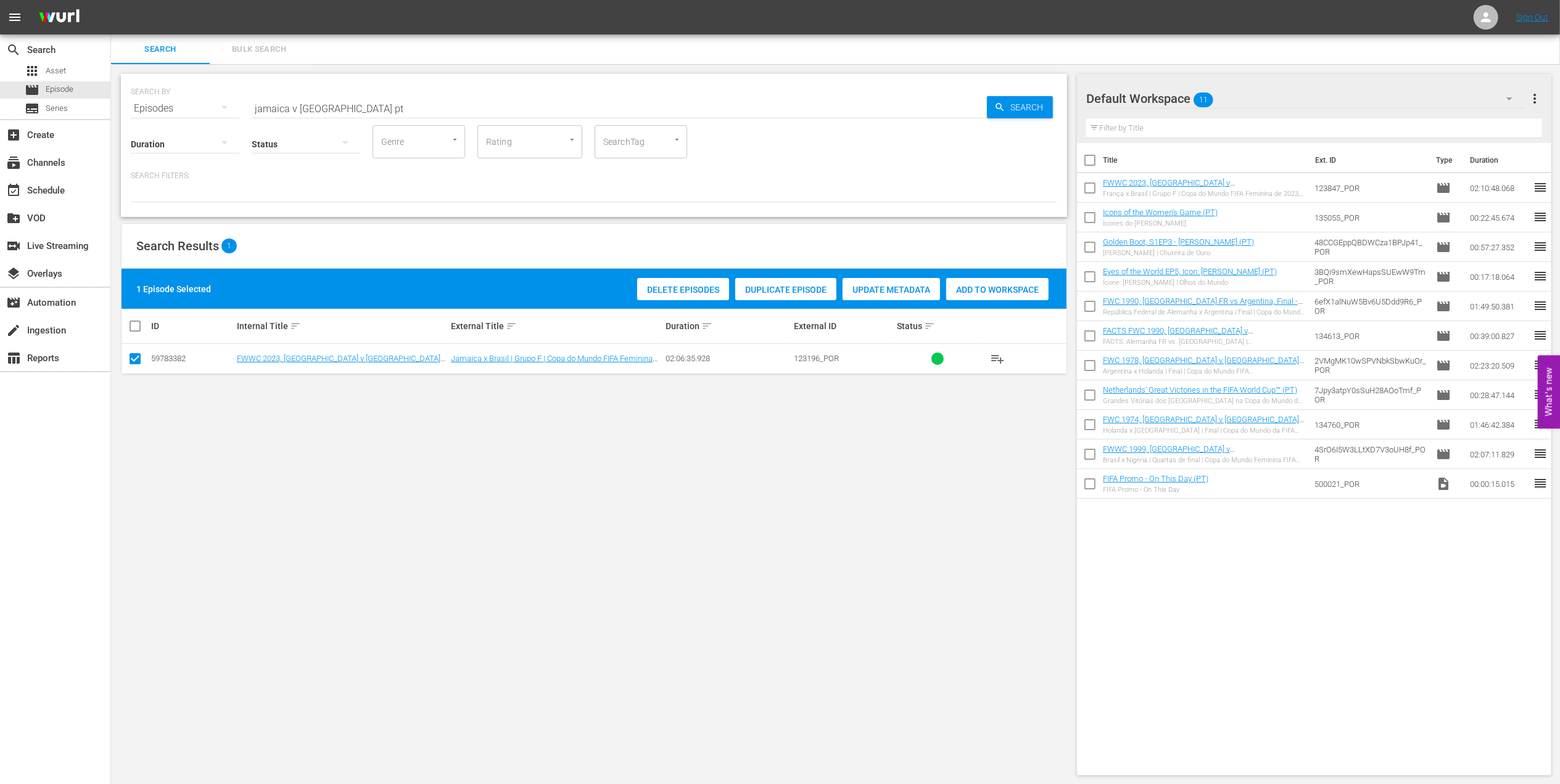
click at [987, 285] on span "Add to Workspace" at bounding box center [997, 290] width 102 height 10
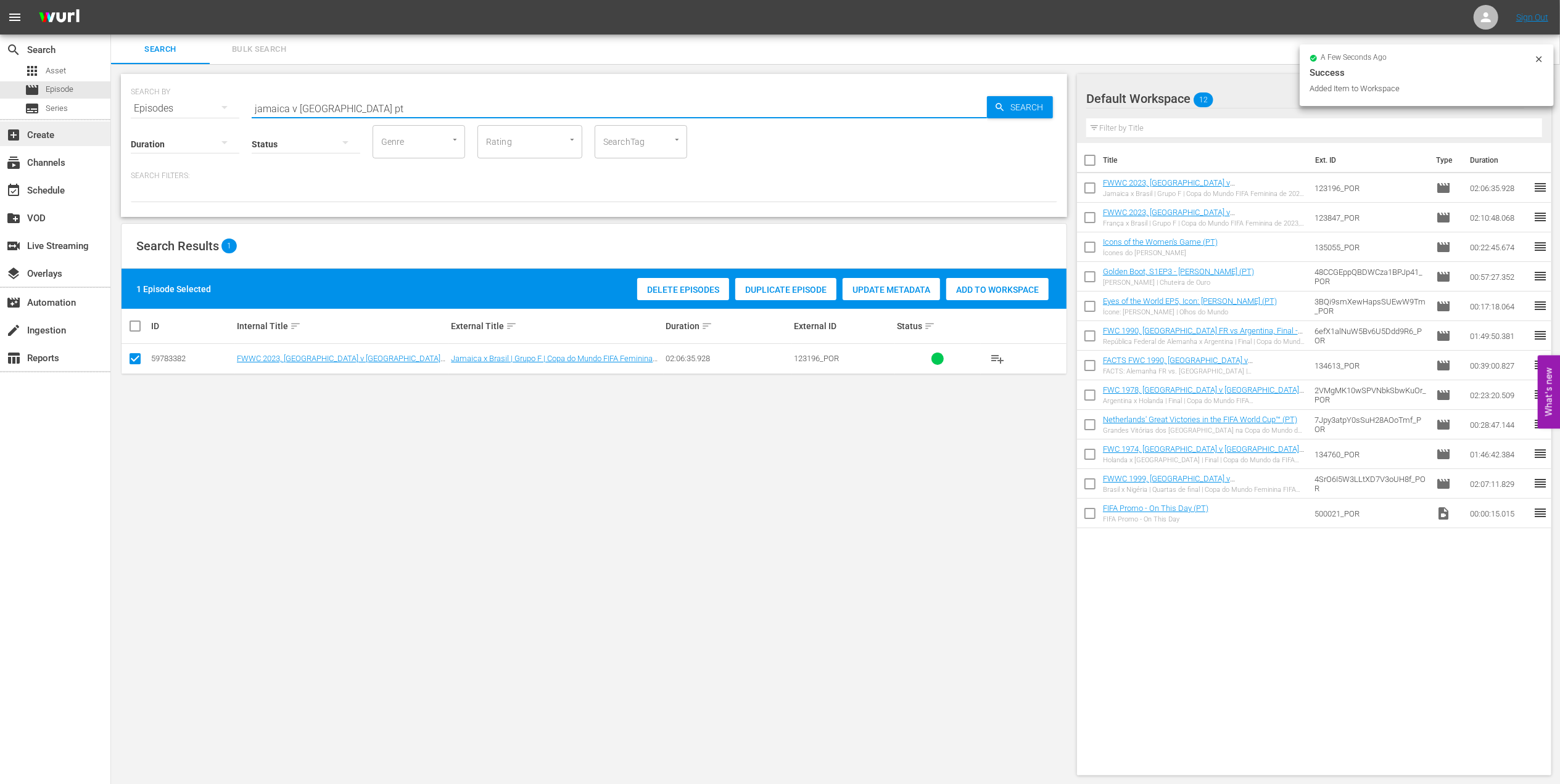
drag, startPoint x: 351, startPoint y: 101, endPoint x: 65, endPoint y: 134, distance: 287.9
click at [111, 0] on div "search Search apps Asset movie Episode subtitles Series add_box Create subscrip…" at bounding box center [835, 0] width 1448 height 0
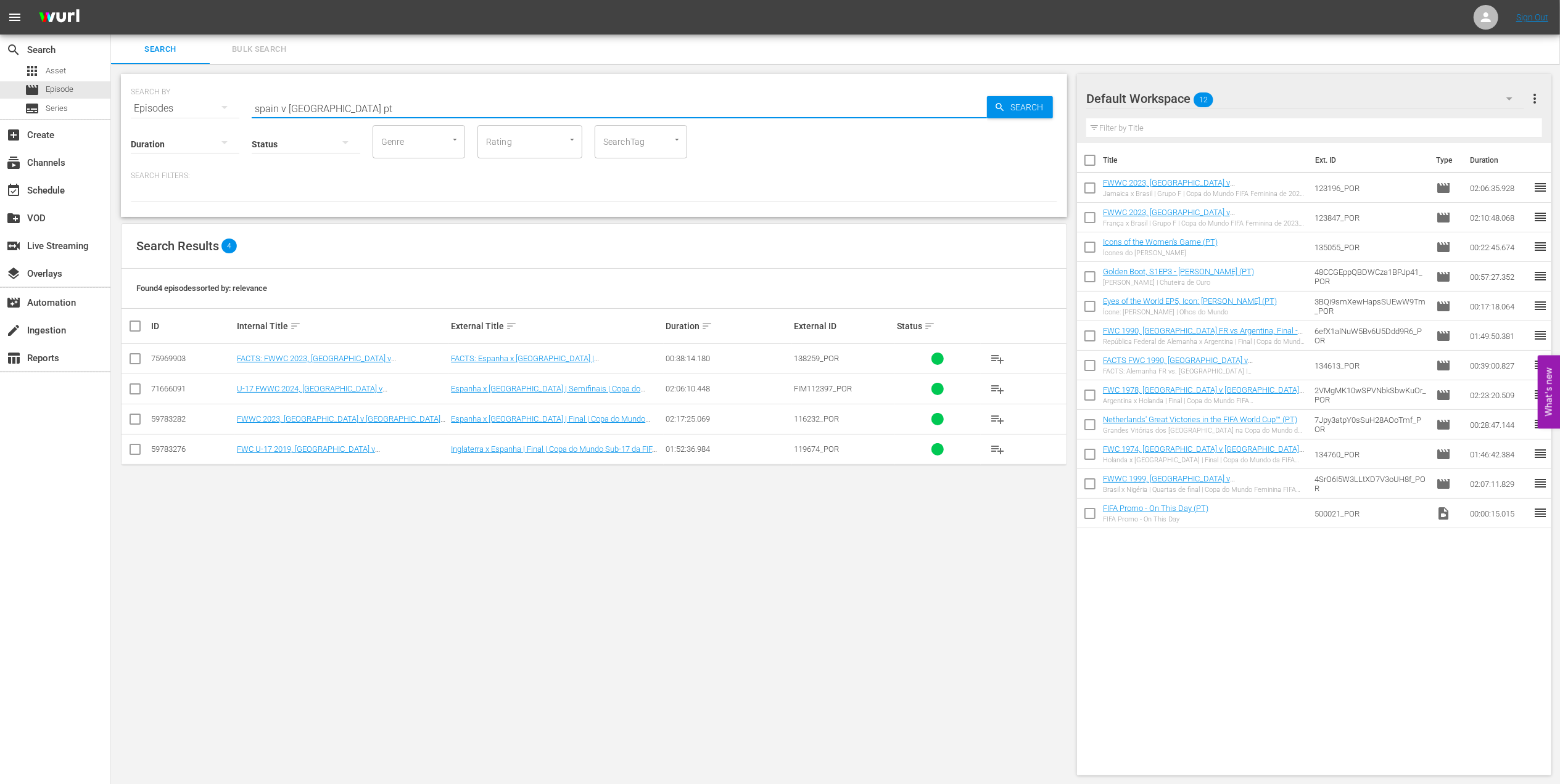
type input "spain v england pt"
click at [134, 418] on input "checkbox" at bounding box center [135, 422] width 15 height 15
checkbox input "true"
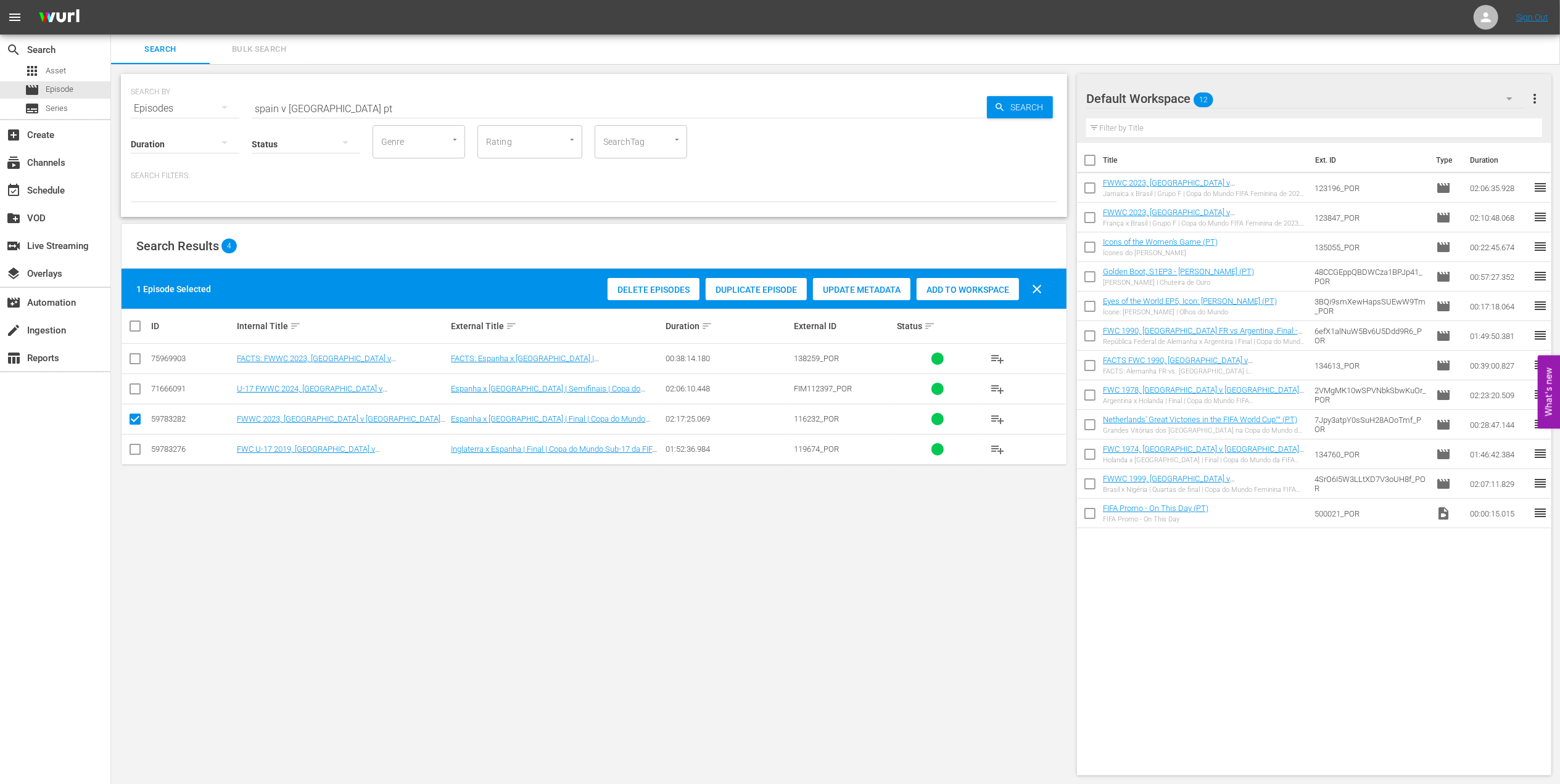
click at [976, 281] on div "Add to Workspace" at bounding box center [968, 290] width 102 height 24
drag, startPoint x: 334, startPoint y: 105, endPoint x: 114, endPoint y: 120, distance: 220.5
click at [114, 120] on div "SEARCH BY Search By Episodes Search ID, Title, Description, Keywords, or Catego…" at bounding box center [594, 424] width 966 height 721
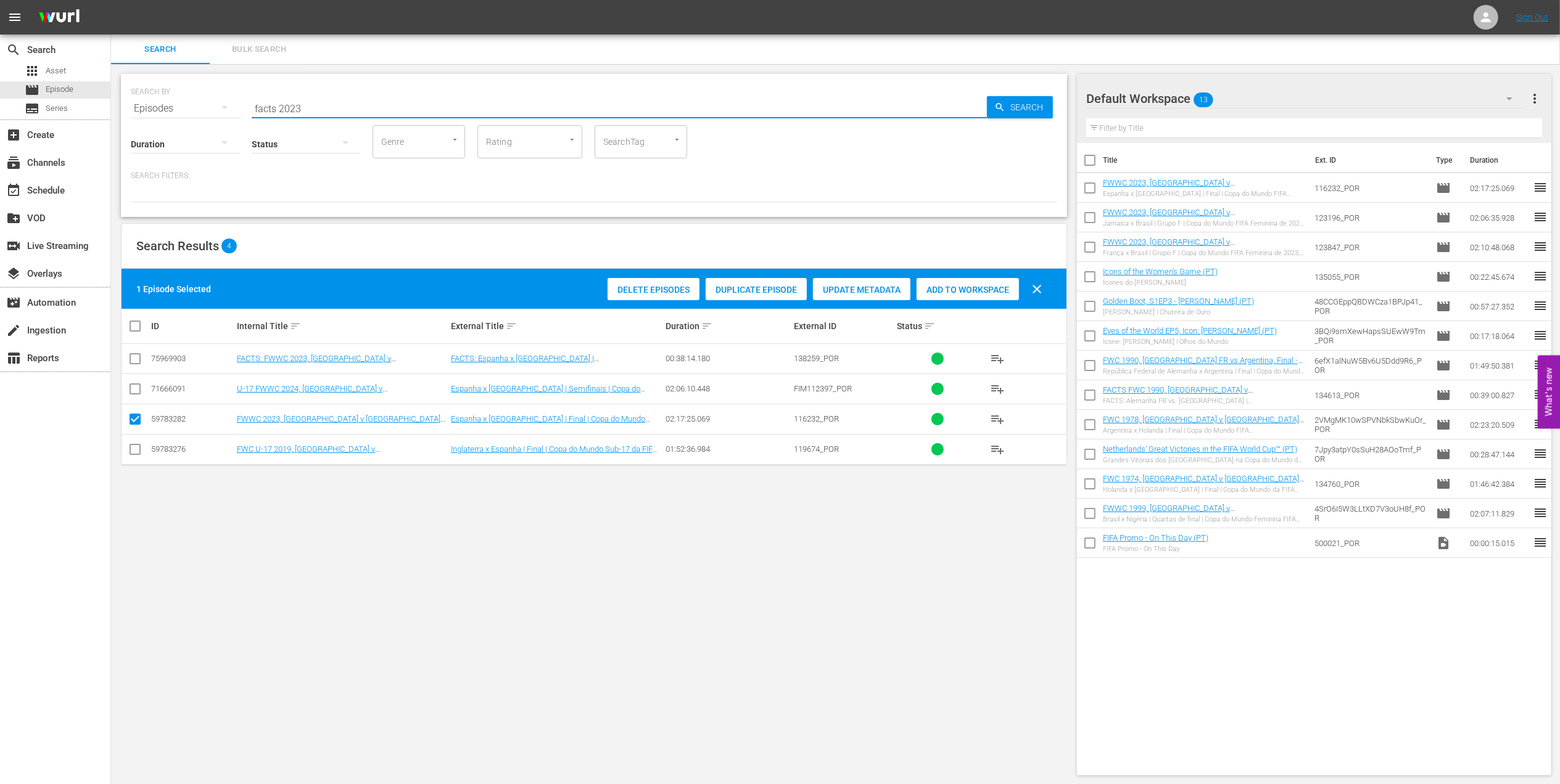
type input "facts 2023"
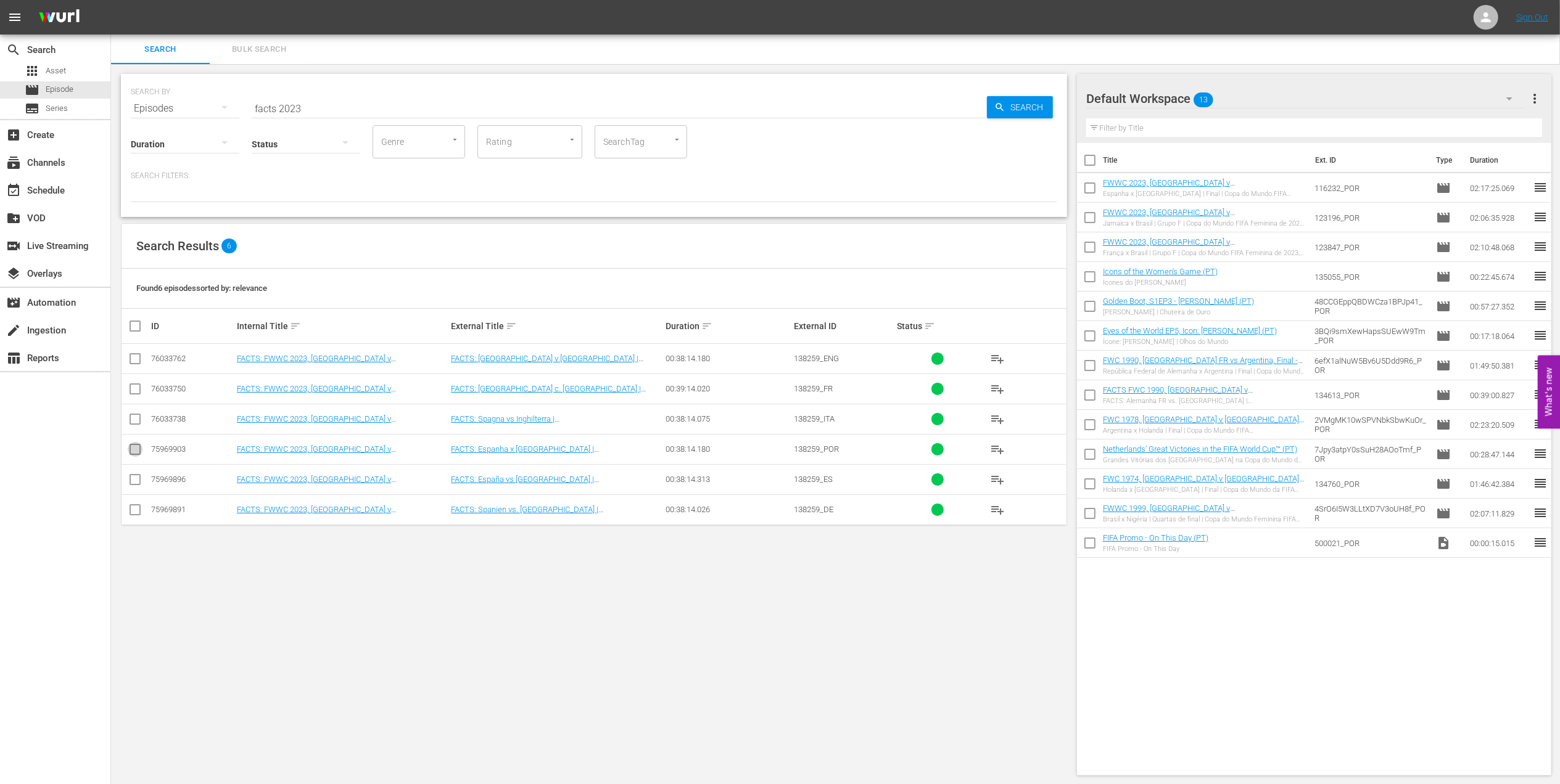
click at [128, 452] on input "checkbox" at bounding box center [135, 452] width 15 height 15
checkbox input "true"
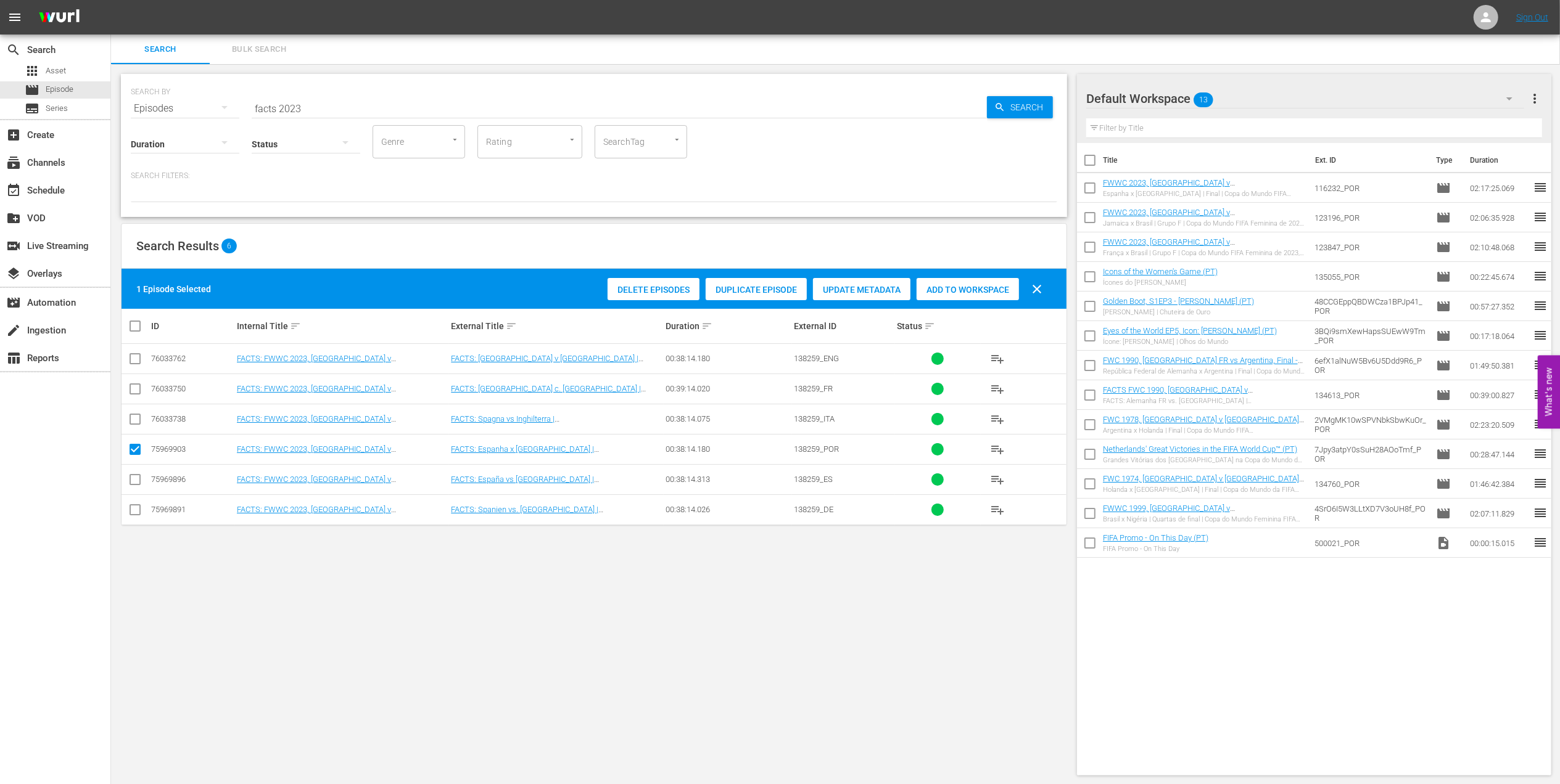
click at [965, 282] on div "Add to Workspace" at bounding box center [968, 290] width 102 height 24
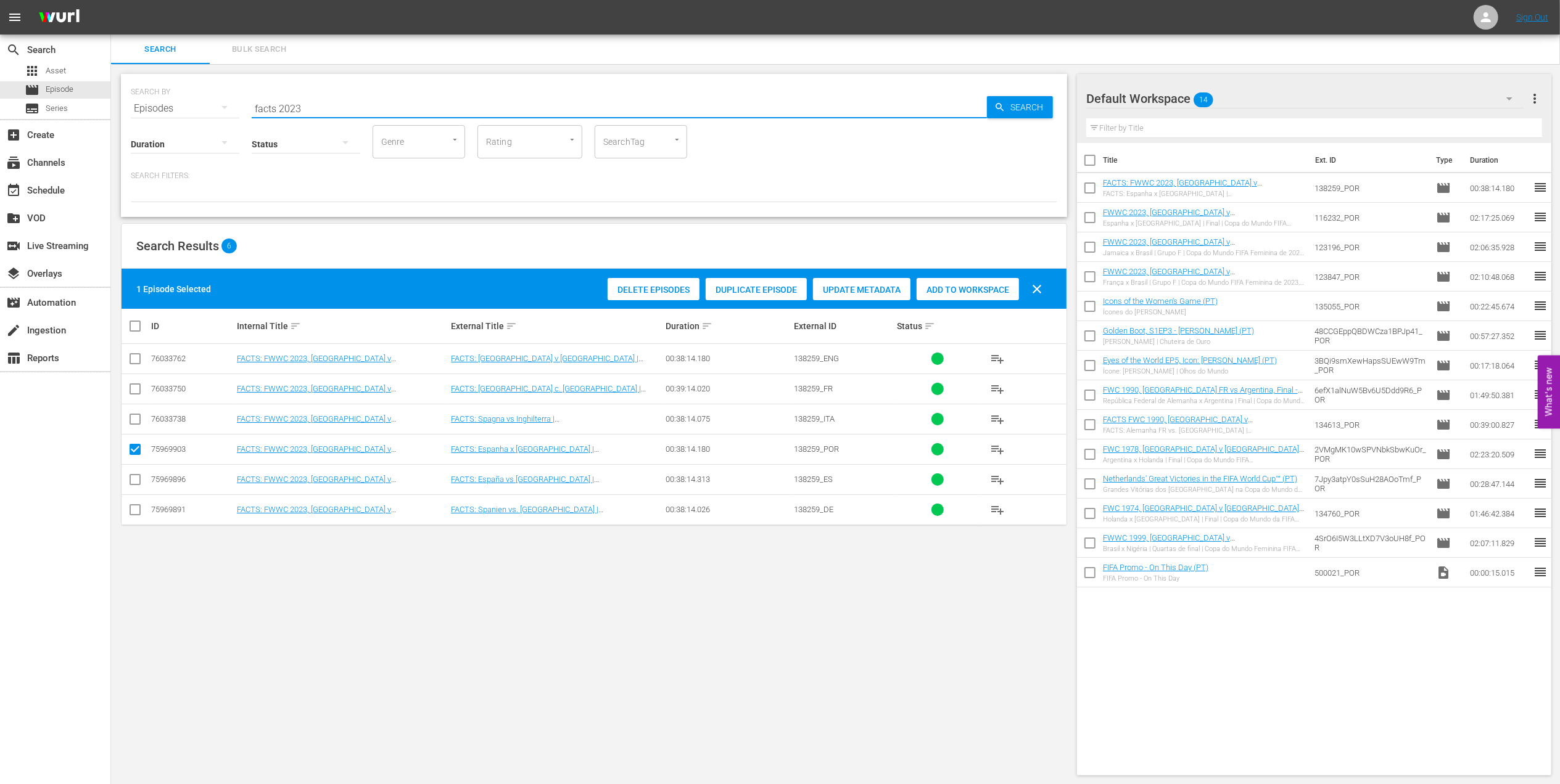
drag, startPoint x: 201, startPoint y: 107, endPoint x: 163, endPoint y: 107, distance: 38.0
click at [164, 107] on div "SEARCH BY Search By Episodes Search ID, Title, Description, Keywords, or Catego…" at bounding box center [594, 101] width 926 height 45
paste input "FWC 2022 - Final - Argentina v France"
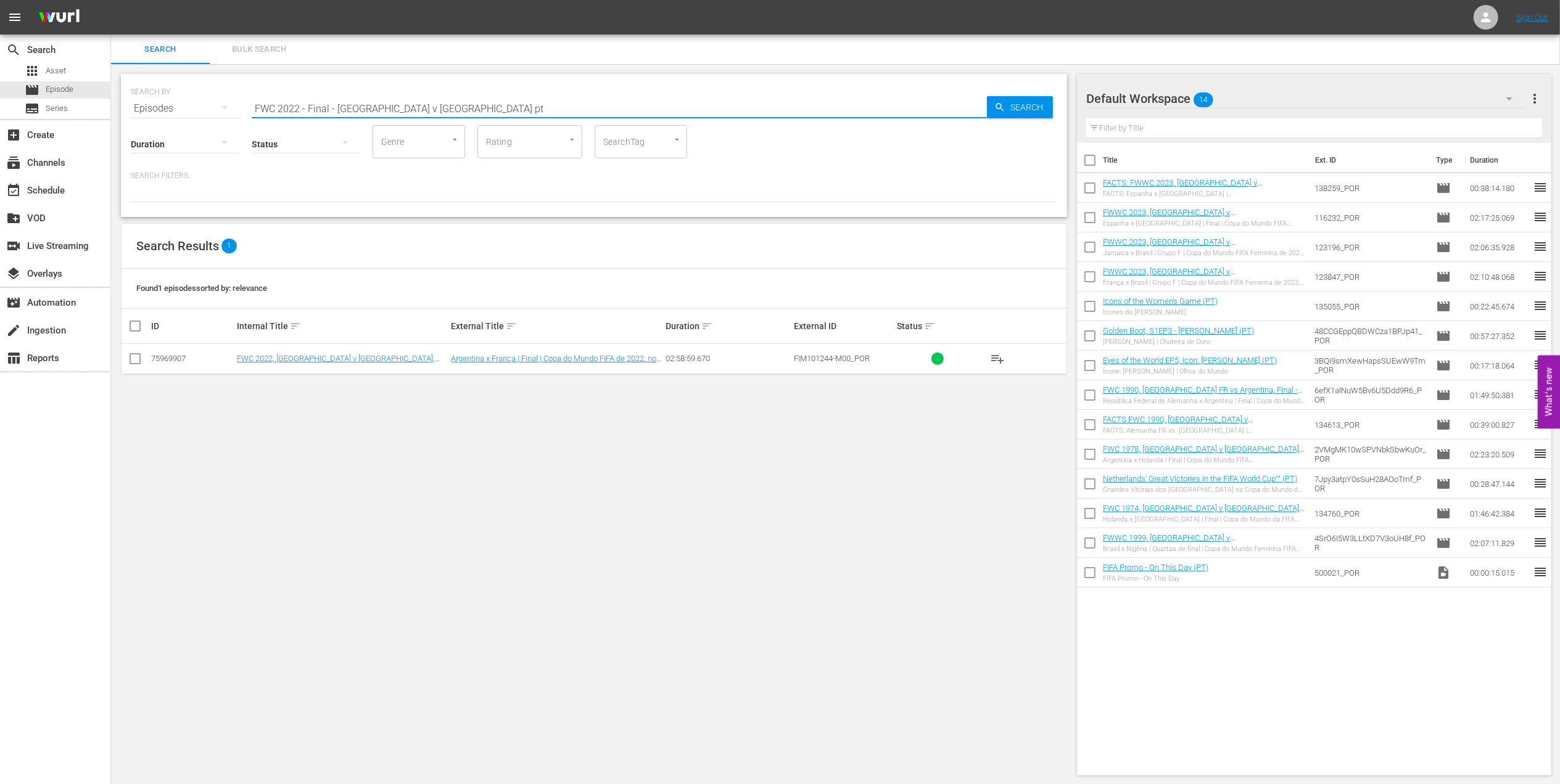
type input "FWC 2022 - Final - Argentina v France pt"
click at [137, 360] on input "checkbox" at bounding box center [135, 361] width 15 height 15
checkbox input "true"
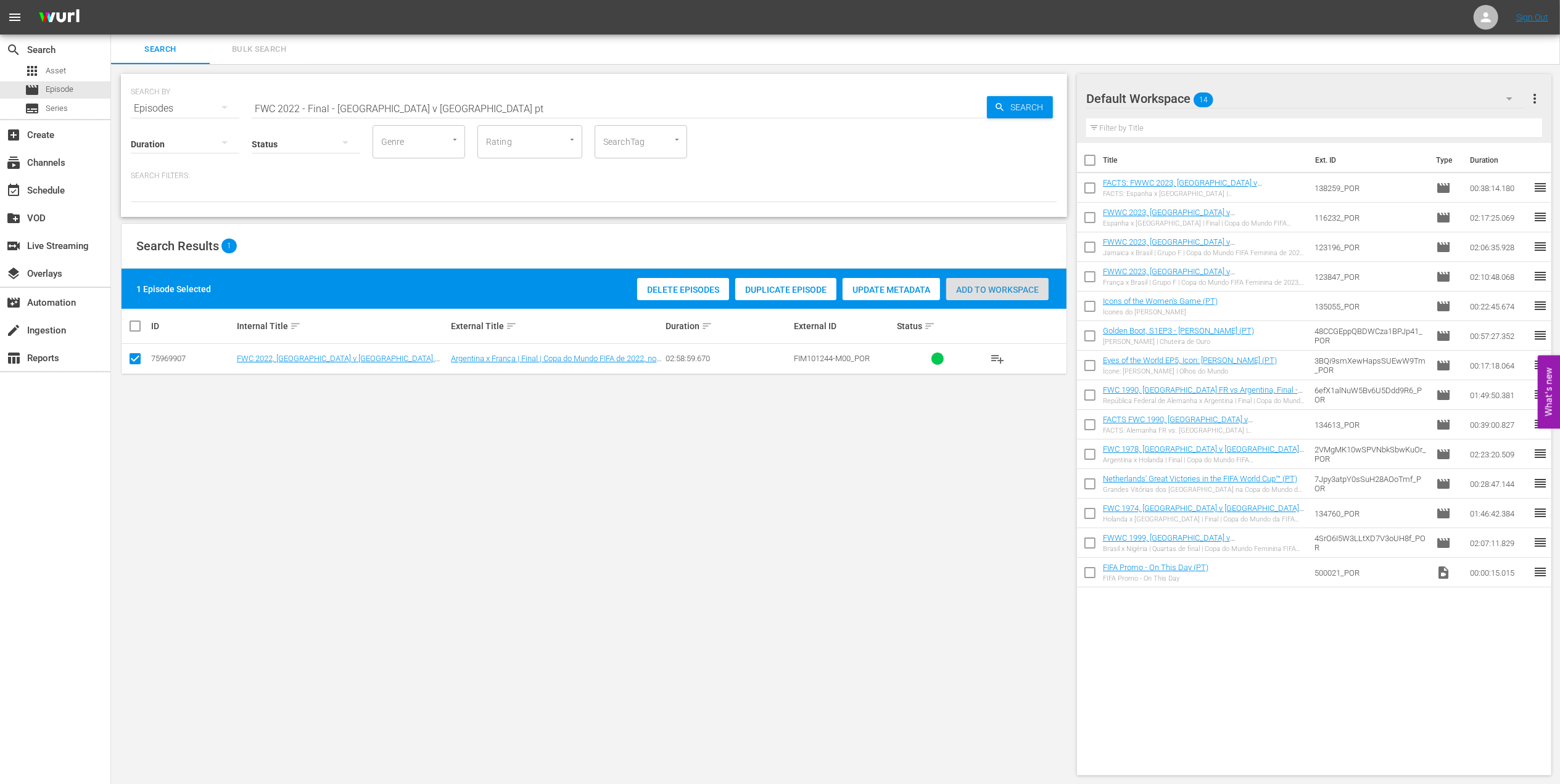
click at [1003, 285] on span "Add to Workspace" at bounding box center [997, 290] width 102 height 10
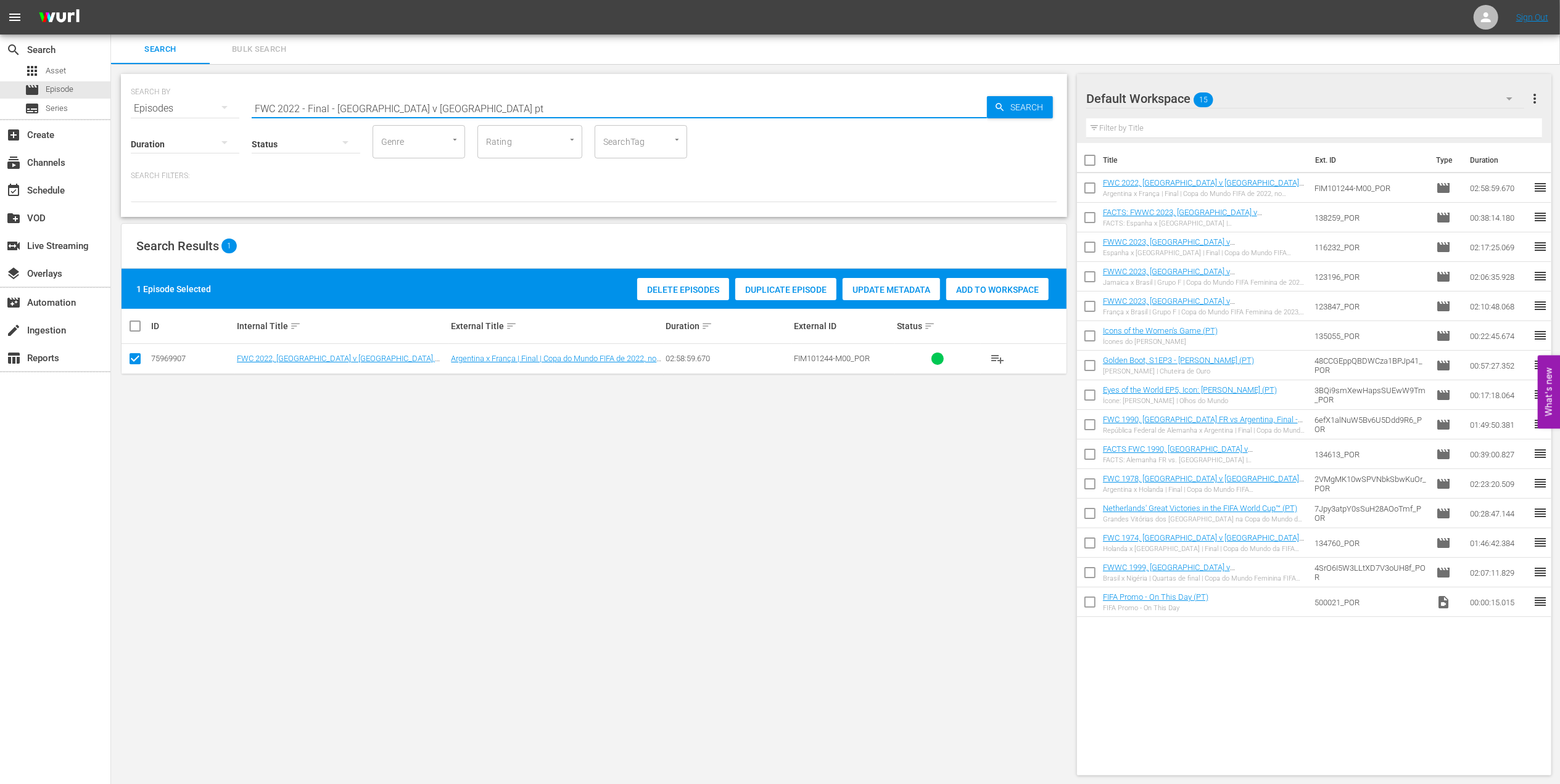
drag, startPoint x: 445, startPoint y: 107, endPoint x: 118, endPoint y: 106, distance: 327.0
click at [118, 106] on div "SEARCH BY Search By Episodes Search ID, Title, Description, Keywords, or Catego…" at bounding box center [594, 424] width 966 height 721
paste input "All Goals Collection"
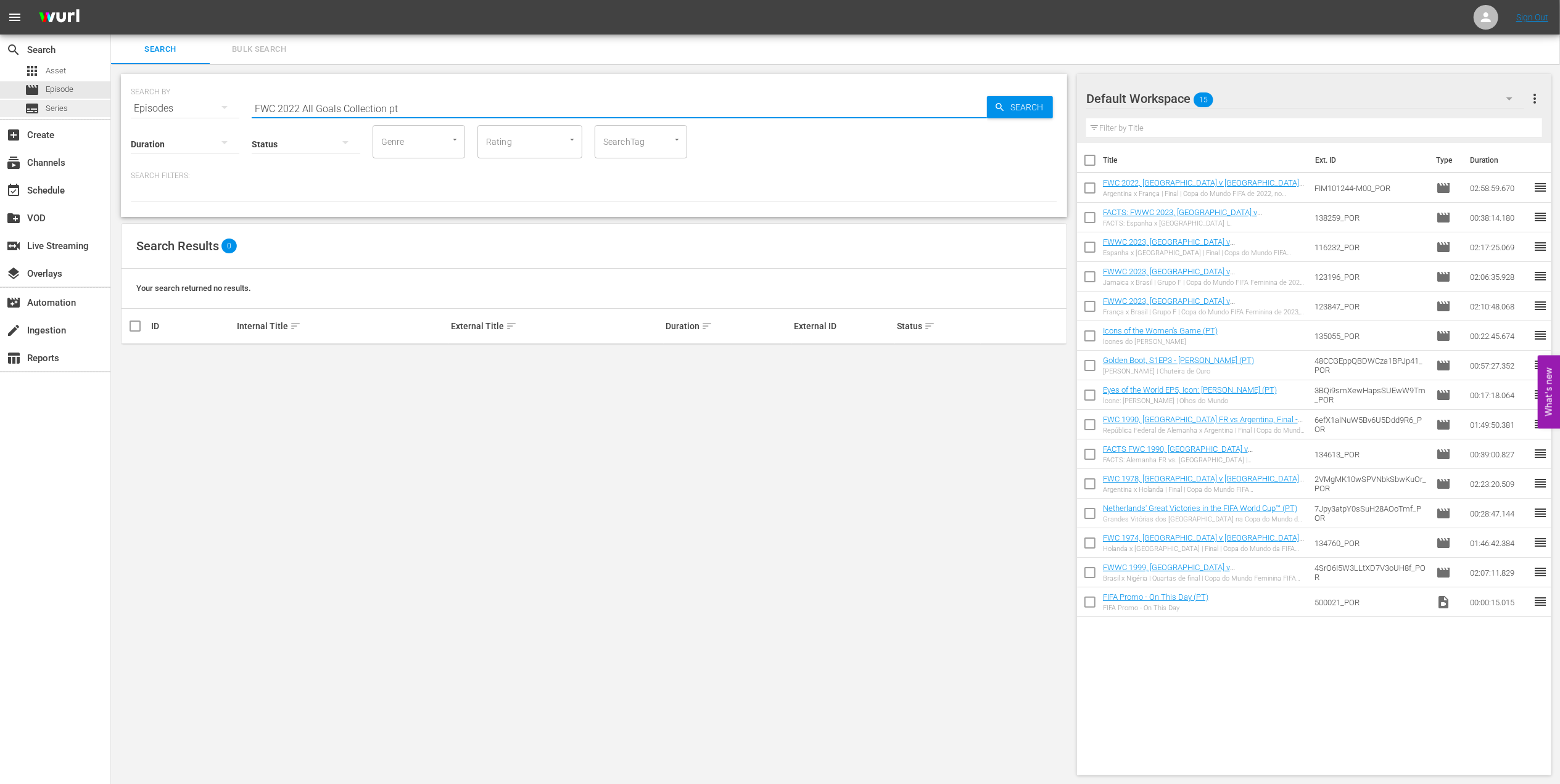
drag, startPoint x: 417, startPoint y: 105, endPoint x: 107, endPoint y: 104, distance: 310.0
click at [111, 0] on div "search Search apps Asset movie Episode subtitles Series add_box Create subscrip…" at bounding box center [835, 0] width 1448 height 0
type input "all goals 2022 pt"
click at [139, 358] on input "checkbox" at bounding box center [135, 361] width 15 height 15
checkbox input "true"
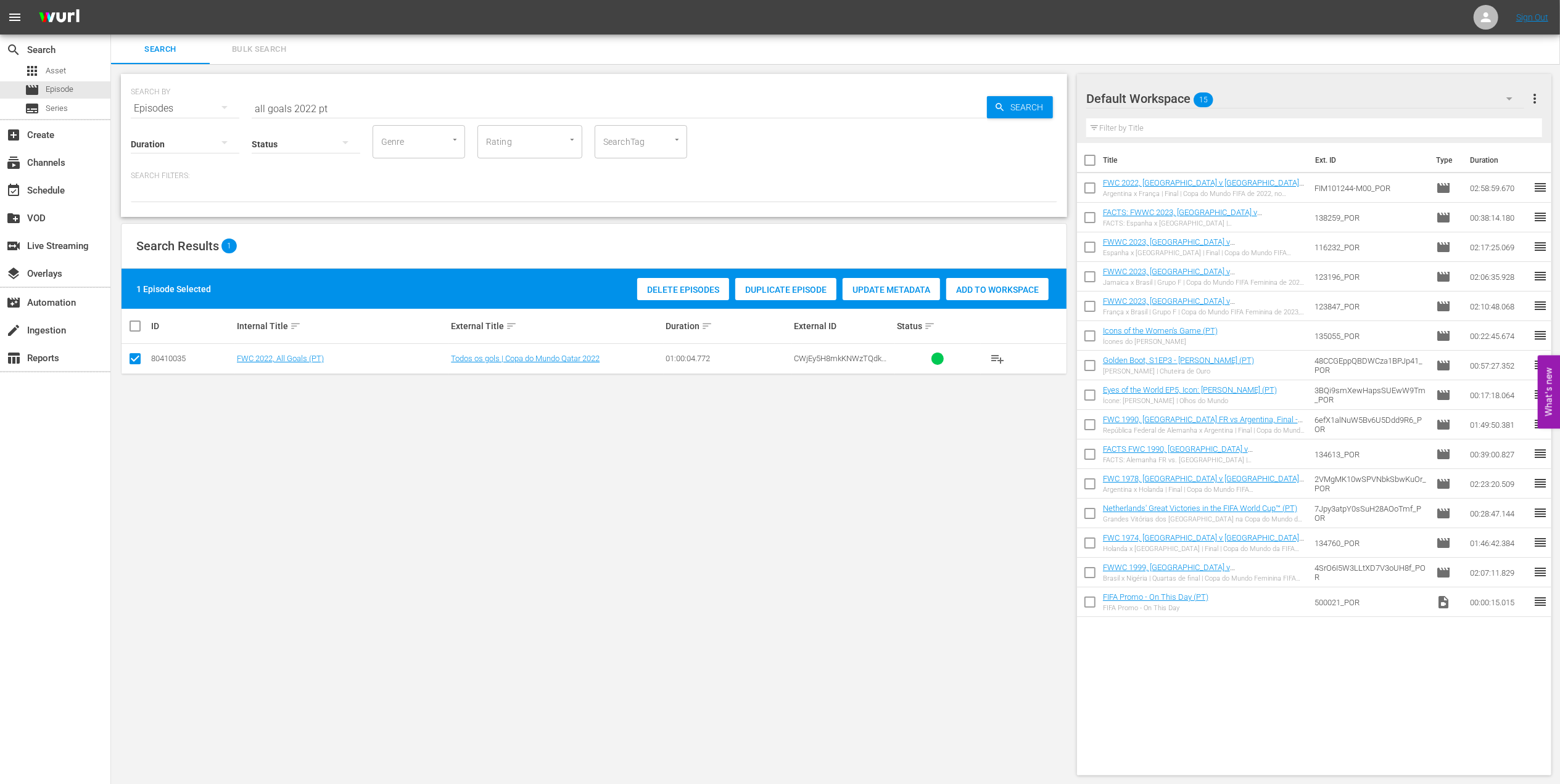
click at [1013, 290] on span "Add to Workspace" at bounding box center [997, 290] width 102 height 10
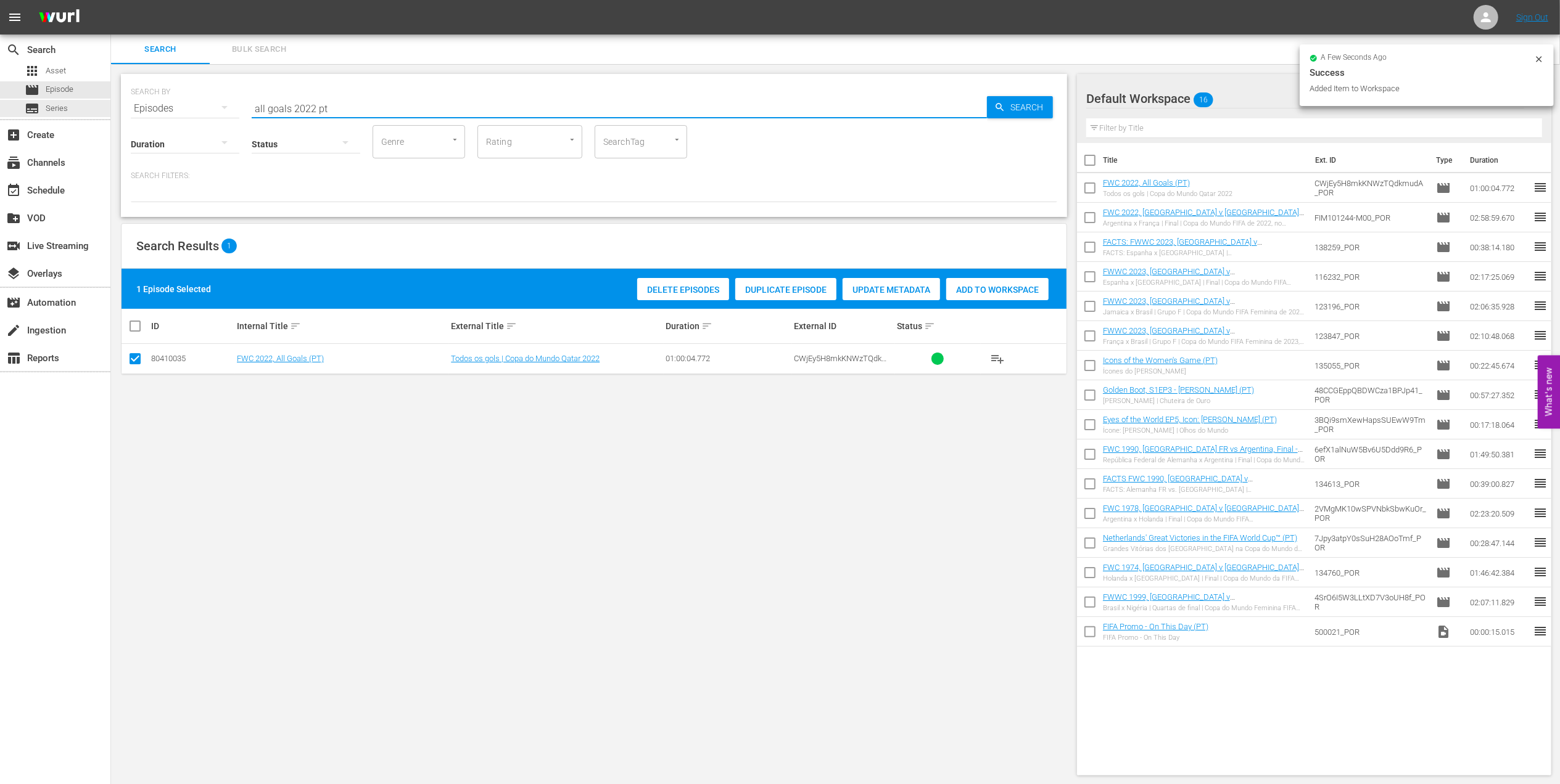
drag, startPoint x: 139, startPoint y: 109, endPoint x: 67, endPoint y: 119, distance: 72.7
click at [111, 0] on div "search Search apps Asset movie Episode subtitles Series add_box Create subscrip…" at bounding box center [835, 0] width 1448 height 0
type input "t"
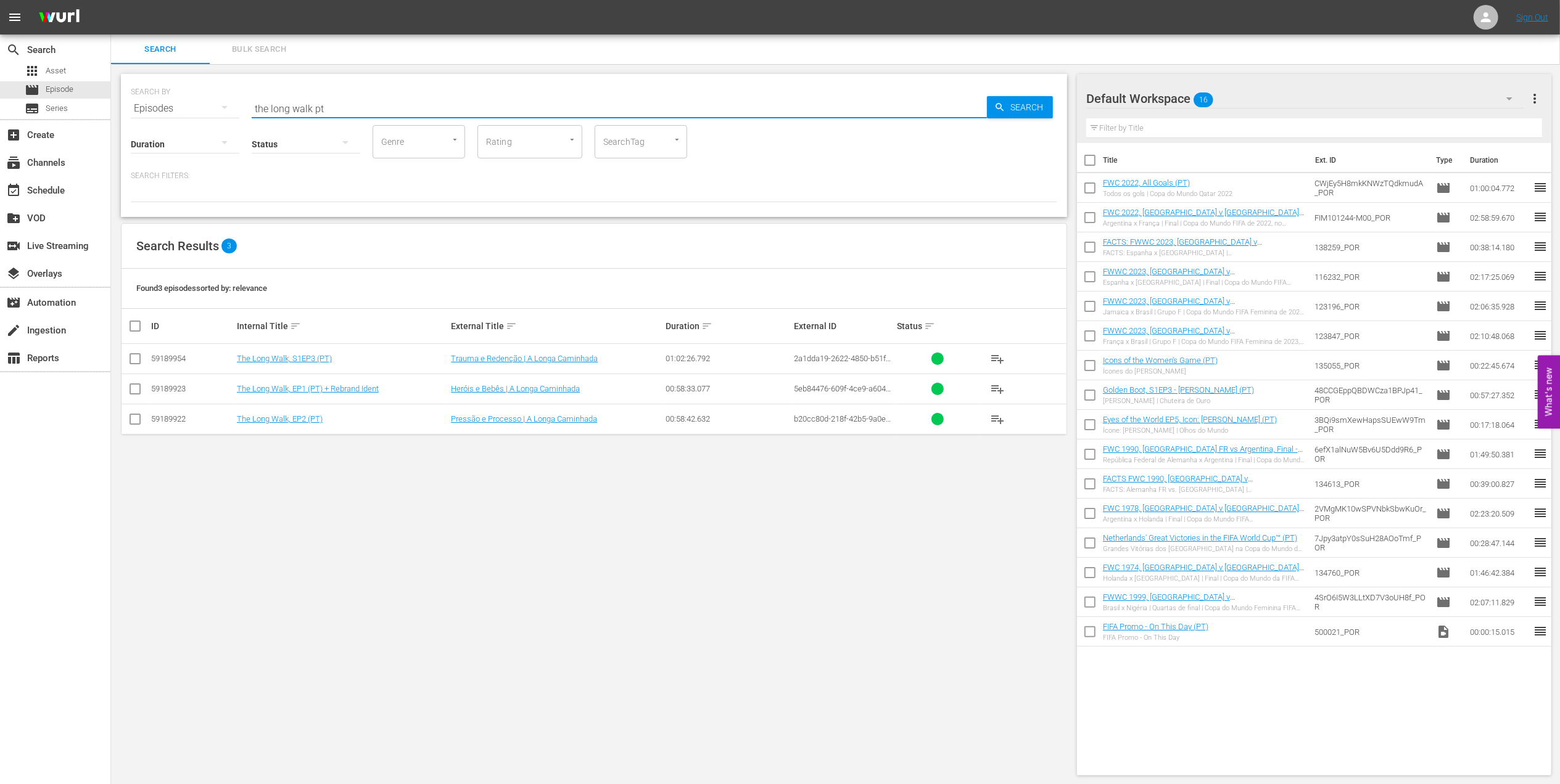
type input "the long walk pt"
drag, startPoint x: 131, startPoint y: 392, endPoint x: 142, endPoint y: 400, distance: 13.6
click at [131, 393] on input "checkbox" at bounding box center [135, 391] width 15 height 15
checkbox input "true"
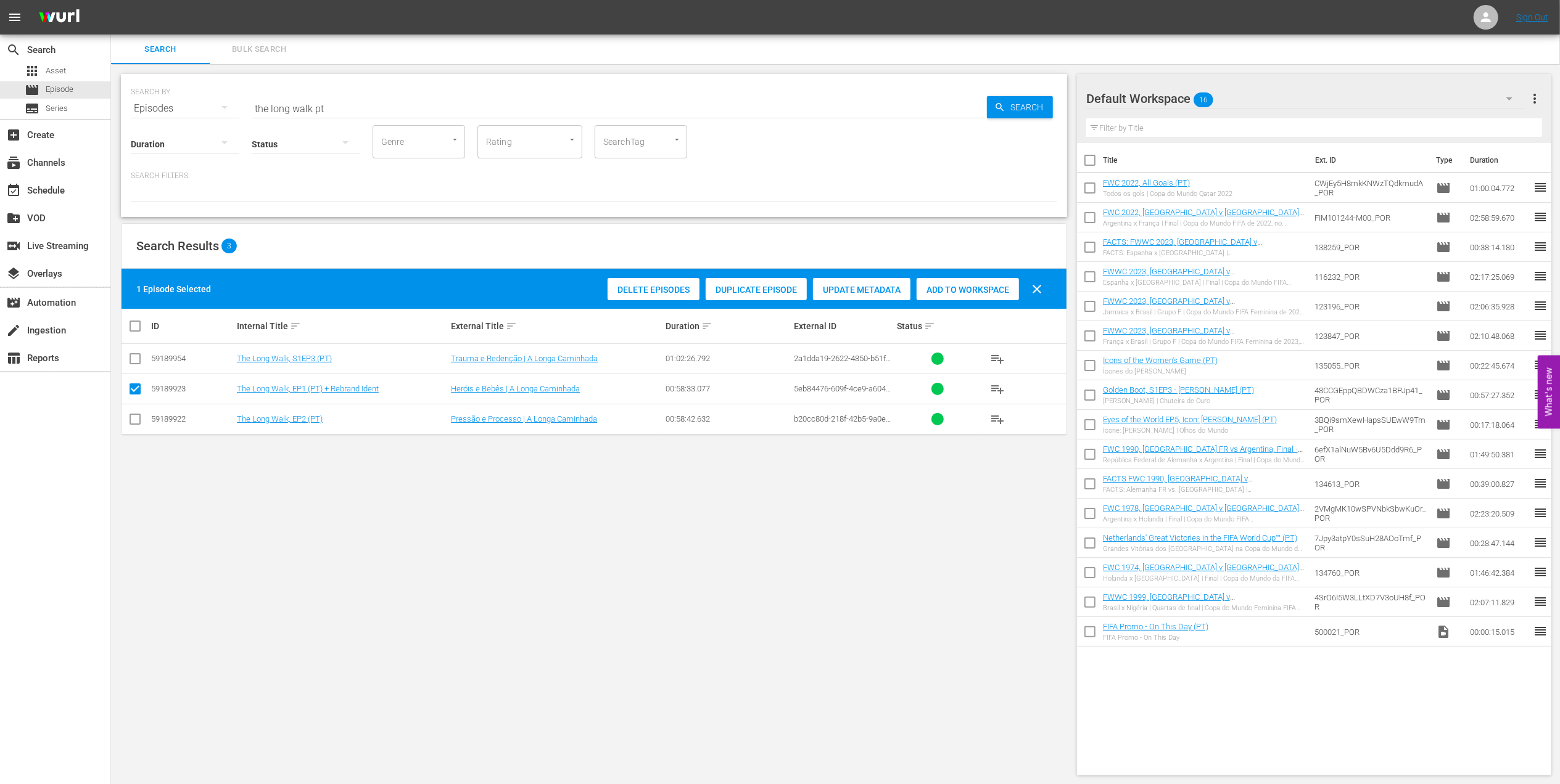
drag, startPoint x: 136, startPoint y: 420, endPoint x: 157, endPoint y: 345, distance: 77.9
click at [136, 420] on input "checkbox" at bounding box center [135, 422] width 15 height 15
checkbox input "true"
click at [142, 361] on input "checkbox" at bounding box center [135, 361] width 15 height 15
checkbox input "true"
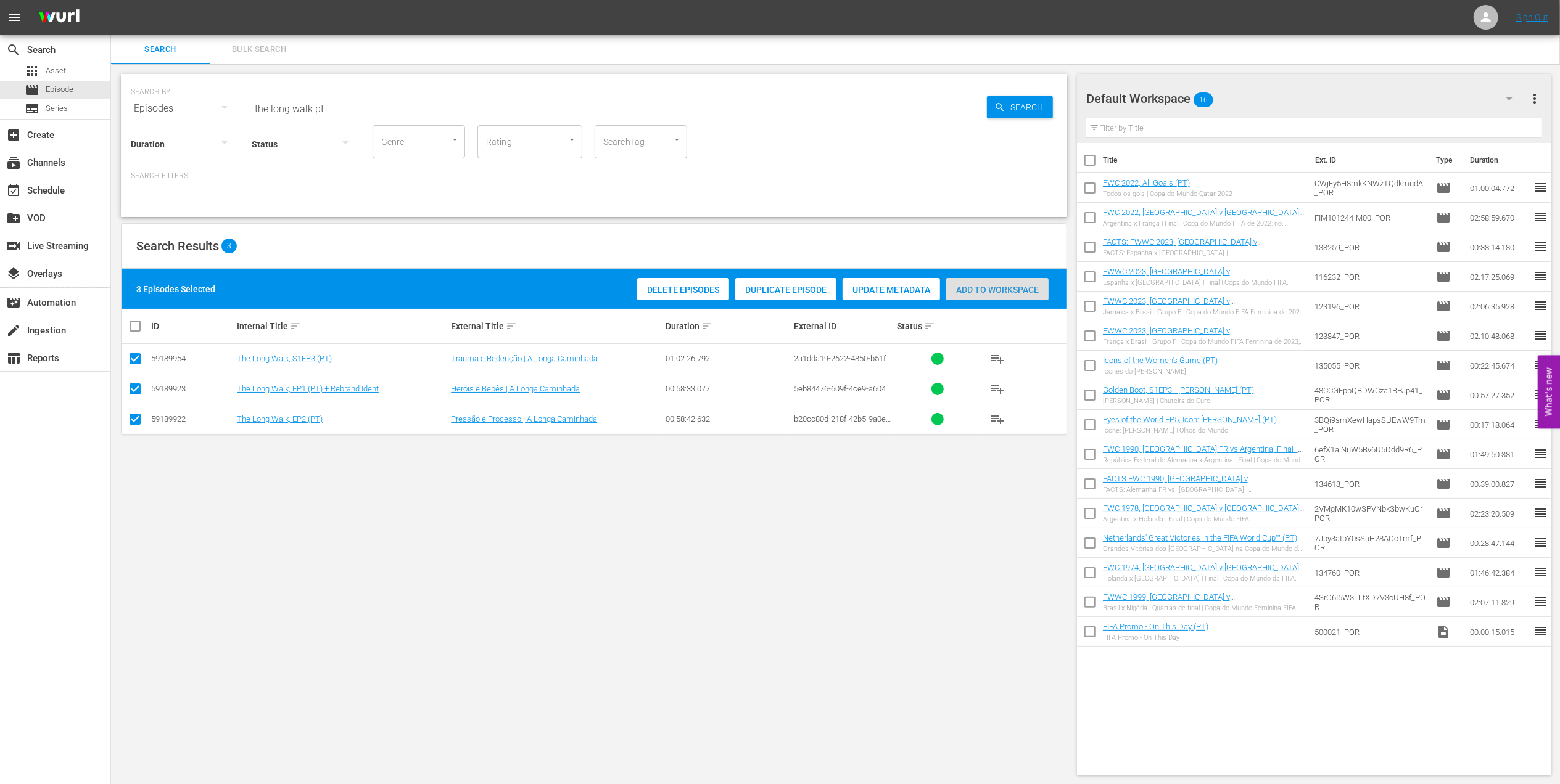
click at [1016, 284] on div "Add to Workspace" at bounding box center [997, 290] width 102 height 24
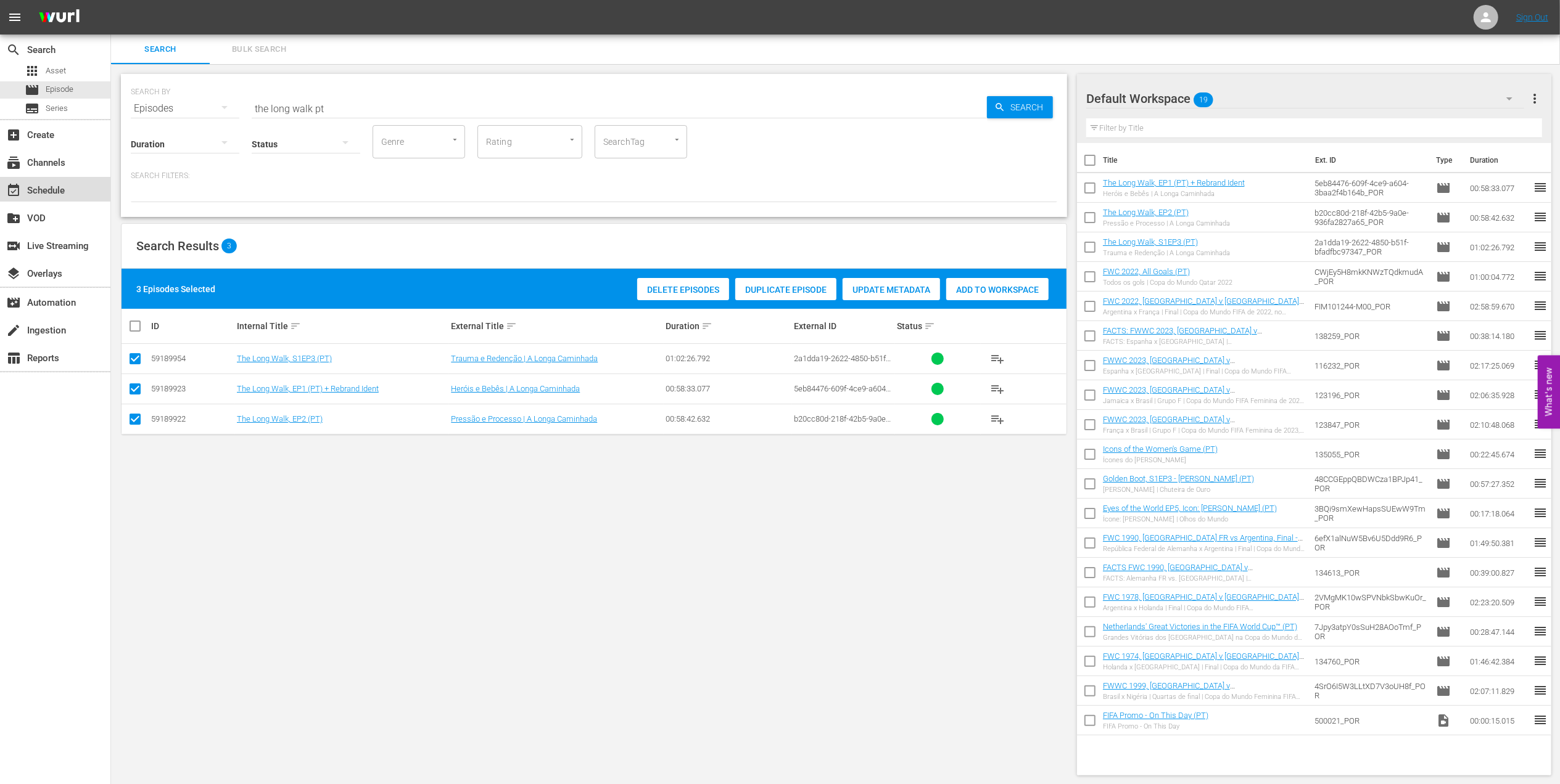
click at [58, 193] on div "event_available Schedule" at bounding box center [34, 189] width 69 height 11
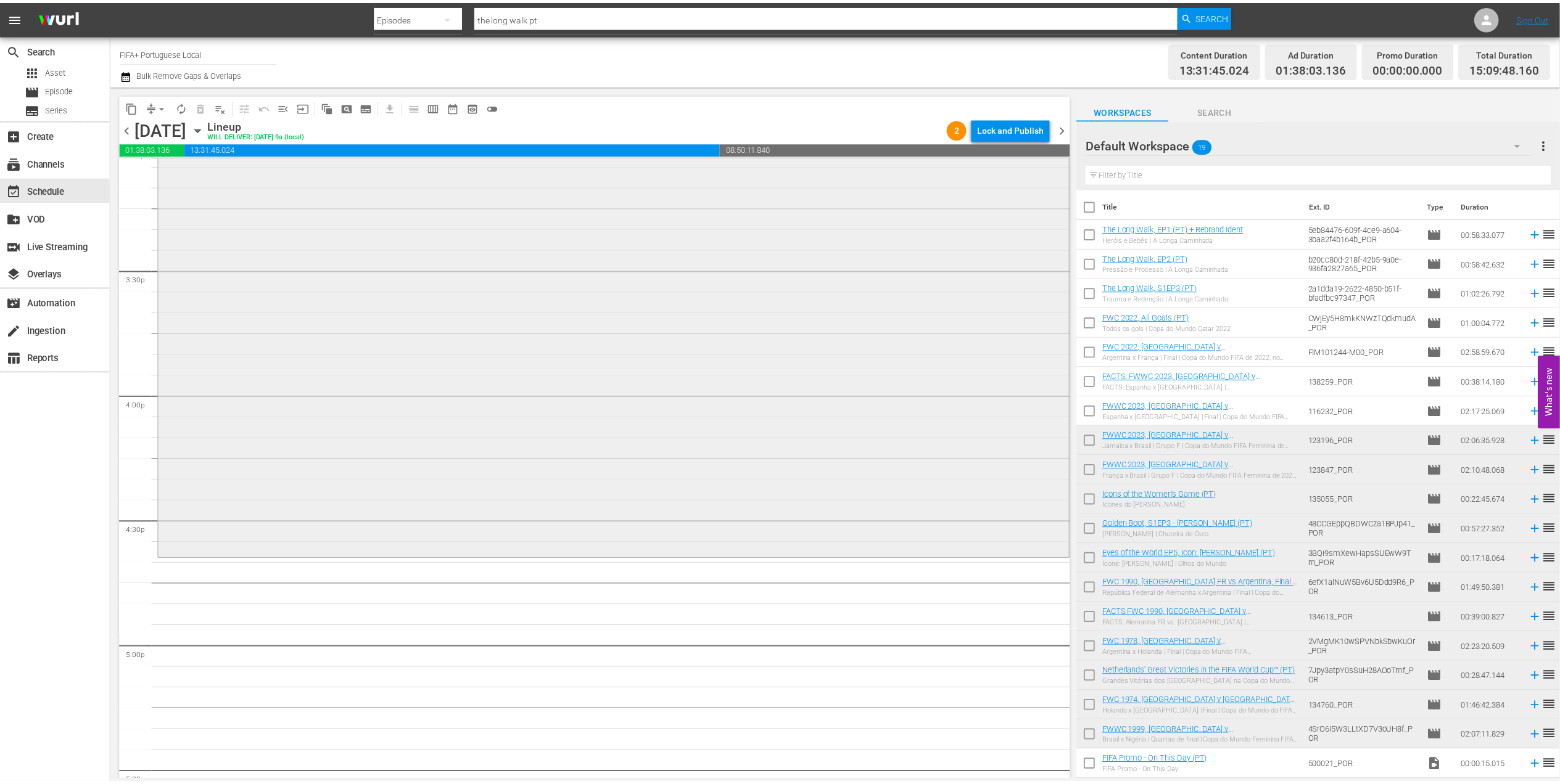
scroll to position [3806, 0]
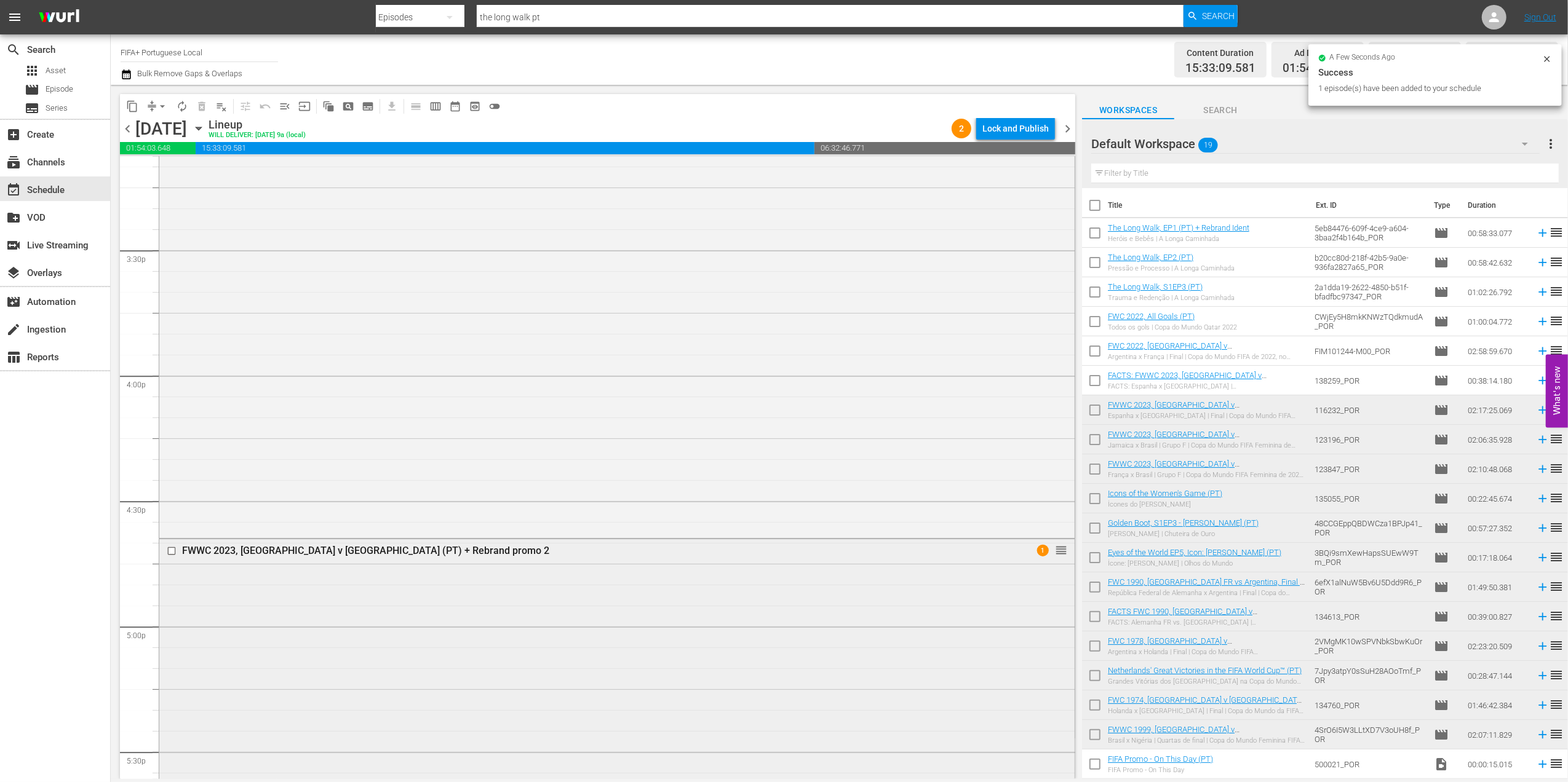
click at [306, 551] on div "FWWC 2023, [GEOGRAPHIC_DATA] v [GEOGRAPHIC_DATA] (PT) + Rebrand promo 2" at bounding box center [593, 551] width 823 height 12
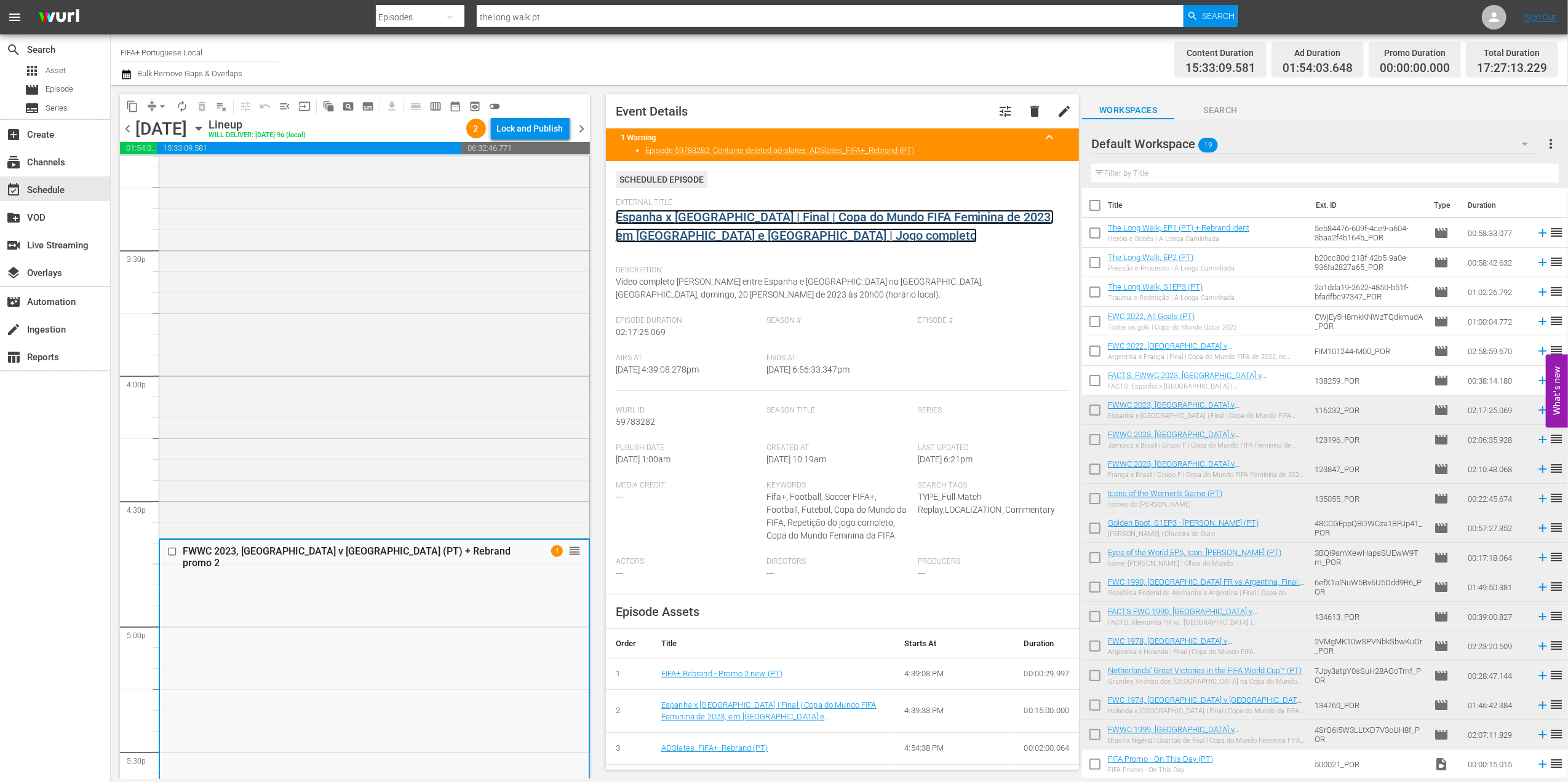
click at [761, 222] on link "Espanha x [GEOGRAPHIC_DATA] | Final | Copa do Mundo FIFA Feminina de 2023, em […" at bounding box center [835, 227] width 438 height 33
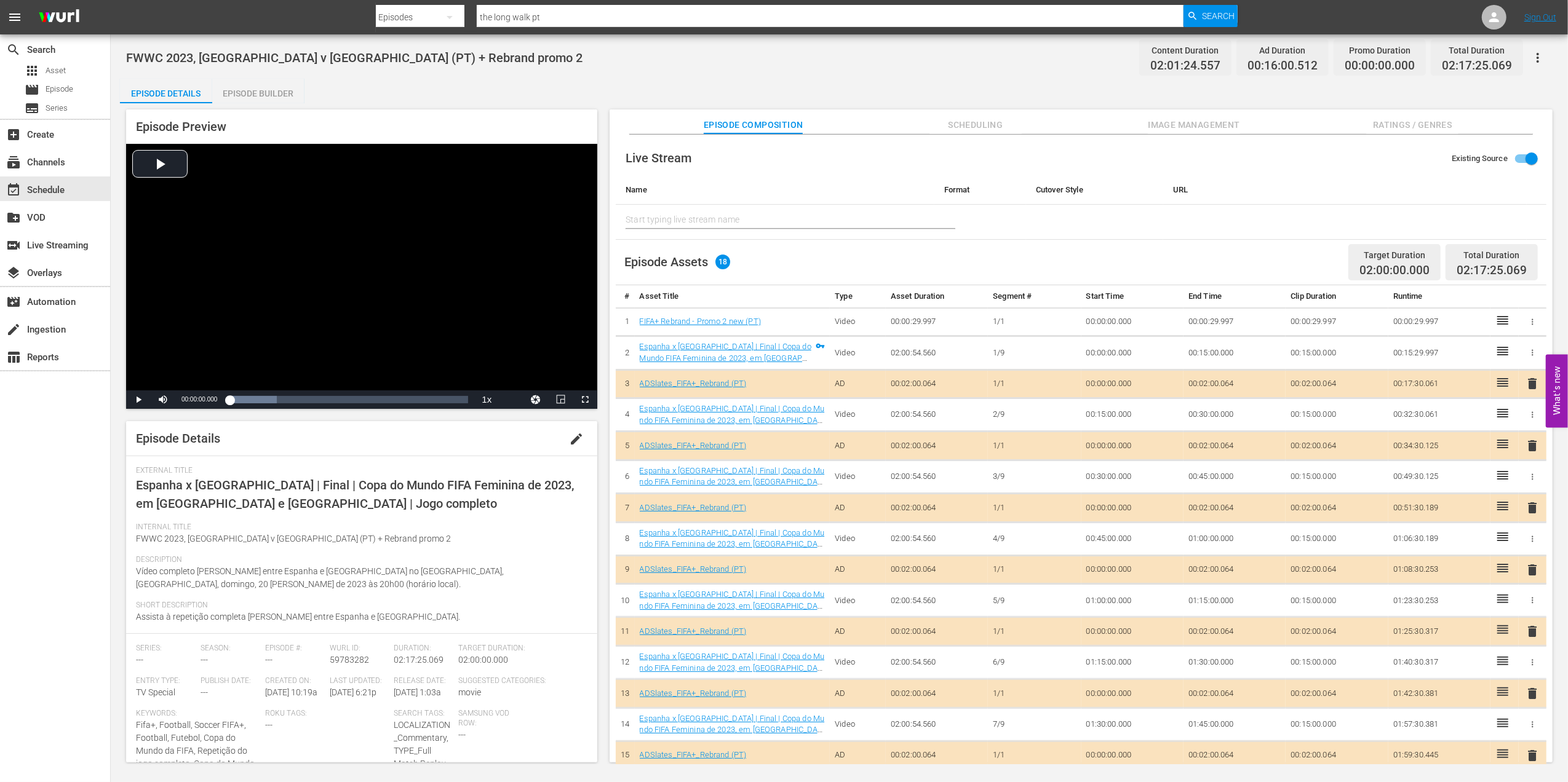
click at [569, 437] on span "edit" at bounding box center [576, 439] width 15 height 15
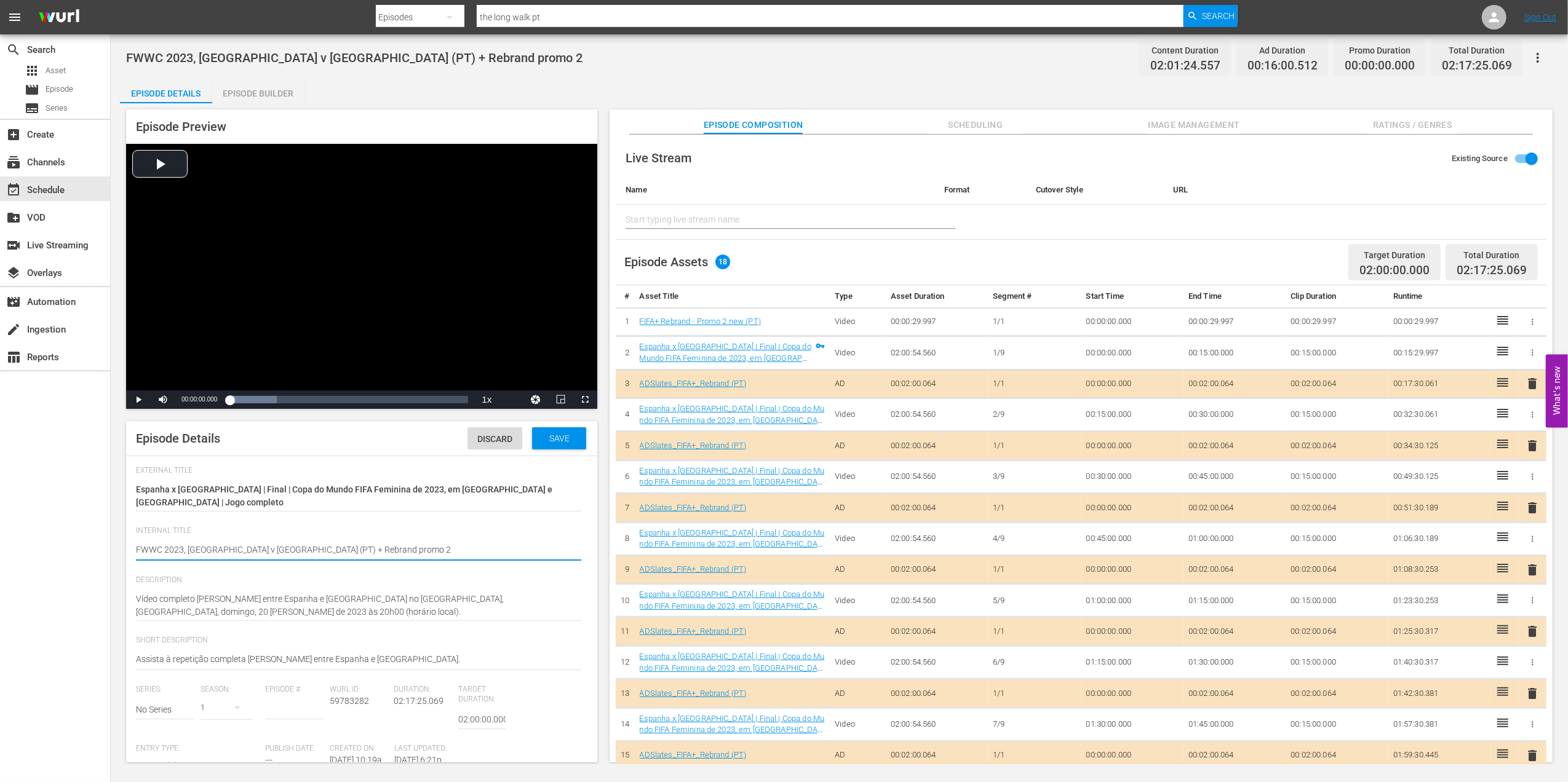
drag, startPoint x: 353, startPoint y: 547, endPoint x: 270, endPoint y: 547, distance: 83.0
type textarea "FWWC 2023, Spain v England (PT) +"
type textarea "FWWC 2023, Spain v England (PT) + o"
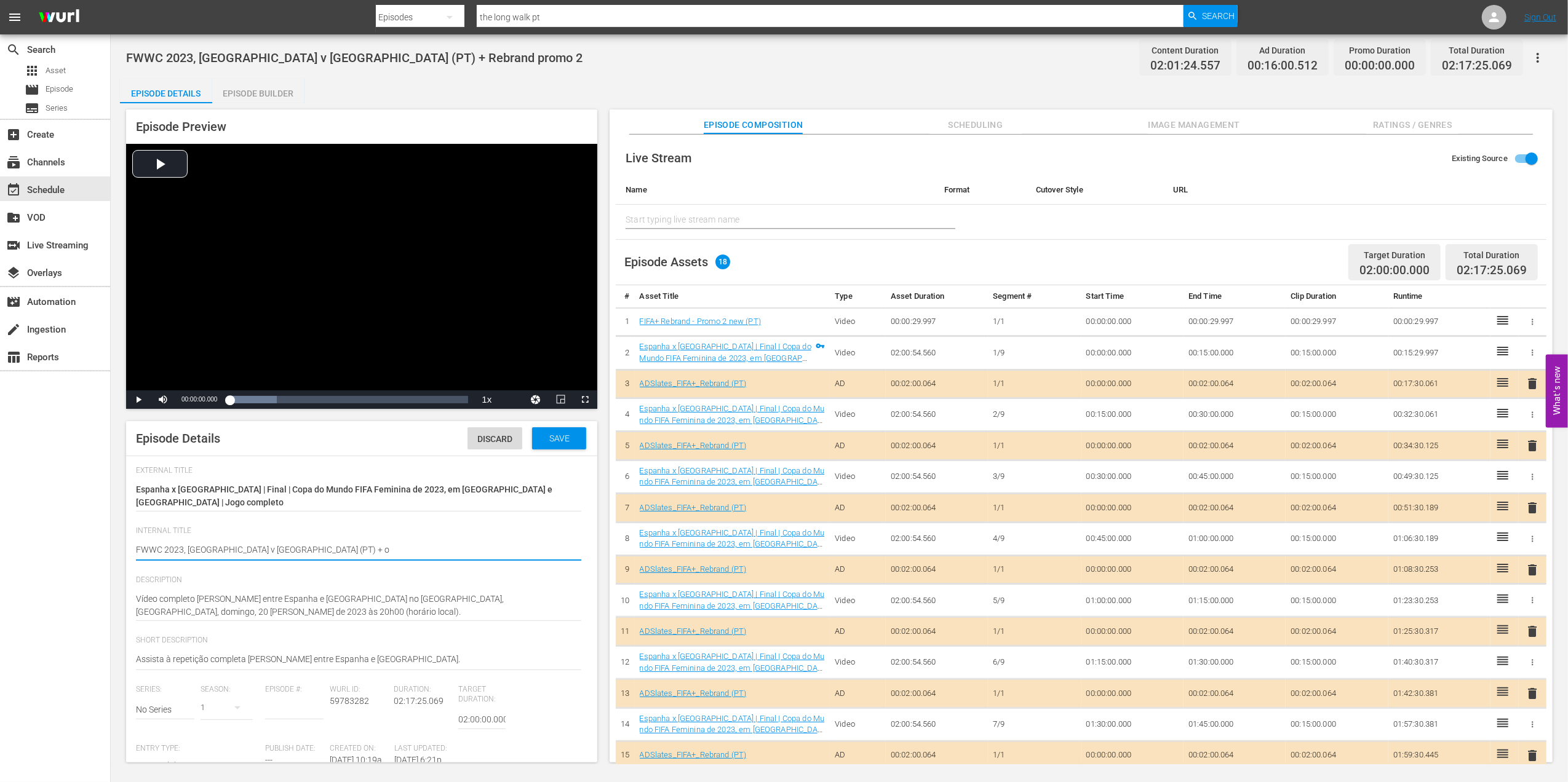
type textarea "FWWC 2023, Spain v England (PT) + on"
type textarea "FWWC 2023, Spain v England (PT) + on t"
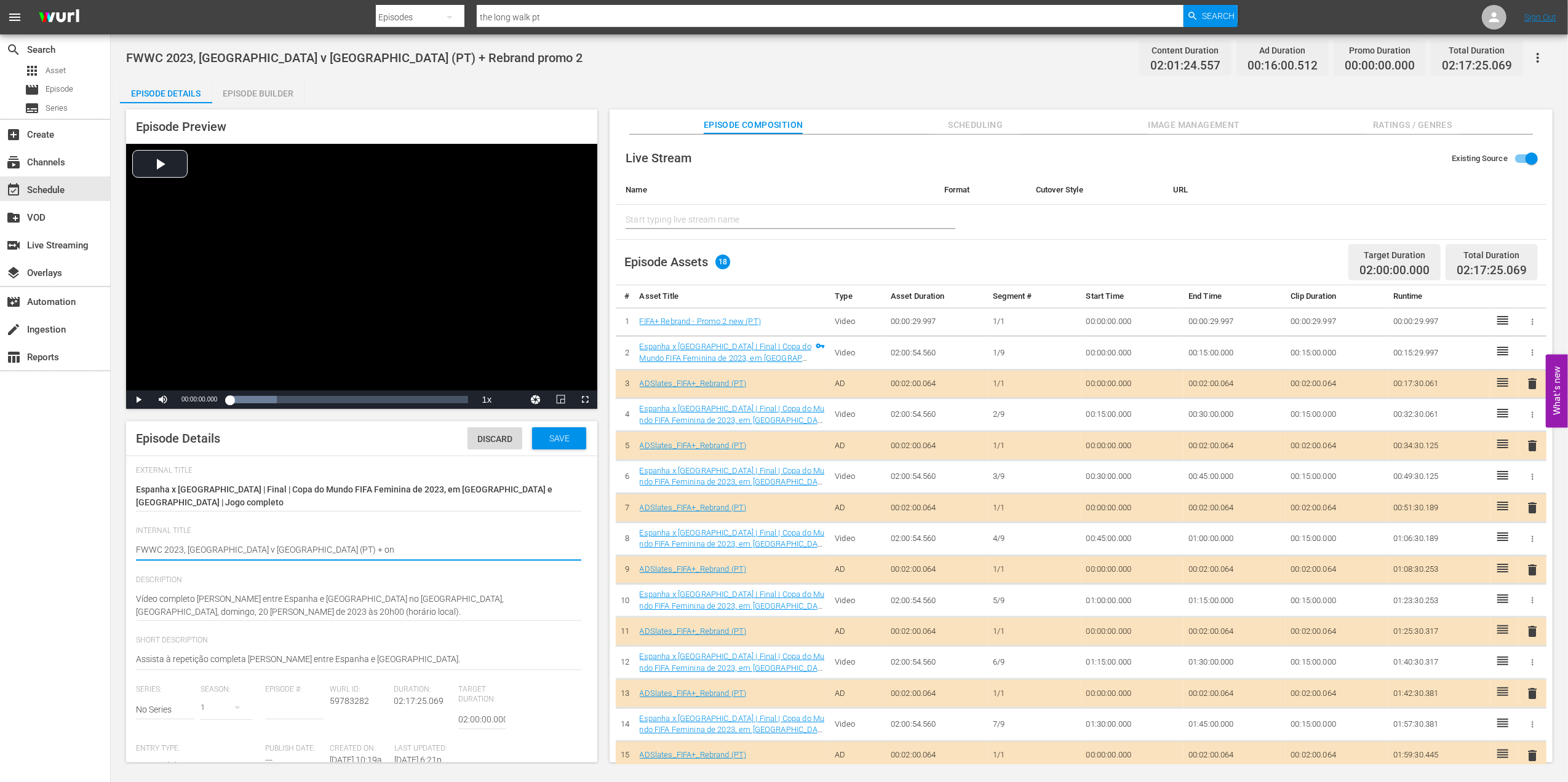
type textarea "FWWC 2023, Spain v England (PT) + on t"
type textarea "FWWC 2023, Spain v England (PT) + on th"
click at [540, 441] on span "Save" at bounding box center [560, 439] width 40 height 10
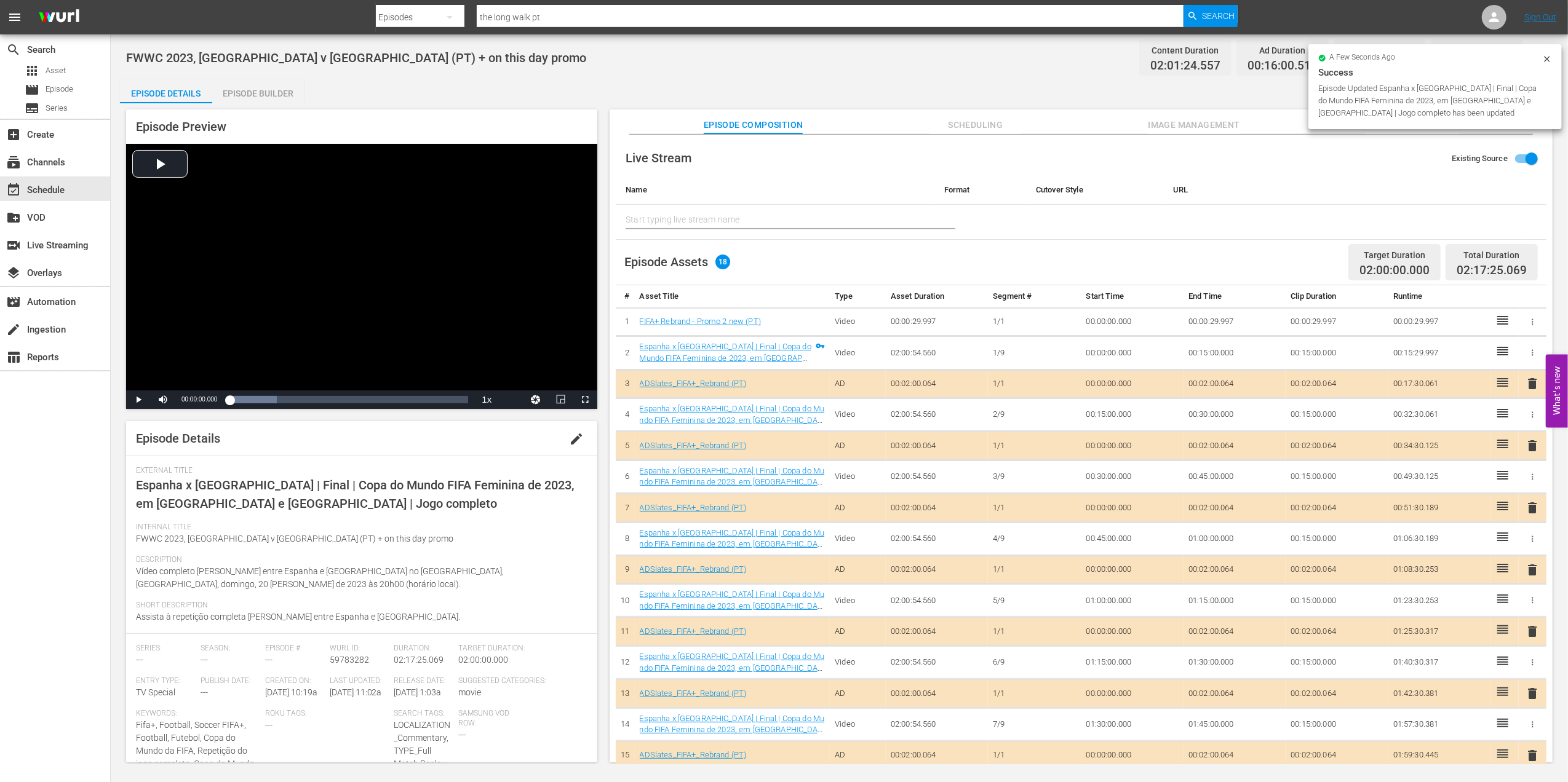
click at [239, 94] on div "Episode Builder" at bounding box center [258, 93] width 92 height 29
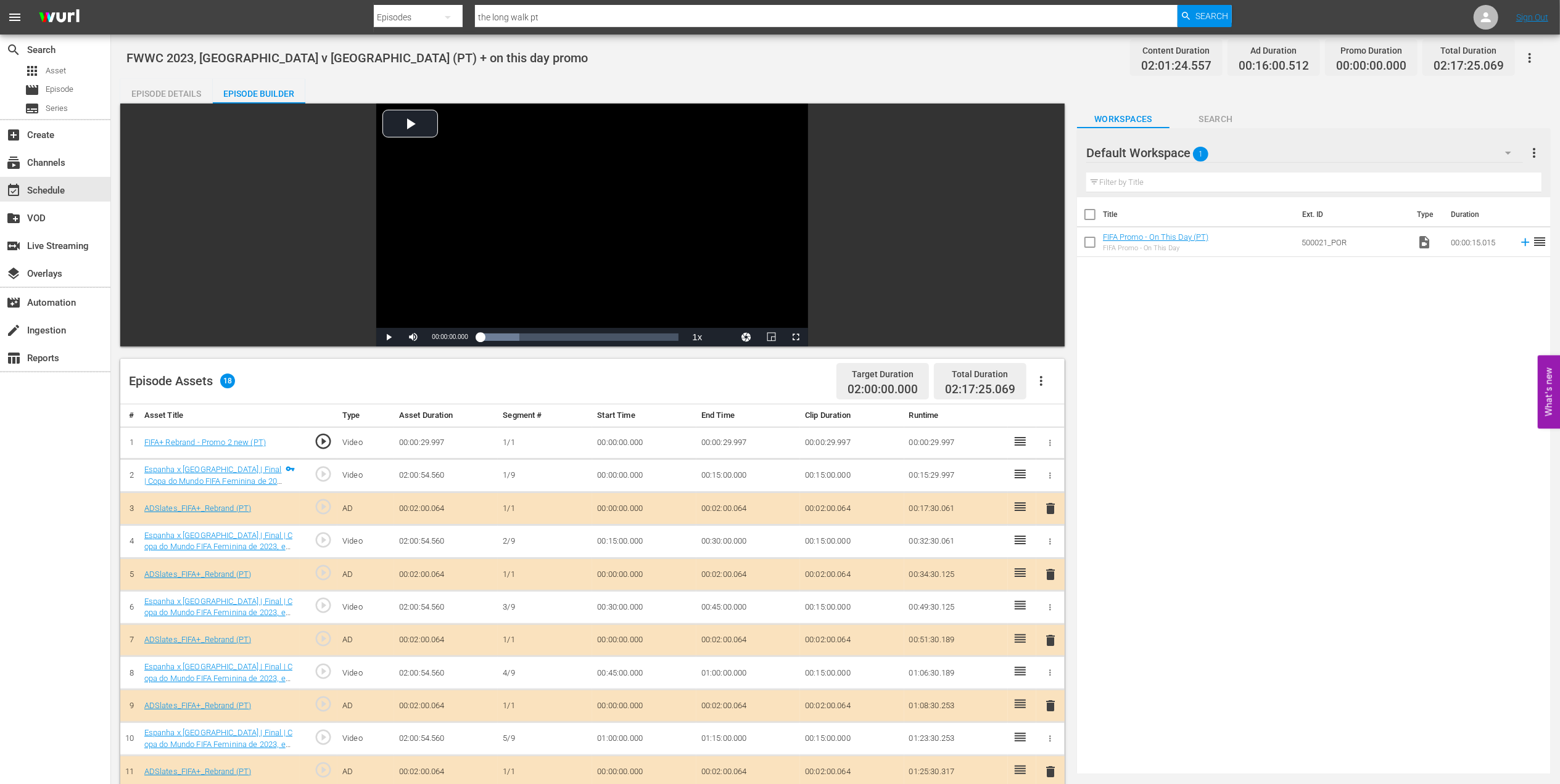
click at [1047, 441] on icon "button" at bounding box center [1050, 443] width 9 height 9
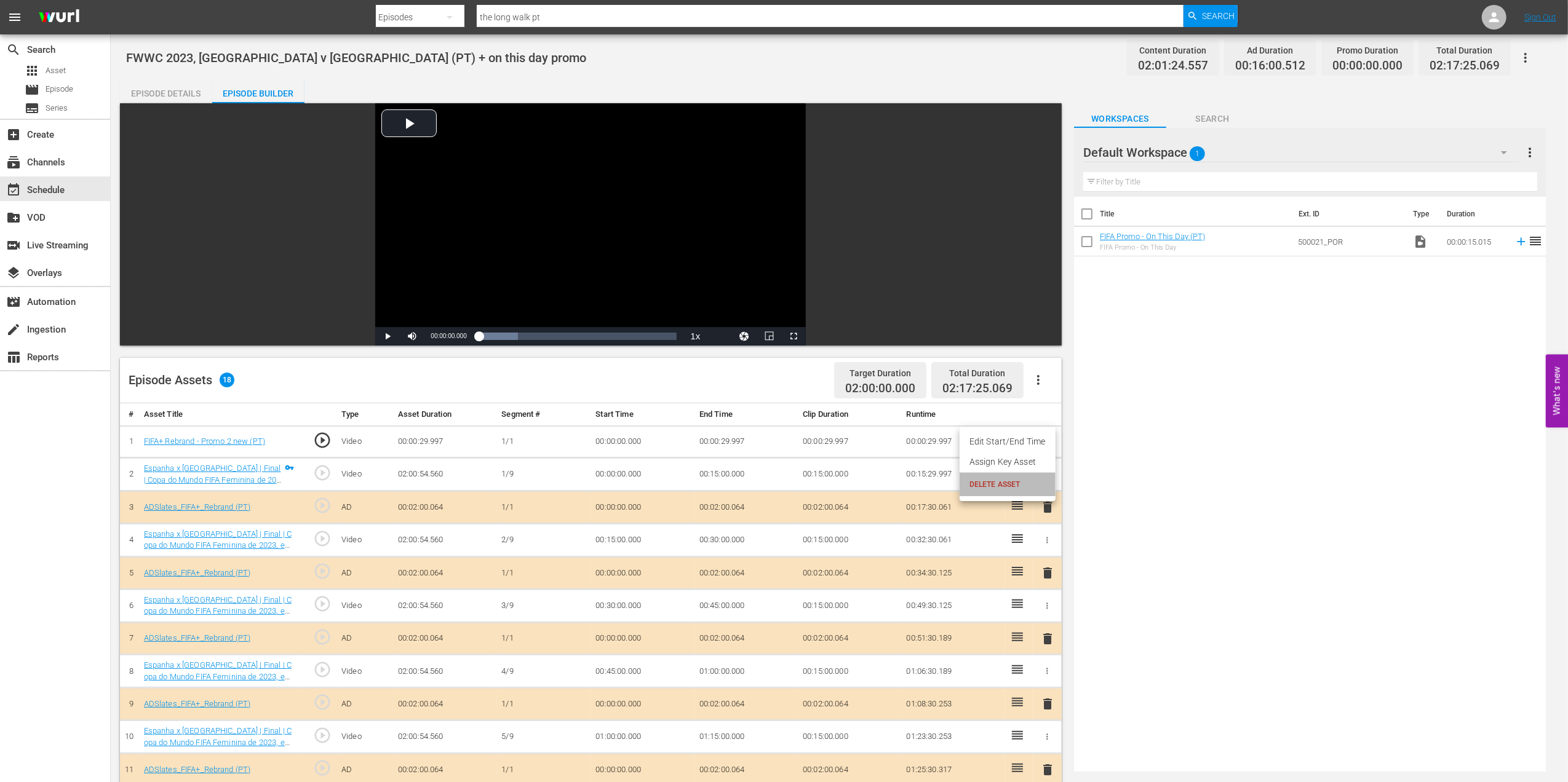
click at [1005, 480] on span "DELETE ASSET" at bounding box center [1008, 484] width 76 height 11
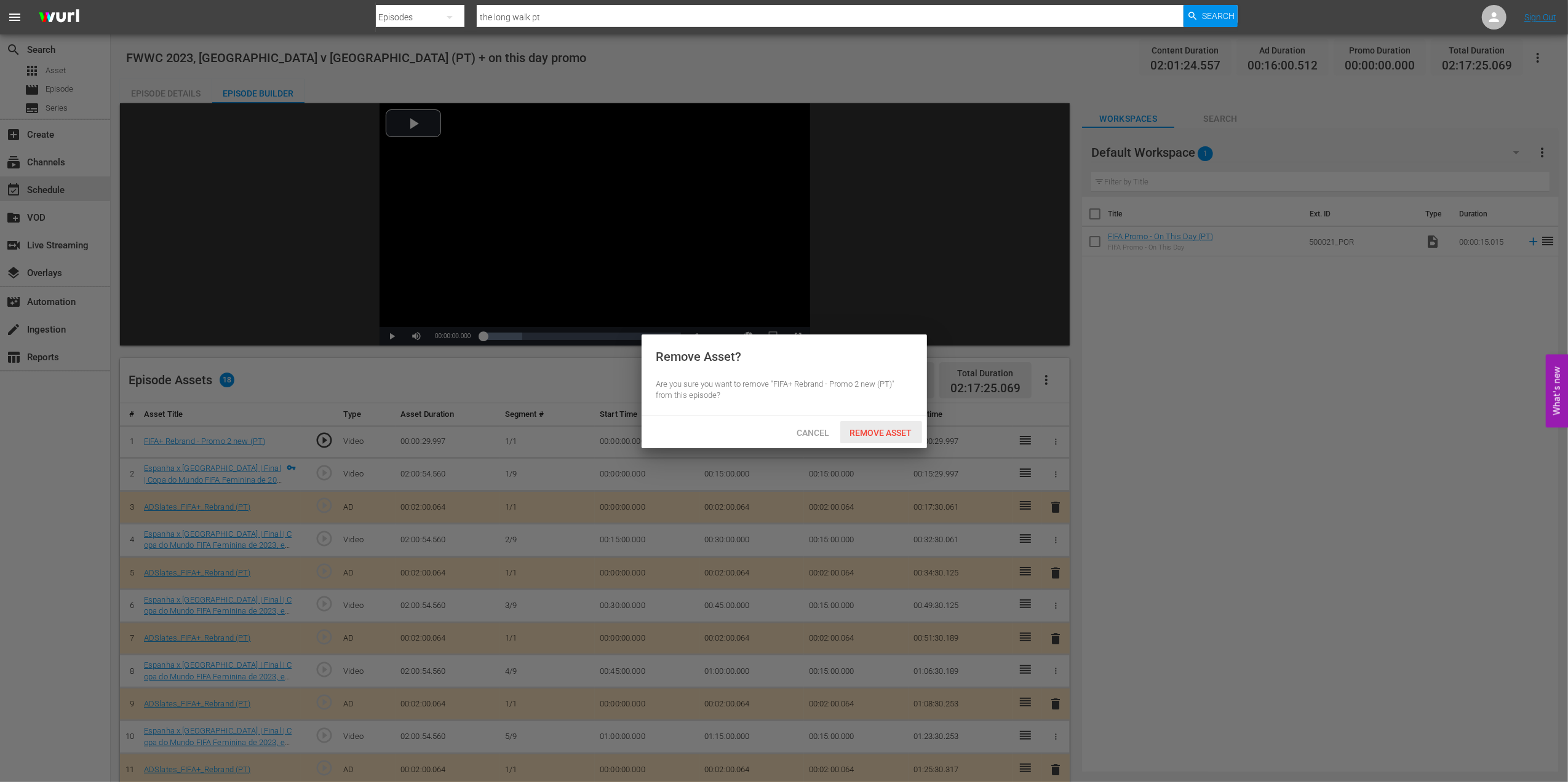
click at [882, 429] on span "Remove Asset" at bounding box center [882, 433] width 82 height 10
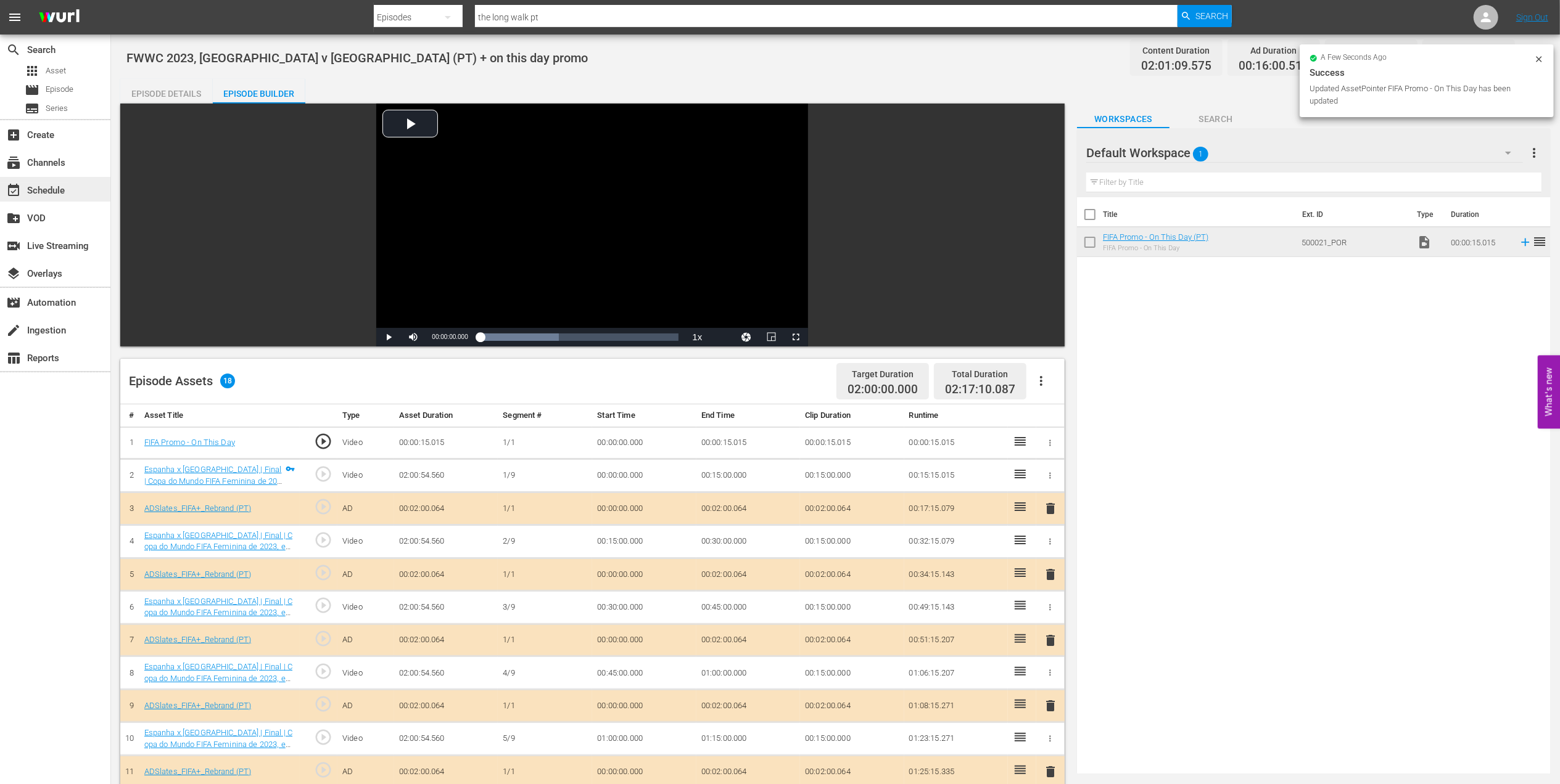
click at [58, 190] on div "event_available Schedule" at bounding box center [34, 189] width 69 height 11
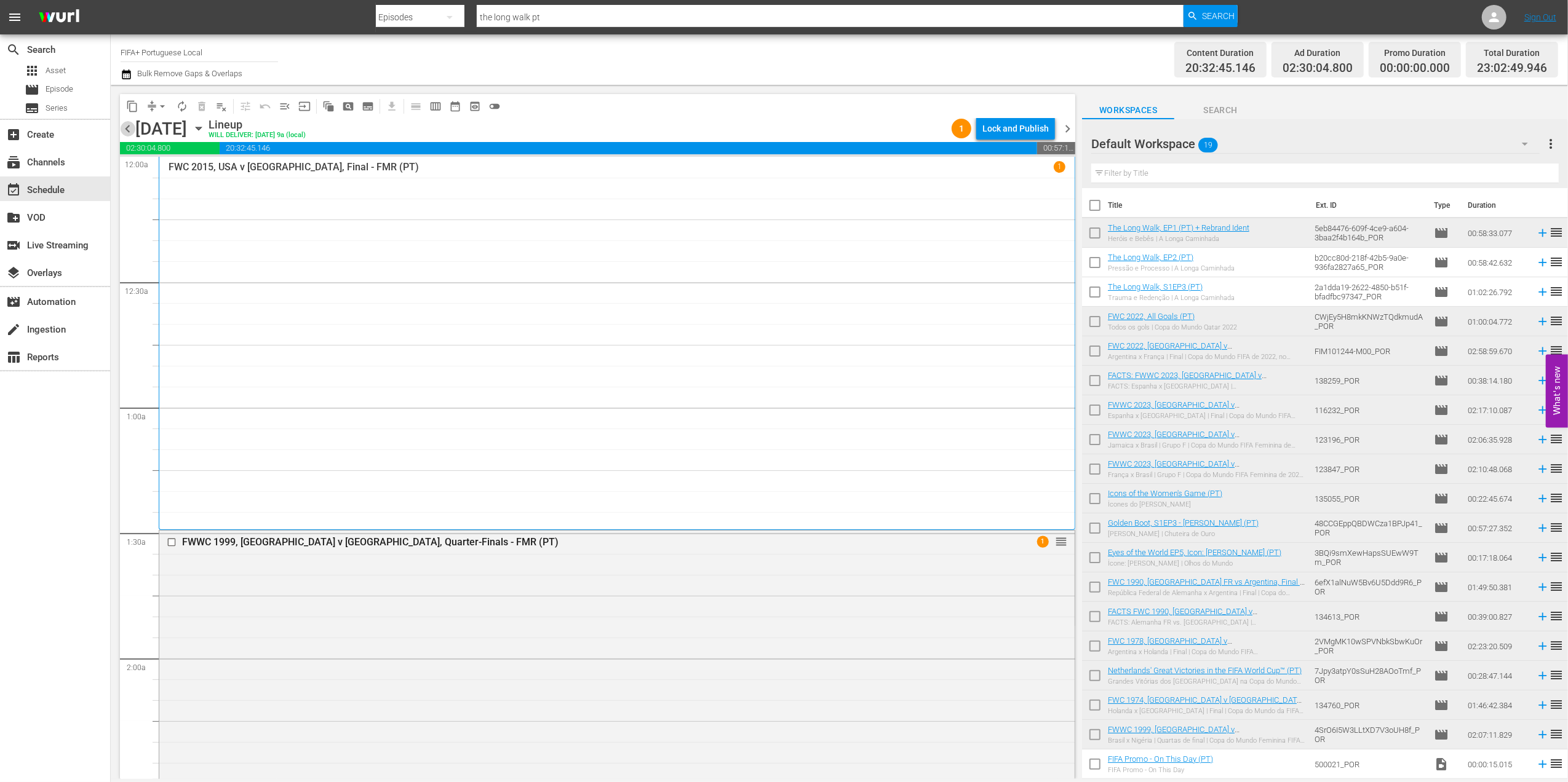
click at [131, 131] on span "chevron_left" at bounding box center [128, 129] width 15 height 15
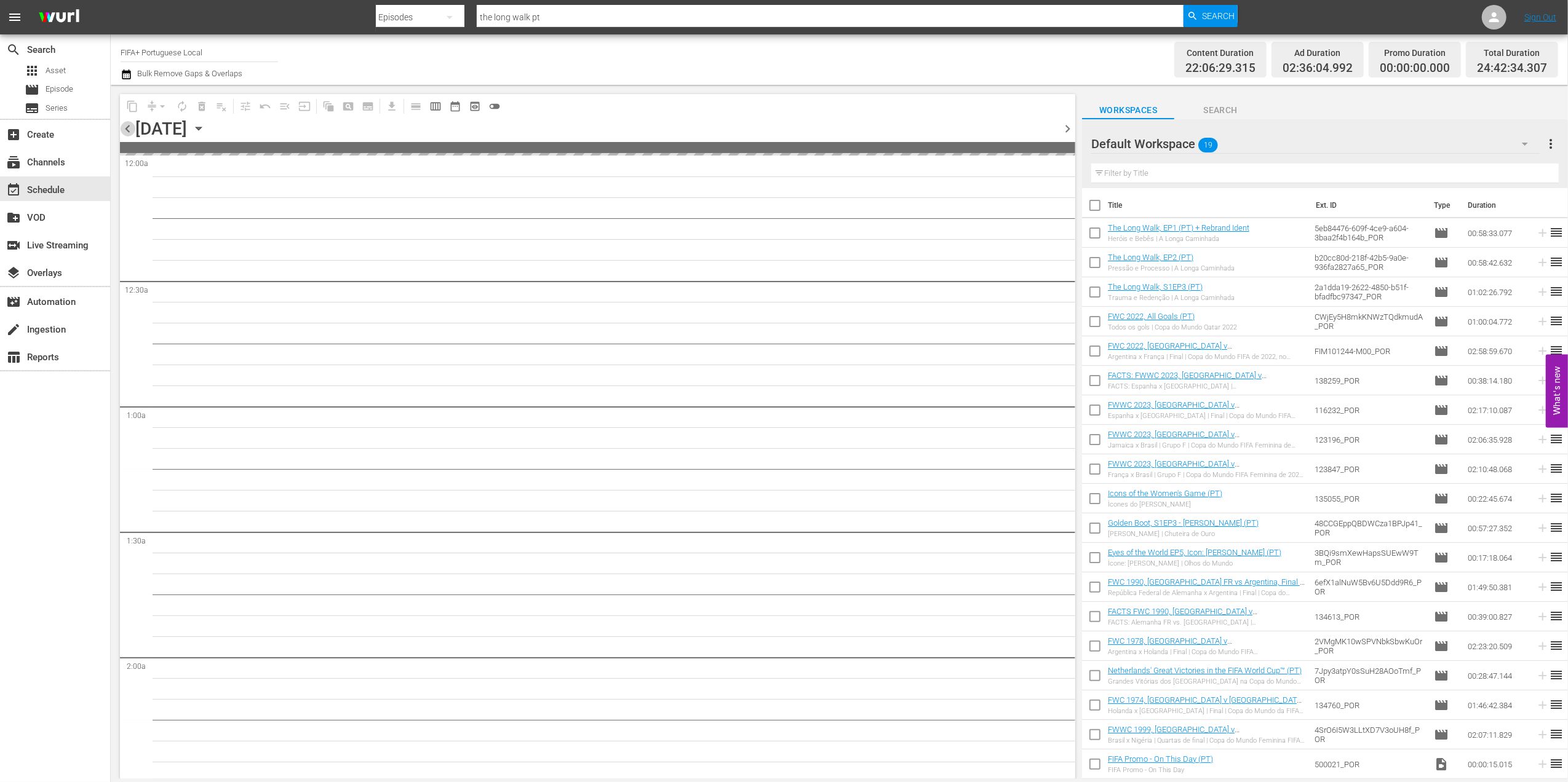
click at [131, 131] on span "chevron_left" at bounding box center [128, 129] width 15 height 15
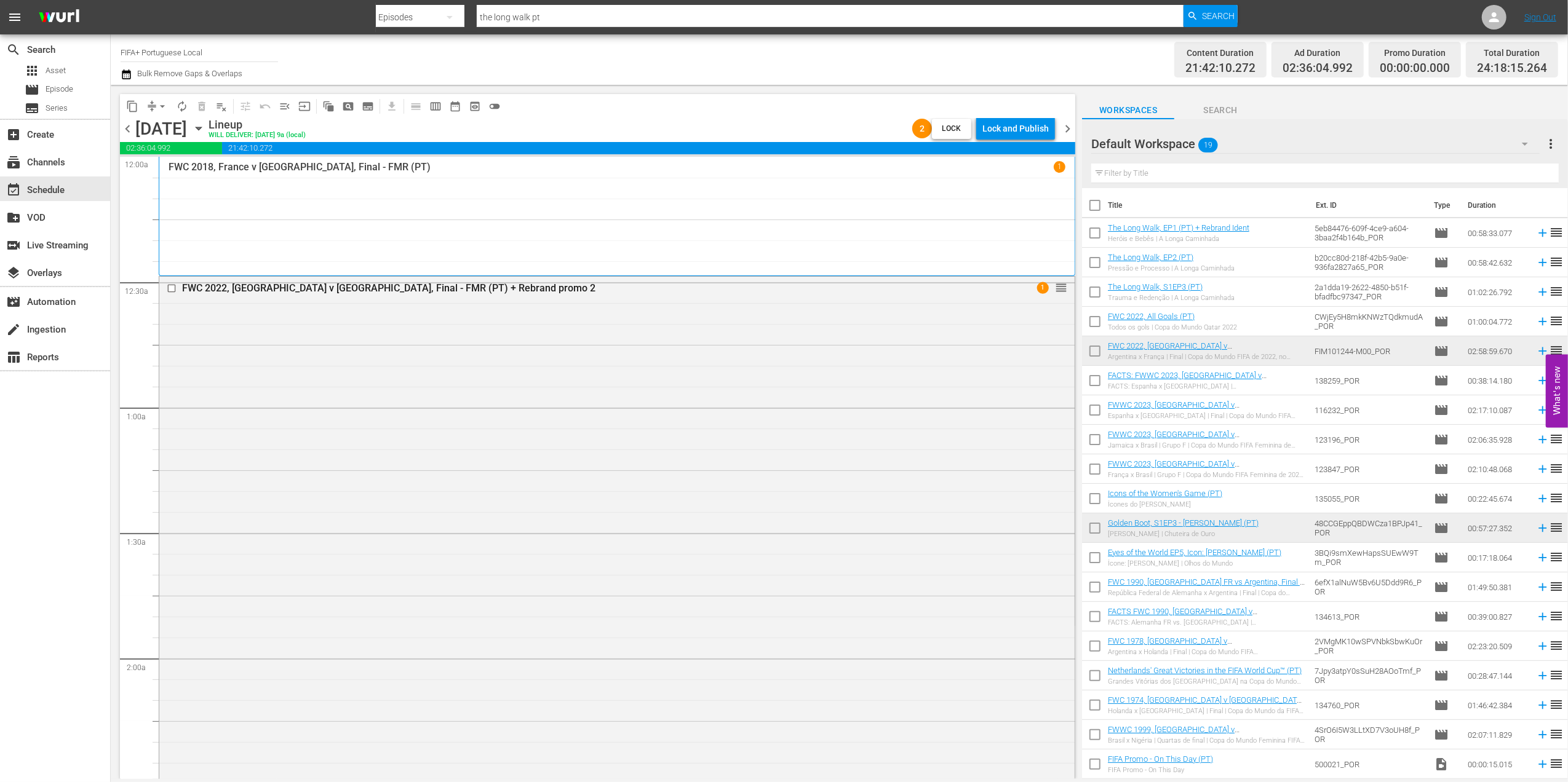
click at [1069, 126] on span "chevron_right" at bounding box center [1067, 129] width 15 height 15
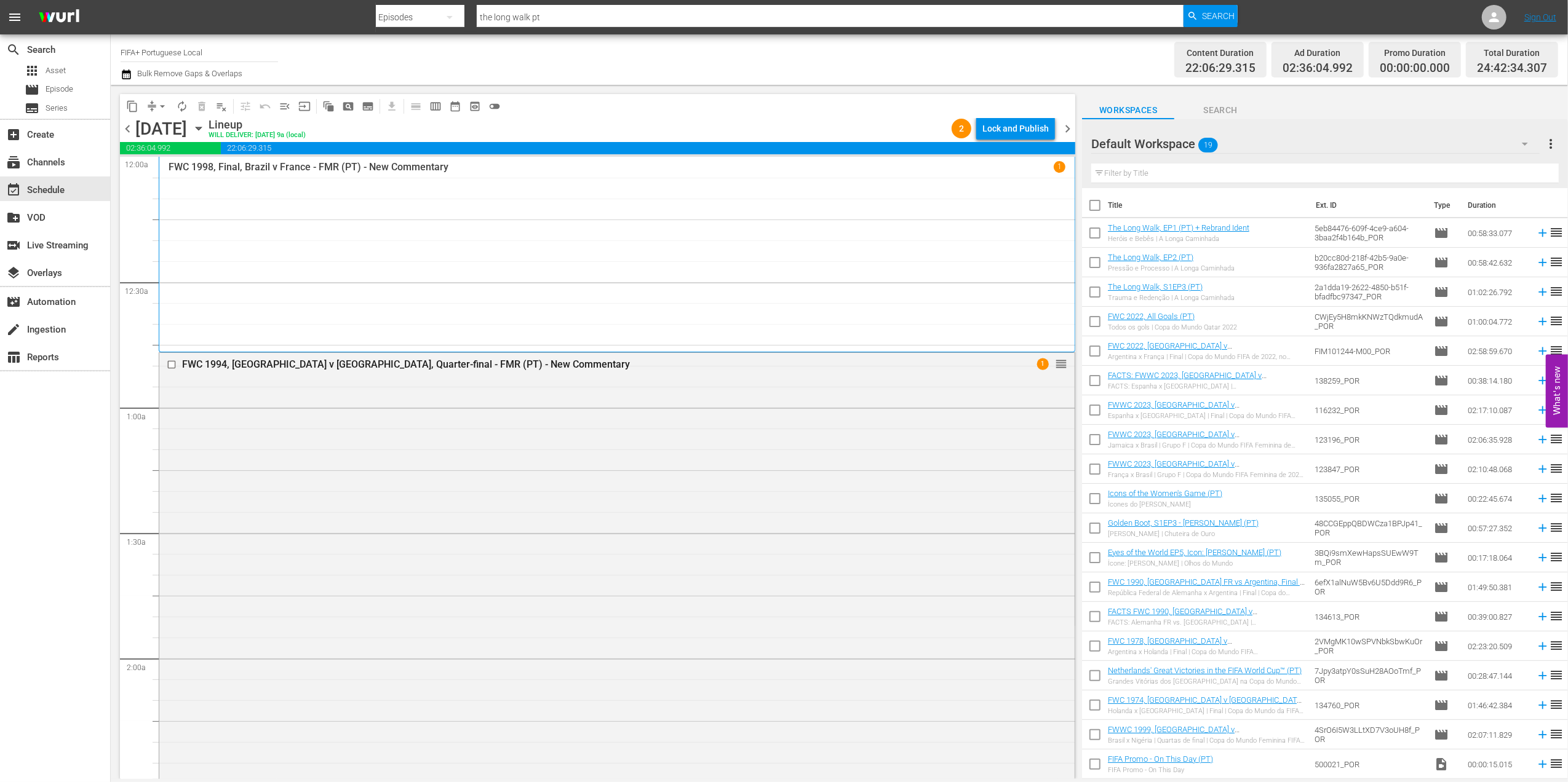
click at [126, 129] on span "chevron_left" at bounding box center [128, 129] width 15 height 15
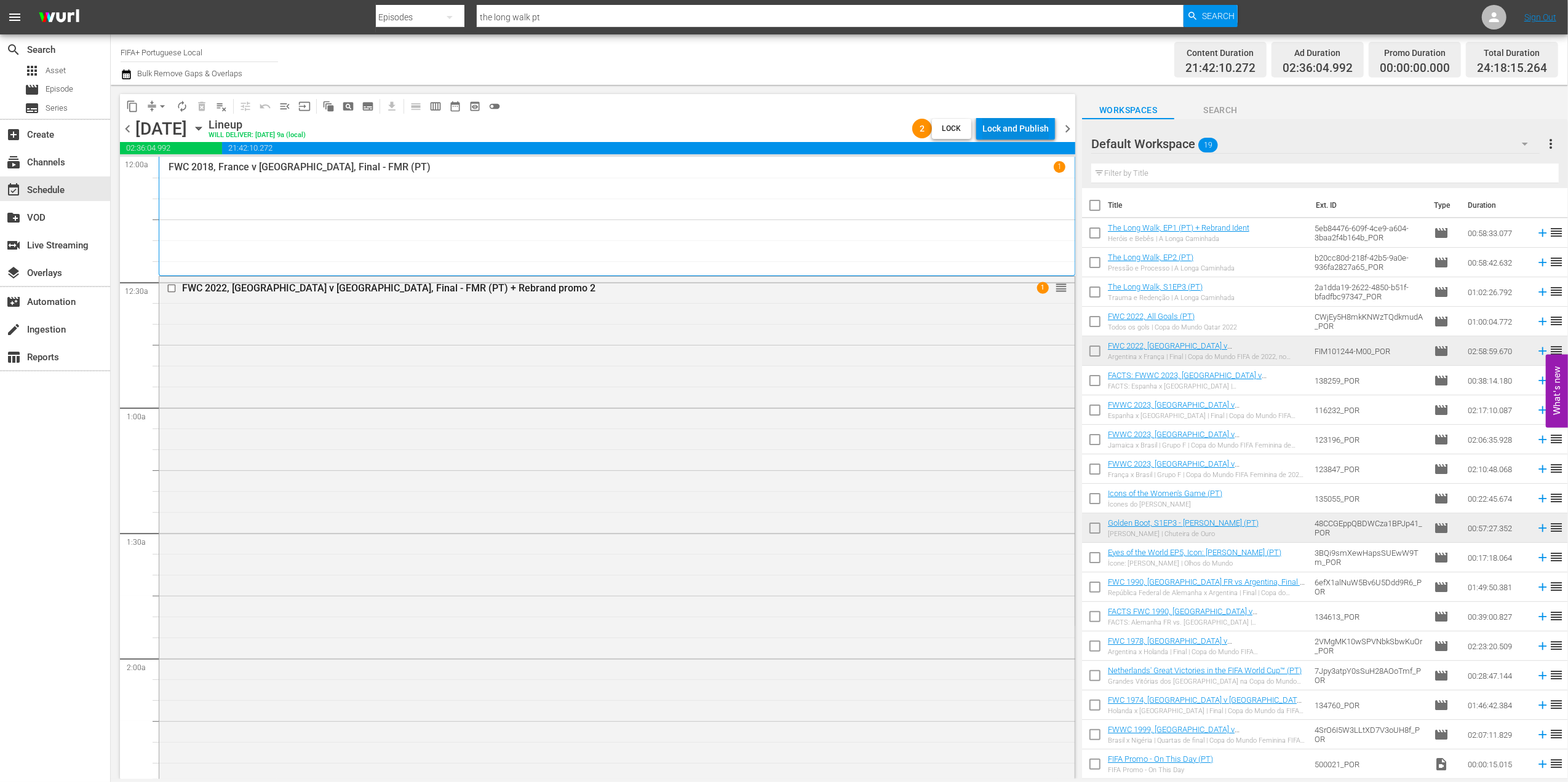
click at [1031, 131] on div "Lock and Publish" at bounding box center [1016, 129] width 67 height 22
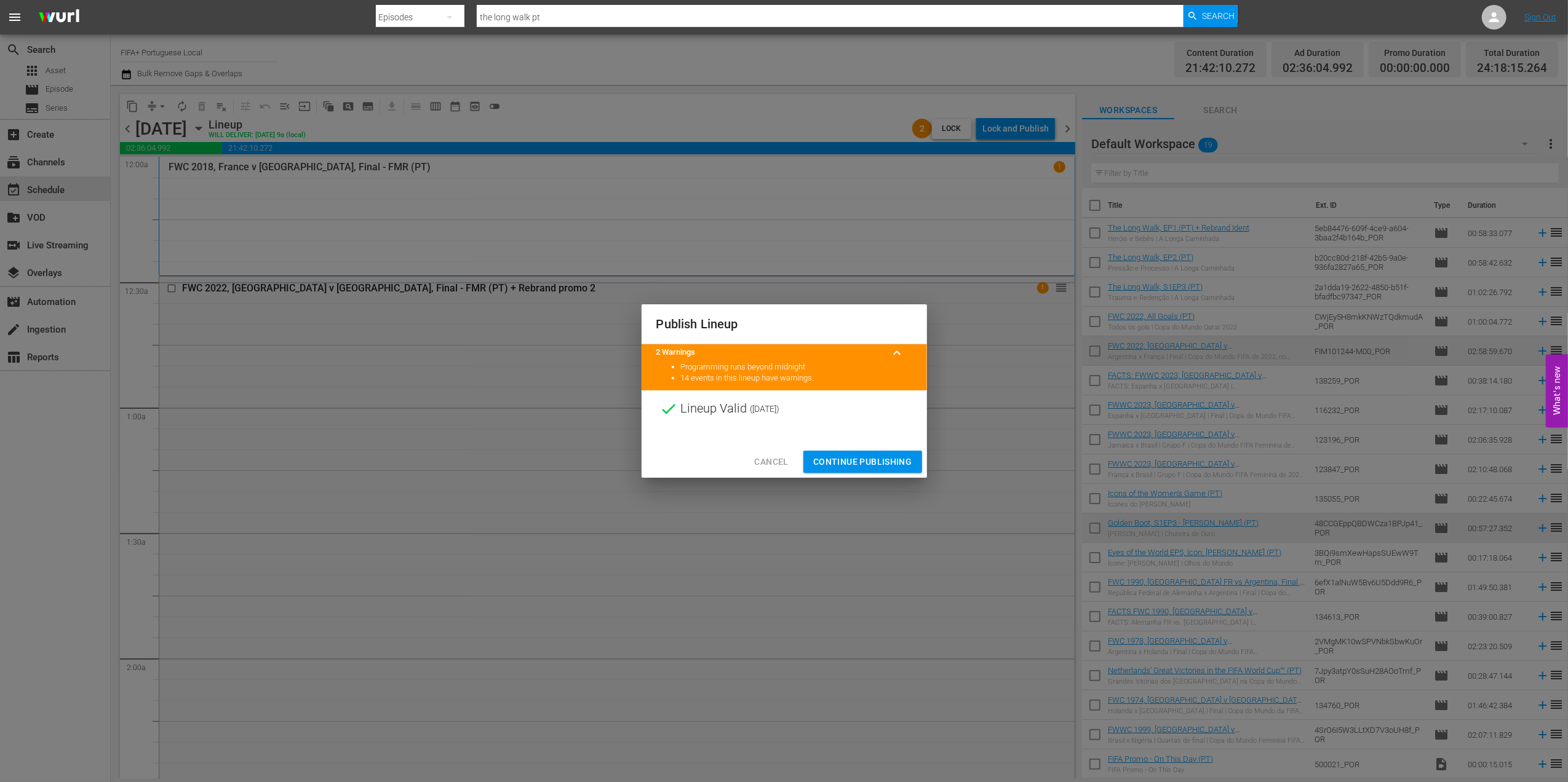
click at [846, 460] on span "Continue Publishing" at bounding box center [863, 462] width 99 height 15
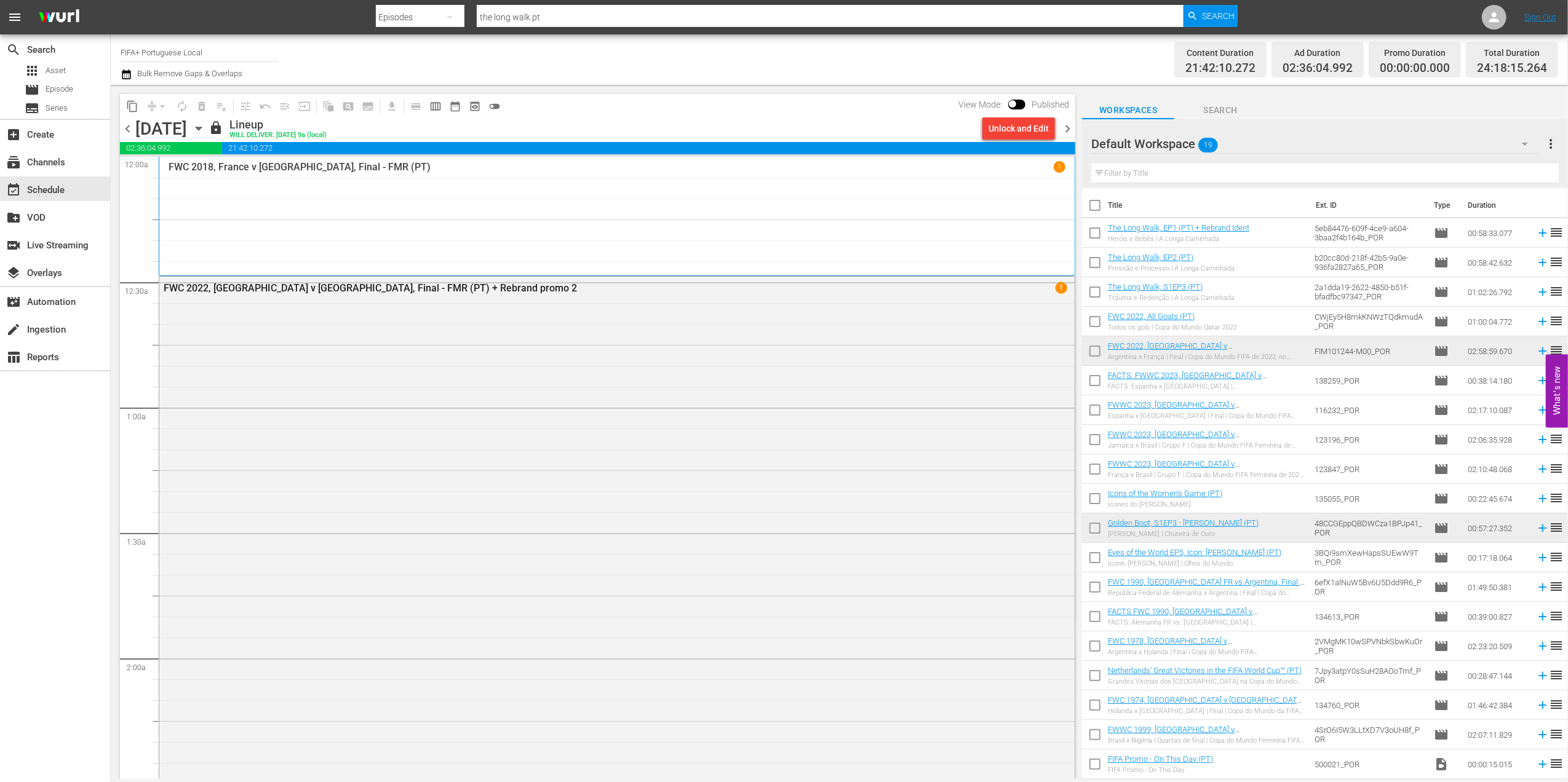
drag, startPoint x: 1069, startPoint y: 124, endPoint x: 1068, endPoint y: 202, distance: 78.0
click at [1069, 124] on span "chevron_right" at bounding box center [1067, 129] width 15 height 15
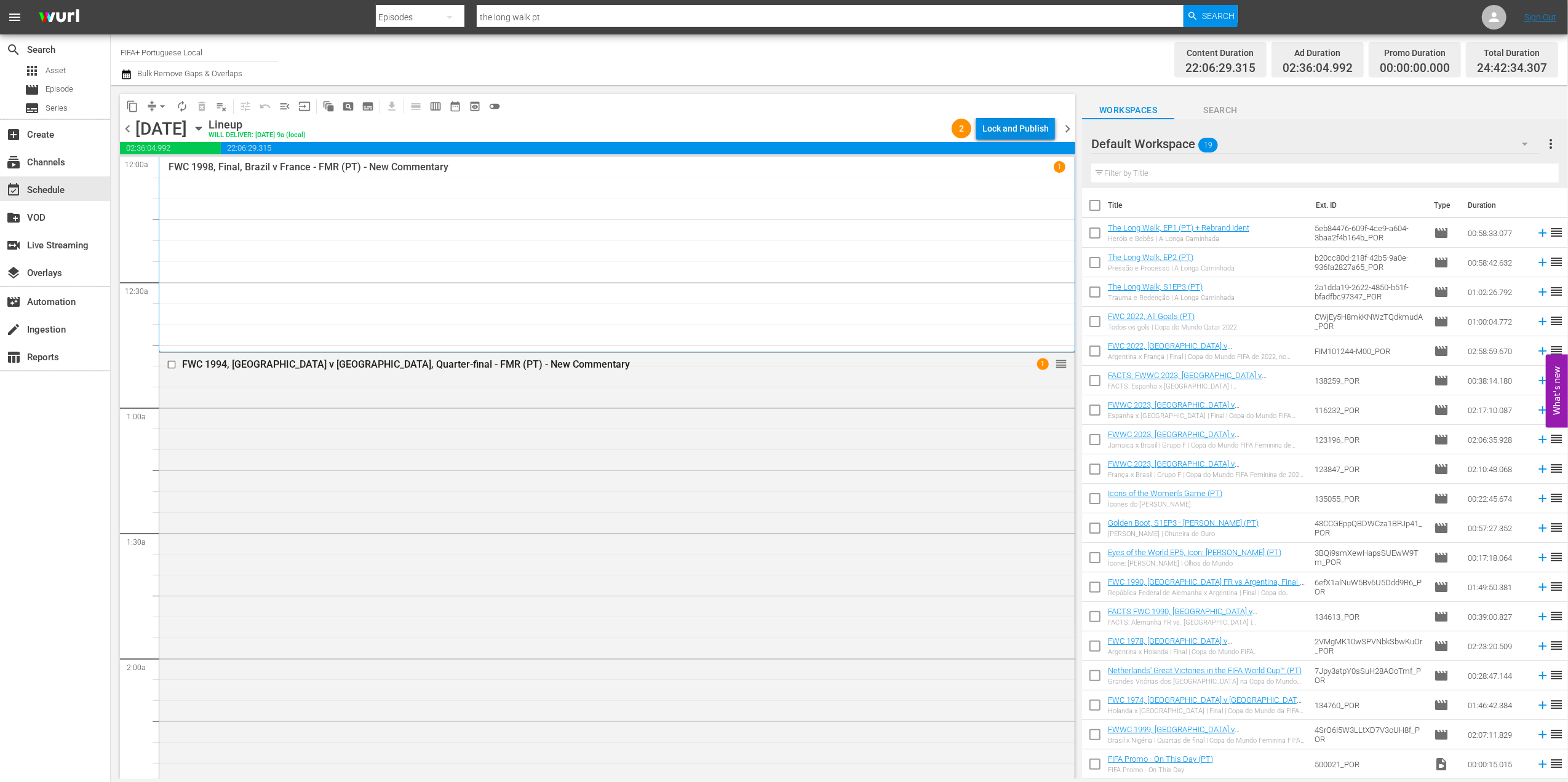
click at [1012, 129] on div "Lock and Publish" at bounding box center [1016, 129] width 67 height 22
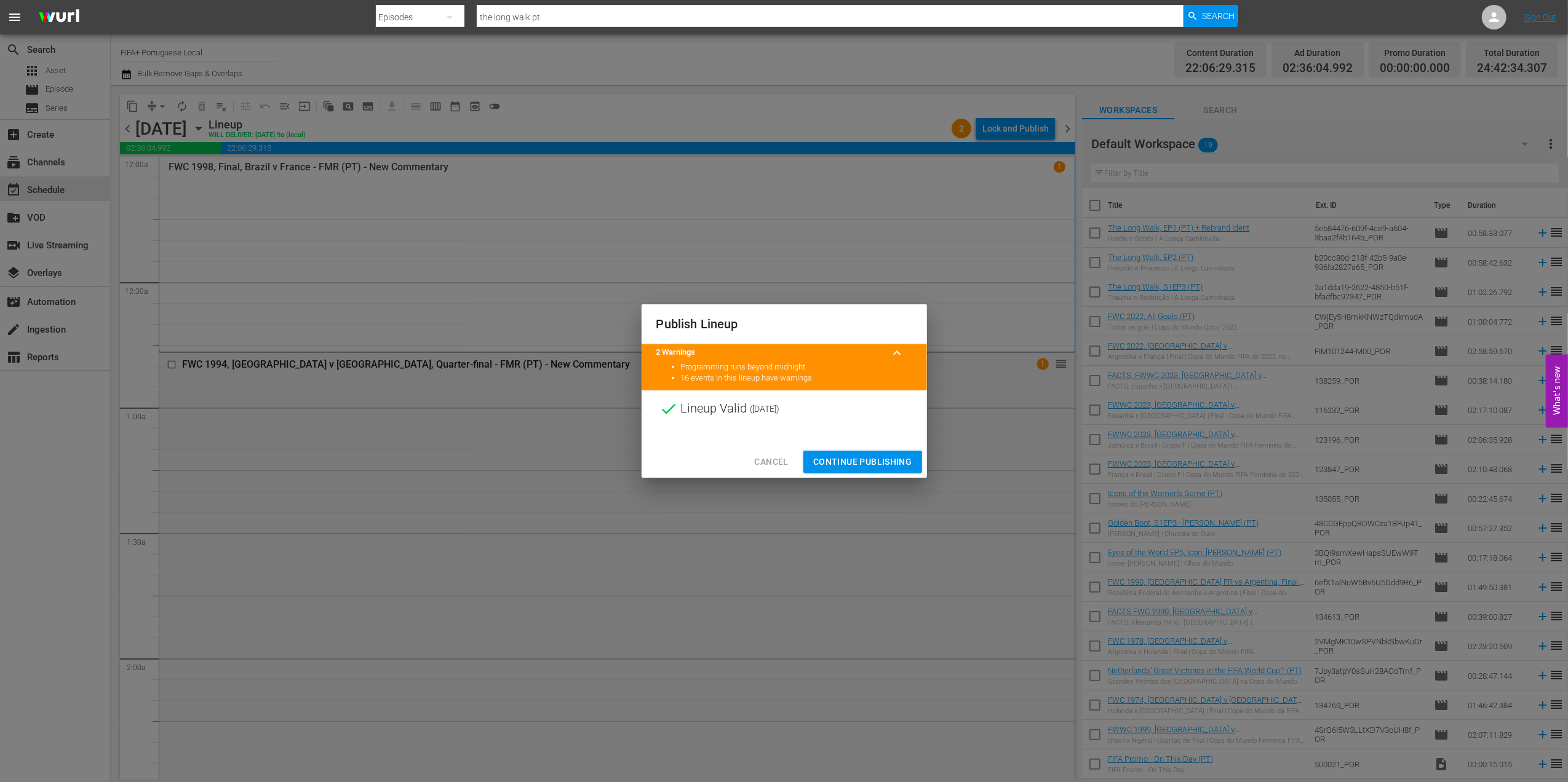
click at [854, 451] on button "Continue Publishing" at bounding box center [862, 462] width 119 height 23
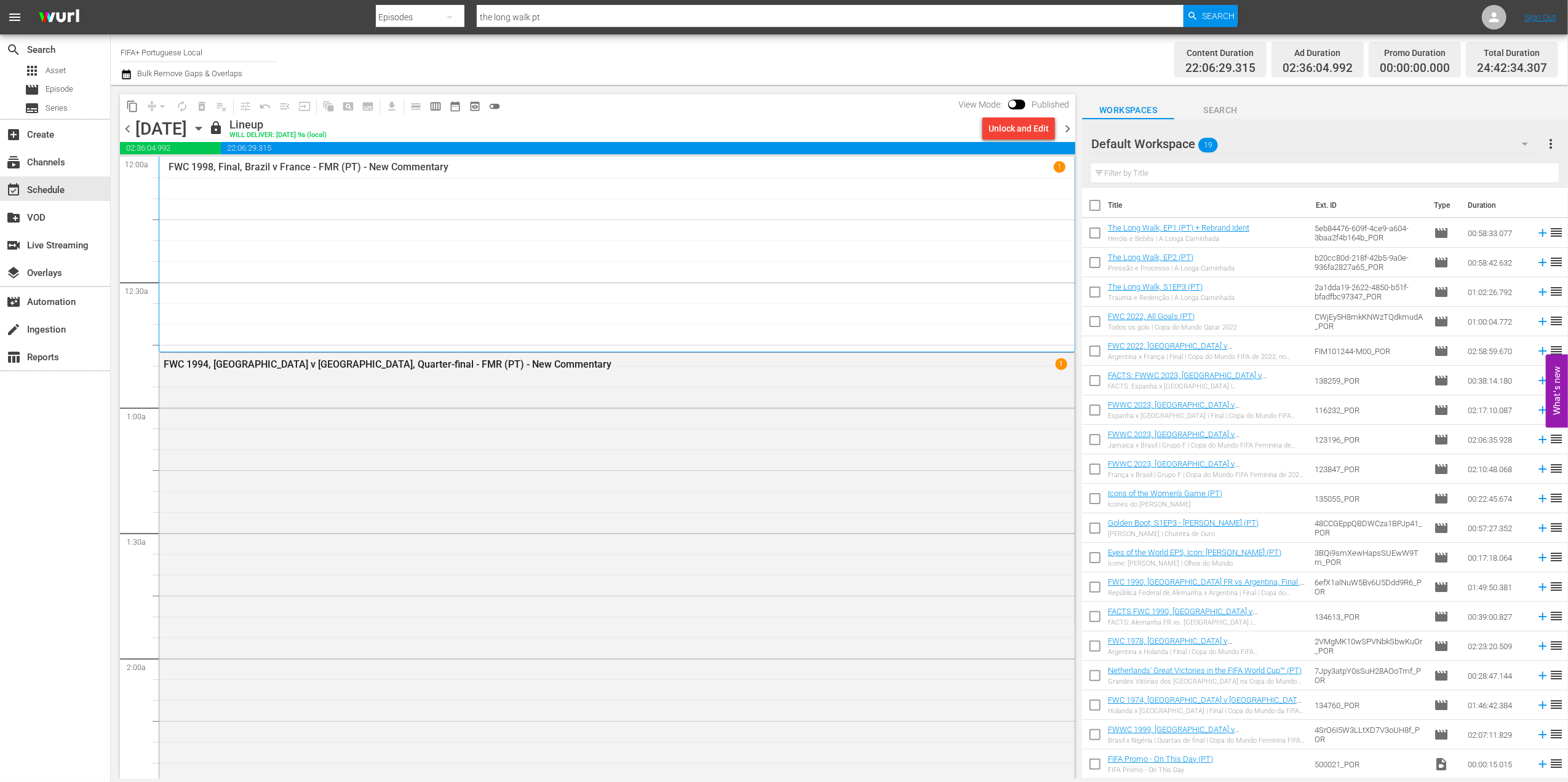
click at [1062, 126] on span "chevron_right" at bounding box center [1067, 129] width 15 height 15
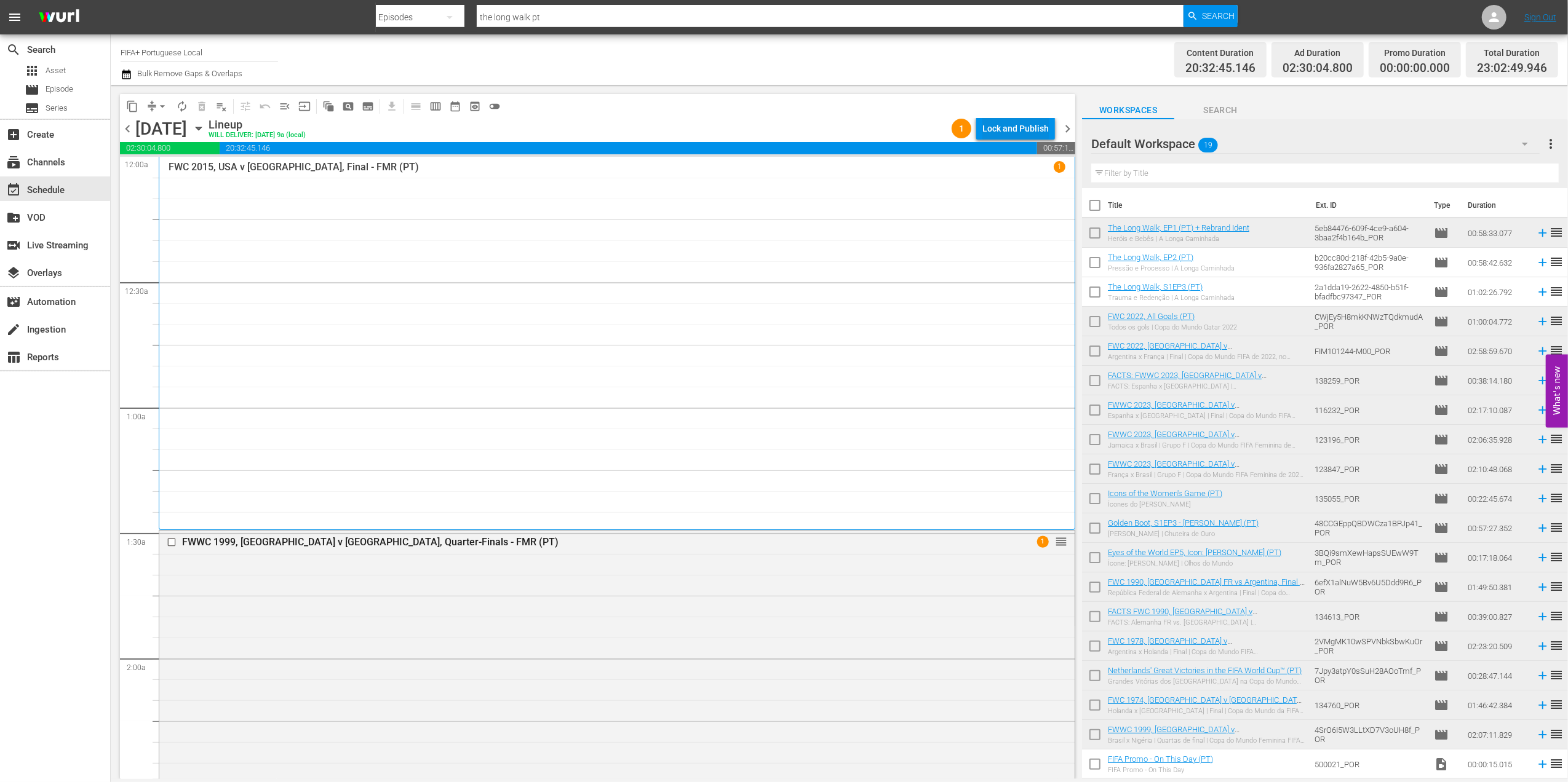
click at [1009, 131] on div "Lock and Publish" at bounding box center [1016, 129] width 67 height 22
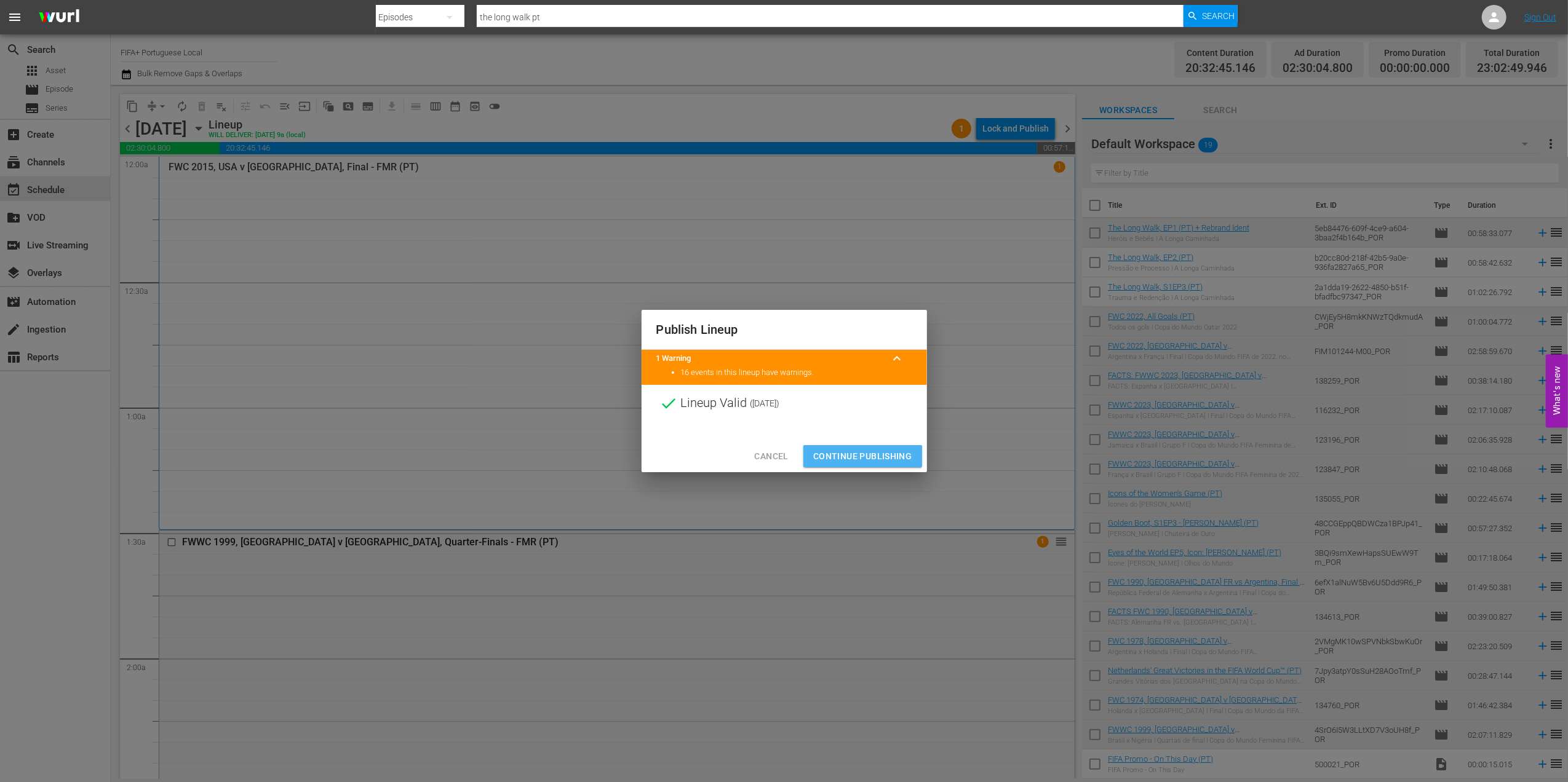
click at [849, 466] on button "Continue Publishing" at bounding box center [862, 457] width 119 height 23
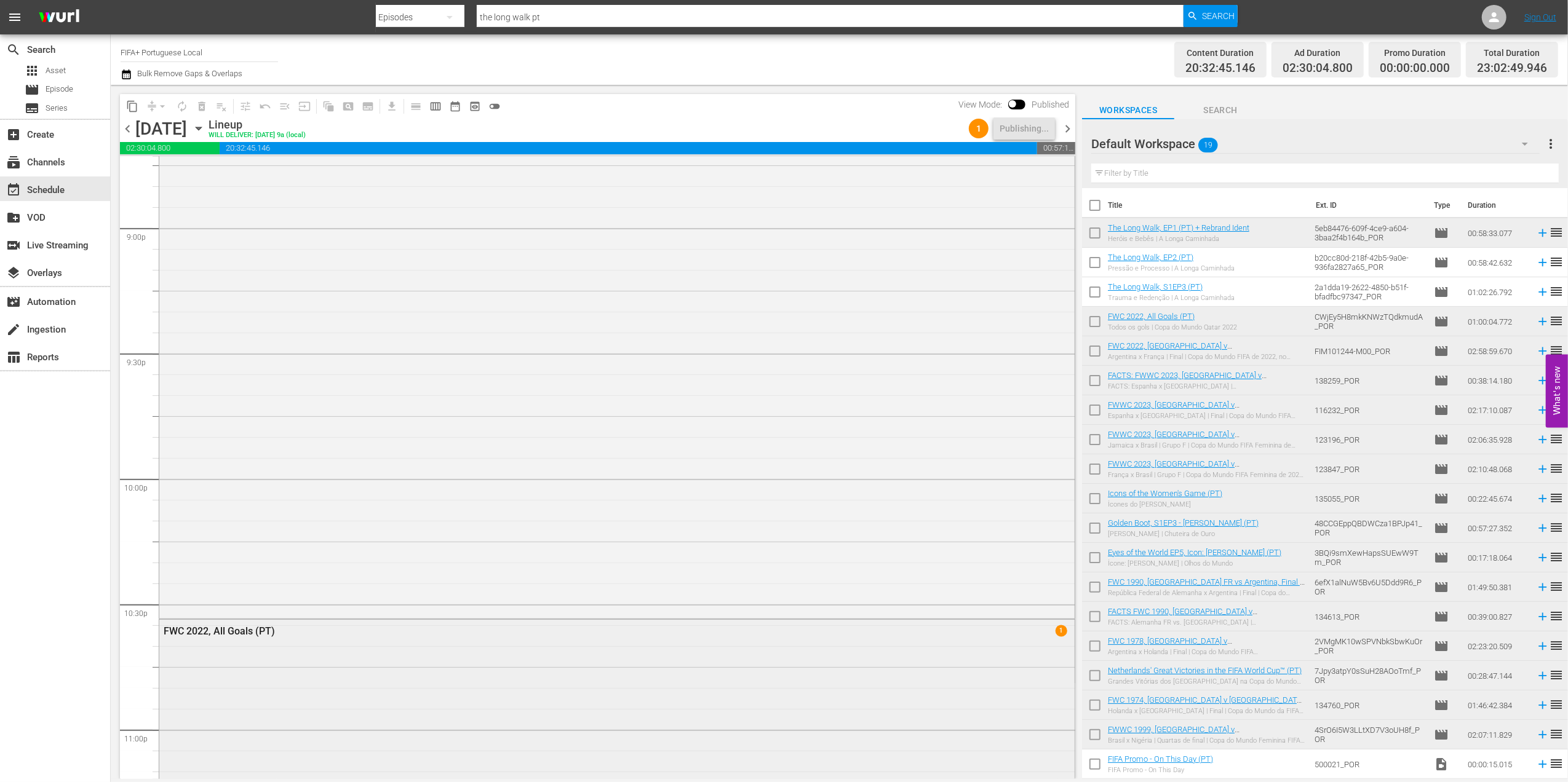
scroll to position [5534, 0]
click at [1066, 129] on span "chevron_right" at bounding box center [1067, 129] width 15 height 15
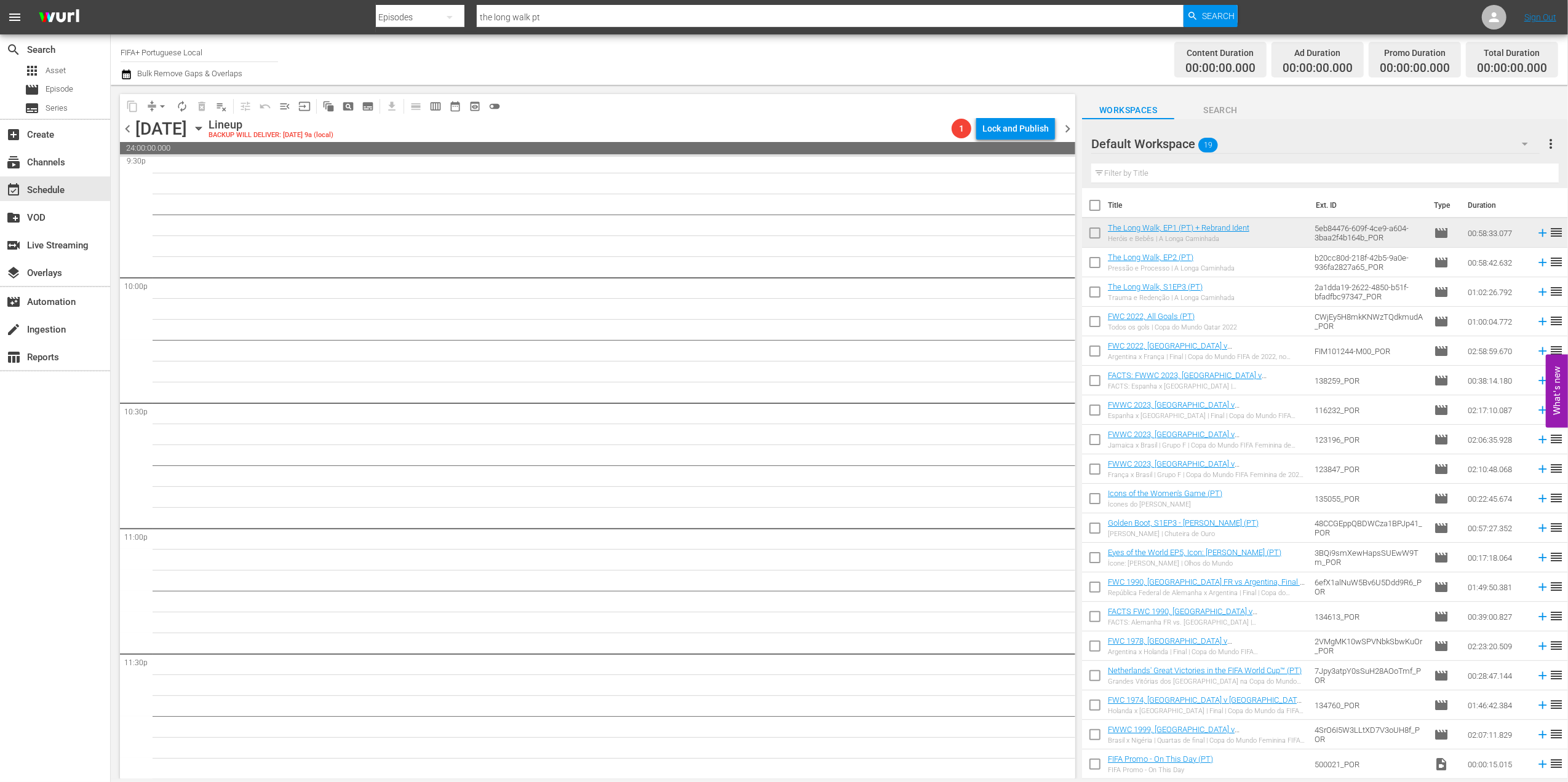
click at [125, 126] on span "chevron_left" at bounding box center [128, 129] width 15 height 15
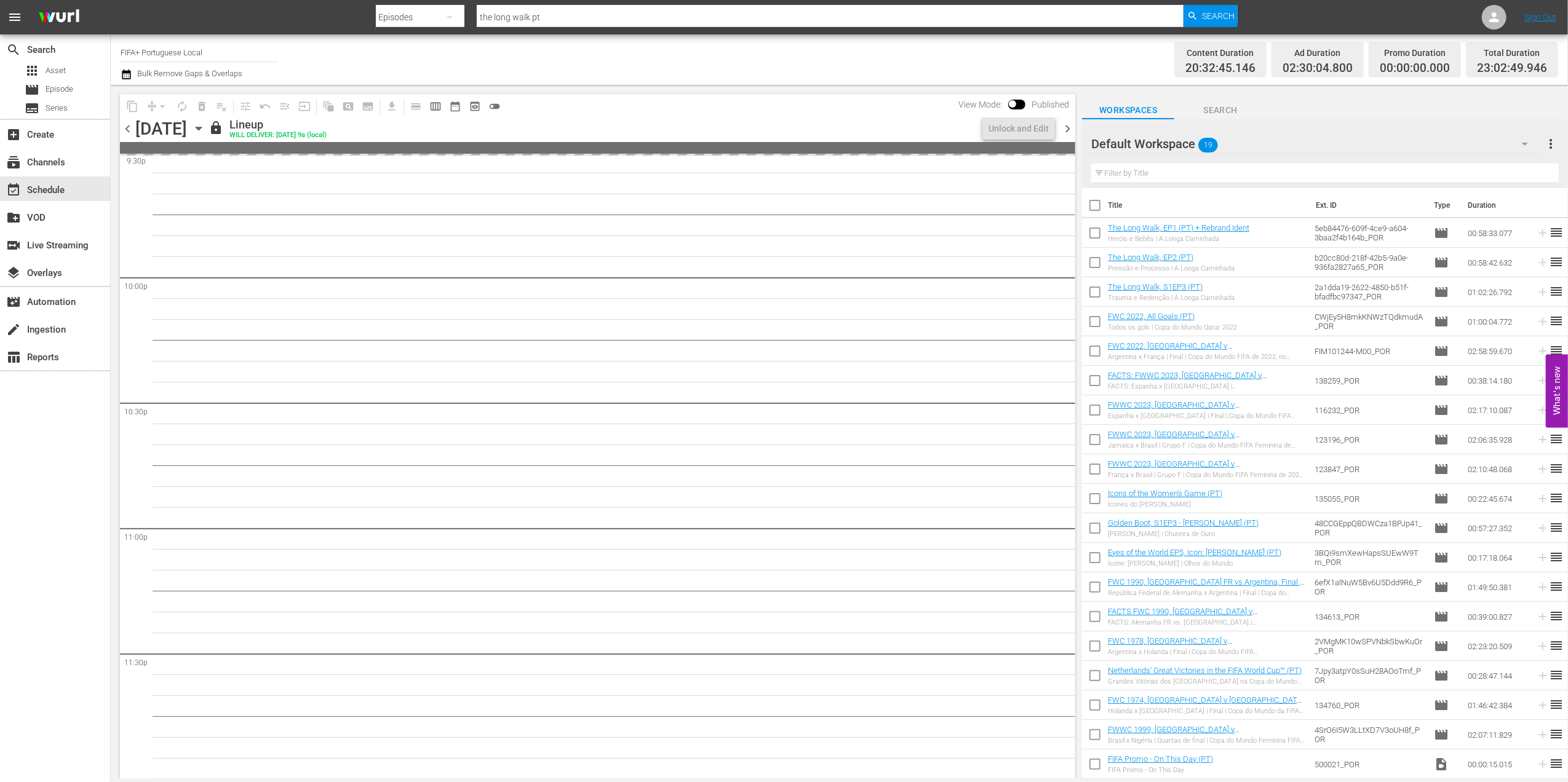
scroll to position [5534, 0]
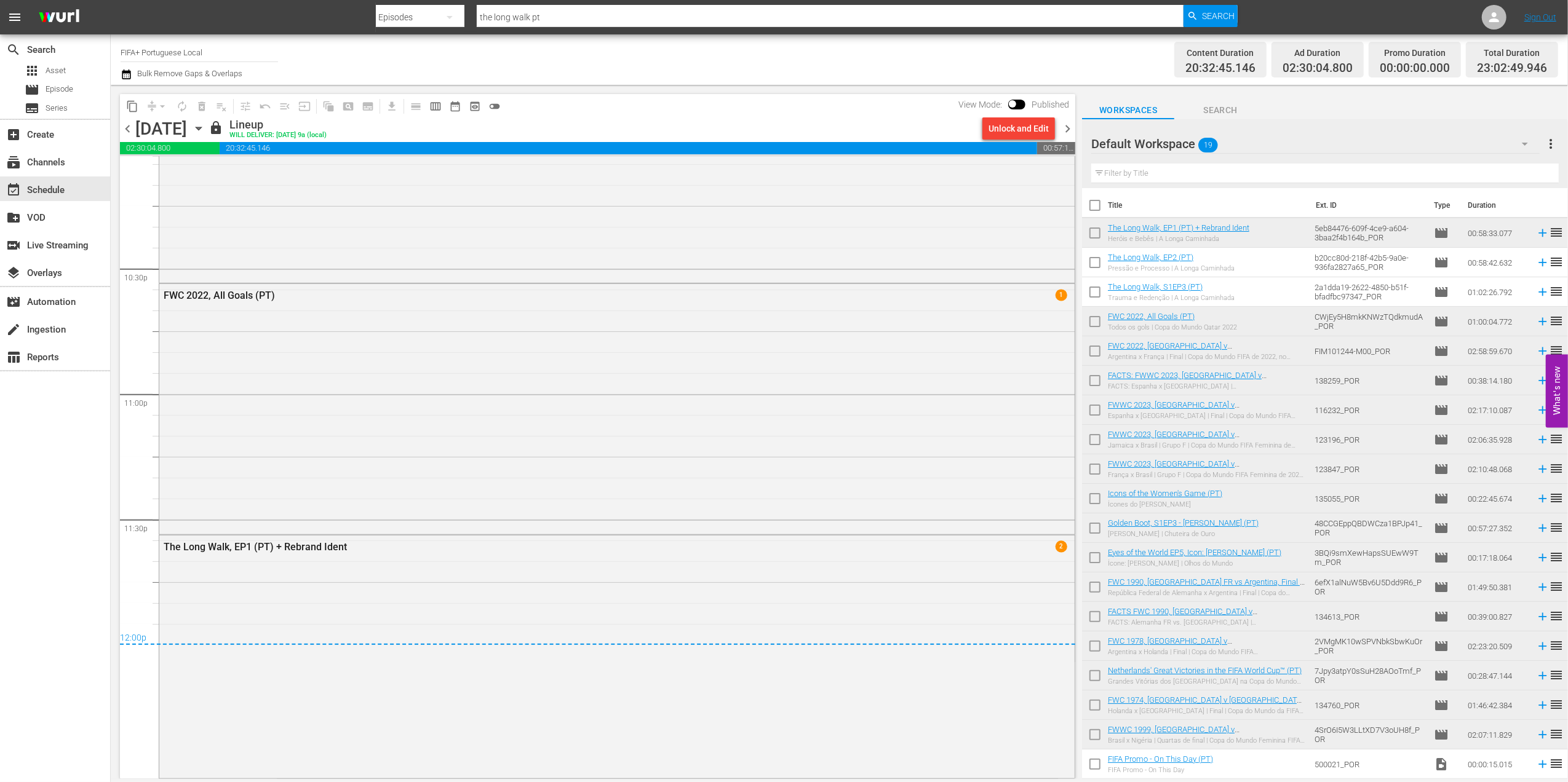
click at [1067, 131] on span "chevron_right" at bounding box center [1067, 129] width 15 height 15
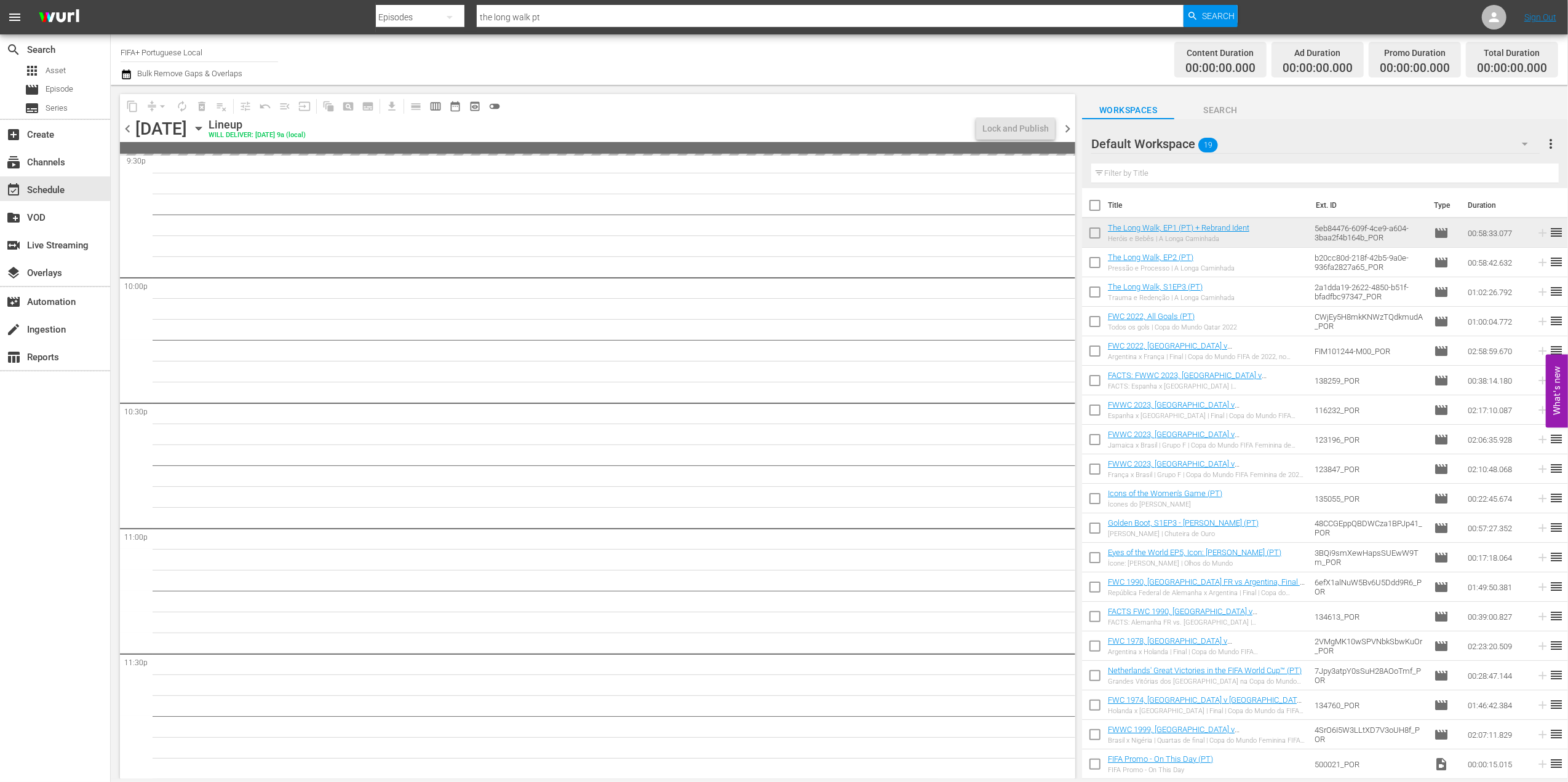
scroll to position [5400, 0]
click at [129, 123] on span "chevron_left" at bounding box center [128, 129] width 15 height 15
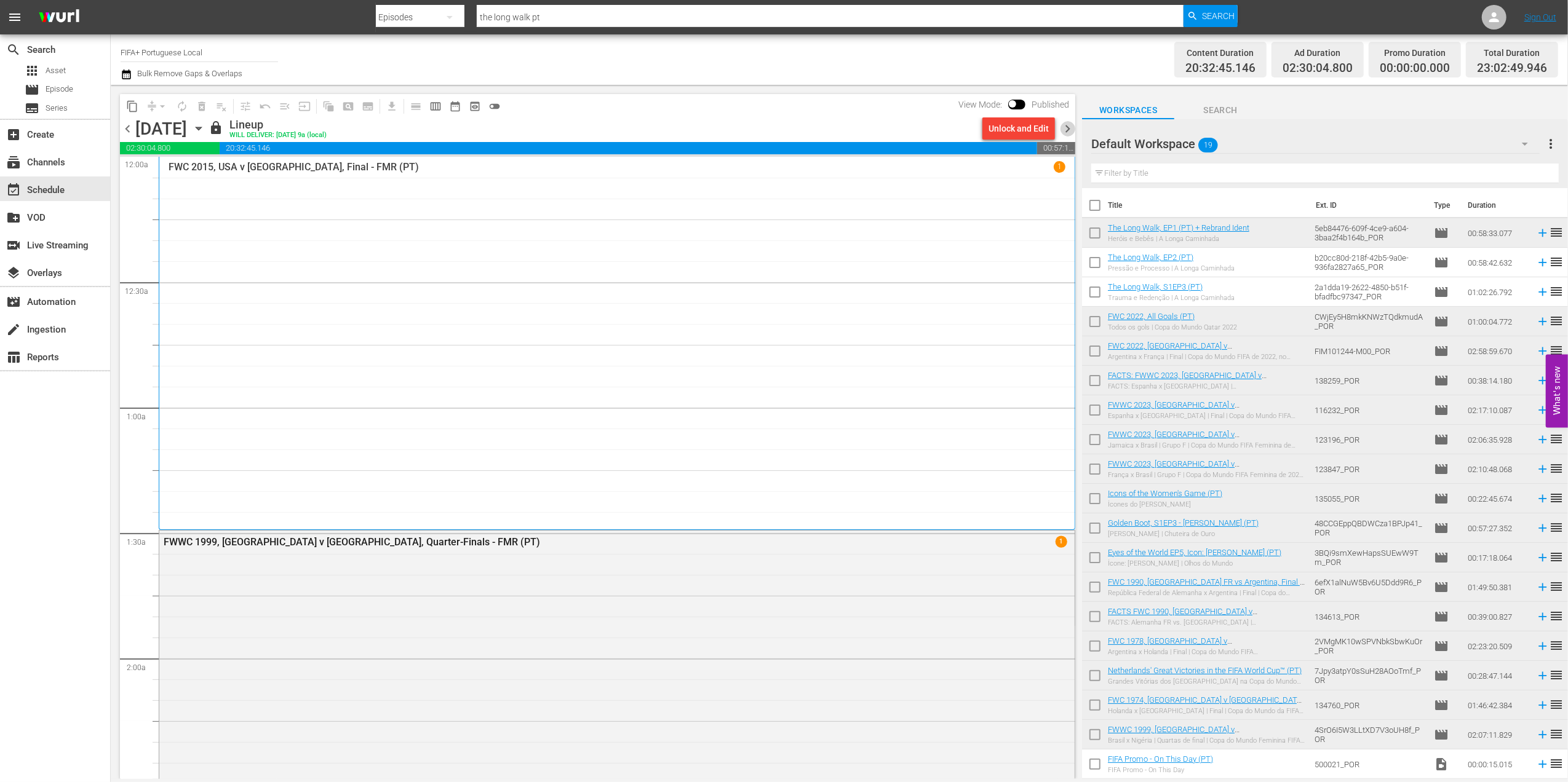
click at [1068, 131] on span "chevron_right" at bounding box center [1067, 129] width 15 height 15
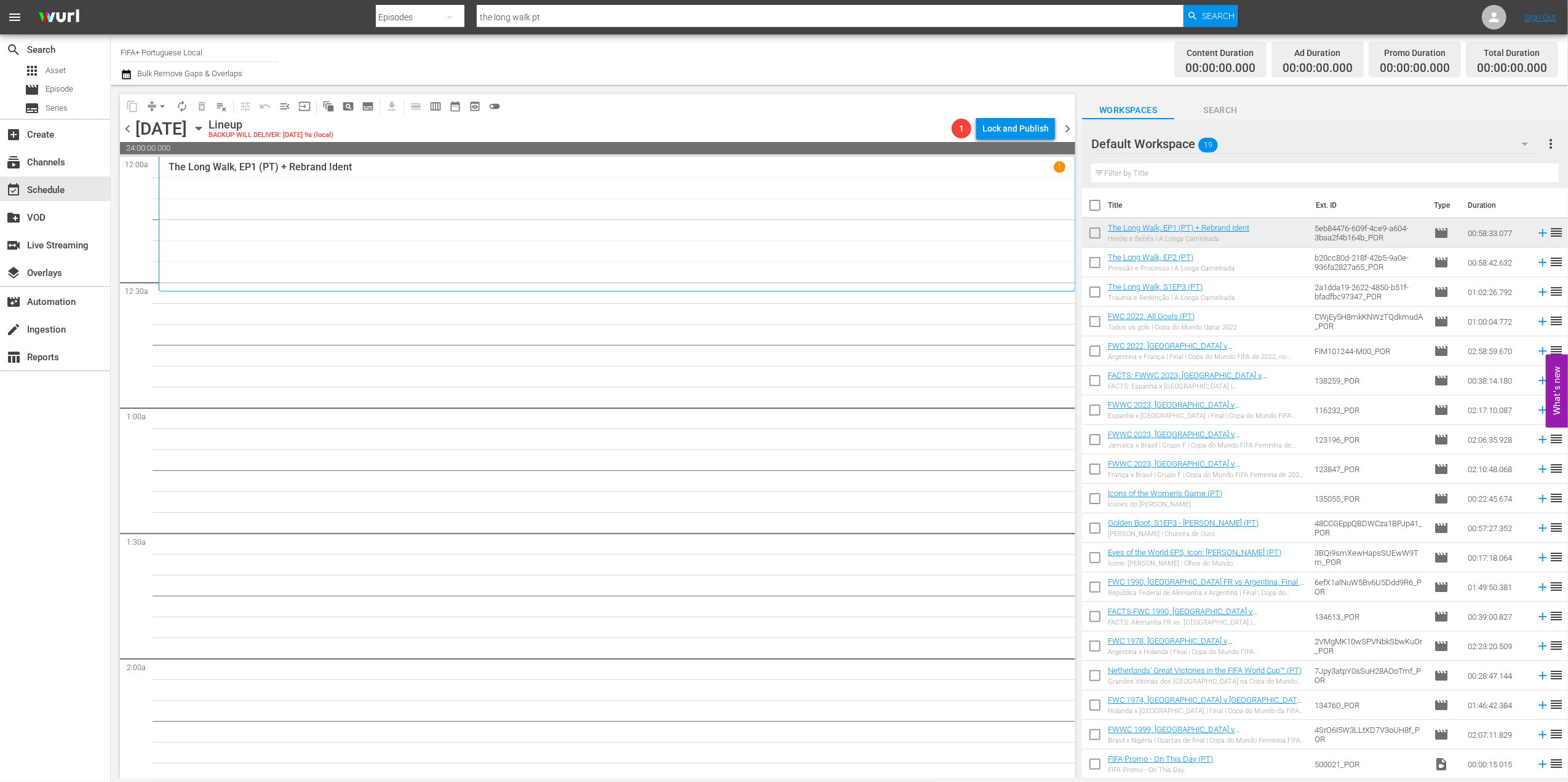
click at [1092, 209] on input "checkbox" at bounding box center [1094, 207] width 26 height 26
checkbox input "true"
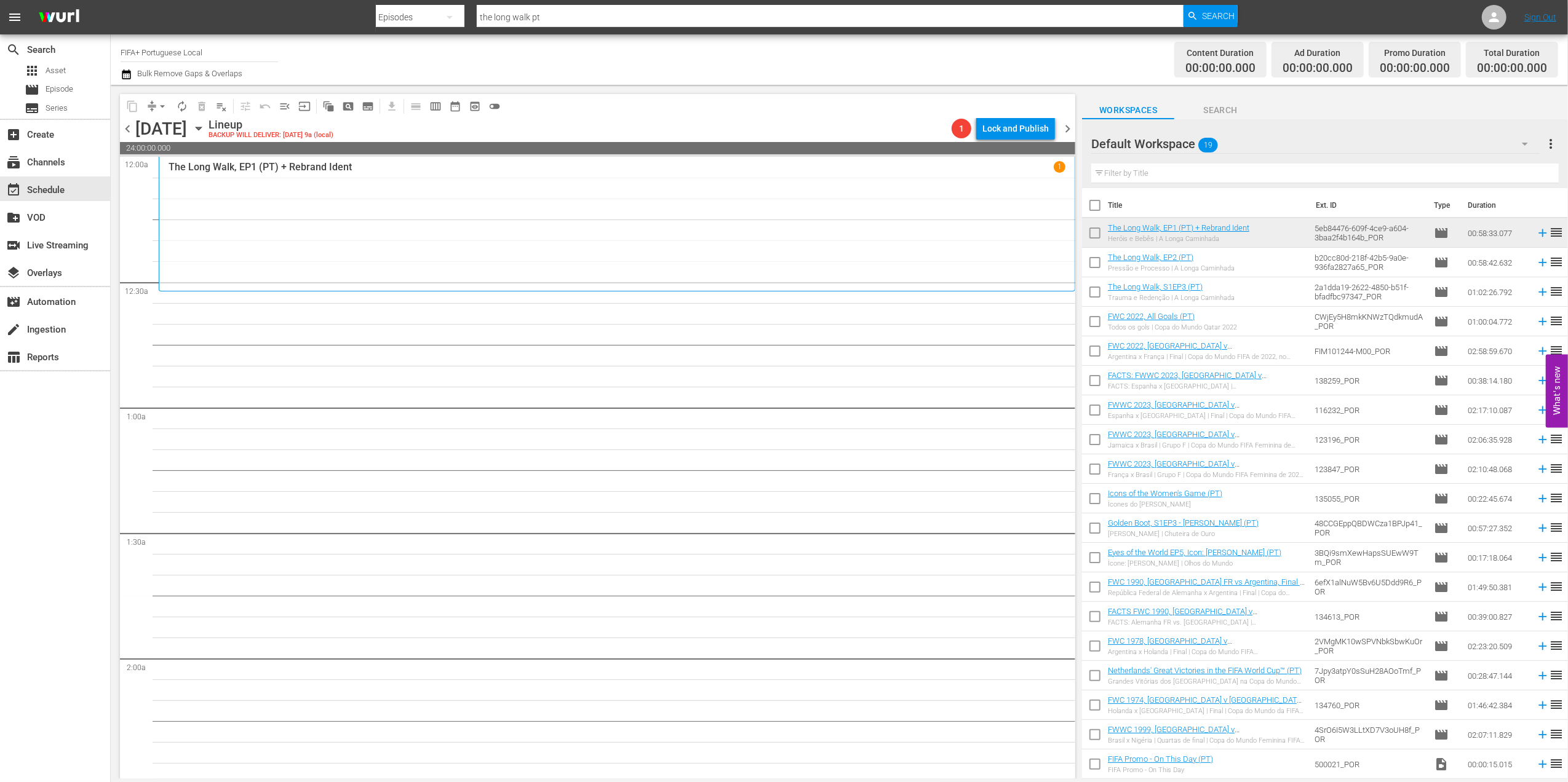
checkbox input "true"
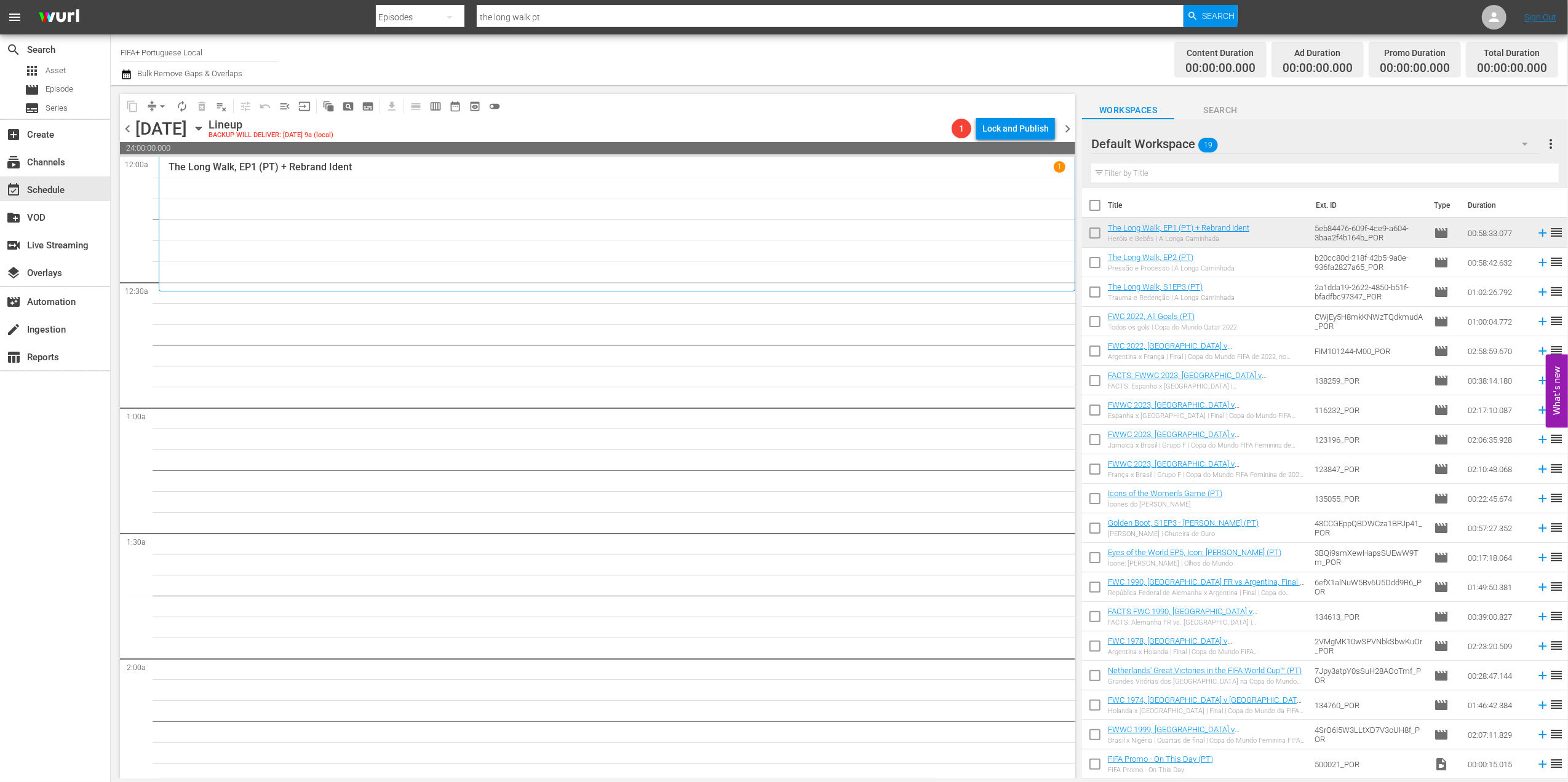
checkbox input "true"
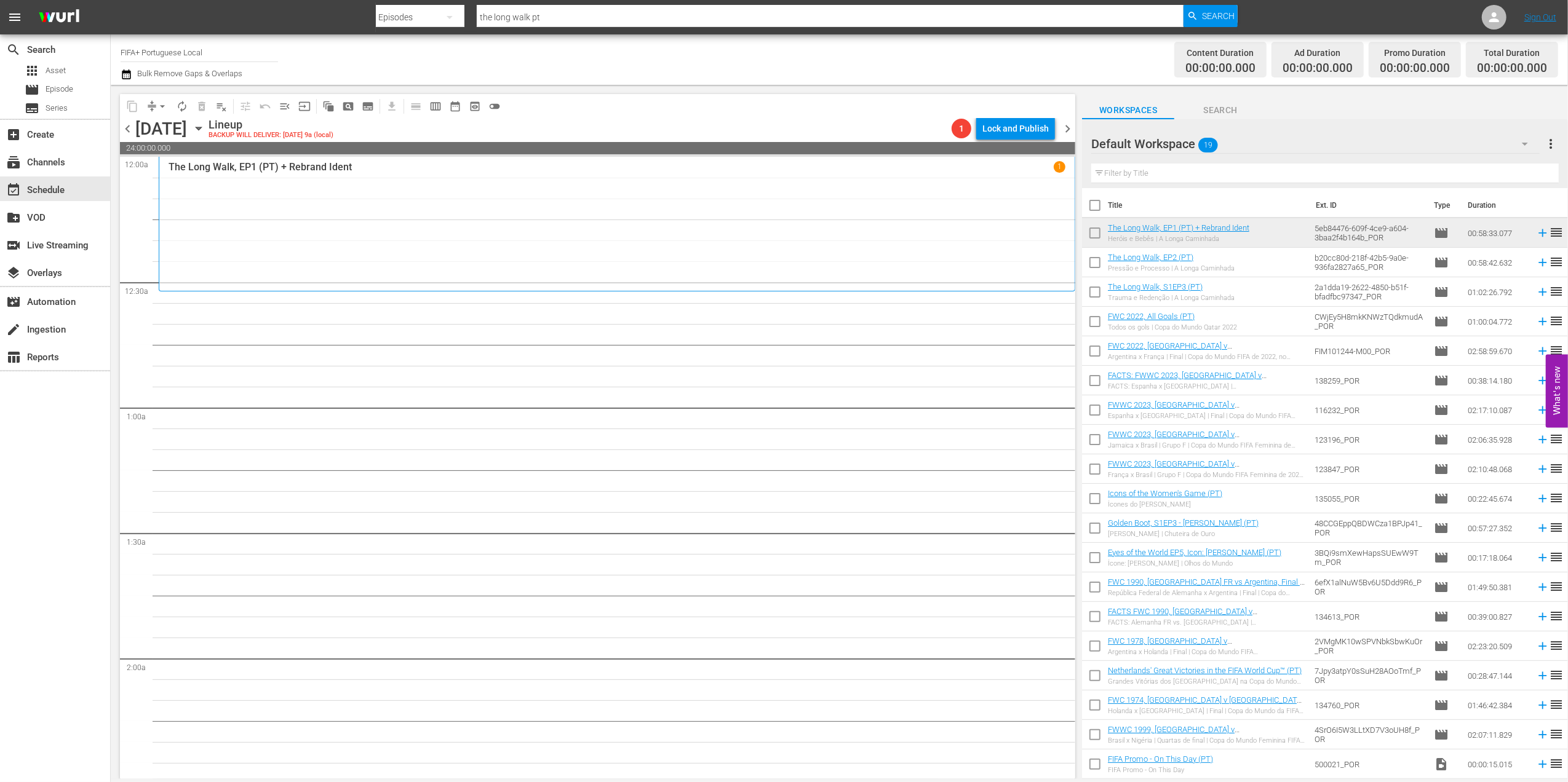
checkbox input "true"
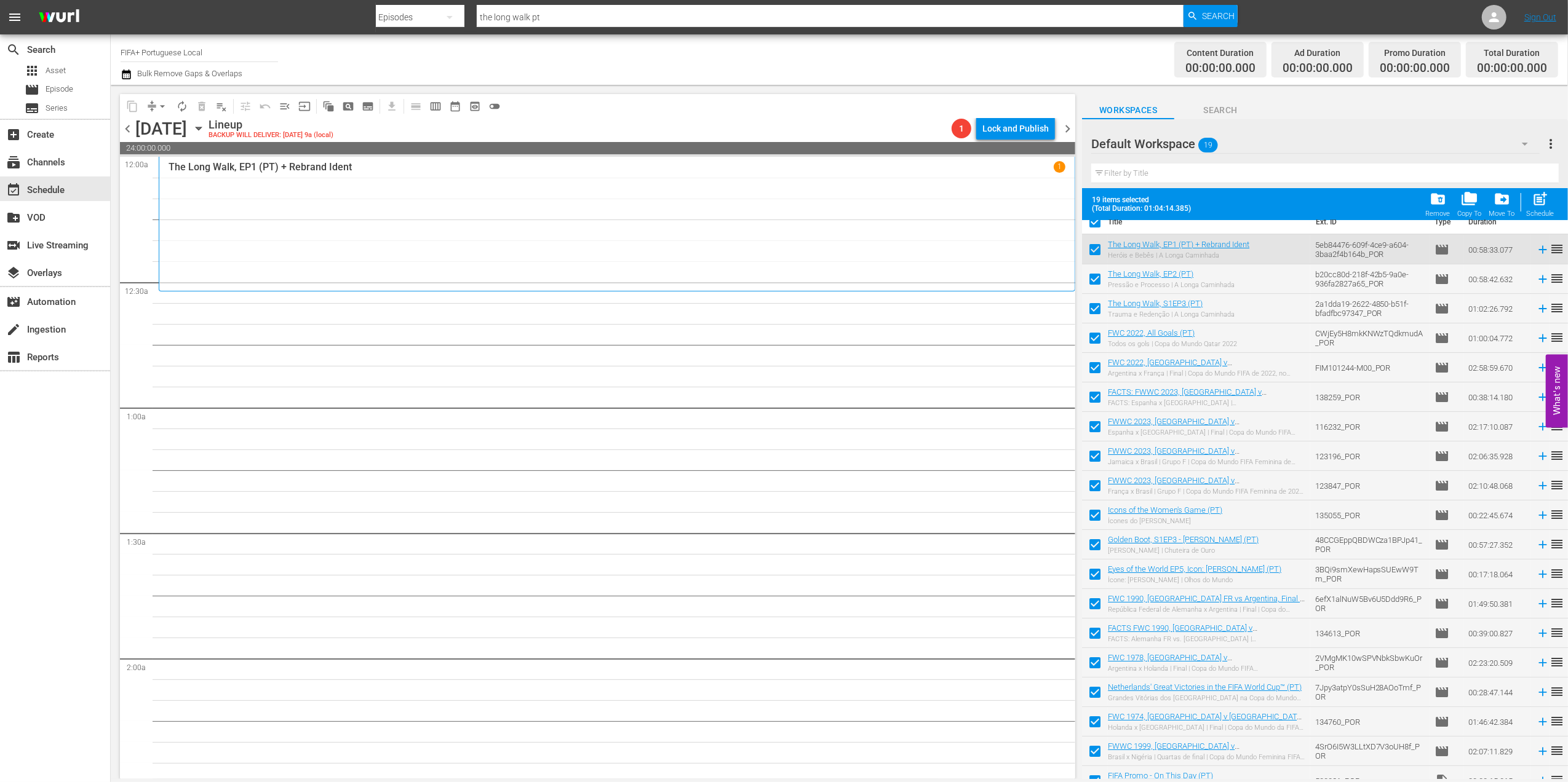
scroll to position [30, 0]
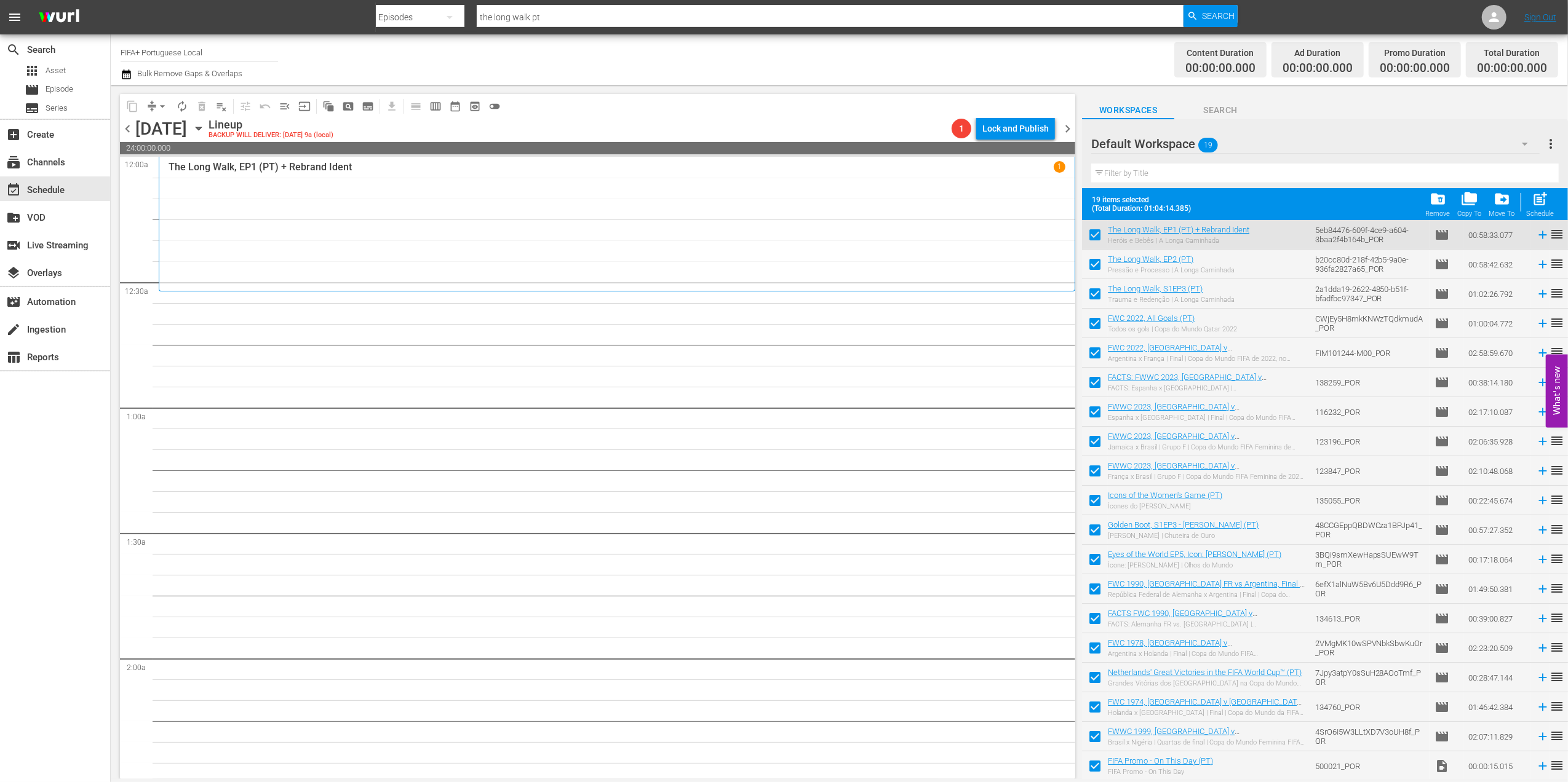
click at [1097, 769] on input "checkbox" at bounding box center [1094, 768] width 26 height 26
checkbox input "false"
click at [1438, 206] on span "folder_delete" at bounding box center [1438, 199] width 17 height 17
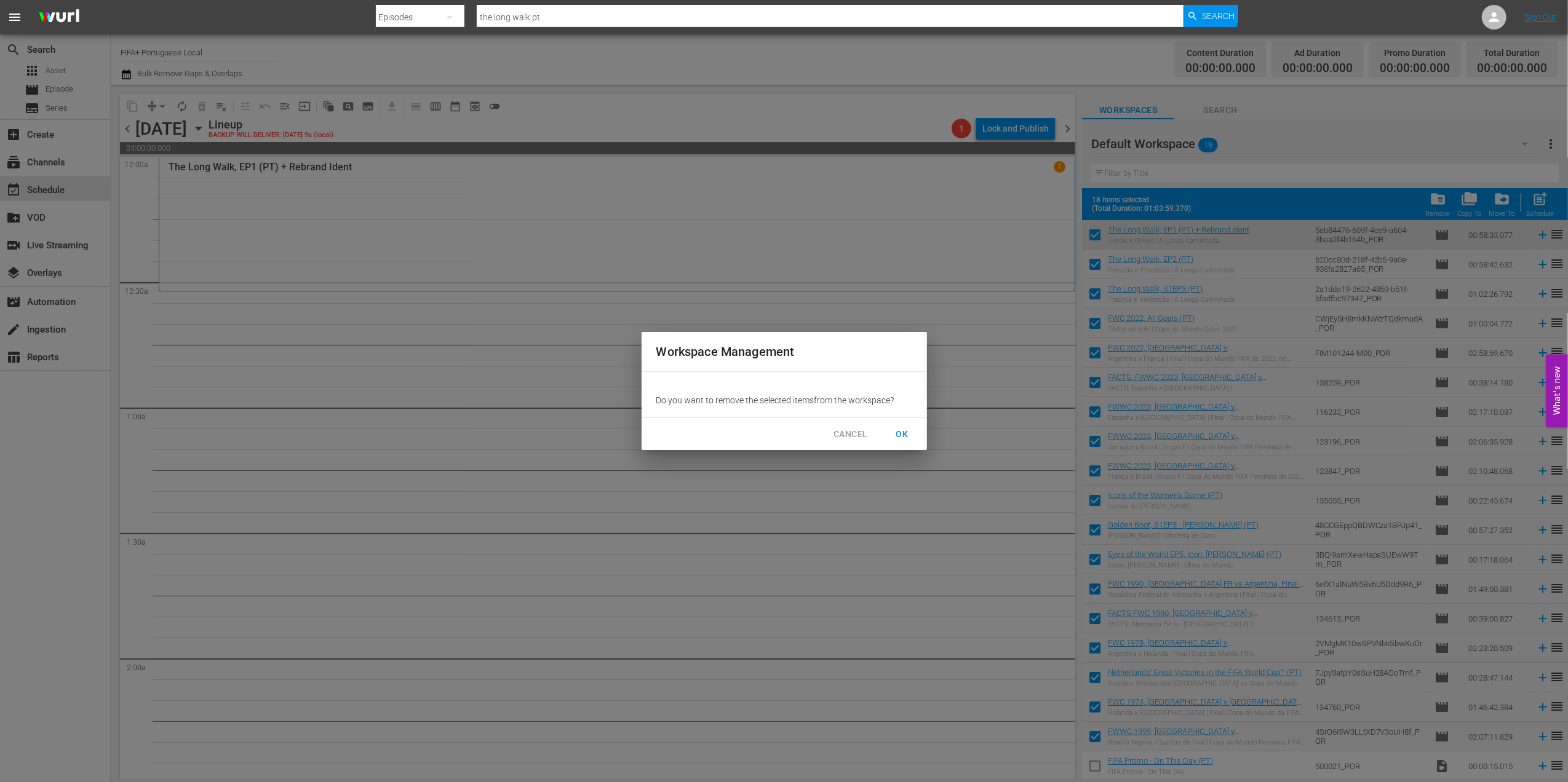
click at [905, 434] on span "OK" at bounding box center [903, 434] width 19 height 15
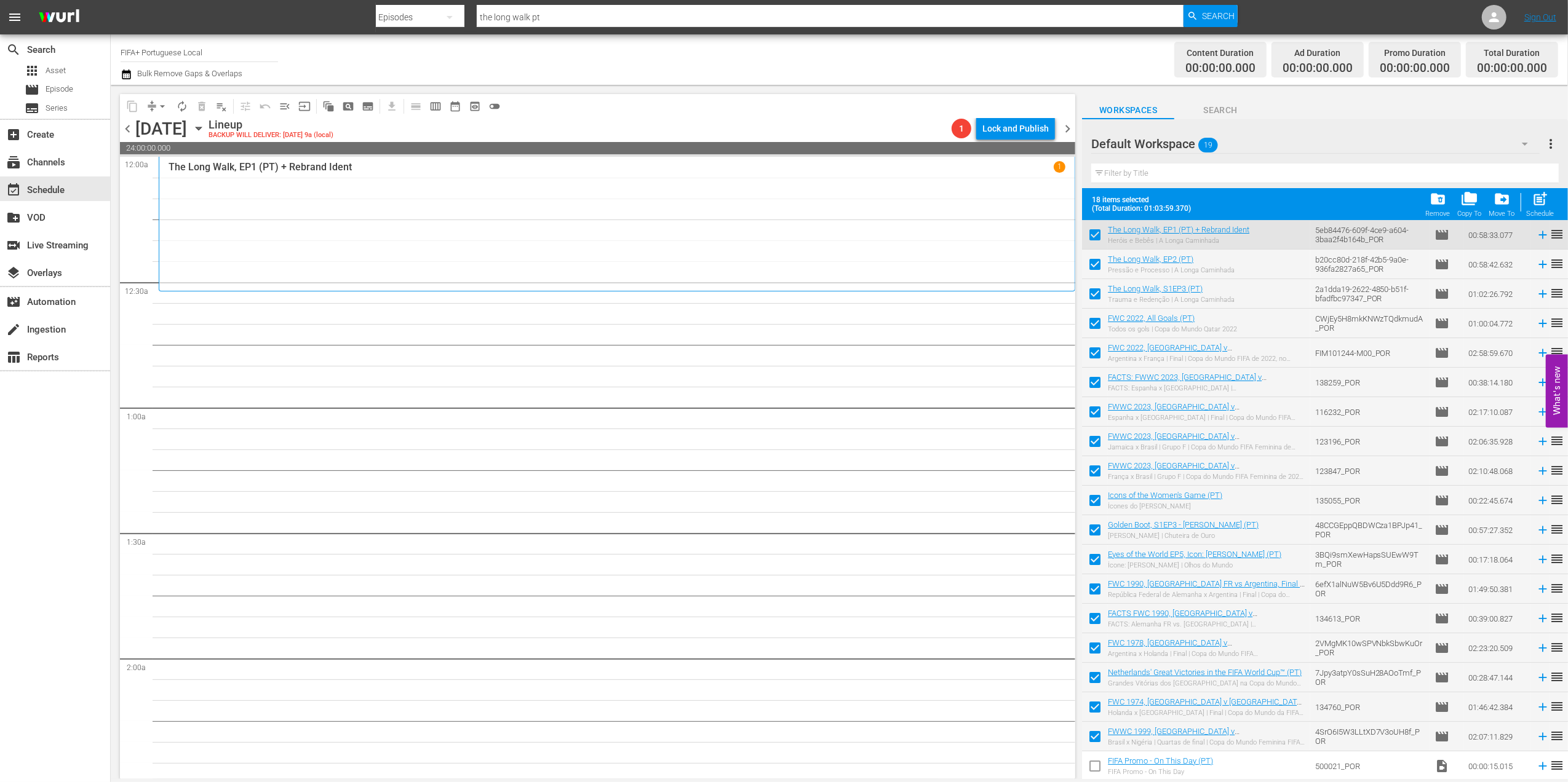
checkbox input "false"
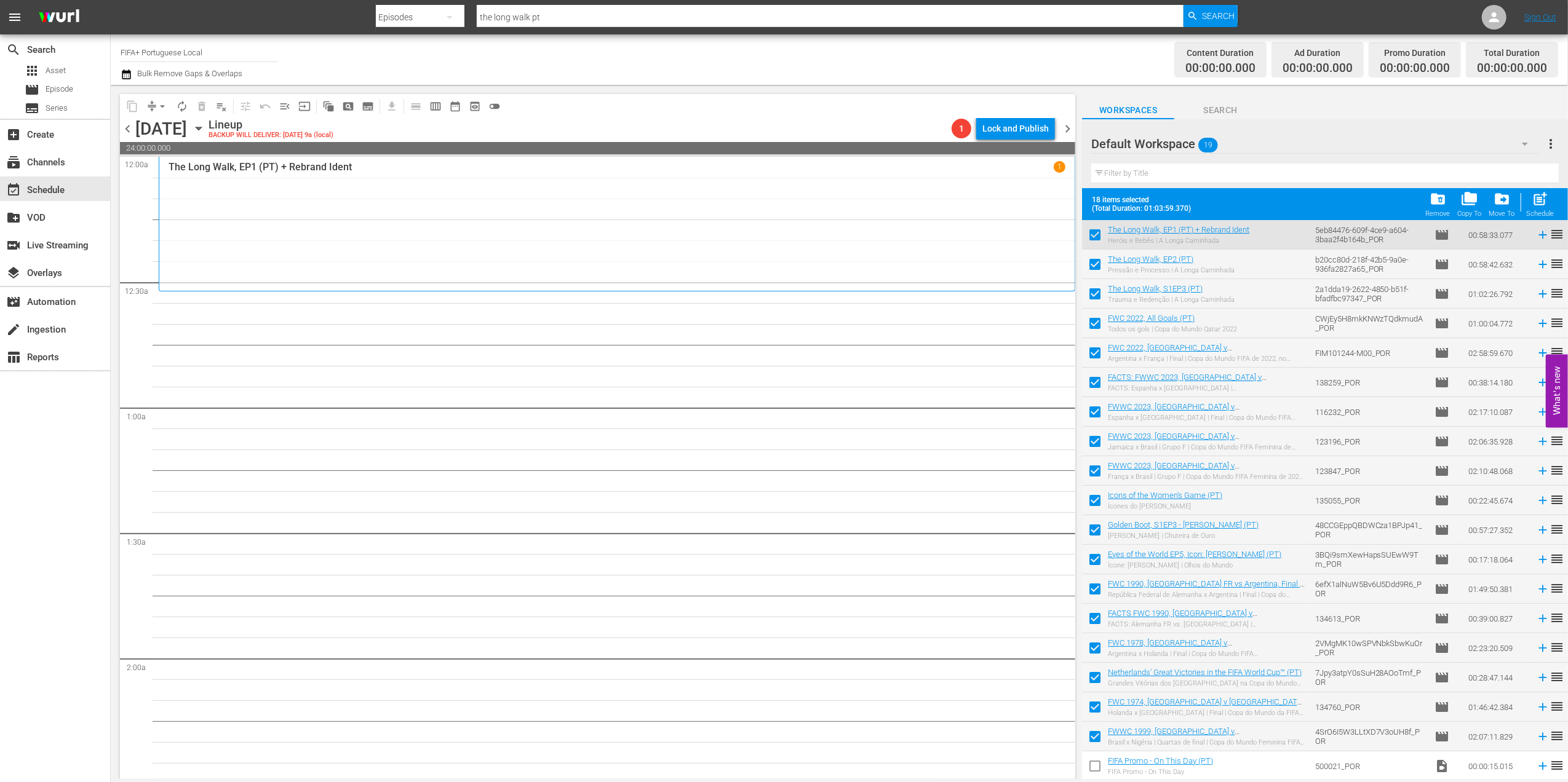
checkbox input "false"
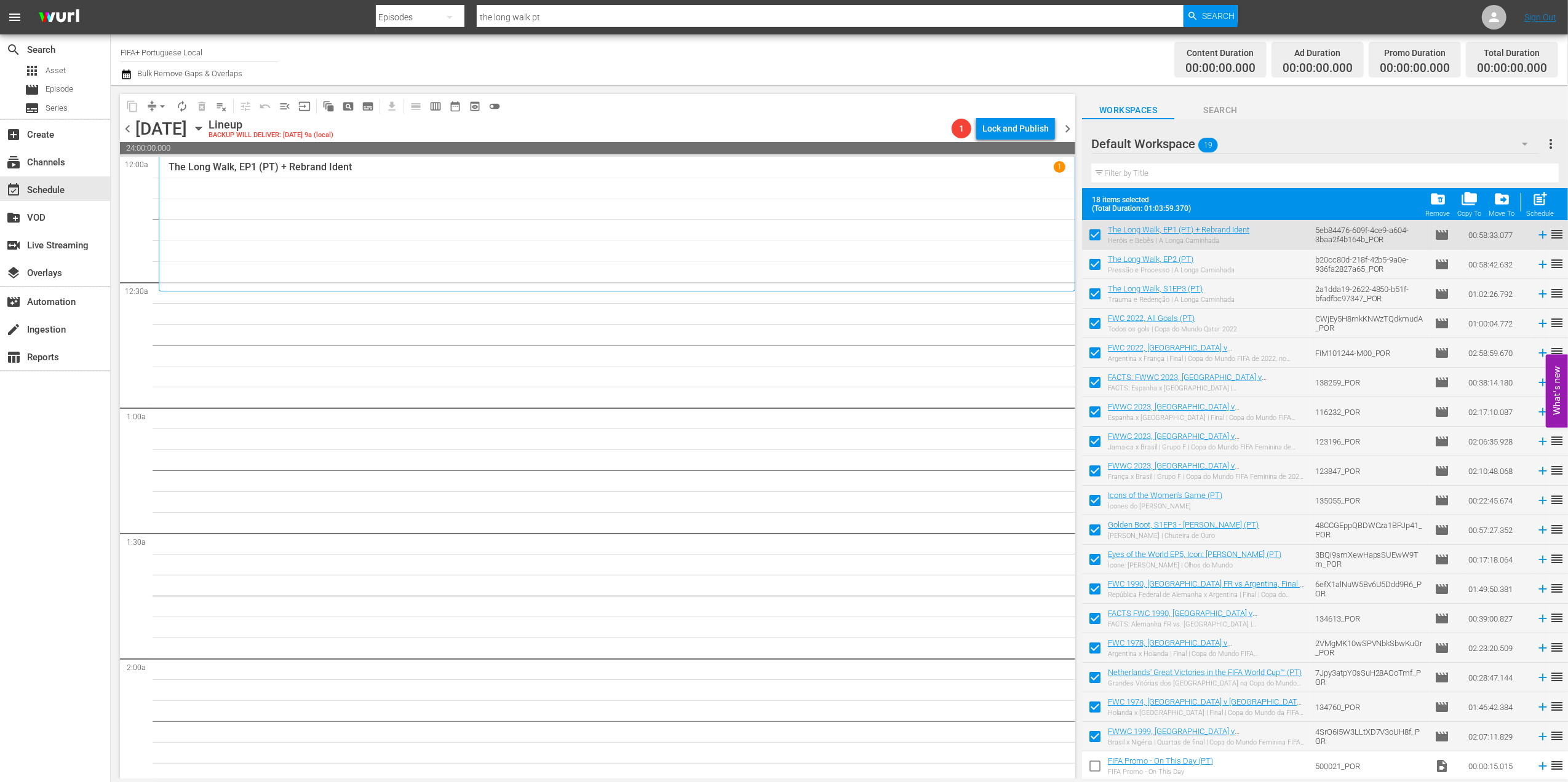
checkbox input "false"
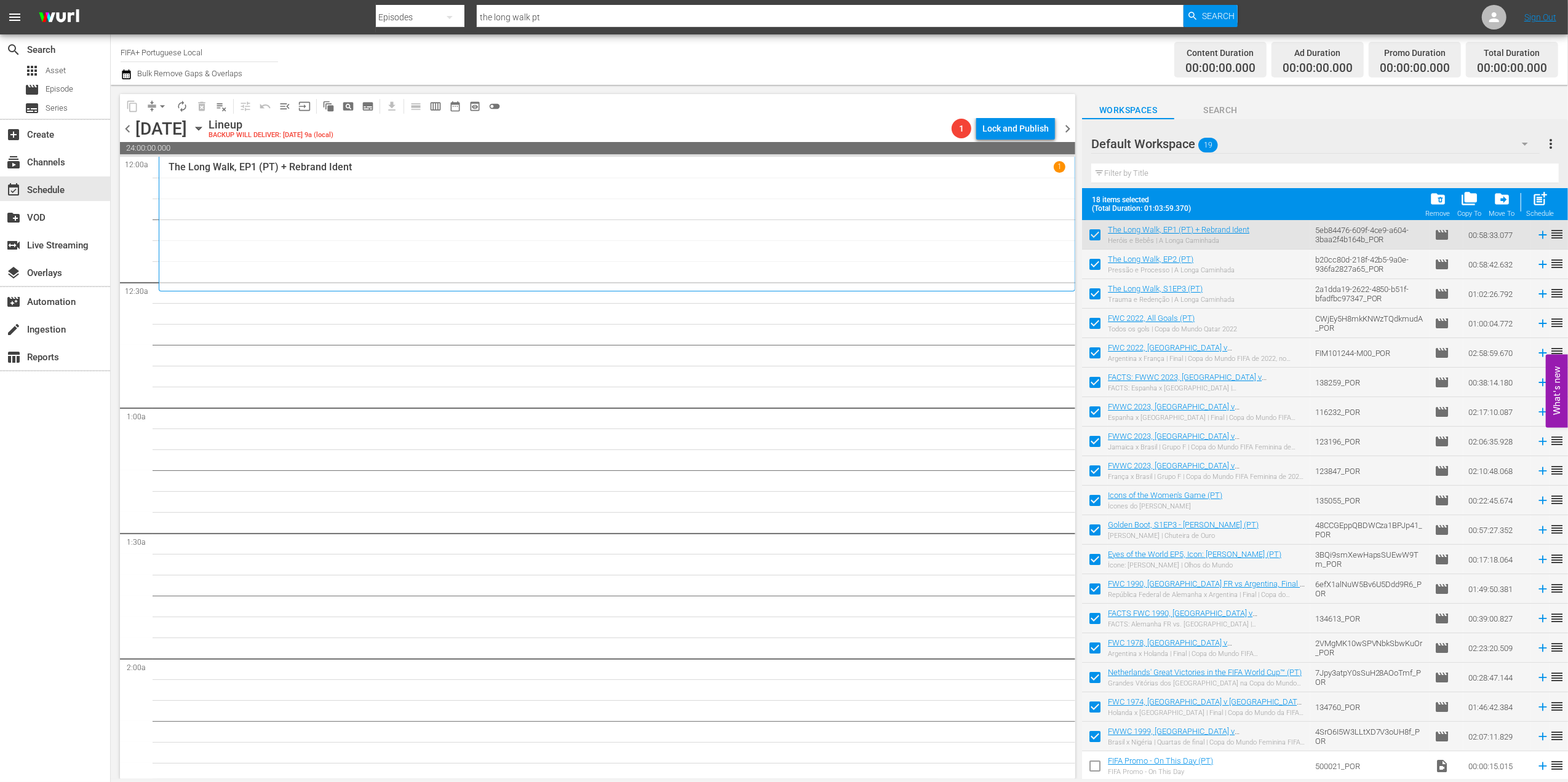
checkbox input "false"
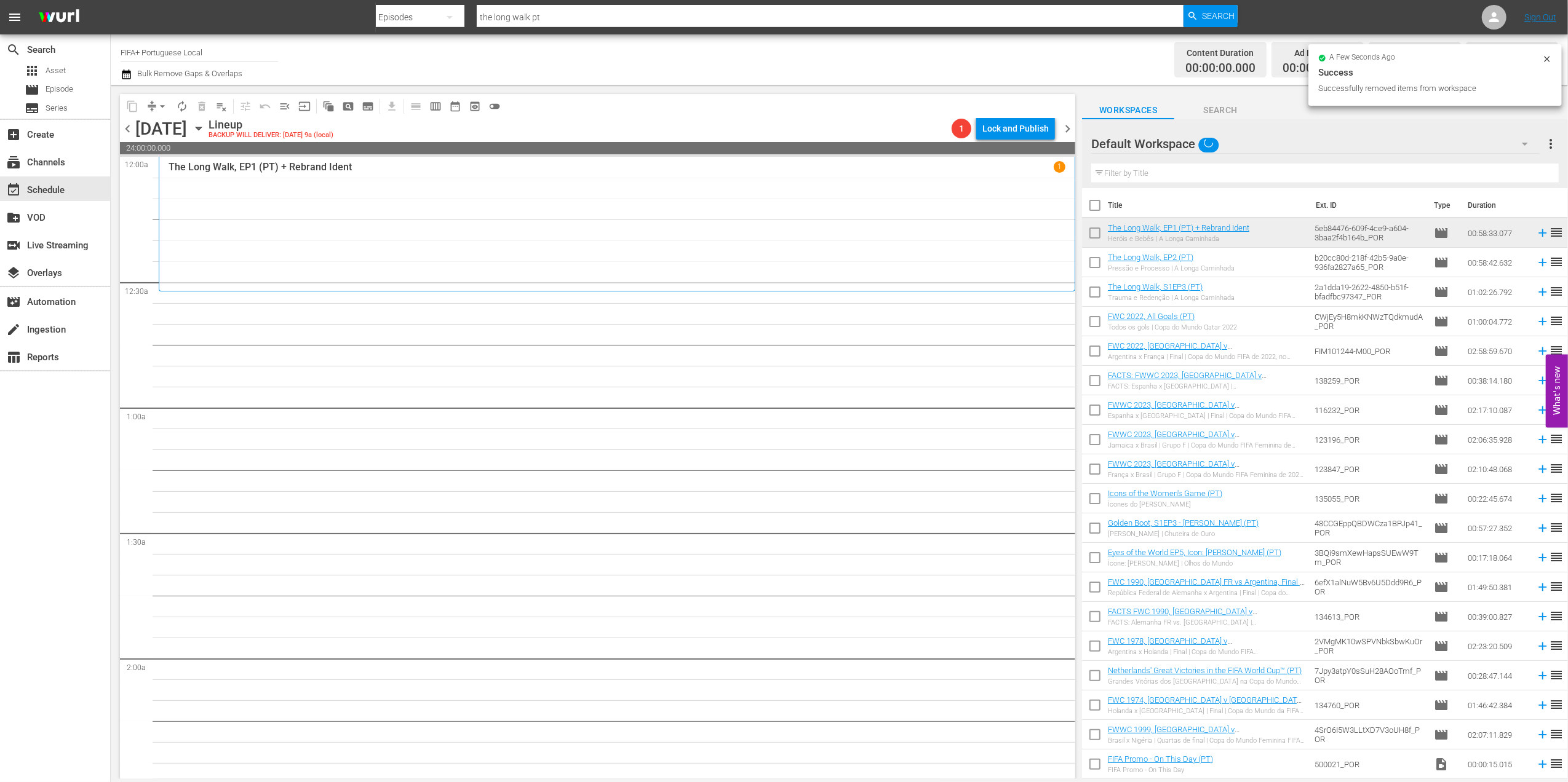
scroll to position [0, 0]
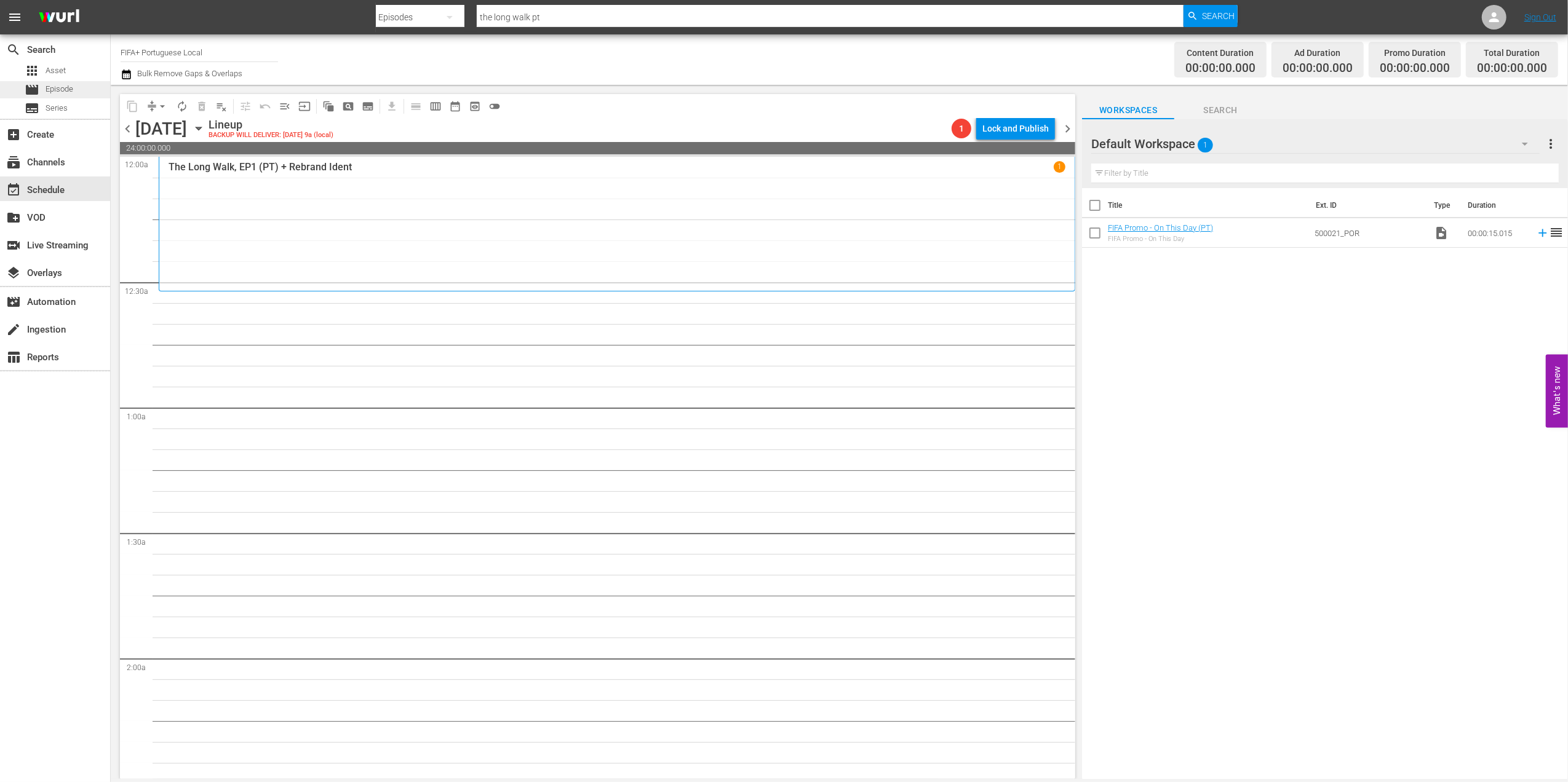
click at [72, 87] on span "Episode" at bounding box center [59, 89] width 28 height 13
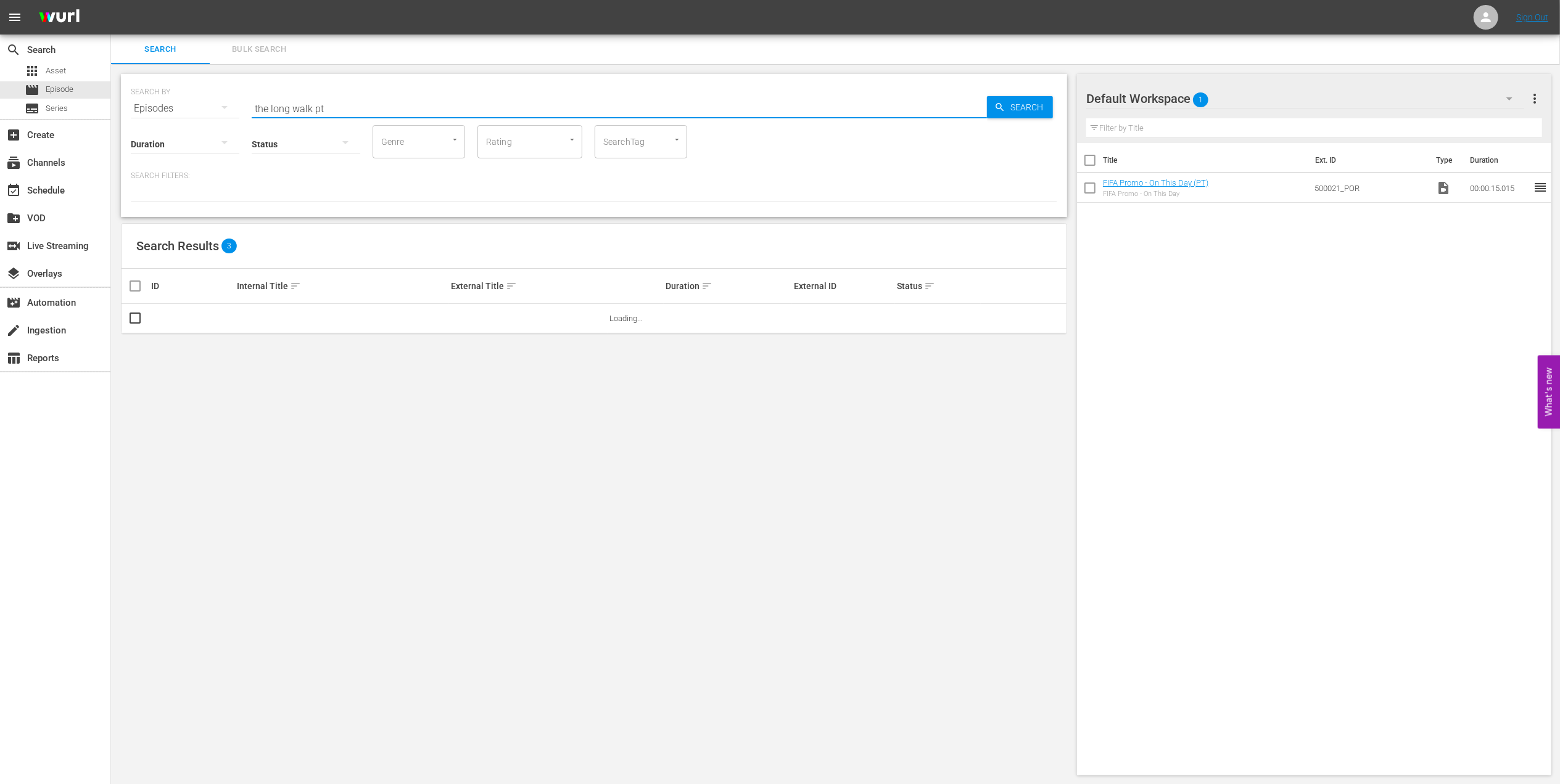
drag, startPoint x: 344, startPoint y: 109, endPoint x: 217, endPoint y: 109, distance: 127.0
click at [217, 109] on div "SEARCH BY Search By Episodes Search ID, Title, Description, Keywords, or Catego…" at bounding box center [594, 101] width 926 height 45
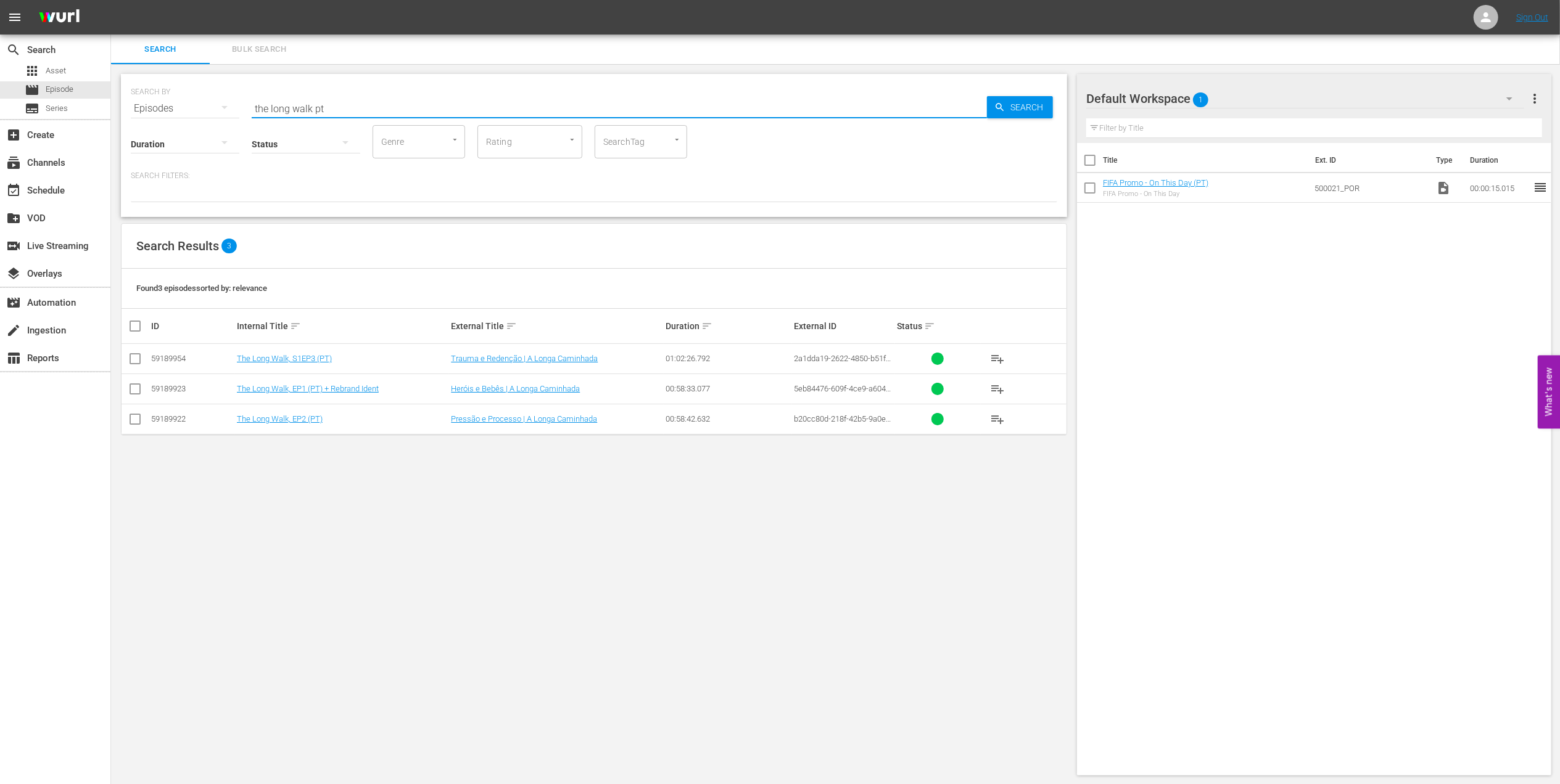
paste input "FWC 2006 Brazil v Ghana, Round of 16 (PT)"
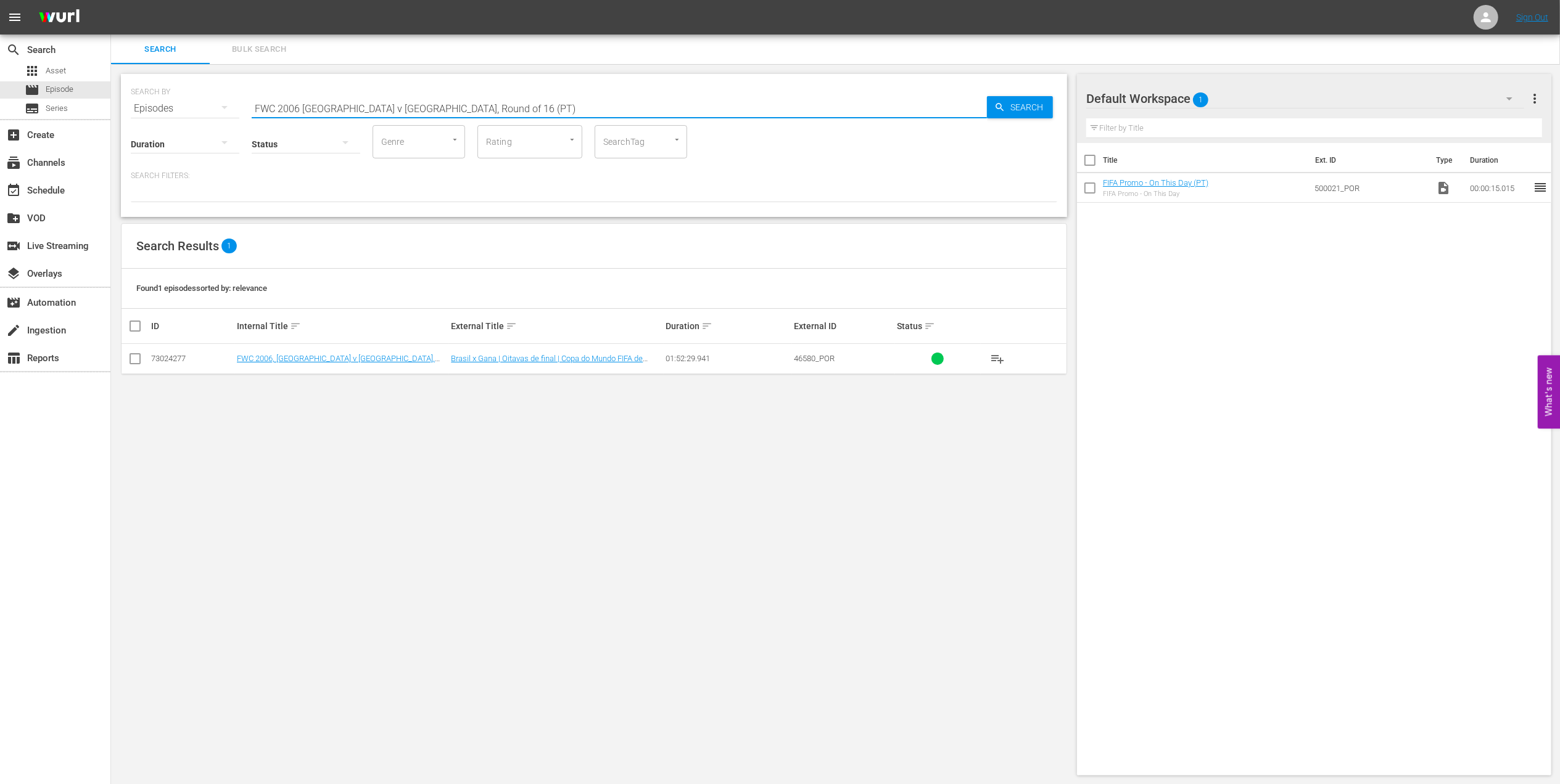
type input "FWC 2006 Brazil v Ghana, Round of 16 (PT)"
click at [134, 360] on input "checkbox" at bounding box center [135, 361] width 15 height 15
checkbox input "true"
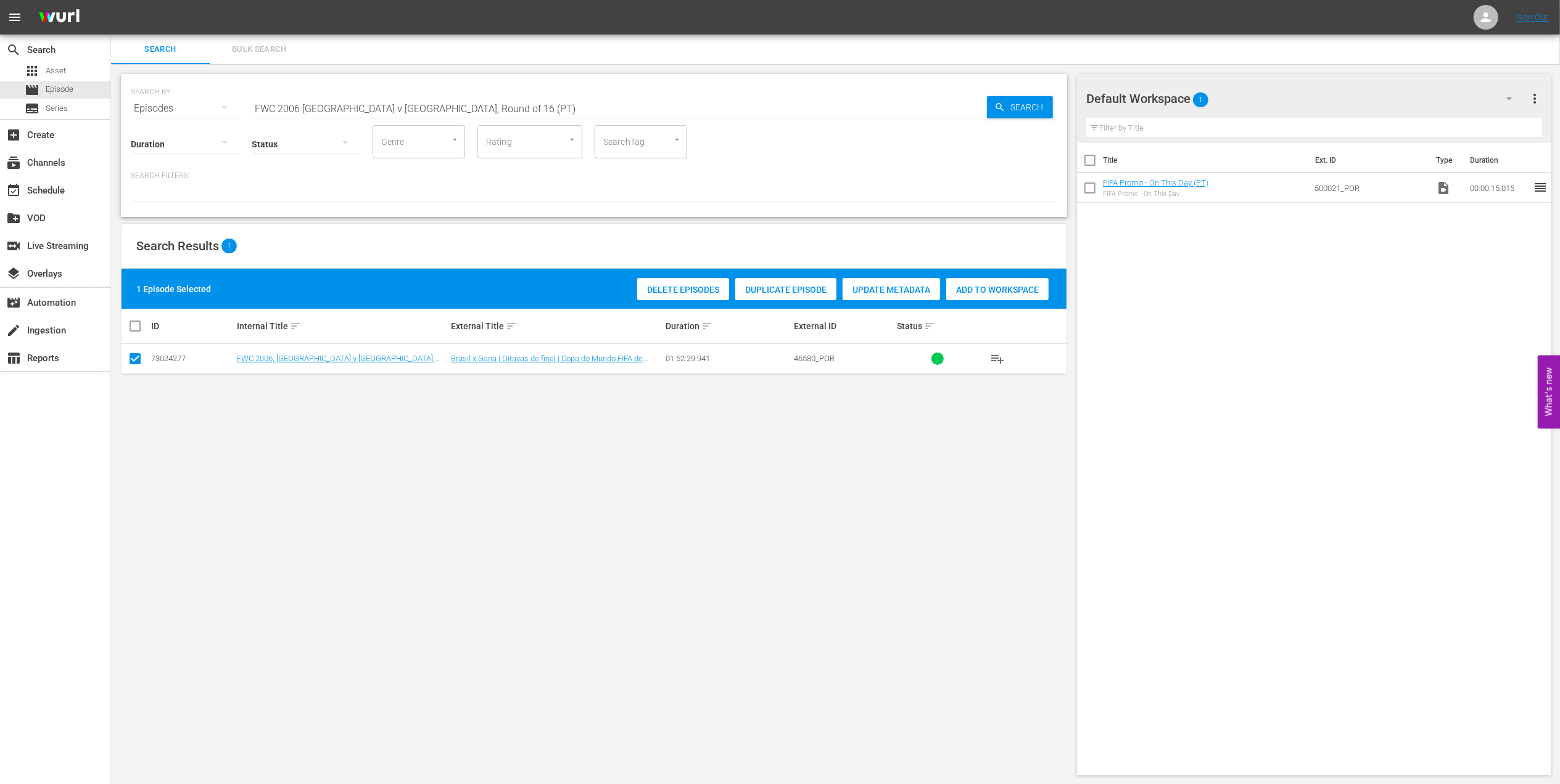
click at [993, 286] on span "Add to Workspace" at bounding box center [997, 290] width 102 height 10
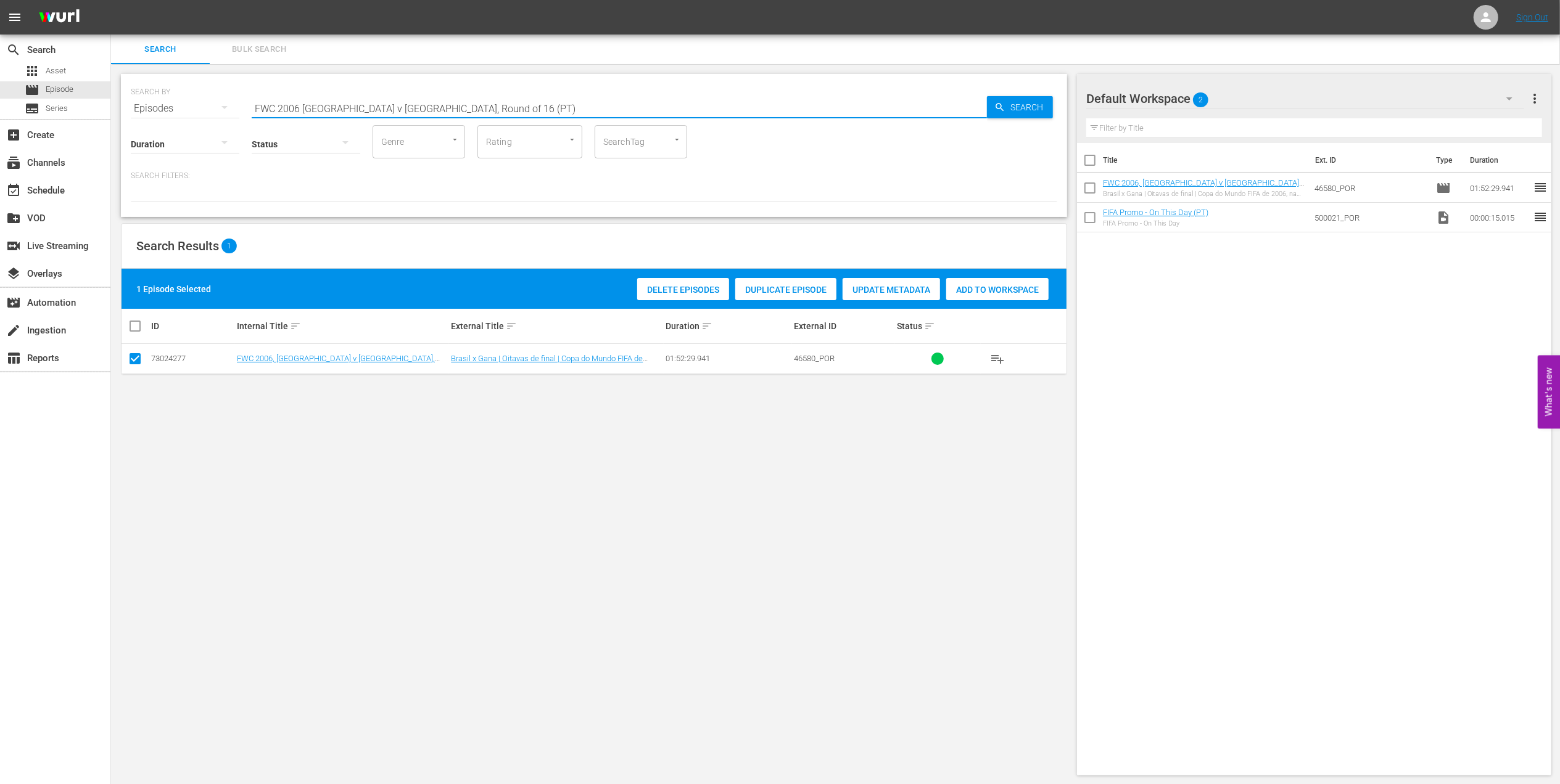
drag, startPoint x: 452, startPoint y: 109, endPoint x: 162, endPoint y: 109, distance: 290.0
click at [162, 109] on div "SEARCH BY Search By Episodes Search ID, Title, Description, Keywords, or Catego…" at bounding box center [594, 101] width 926 height 45
paste input "World Champions: Italy 2006"
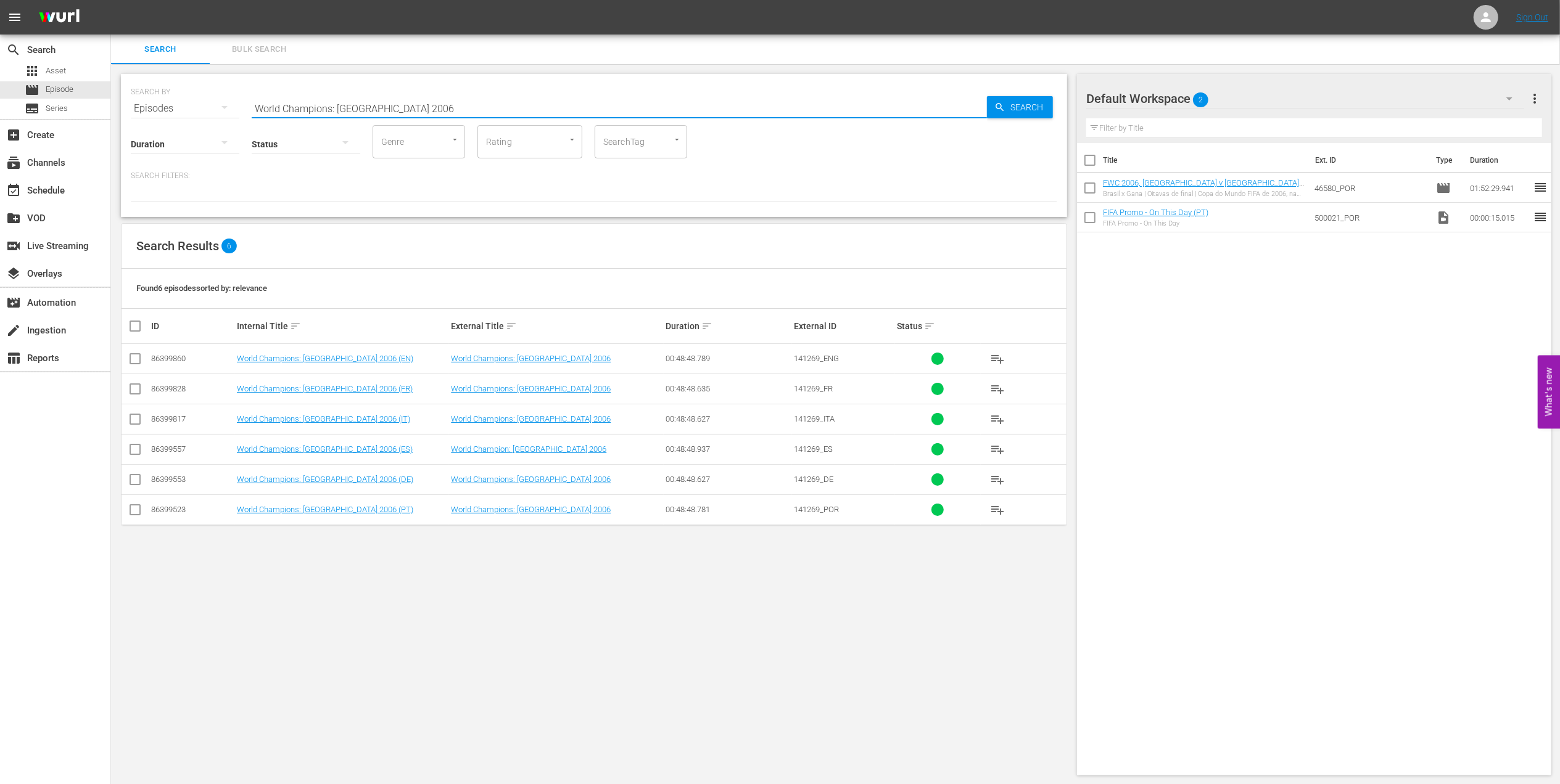
type input "World Champions: Italy 2006"
click at [138, 511] on input "checkbox" at bounding box center [135, 512] width 15 height 15
checkbox input "true"
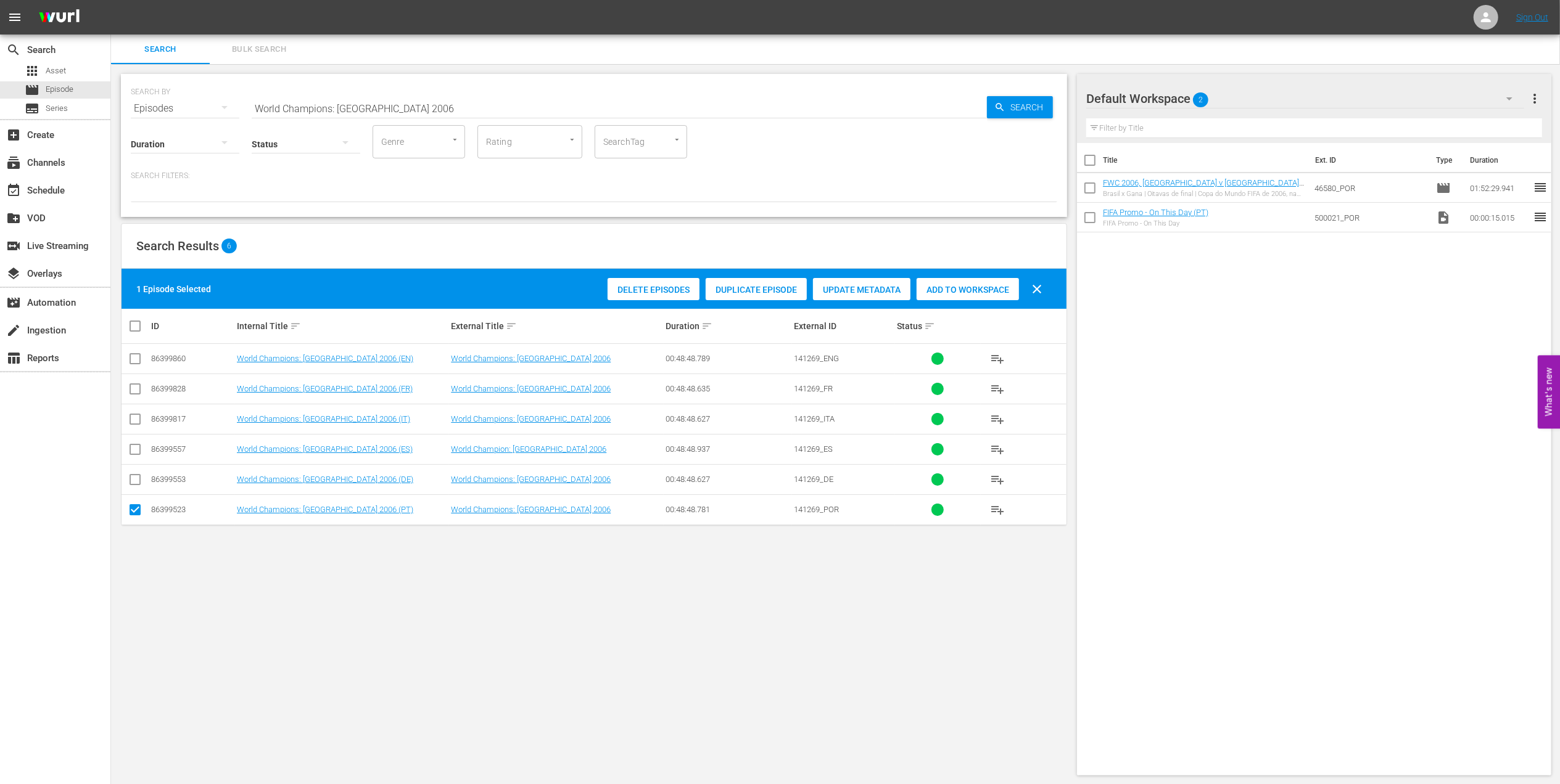
click at [935, 286] on span "Add to Workspace" at bounding box center [968, 290] width 102 height 10
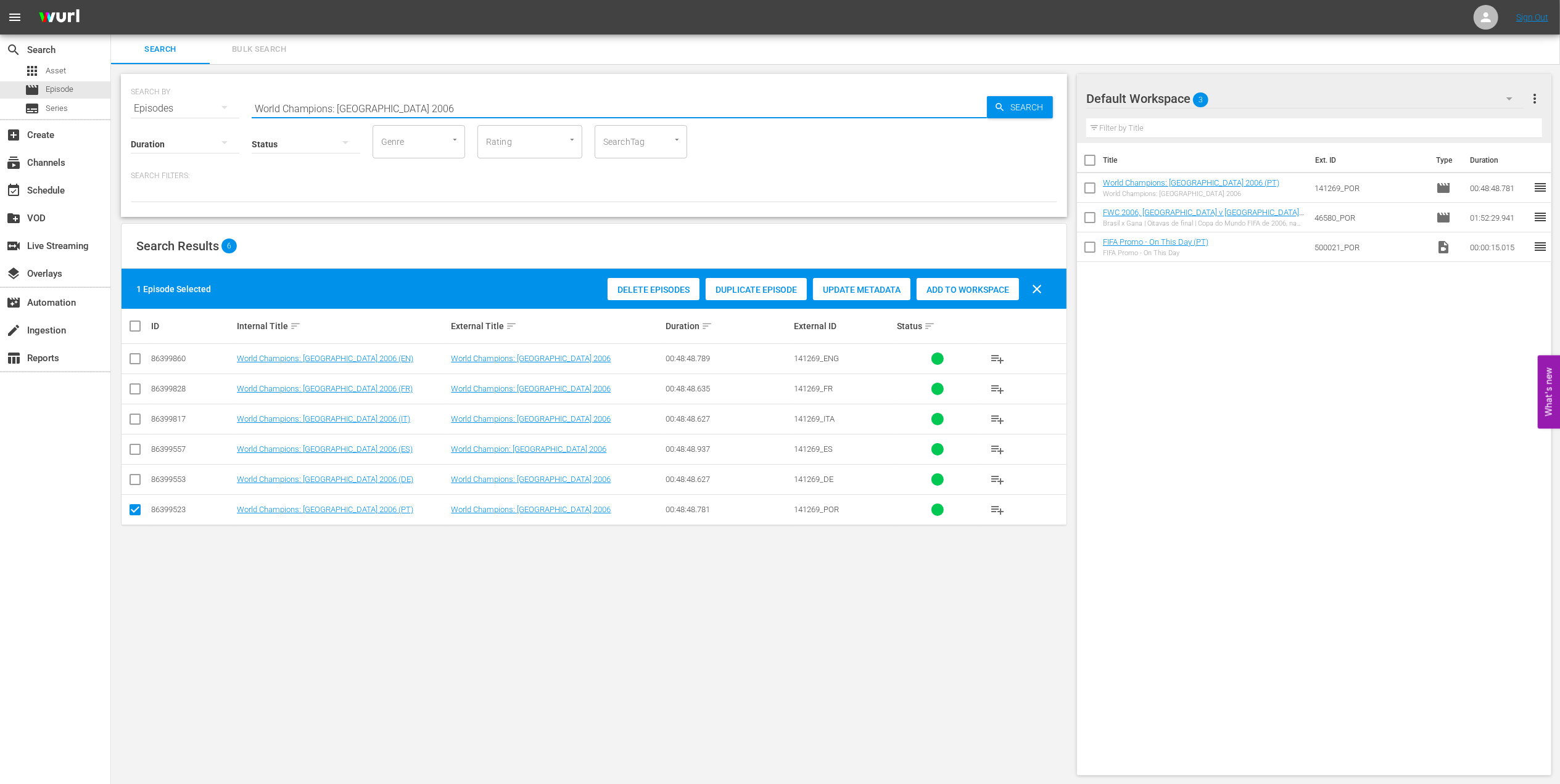
drag, startPoint x: 366, startPoint y: 107, endPoint x: 160, endPoint y: 107, distance: 206.0
click at [160, 107] on div "SEARCH BY Search By Episodes Search ID, Title, Description, Keywords, or Catego…" at bounding box center [594, 101] width 926 height 45
paste input "FWC 2006, Italy vs France, Final (PT)"
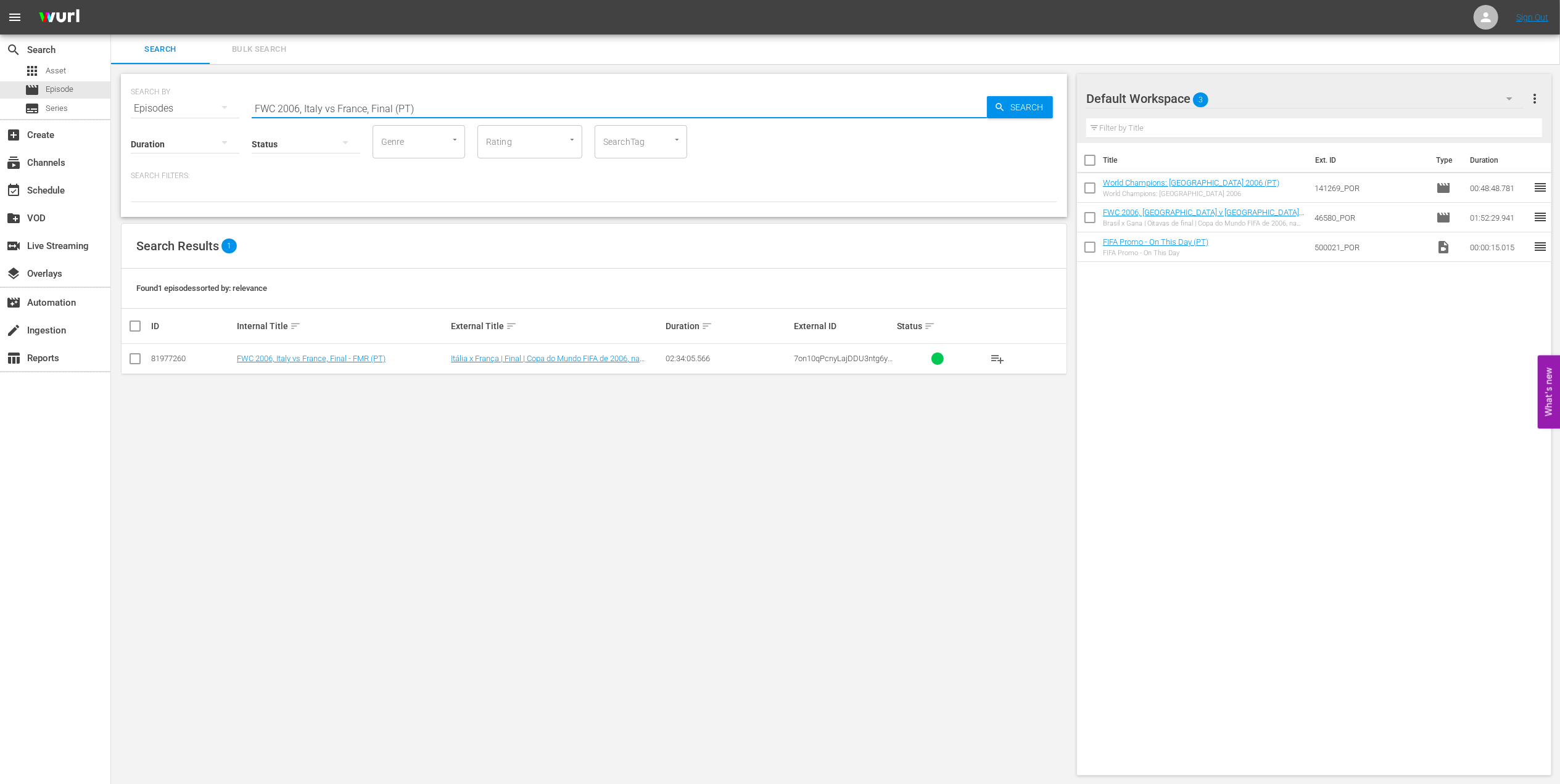
type input "FWC 2006, Italy vs France, Final (PT)"
click at [134, 358] on input "checkbox" at bounding box center [135, 361] width 15 height 15
checkbox input "true"
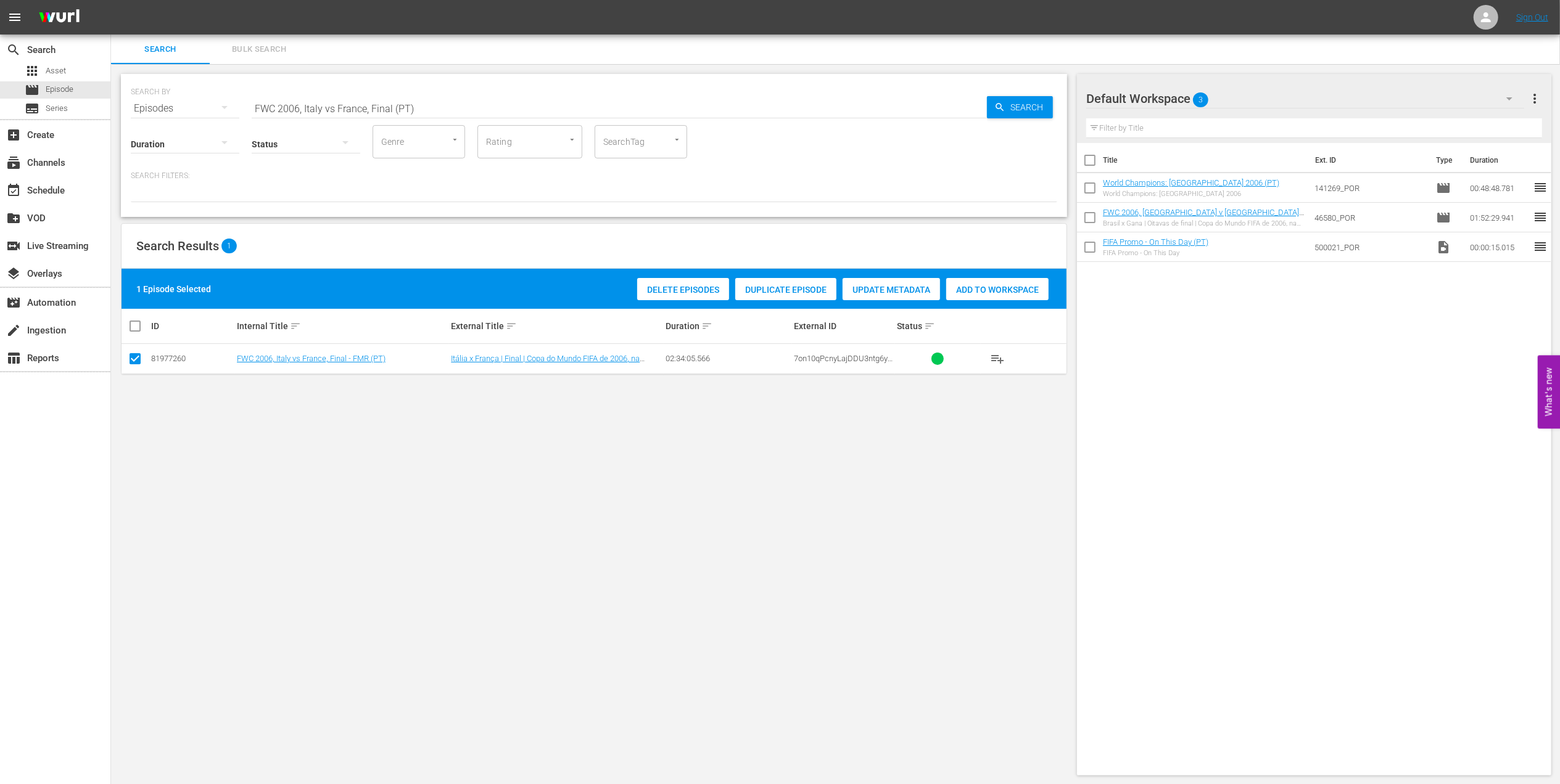
click at [982, 279] on div "Add to Workspace" at bounding box center [997, 290] width 102 height 24
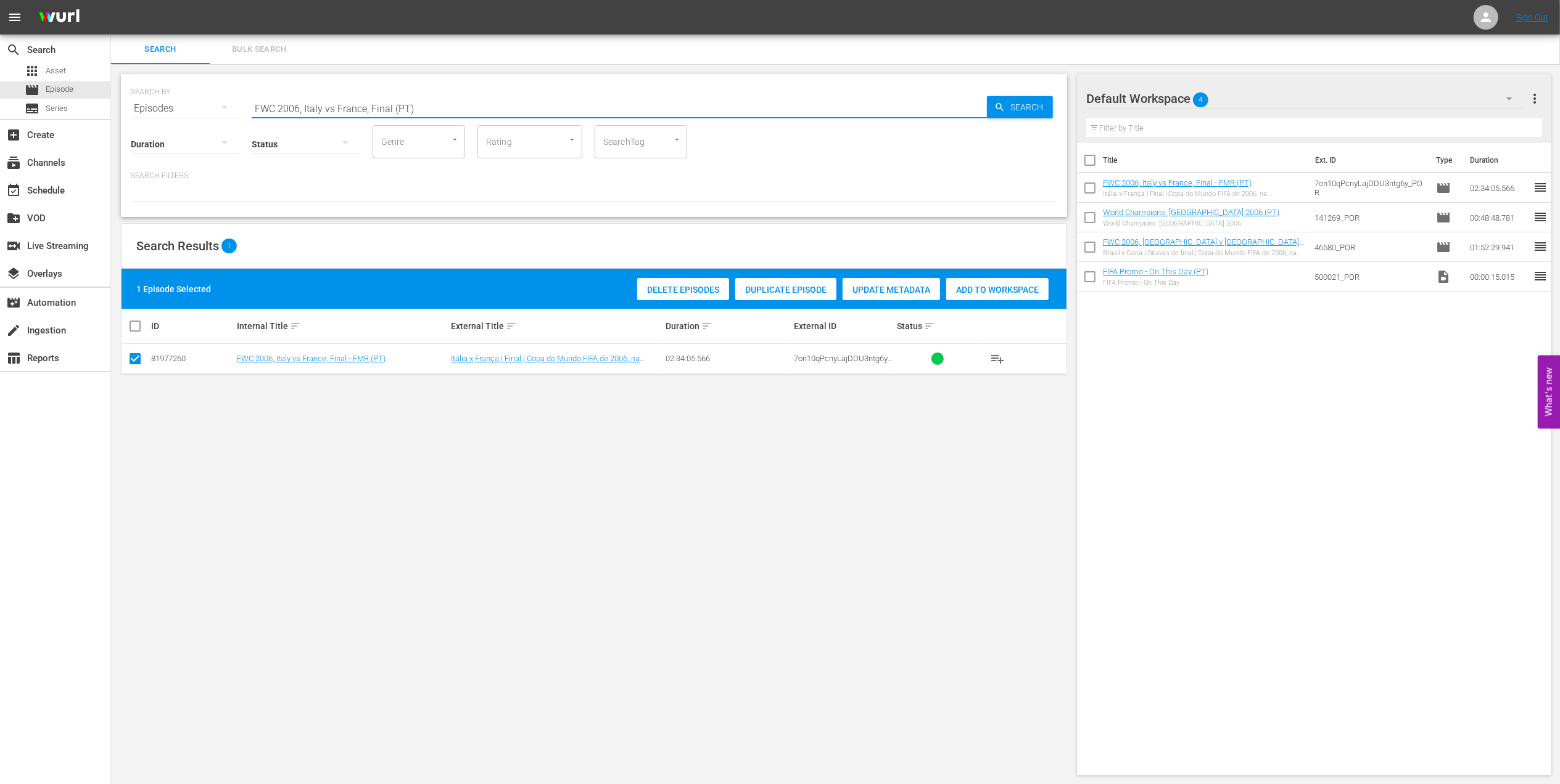
drag, startPoint x: 438, startPoint y: 105, endPoint x: 130, endPoint y: 119, distance: 308.3
click at [130, 119] on div "SEARCH BY Search By Episodes Search ID, Title, Description, Keywords, or Catego…" at bounding box center [593, 145] width 946 height 143
paste input "2006 Official Film - The Story of the 2006 FIFA World Cup"
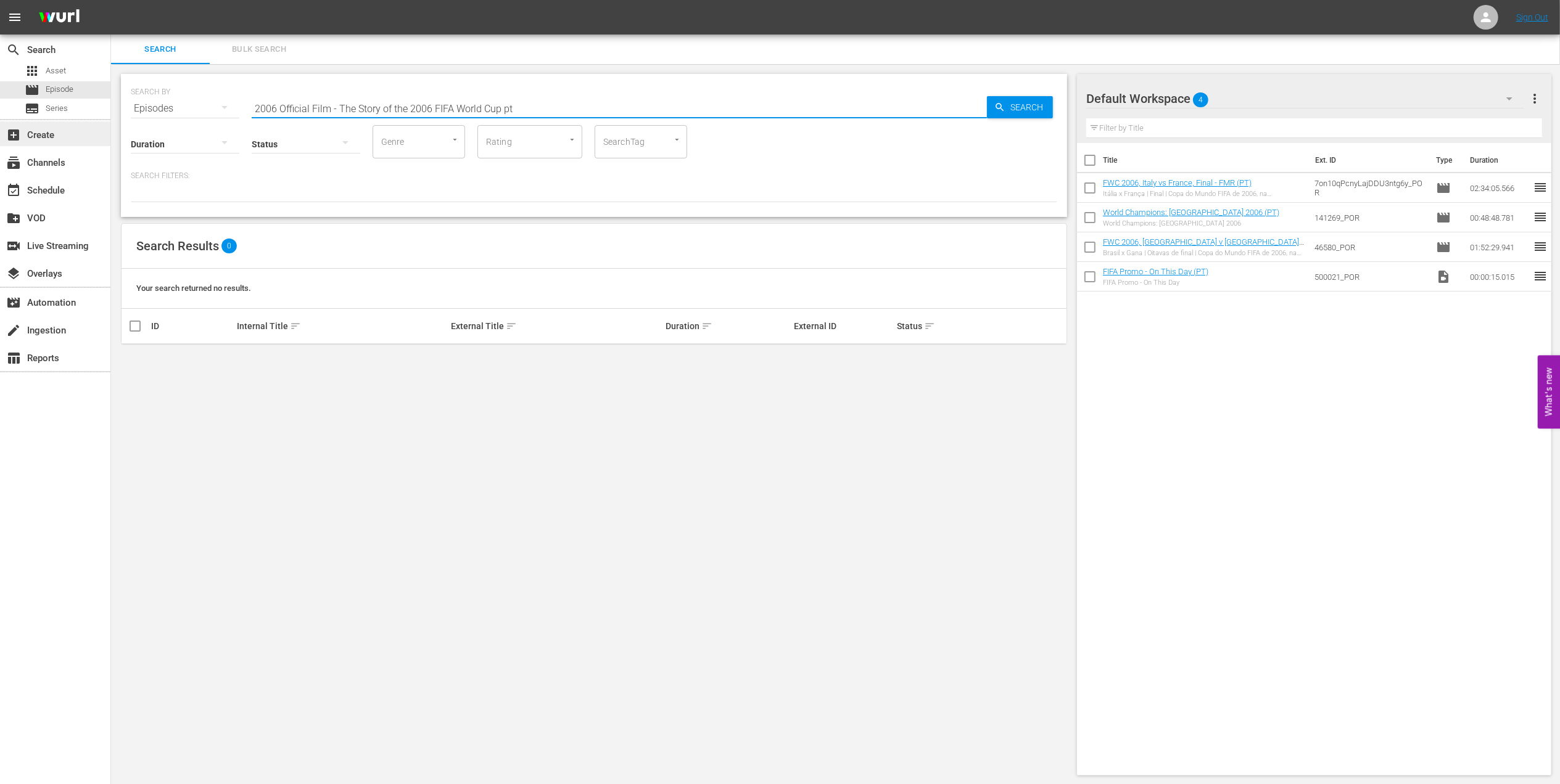
drag, startPoint x: 338, startPoint y: 104, endPoint x: 105, endPoint y: 129, distance: 234.3
click at [111, 0] on div "search Search apps Asset movie Episode subtitles Series add_box Create subscrip…" at bounding box center [835, 0] width 1448 height 0
click at [452, 105] on input "The Story of the 2006 FIFA World Cup pt" at bounding box center [619, 108] width 735 height 29
click at [422, 107] on input "The Story of the 2006 FIFA World Cup pt" at bounding box center [619, 108] width 735 height 29
drag, startPoint x: 514, startPoint y: 109, endPoint x: 335, endPoint y: 109, distance: 179.0
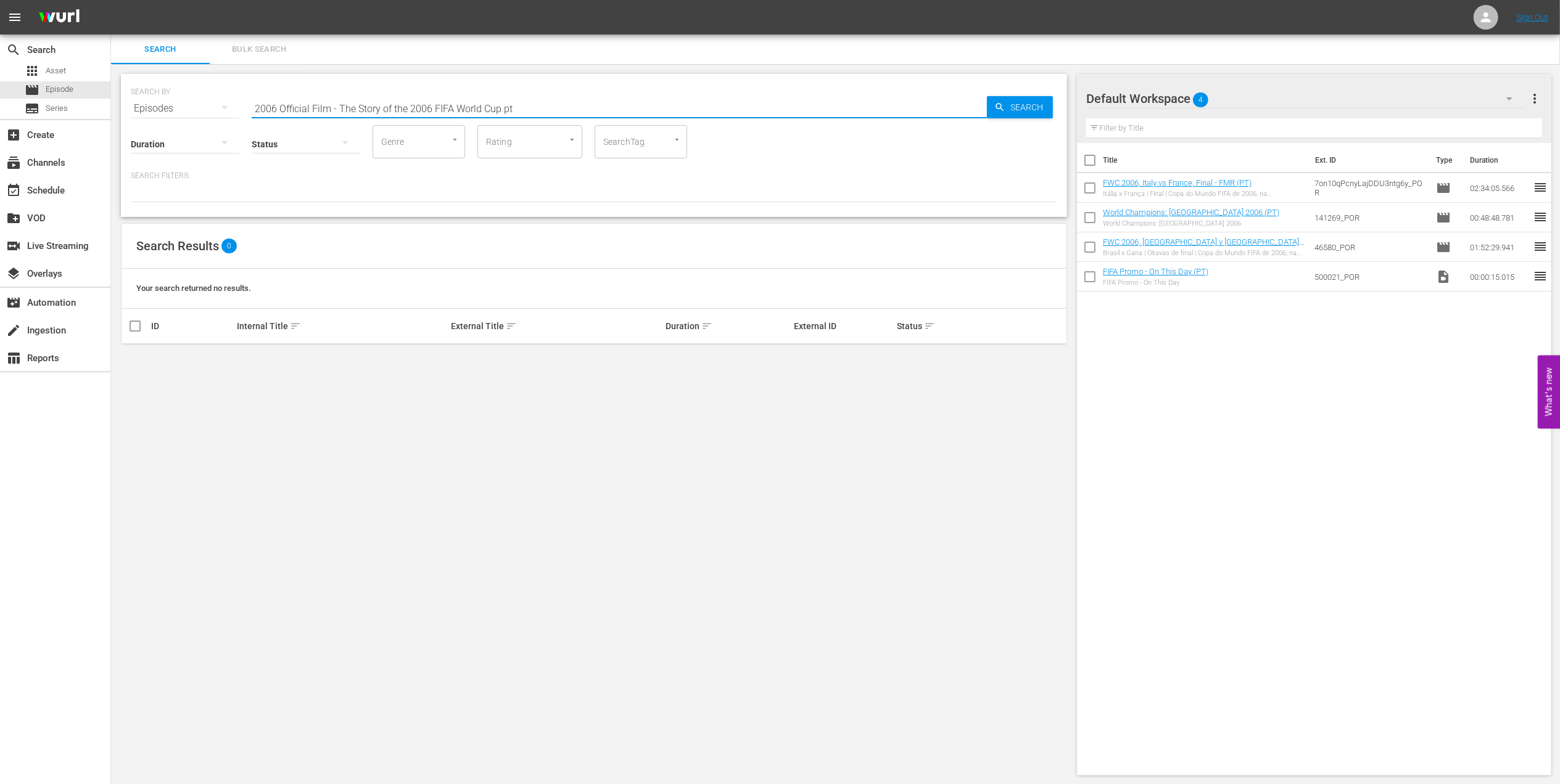
click at [335, 109] on input "2006 Official Film - The Story of the 2006 FIFA World Cup pt" at bounding box center [619, 108] width 735 height 29
type input "2006 Official Film pt"
click at [139, 355] on input "checkbox" at bounding box center [135, 361] width 15 height 15
checkbox input "true"
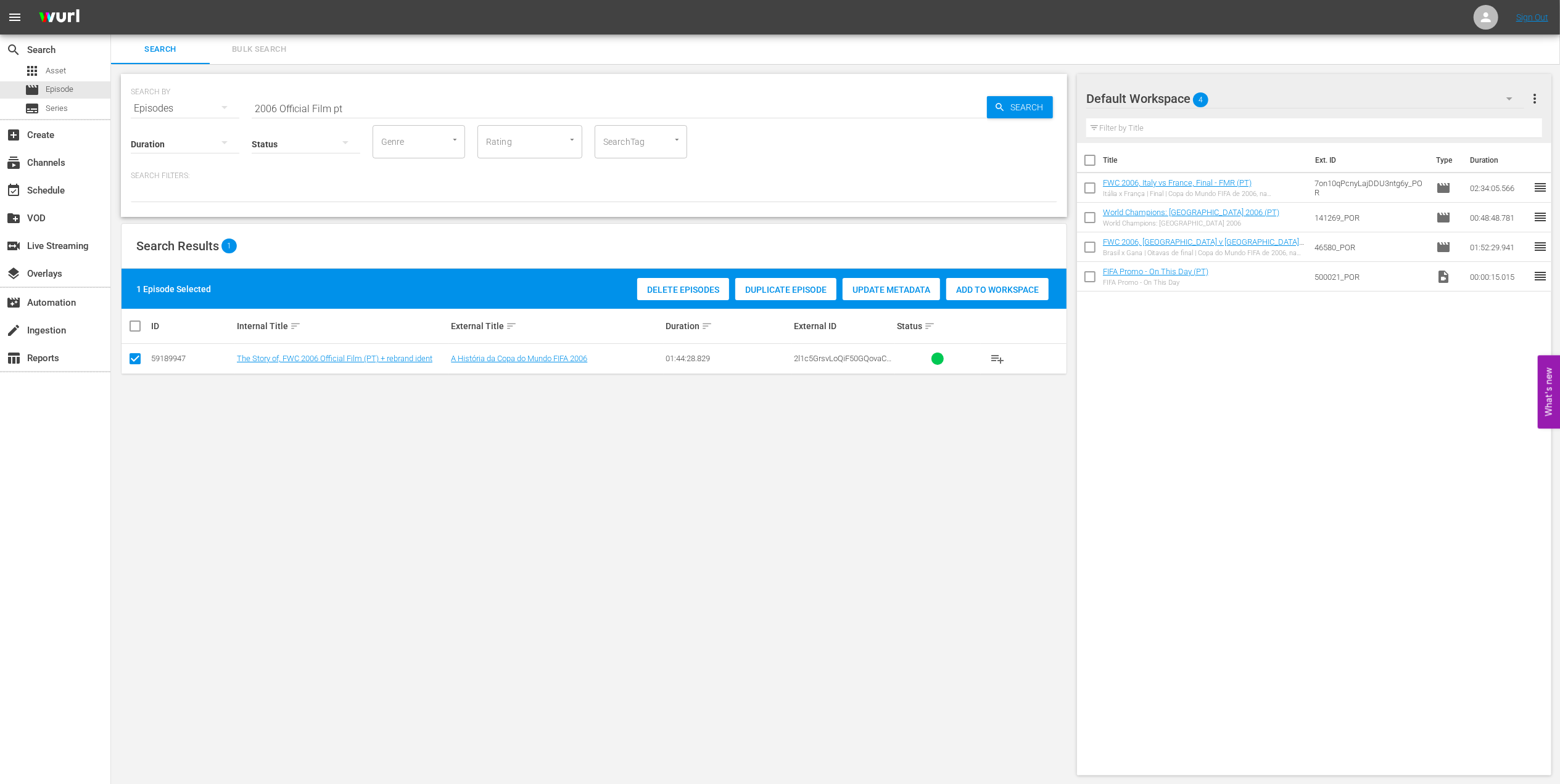
click at [991, 287] on span "Add to Workspace" at bounding box center [997, 290] width 102 height 10
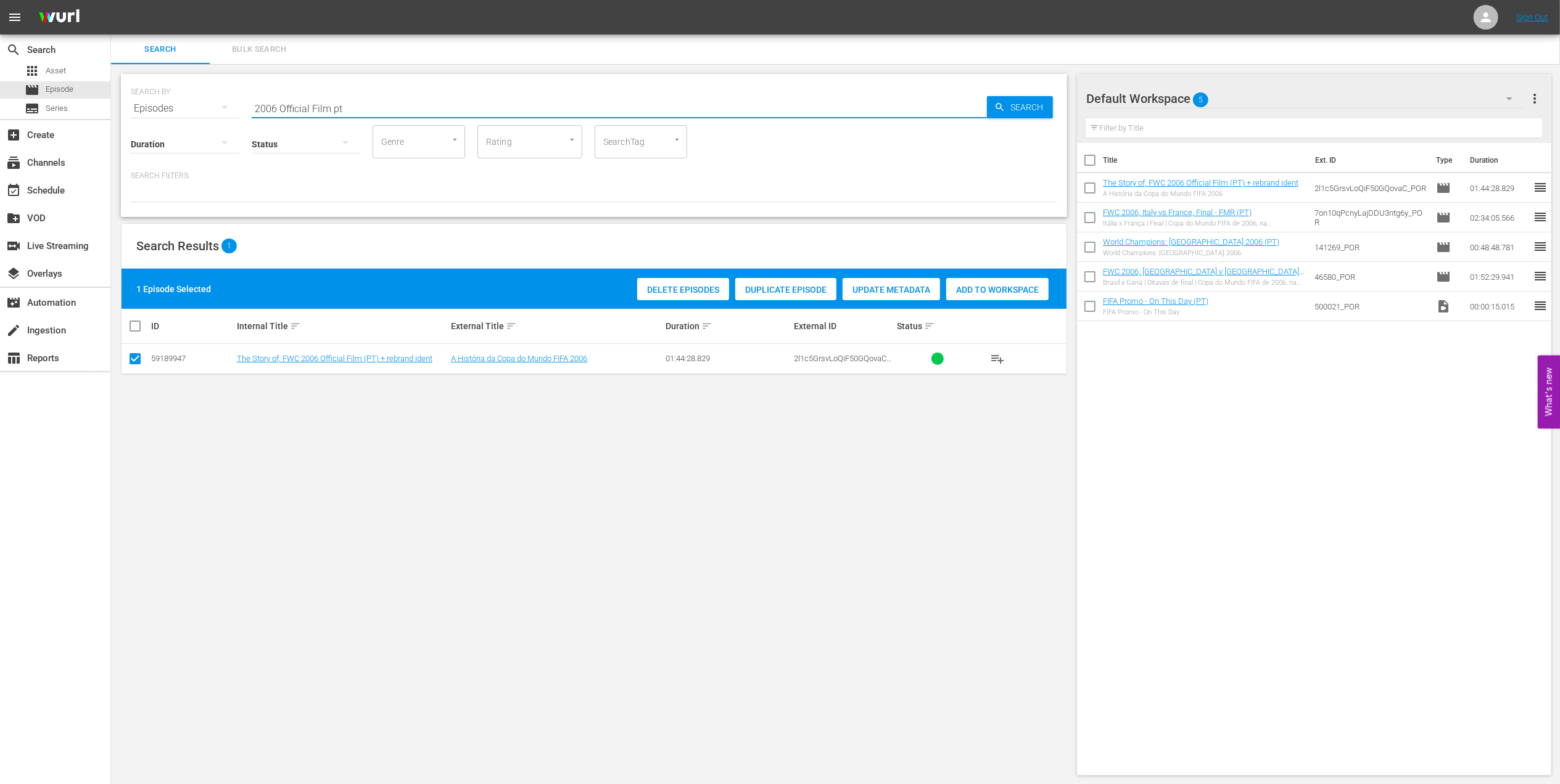
drag, startPoint x: 349, startPoint y: 107, endPoint x: 162, endPoint y: 112, distance: 187.1
click at [162, 112] on div "SEARCH BY Search By Episodes Search ID, Title, Description, Keywords, or Catego…" at bounding box center [594, 101] width 926 height 45
paste input "CONFEDERATIONS CUP 2005, Brazil v Argentina , Final"
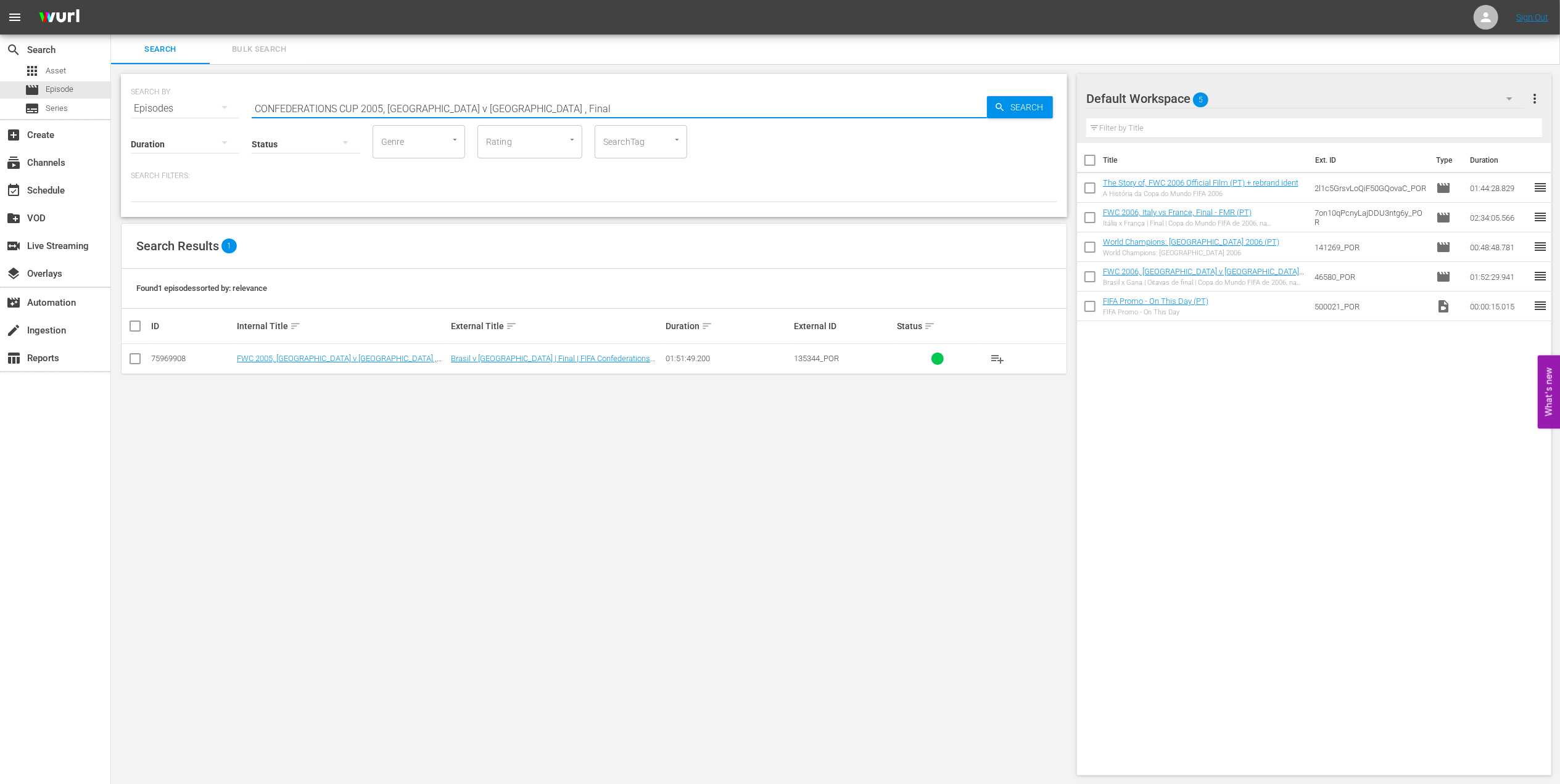
type input "CONFEDERATIONS CUP 2005, Brazil v Argentina , Final"
click at [137, 359] on input "checkbox" at bounding box center [135, 361] width 15 height 15
checkbox input "true"
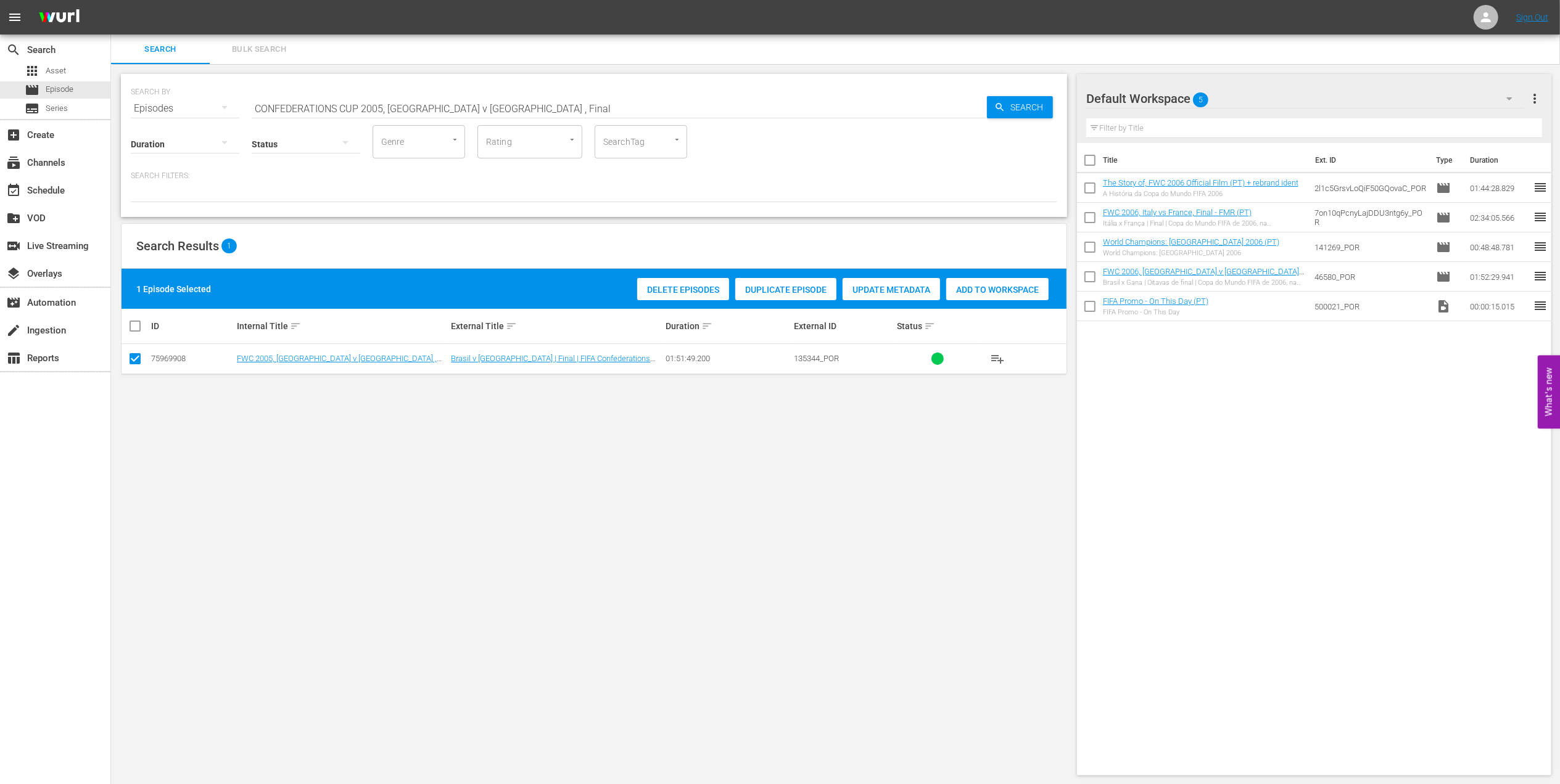
click at [963, 285] on span "Add to Workspace" at bounding box center [997, 290] width 102 height 10
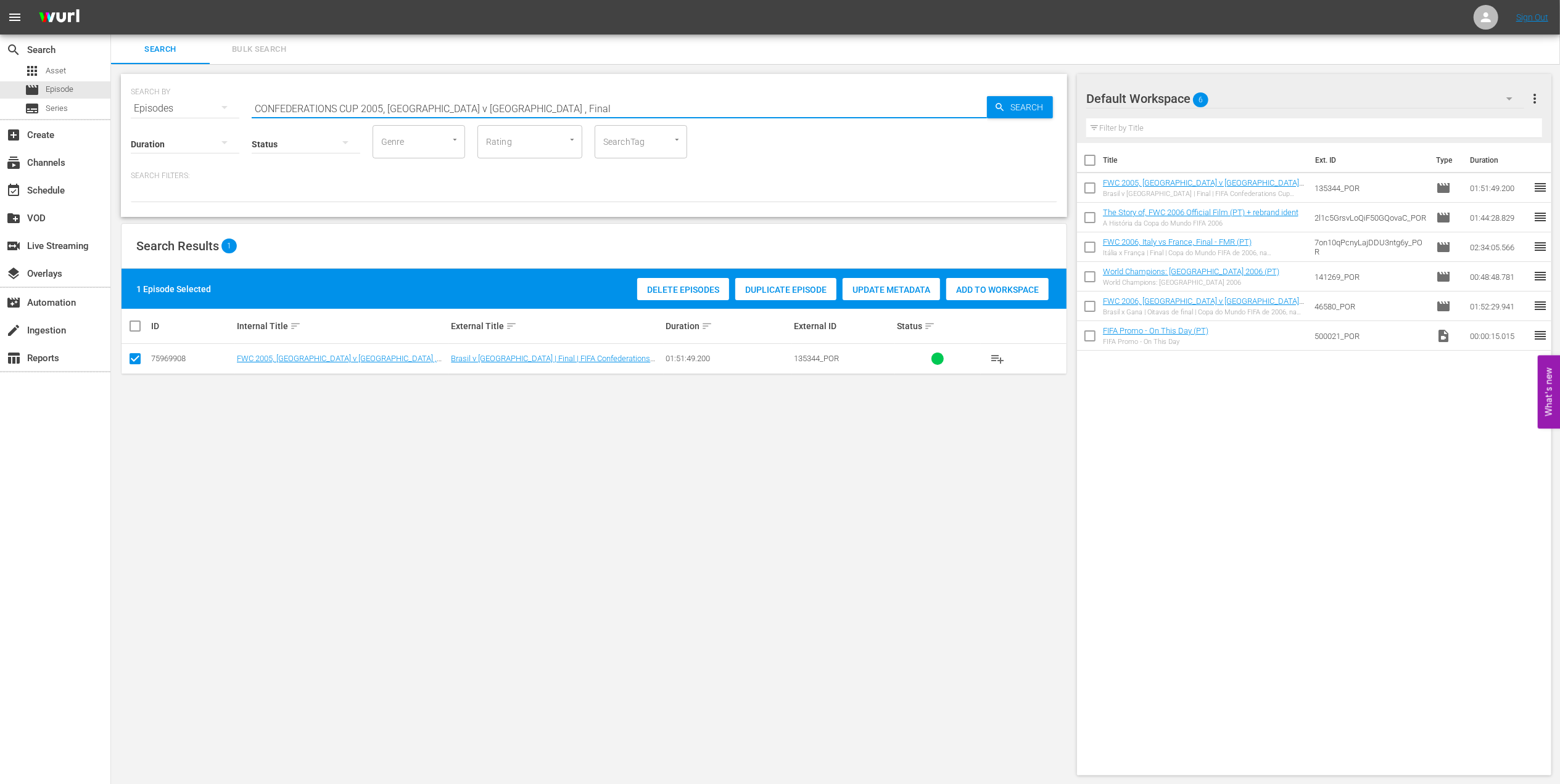
drag, startPoint x: 511, startPoint y: 104, endPoint x: 188, endPoint y: 107, distance: 323.0
click at [188, 107] on div "SEARCH BY Search By Episodes Search ID, Title, Description, Keywords, or Catego…" at bounding box center [594, 101] width 926 height 45
paste input "13, Brazil v Spain, Final"
drag, startPoint x: 361, startPoint y: 104, endPoint x: 475, endPoint y: 102, distance: 114.0
click at [473, 102] on input "CONFEDERATIONS CUP 2013, Brazil v Spain, Final" at bounding box center [619, 108] width 735 height 29
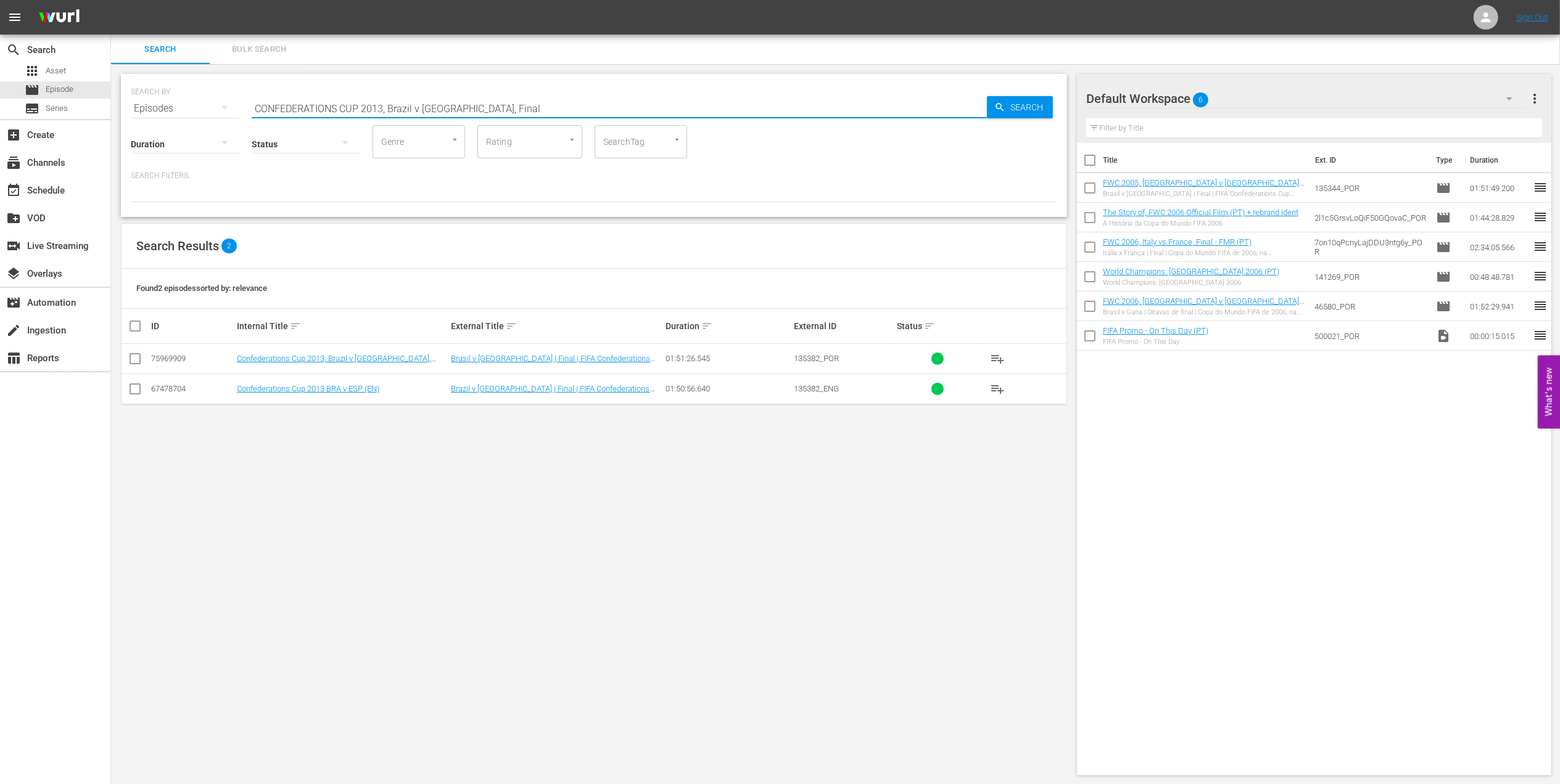
click at [550, 105] on input "CONFEDERATIONS CUP 2013, Brazil v Spain, Final" at bounding box center [619, 108] width 735 height 29
drag, startPoint x: 258, startPoint y: 104, endPoint x: 233, endPoint y: 105, distance: 25.0
click at [234, 105] on div "SEARCH BY Search By Episodes Search ID, Title, Description, Keywords, or Catego…" at bounding box center [594, 101] width 926 height 45
type input "CONFEDERATIONS CUP 2013, Brazil v Spain, Final"
drag, startPoint x: 136, startPoint y: 362, endPoint x: 148, endPoint y: 363, distance: 12.0
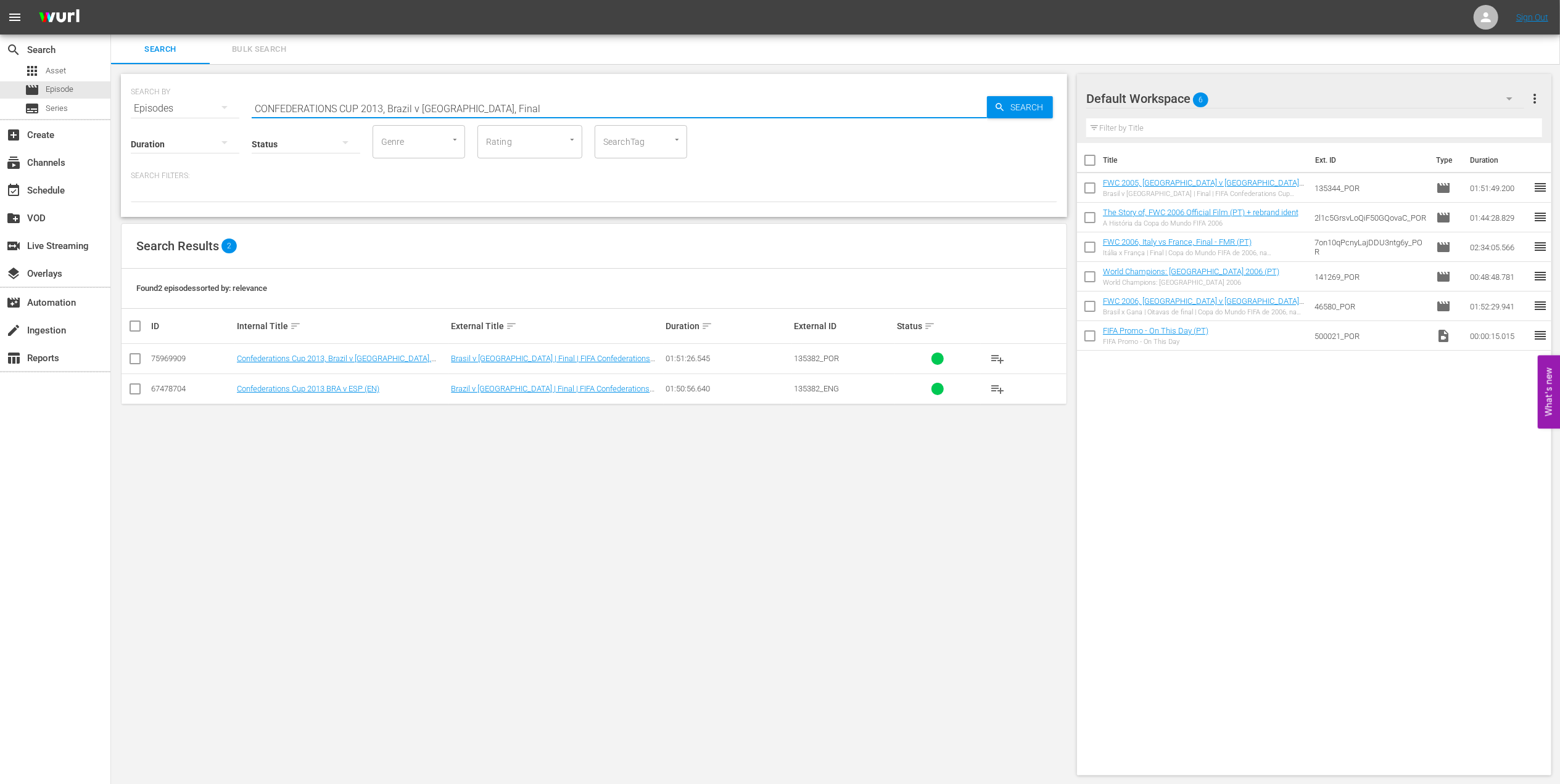
click at [136, 362] on input "checkbox" at bounding box center [135, 361] width 15 height 15
checkbox input "true"
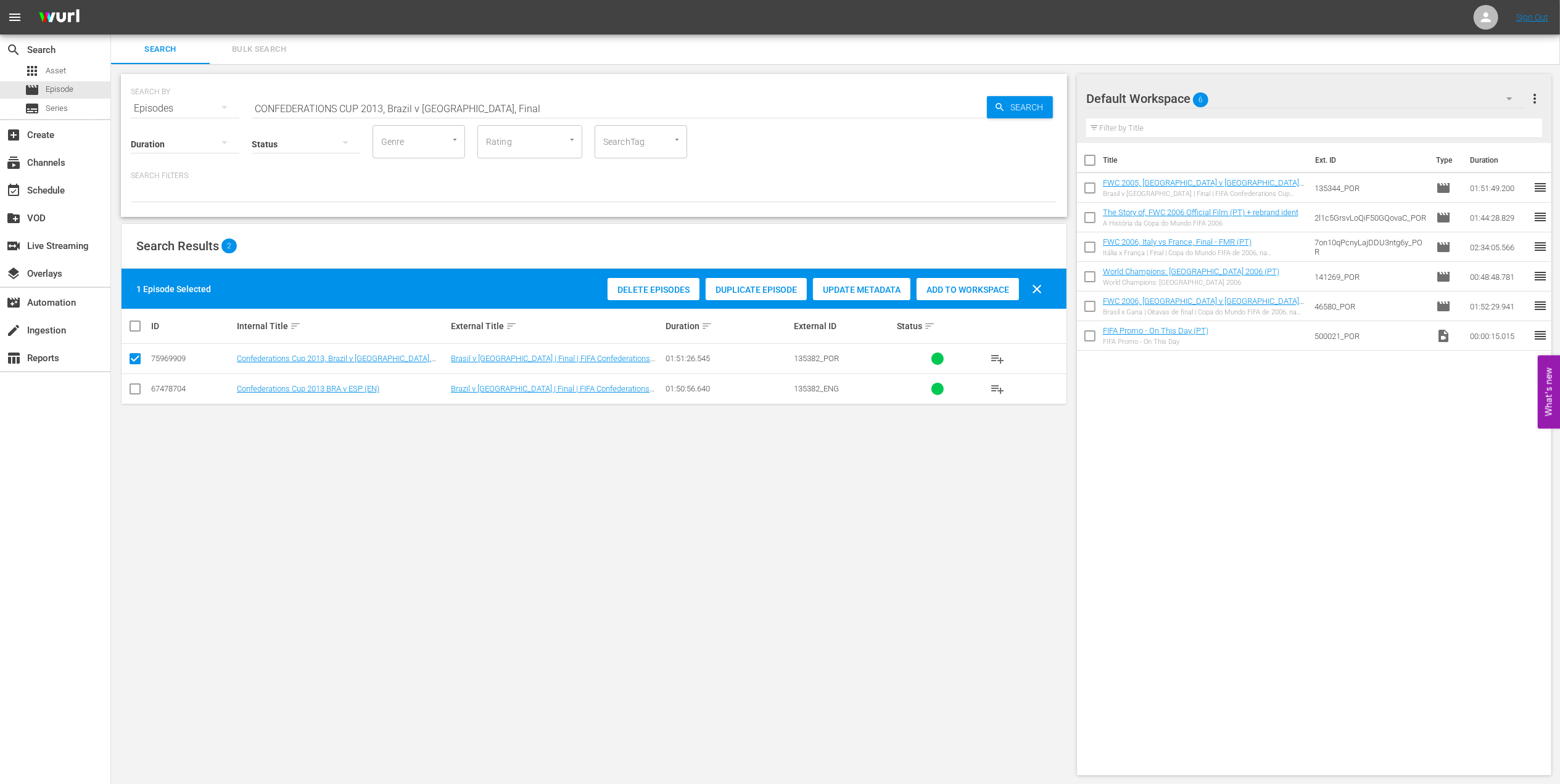
click at [972, 279] on div "Add to Workspace" at bounding box center [968, 290] width 102 height 24
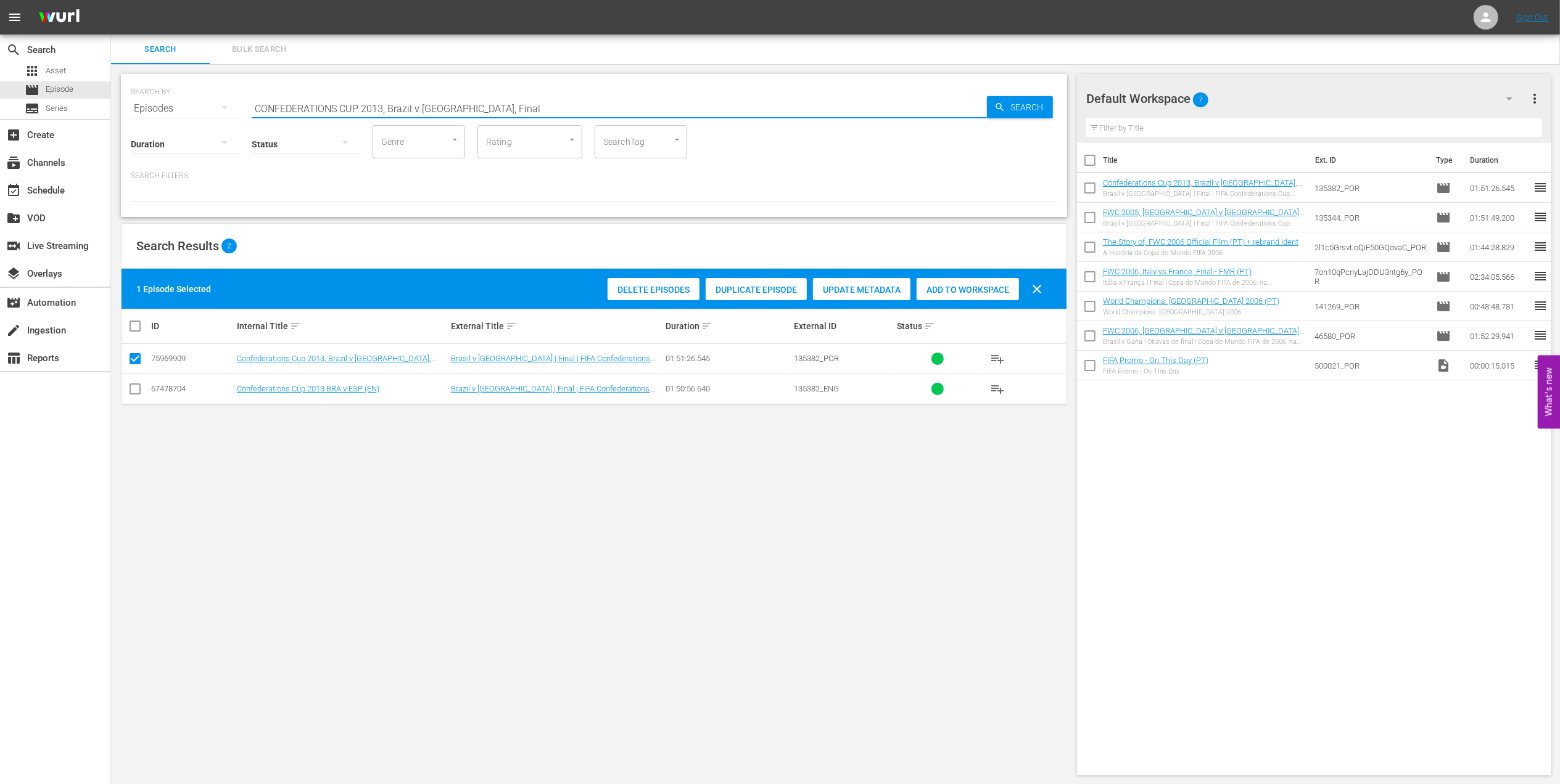
drag, startPoint x: 508, startPoint y: 105, endPoint x: 206, endPoint y: 116, distance: 302.2
click at [206, 116] on div "SEARCH BY Search By Episodes Search ID, Title, Description, Keywords, or Catego…" at bounding box center [593, 145] width 946 height 143
paste input "FWC 1966 England vs Germany FR, Final (PT)"
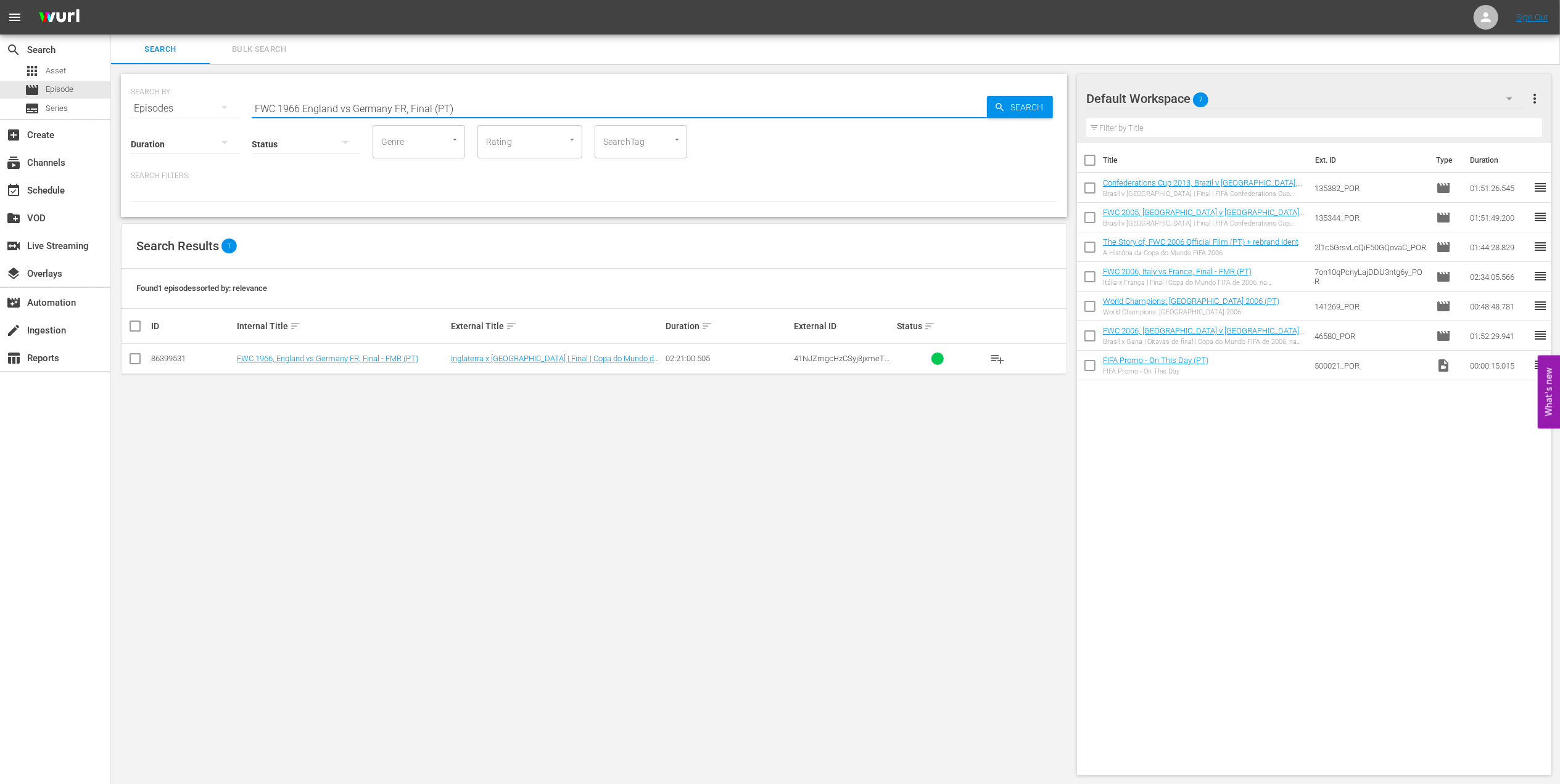
type input "FWC 1966 England vs Germany FR, Final (PT)"
drag, startPoint x: 138, startPoint y: 358, endPoint x: 555, endPoint y: 329, distance: 418.0
click at [146, 358] on td at bounding box center [135, 359] width 28 height 30
click at [132, 362] on input "checkbox" at bounding box center [135, 361] width 15 height 15
checkbox input "true"
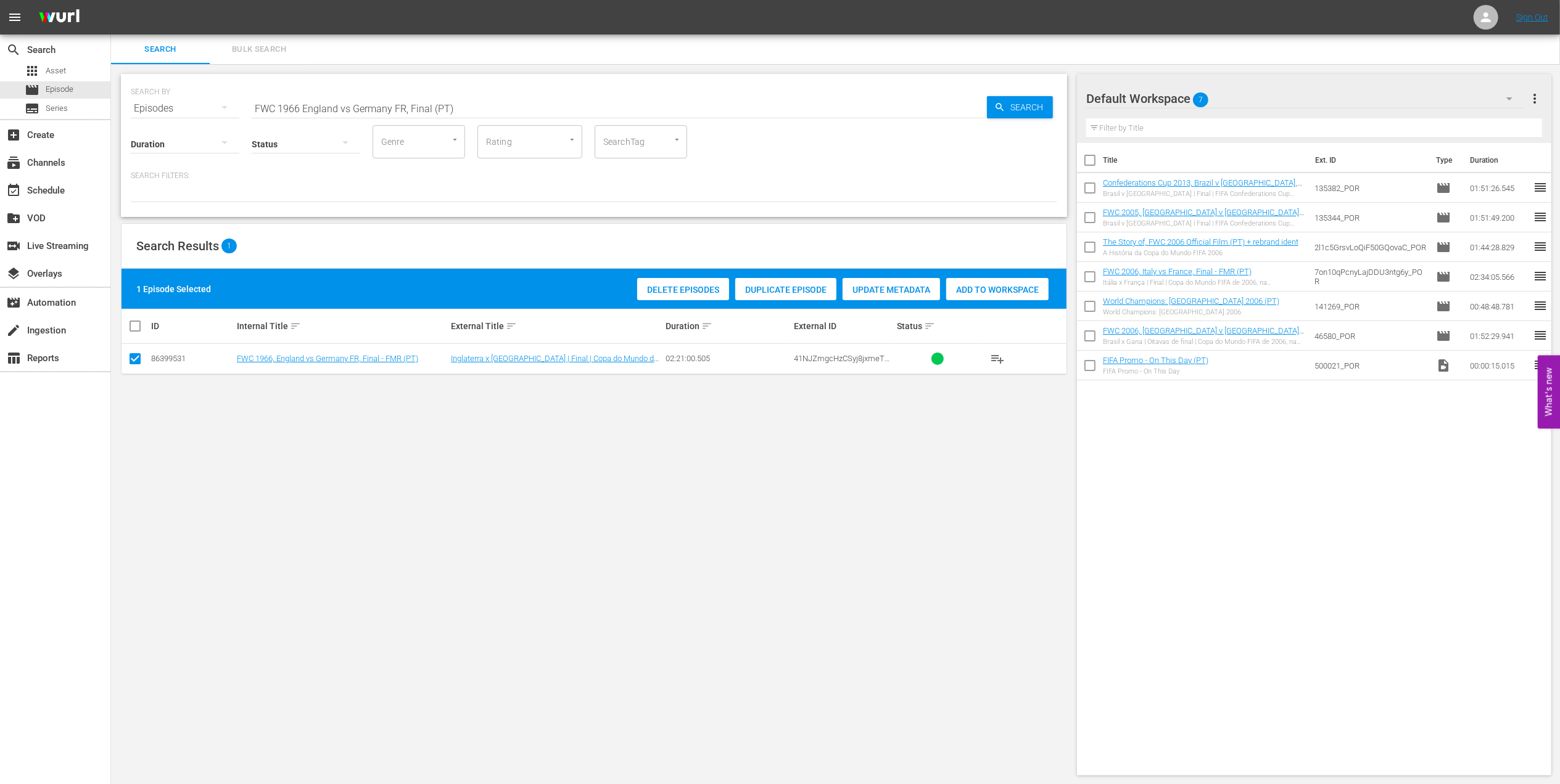
click at [973, 282] on div "Add to Workspace" at bounding box center [997, 290] width 102 height 24
drag, startPoint x: 476, startPoint y: 107, endPoint x: 149, endPoint y: 121, distance: 327.3
click at [149, 121] on div "SEARCH BY Search By Episodes Search ID, Title, Description, Keywords, or Catego…" at bounding box center [593, 145] width 946 height 143
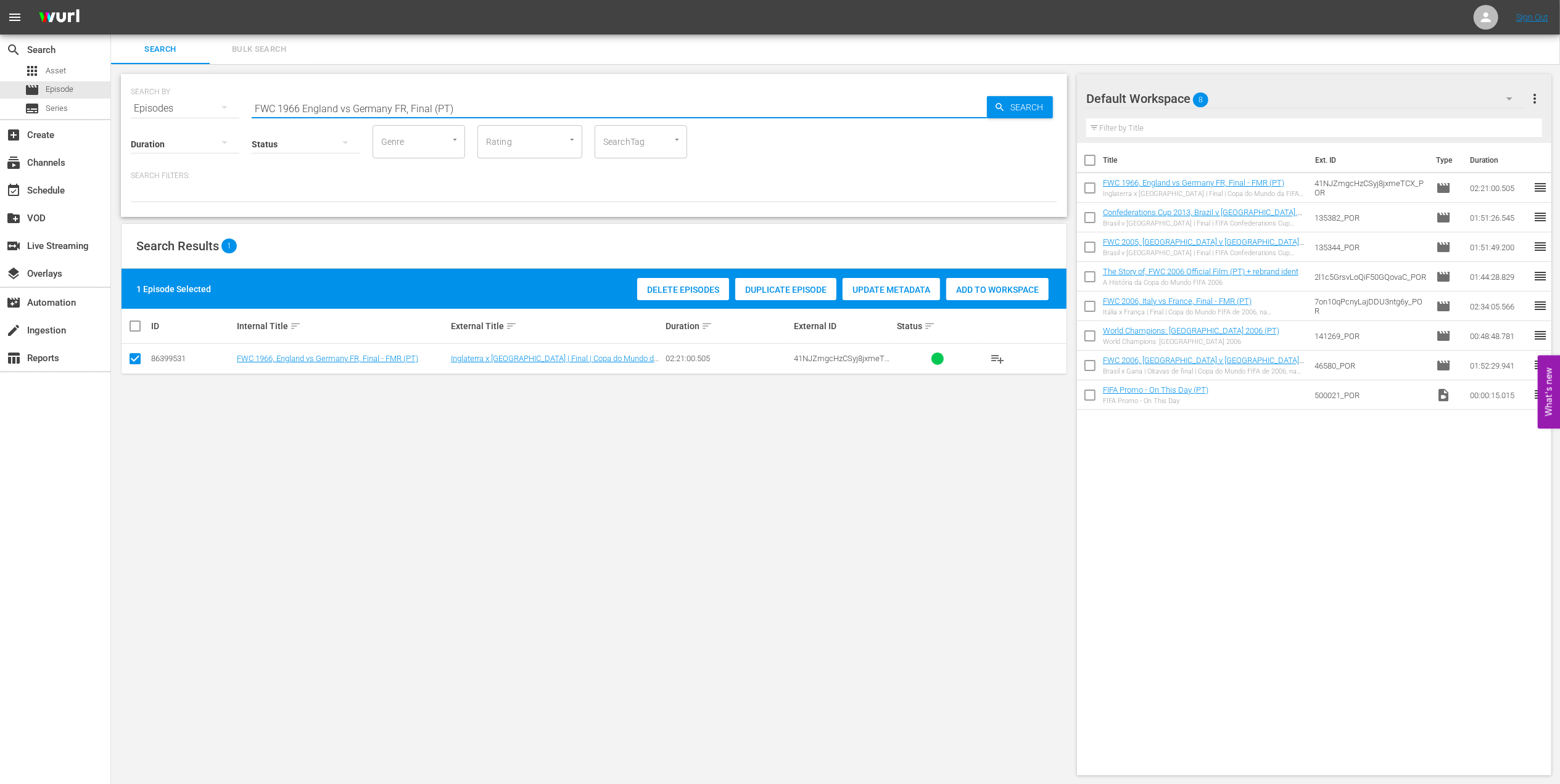
paste input "Germany v Brazil: The Finals"
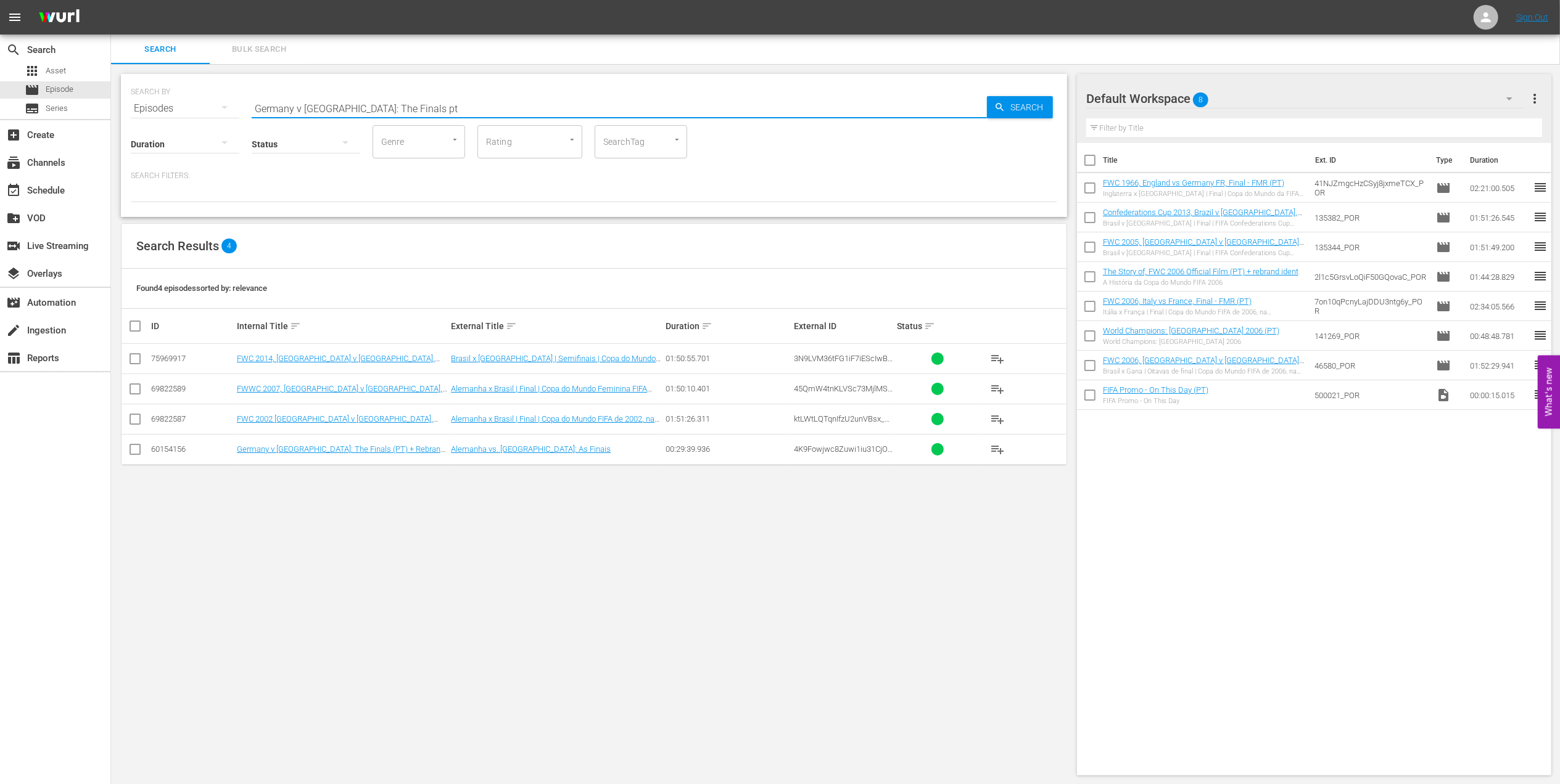
type input "Germany v Brazil: The Finals pt"
click at [137, 452] on input "checkbox" at bounding box center [135, 452] width 15 height 15
checkbox input "true"
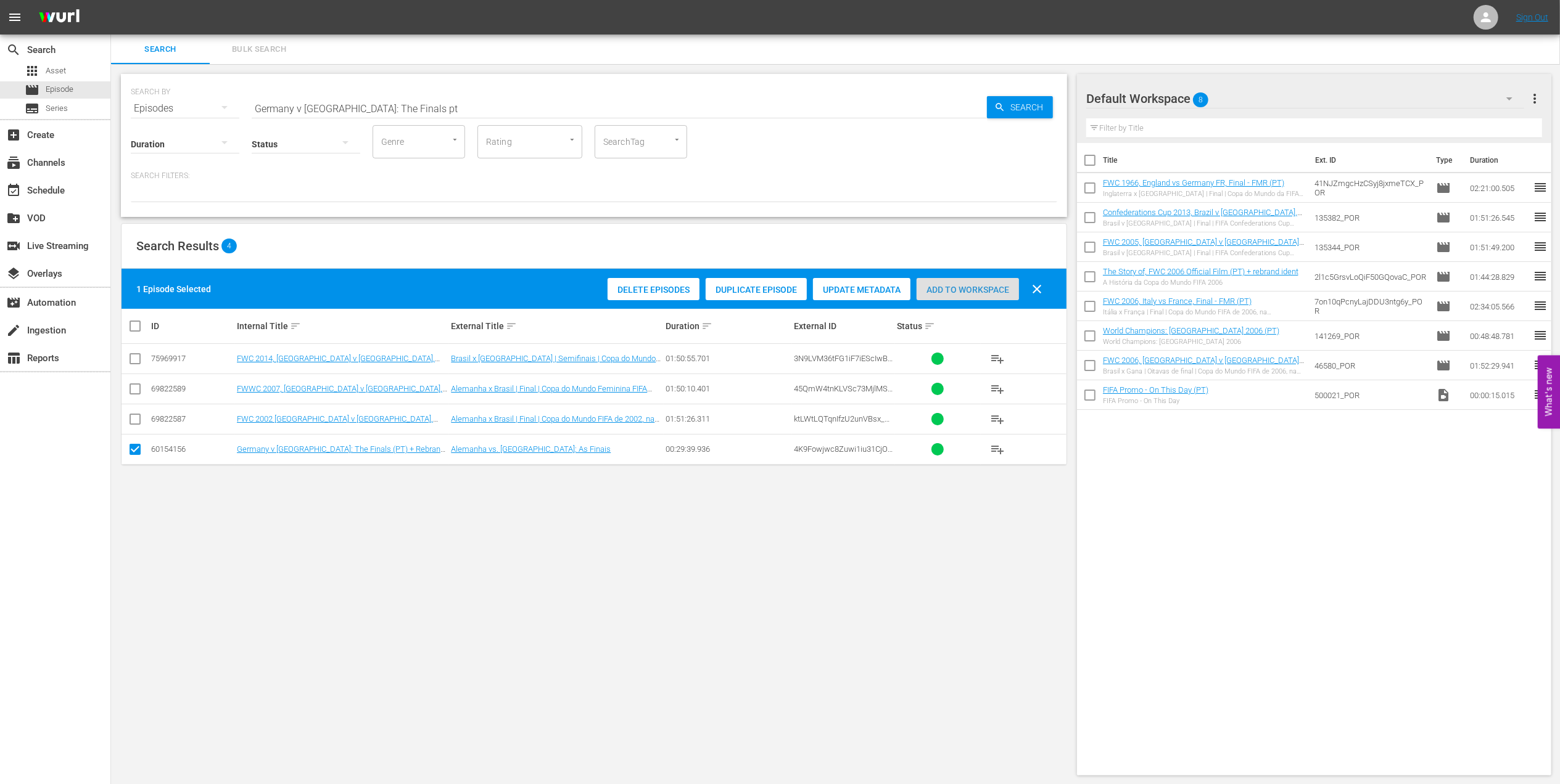
click at [954, 278] on div "Add to Workspace" at bounding box center [968, 290] width 102 height 24
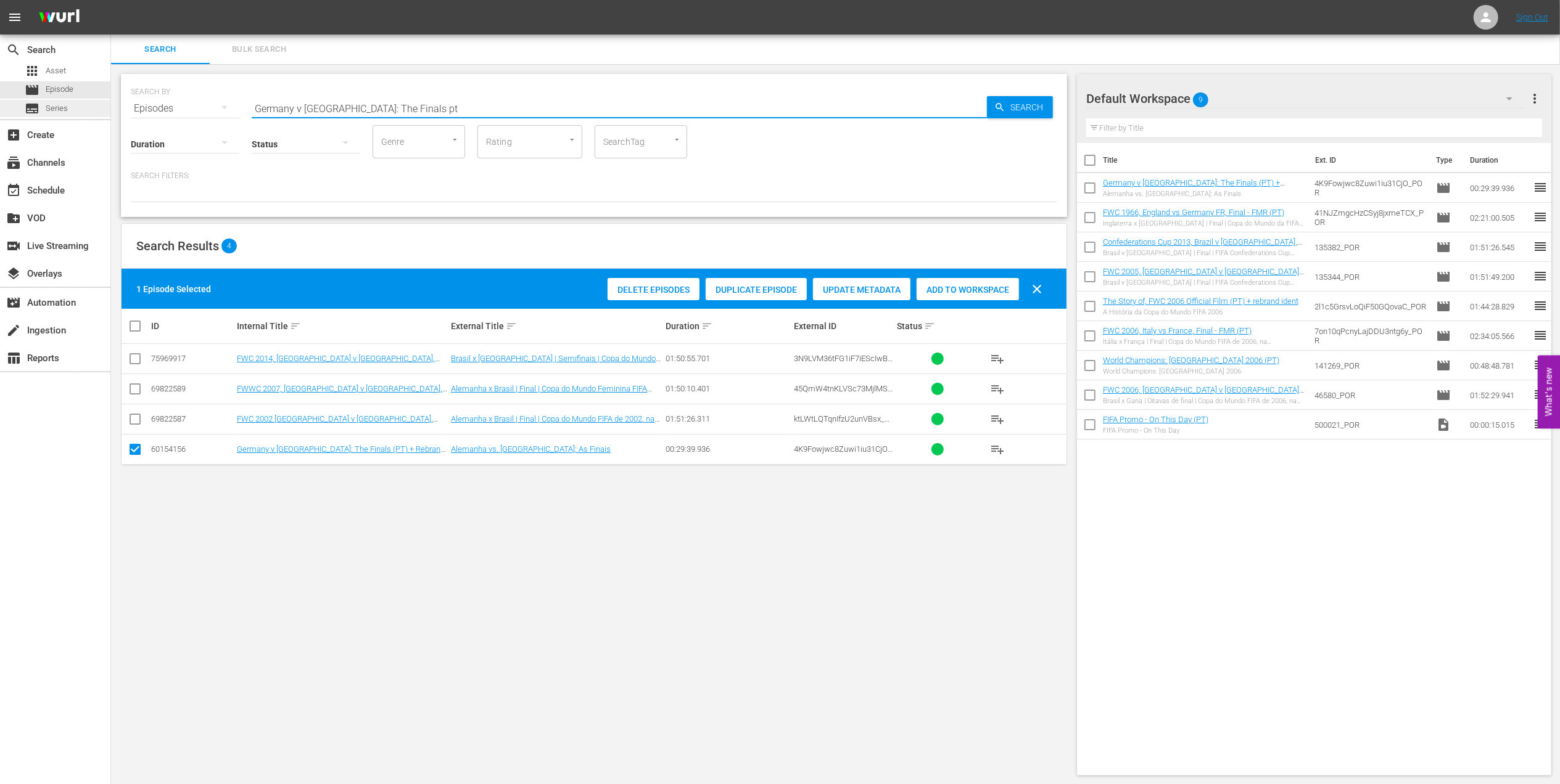
drag, startPoint x: 404, startPoint y: 107, endPoint x: 109, endPoint y: 112, distance: 295.0
click at [111, 0] on div "search Search apps Asset movie Episode subtitles Series add_box Create subscrip…" at bounding box center [835, 0] width 1448 height 0
paste input "FWC 2002, England v Brazil, Quarter-final"
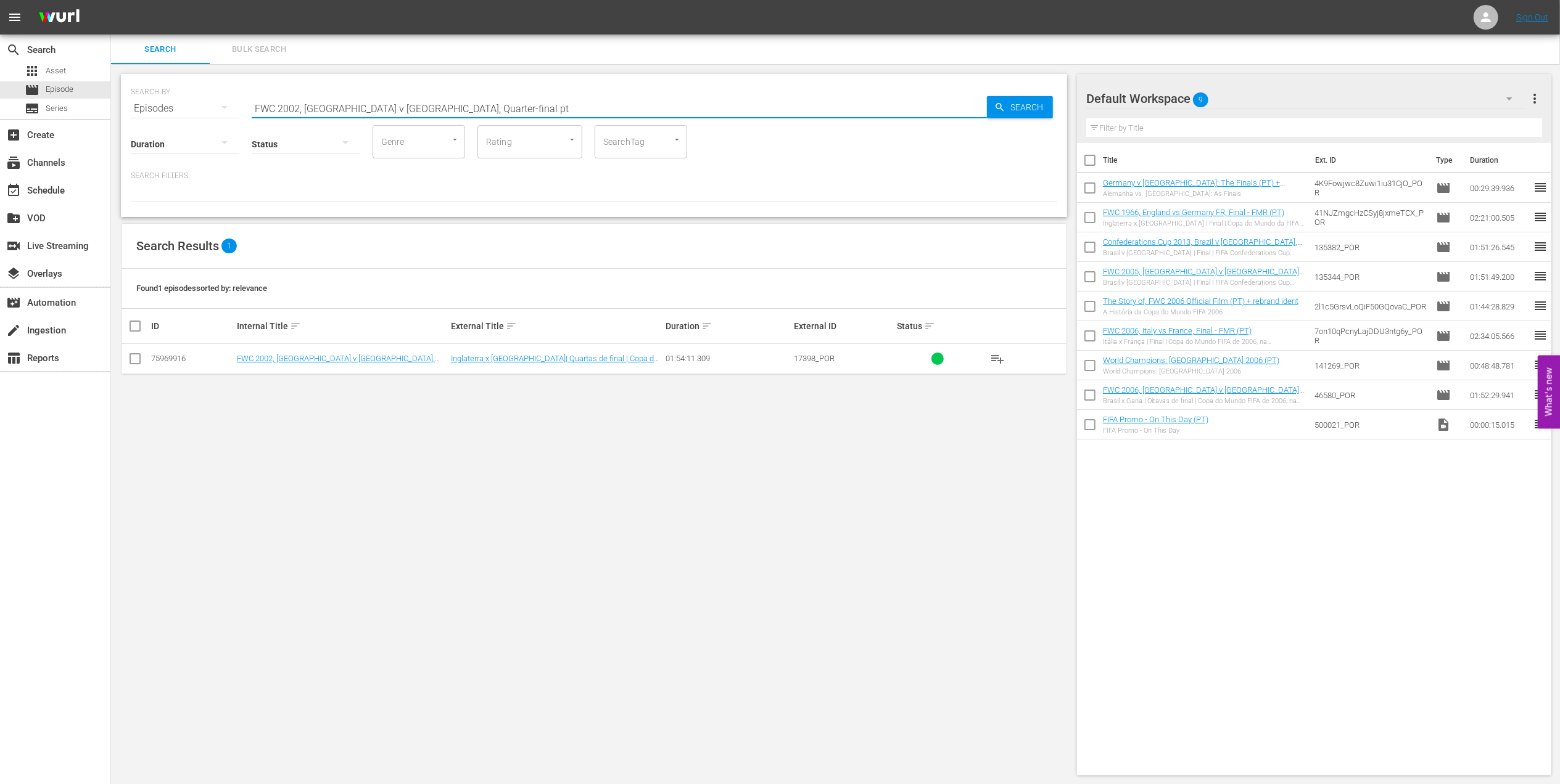
type input "FWC 2002, England v Brazil, Quarter-final pt"
click at [135, 361] on input "checkbox" at bounding box center [135, 361] width 15 height 15
checkbox input "true"
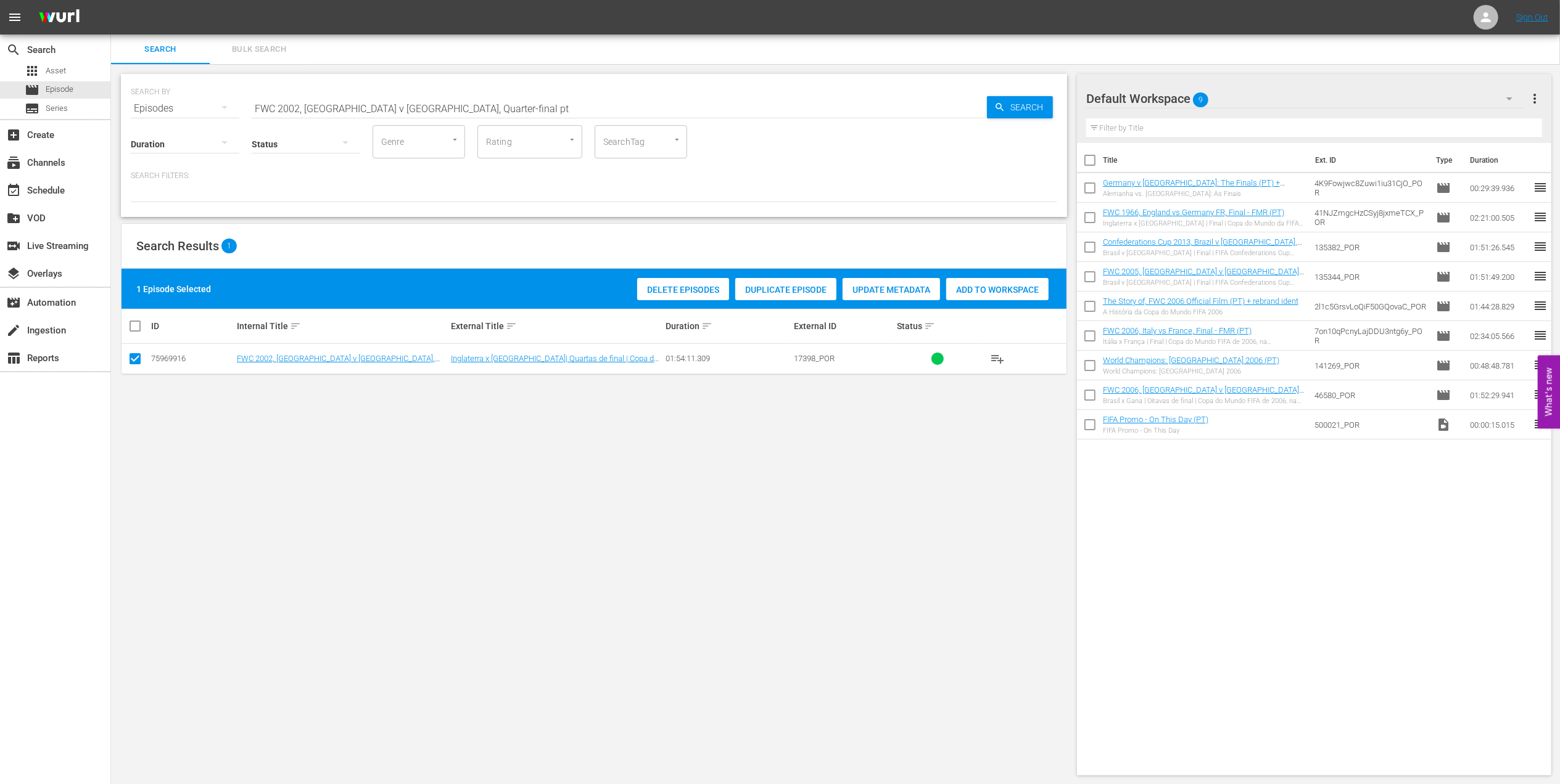
click at [970, 286] on span "Add to Workspace" at bounding box center [997, 290] width 102 height 10
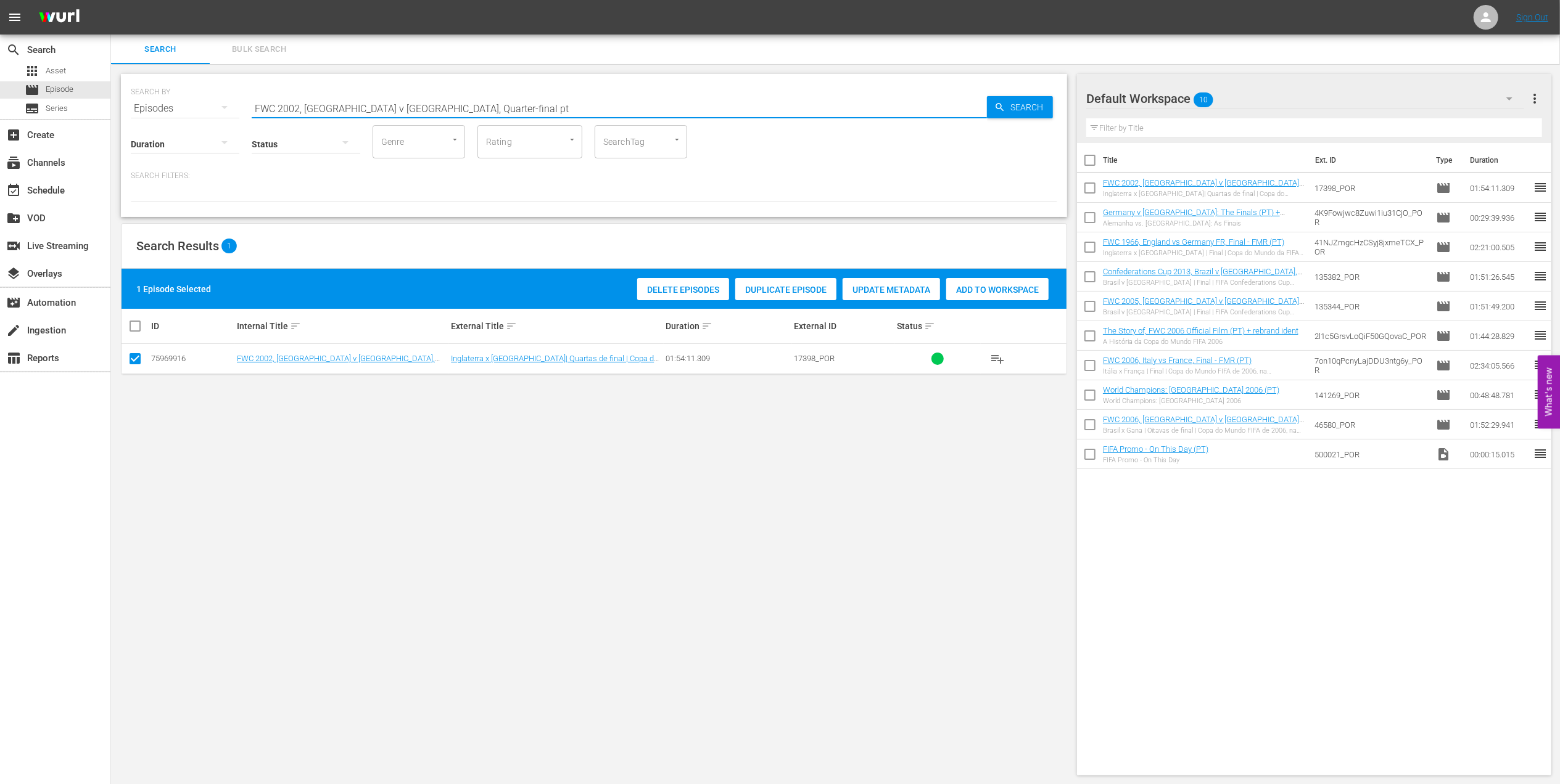
drag, startPoint x: 409, startPoint y: 109, endPoint x: 178, endPoint y: 116, distance: 231.1
click at [176, 116] on div "SEARCH BY Search By Episodes Search ID, Title, Description, Keywords, or Catego…" at bounding box center [593, 145] width 946 height 143
paste input "BRAZIL IN 2002 - FWC KOREA/JAPAN 2002"
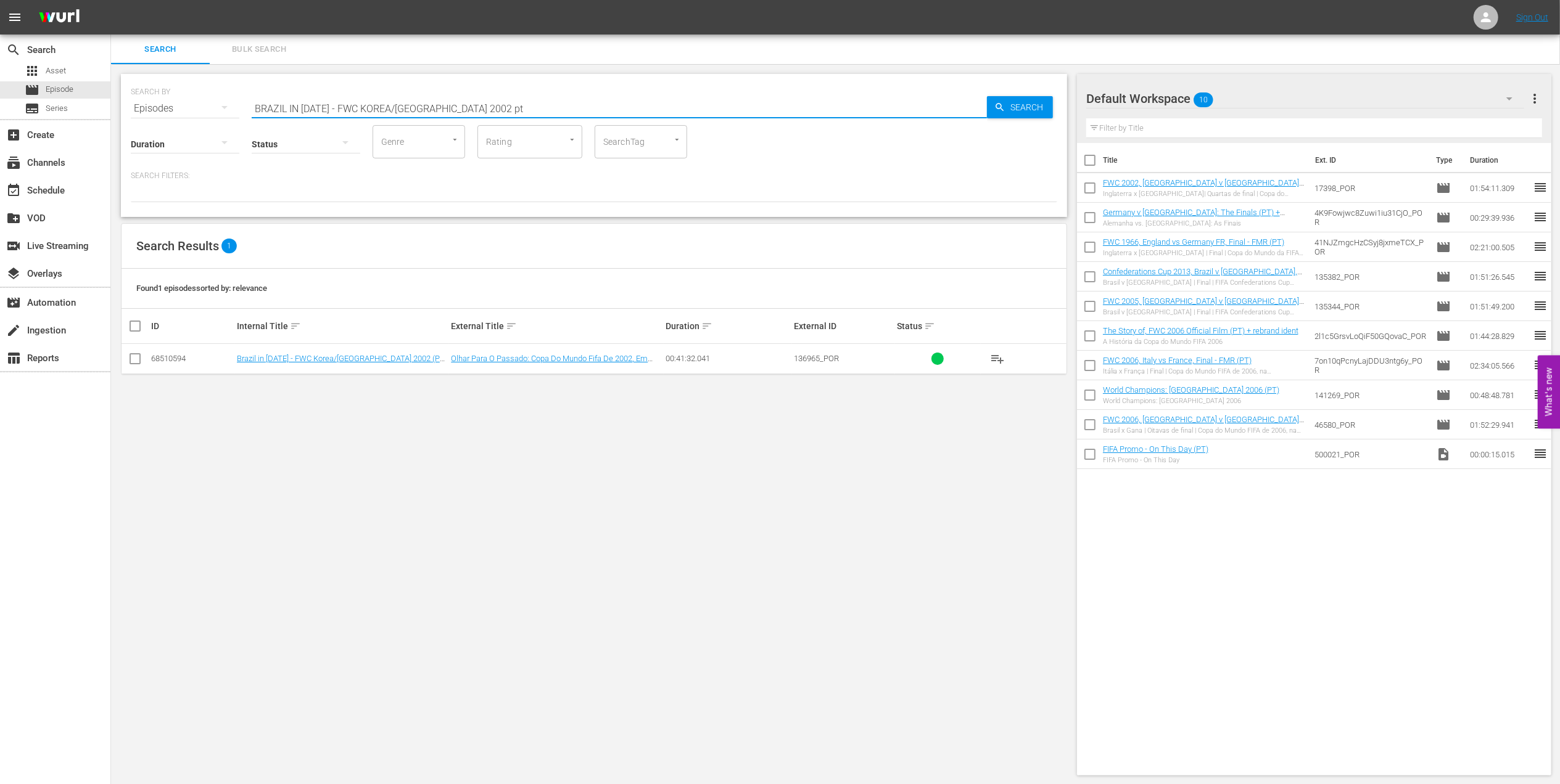
type input "BRAZIL IN 2002 - FWC KOREA/JAPAN 2002 pt"
click at [135, 358] on input "checkbox" at bounding box center [135, 361] width 15 height 15
checkbox input "true"
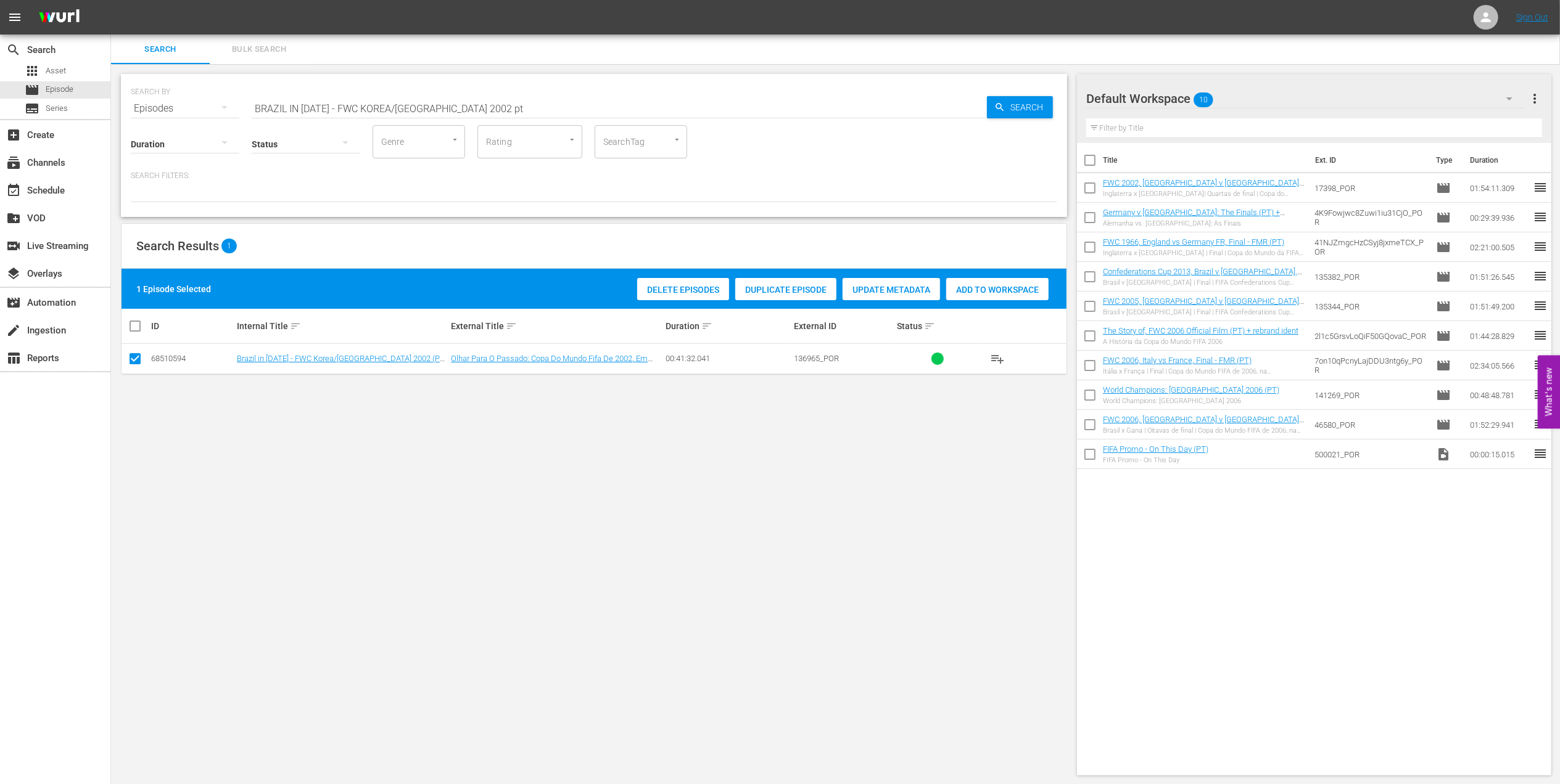
click at [1014, 289] on span "Add to Workspace" at bounding box center [997, 290] width 102 height 10
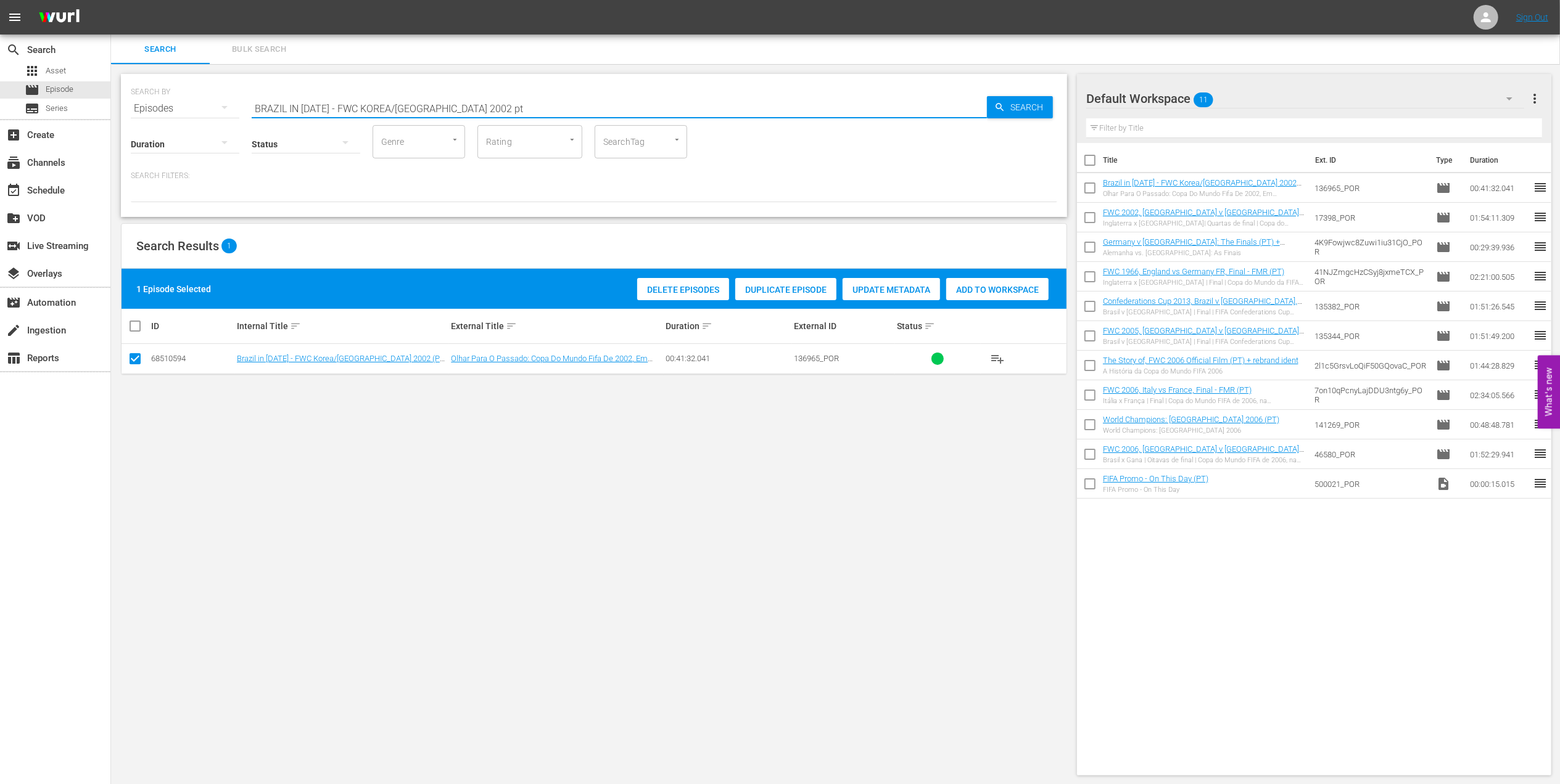
drag, startPoint x: 217, startPoint y: 109, endPoint x: 144, endPoint y: 109, distance: 73.0
click at [144, 109] on div "SEARCH BY Search By Episodes Search ID, Title, Description, Keywords, or Catego…" at bounding box center [594, 101] width 926 height 45
paste input "FWC 2022 Croatia v Brazil, Quarter-final (PT)"
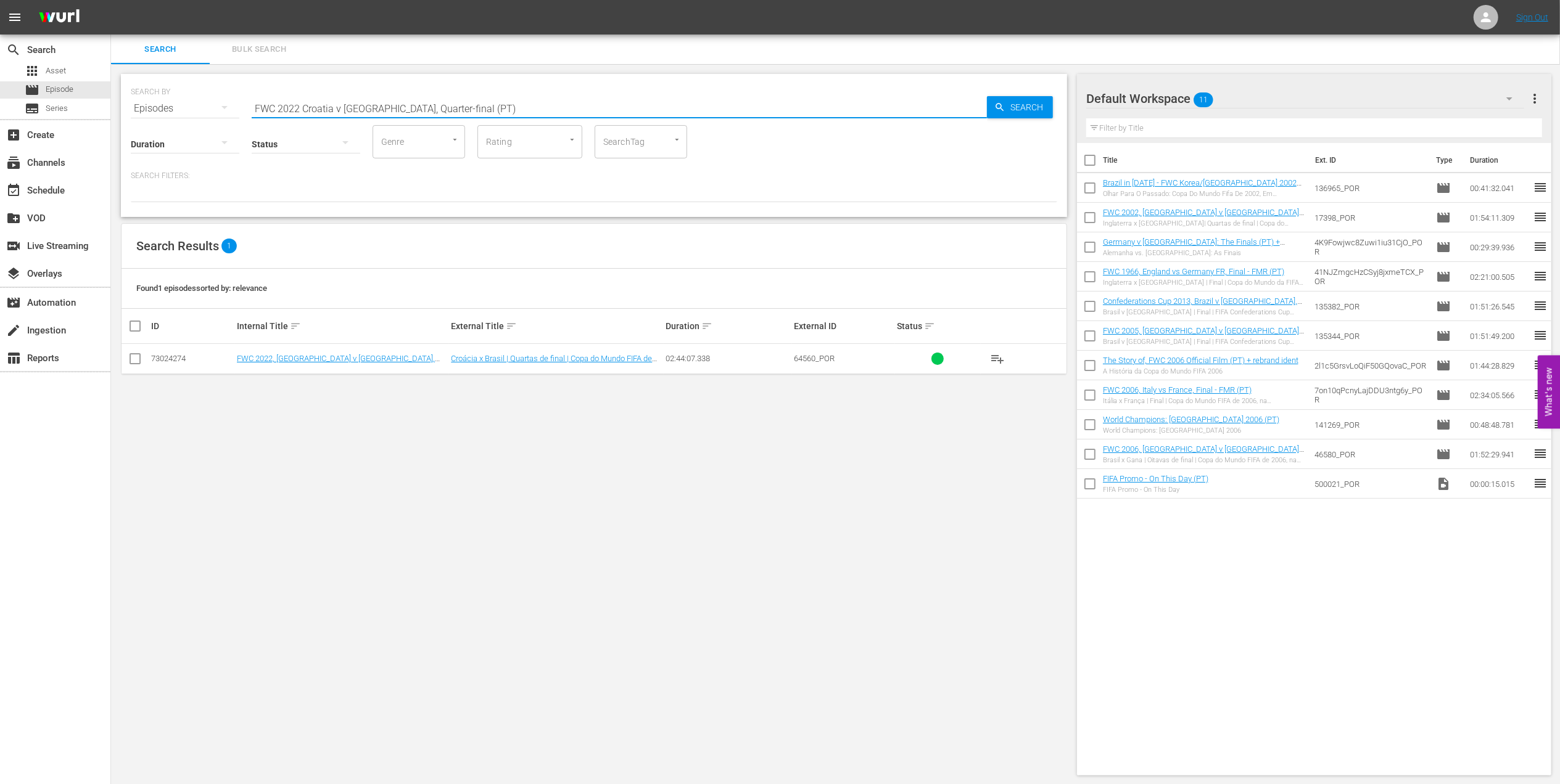
type input "FWC 2022 Croatia v Brazil, Quarter-final (PT)"
click at [131, 358] on input "checkbox" at bounding box center [135, 361] width 15 height 15
checkbox input "true"
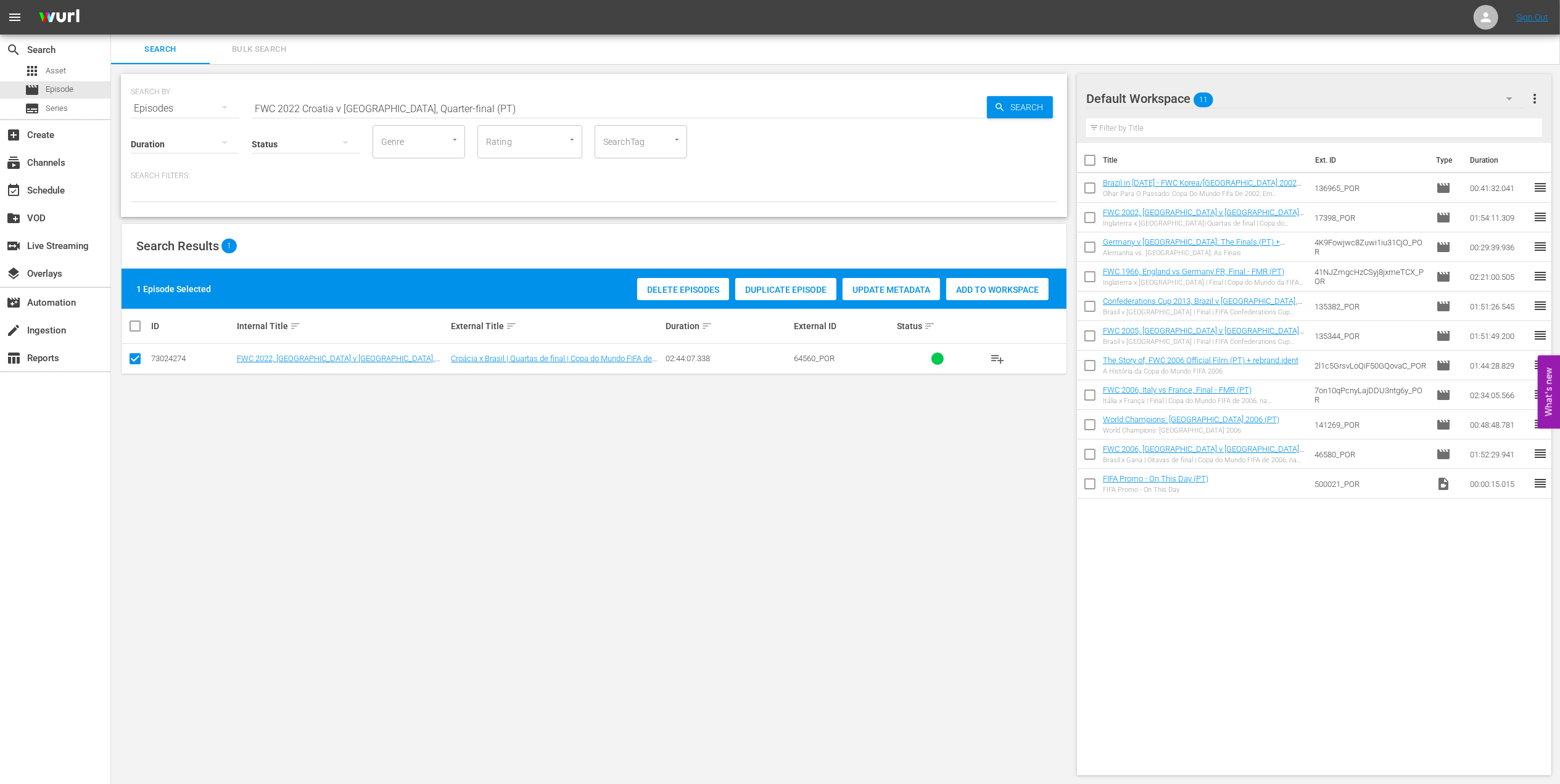
click at [971, 289] on span "Add to Workspace" at bounding box center [997, 290] width 102 height 10
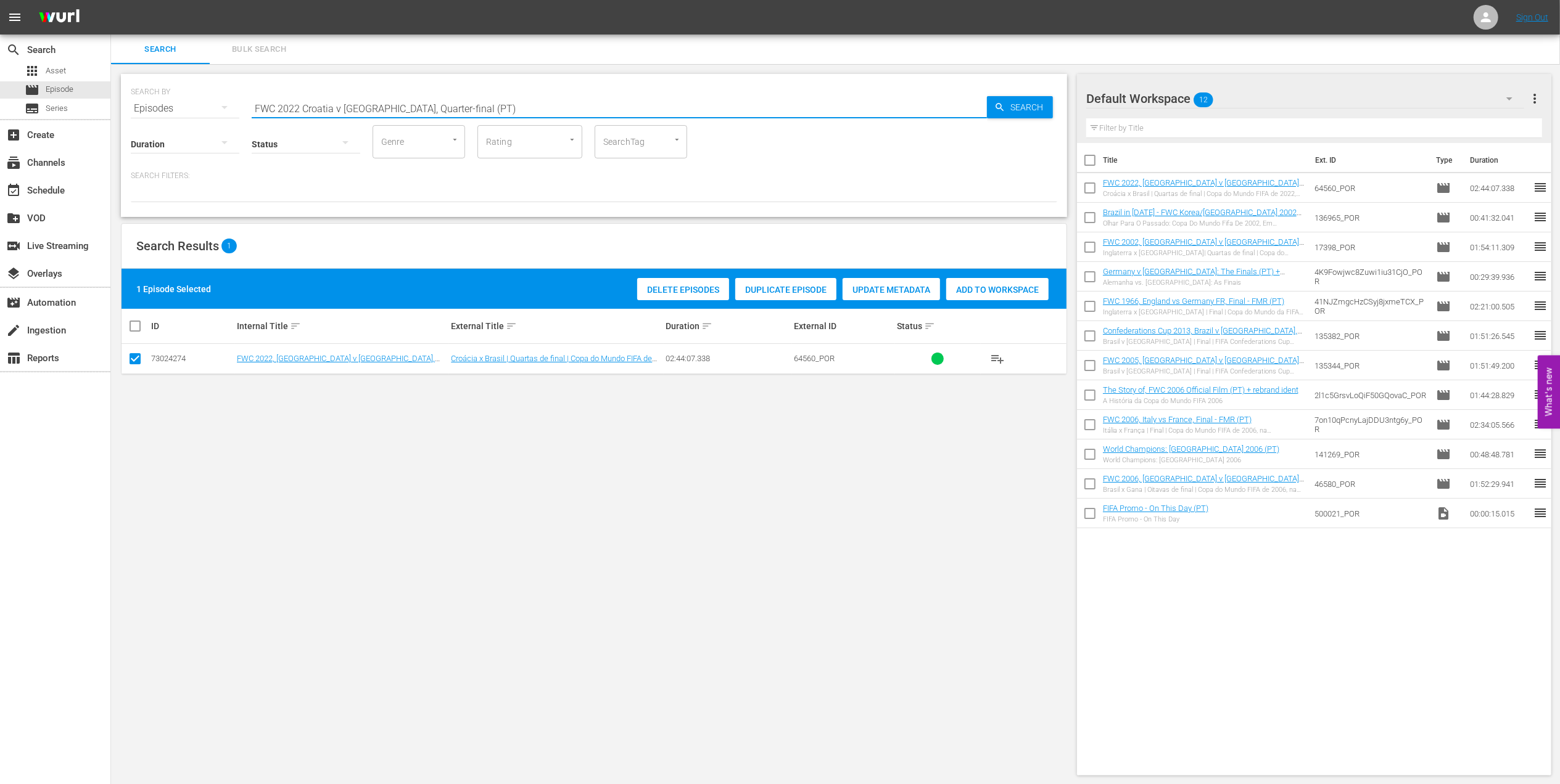
drag, startPoint x: 472, startPoint y: 106, endPoint x: 199, endPoint y: 95, distance: 273.2
click at [199, 95] on div "SEARCH BY Search By Episodes Search ID, Title, Description, Keywords, or Catego…" at bounding box center [594, 101] width 926 height 45
paste input "Croatia, the Giant Slayer"
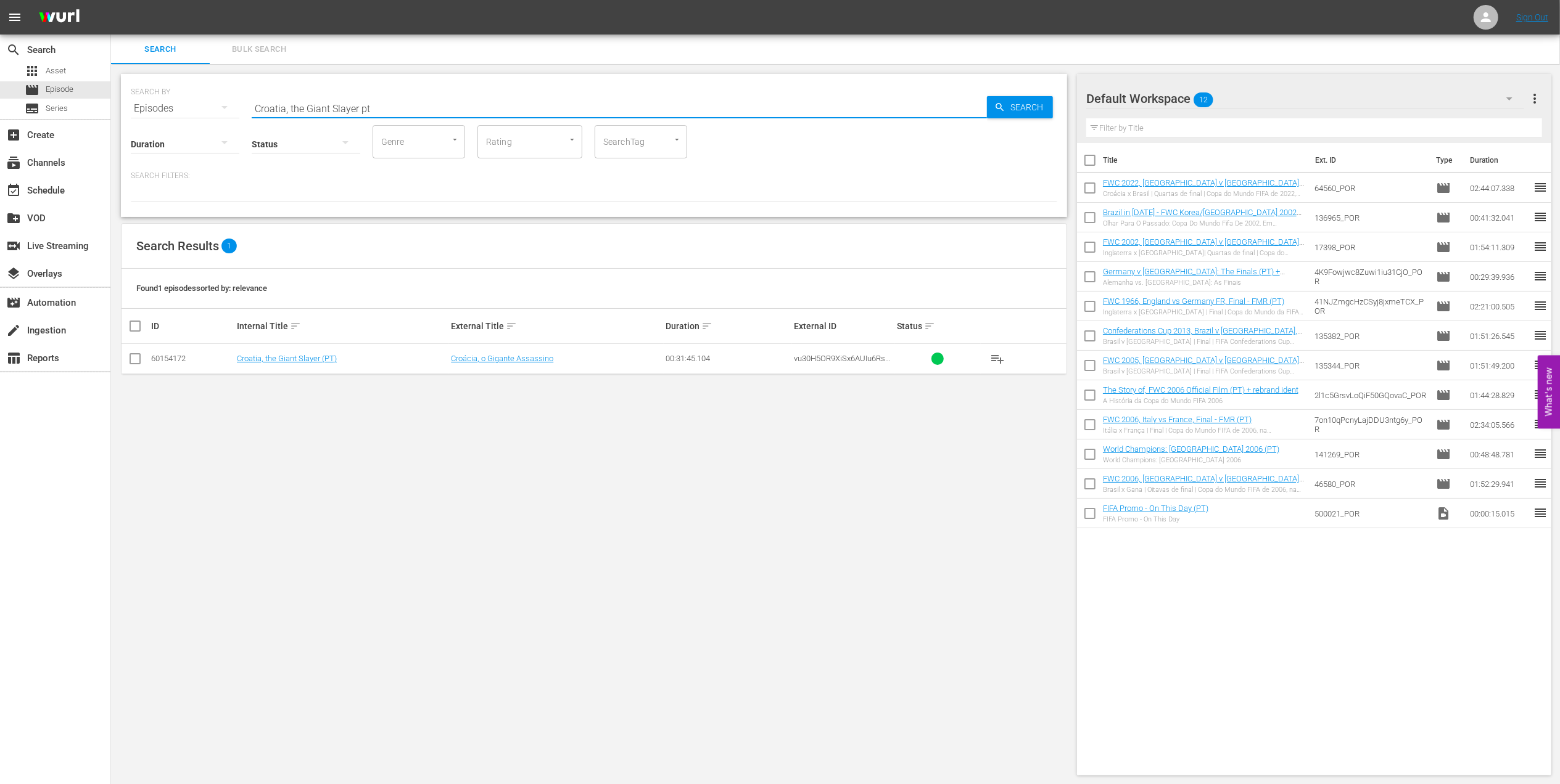
type input "Croatia, the Giant Slayer pt"
click at [137, 359] on input "checkbox" at bounding box center [135, 361] width 15 height 15
checkbox input "true"
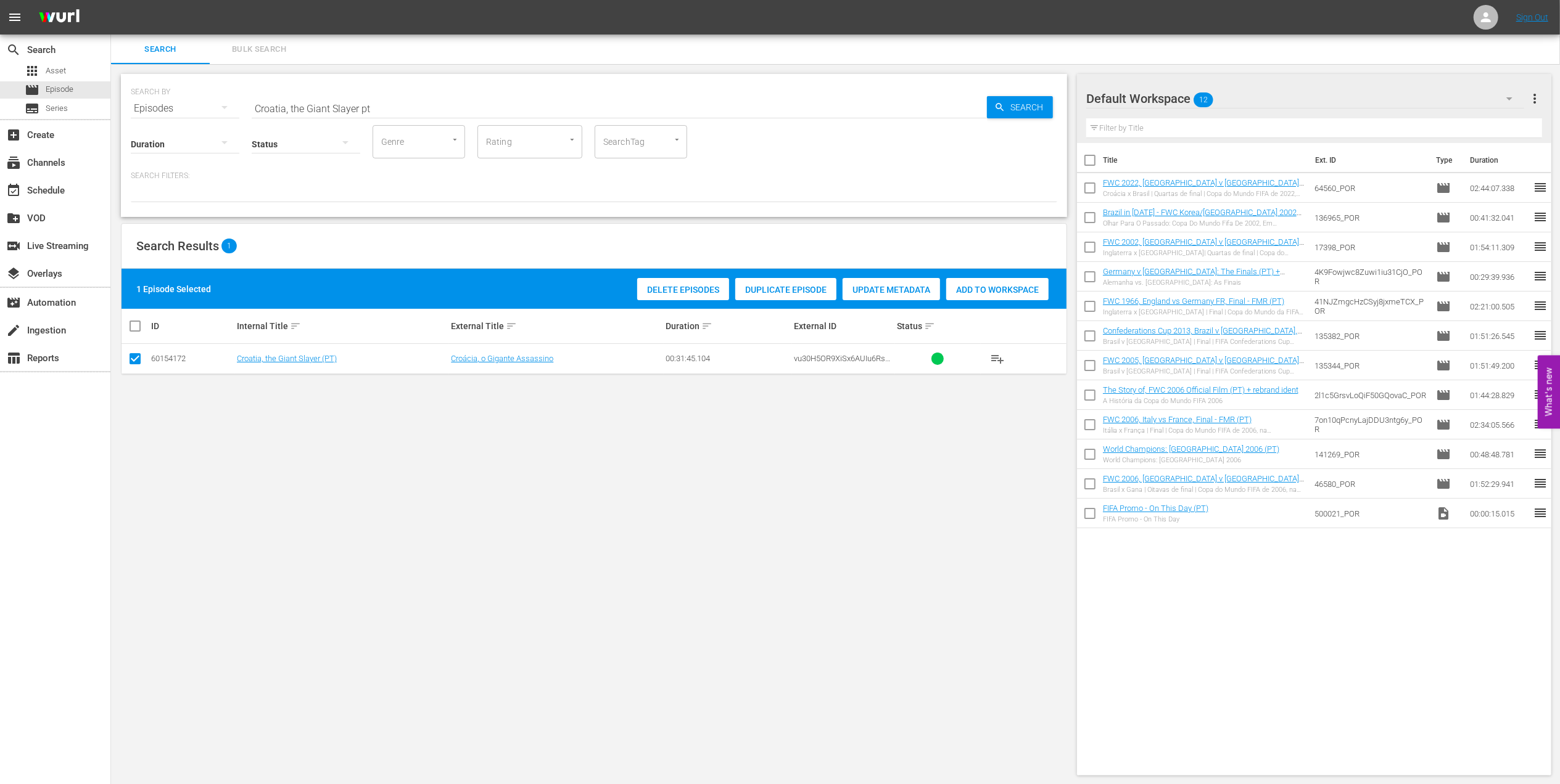
click at [1002, 291] on span "Add to Workspace" at bounding box center [997, 290] width 102 height 10
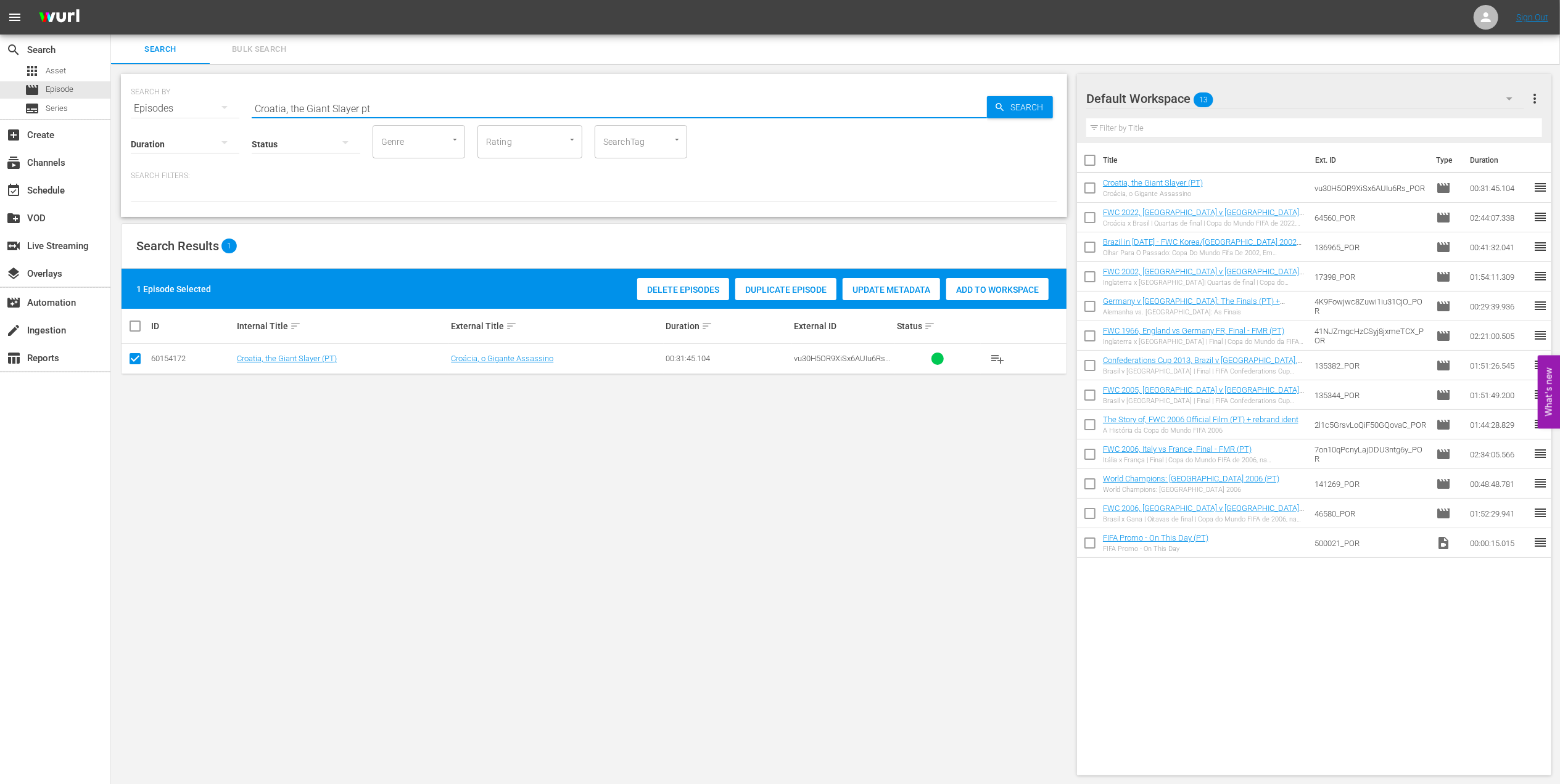
drag, startPoint x: 361, startPoint y: 106, endPoint x: 211, endPoint y: 107, distance: 150.0
click at [211, 106] on div "SEARCH BY Search By Episodes Search ID, Title, Description, Keywords, or Catego…" at bounding box center [594, 101] width 926 height 45
paste input "FWC All Straight Red Cards"
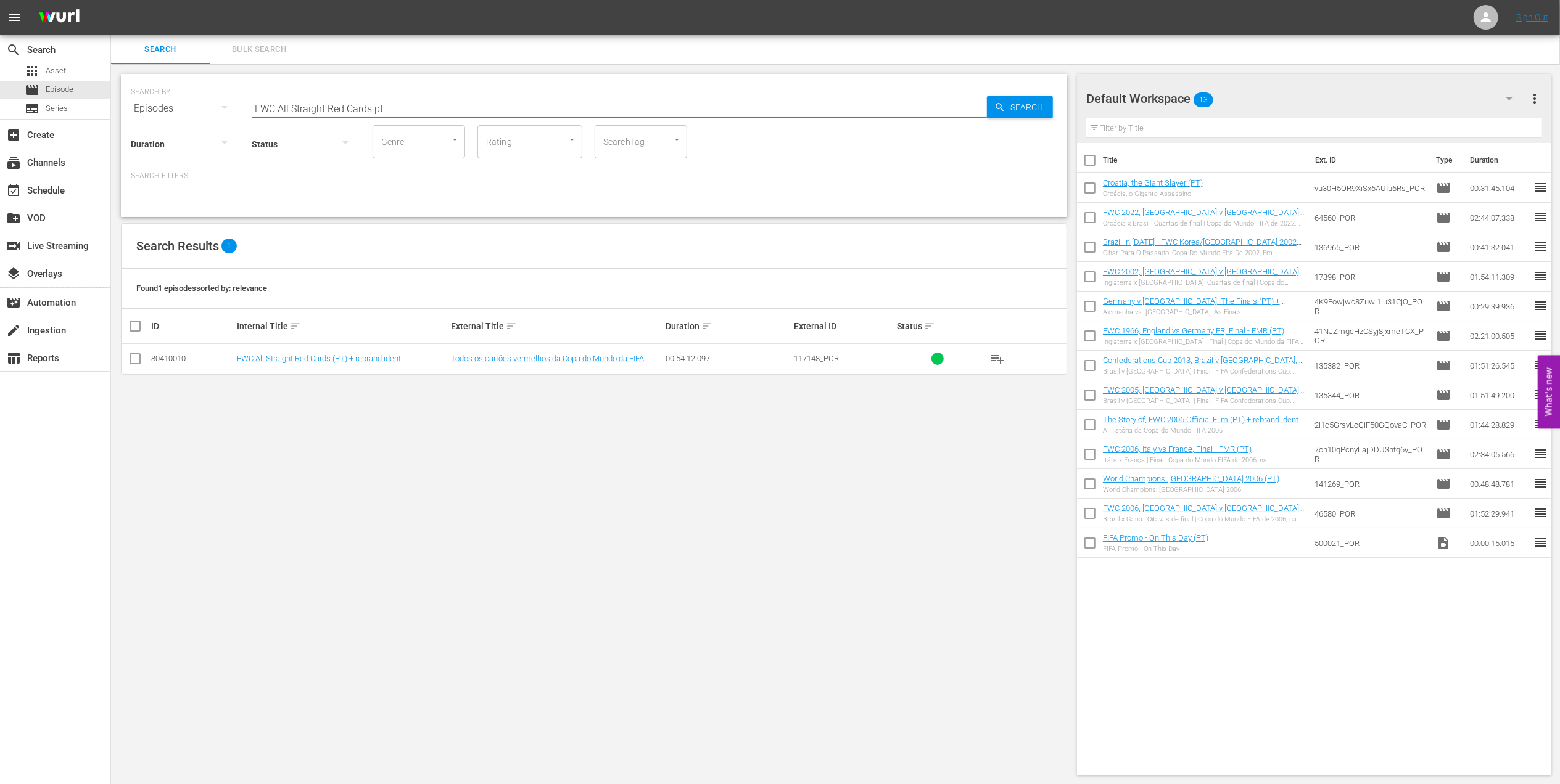
type input "FWC All Straight Red Cards pt"
drag, startPoint x: 130, startPoint y: 358, endPoint x: 136, endPoint y: 361, distance: 6.7
click at [131, 358] on input "checkbox" at bounding box center [135, 361] width 15 height 15
checkbox input "true"
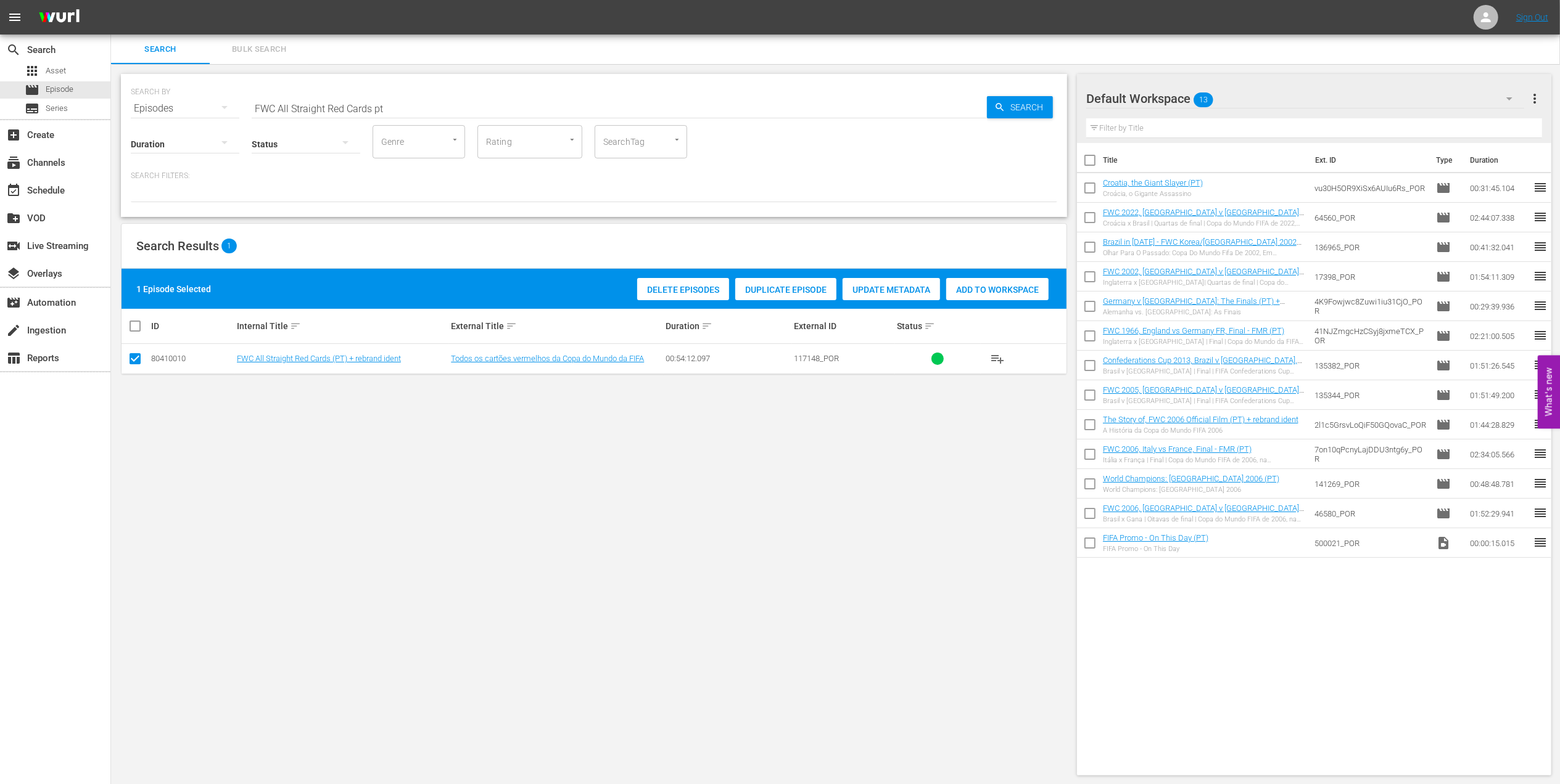
click at [1000, 284] on div "Add to Workspace" at bounding box center [997, 290] width 102 height 24
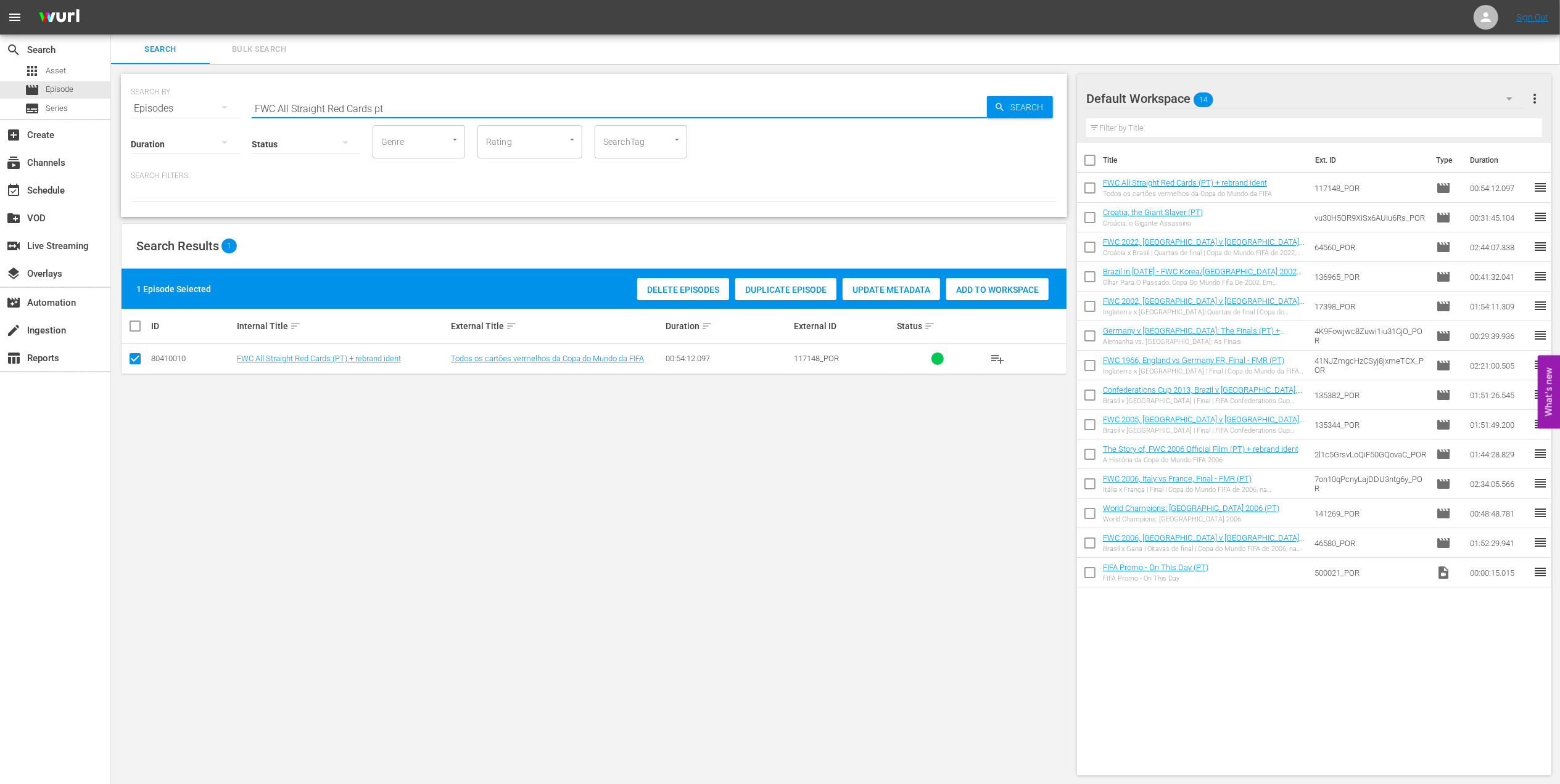
drag, startPoint x: 392, startPoint y: 106, endPoint x: 224, endPoint y: 105, distance: 168.0
click at [224, 105] on div "SEARCH BY Search By Episodes Search ID, Title, Description, Keywords, or Catego…" at bounding box center [594, 101] width 926 height 45
paste input "Stars from AU/NZ 2023"
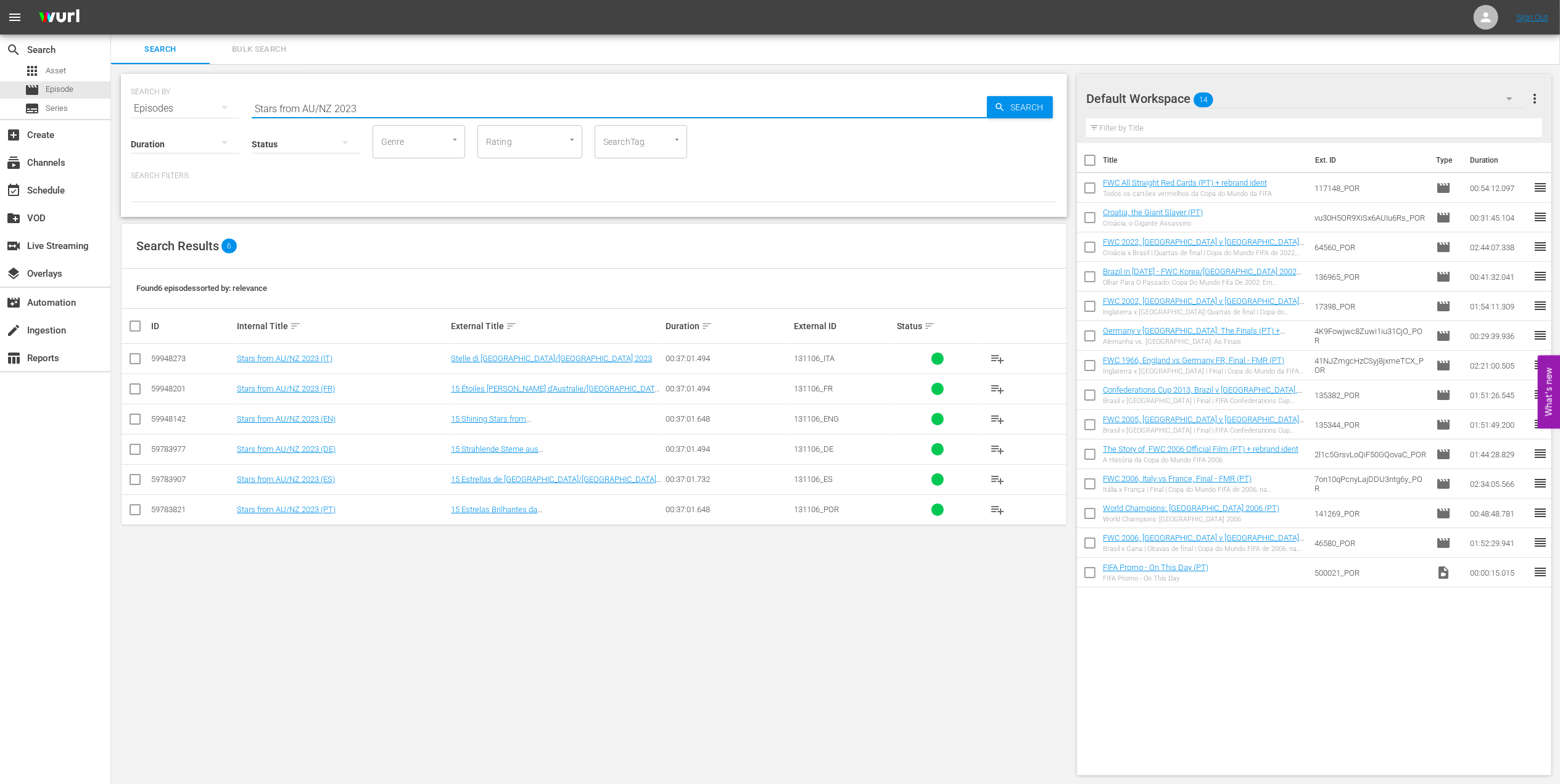
type input "Stars from AU/NZ 2023"
click at [136, 514] on input "checkbox" at bounding box center [135, 512] width 15 height 15
checkbox input "true"
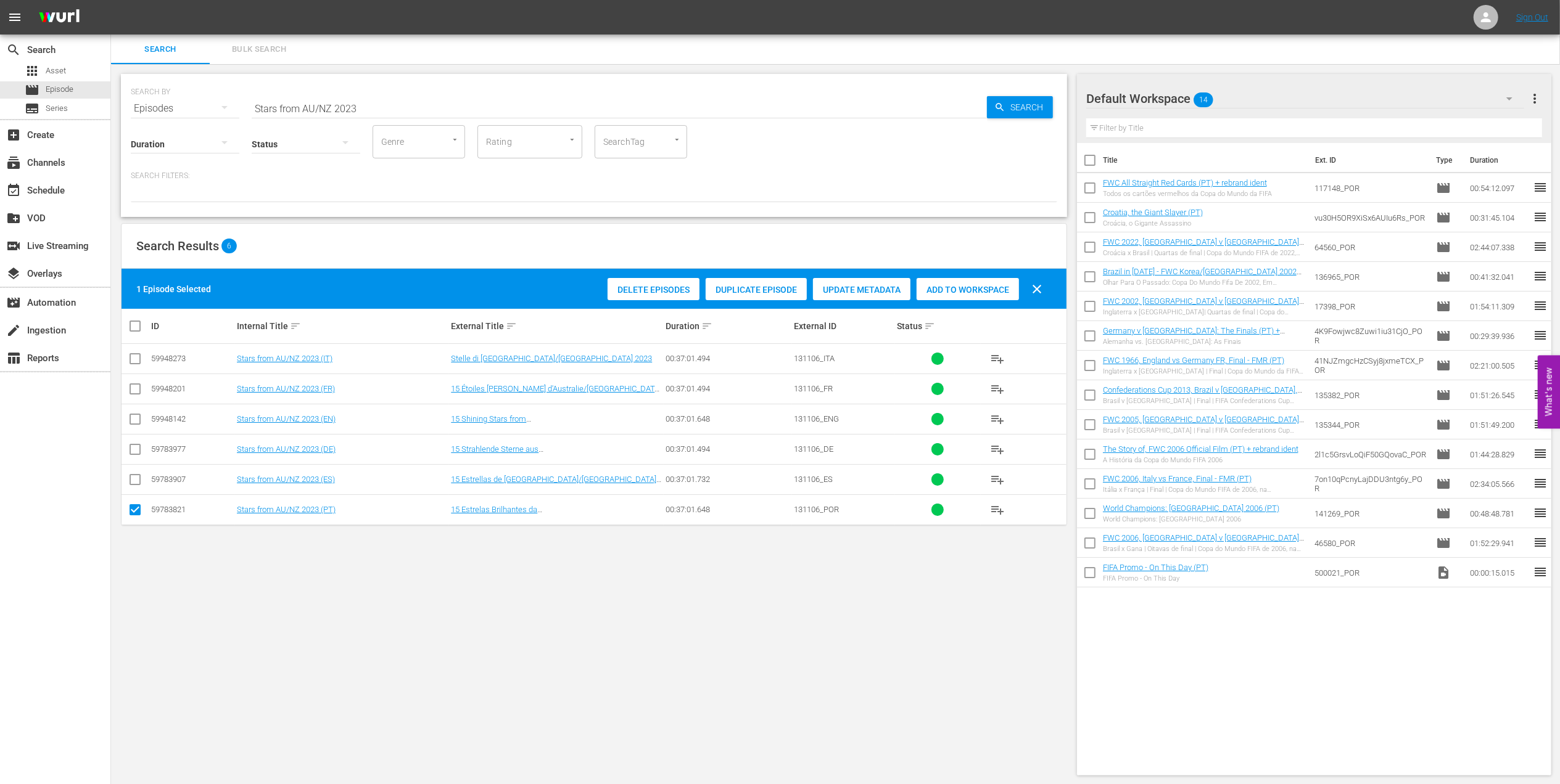
click at [965, 287] on span "Add to Workspace" at bounding box center [968, 290] width 102 height 10
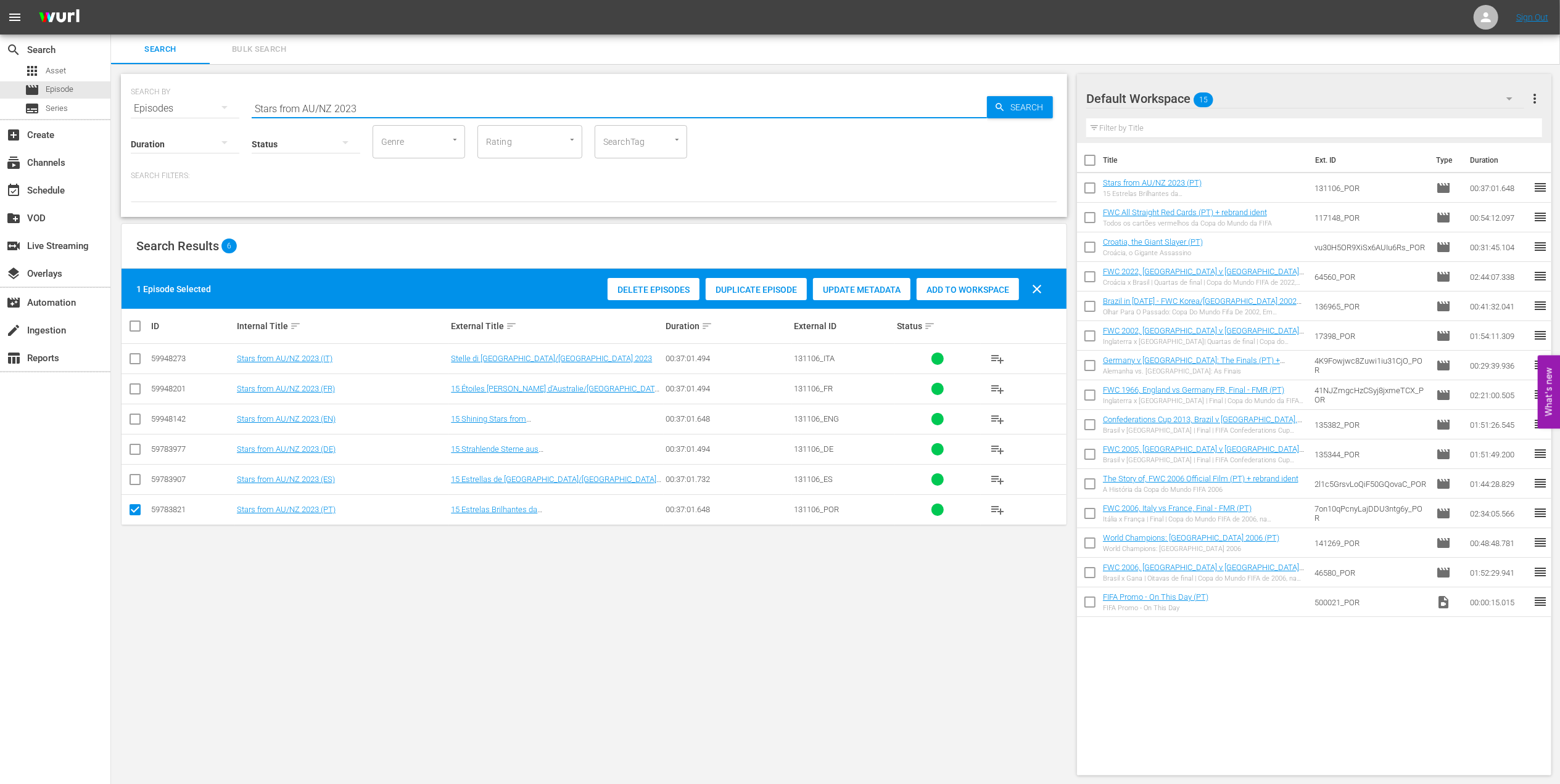
drag, startPoint x: 282, startPoint y: 107, endPoint x: 152, endPoint y: 131, distance: 132.2
click at [152, 122] on div "SEARCH BY Search By Episodes Search ID, Title, Description, Keywords, or Catego…" at bounding box center [593, 145] width 946 height 143
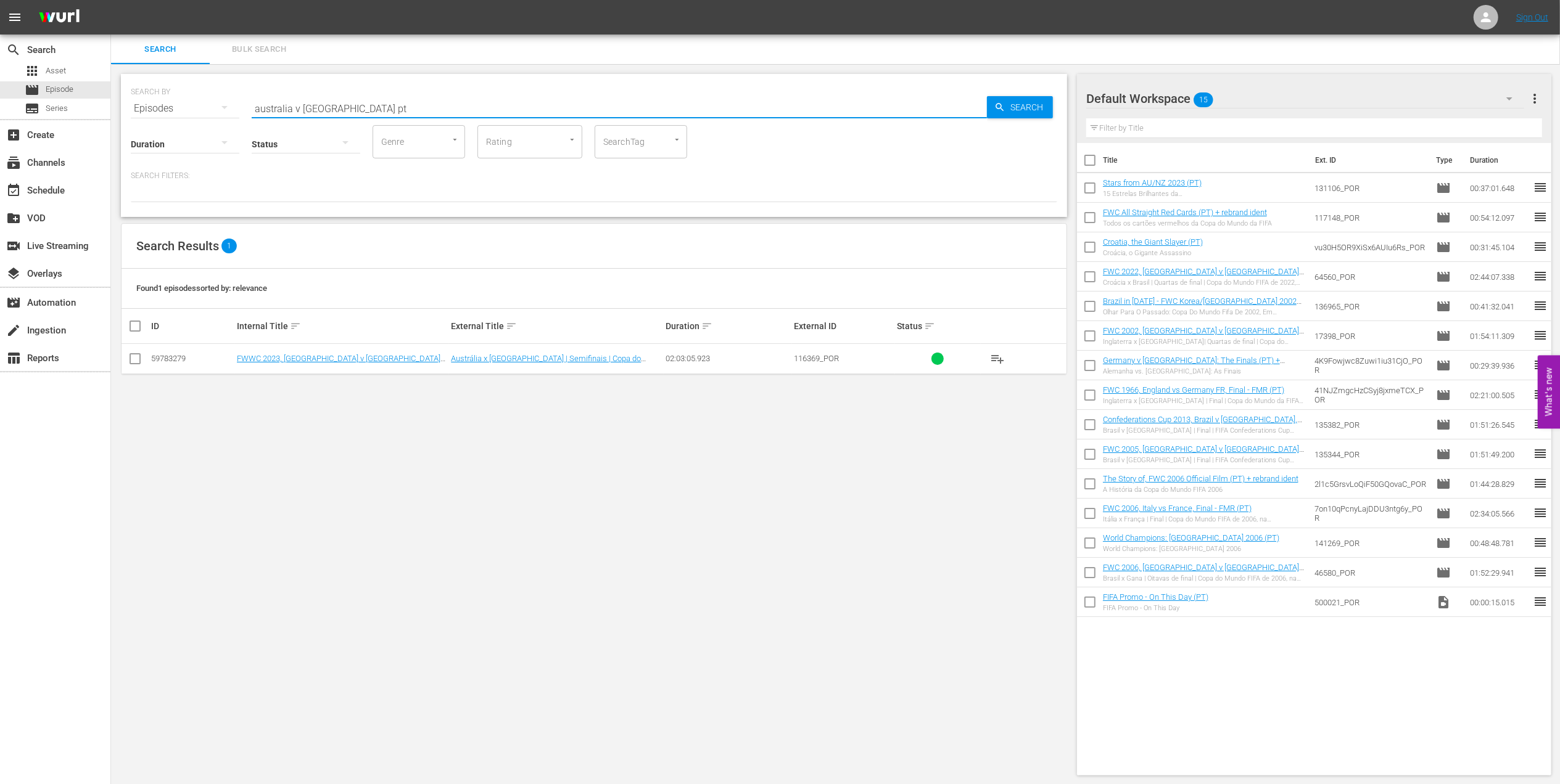
type input "australia v england pt"
click at [132, 356] on input "checkbox" at bounding box center [135, 361] width 15 height 15
checkbox input "true"
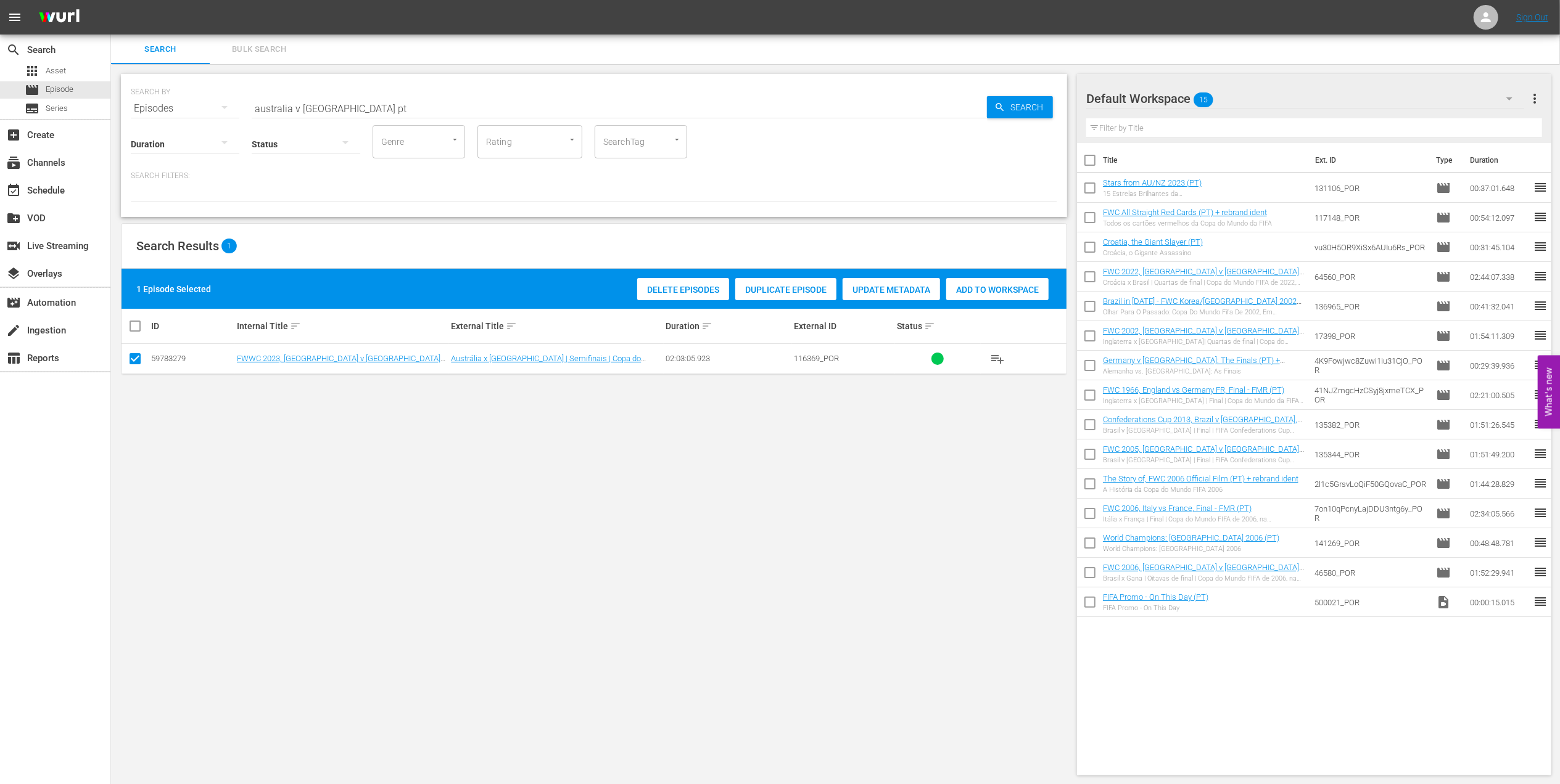
click at [981, 286] on span "Add to Workspace" at bounding box center [997, 290] width 102 height 10
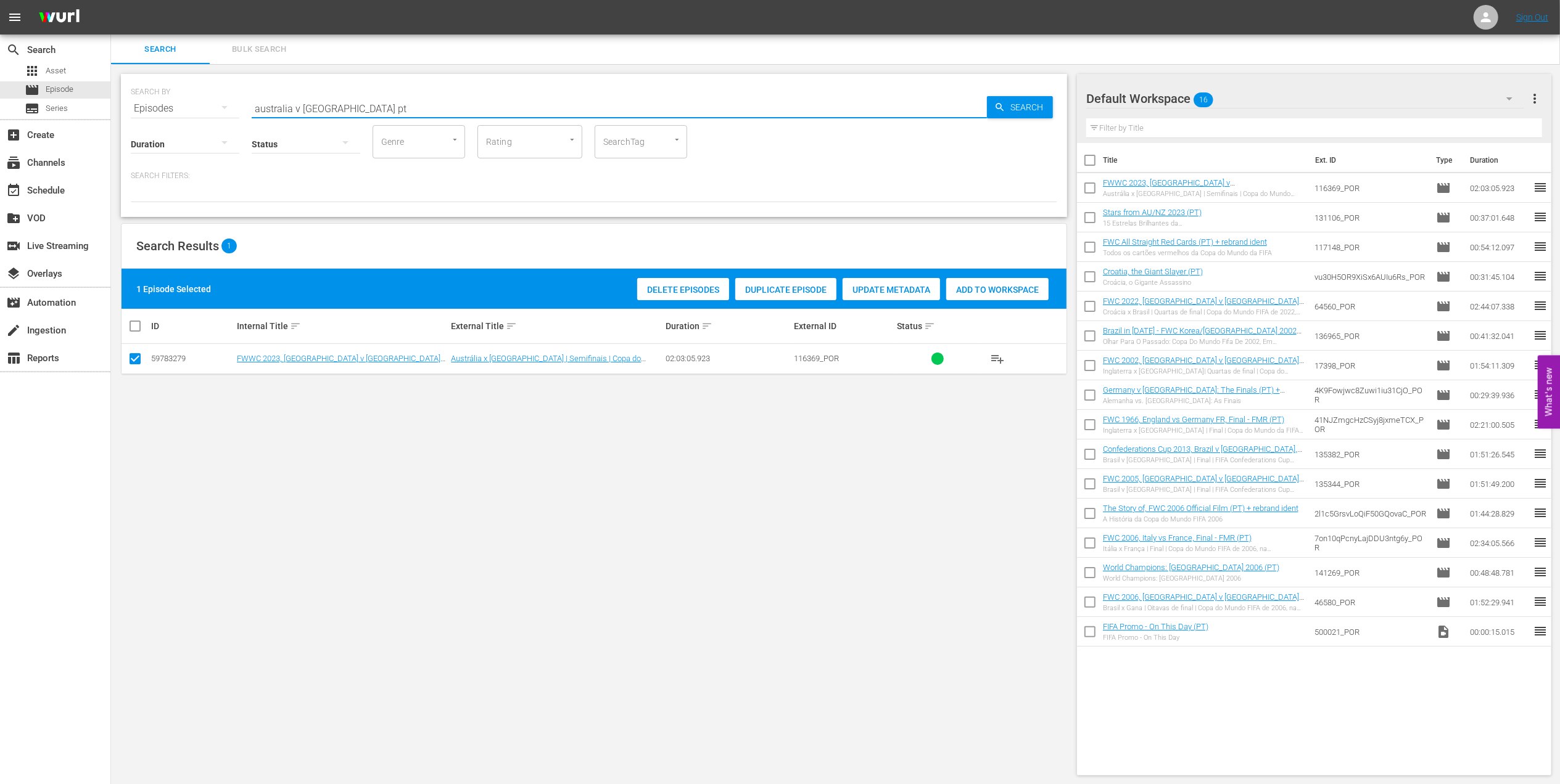
drag, startPoint x: 363, startPoint y: 105, endPoint x: 211, endPoint y: 111, distance: 152.1
click at [211, 111] on div "SEARCH BY Search By Episodes Search ID, Title, Description, Keywords, or Catego…" at bounding box center [594, 101] width 926 height 45
paste input "Spain v England - 2023 final"
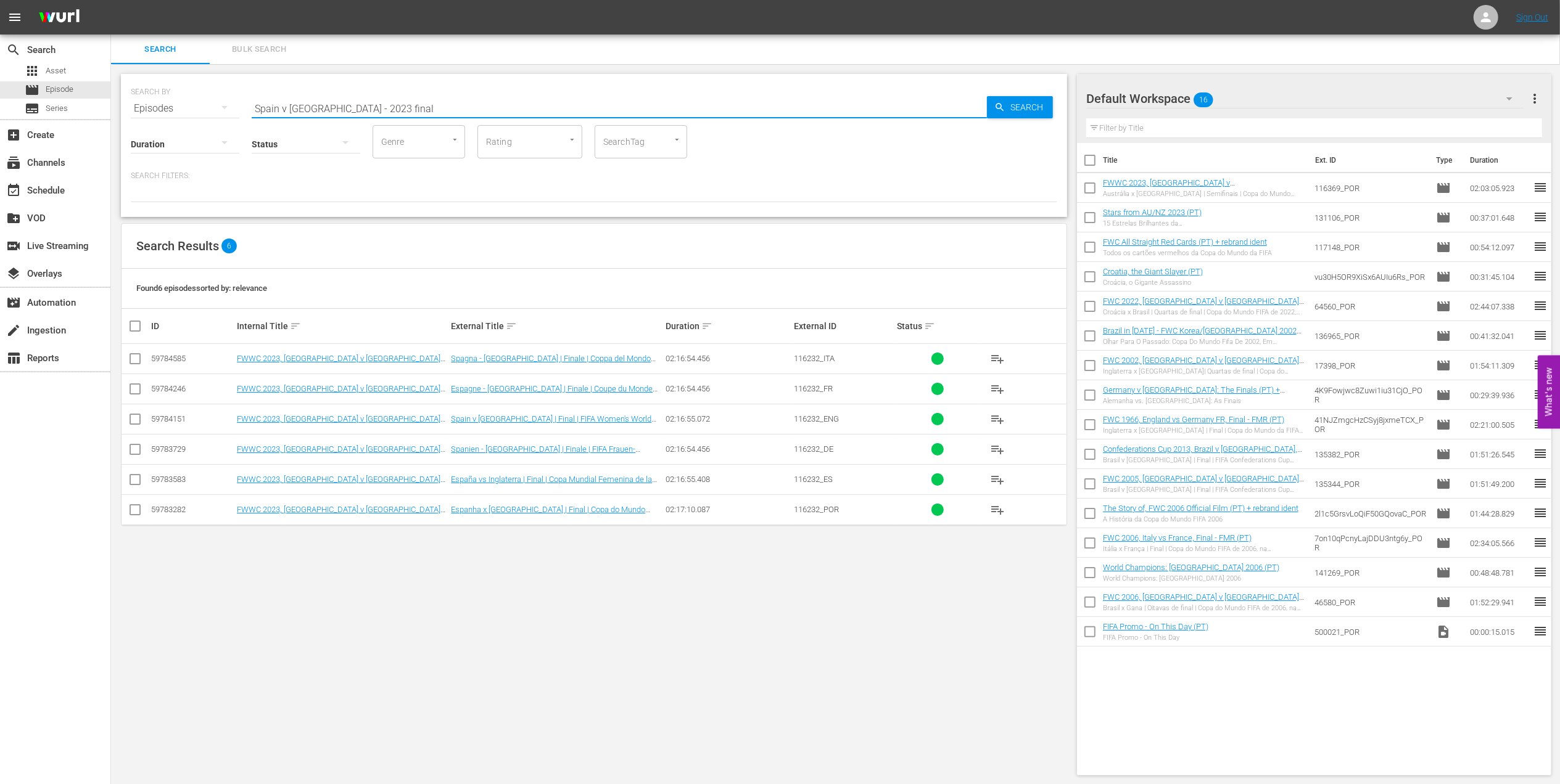
type input "Spain v England - 2023 final"
drag, startPoint x: 132, startPoint y: 509, endPoint x: 335, endPoint y: 513, distance: 203.0
click at [135, 511] on input "checkbox" at bounding box center [135, 512] width 15 height 15
checkbox input "true"
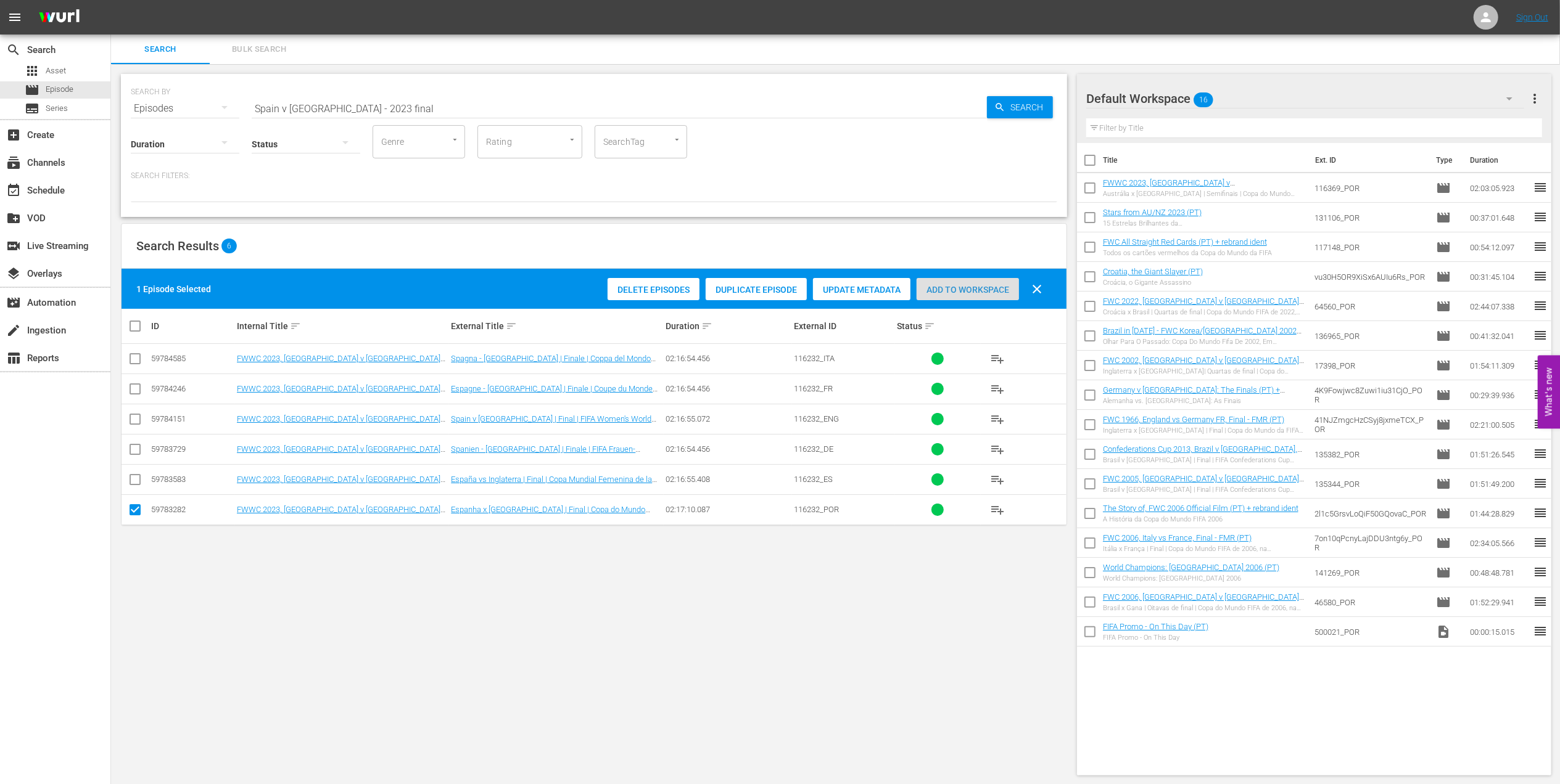
click at [953, 291] on span "Add to Workspace" at bounding box center [968, 290] width 102 height 10
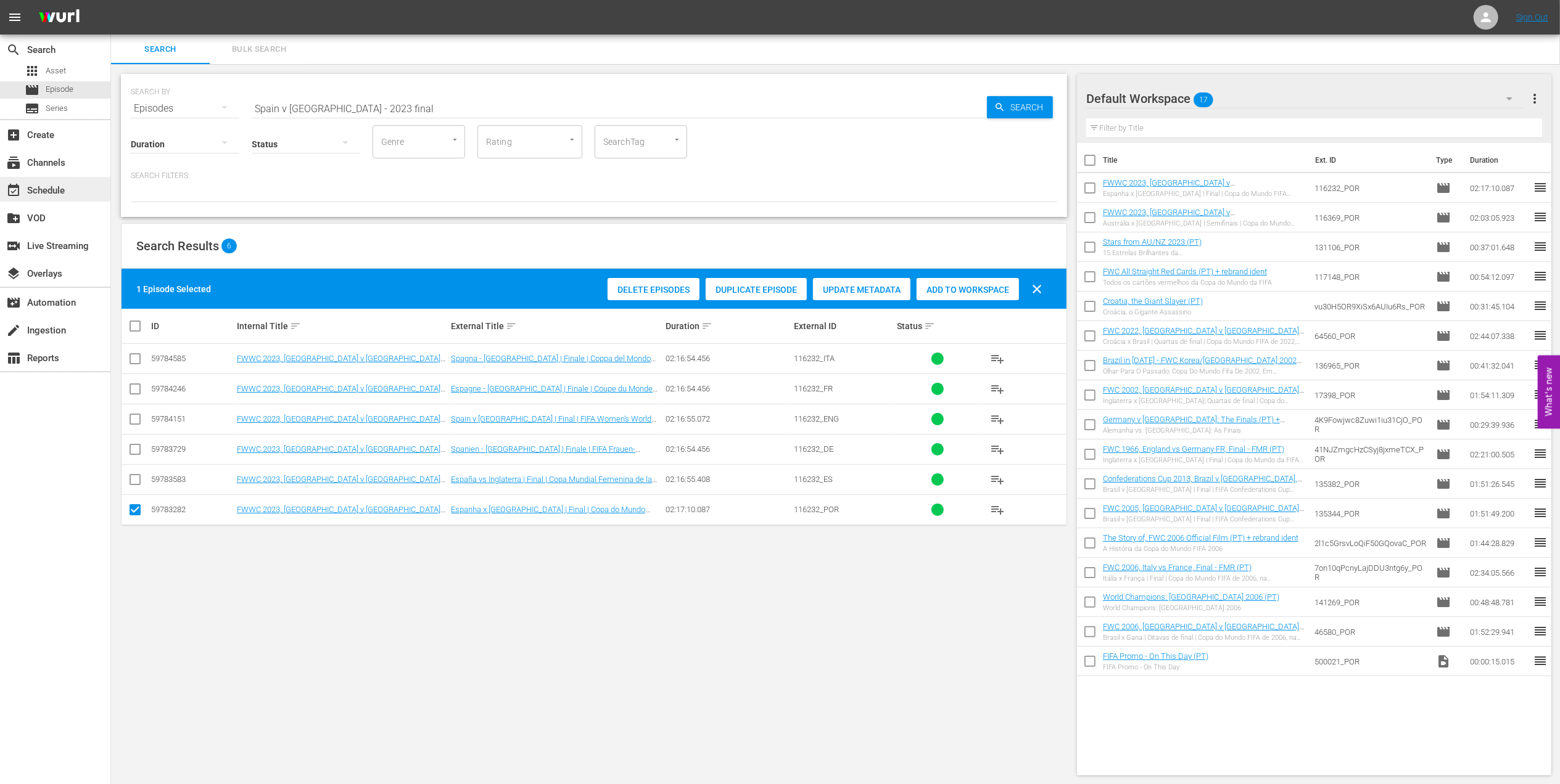
click at [56, 185] on div "event_available Schedule" at bounding box center [34, 189] width 69 height 11
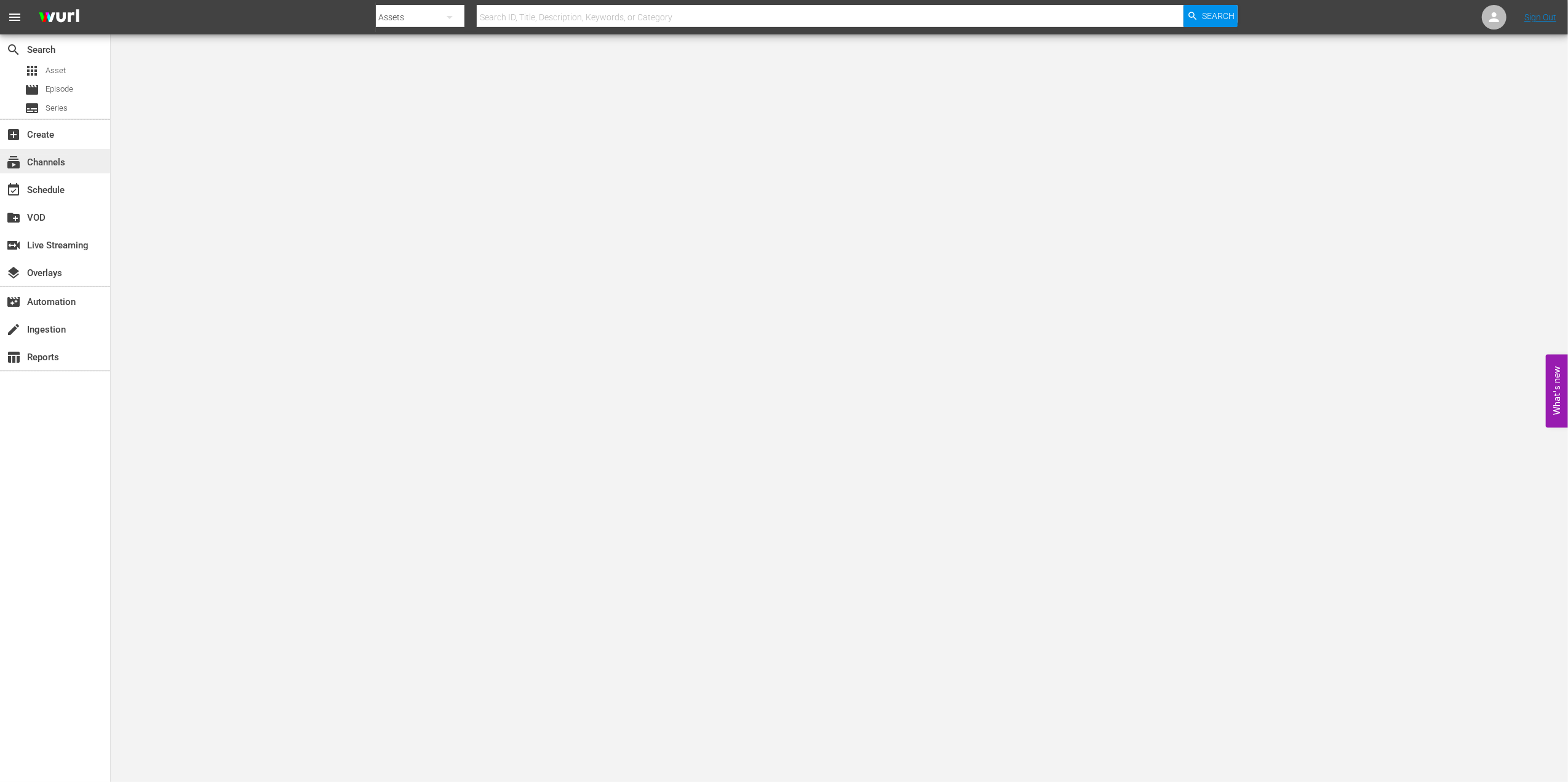
click at [60, 165] on div "subscriptions Channels" at bounding box center [34, 161] width 69 height 11
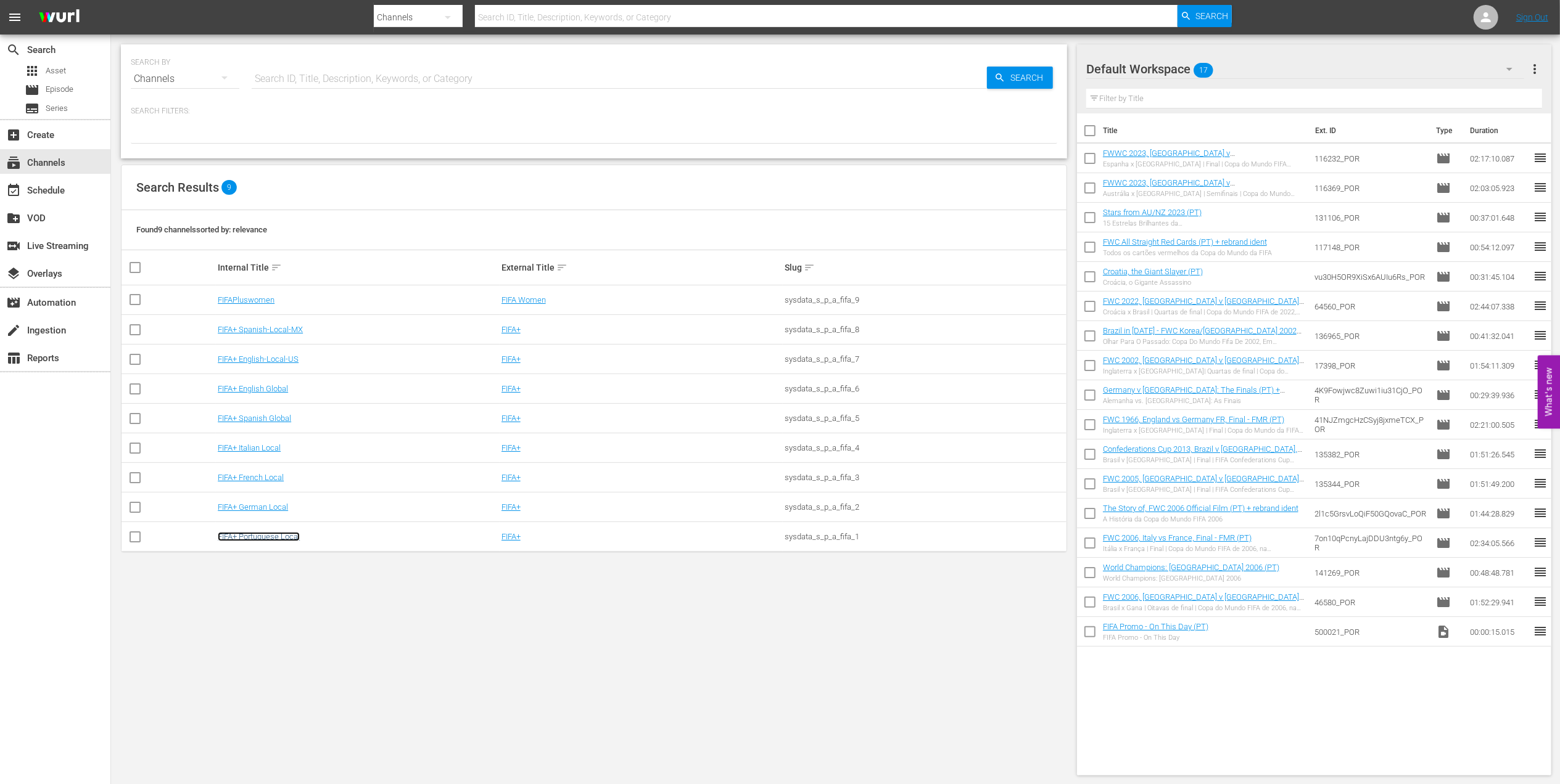
click at [258, 533] on link "FIFA+ Portuguese Local" at bounding box center [259, 537] width 82 height 9
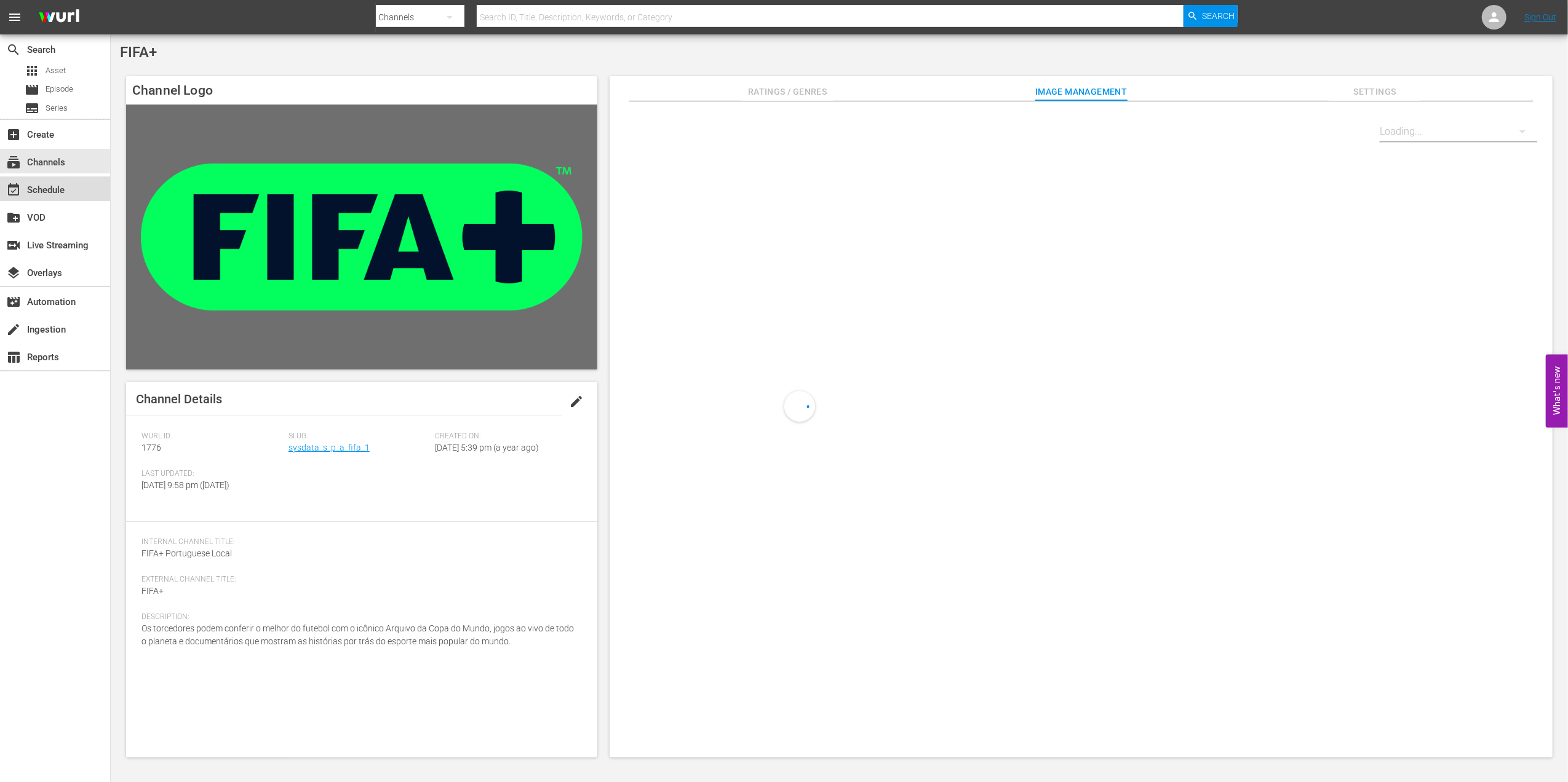
click at [49, 184] on div "event_available Schedule" at bounding box center [34, 188] width 69 height 11
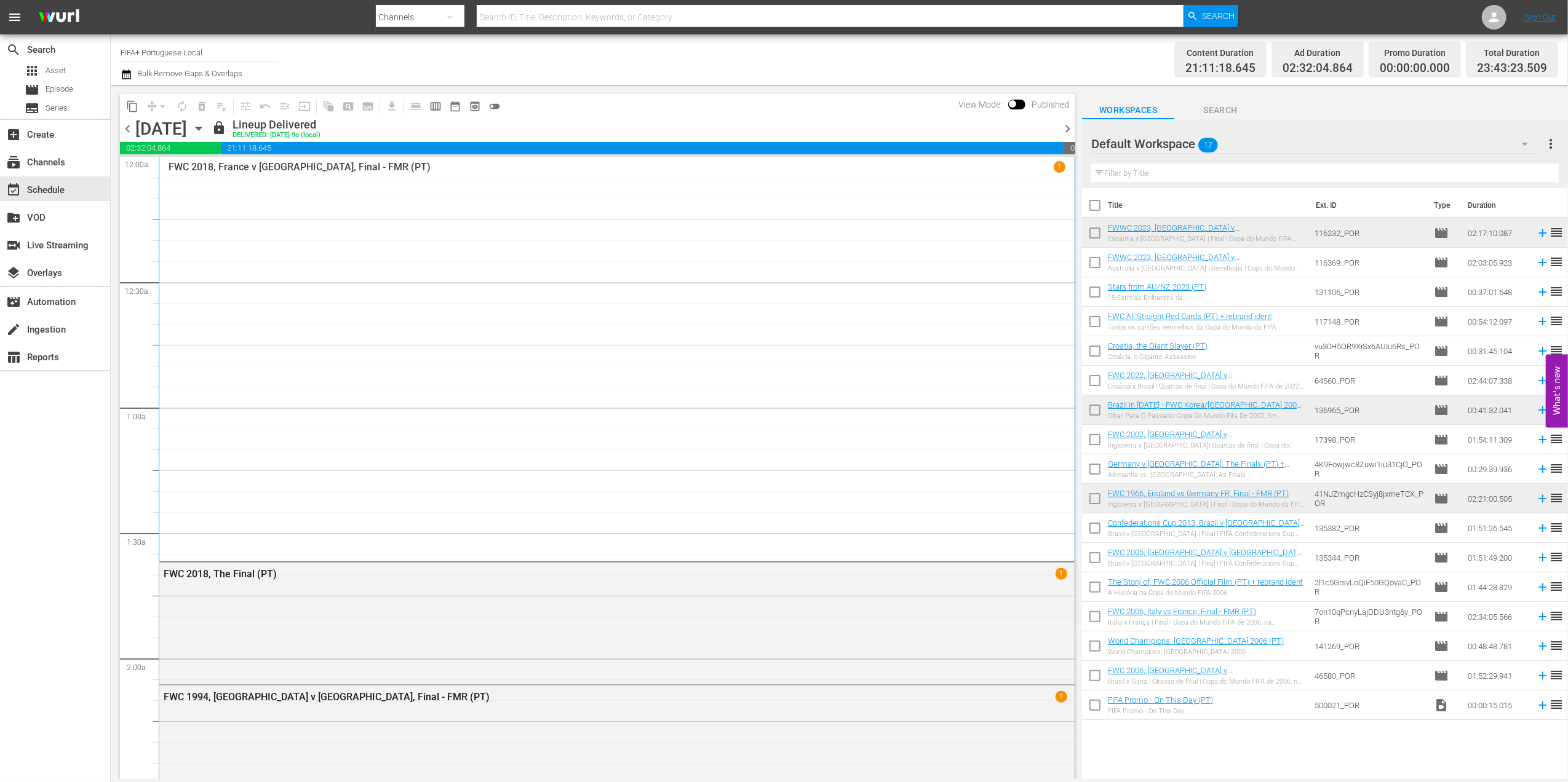
click at [1065, 129] on span "chevron_right" at bounding box center [1067, 129] width 15 height 15
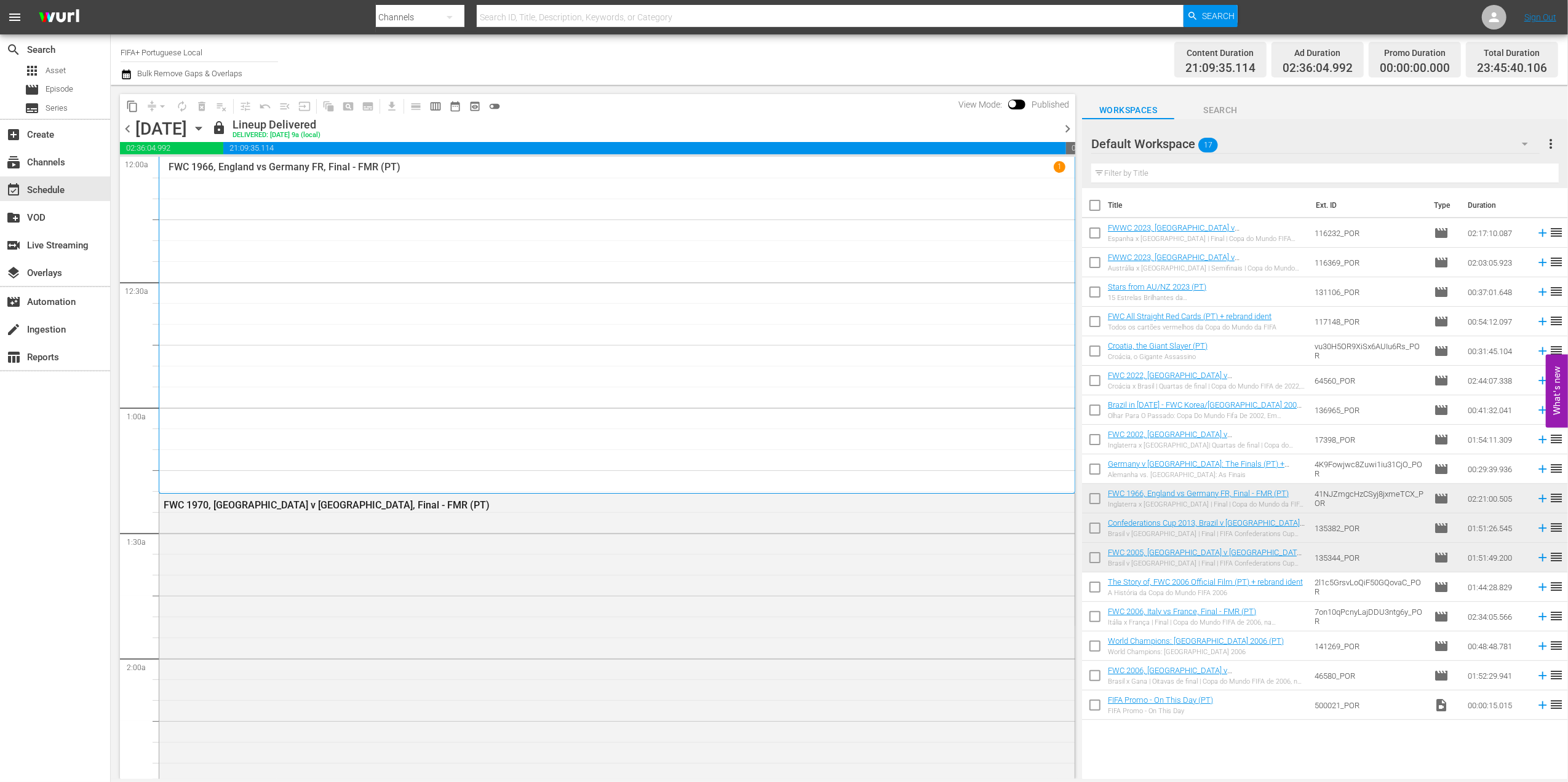
click at [1070, 131] on span "chevron_right" at bounding box center [1067, 129] width 15 height 15
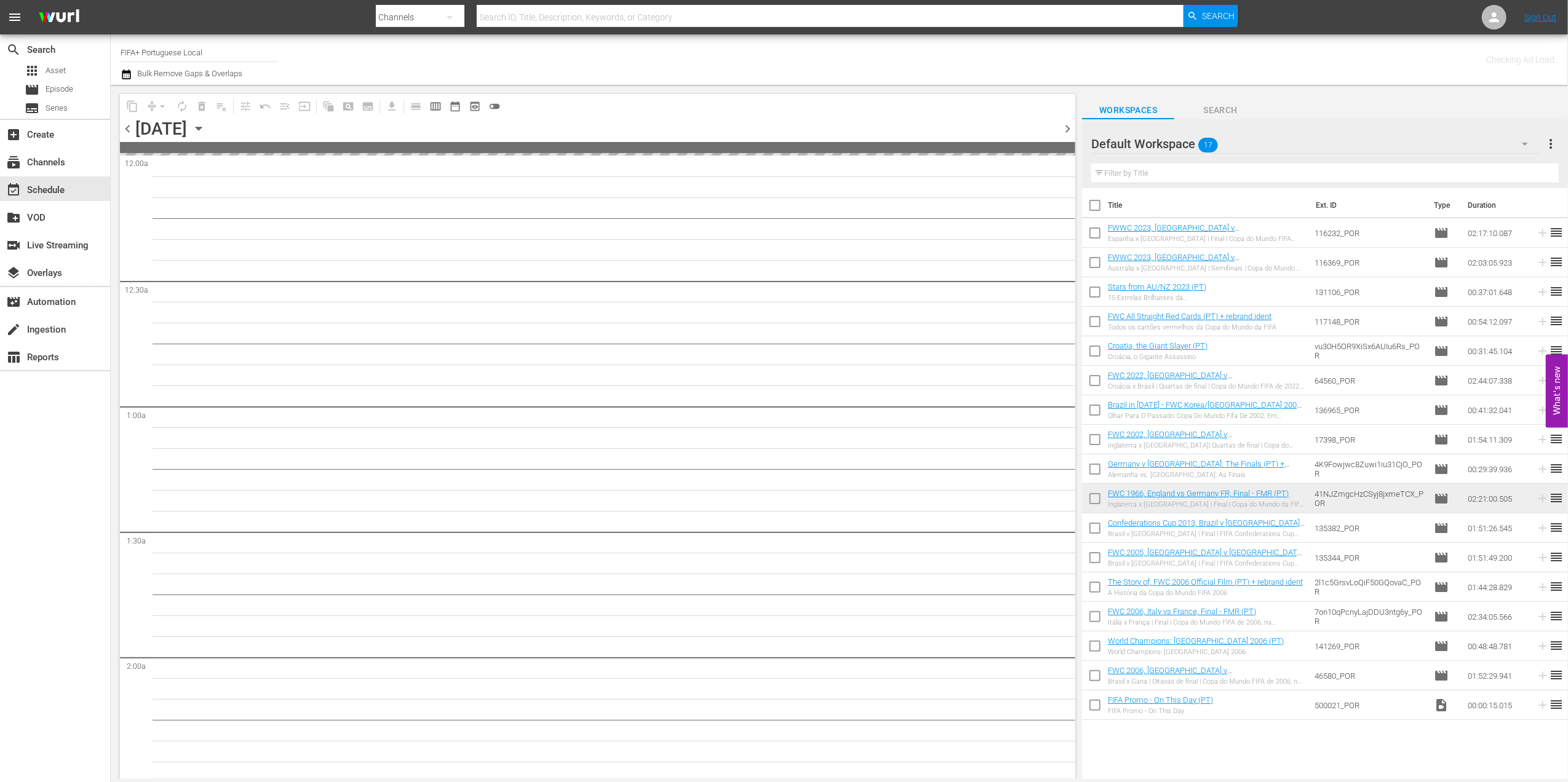
click at [1070, 131] on span "chevron_right" at bounding box center [1067, 129] width 15 height 15
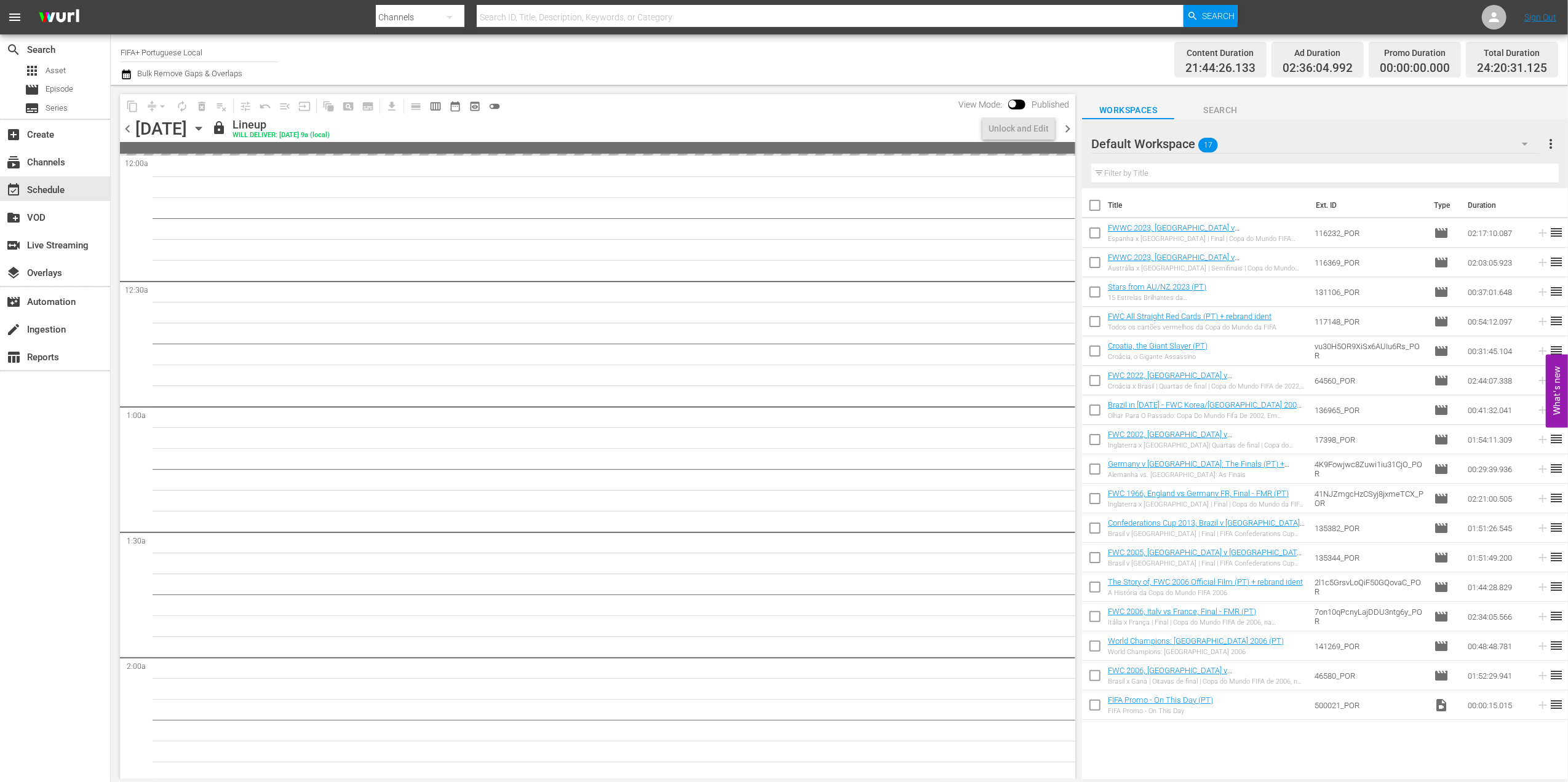
click at [1070, 131] on span "chevron_right" at bounding box center [1067, 129] width 15 height 15
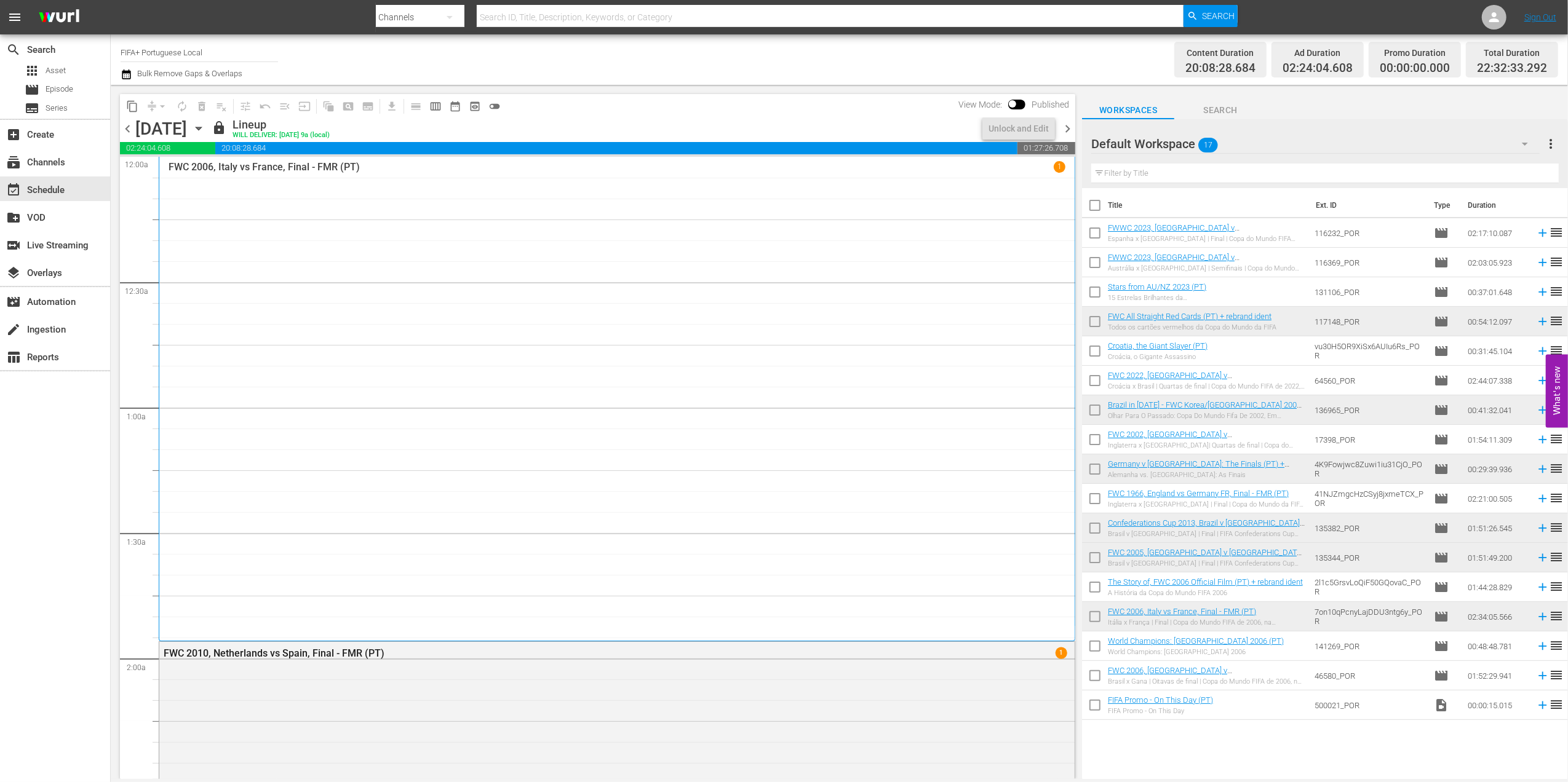
click at [1070, 131] on span "chevron_right" at bounding box center [1067, 129] width 15 height 15
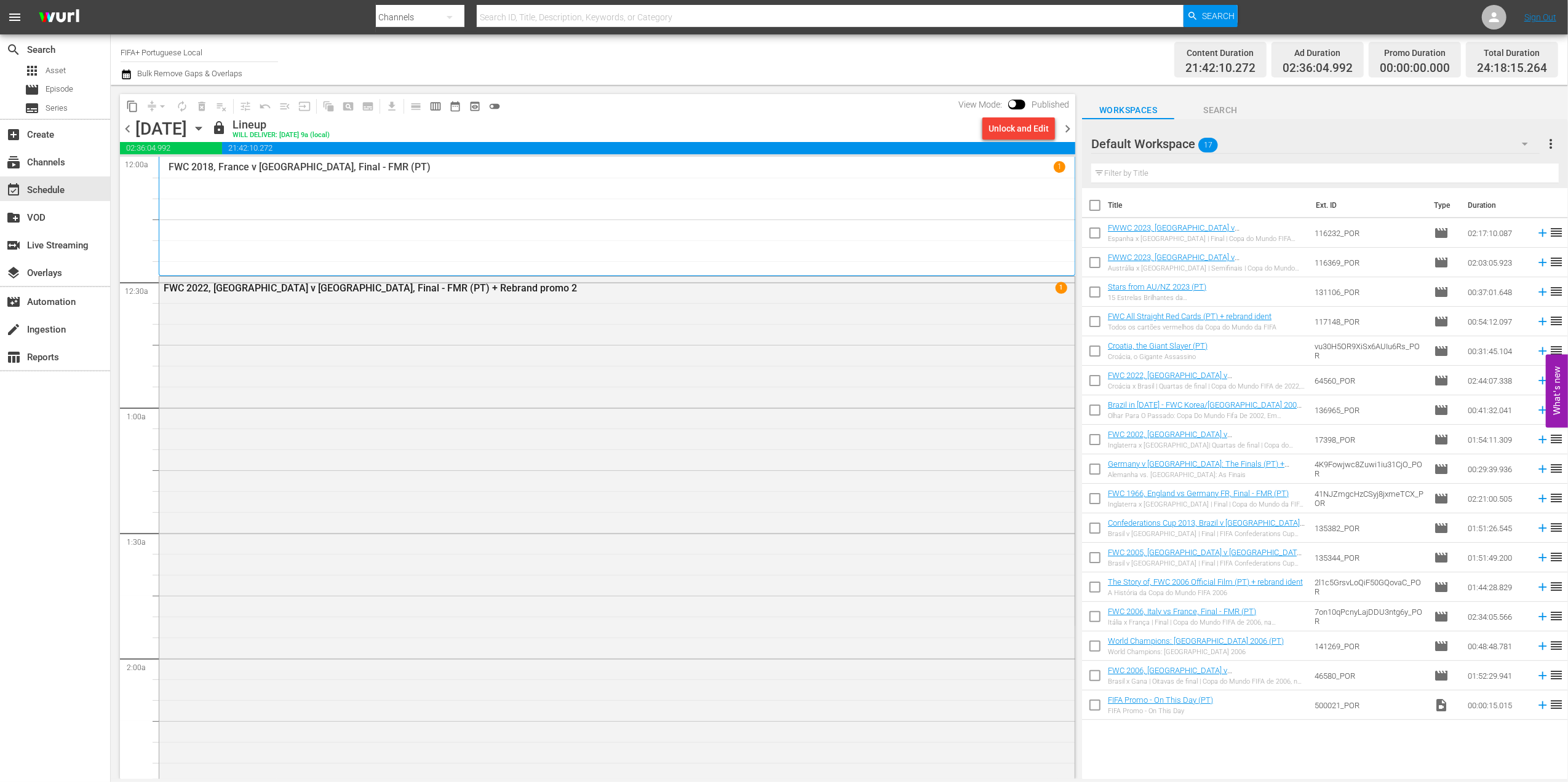
click at [1070, 126] on span "chevron_right" at bounding box center [1067, 129] width 15 height 15
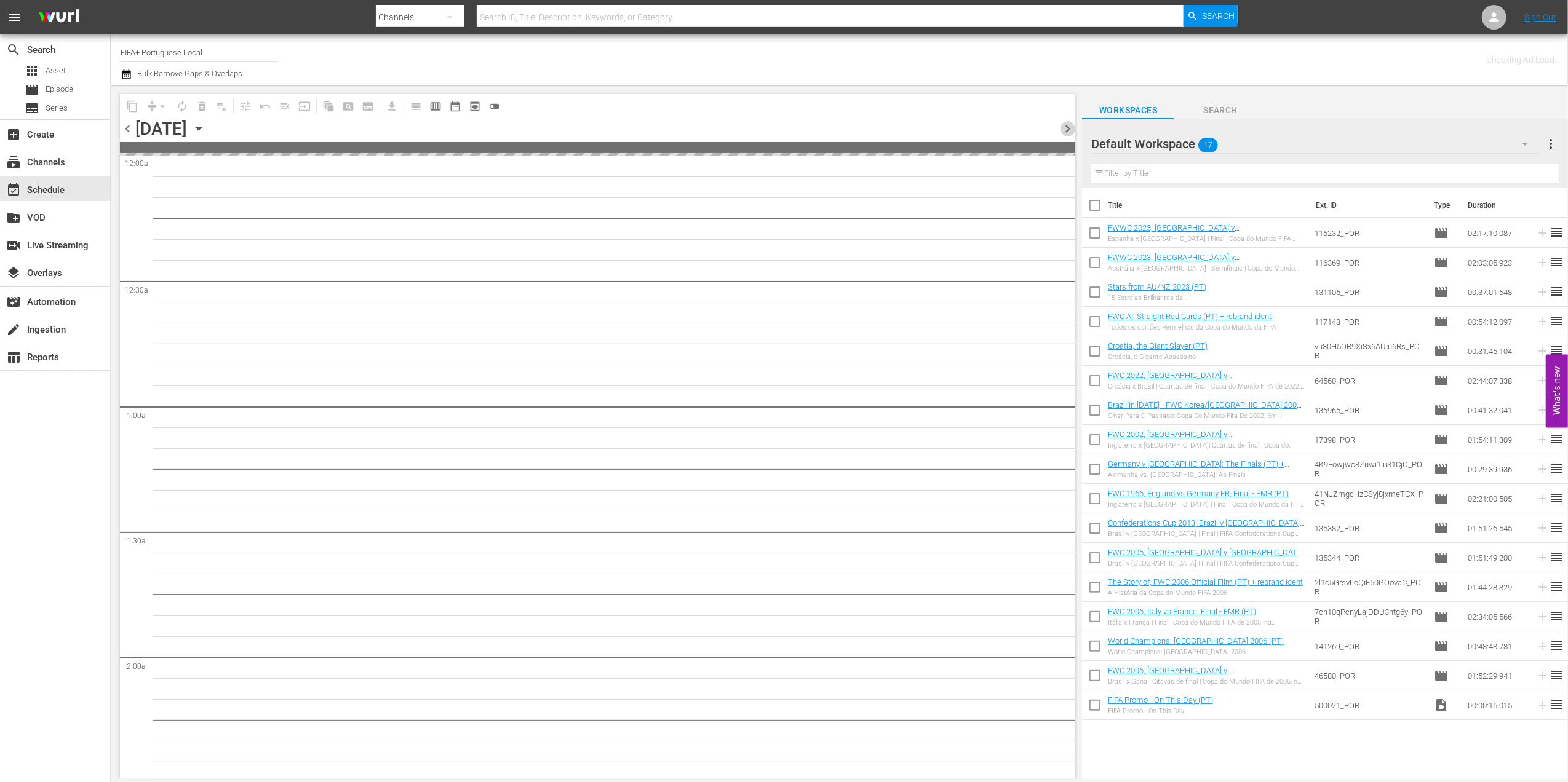
click at [1070, 126] on span "chevron_right" at bounding box center [1067, 129] width 15 height 15
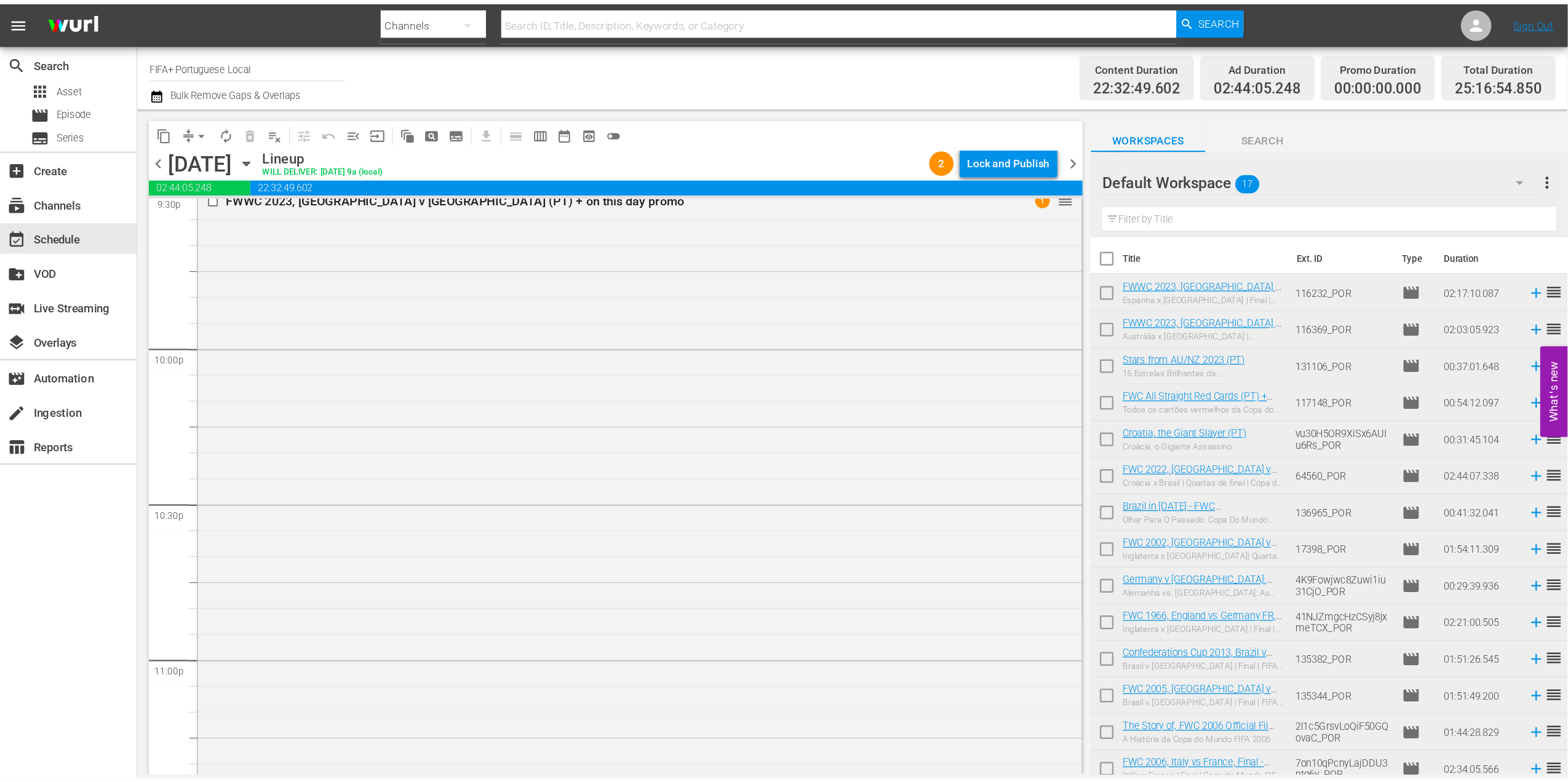
scroll to position [5400, 0]
